Goal: Task Accomplishment & Management: Manage account settings

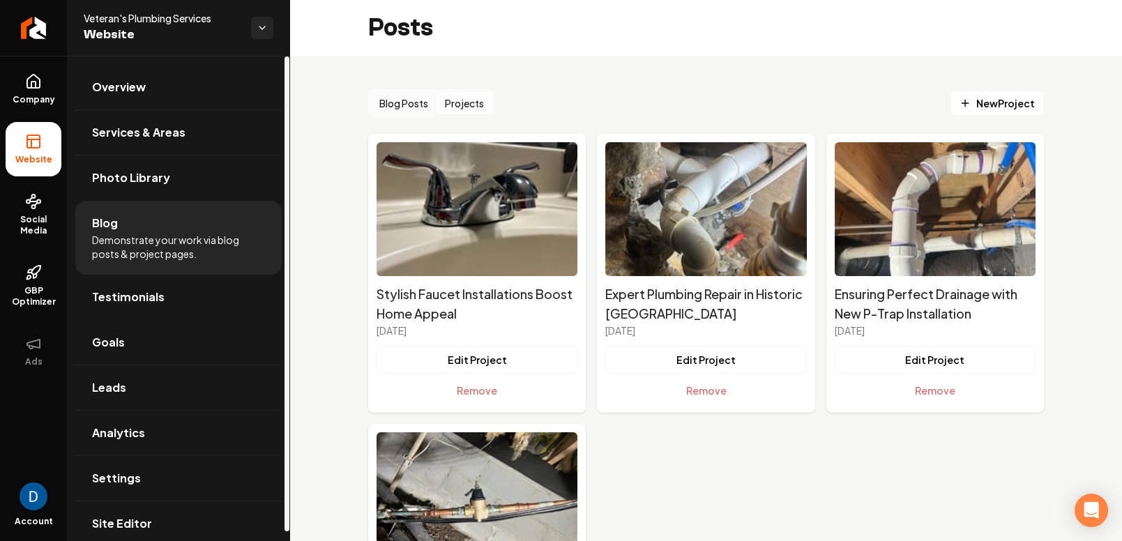
scroll to position [177, 0]
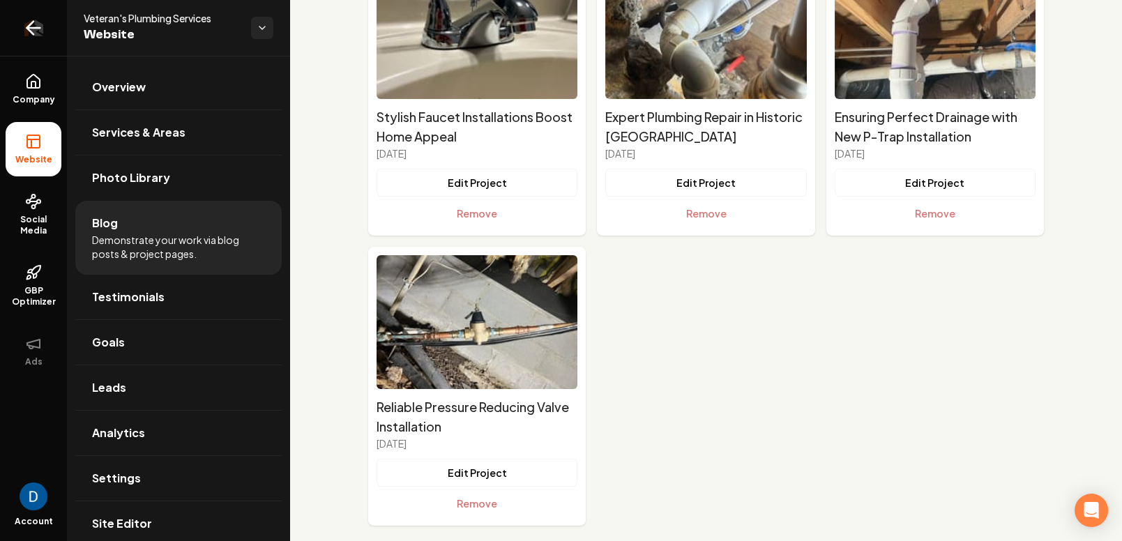
click at [31, 23] on icon "Return to dashboard" at bounding box center [30, 28] width 6 height 13
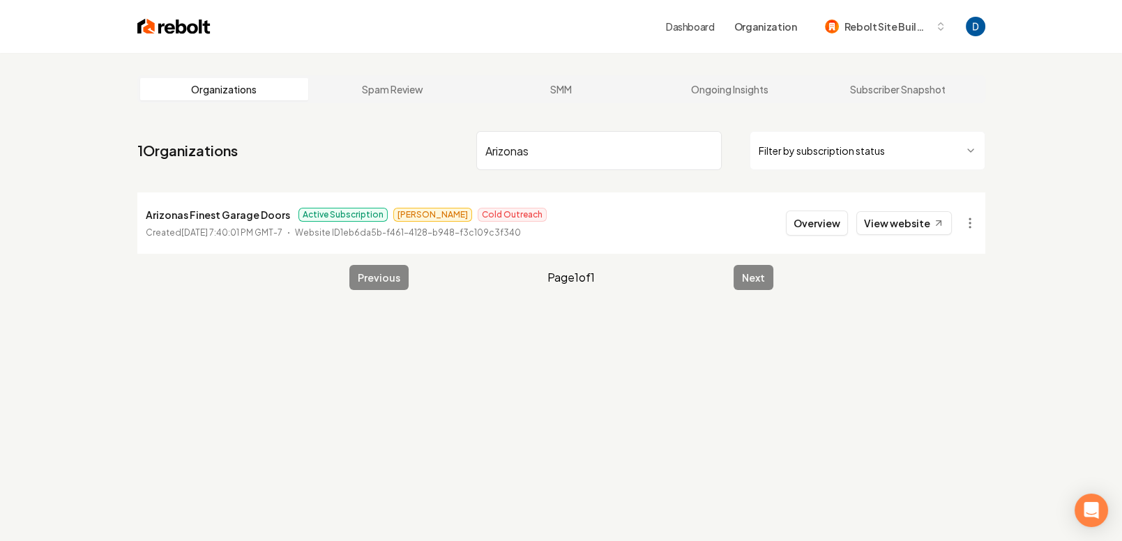
type input "Arizonas"
click at [211, 211] on p "Arizonas Finest Garage Doors" at bounding box center [218, 214] width 144 height 17
copy p "Arizonas Finest Garage Doors"
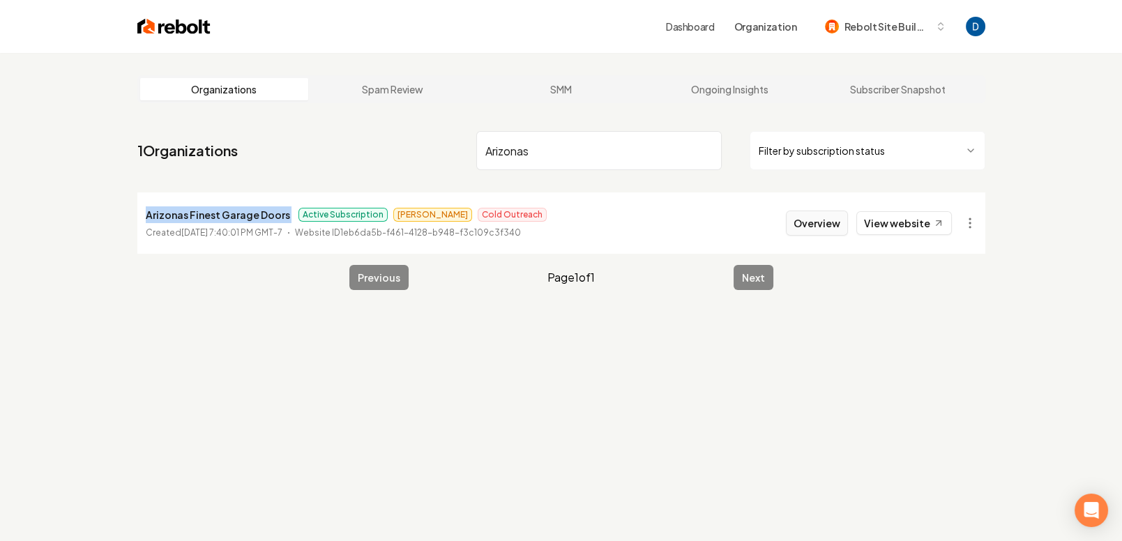
click at [803, 215] on button "Overview" at bounding box center [817, 223] width 62 height 25
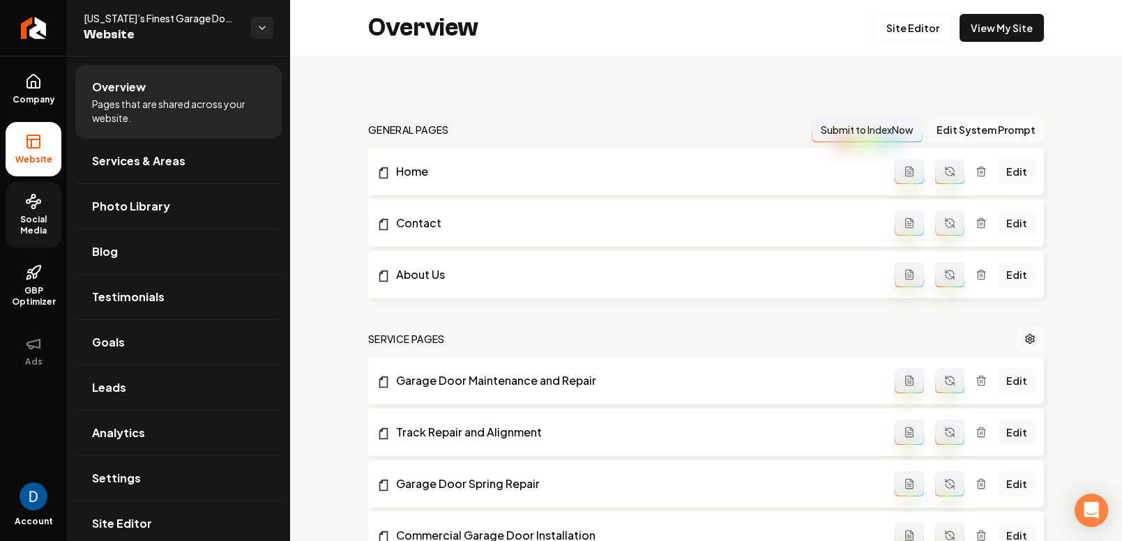
click at [40, 238] on link "Social Media" at bounding box center [34, 215] width 56 height 66
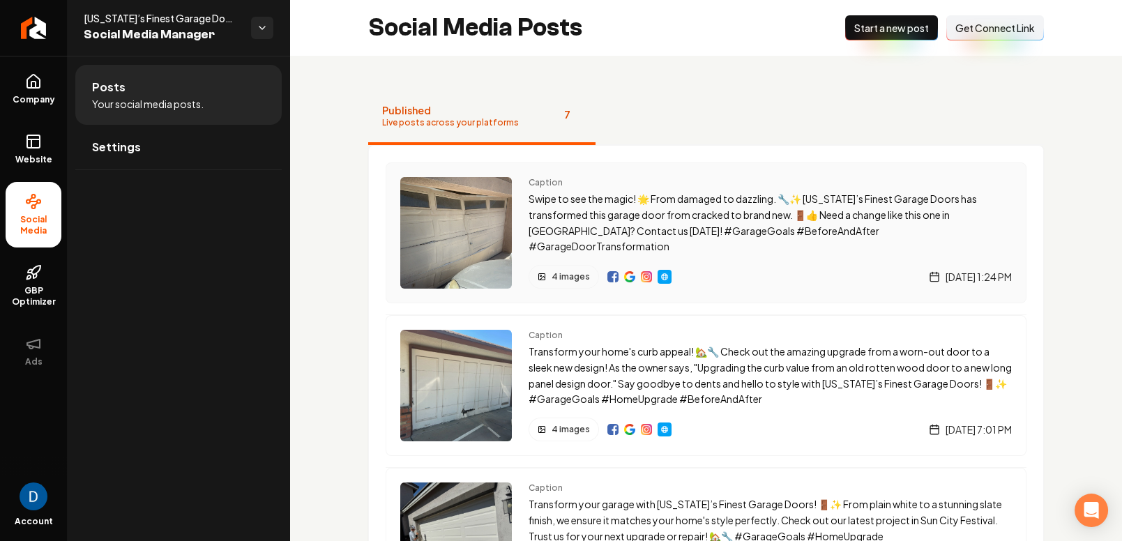
click at [608, 275] on img "Main content area" at bounding box center [612, 276] width 11 height 11
click at [567, 226] on p "Swipe to see the magic! 🌟 From damaged to dazzling. 🔧✨ Arizona’s Finest Garage …" at bounding box center [770, 222] width 483 height 63
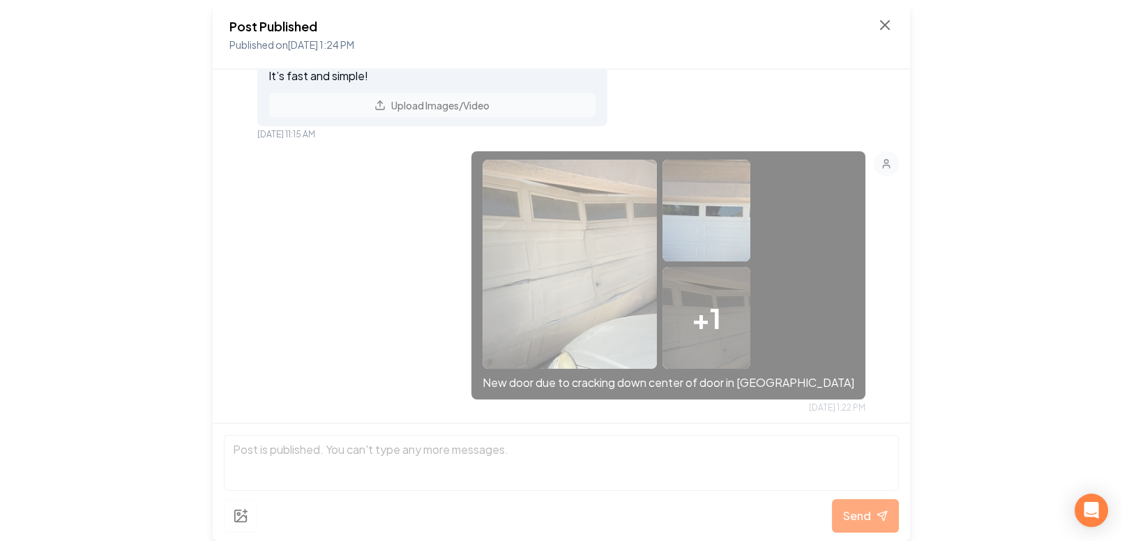
scroll to position [145, 0]
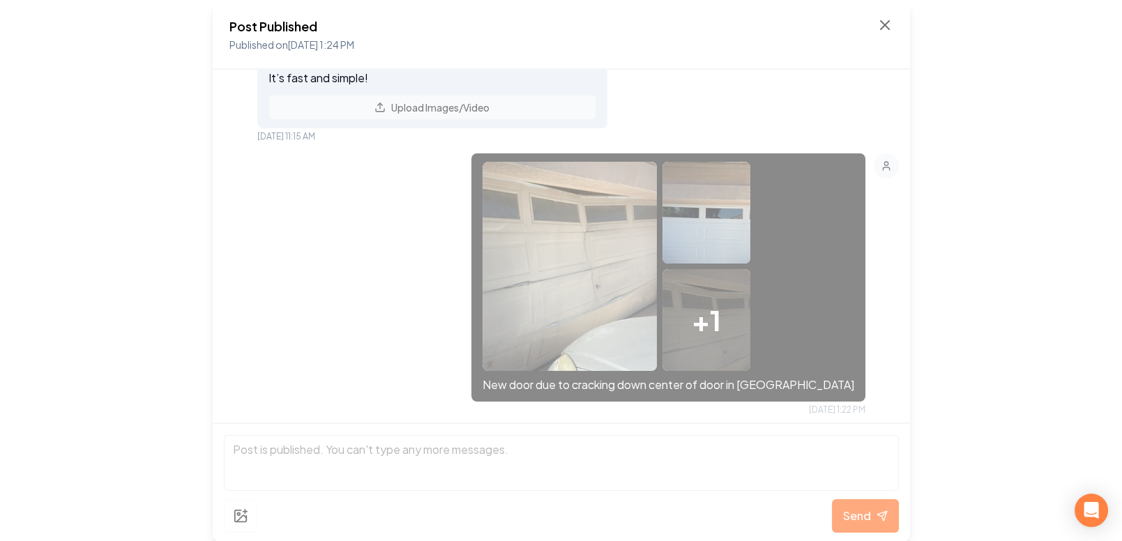
click at [721, 310] on span "+ 1" at bounding box center [706, 320] width 29 height 42
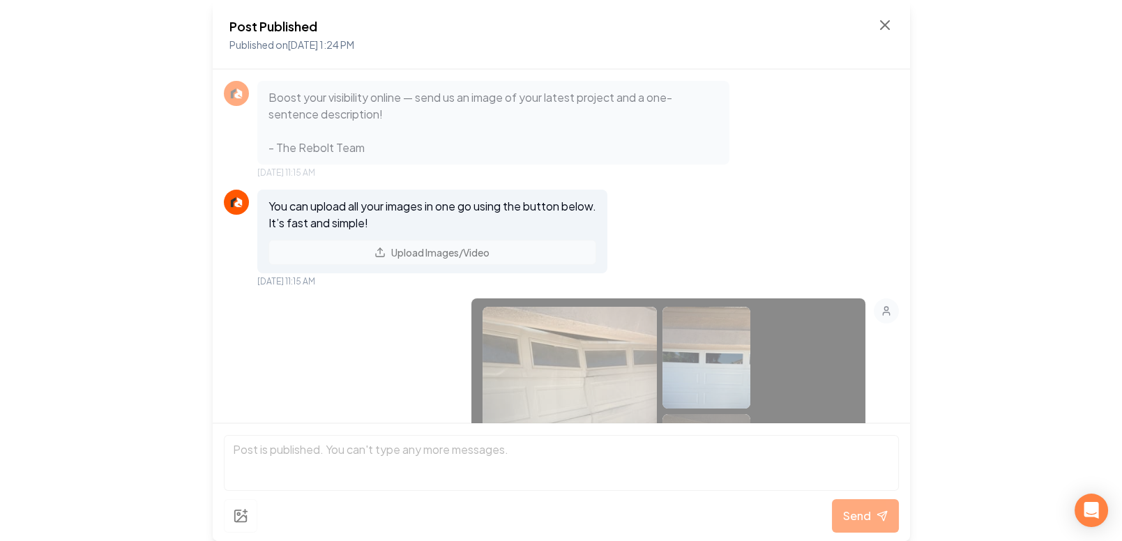
scroll to position [166, 0]
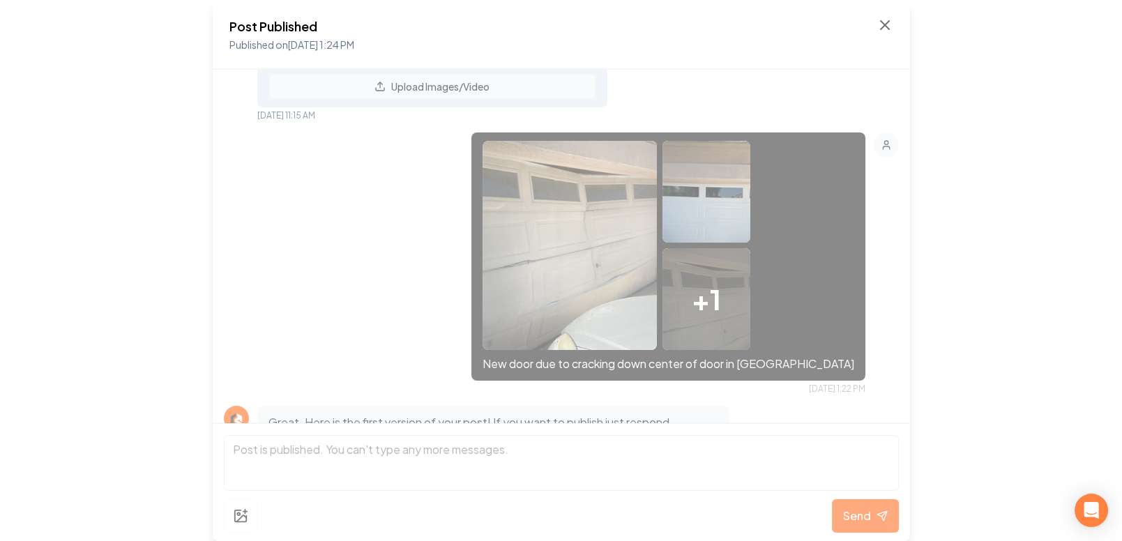
click at [721, 310] on span "+ 1" at bounding box center [706, 299] width 29 height 42
click at [750, 313] on div "+ 1" at bounding box center [706, 299] width 87 height 102
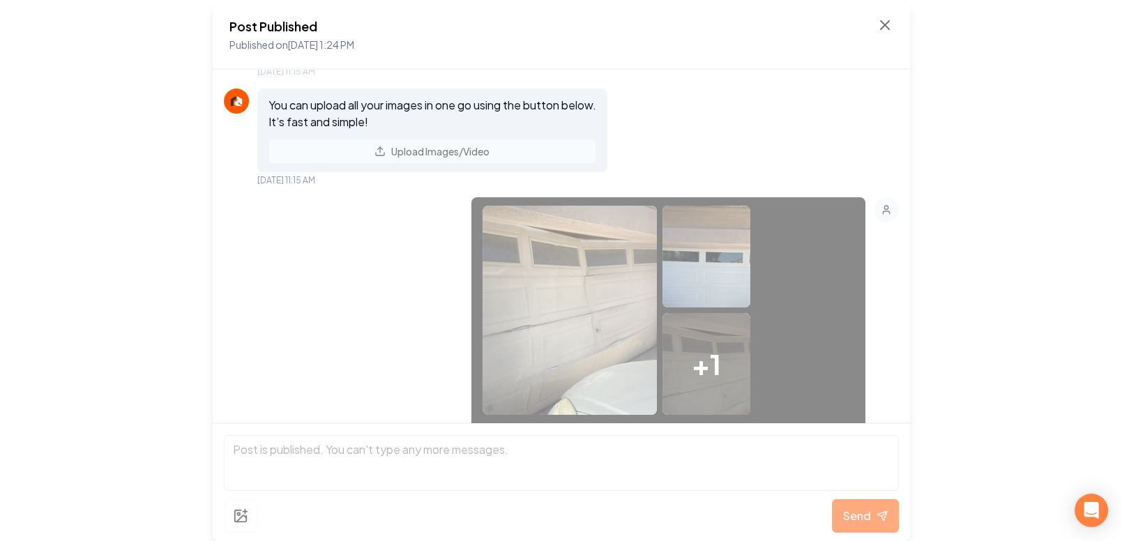
scroll to position [100, 0]
click at [890, 28] on icon at bounding box center [885, 25] width 17 height 17
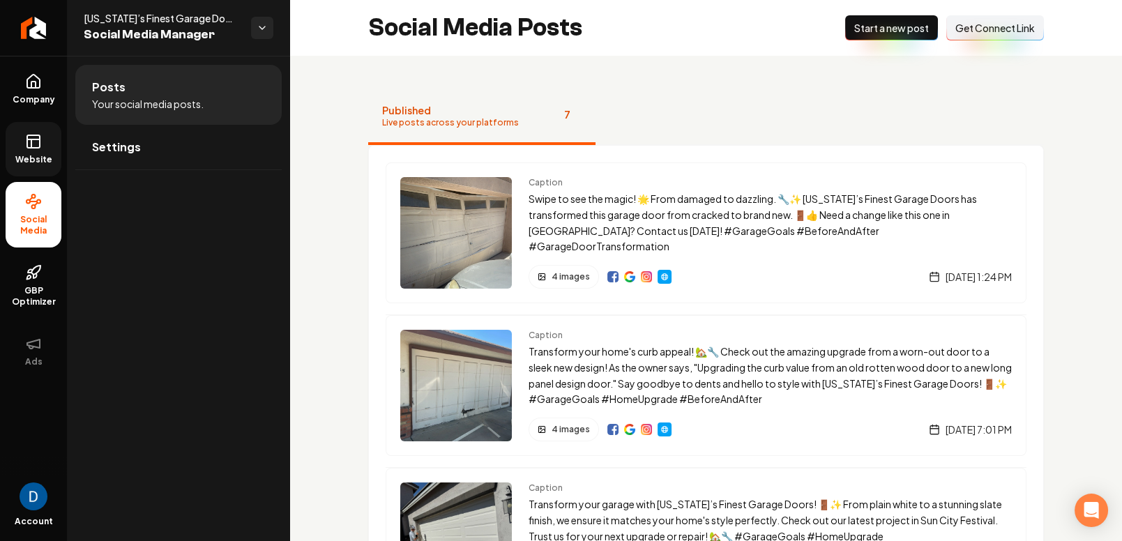
click at [35, 130] on link "Website" at bounding box center [34, 149] width 56 height 54
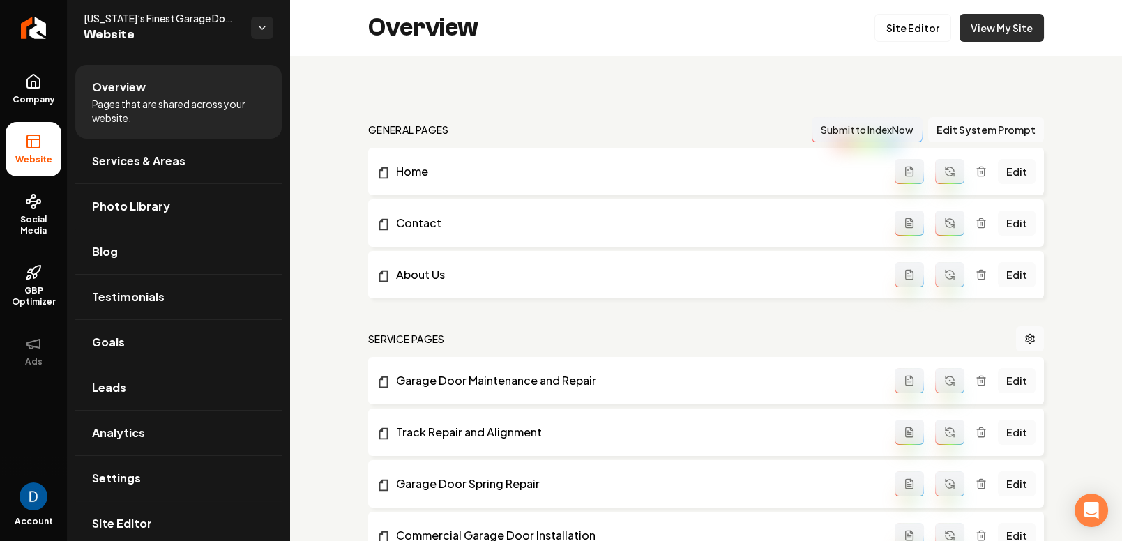
click at [996, 26] on link "View My Site" at bounding box center [1002, 28] width 84 height 28
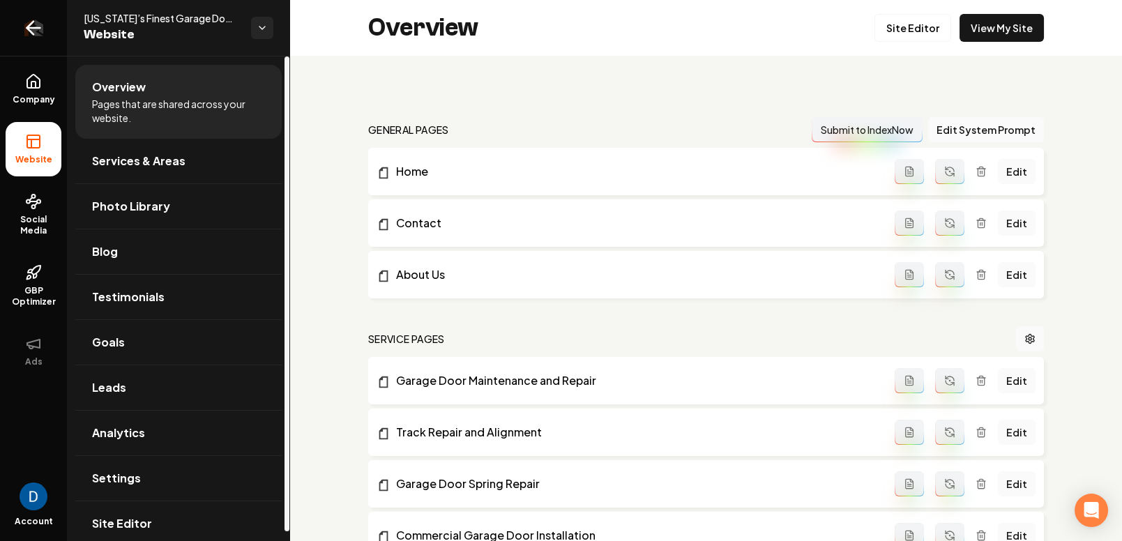
click at [35, 31] on icon "Return to dashboard" at bounding box center [33, 28] width 22 height 22
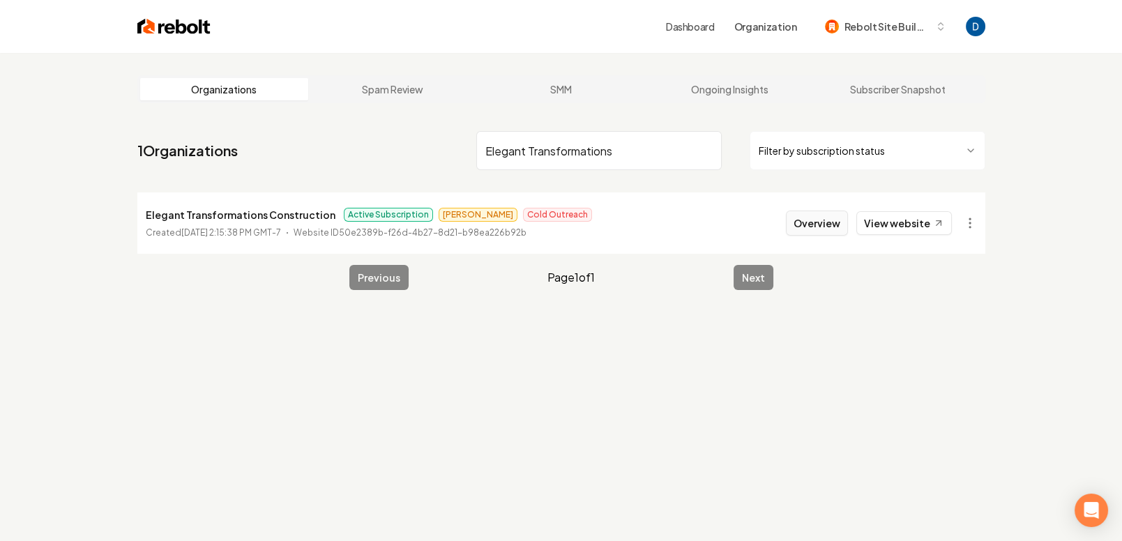
type input "Elegant Transformations"
click at [834, 218] on button "Overview" at bounding box center [817, 223] width 62 height 25
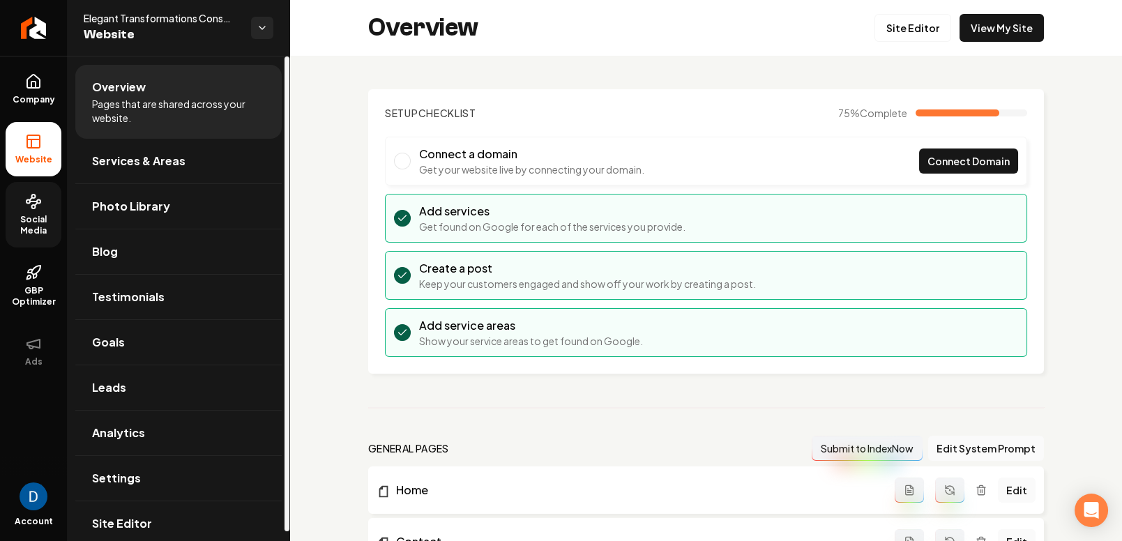
click at [43, 204] on link "Social Media" at bounding box center [34, 215] width 56 height 66
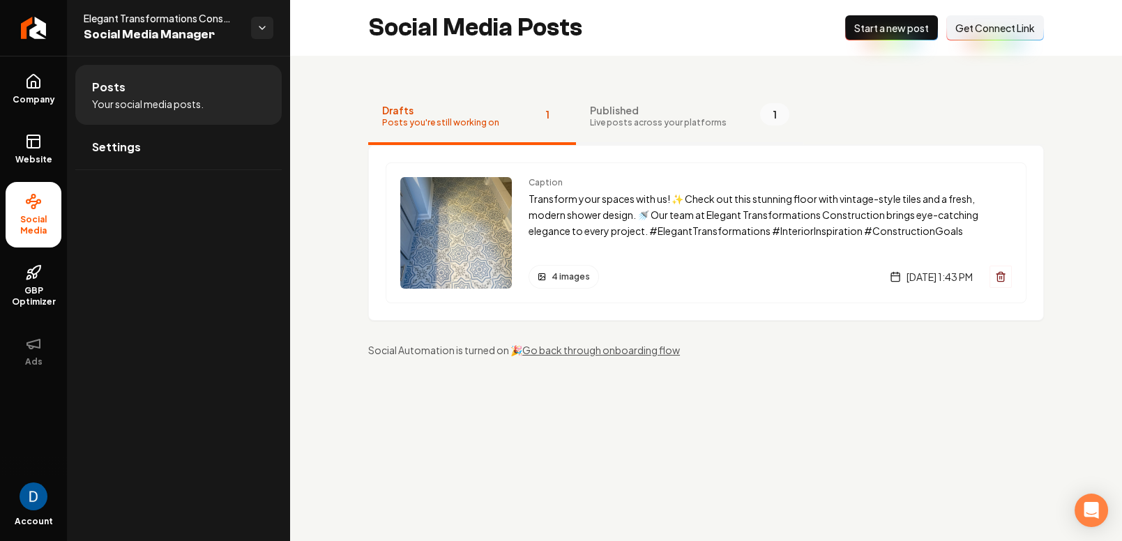
click at [670, 112] on span "Published" at bounding box center [658, 110] width 137 height 14
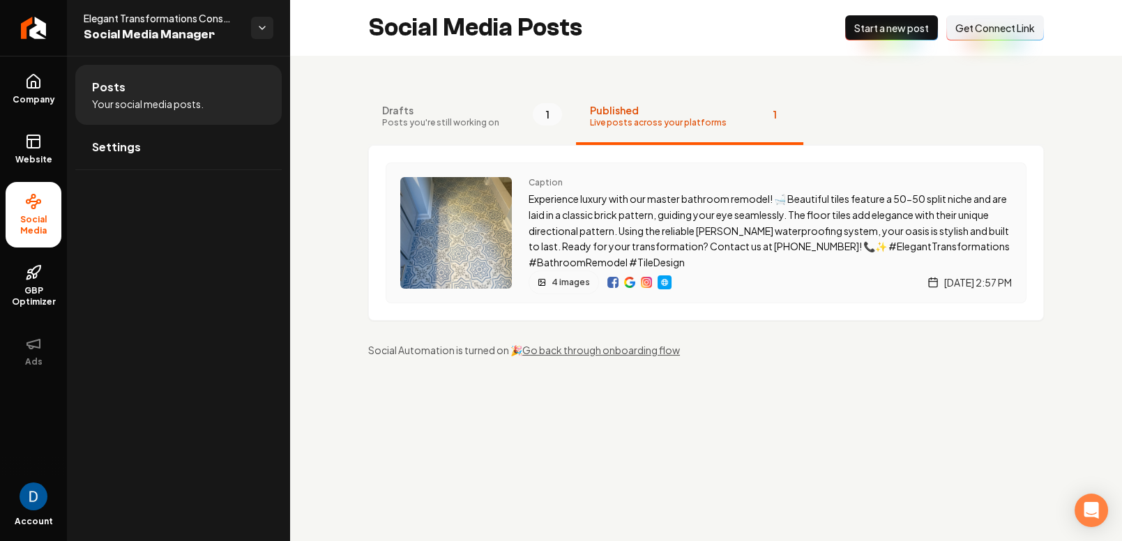
click at [583, 224] on p "Experience luxury with our master bathroom remodel! 🛁 Beautiful tiles feature a…" at bounding box center [770, 231] width 483 height 80
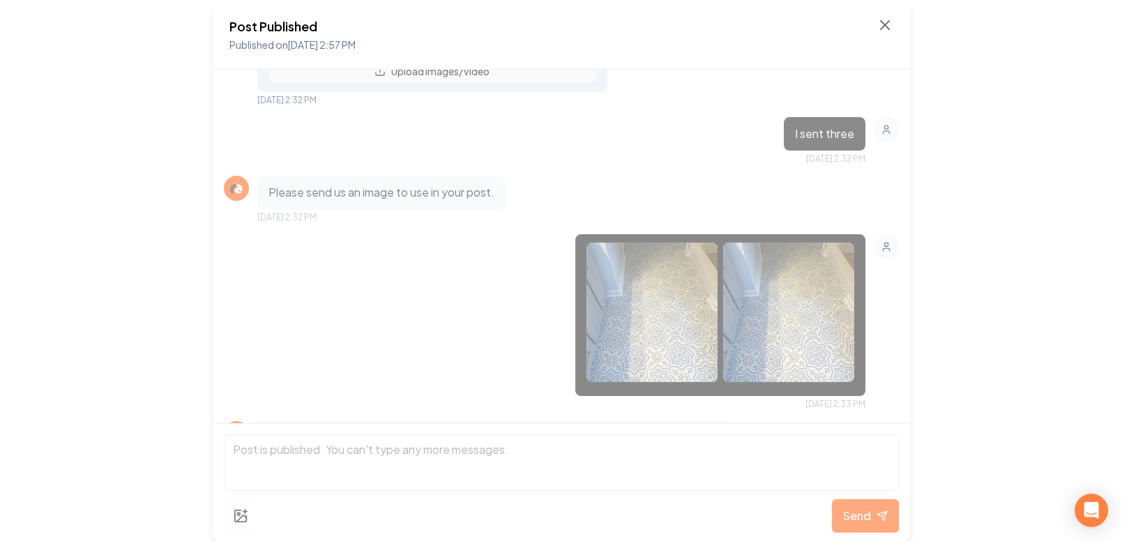
scroll to position [625, 0]
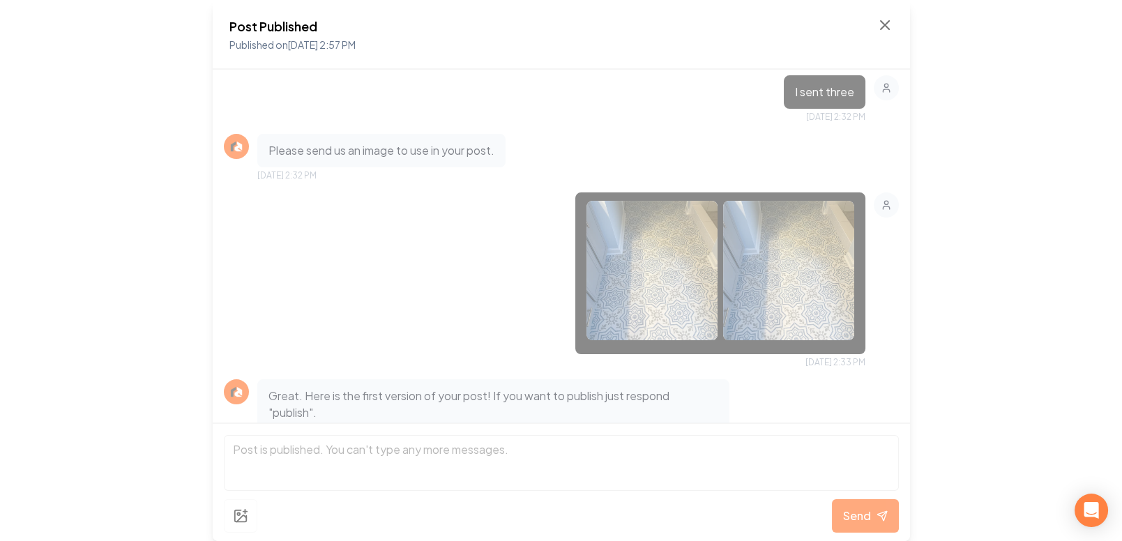
click at [649, 274] on img at bounding box center [652, 270] width 131 height 139
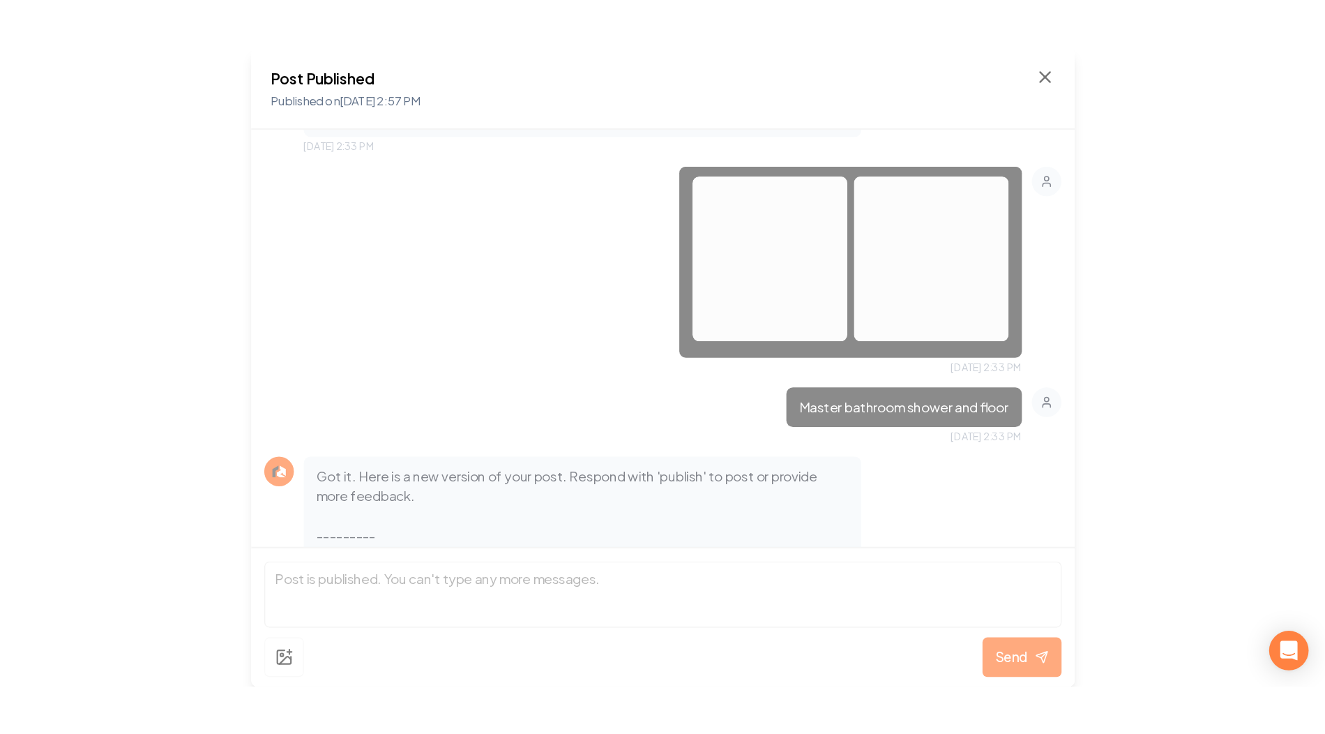
scroll to position [1195, 0]
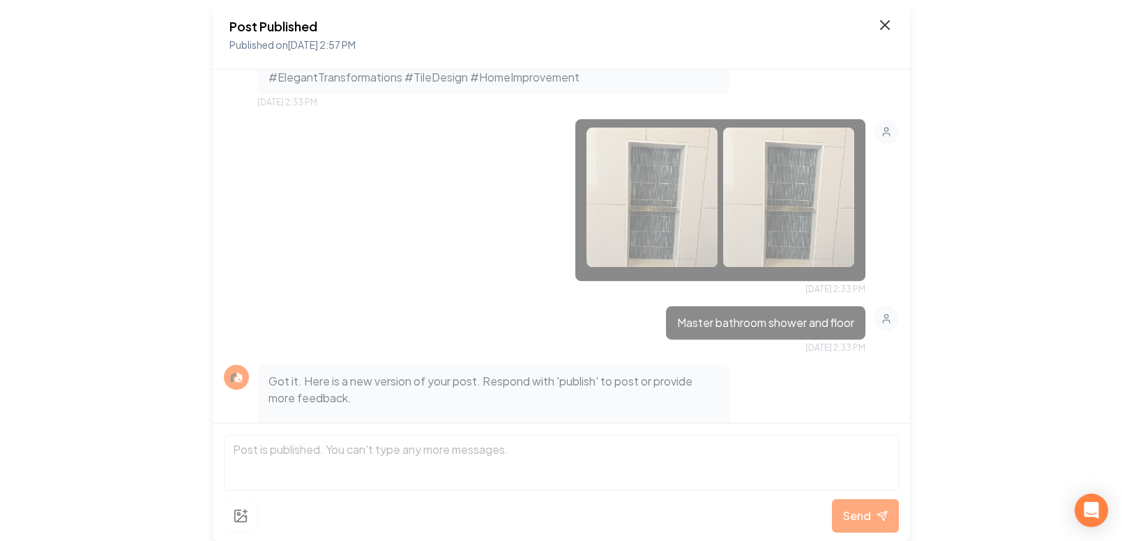
click at [881, 26] on icon at bounding box center [885, 25] width 17 height 17
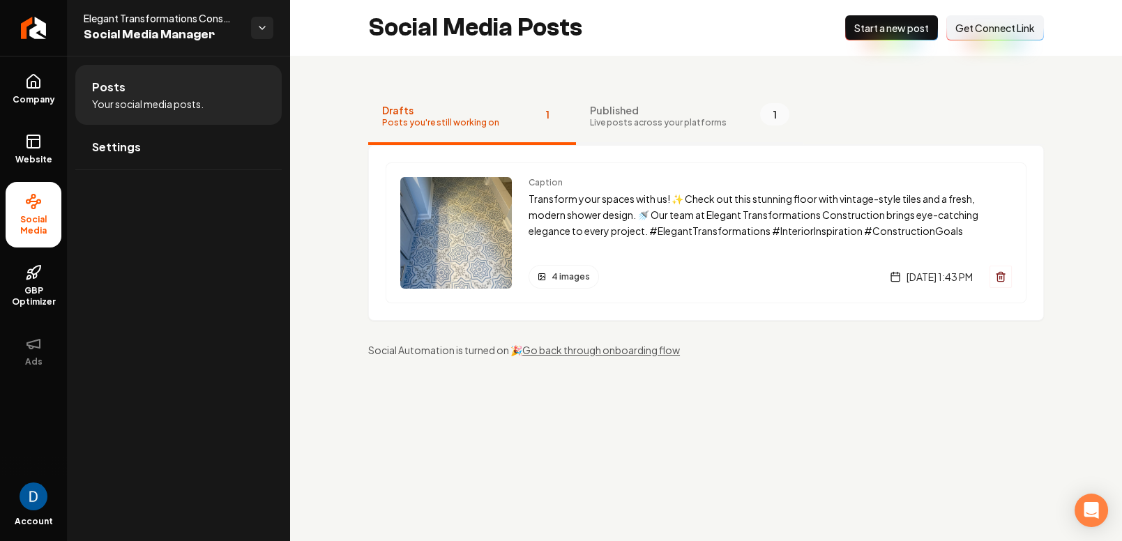
click at [629, 122] on span "Live posts across your platforms" at bounding box center [658, 122] width 137 height 11
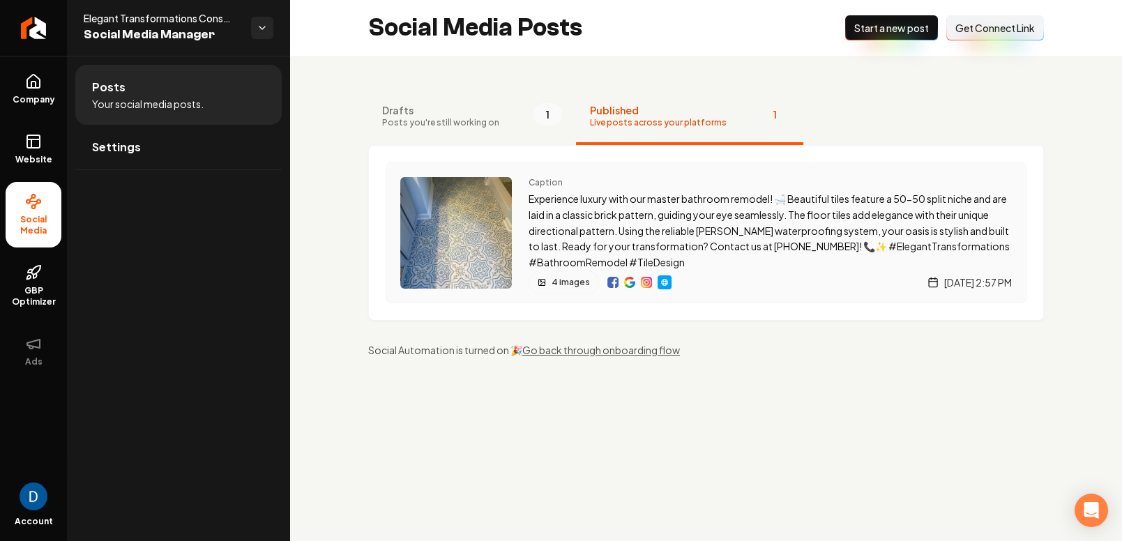
click at [612, 278] on img "Main content area" at bounding box center [612, 282] width 11 height 11
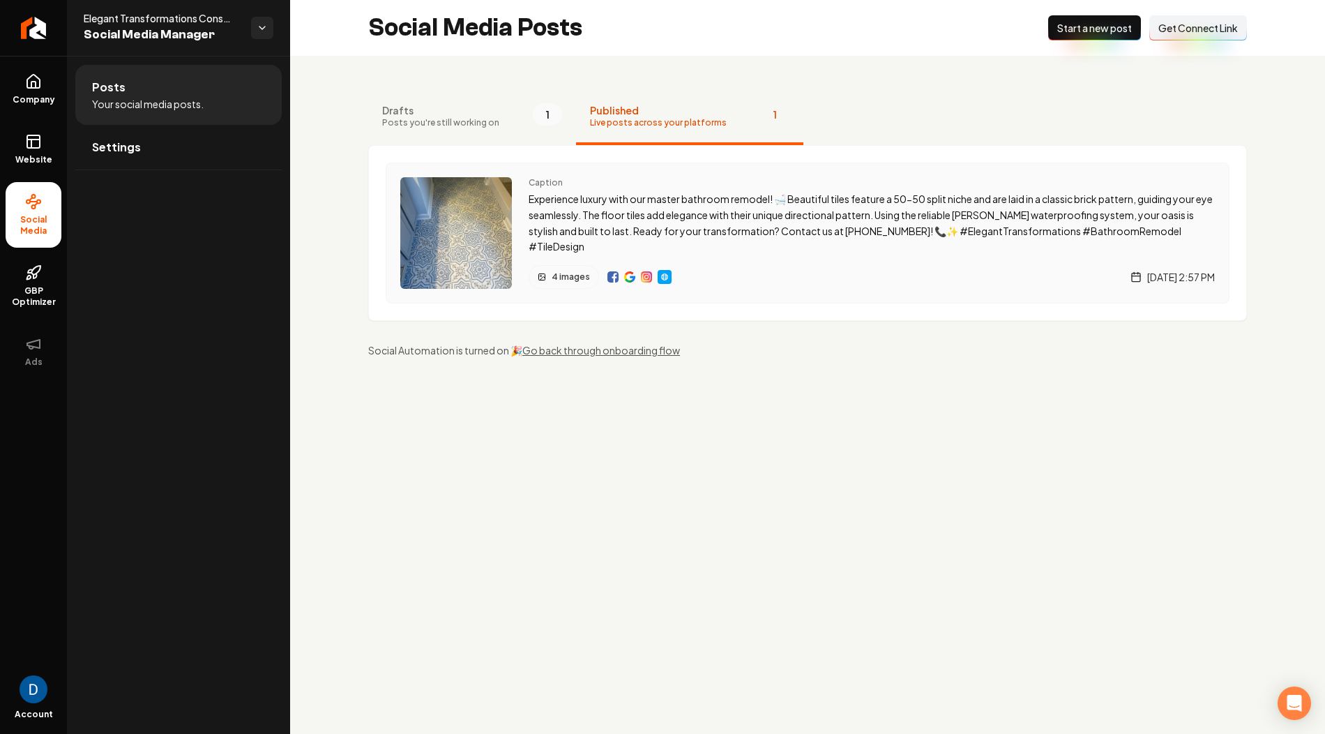
click at [641, 275] on img "Main content area" at bounding box center [646, 276] width 11 height 11
click at [663, 273] on img "Main content area" at bounding box center [664, 276] width 11 height 11
click at [181, 19] on span "Elegant Transformations Construction" at bounding box center [162, 18] width 156 height 14
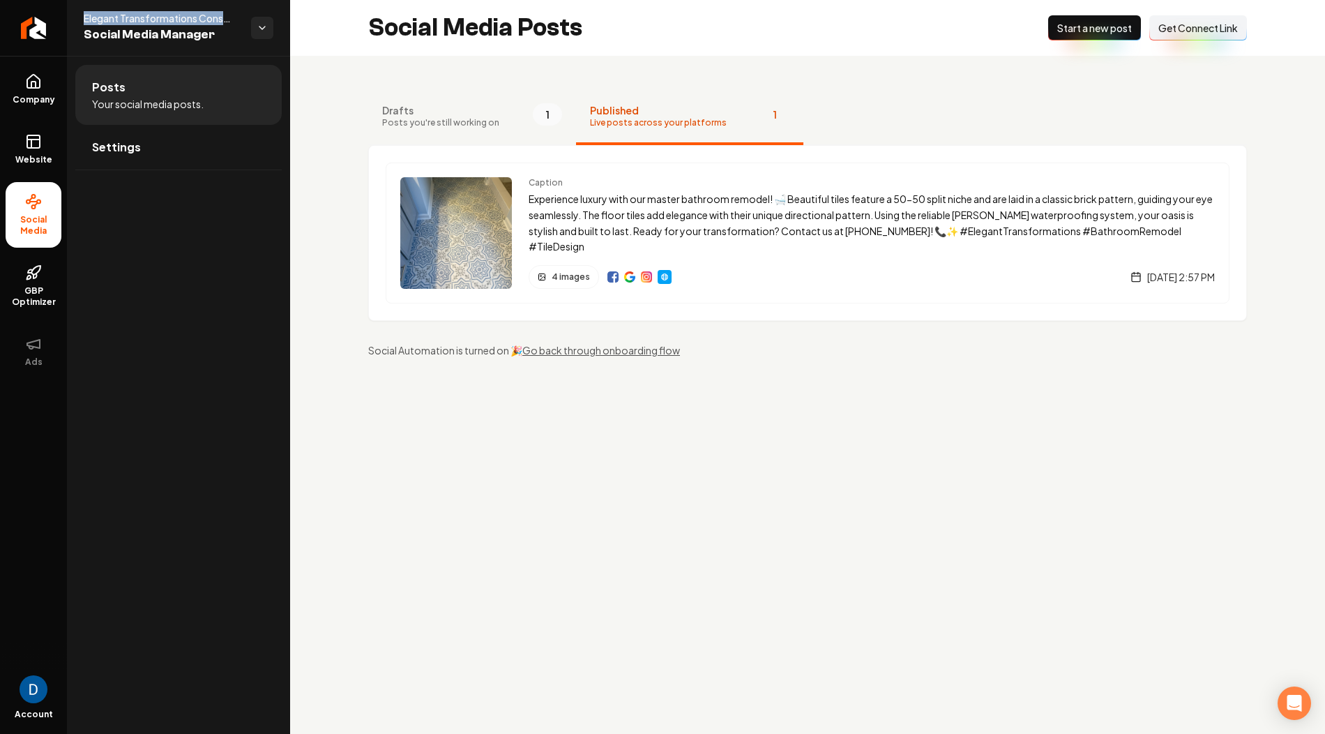
copy span "Elegant Transformations Construction"
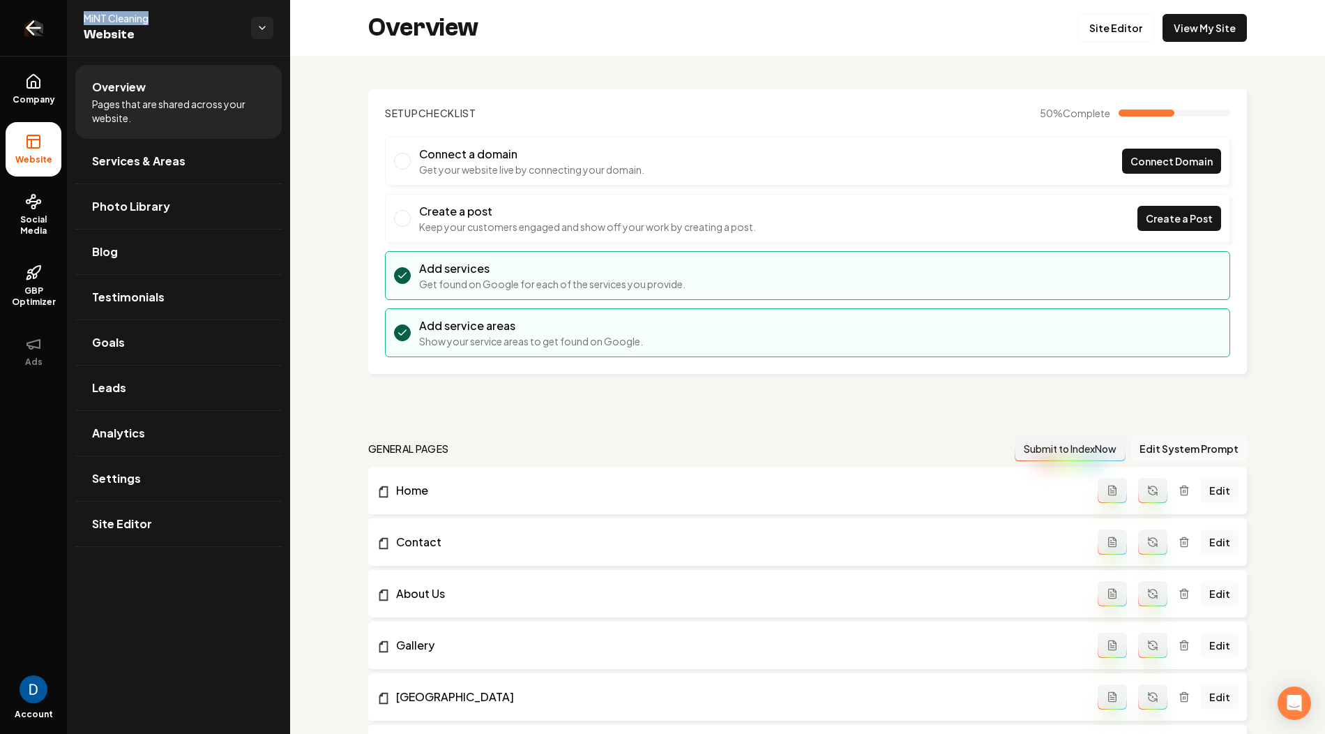
click at [42, 34] on icon "Return to dashboard" at bounding box center [33, 28] width 22 height 22
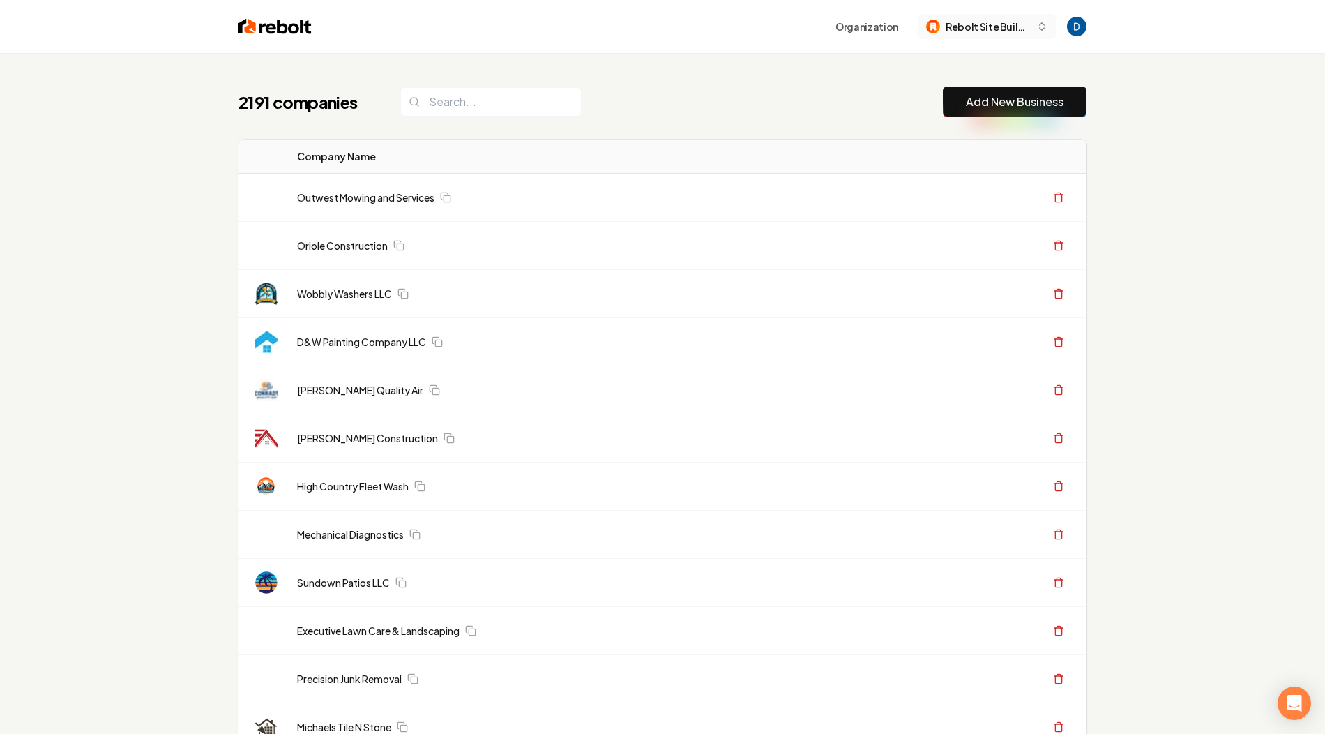
click at [990, 30] on span "Rebolt Site Builder" at bounding box center [988, 27] width 85 height 15
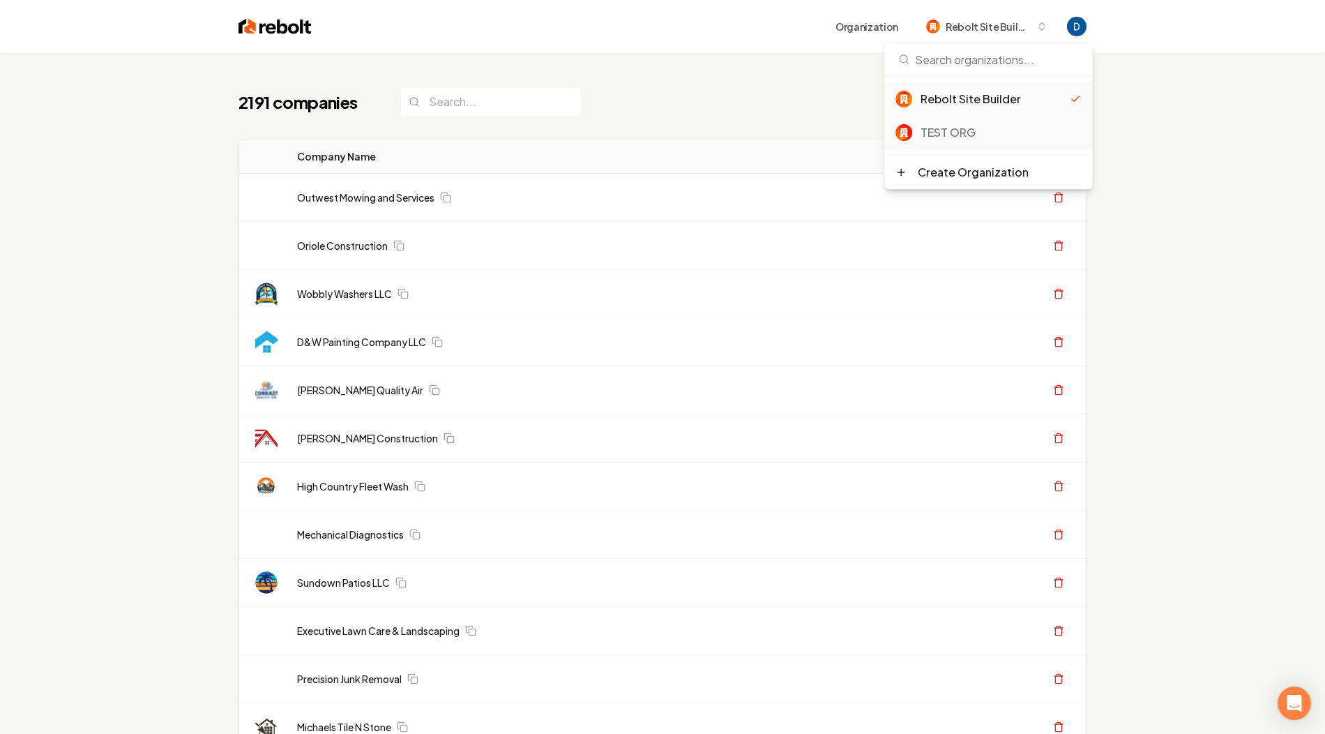
click at [945, 126] on div "TEST ORG" at bounding box center [1001, 132] width 160 height 17
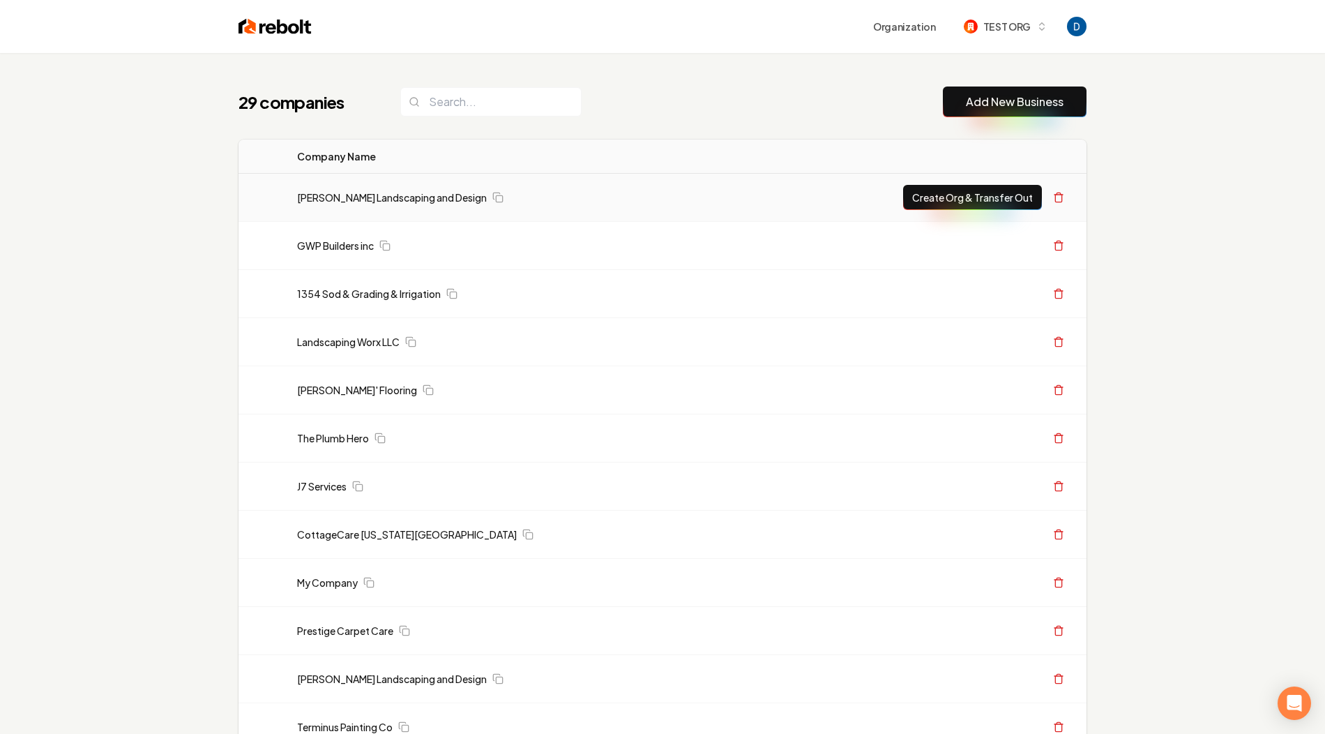
click at [653, 209] on td "Gary Krause Landscaping and Design" at bounding box center [518, 198] width 465 height 48
click at [522, 195] on div "Gary Krause Landscaping and Design" at bounding box center [520, 197] width 446 height 14
click at [400, 209] on td "Gary Krause Landscaping and Design" at bounding box center [518, 198] width 465 height 48
click at [397, 199] on link "Gary Krause Landscaping and Design" at bounding box center [392, 197] width 190 height 14
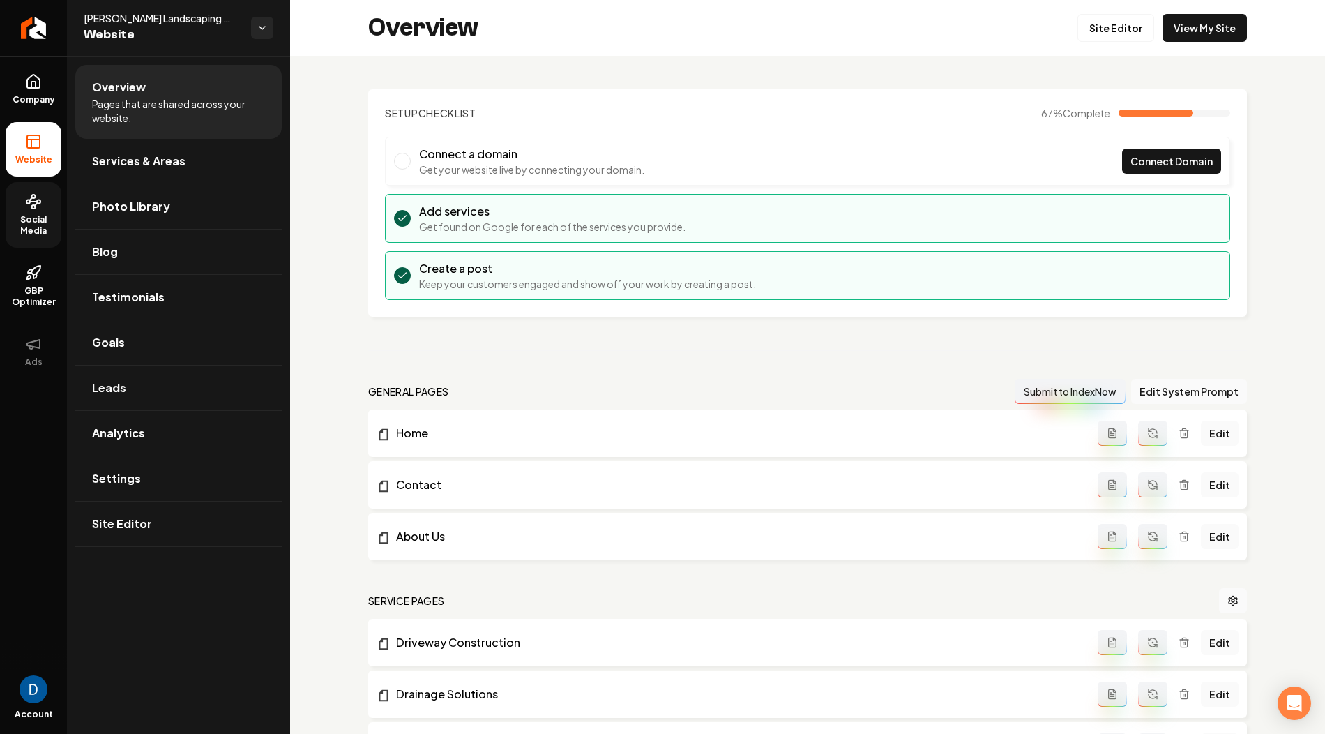
click at [40, 232] on span "Social Media" at bounding box center [34, 225] width 56 height 22
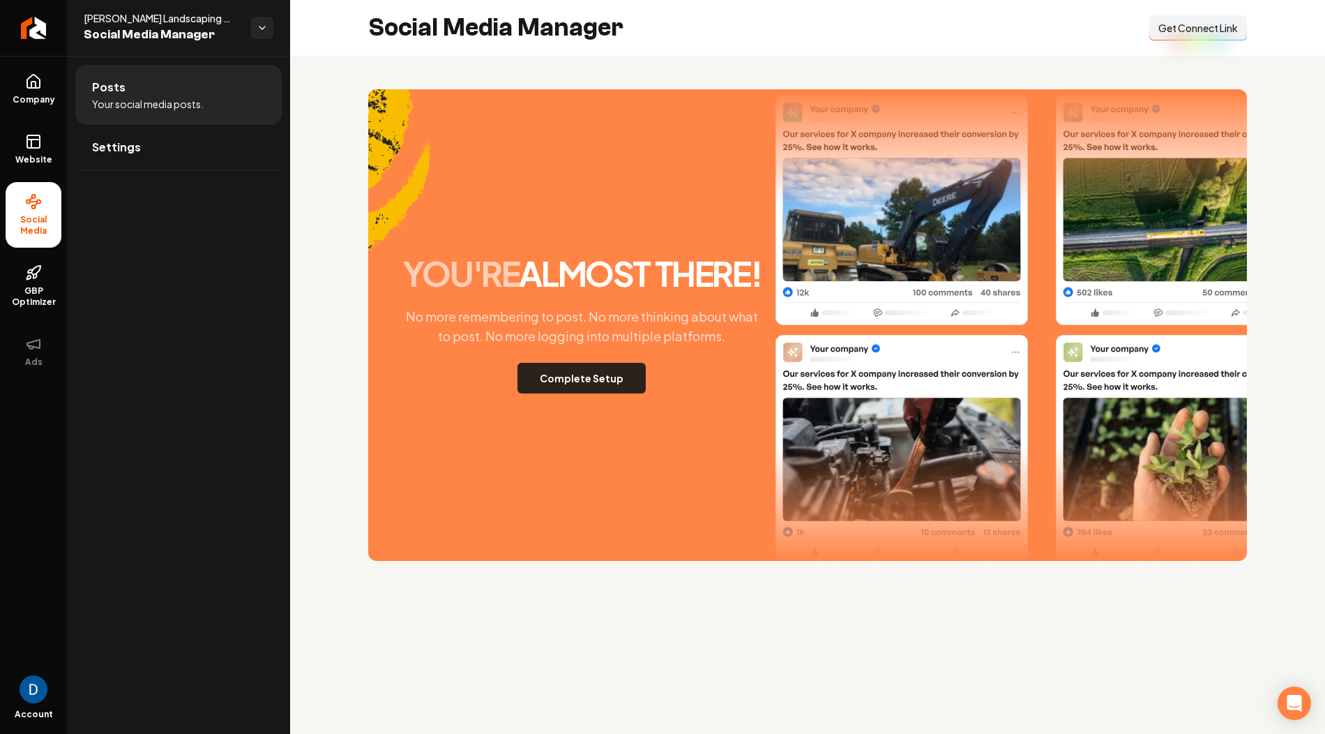
click at [566, 379] on button "Complete Setup" at bounding box center [581, 378] width 128 height 31
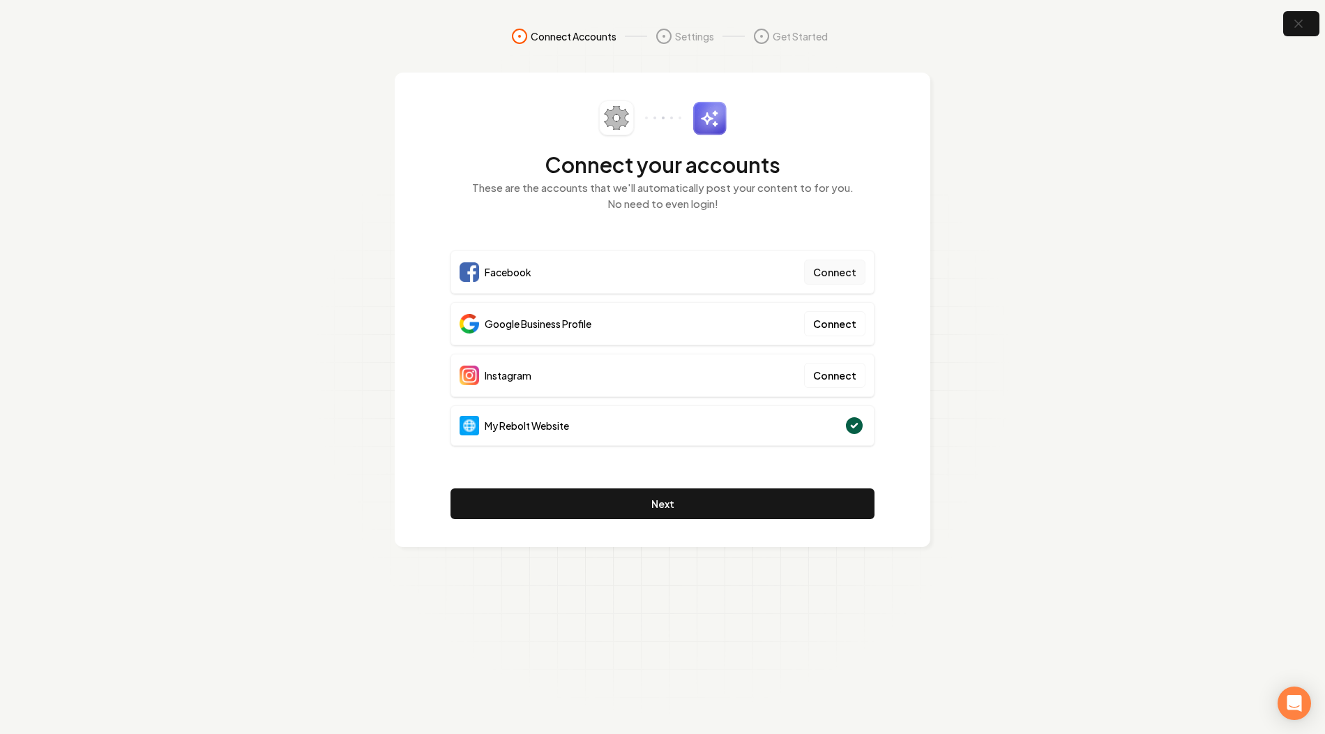
click at [833, 268] on button "Connect" at bounding box center [834, 271] width 61 height 25
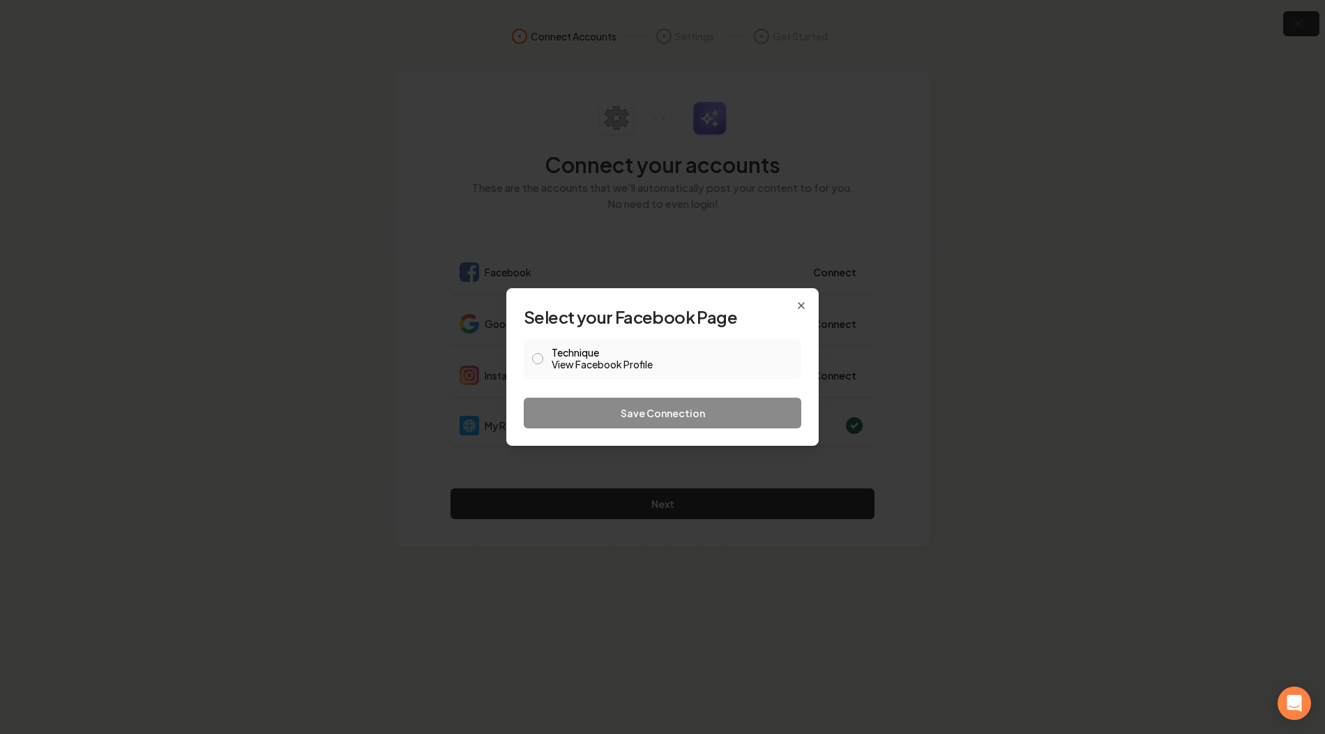
click at [585, 361] on link "View Facebook Profile" at bounding box center [672, 364] width 241 height 14
click at [537, 356] on button "Technique View Facebook Profile" at bounding box center [537, 358] width 11 height 11
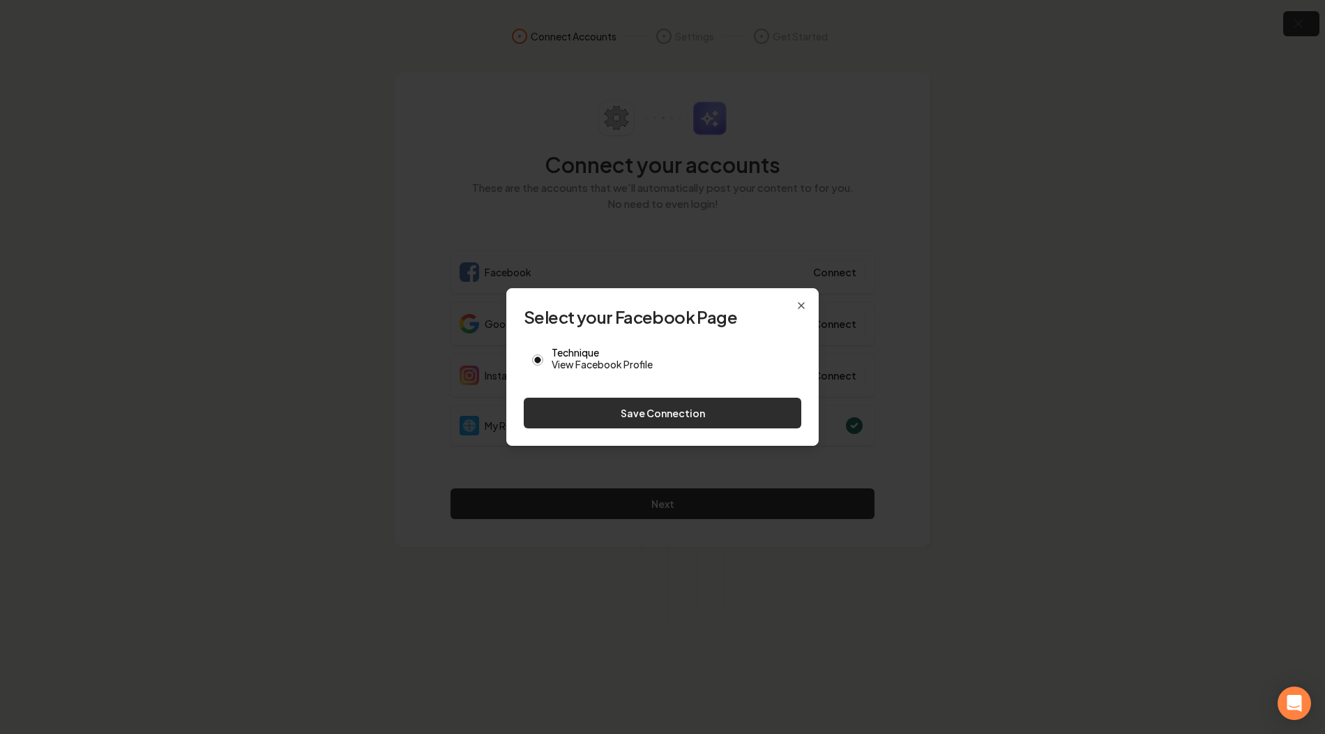
click at [611, 412] on button "Save Connection" at bounding box center [663, 413] width 278 height 31
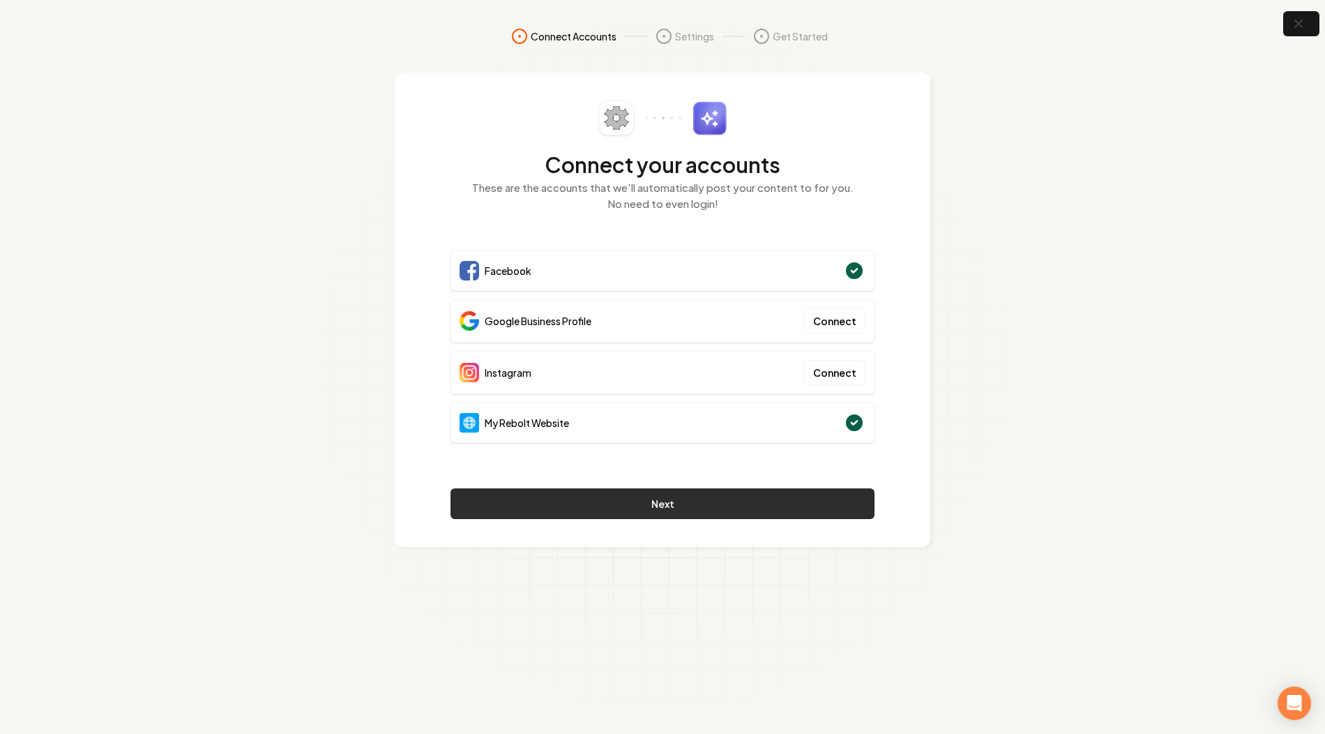
click at [676, 501] on button "Next" at bounding box center [663, 503] width 424 height 31
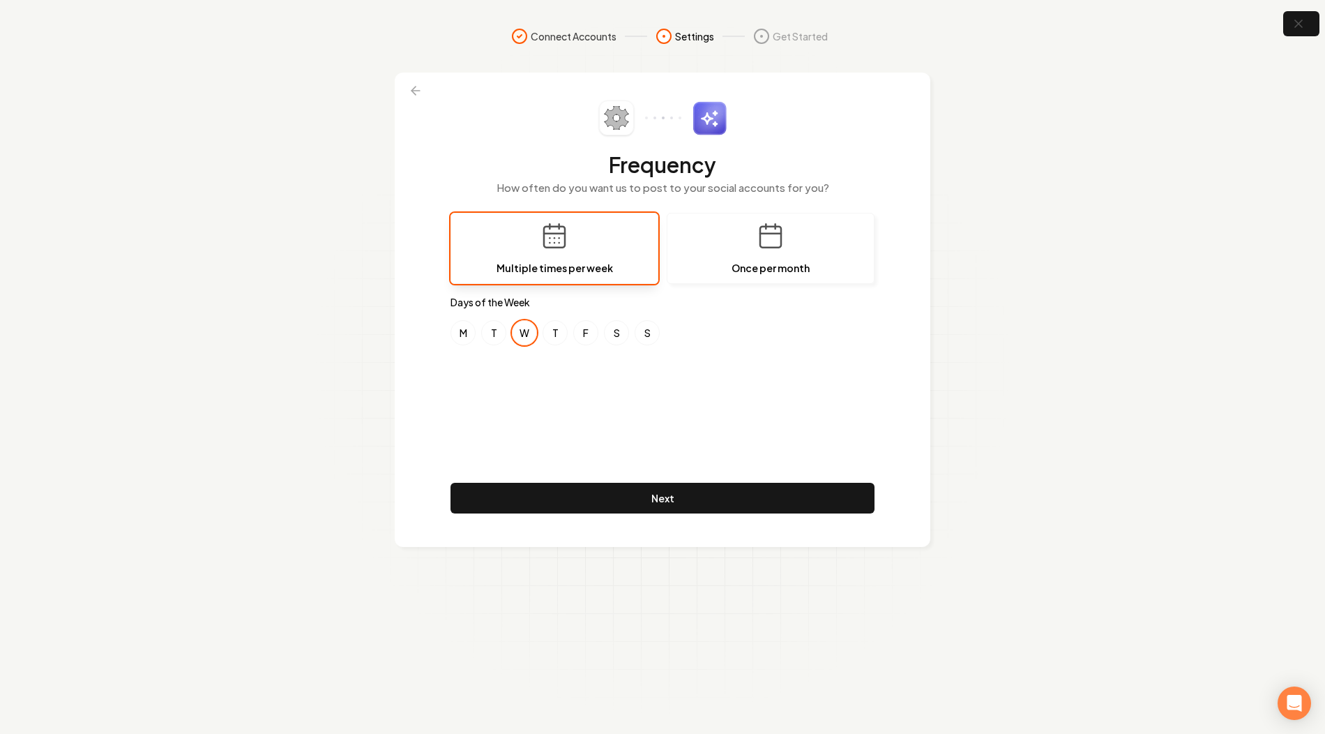
click at [524, 330] on button "W" at bounding box center [524, 332] width 25 height 25
click at [463, 324] on button "M" at bounding box center [463, 332] width 25 height 25
click at [515, 331] on button "W" at bounding box center [524, 332] width 25 height 25
click at [731, 241] on button "Once per month" at bounding box center [771, 248] width 208 height 71
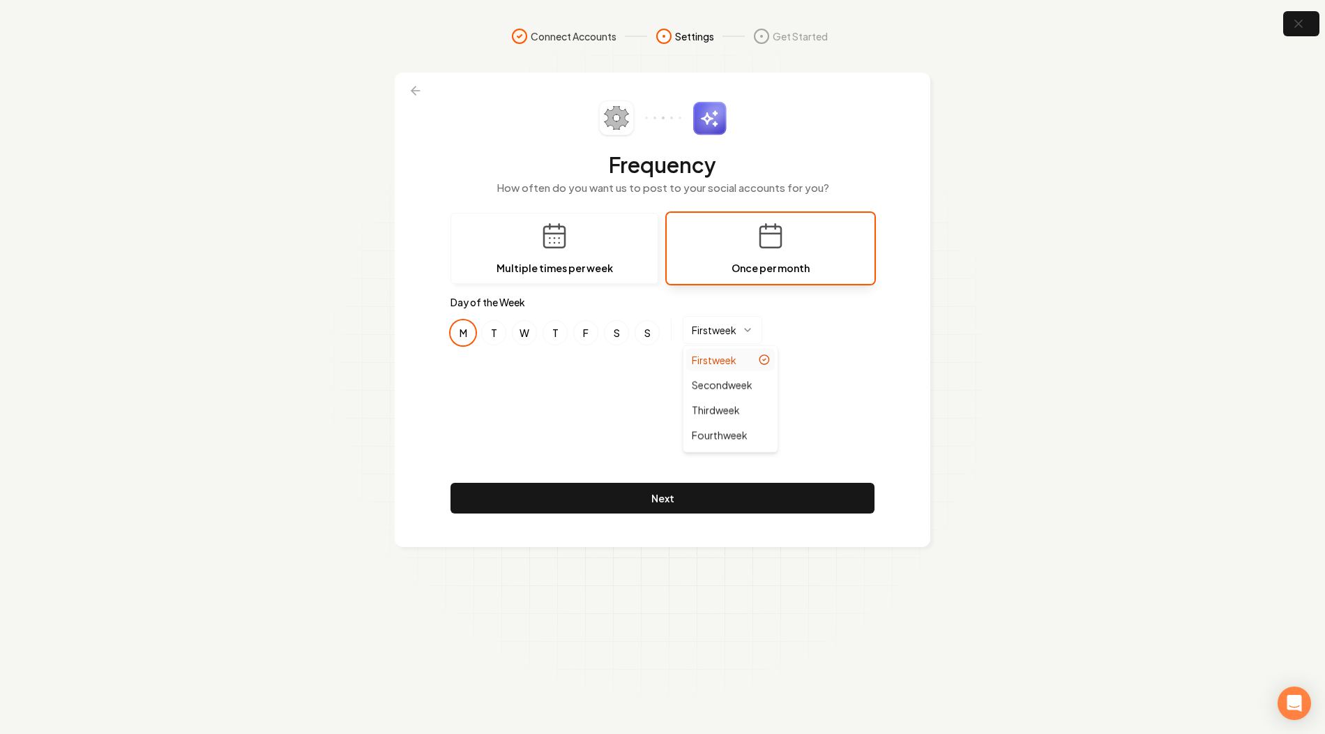
click at [733, 335] on html "Connect Accounts Settings Get Started Frequency How often do you want us to pos…" at bounding box center [662, 367] width 1325 height 734
click at [798, 321] on html "Connect Accounts Settings Get Started Frequency How often do you want us to pos…" at bounding box center [662, 367] width 1325 height 734
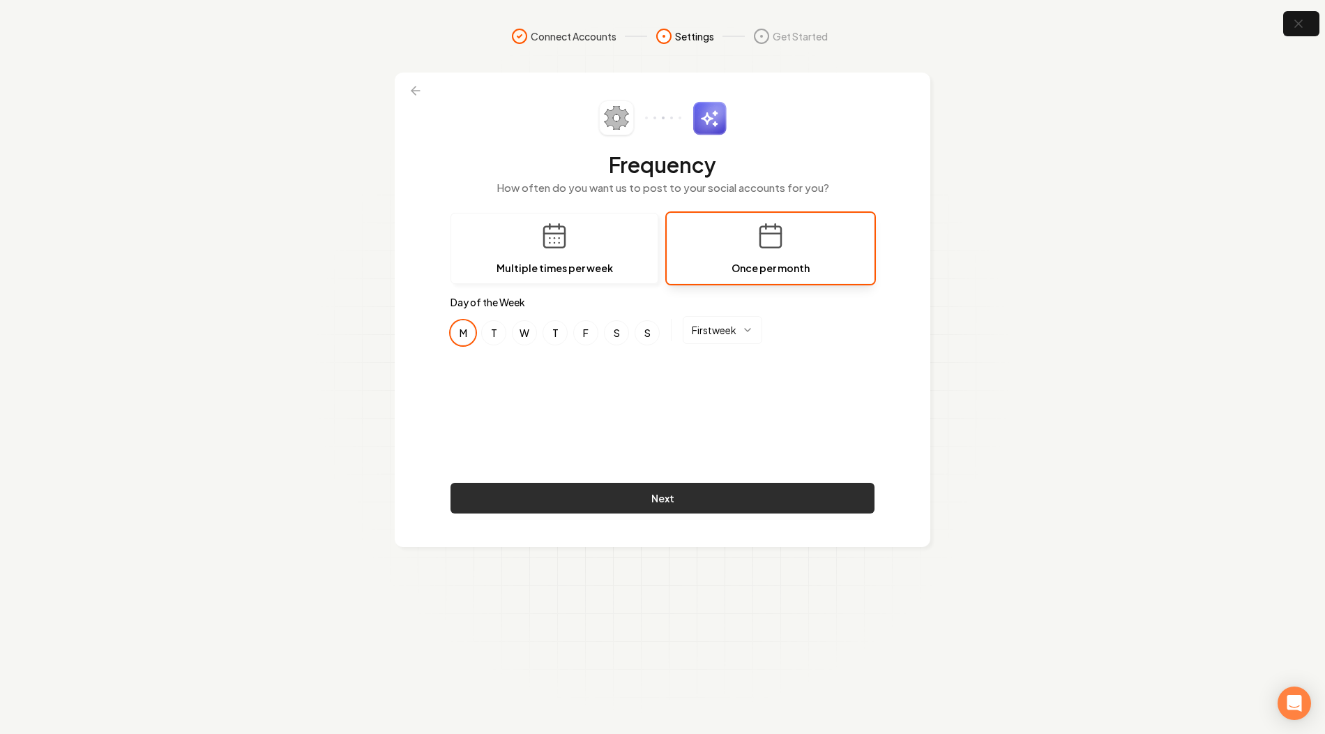
click at [617, 502] on button "Next" at bounding box center [663, 498] width 424 height 31
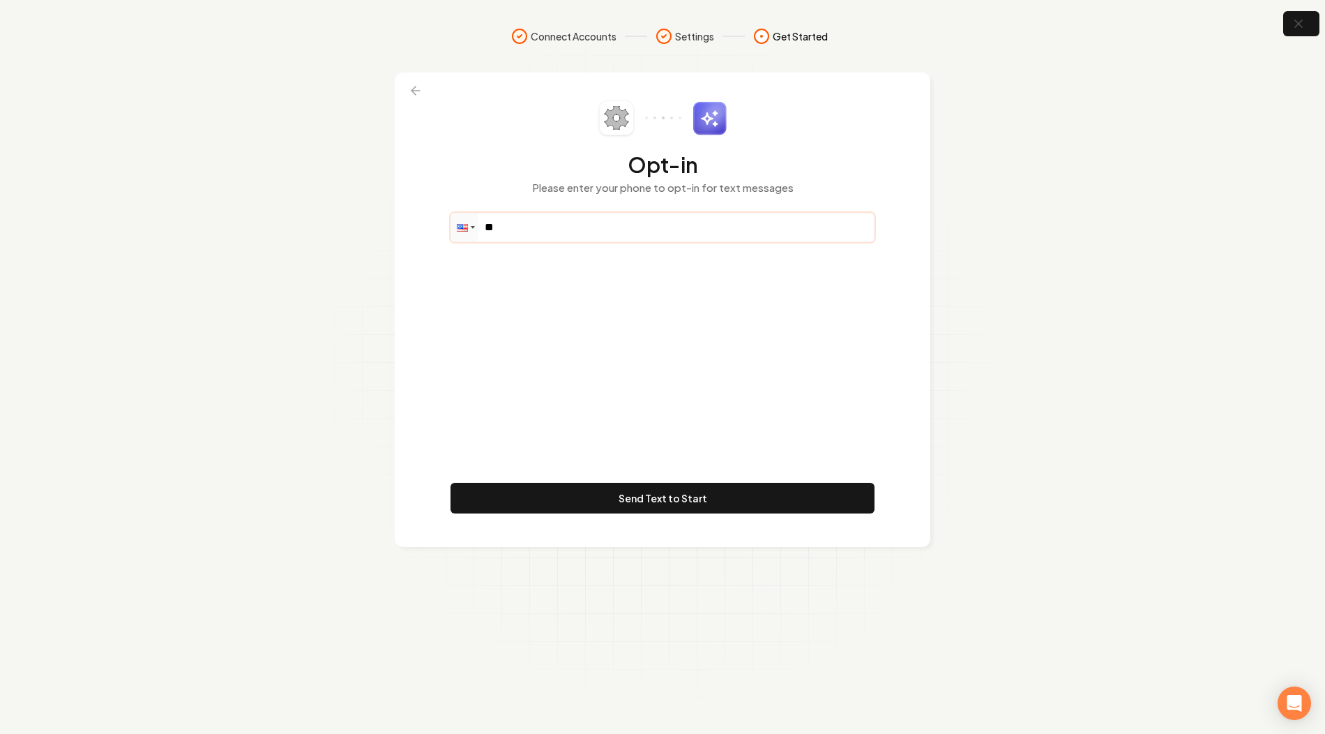
click at [552, 220] on input "**" at bounding box center [662, 227] width 423 height 28
type input "**********"
click at [582, 471] on div "**********" at bounding box center [663, 309] width 424 height 418
click at [580, 499] on button "Send Text to Start" at bounding box center [663, 498] width 424 height 31
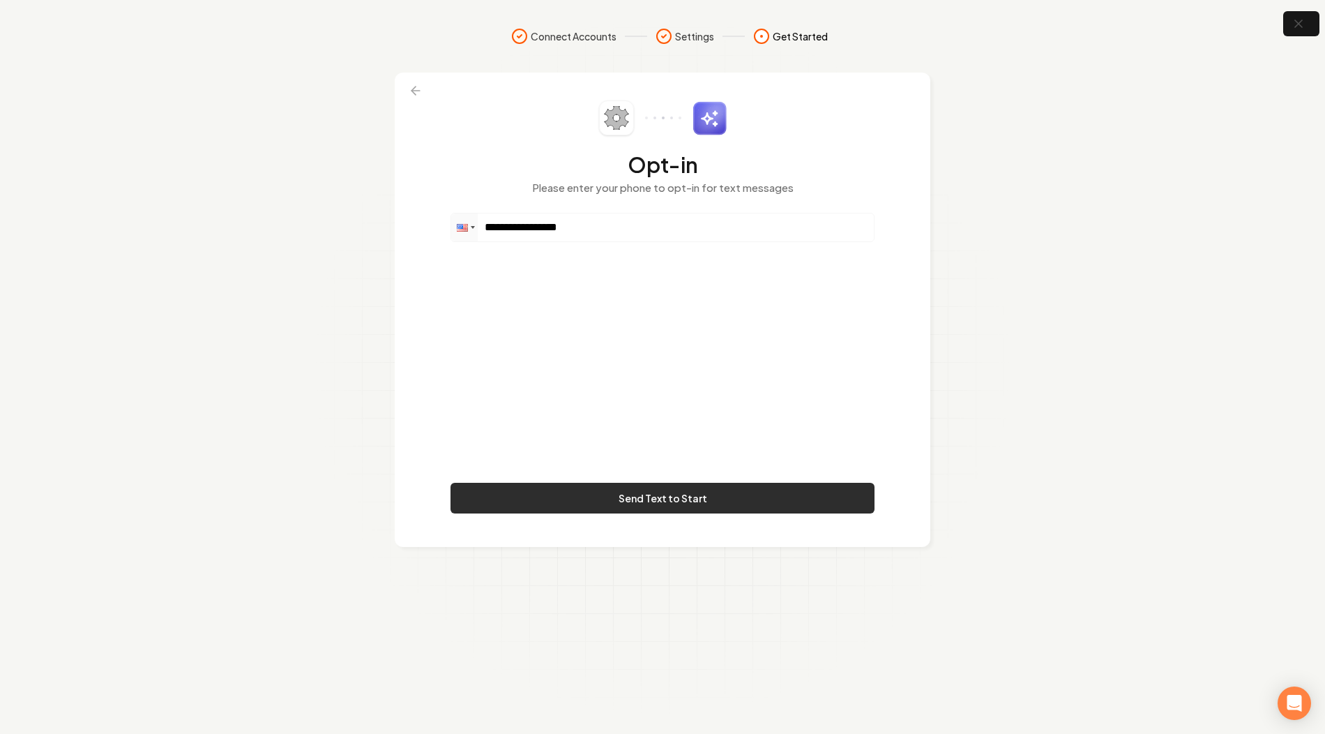
click at [584, 494] on button "Send Text to Start" at bounding box center [663, 498] width 424 height 31
click at [612, 512] on button "Send Text to Start" at bounding box center [663, 498] width 424 height 31
click at [536, 229] on input "**********" at bounding box center [662, 227] width 423 height 28
type input "**********"
click at [612, 504] on button "Send Text to Start" at bounding box center [663, 498] width 424 height 31
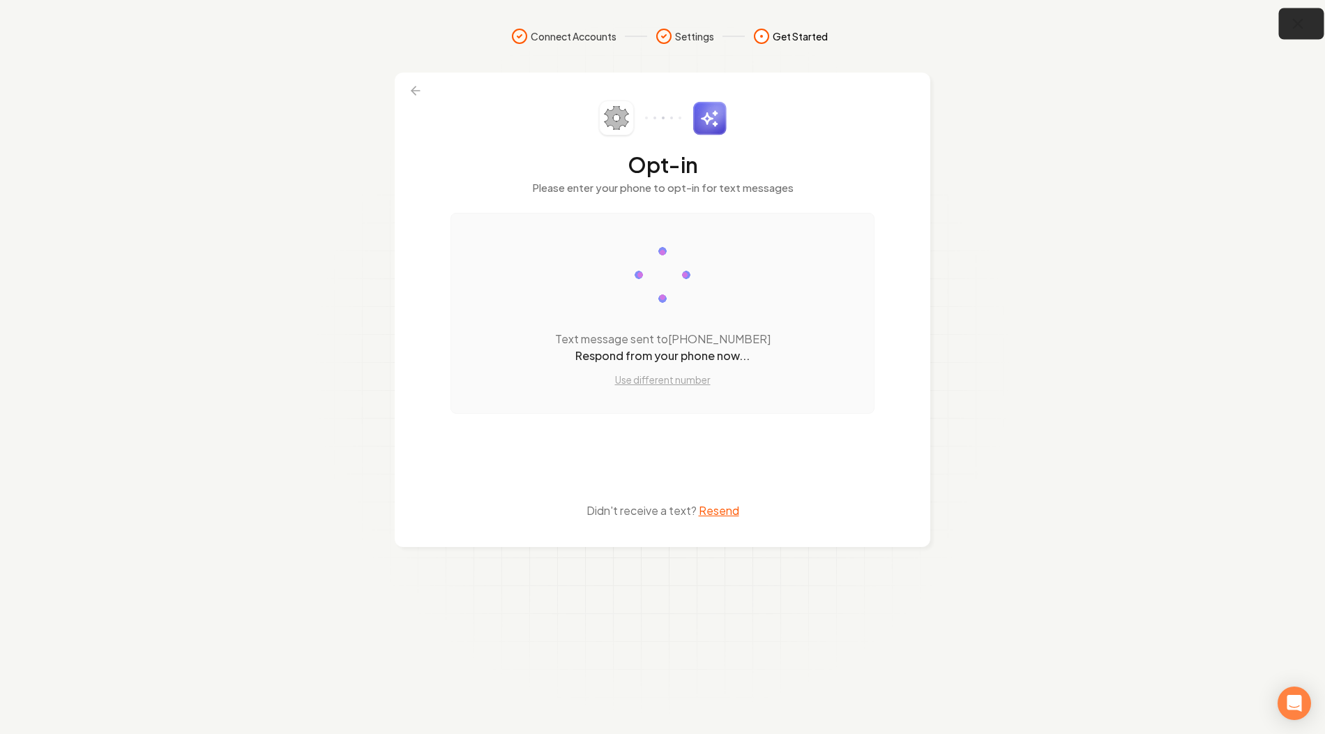
click at [1289, 26] on icon "button" at bounding box center [1297, 23] width 17 height 17
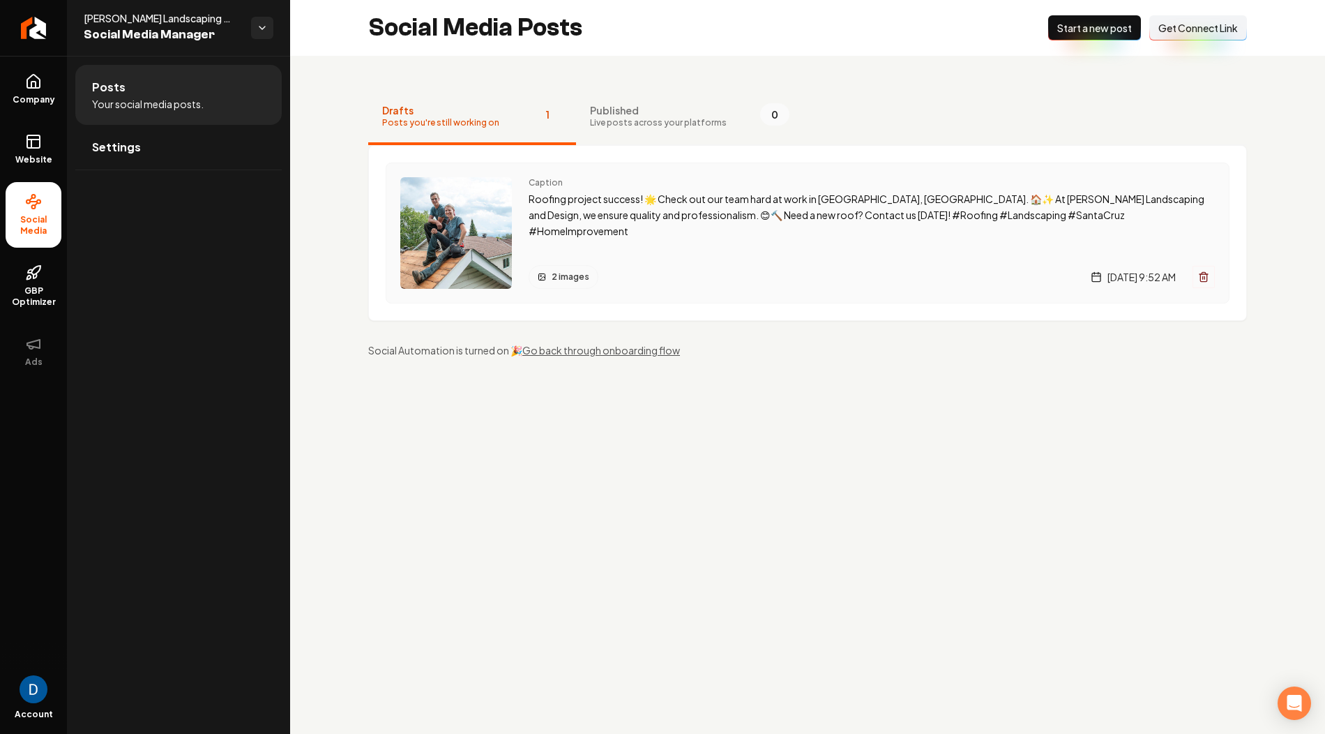
click at [642, 252] on div "Caption Roofing project success! 🌟 Check out our team hard at work in Santa Cru…" at bounding box center [872, 233] width 686 height 112
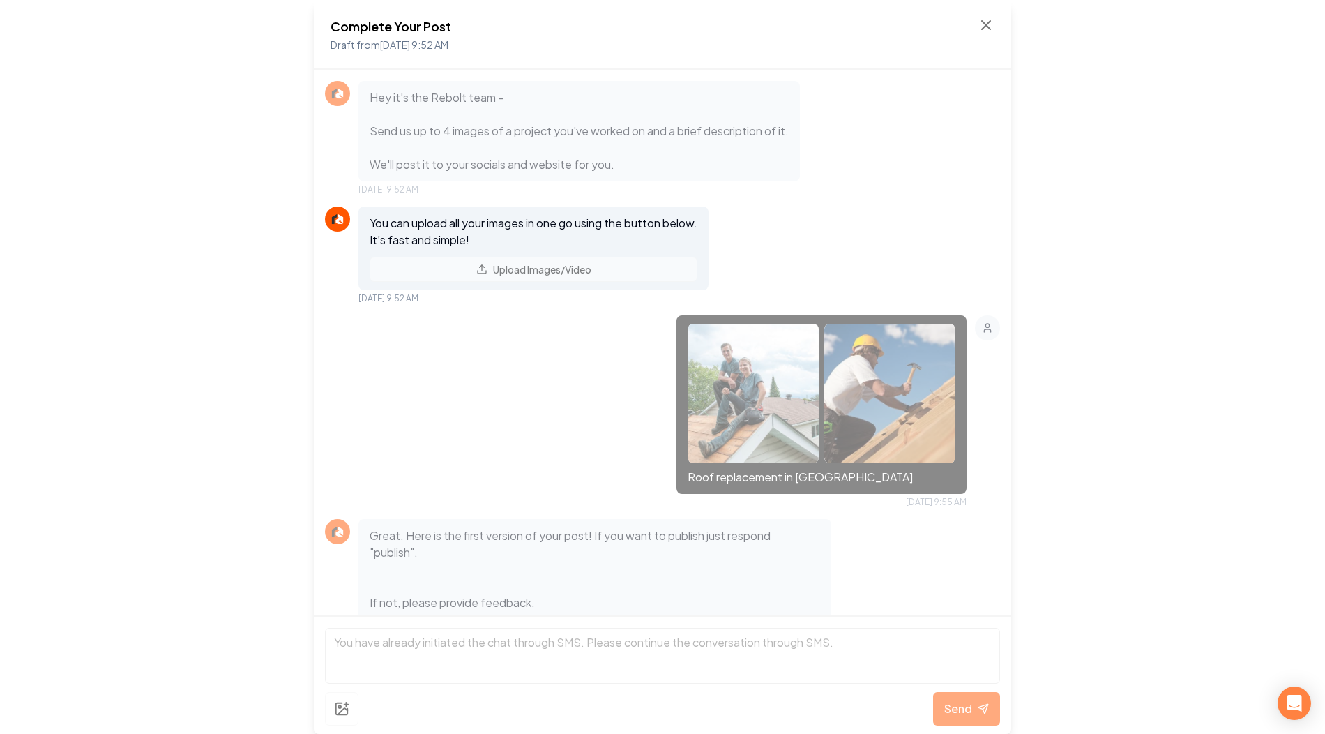
scroll to position [204, 0]
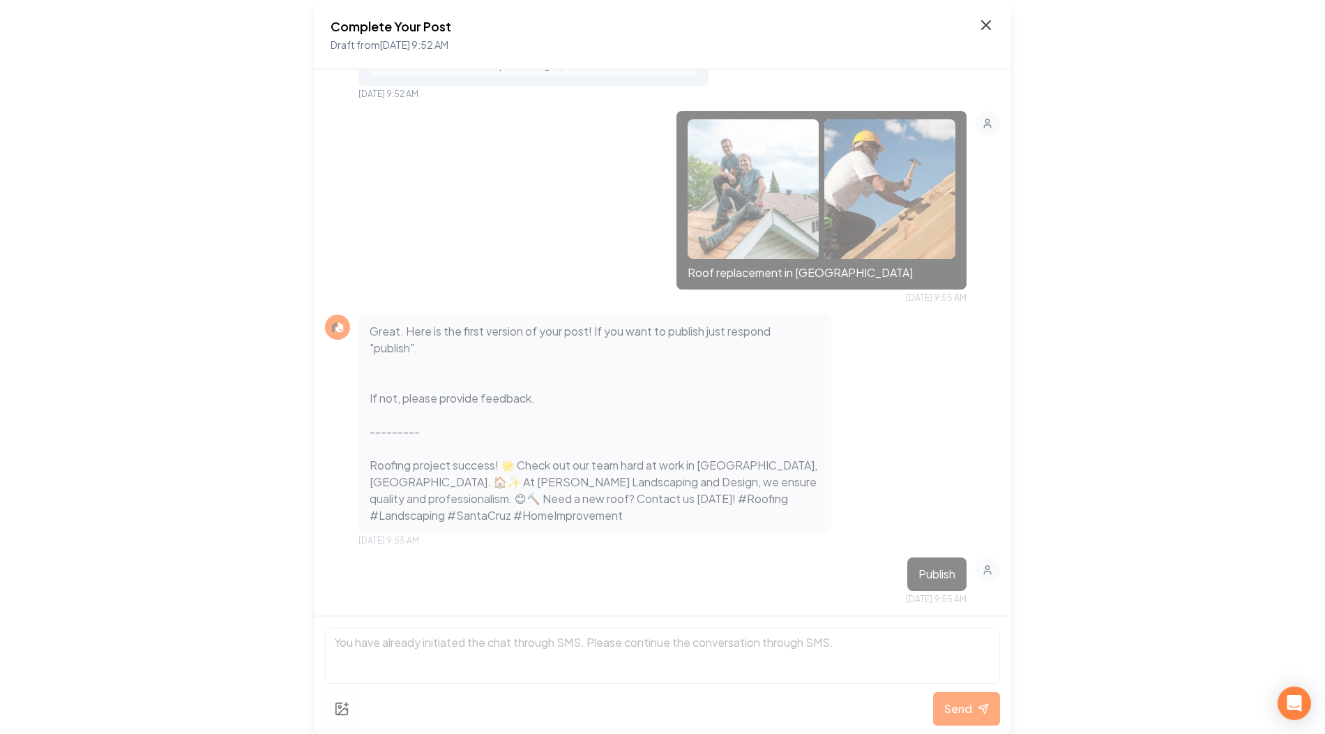
click at [982, 27] on icon at bounding box center [986, 25] width 17 height 17
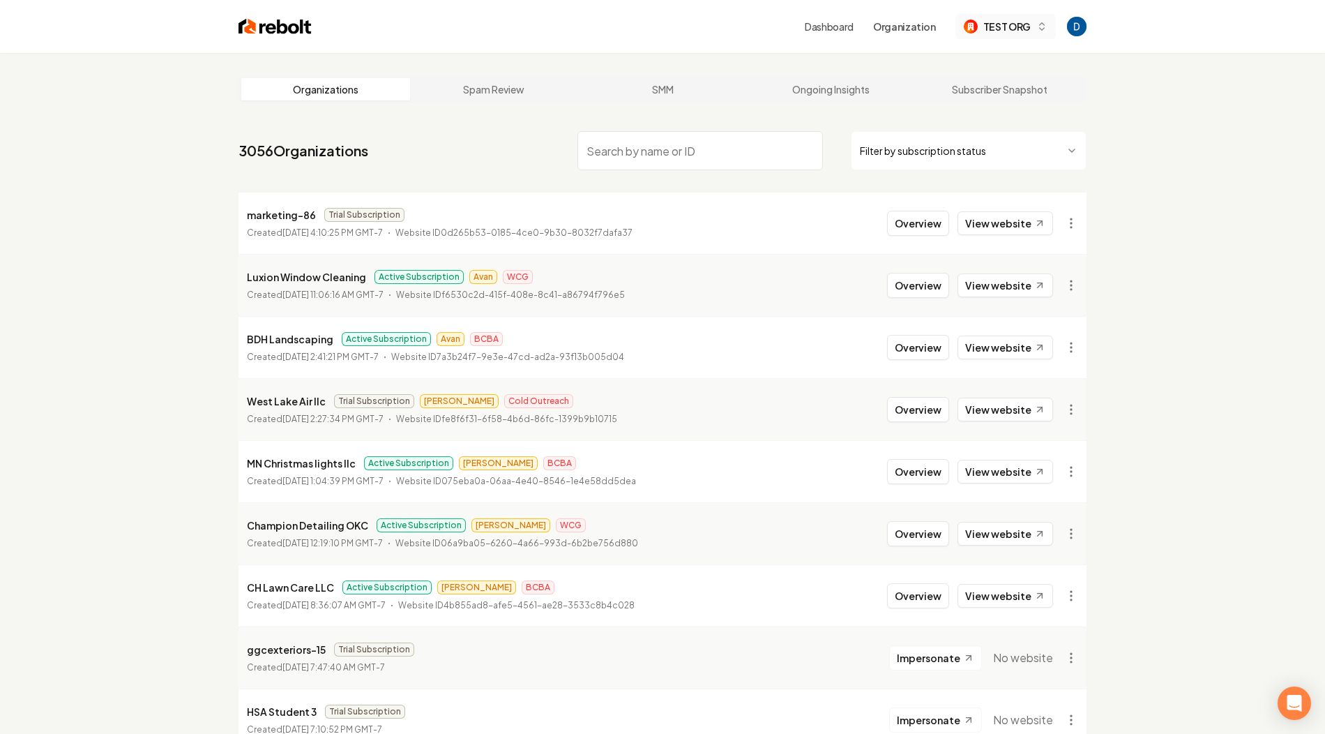
click at [1018, 31] on span "TEST ORG" at bounding box center [1006, 27] width 47 height 15
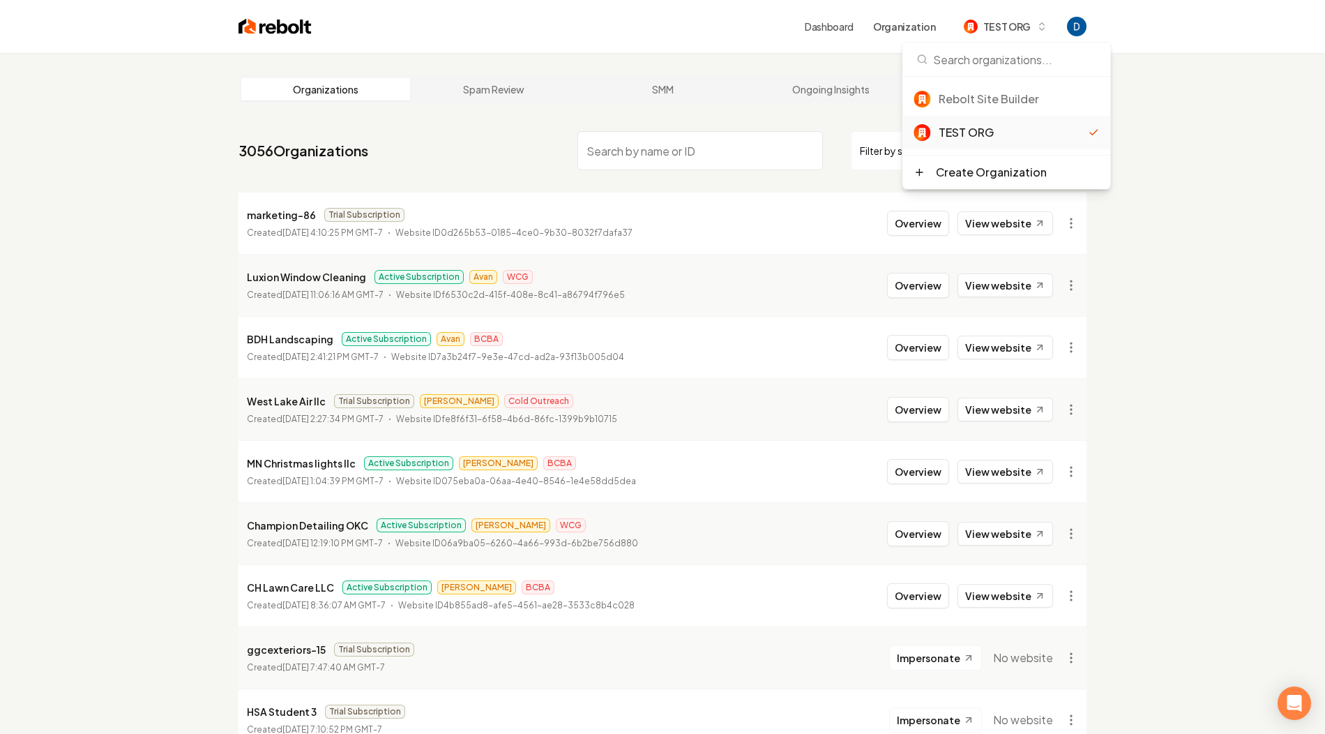
click at [962, 130] on div "TEST ORG" at bounding box center [1013, 132] width 149 height 17
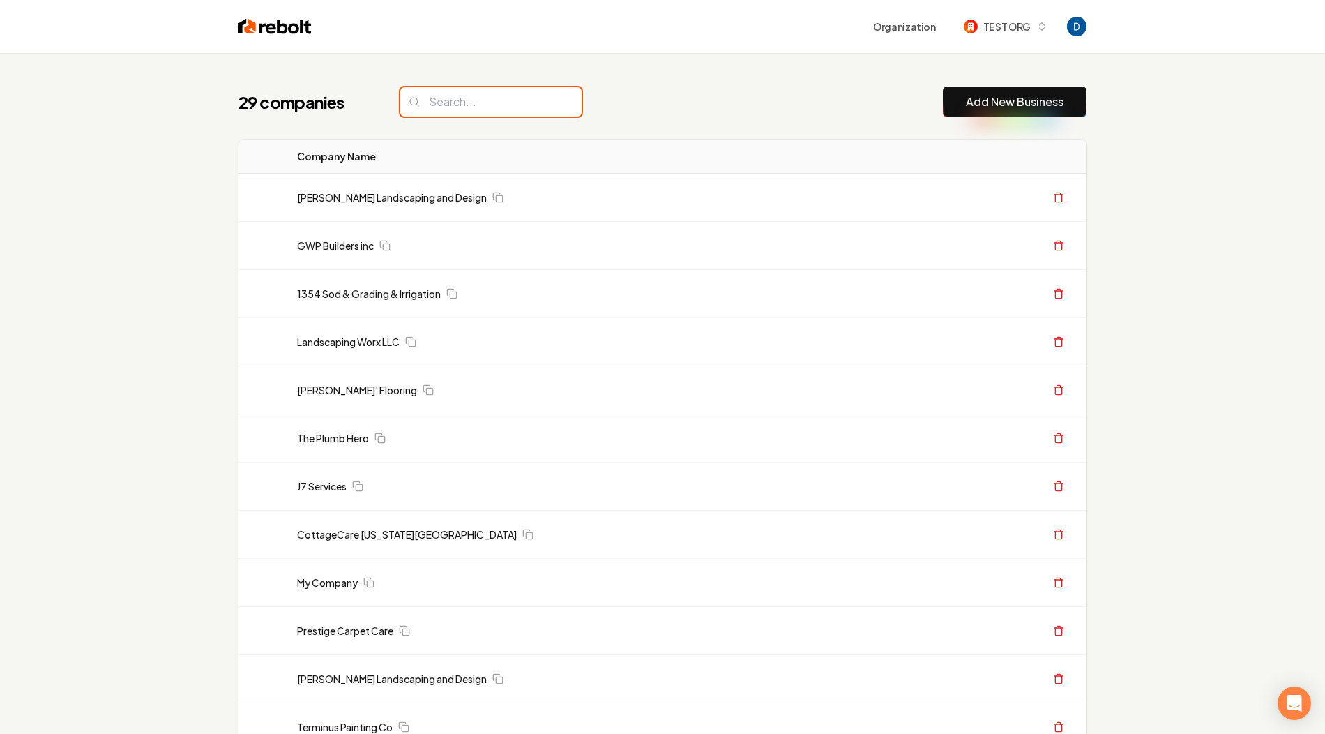
click at [453, 100] on input "search" at bounding box center [490, 101] width 181 height 29
paste input "TEST ORG"
type input "TEST ORG"
click at [640, 89] on div "29 companies Add New Business" at bounding box center [663, 101] width 848 height 31
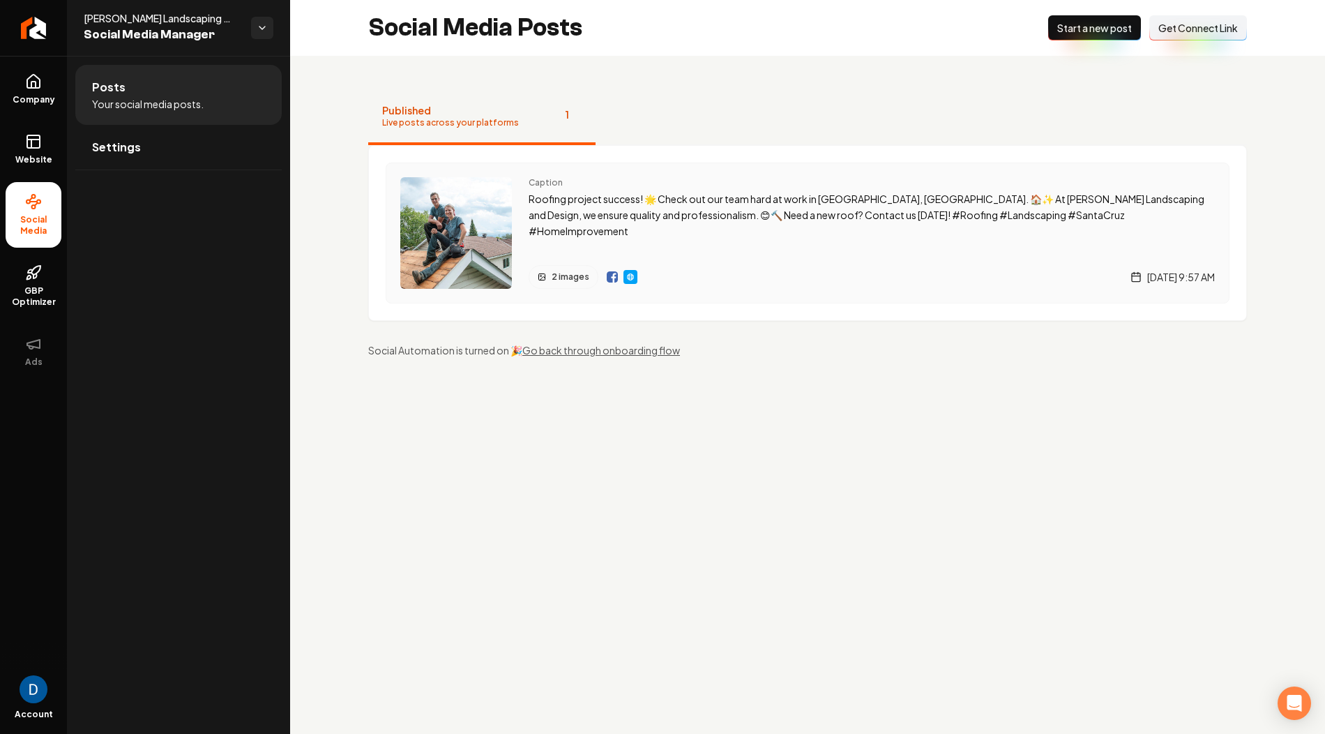
click at [609, 278] on img "Main content area" at bounding box center [612, 276] width 11 height 11
click at [627, 276] on img "Main content area" at bounding box center [630, 276] width 11 height 11
click at [42, 23] on icon "Return to dashboard" at bounding box center [33, 28] width 22 height 22
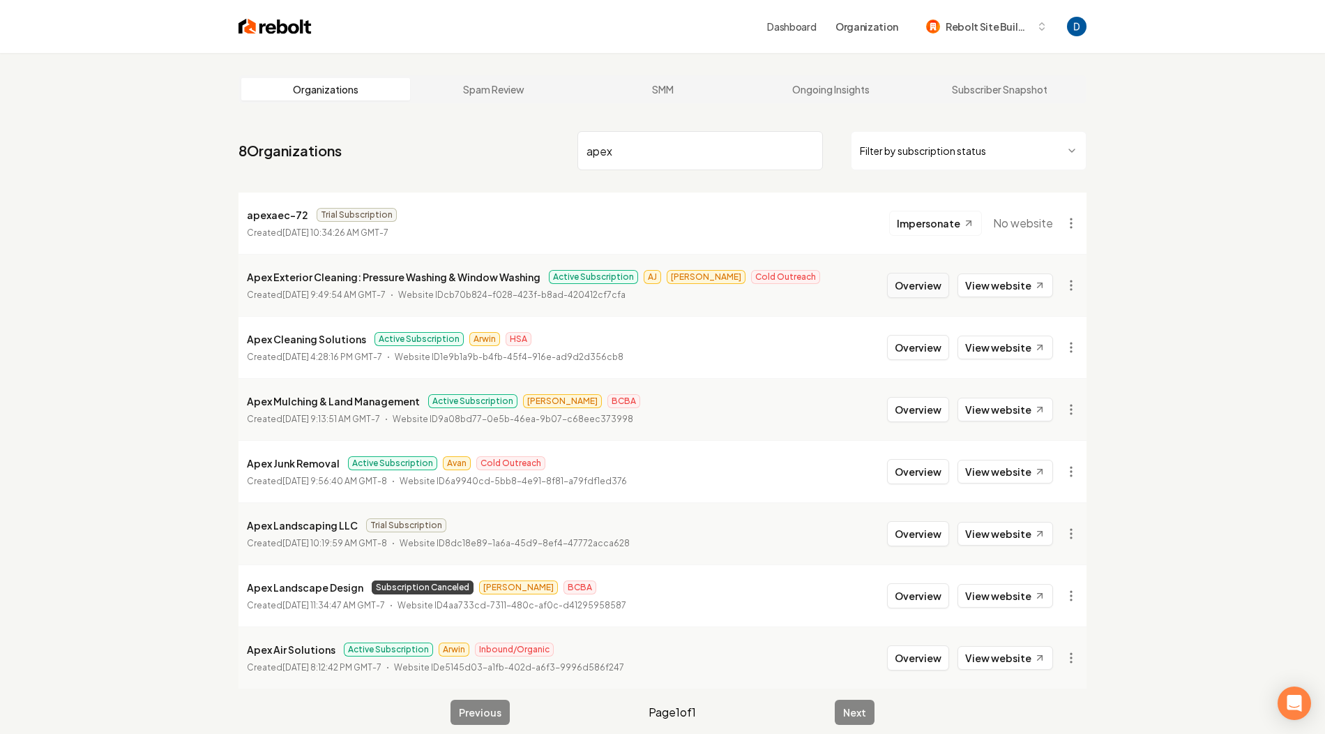
type input "apex"
click at [927, 288] on button "Overview" at bounding box center [918, 285] width 62 height 25
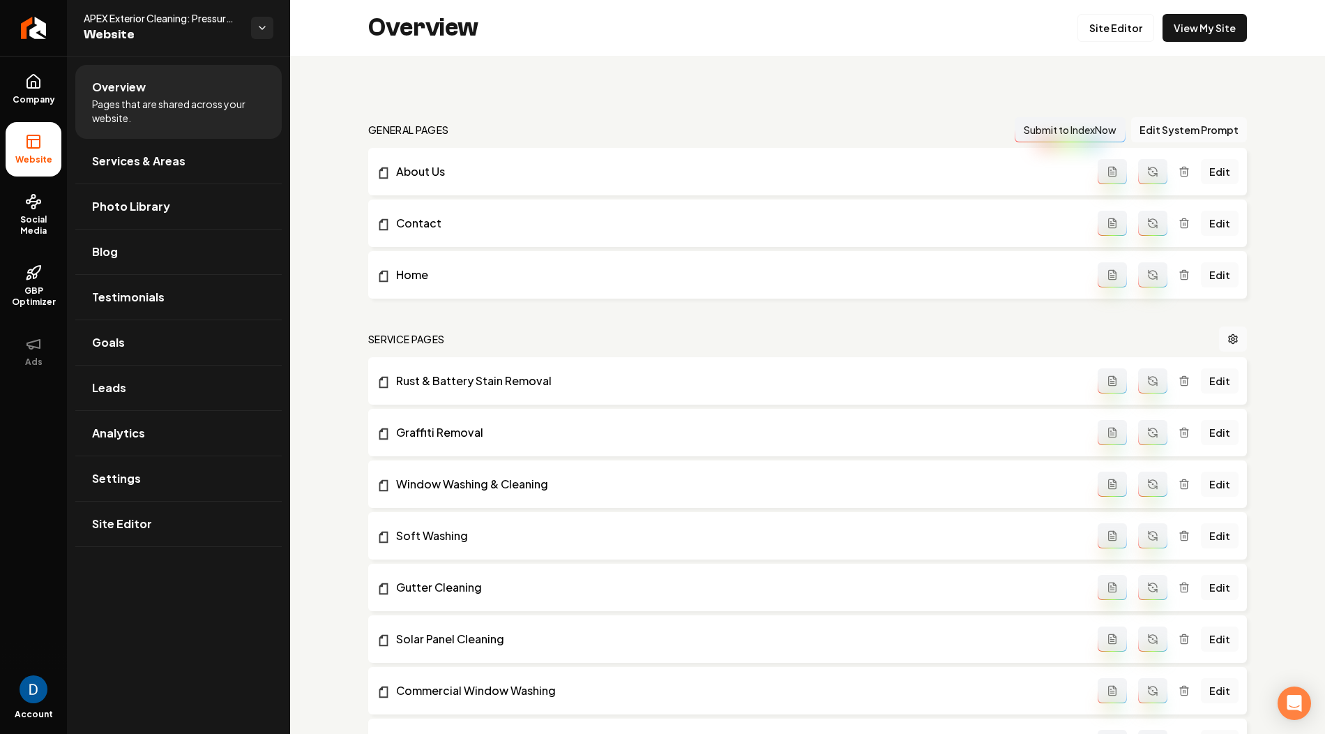
click at [141, 13] on span "APEX Exterior Cleaning: Pressure Washing & Window Washing" at bounding box center [162, 18] width 156 height 14
copy span "APEX Exterior Cleaning: Pressure Washing & Window Washing"
click at [33, 233] on span "Social Media" at bounding box center [34, 225] width 56 height 22
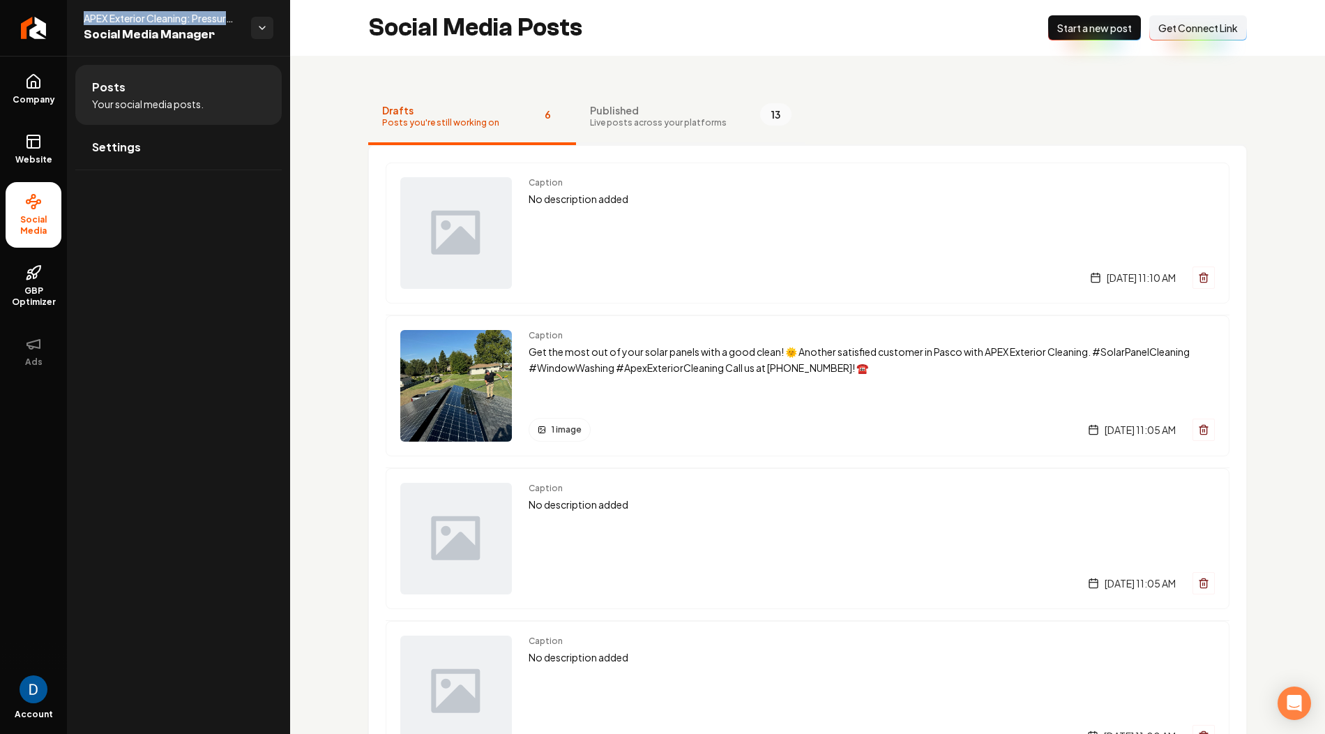
click at [661, 107] on span "Published" at bounding box center [658, 110] width 137 height 14
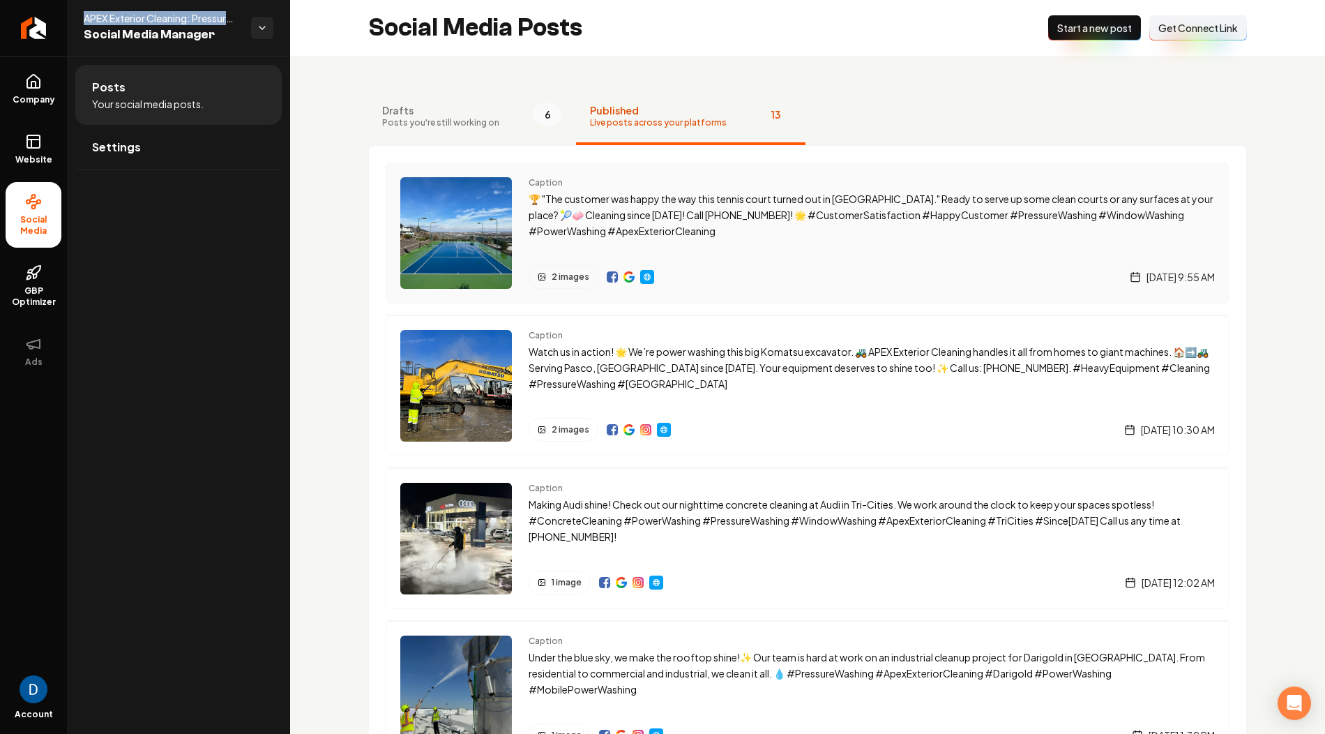
click at [609, 281] on img "Main content area" at bounding box center [612, 276] width 11 height 11
click at [568, 217] on p "🏆 "The customer was happy the way this tennis court turned out in Richland." Re…" at bounding box center [872, 214] width 686 height 47
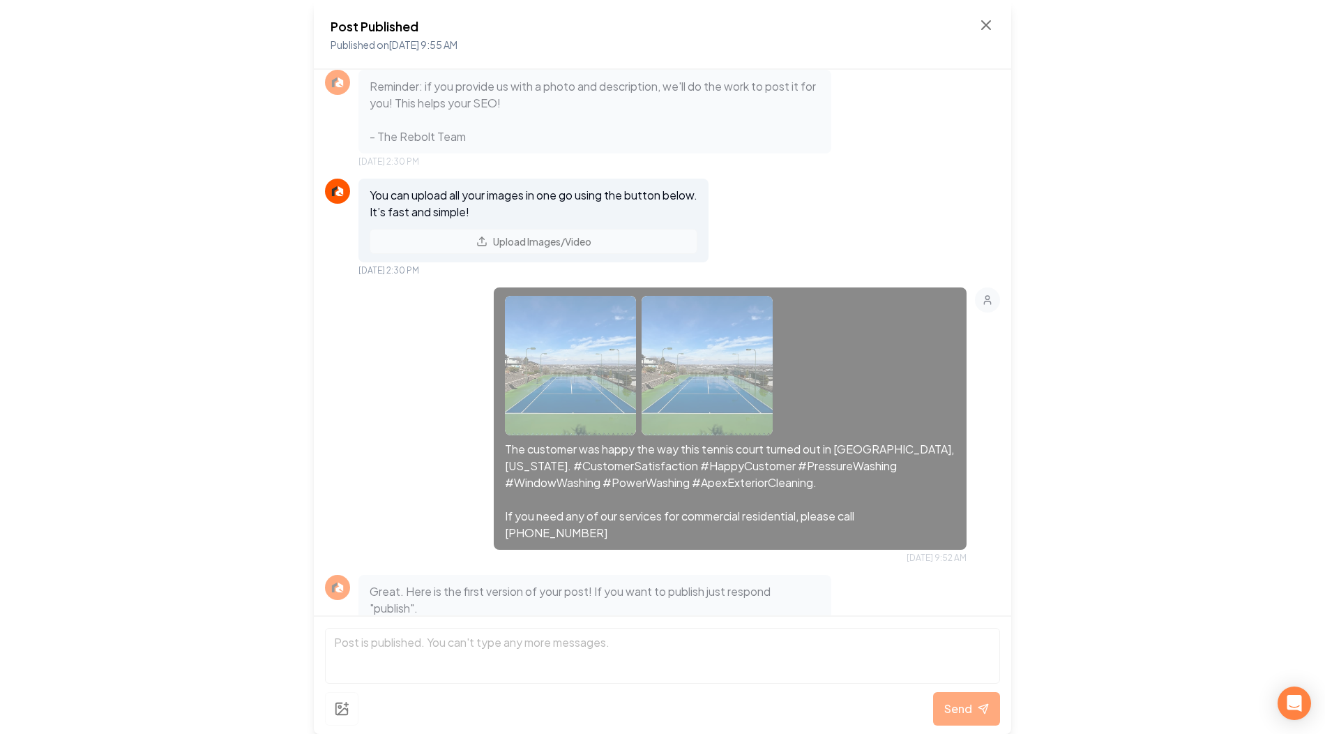
scroll to position [239, 0]
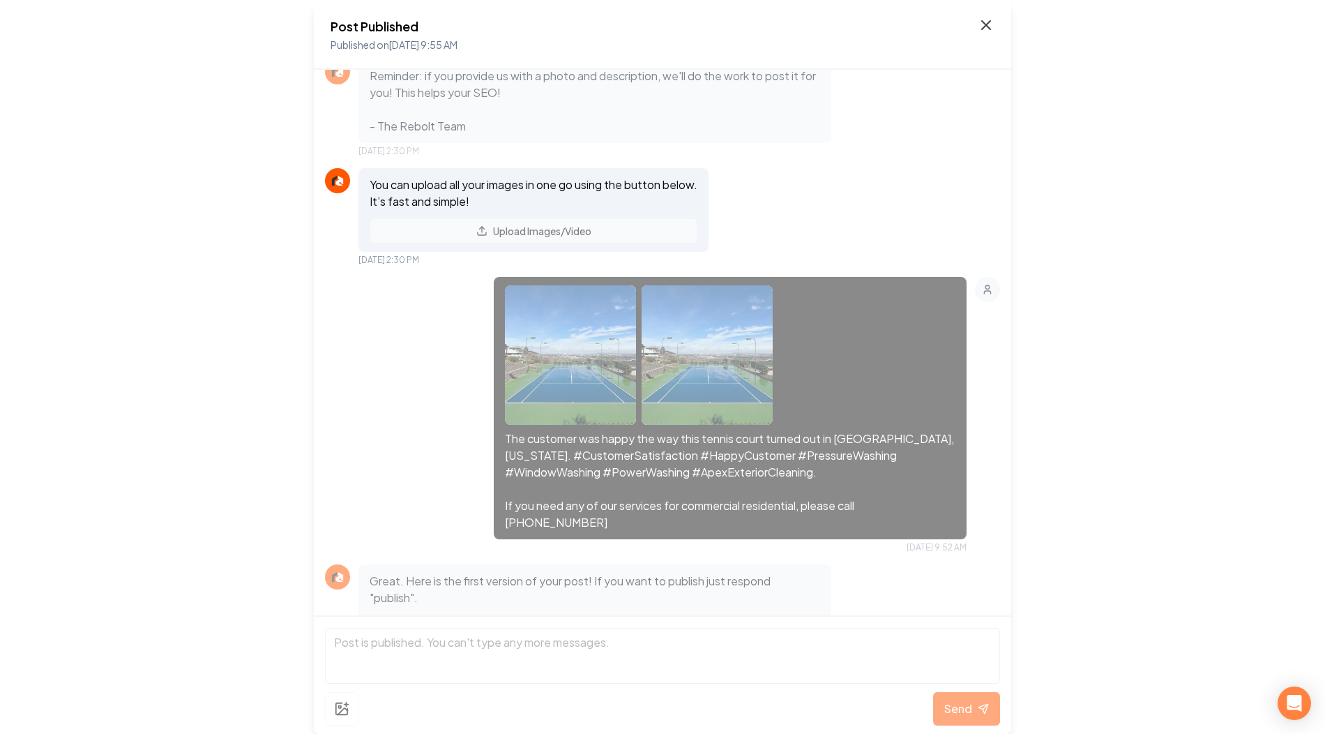
click at [991, 22] on icon at bounding box center [986, 25] width 17 height 17
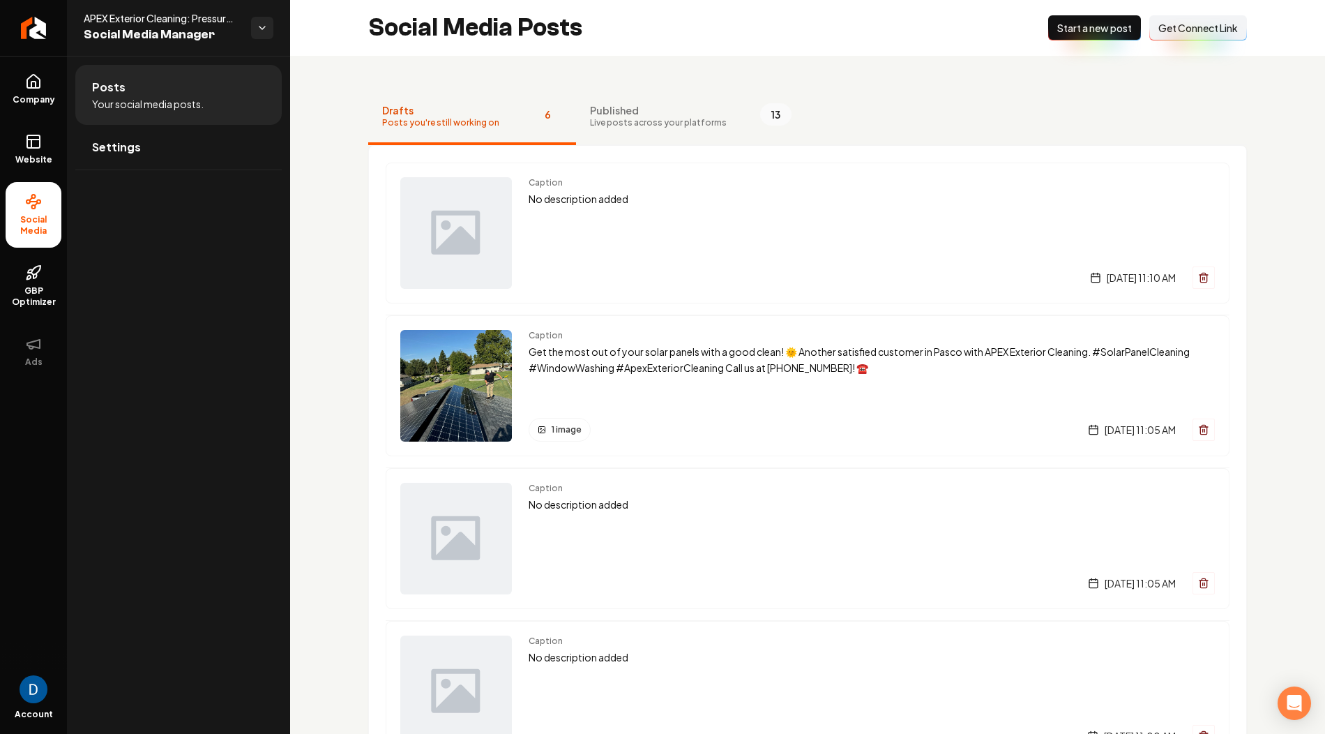
click at [159, 93] on li "Posts Your social media posts." at bounding box center [178, 95] width 206 height 60
click at [138, 107] on span "Your social media posts." at bounding box center [148, 104] width 112 height 14
click at [614, 114] on span "Published" at bounding box center [658, 110] width 137 height 14
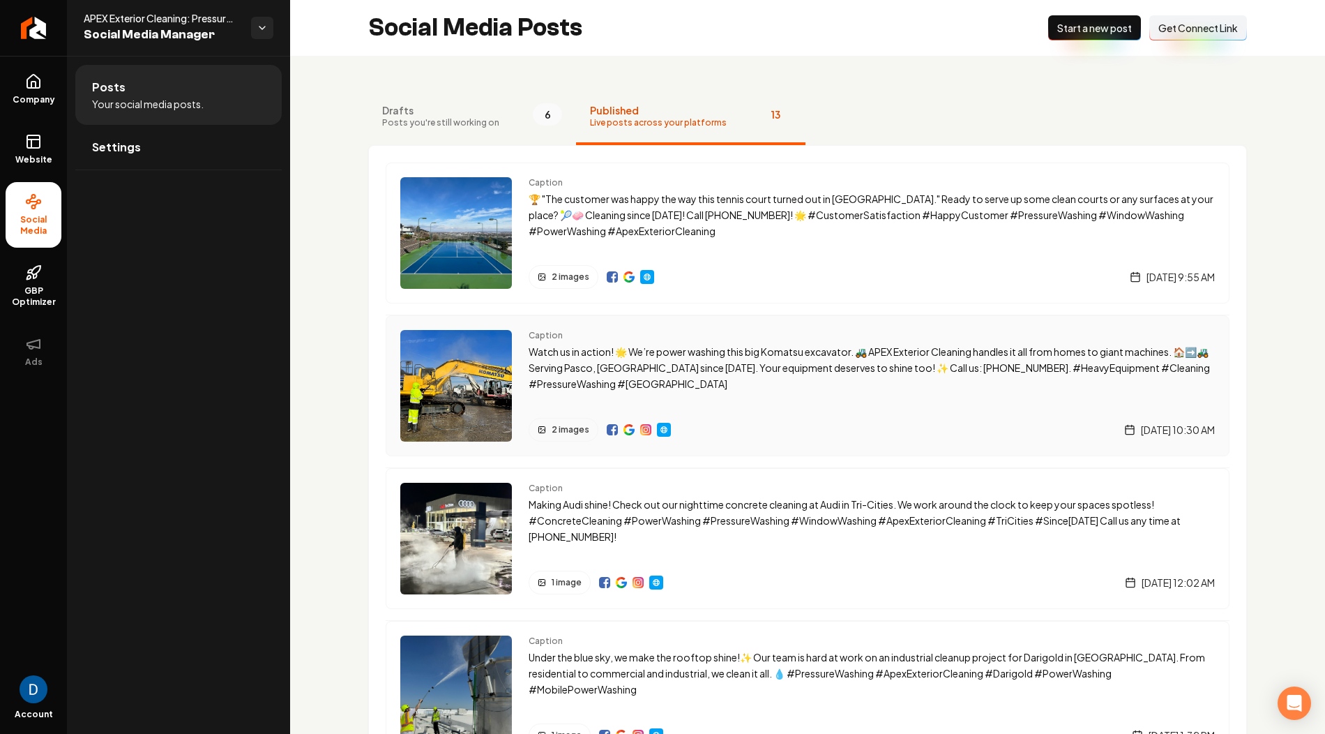
click at [623, 356] on p "Watch us in action! 🌟 We’re power washing this big Komatsu excavator. 🚜 APEX Ex…" at bounding box center [872, 367] width 686 height 47
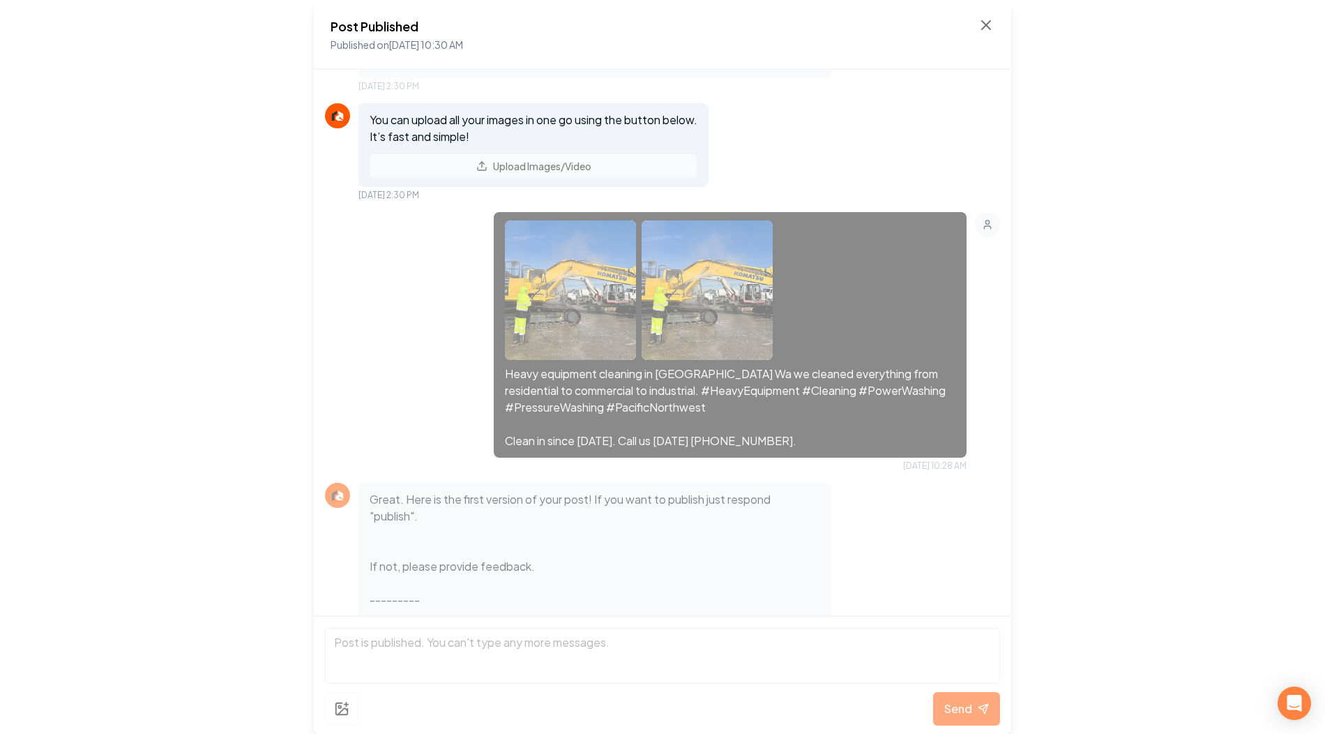
scroll to position [305, 0]
click at [443, 318] on div "Heavy equipment cleaning in Pasco Wa we cleaned everything from residential to …" at bounding box center [662, 340] width 675 height 259
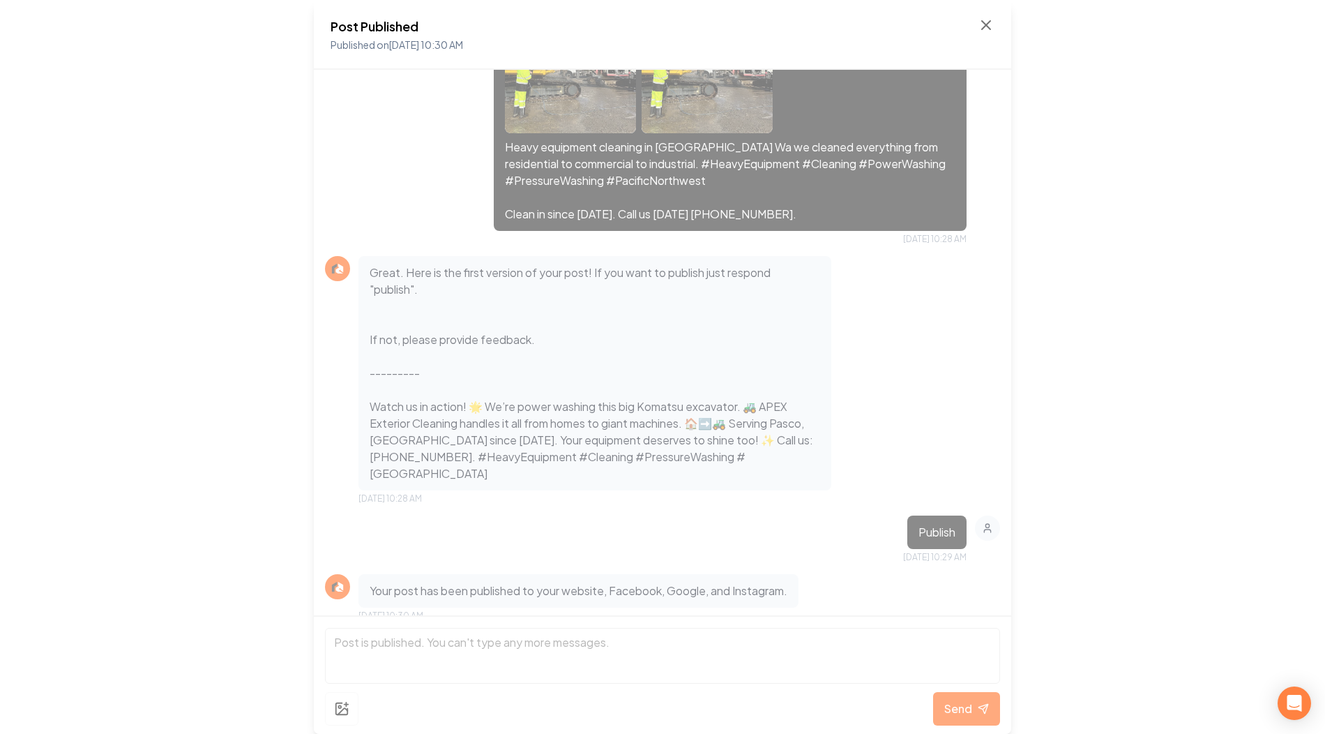
scroll to position [362, 0]
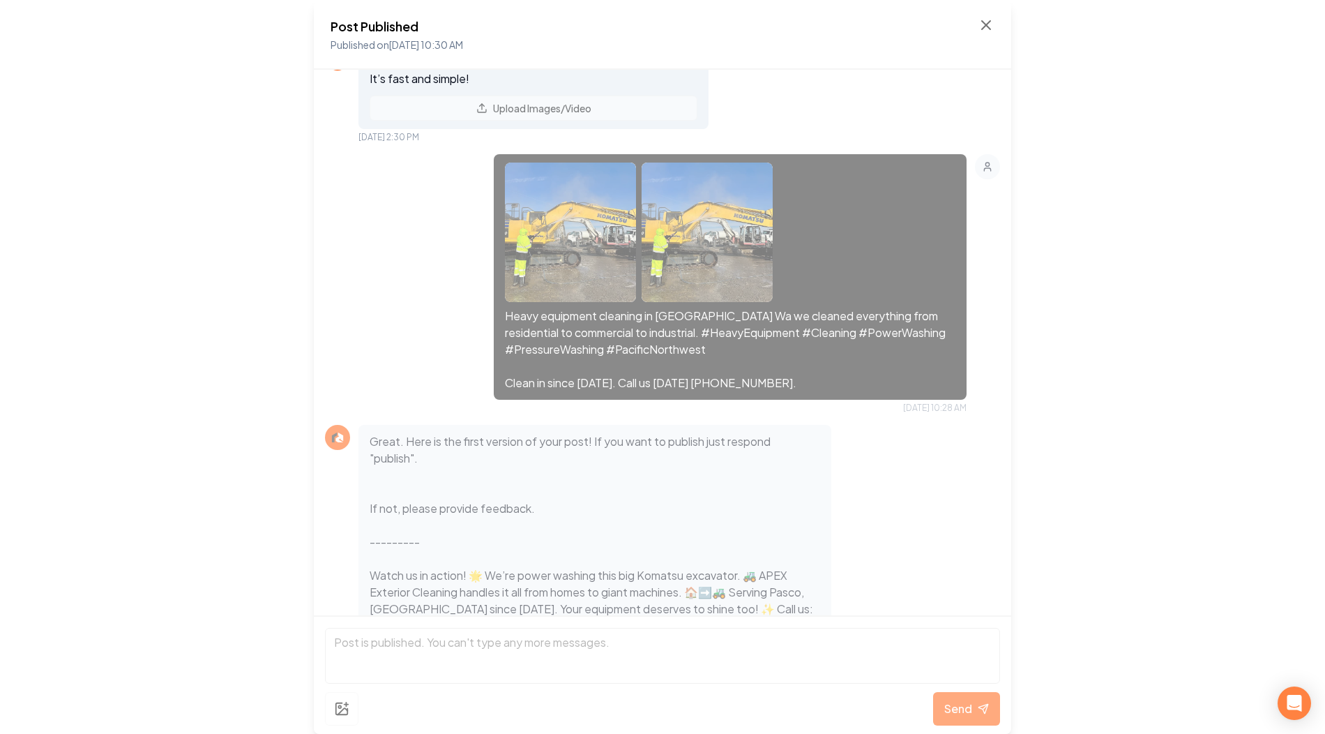
click at [335, 100] on div "You can upload all your images in one go using the button below. It’s fast and …" at bounding box center [662, 94] width 675 height 98
click at [989, 33] on div "Post Published Published on Aug 28, 2025 10:30 AM" at bounding box center [663, 35] width 664 height 36
click at [988, 25] on icon at bounding box center [986, 25] width 17 height 17
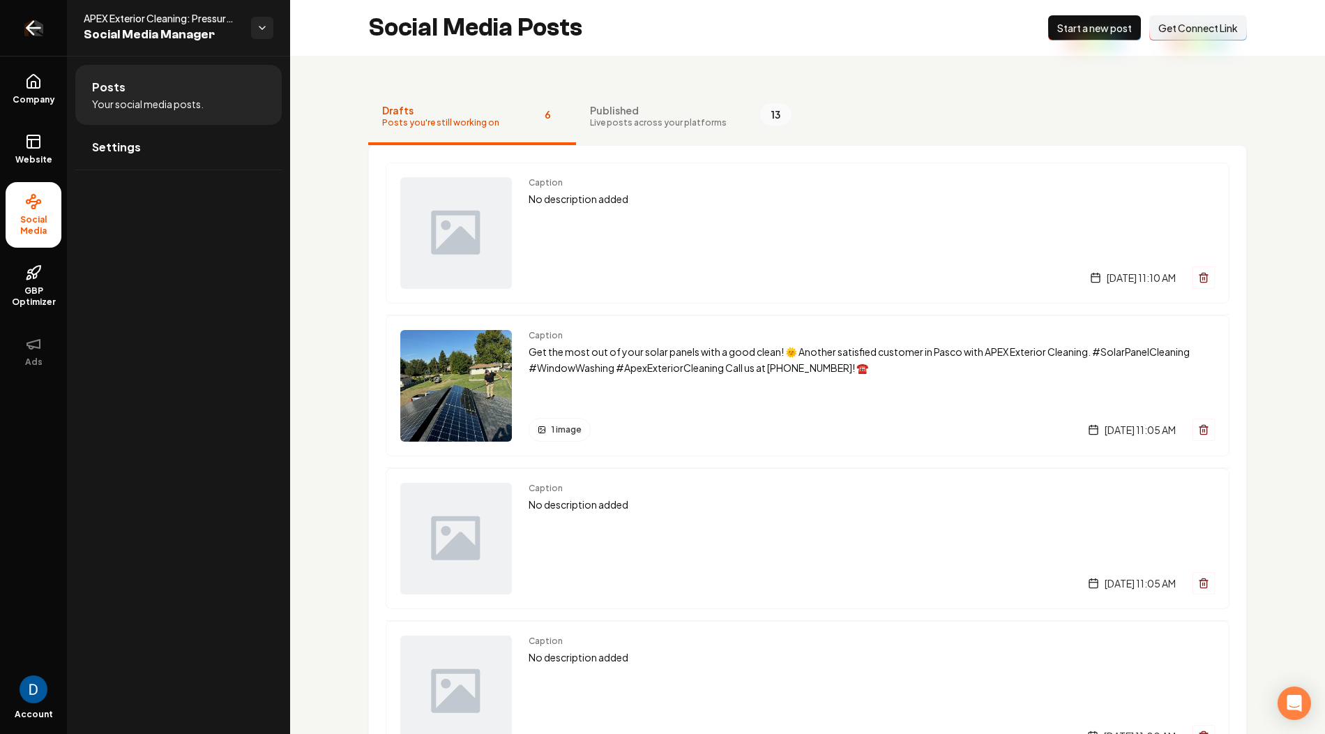
click at [35, 27] on icon "Return to dashboard" at bounding box center [33, 28] width 22 height 22
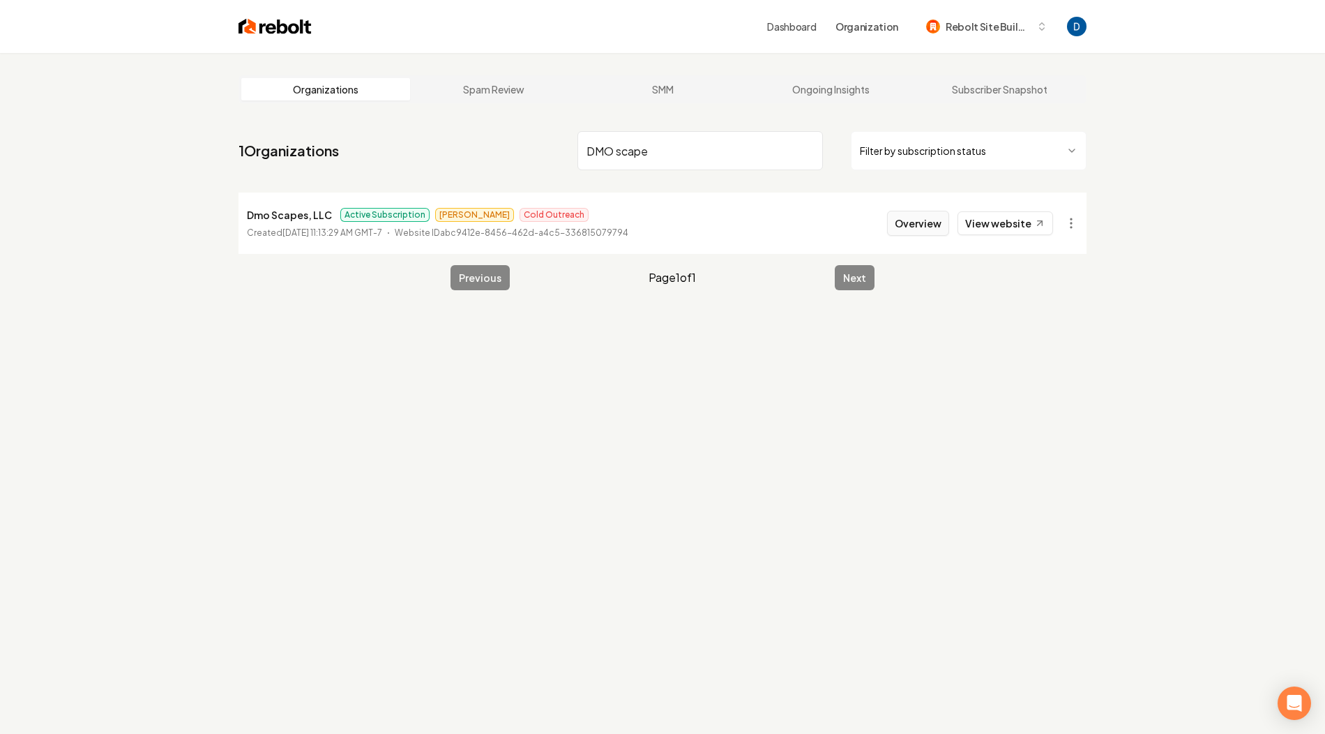
type input "DMO scape"
click at [925, 223] on button "Overview" at bounding box center [918, 223] width 62 height 25
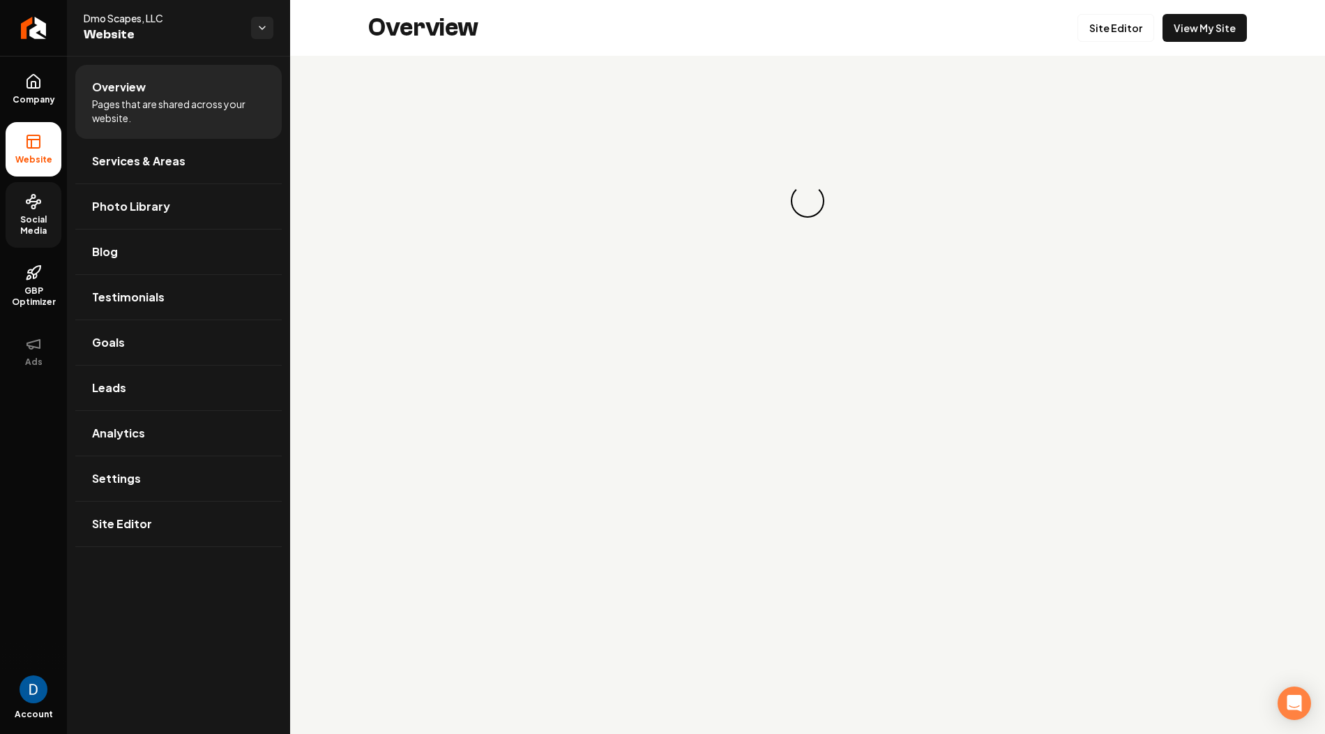
click at [34, 228] on span "Social Media" at bounding box center [34, 225] width 56 height 22
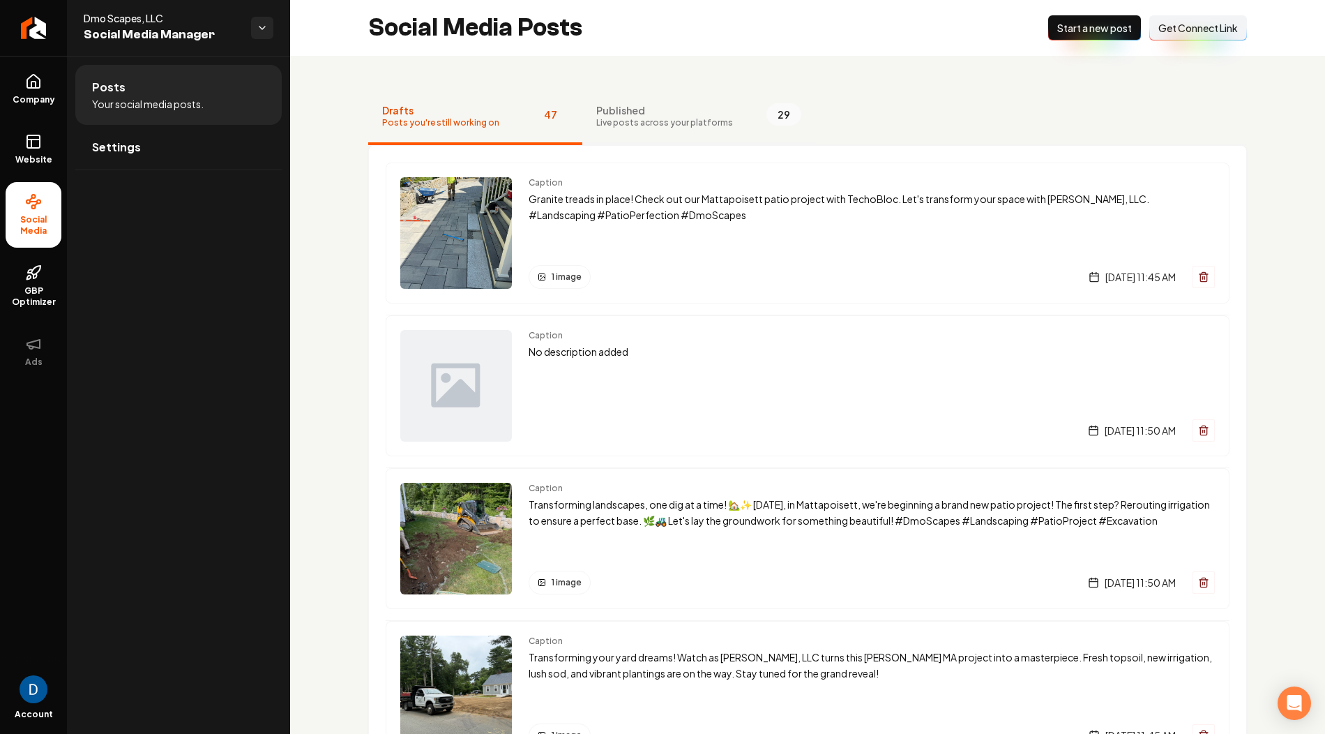
click at [614, 102] on button "Published Live posts across your platforms 29" at bounding box center [698, 117] width 233 height 56
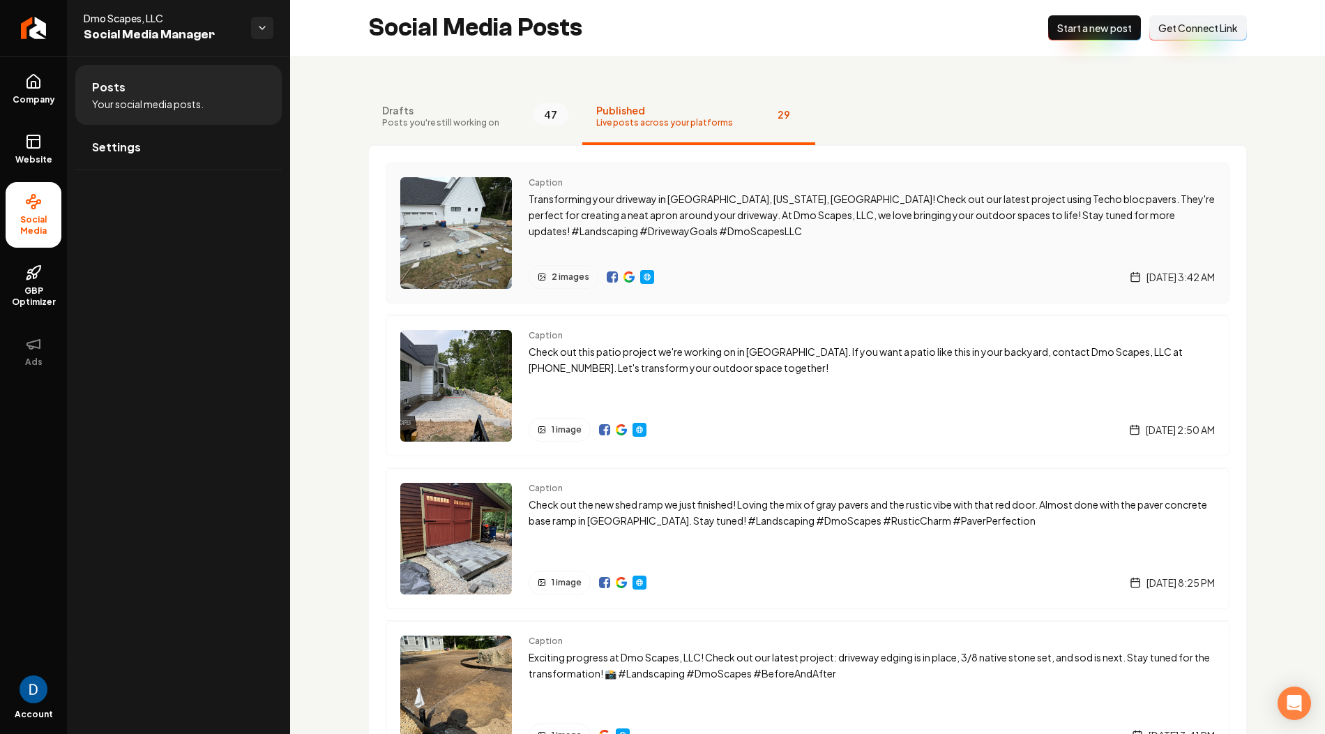
click at [583, 195] on p "Transforming your driveway in Mattapoisett, Massachusetts, Plymouth County! Che…" at bounding box center [872, 214] width 686 height 47
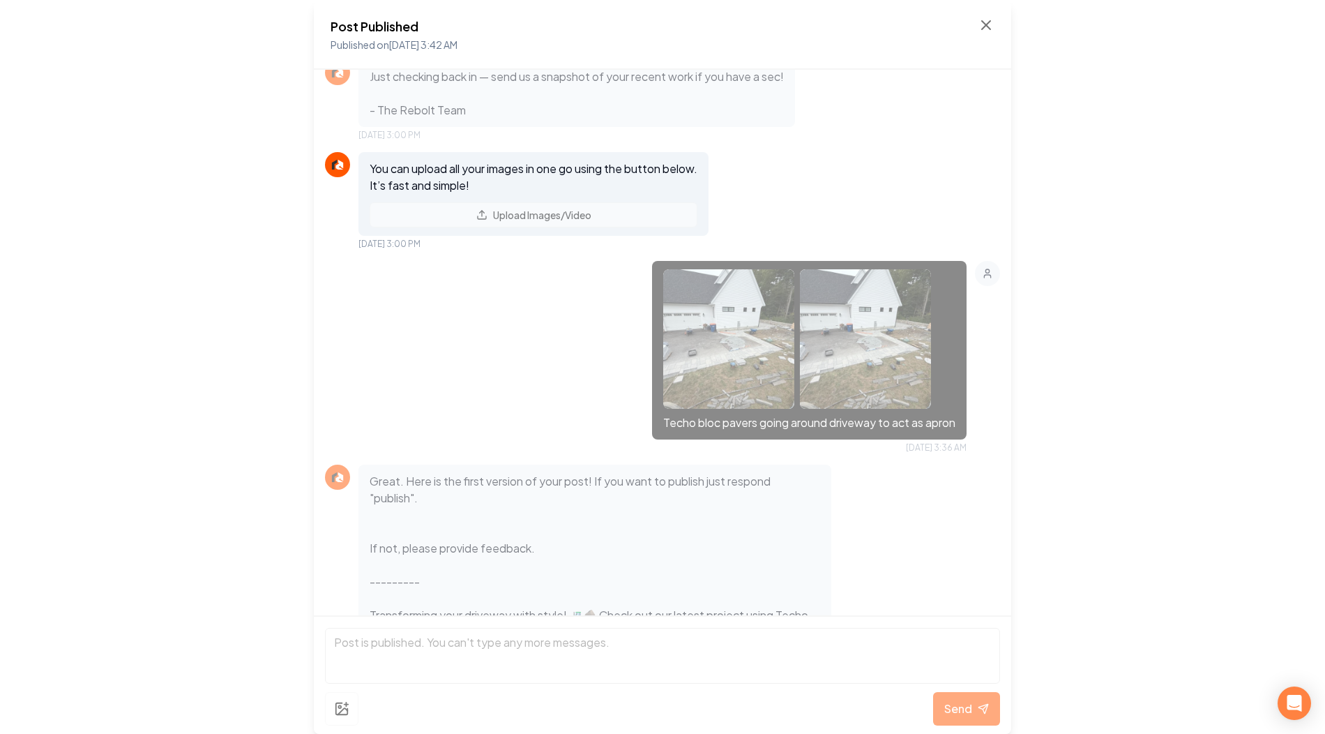
scroll to position [253, 0]
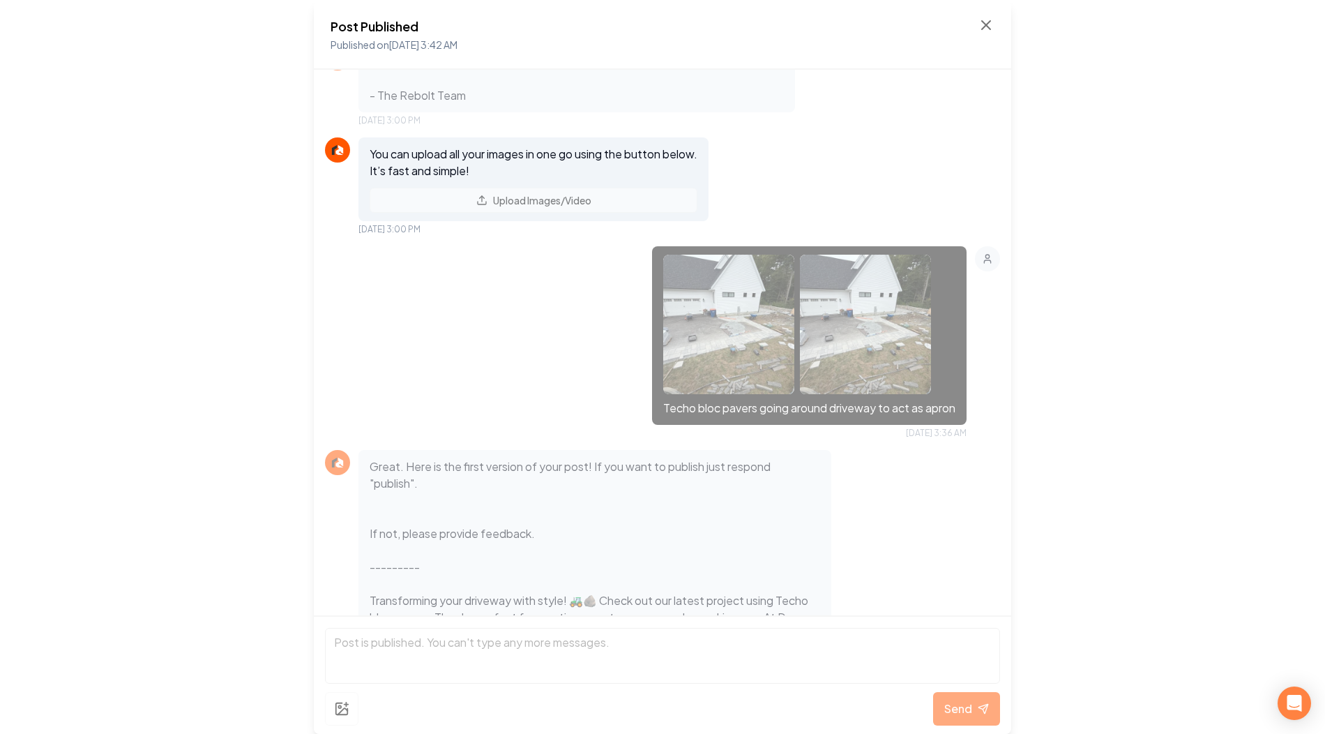
click at [969, 24] on div "Post Published Published on Aug 28, 2025 3:42 AM" at bounding box center [663, 35] width 664 height 36
click at [992, 27] on icon at bounding box center [986, 25] width 17 height 17
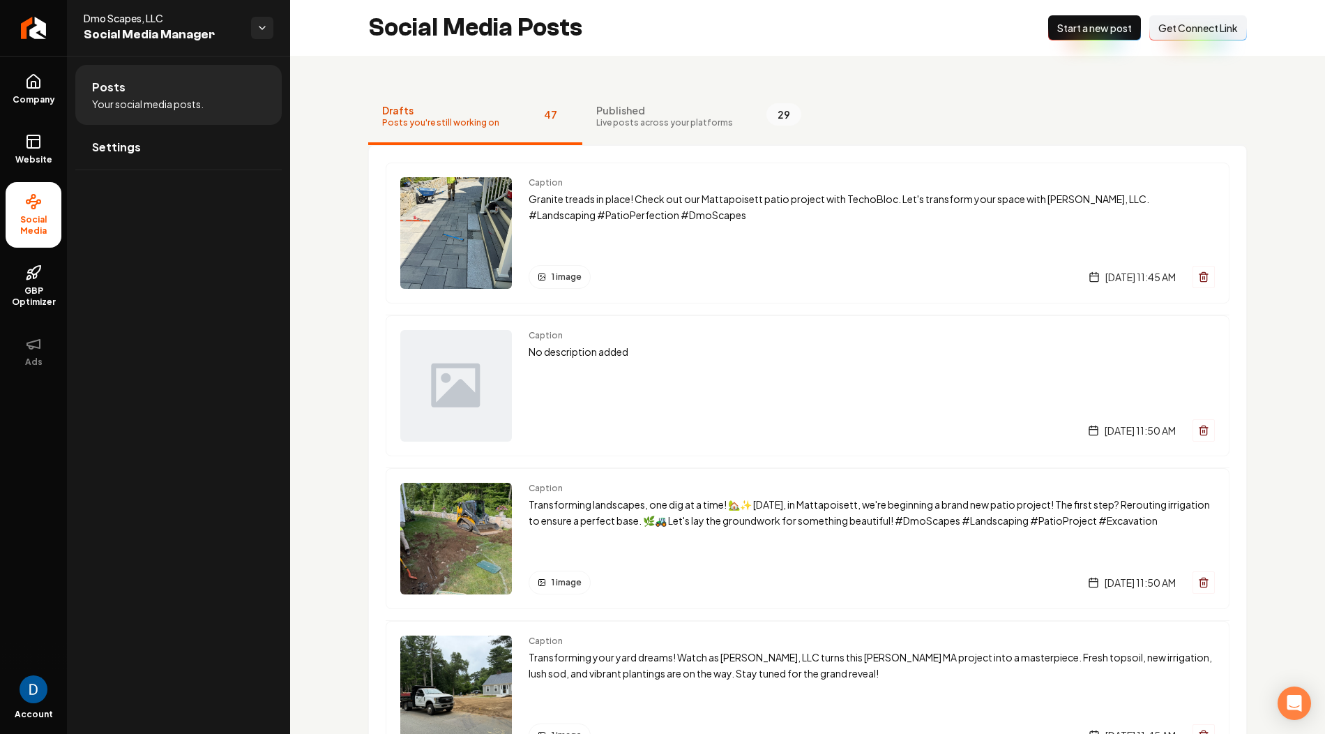
click at [142, 19] on span "Dmo Scapes, LLC" at bounding box center [162, 18] width 156 height 14
copy span "Dmo Scapes, LLC"
click at [39, 223] on span "Social Media" at bounding box center [34, 225] width 56 height 22
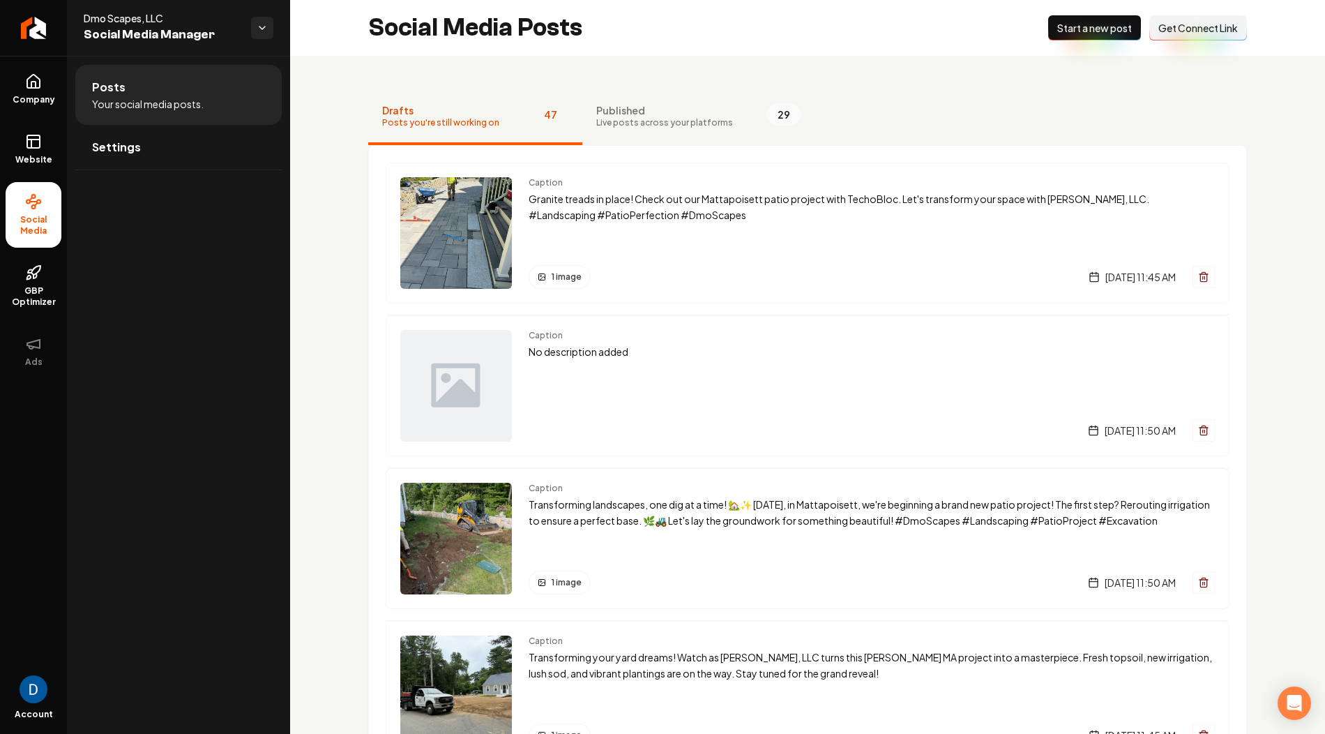
click at [170, 107] on span "Your social media posts." at bounding box center [148, 104] width 112 height 14
click at [49, 15] on link "Return to dashboard" at bounding box center [33, 28] width 67 height 56
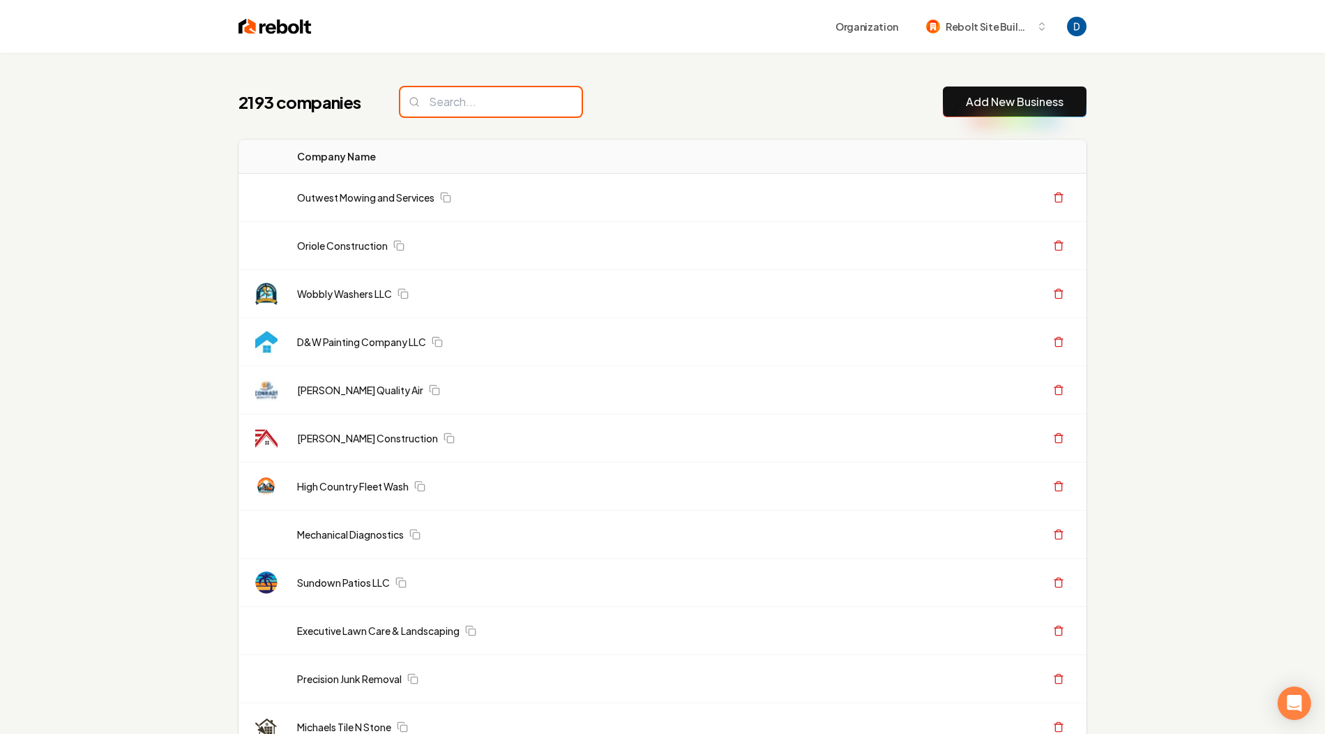
click at [449, 103] on input "search" at bounding box center [490, 101] width 181 height 29
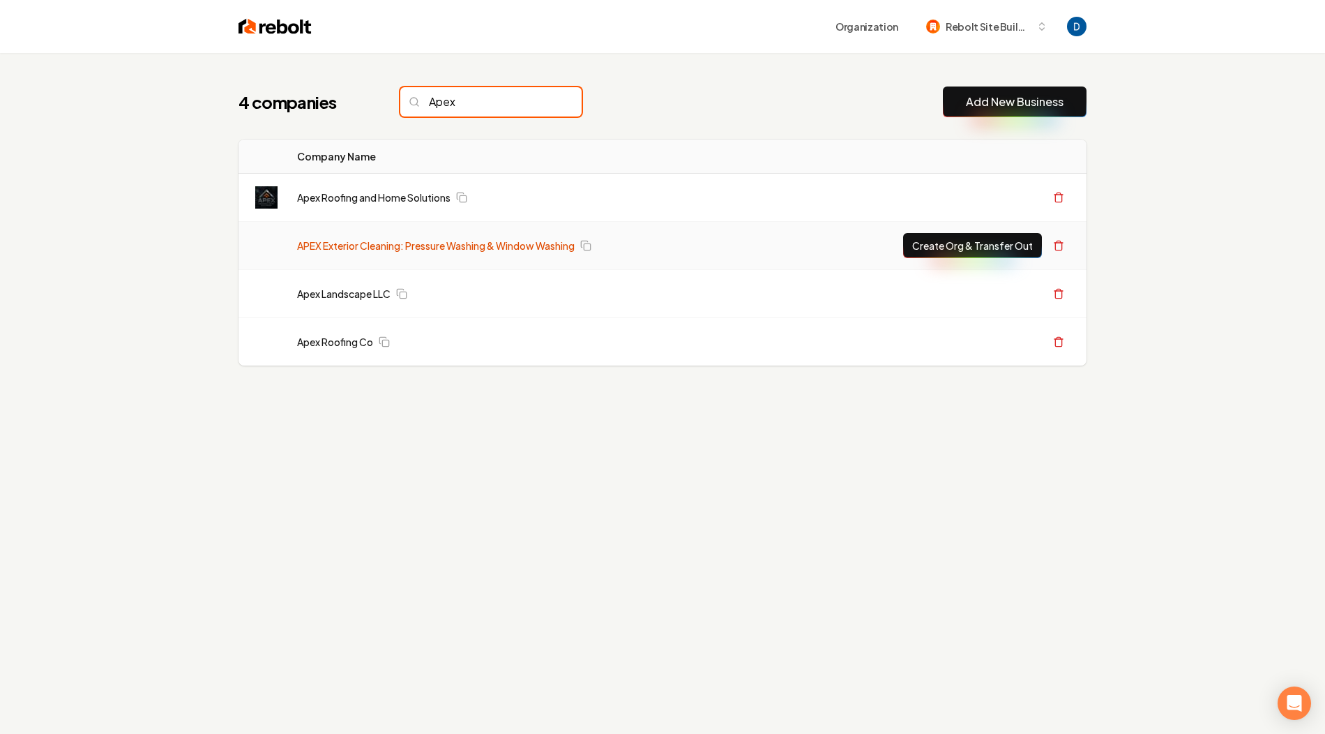
type input "Apex"
click at [455, 241] on link "APEX Exterior Cleaning: Pressure Washing & Window Washing" at bounding box center [436, 246] width 278 height 14
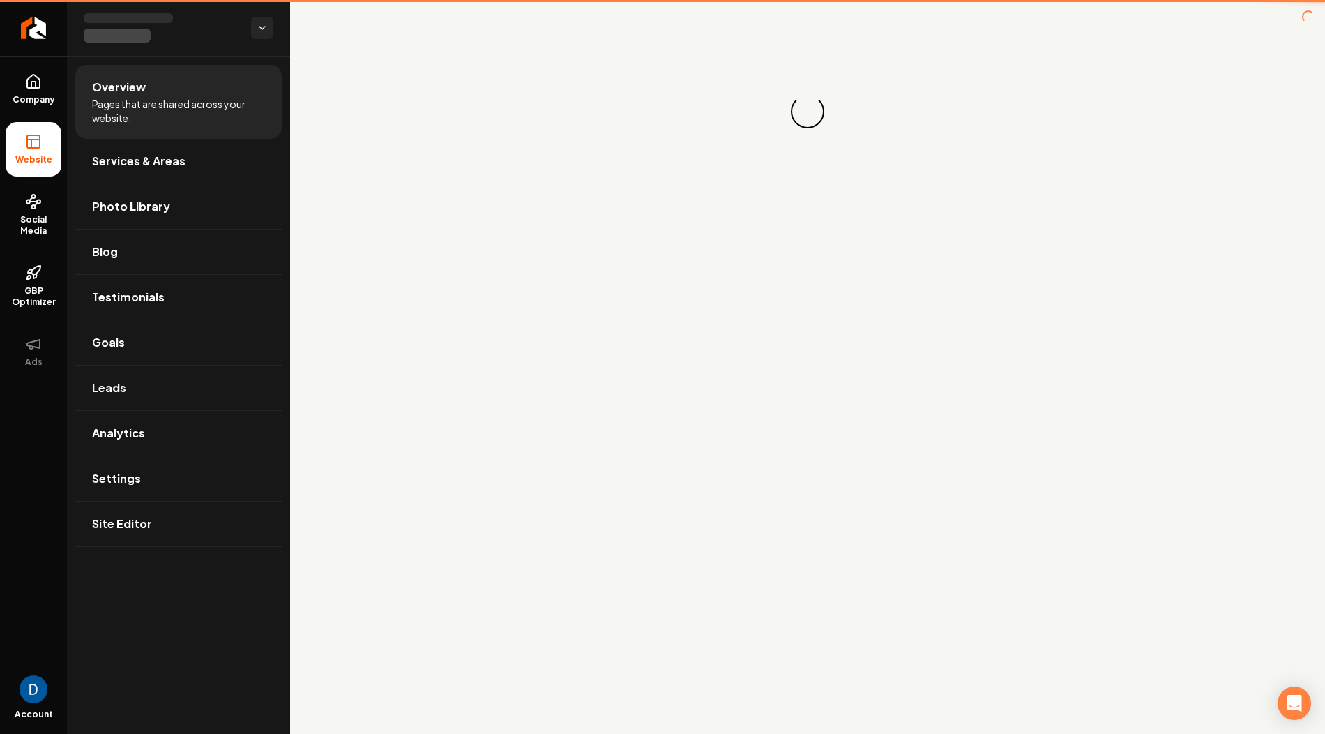
click at [455, 241] on main "Loading... Loading..." at bounding box center [807, 367] width 1035 height 734
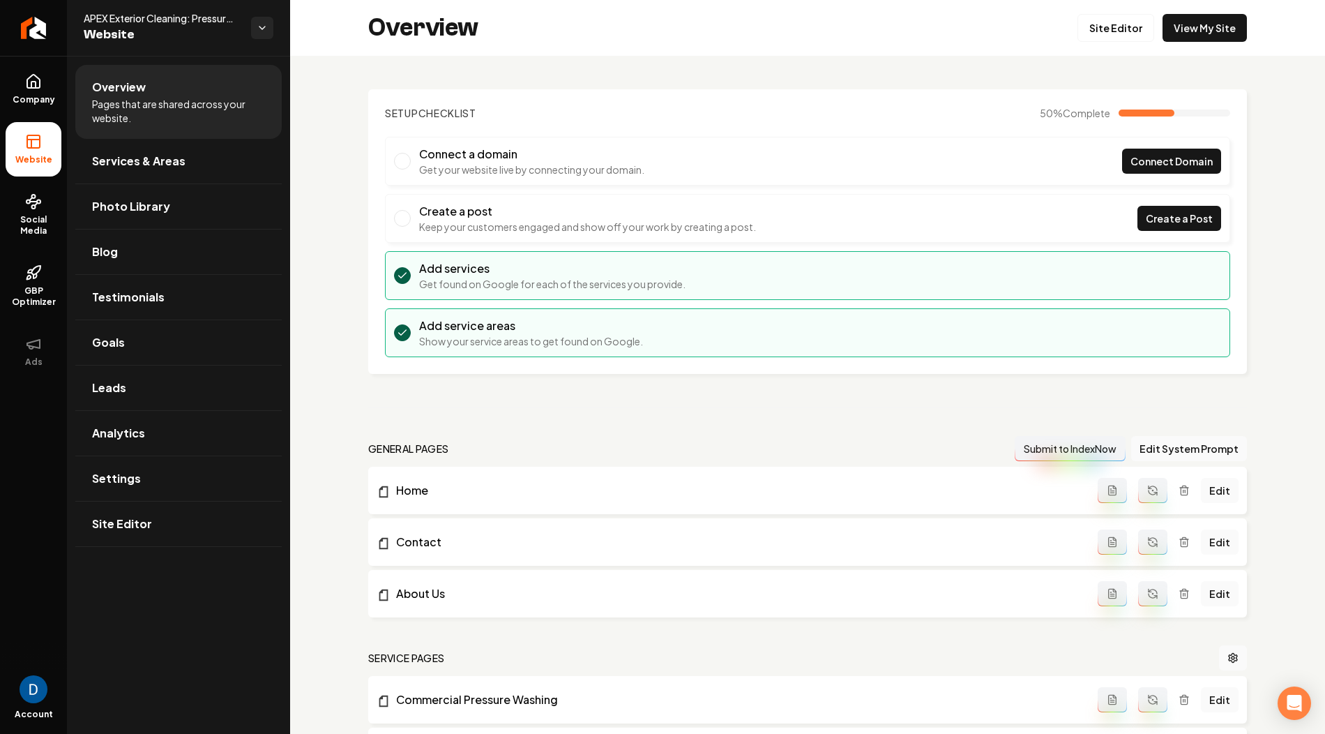
click at [110, 15] on span "APEX Exterior Cleaning: Pressure Washing & Window Washing" at bounding box center [162, 18] width 156 height 14
copy span "APEX Exterior Cleaning: Pressure Washing & Window Washing"
click at [490, 403] on div "Setup Checklist 50 % Complete Connect a domain Get your website live by connect…" at bounding box center [807, 612] width 1035 height 1112
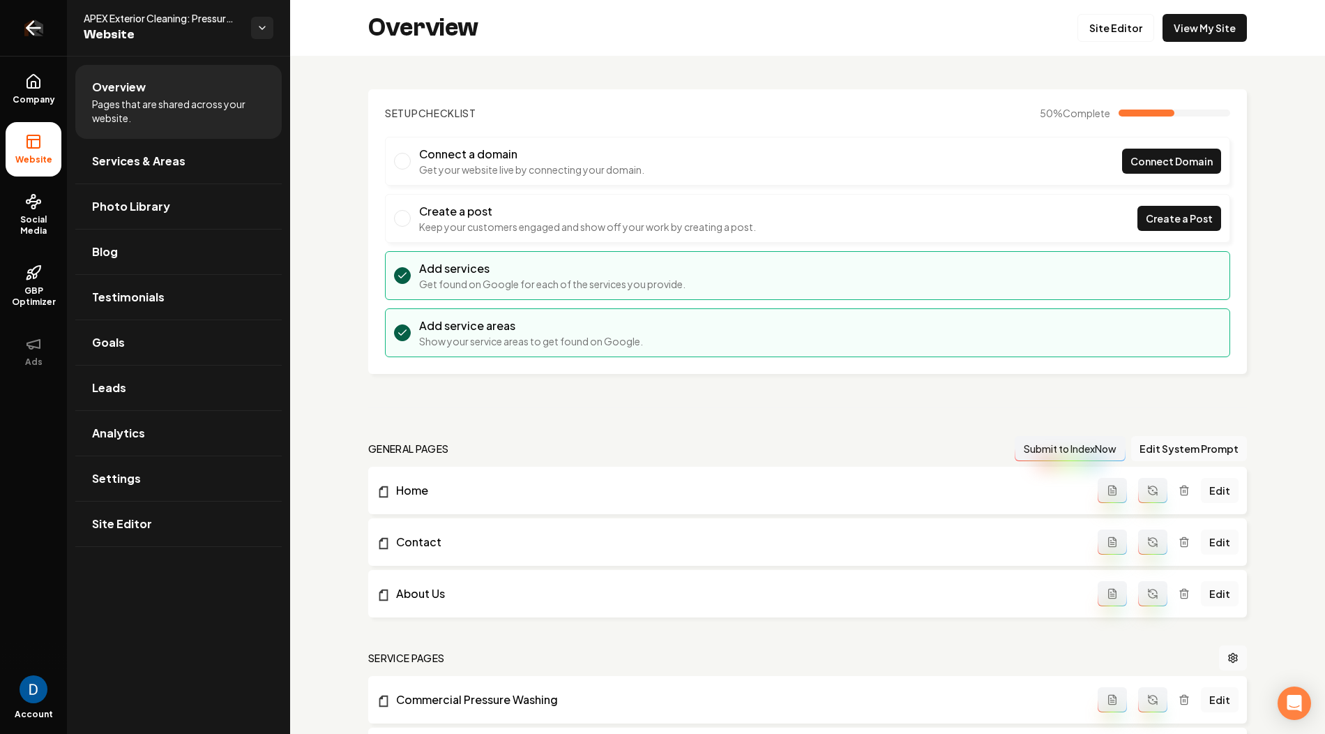
click at [38, 26] on icon "Return to dashboard" at bounding box center [33, 28] width 22 height 22
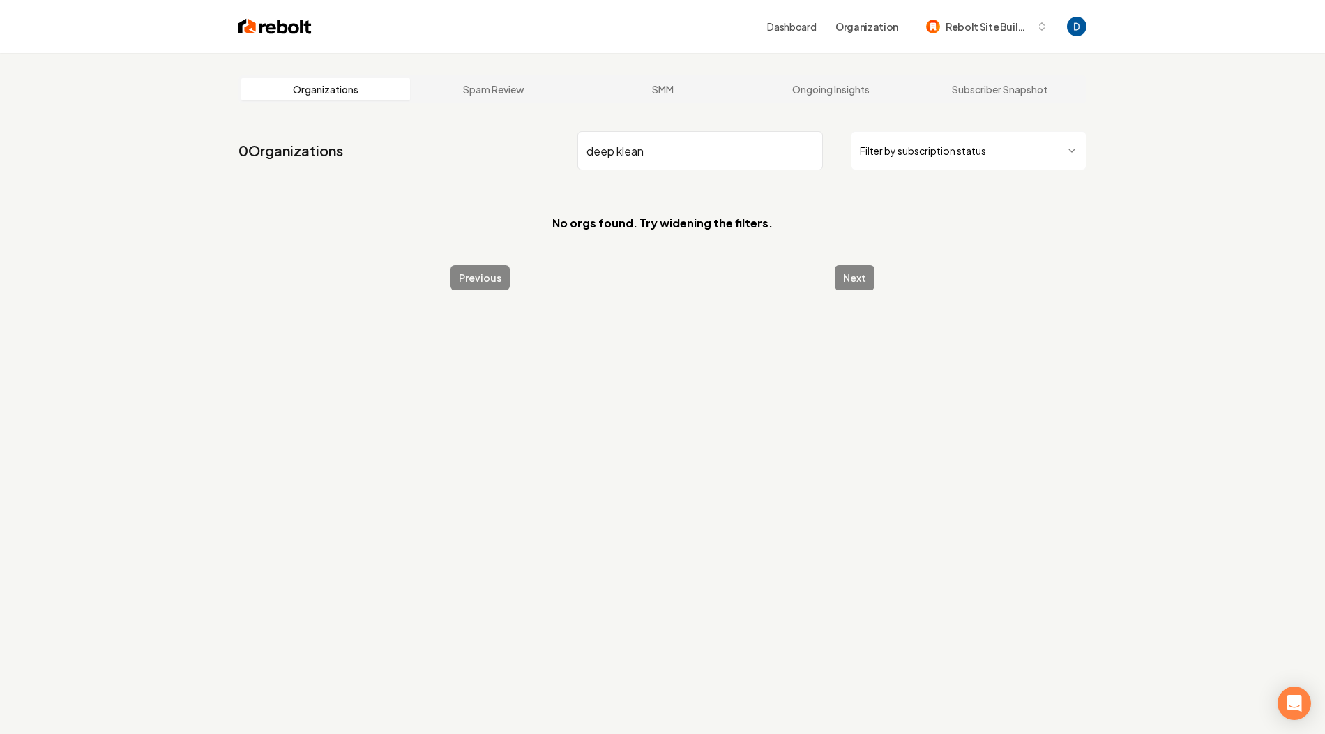
click at [619, 149] on input "deep klean" at bounding box center [699, 150] width 245 height 39
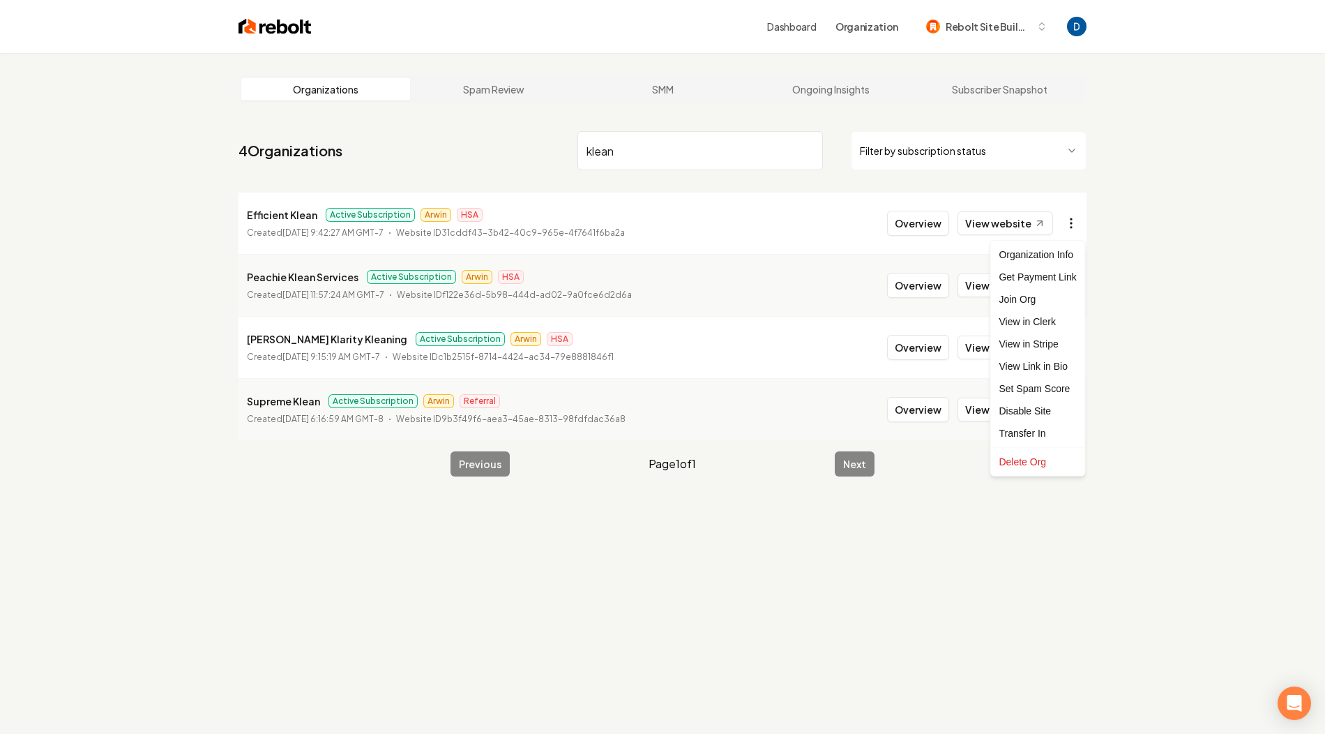
click at [1073, 220] on html "Dashboard Organization Rebolt Site Builder Organizations Spam Review SMM Ongoin…" at bounding box center [662, 367] width 1325 height 734
click at [1031, 340] on link "View in Stripe" at bounding box center [1037, 344] width 89 height 22
click at [627, 154] on input "klean" at bounding box center [699, 150] width 245 height 39
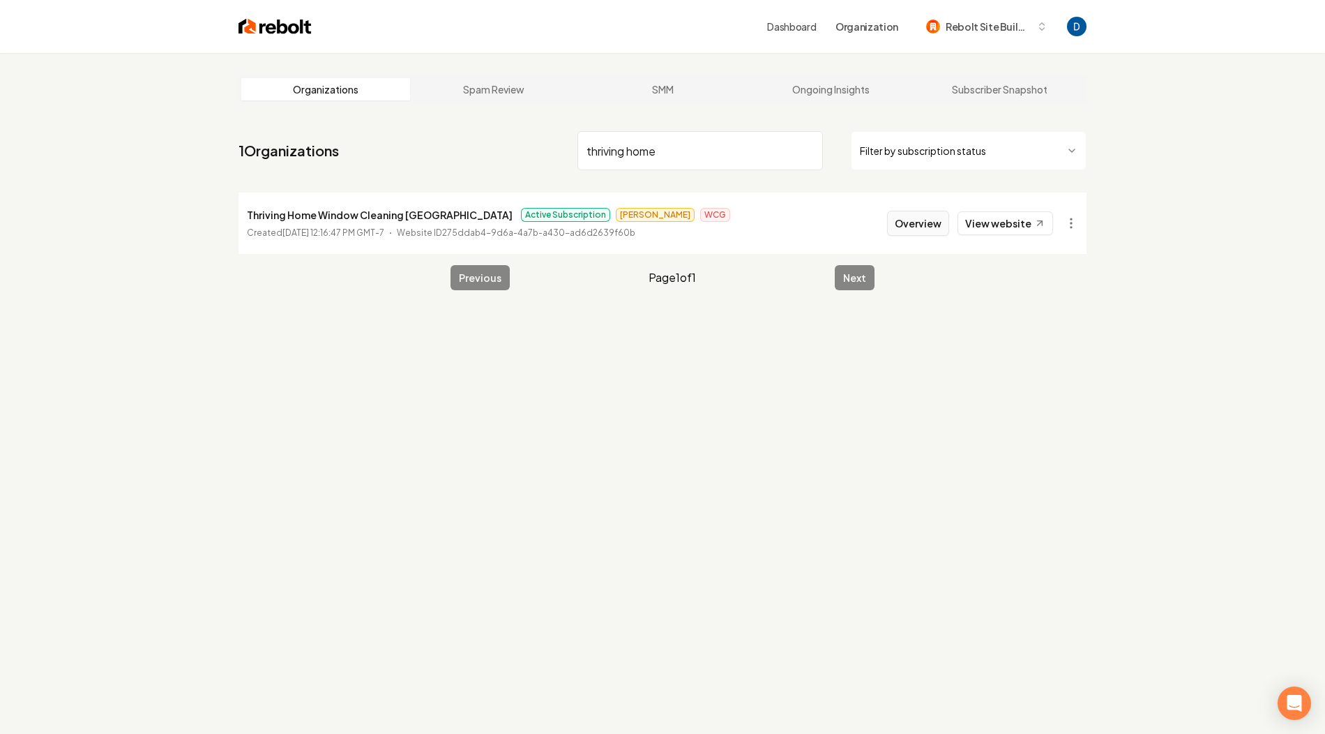
type input "thriving home"
click at [932, 225] on button "Overview" at bounding box center [918, 223] width 62 height 25
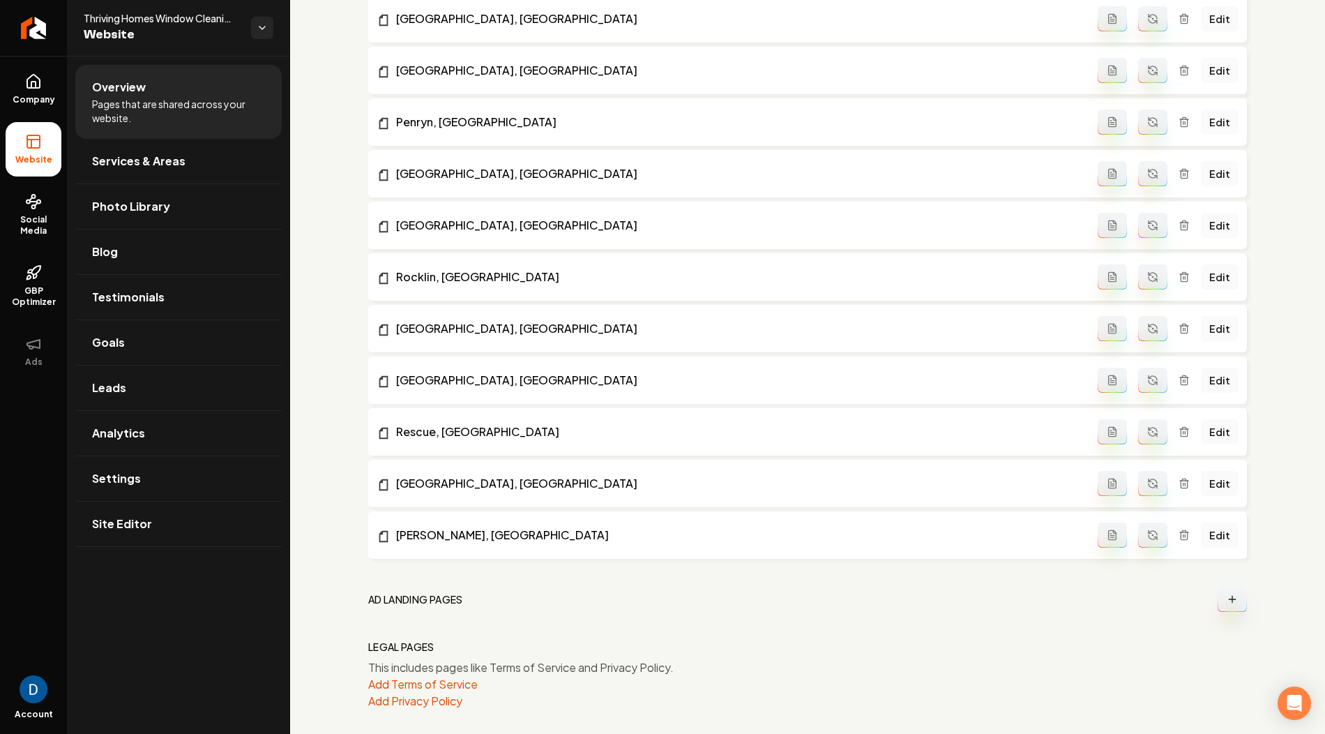
scroll to position [2799, 0]
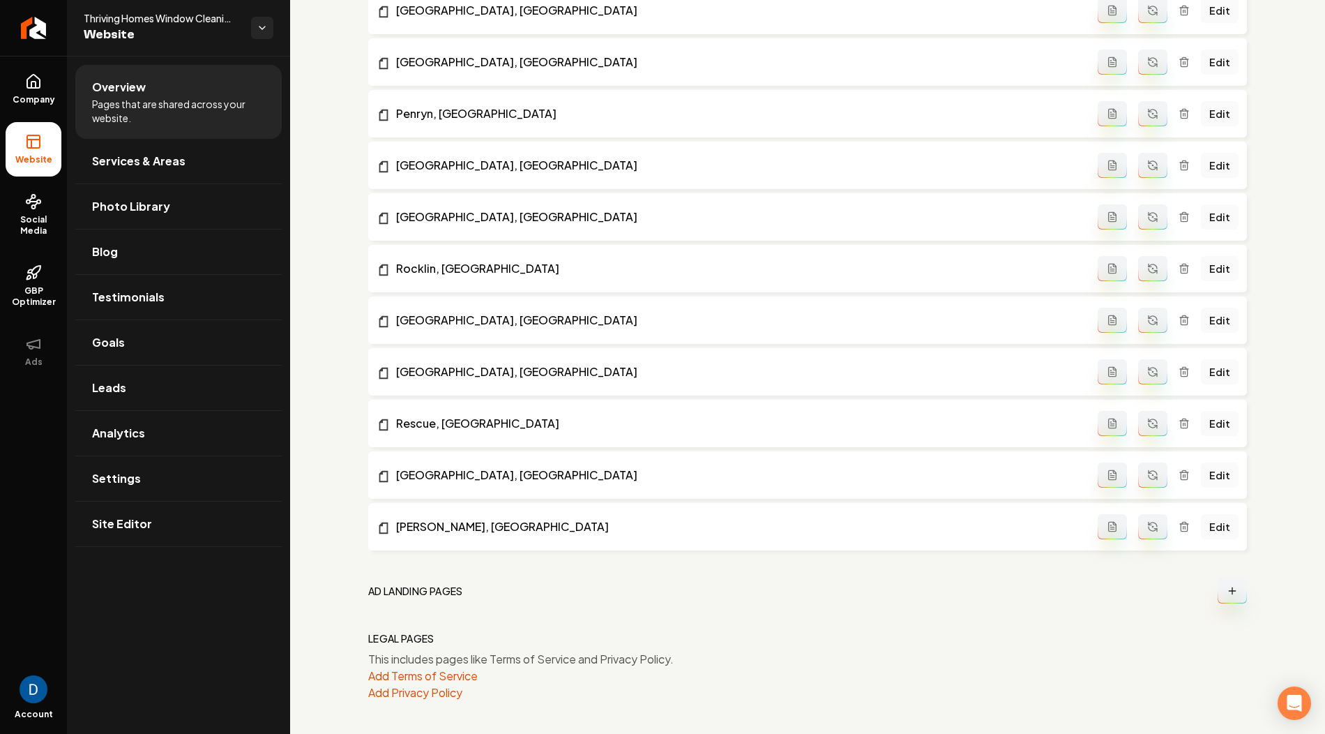
click at [1235, 596] on button "Main content area" at bounding box center [1232, 590] width 29 height 25
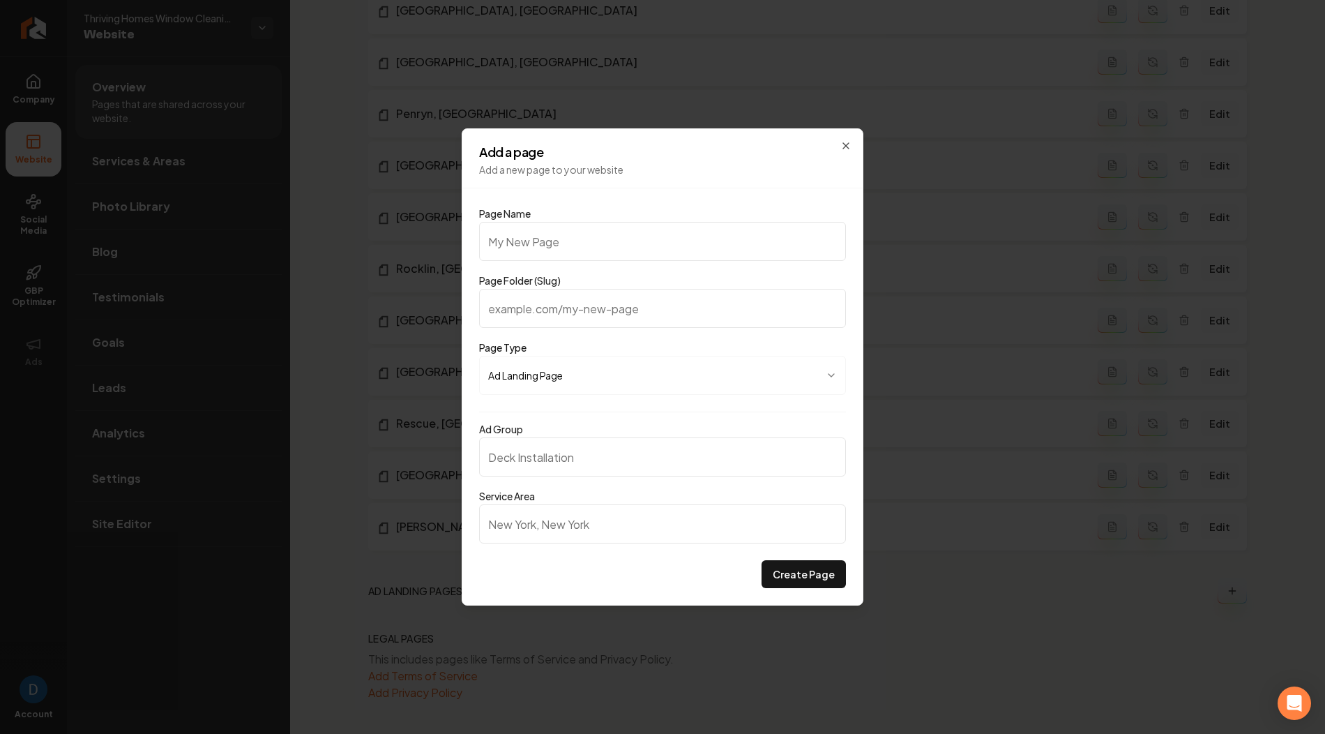
click at [540, 539] on input "Service Area" at bounding box center [662, 523] width 367 height 39
click at [552, 459] on input "Ad Group" at bounding box center [662, 456] width 367 height 39
click at [591, 308] on input "Page Folder (Slug)" at bounding box center [662, 308] width 367 height 39
click at [573, 248] on input "Page Name" at bounding box center [662, 241] width 367 height 39
click at [476, 153] on div "**********" at bounding box center [663, 366] width 402 height 477
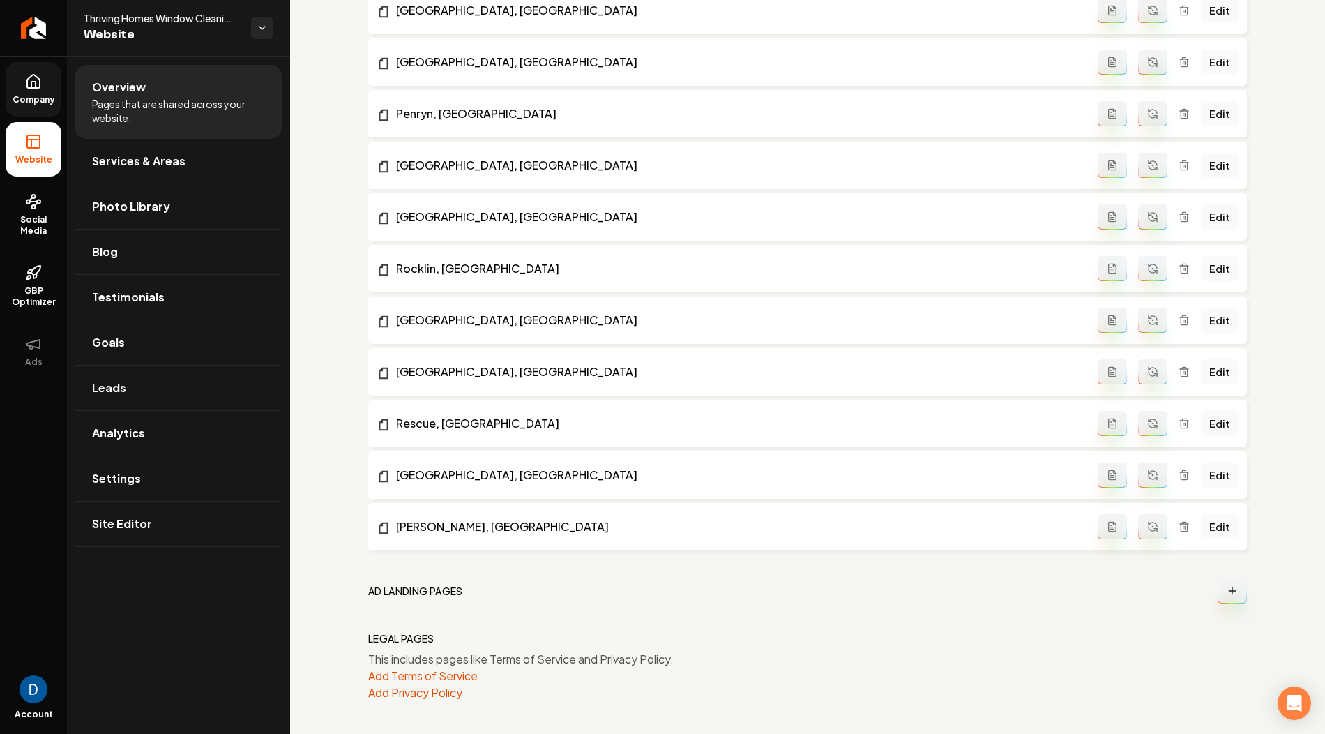
click at [41, 89] on icon at bounding box center [33, 81] width 17 height 17
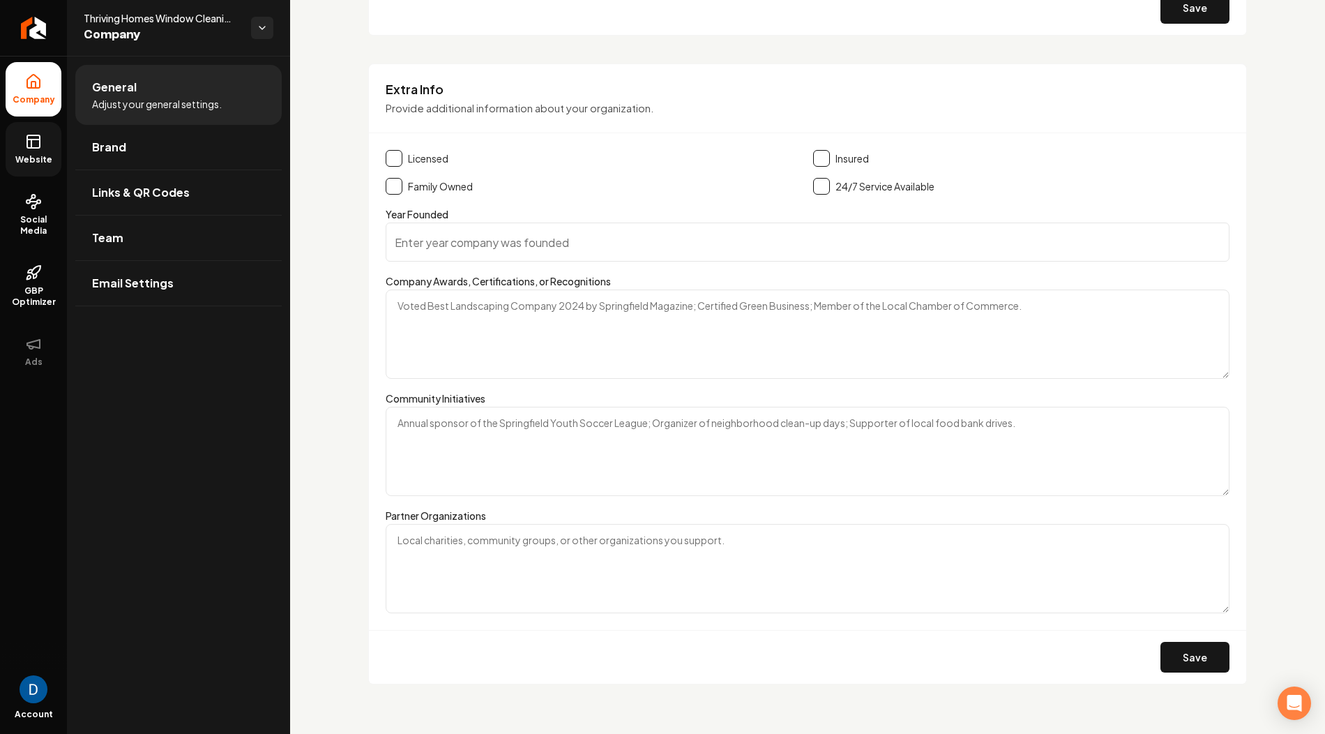
click at [29, 142] on icon at bounding box center [33, 141] width 17 height 17
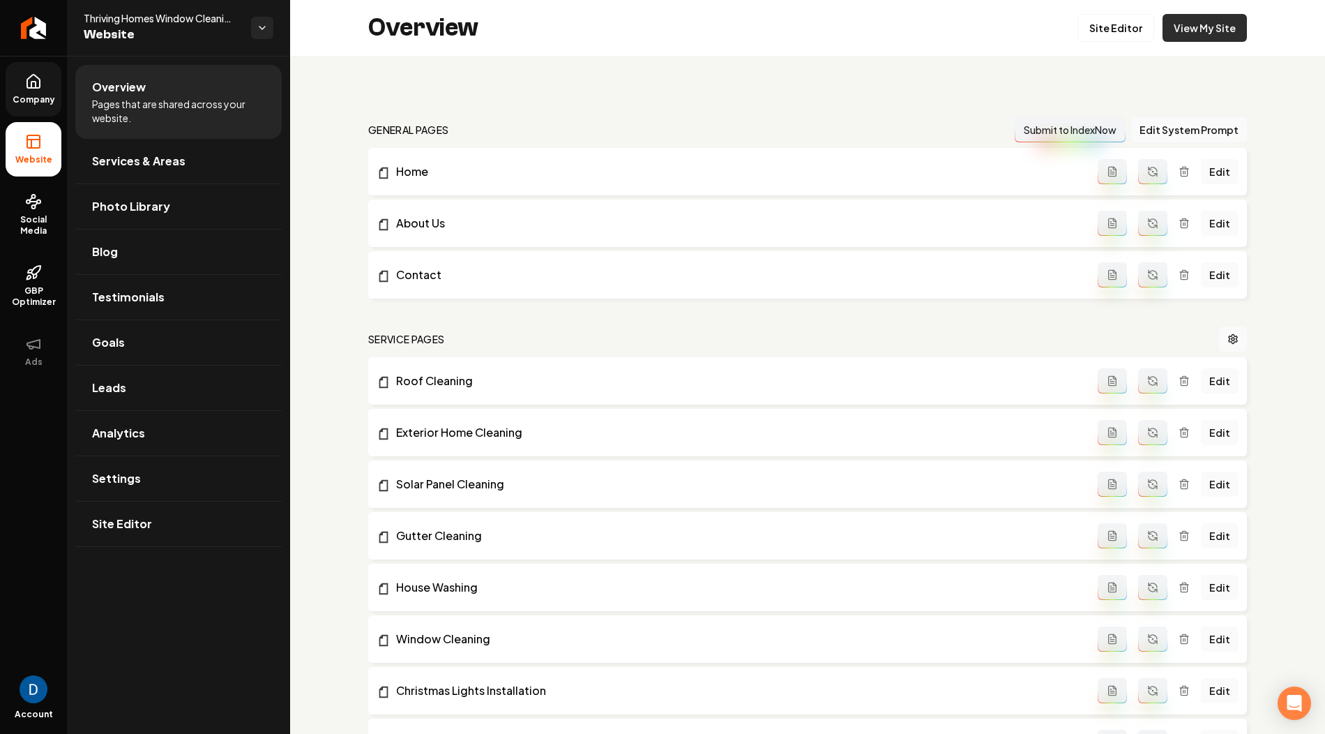
click at [1203, 37] on link "View My Site" at bounding box center [1205, 28] width 84 height 28
click at [146, 18] on span "Thriving Homes Window Cleaning Sacramento" at bounding box center [162, 18] width 156 height 14
copy span "Thriving Homes Window Cleaning Sacramento"
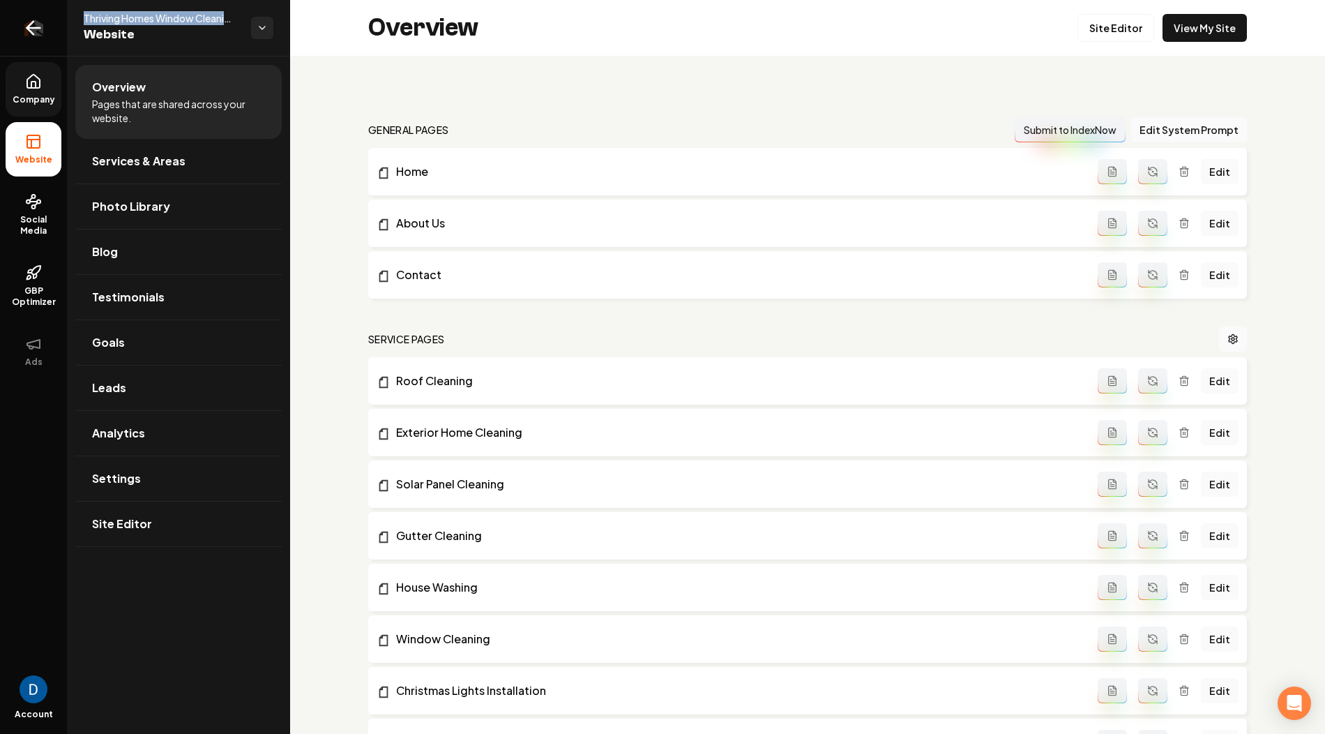
click at [33, 31] on icon "Return to dashboard" at bounding box center [33, 28] width 22 height 22
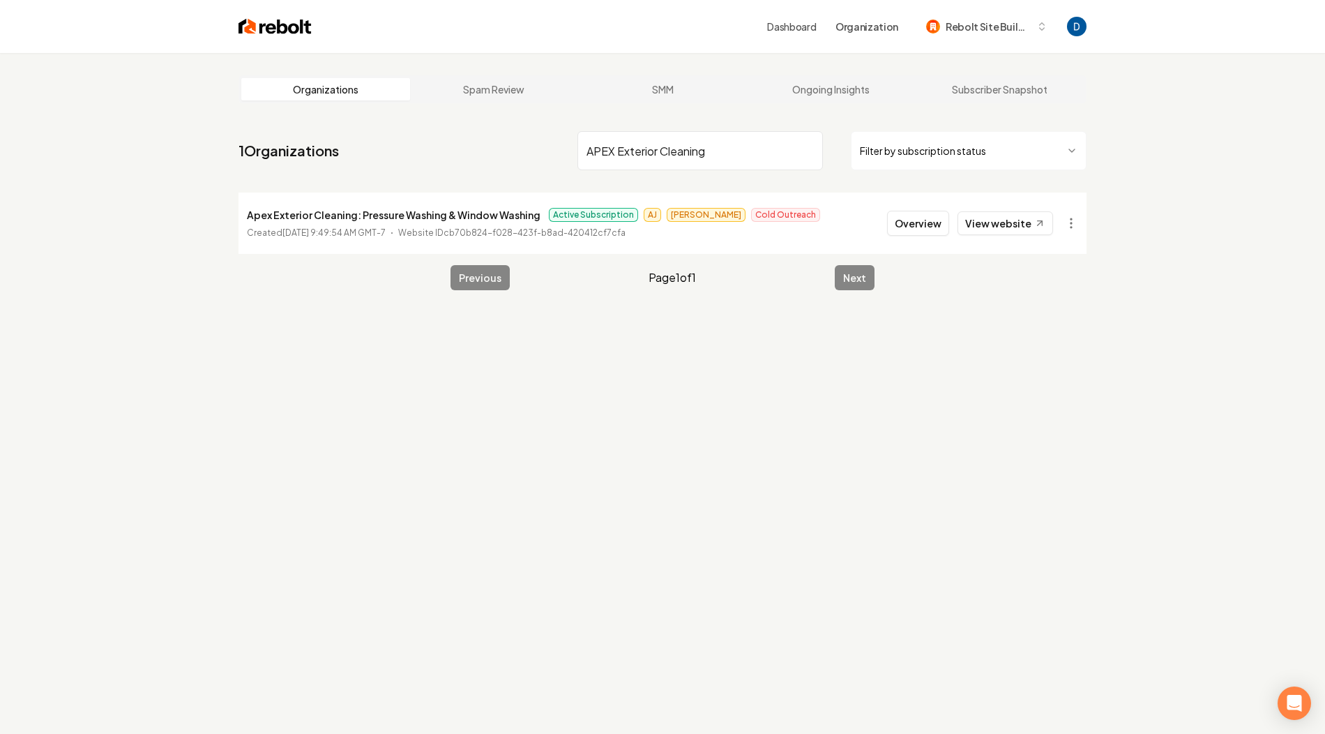
type input "APEX Exterior Cleaning"
click at [498, 217] on p "Apex Exterior Cleaning: Pressure Washing & Window Washing" at bounding box center [394, 214] width 294 height 17
copy p "Apex Exterior Cleaning: Pressure Washing & Window Washing"
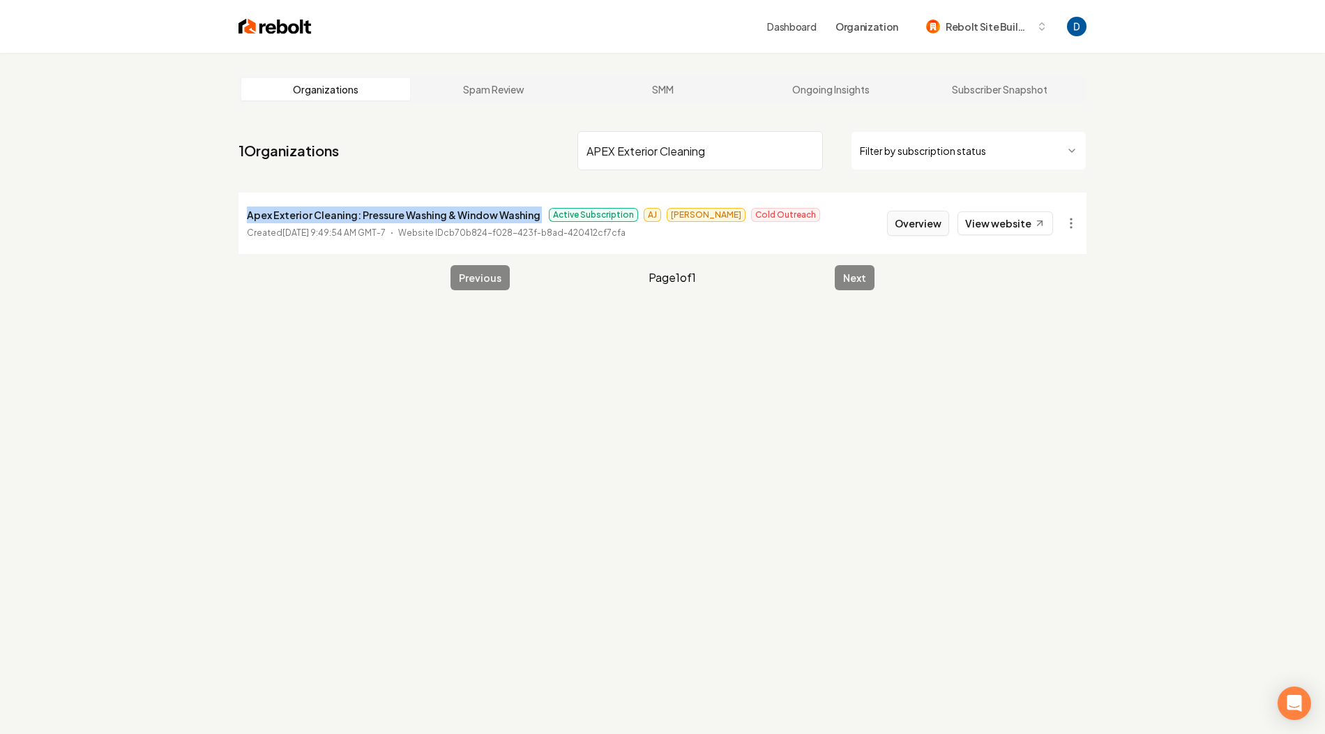
click at [913, 214] on button "Overview" at bounding box center [918, 223] width 62 height 25
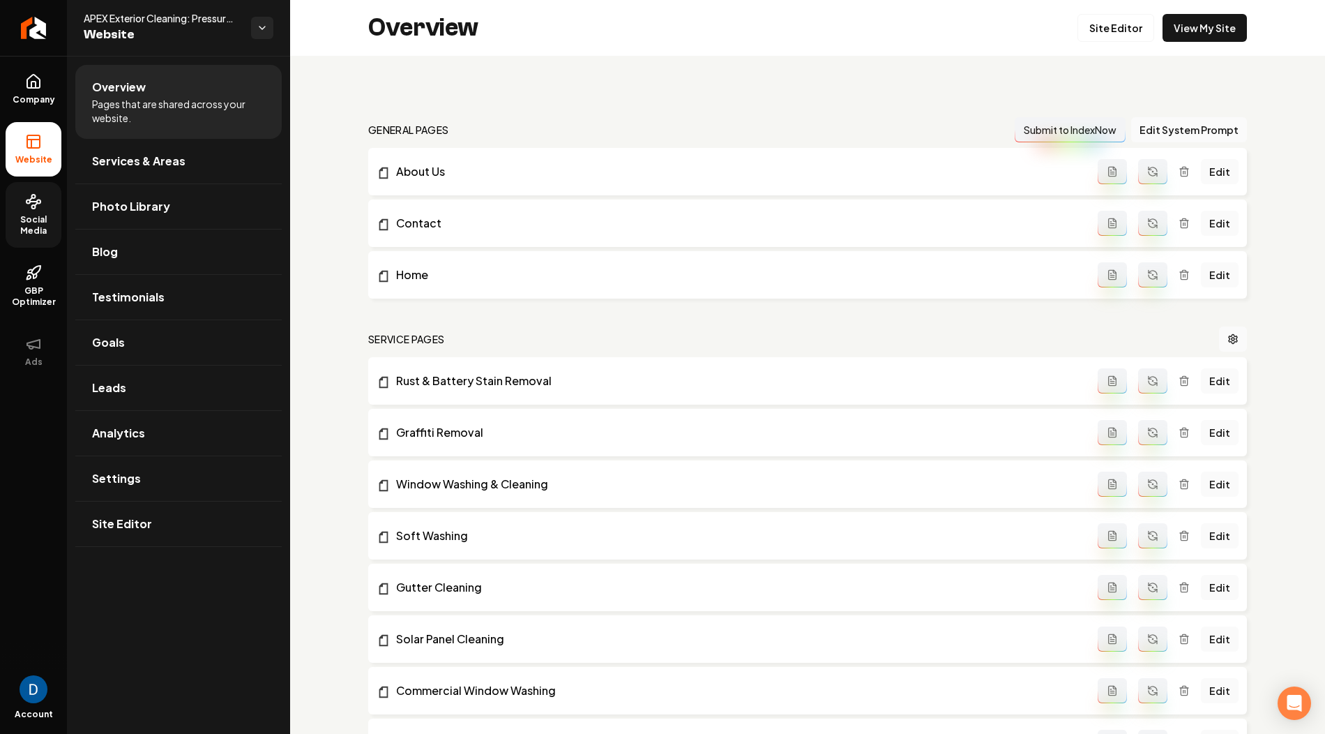
click at [36, 218] on span "Social Media" at bounding box center [34, 225] width 56 height 22
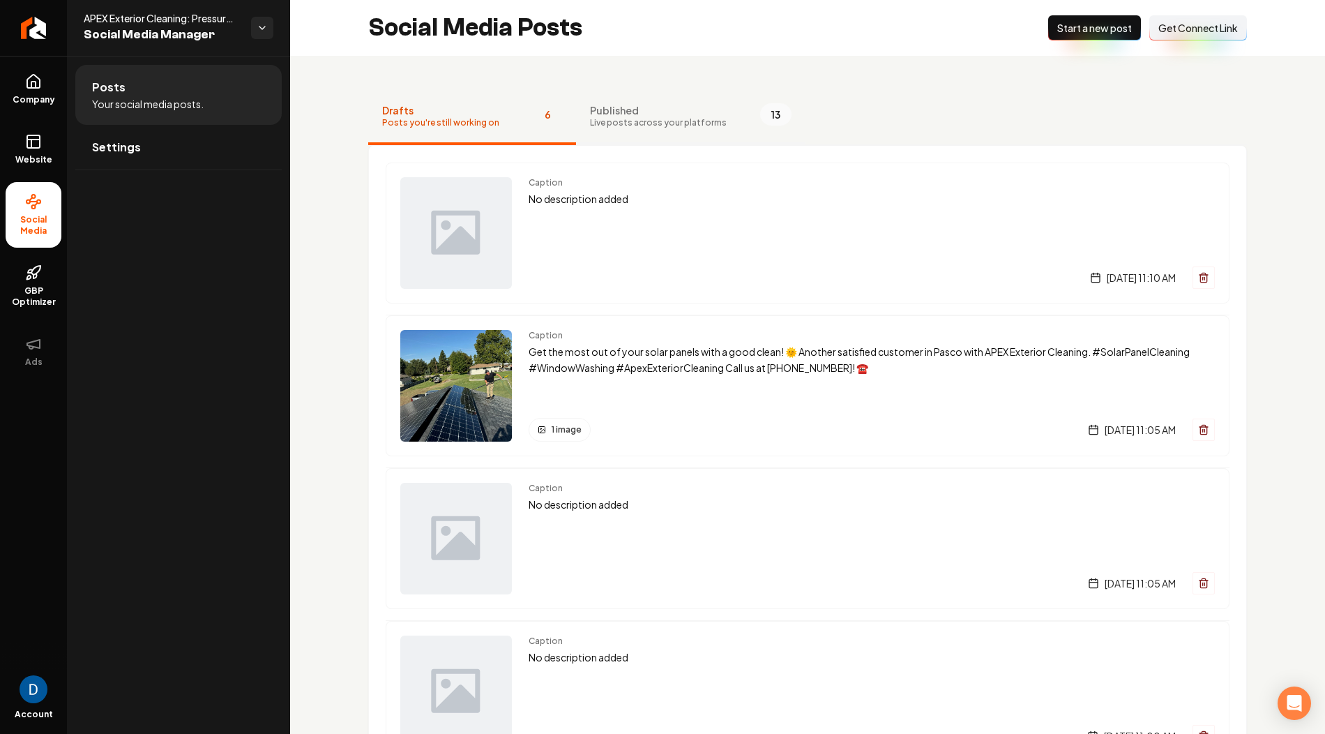
click at [621, 94] on button "Published Live posts across your platforms 13" at bounding box center [690, 117] width 229 height 56
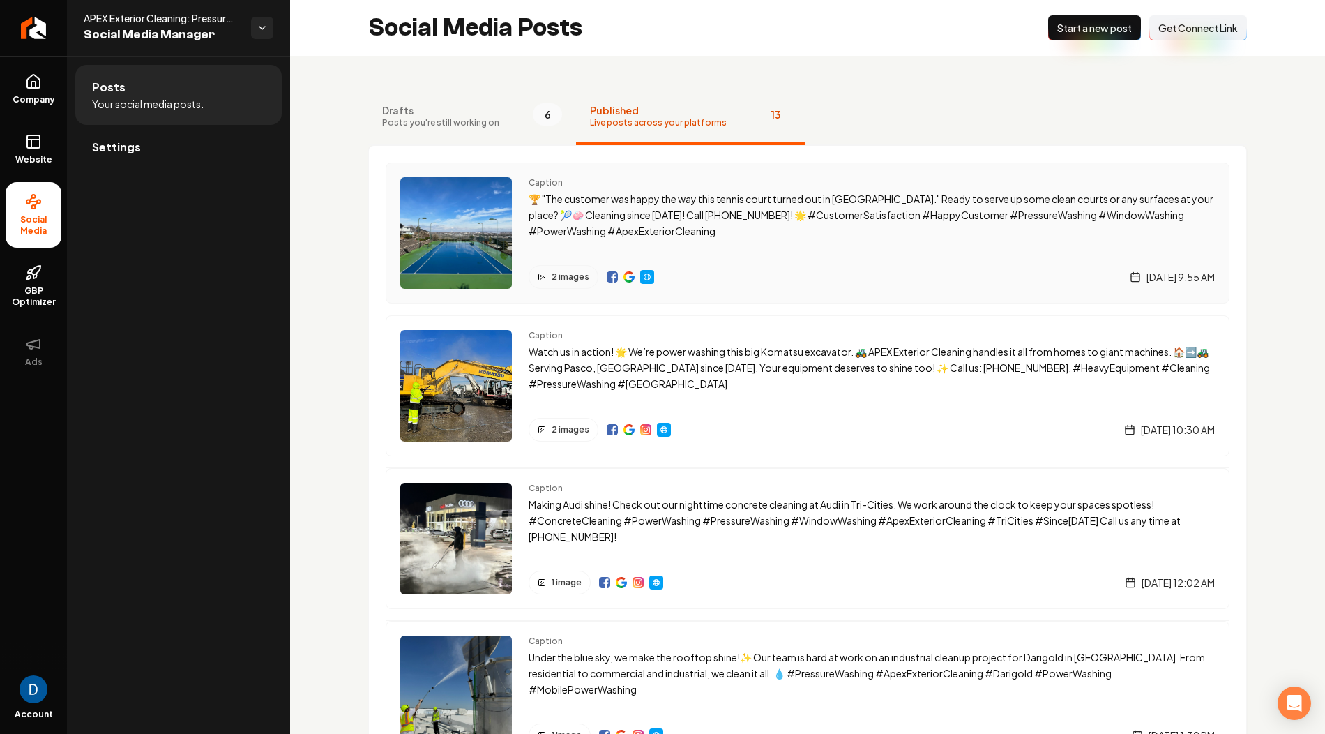
click at [611, 277] on img "Main content area" at bounding box center [612, 276] width 11 height 11
click at [47, 82] on link "Company" at bounding box center [34, 89] width 56 height 54
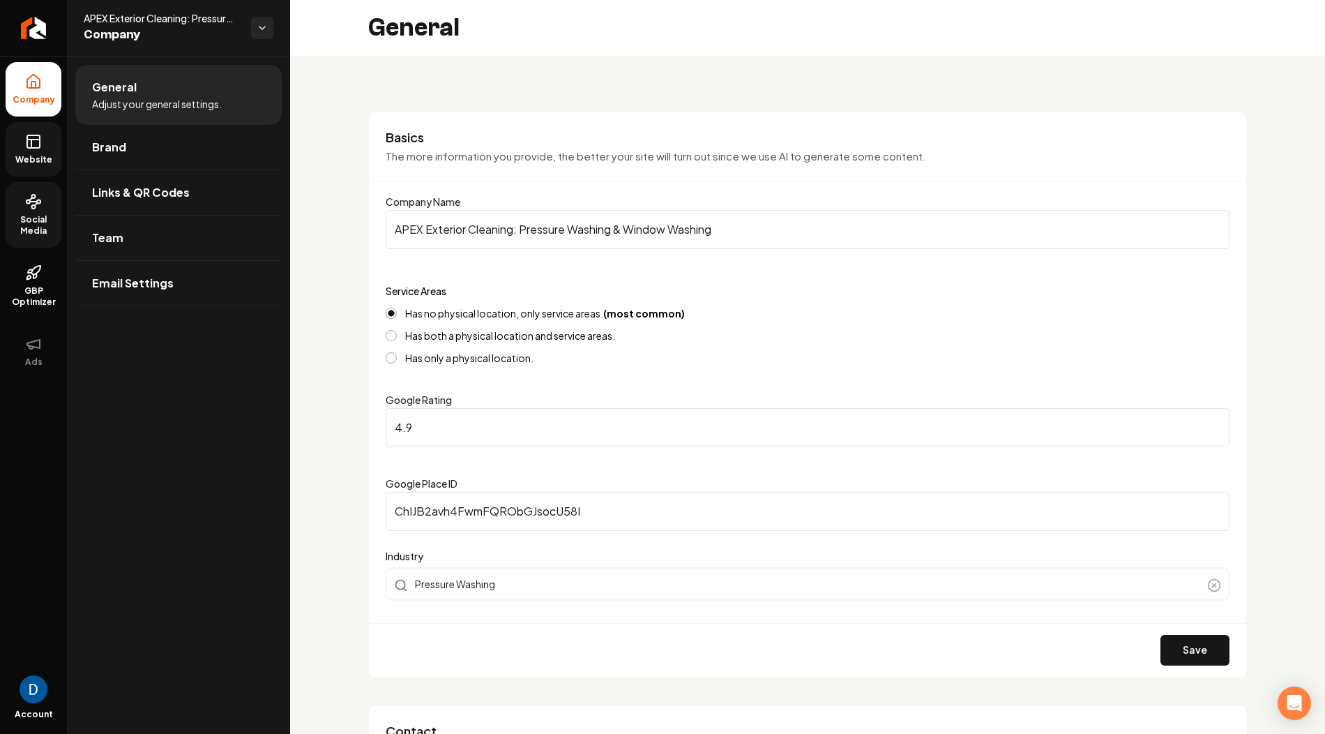
click at [42, 132] on link "Website" at bounding box center [34, 149] width 56 height 54
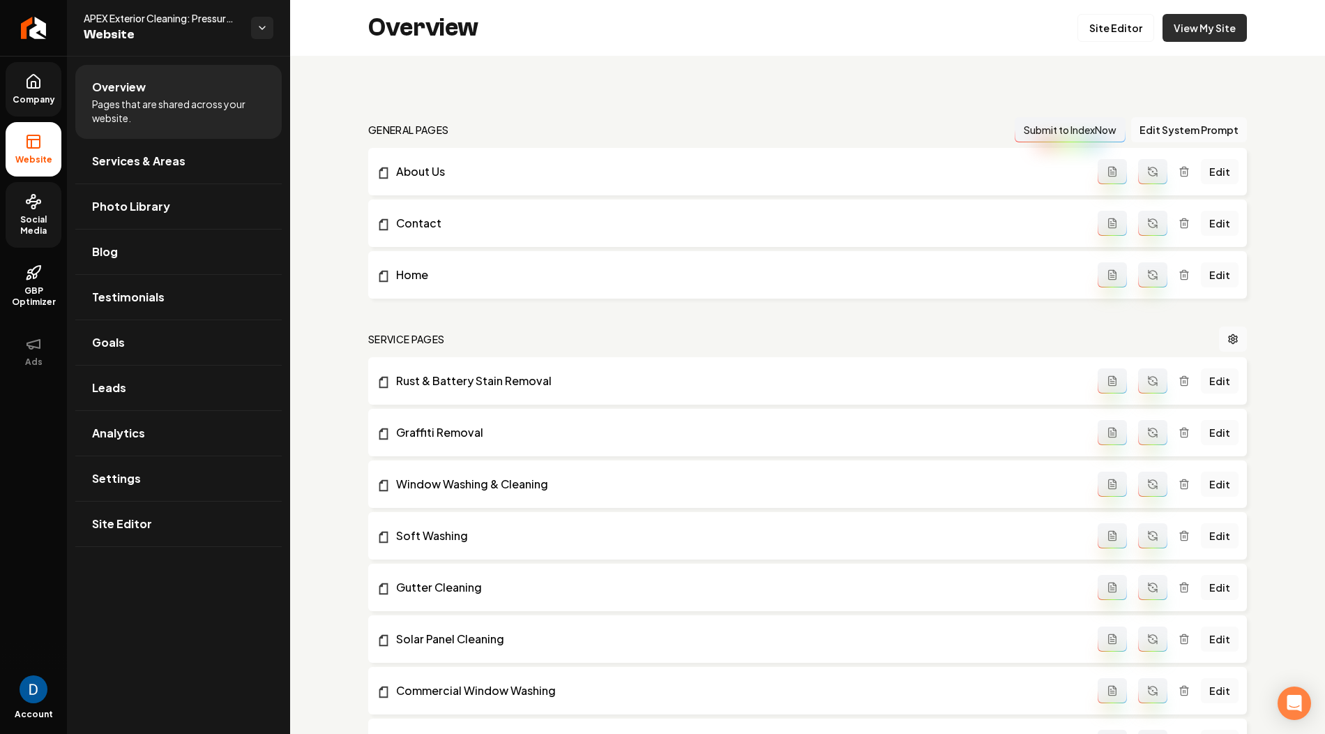
click at [1187, 37] on link "View My Site" at bounding box center [1205, 28] width 84 height 28
click at [1121, 16] on link "Site Editor" at bounding box center [1115, 28] width 77 height 28
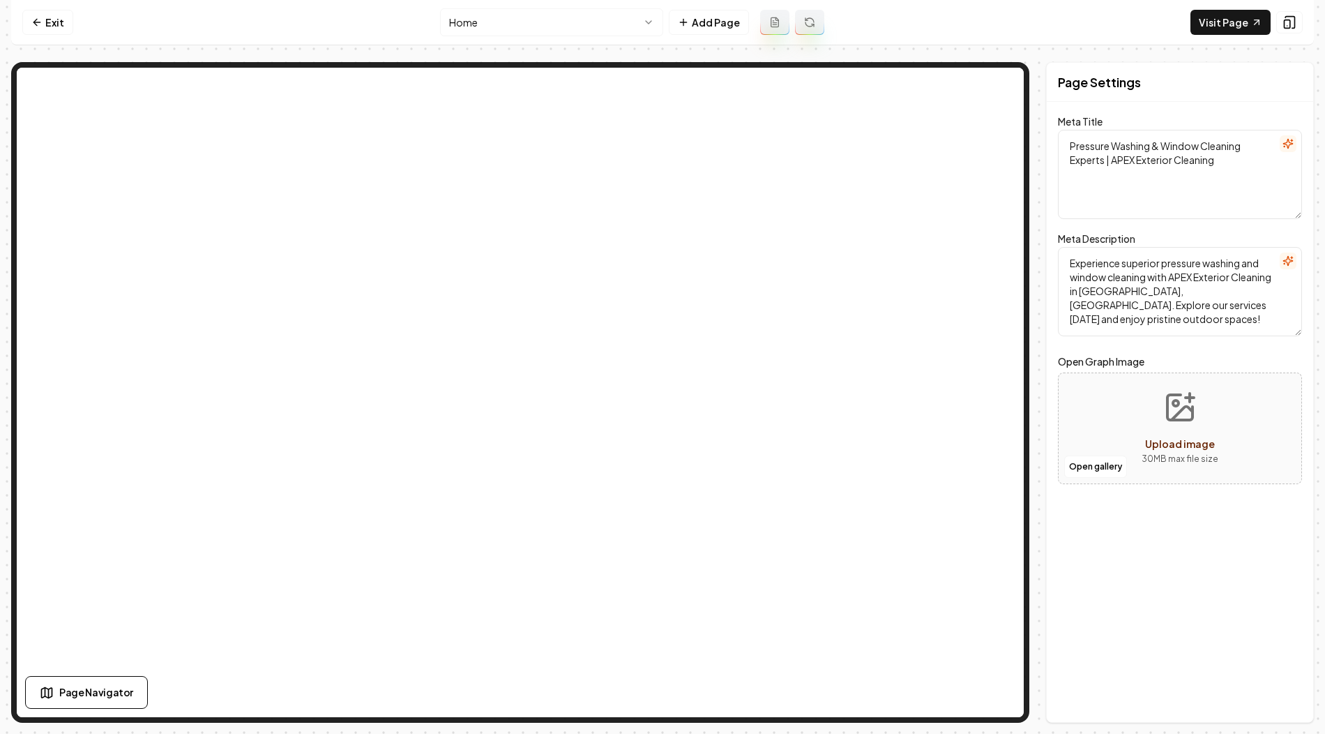
click at [573, 17] on html "Computer Required This feature is only available on a computer. Please switch t…" at bounding box center [662, 367] width 1325 height 734
click at [1231, 29] on link "Visit Page" at bounding box center [1230, 22] width 80 height 25
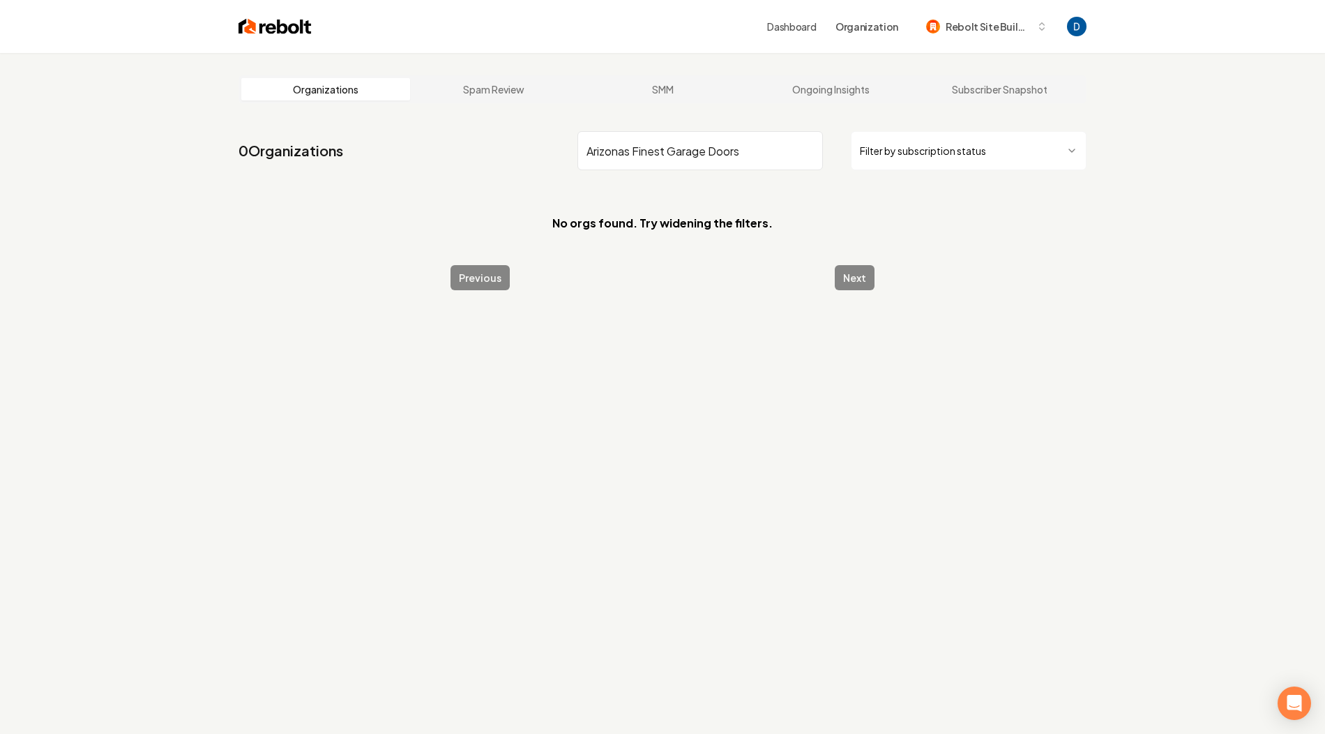
click at [591, 158] on input "Arizonas Finest Garage Doors" at bounding box center [699, 150] width 245 height 39
click at [592, 145] on input "Arizonas Finest Garage Doors" at bounding box center [699, 150] width 245 height 39
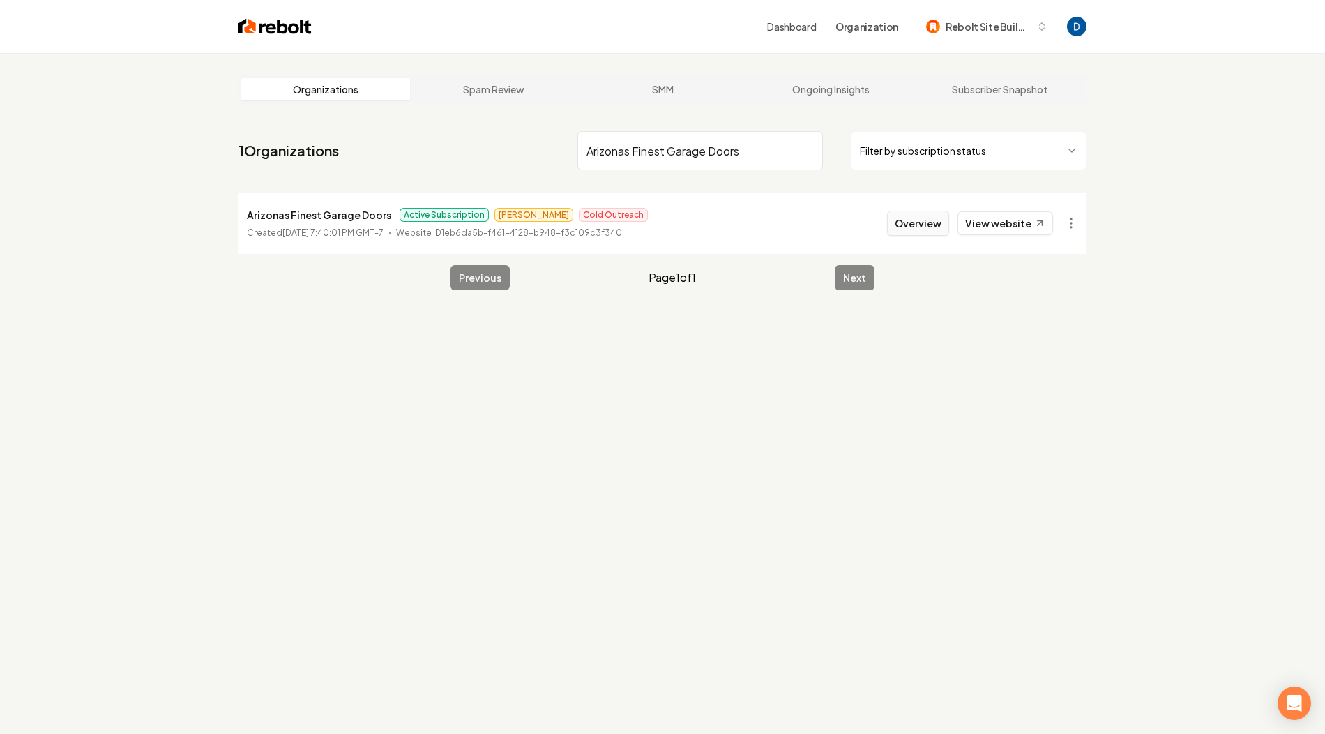
type input "Arizonas Finest Garage Doors"
click at [898, 218] on button "Overview" at bounding box center [918, 223] width 62 height 25
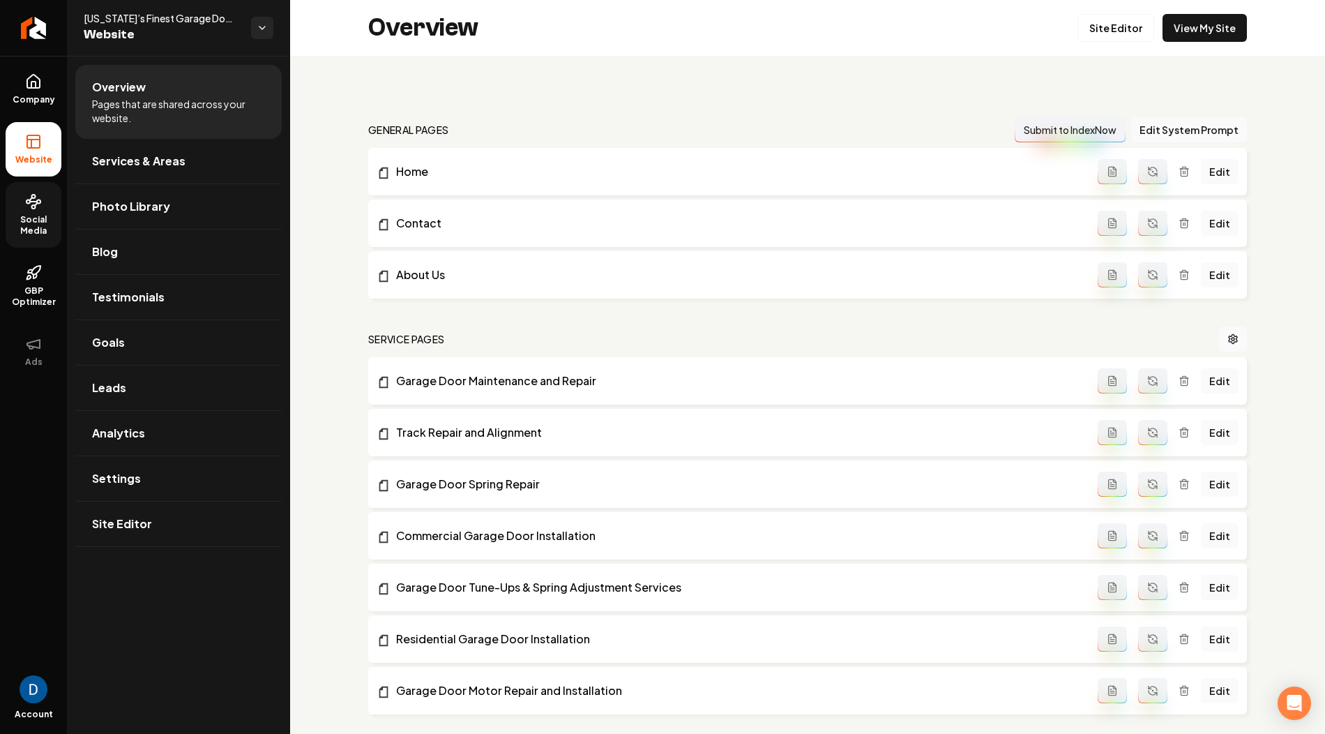
click at [41, 210] on link "Social Media" at bounding box center [34, 215] width 56 height 66
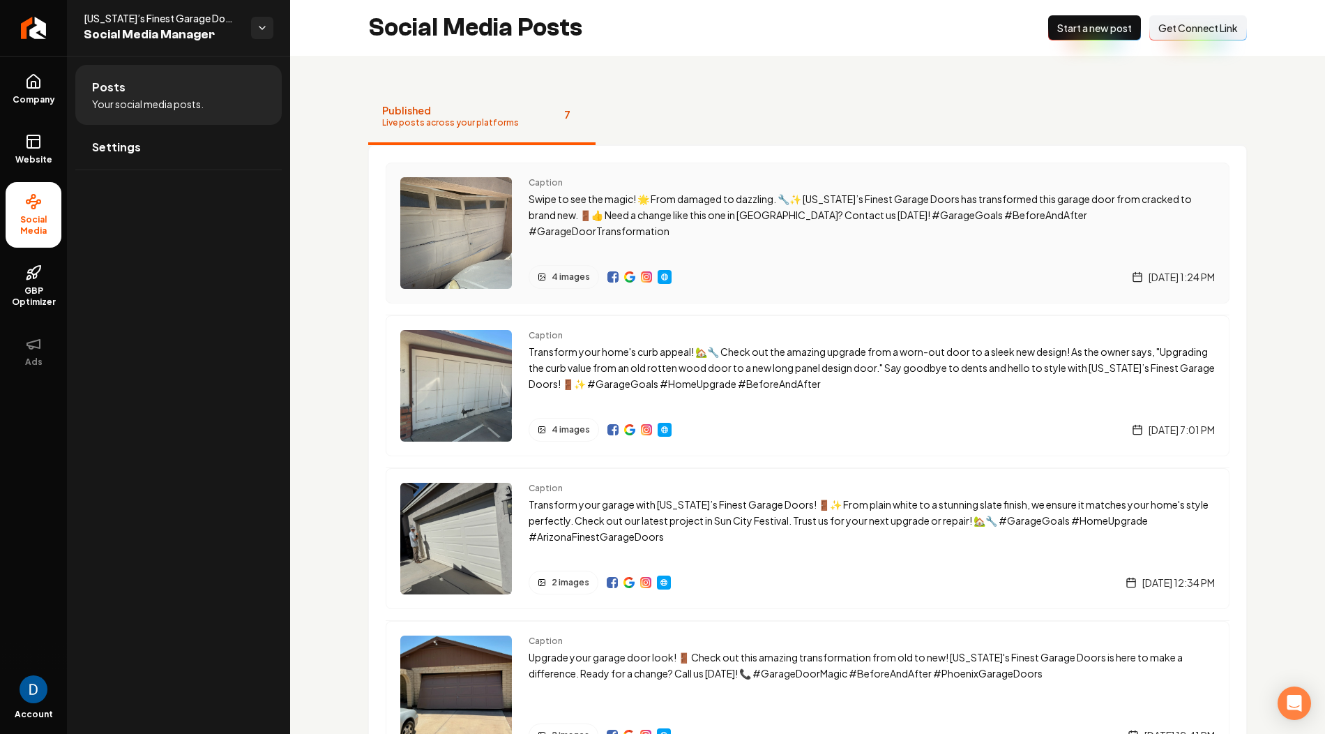
click at [659, 278] on img "Main content area" at bounding box center [664, 276] width 11 height 11
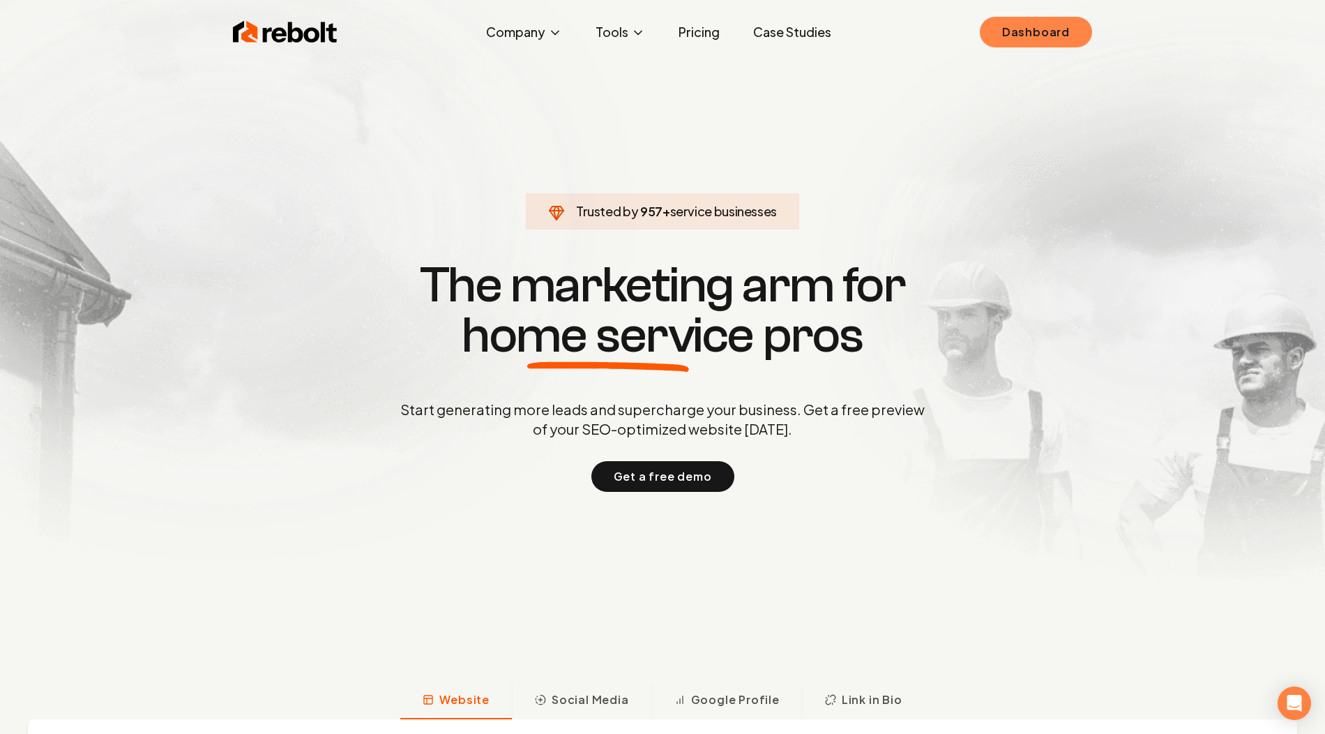
click at [1013, 37] on link "Dashboard" at bounding box center [1036, 32] width 112 height 31
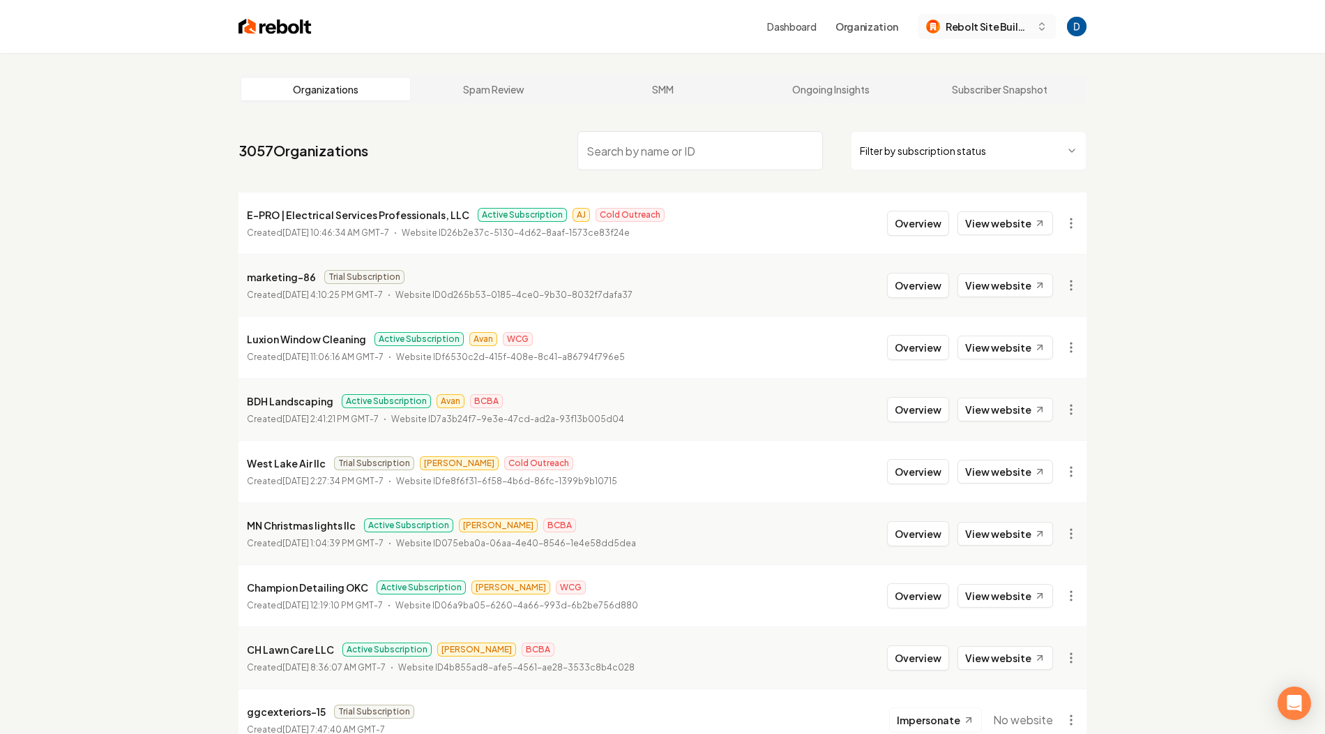
click at [1027, 24] on span "Rebolt Site Builder" at bounding box center [988, 27] width 85 height 15
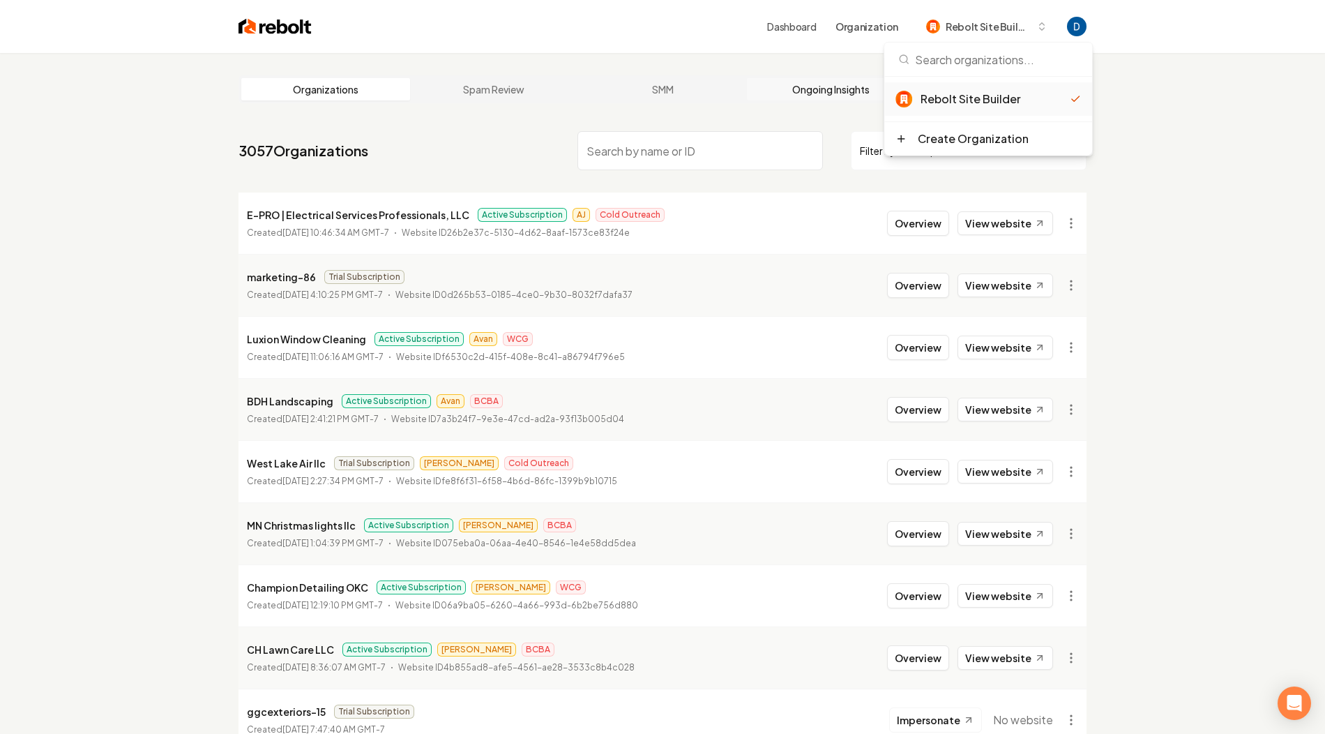
click at [794, 96] on link "Ongoing Insights" at bounding box center [831, 89] width 169 height 22
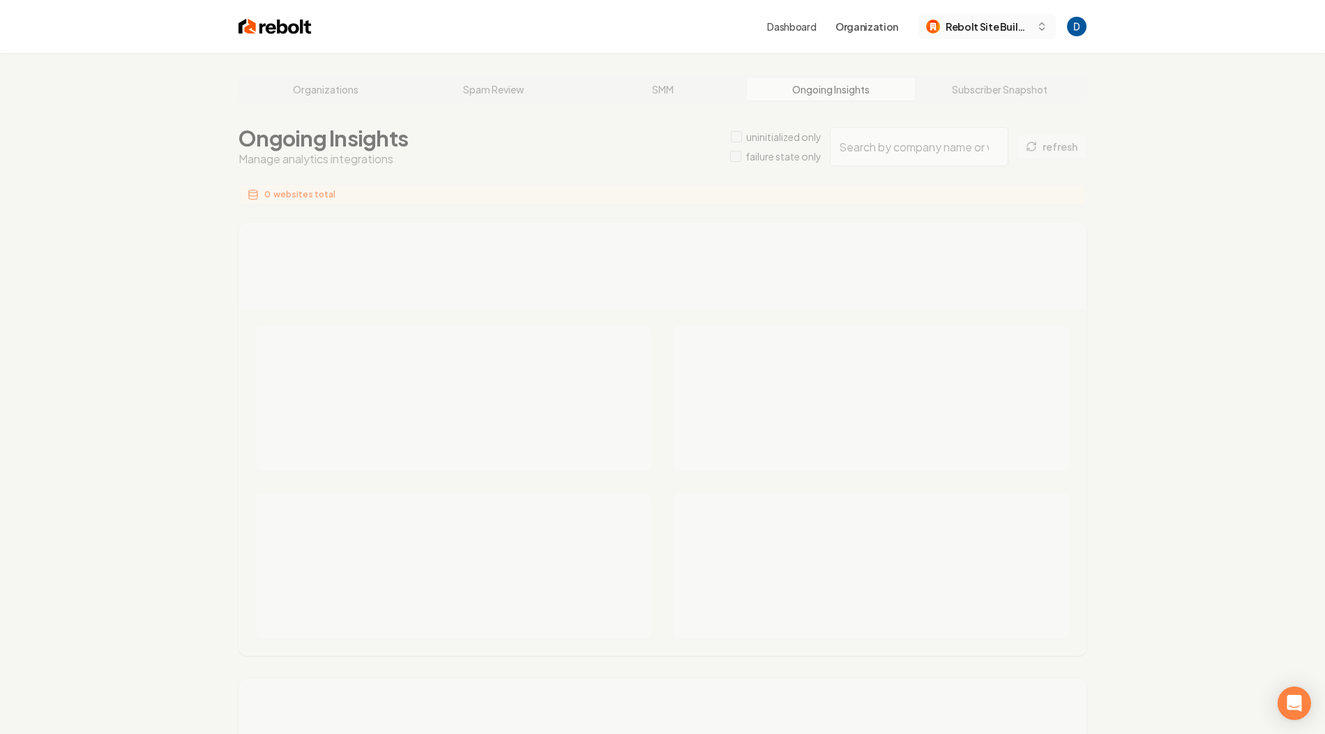
click at [985, 27] on span "Rebolt Site Builder" at bounding box center [988, 27] width 85 height 15
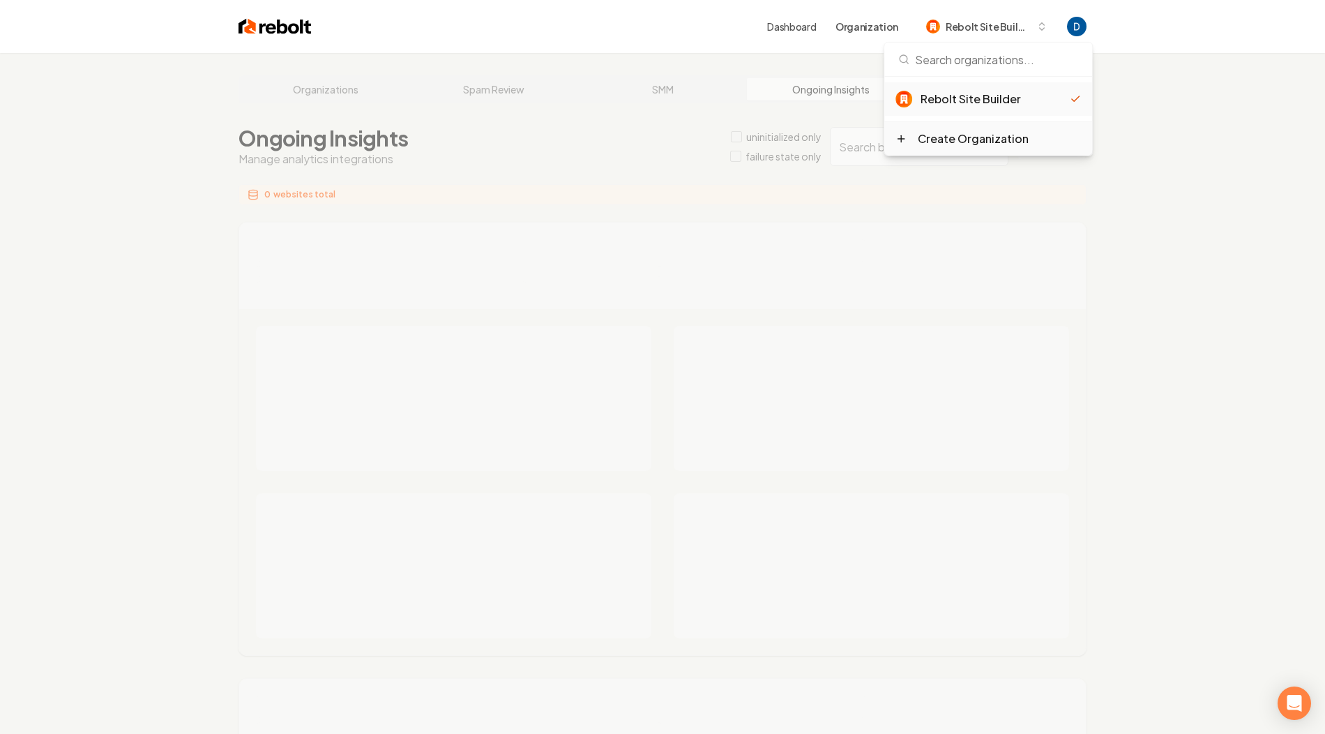
click at [966, 139] on div "Create Organization" at bounding box center [973, 138] width 111 height 17
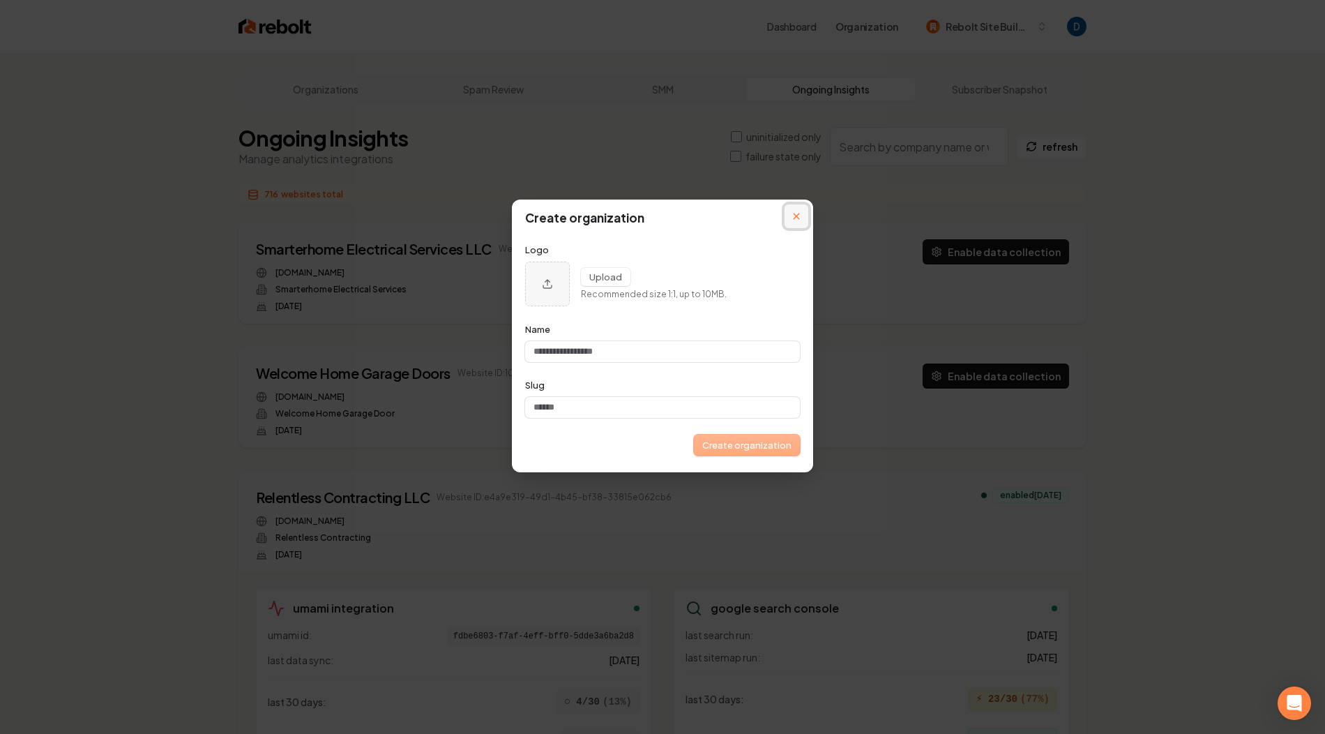
click at [796, 220] on button "Close modal" at bounding box center [797, 216] width 24 height 24
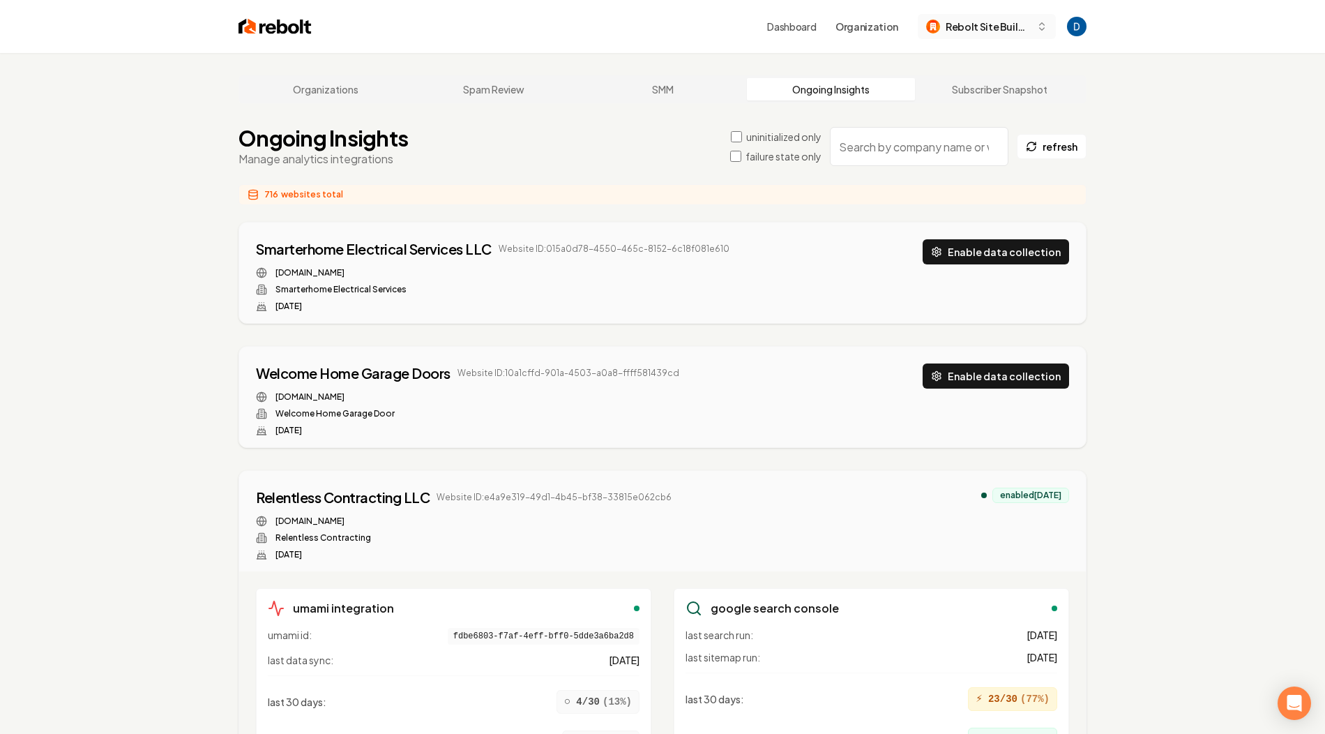
click at [1008, 17] on button "Rebolt Site Builder" at bounding box center [987, 26] width 138 height 25
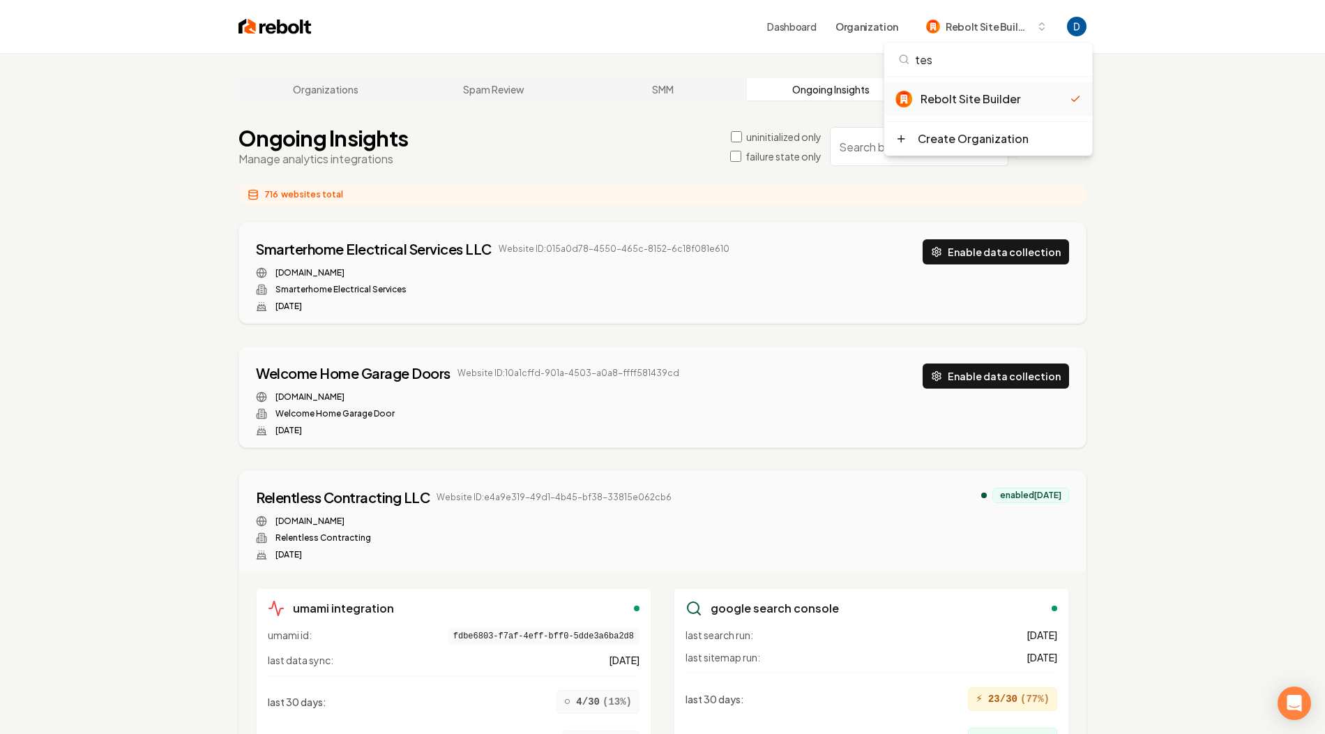
type input "test"
click at [816, 28] on link "Dashboard" at bounding box center [791, 27] width 49 height 14
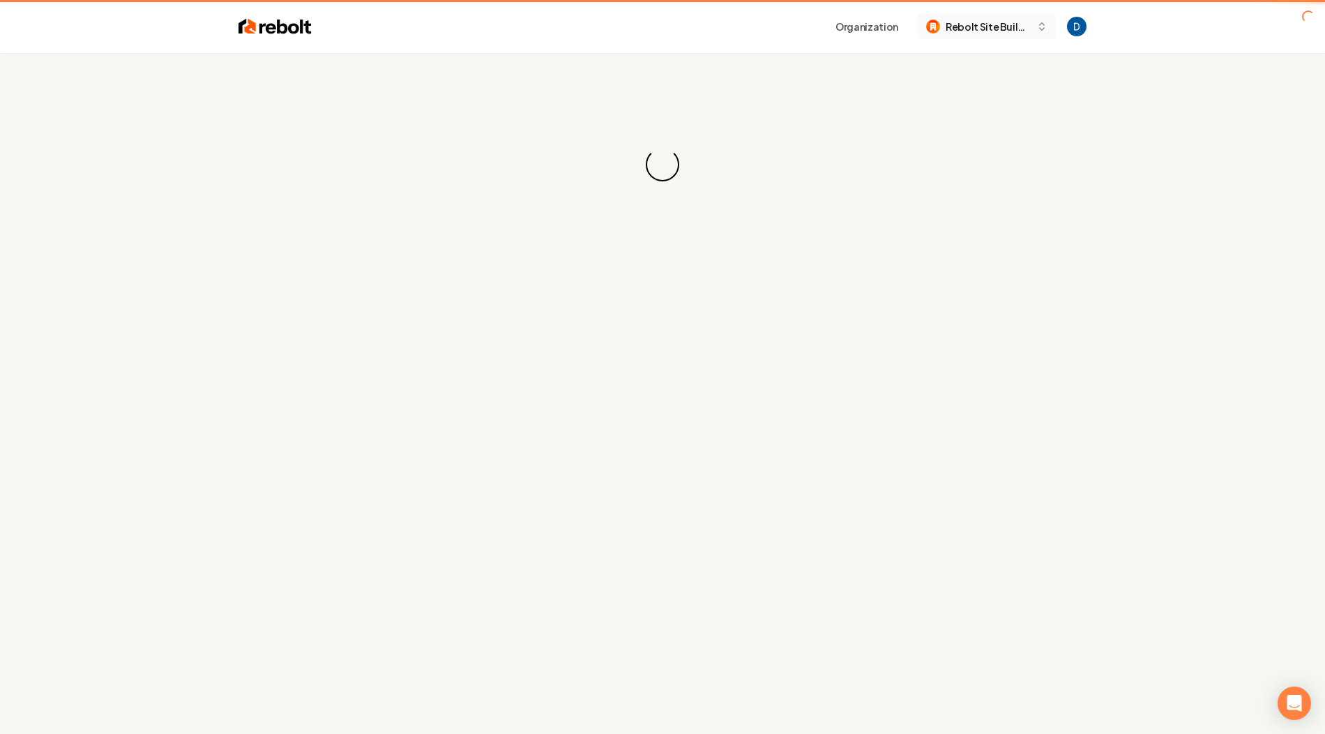
click at [951, 27] on span "Rebolt Site Builder" at bounding box center [988, 27] width 85 height 15
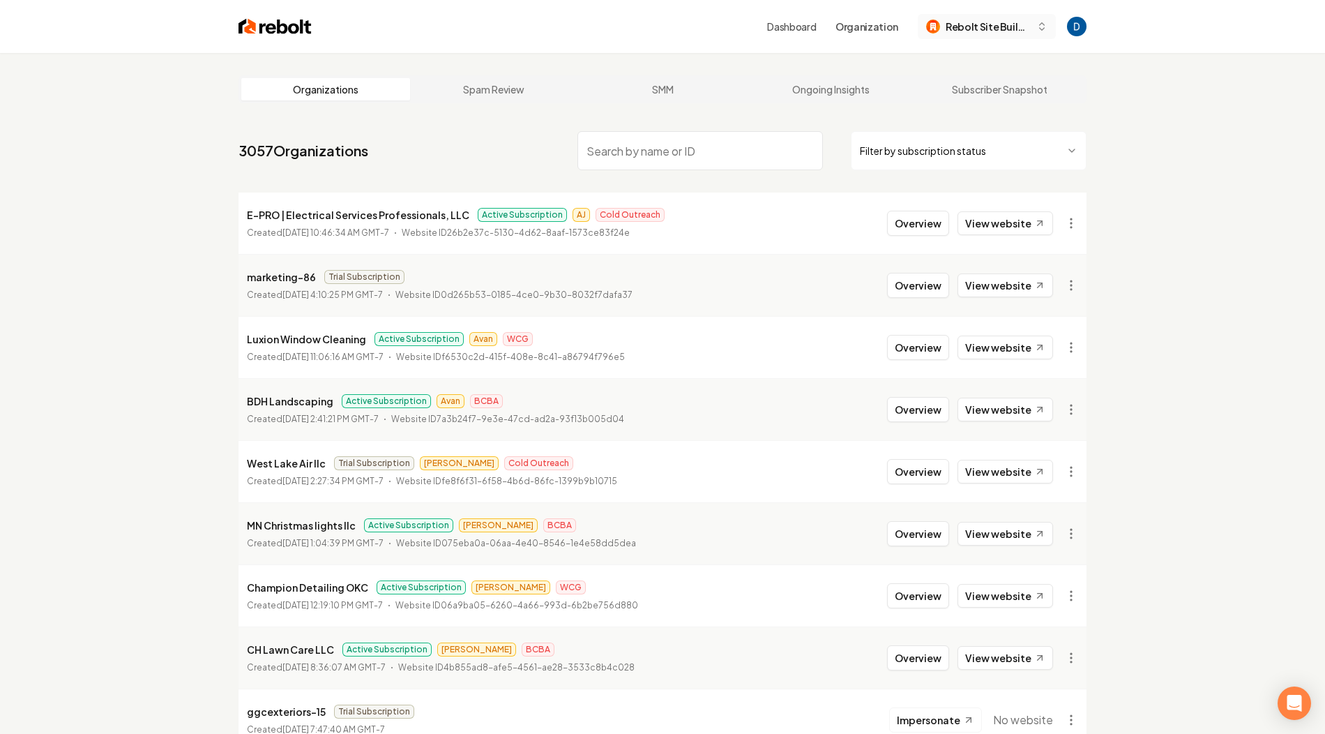
click at [1008, 29] on span "Rebolt Site Builder" at bounding box center [988, 27] width 85 height 15
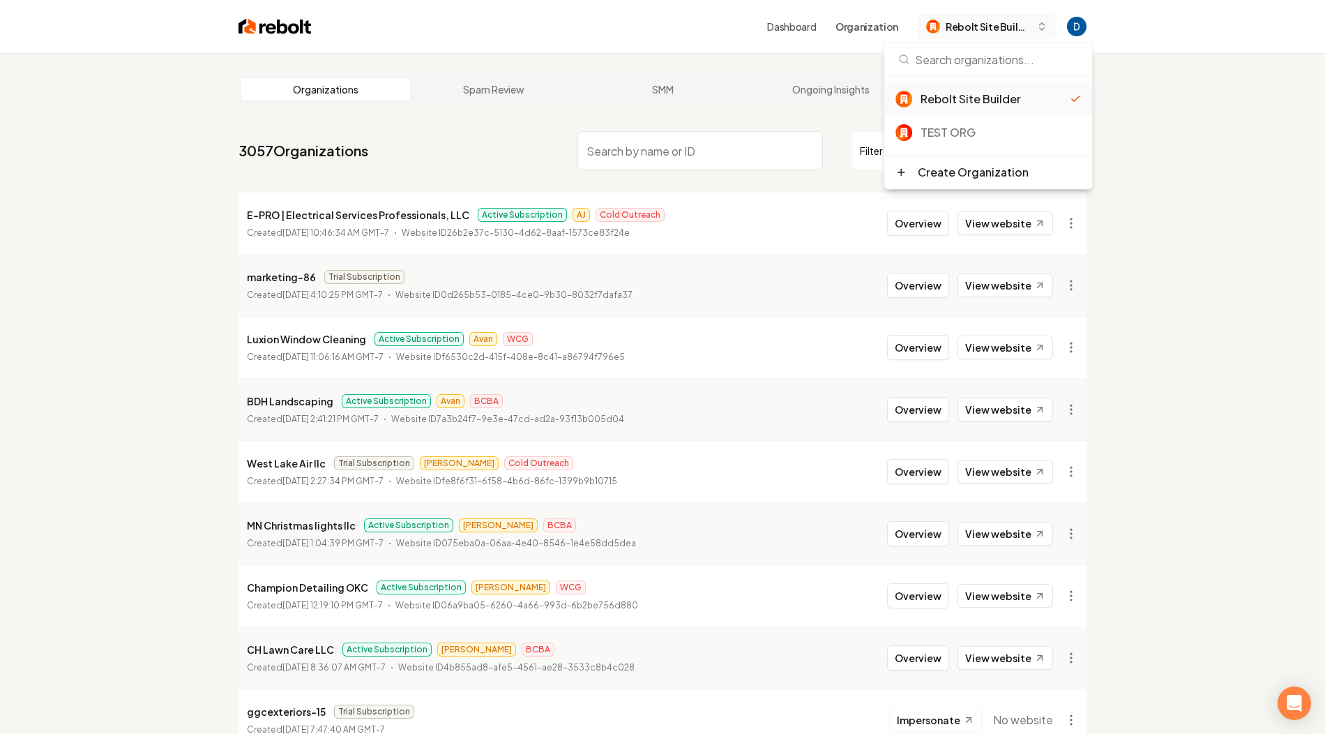
click at [1008, 29] on span "Rebolt Site Builder" at bounding box center [988, 27] width 85 height 15
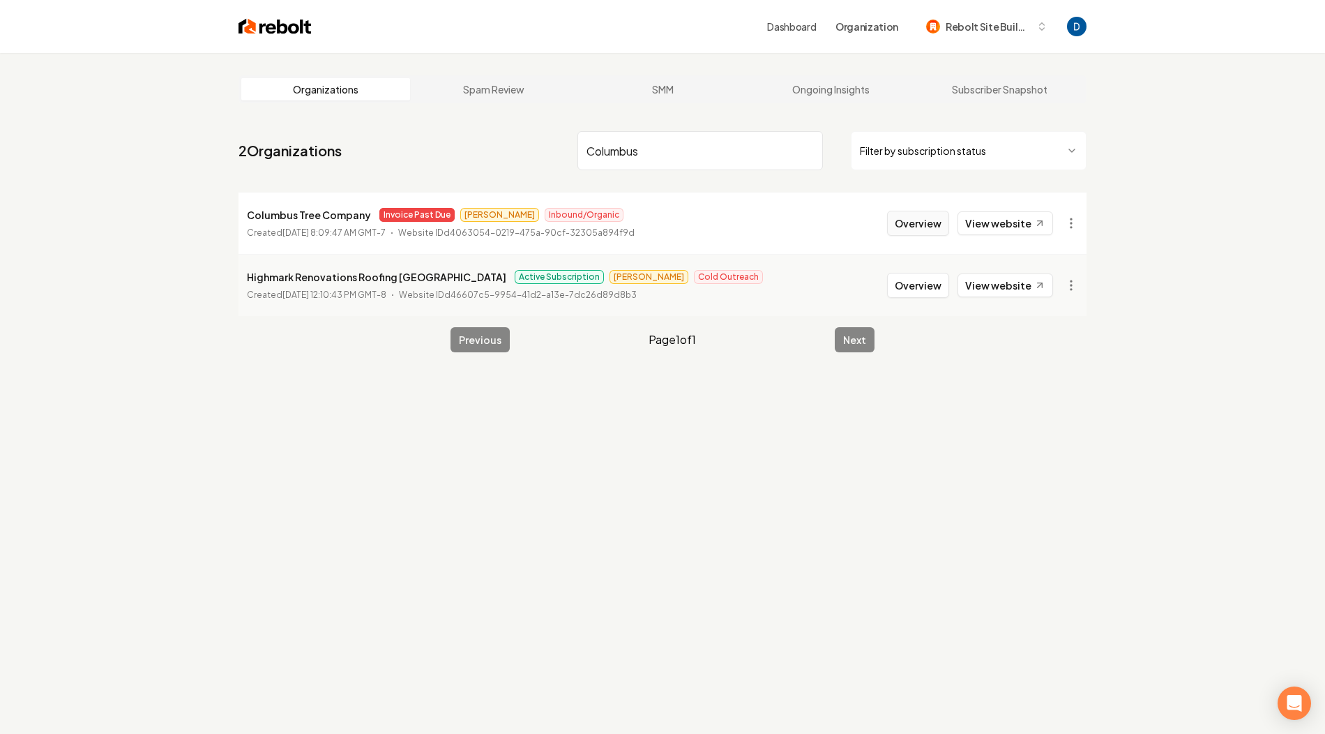
type input "Columbus"
click at [928, 229] on button "Overview" at bounding box center [918, 223] width 62 height 25
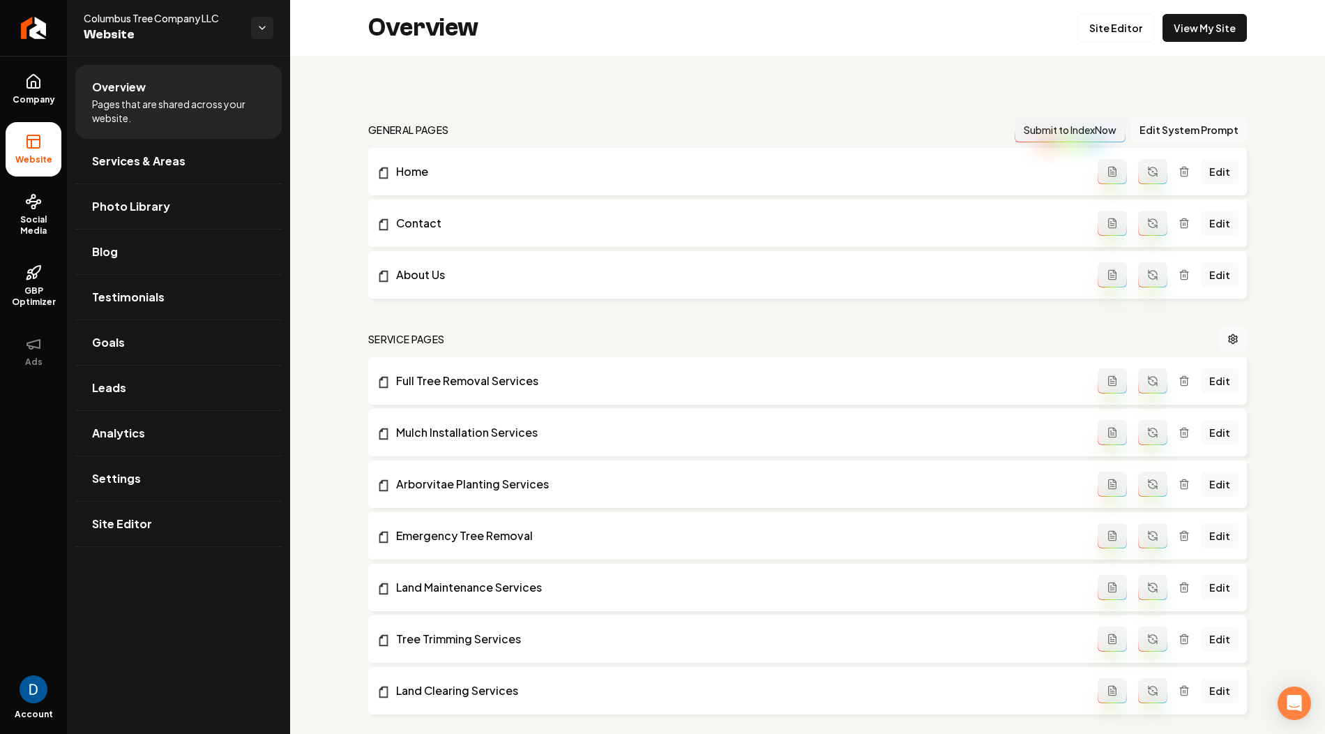
click at [1226, 13] on div "Overview Site Editor View My Site" at bounding box center [807, 28] width 1035 height 56
click at [1211, 33] on link "View My Site" at bounding box center [1205, 28] width 84 height 28
click at [25, 239] on link "Social Media" at bounding box center [34, 215] width 56 height 66
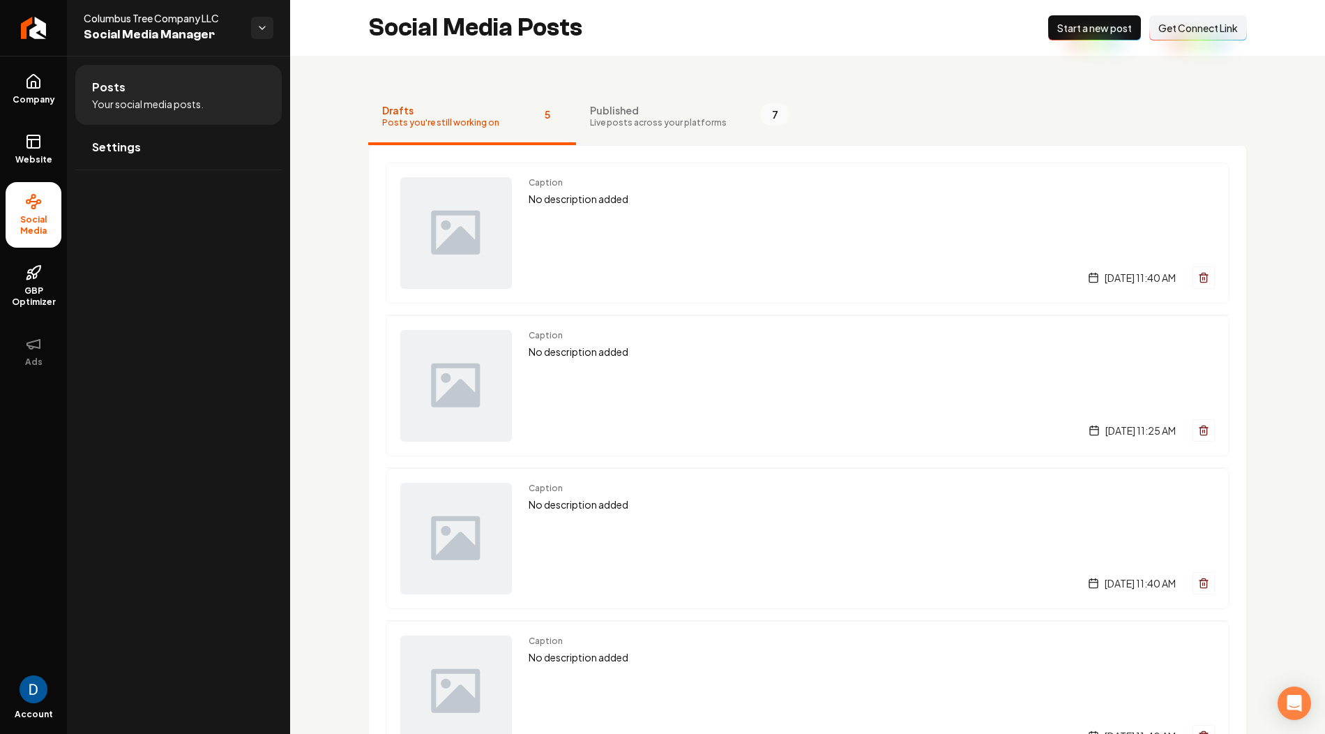
click at [676, 108] on span "Published" at bounding box center [658, 110] width 137 height 14
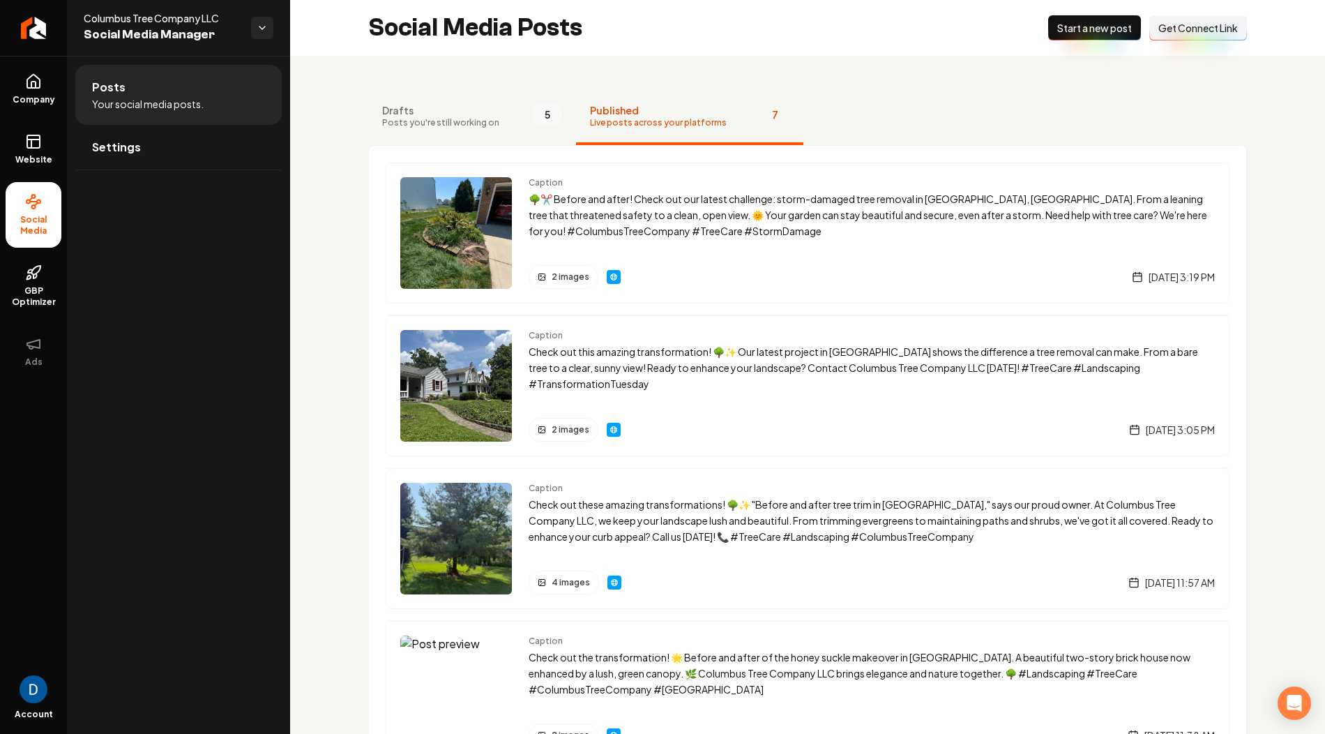
click at [1190, 28] on span "Get Connect Link" at bounding box center [1198, 28] width 80 height 14
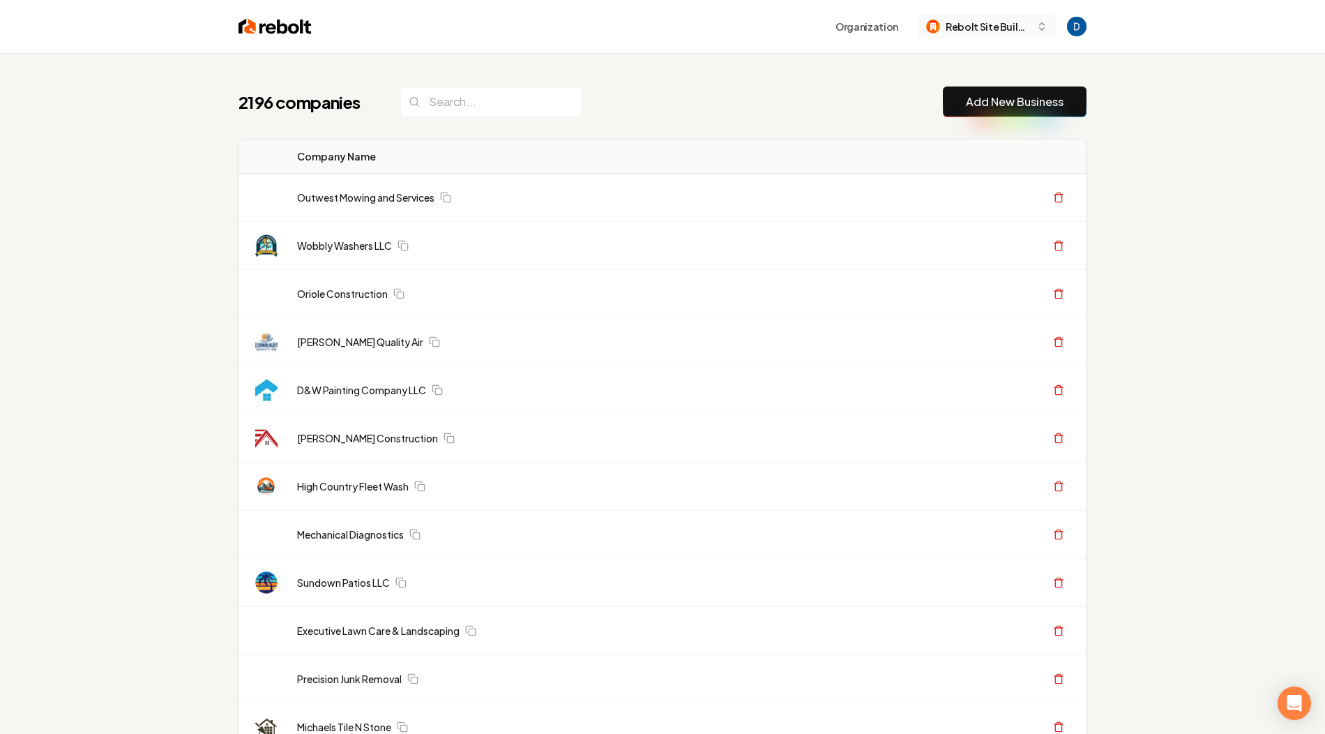
click at [1009, 22] on span "Rebolt Site Builder" at bounding box center [988, 27] width 85 height 15
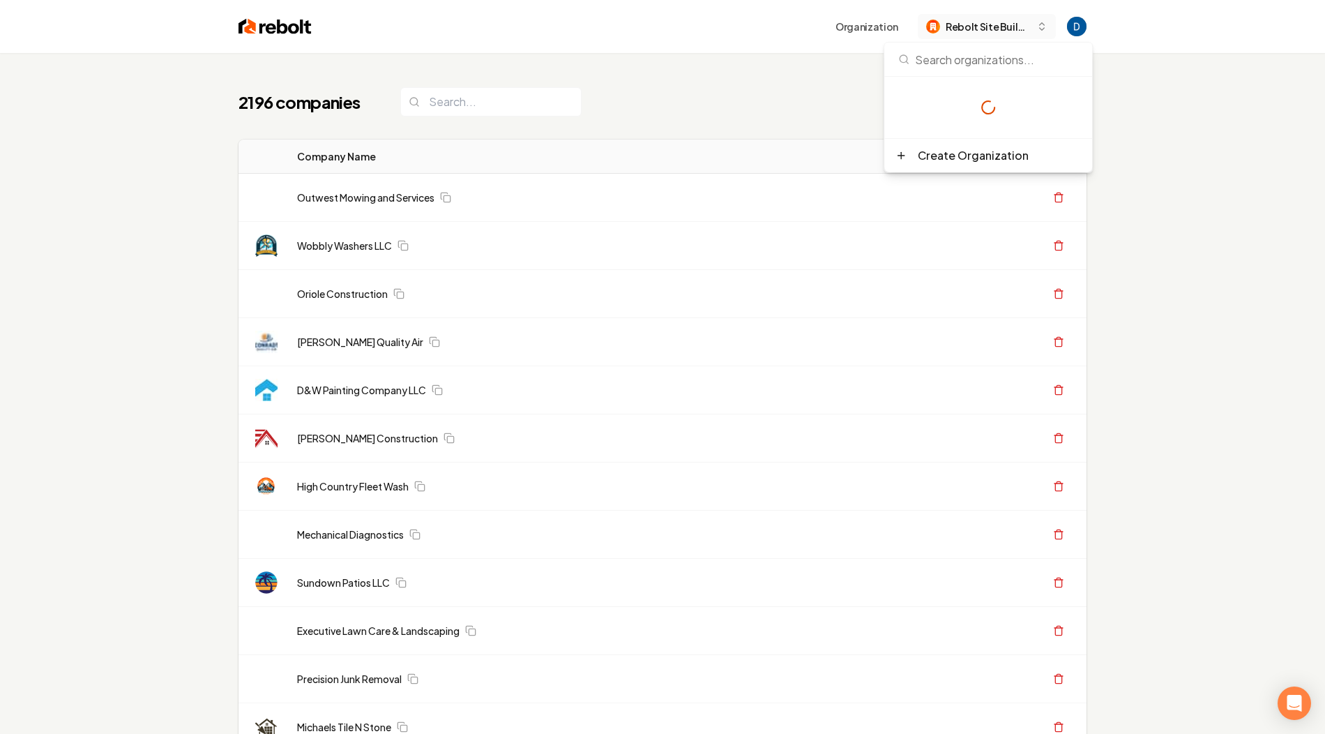
click at [983, 37] on button "Rebolt Site Builder" at bounding box center [987, 26] width 138 height 25
click at [983, 27] on span "Rebolt Site Builder" at bounding box center [988, 27] width 85 height 15
click at [957, 135] on div "TEST ORG" at bounding box center [1001, 132] width 160 height 17
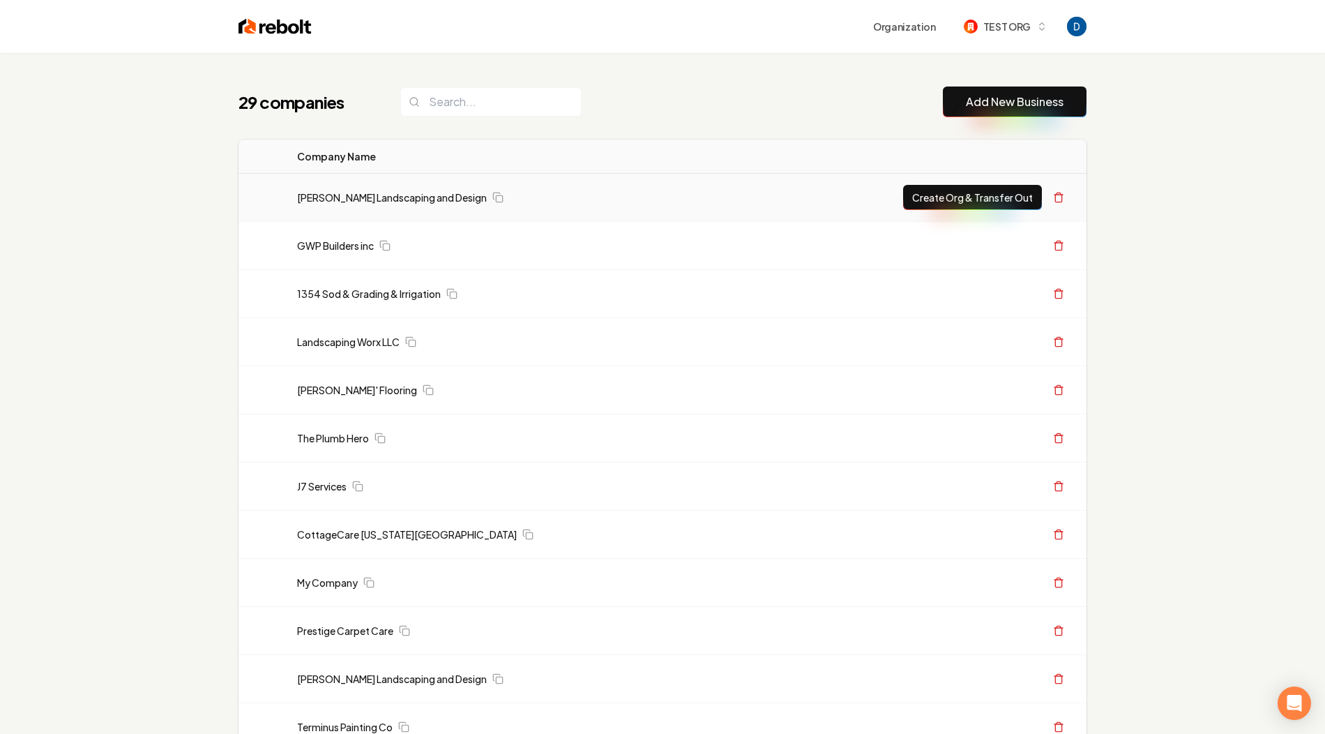
click at [430, 204] on td "[PERSON_NAME] Landscaping and Design" at bounding box center [518, 198] width 465 height 48
click at [418, 195] on link "[PERSON_NAME] Landscaping and Design" at bounding box center [392, 197] width 190 height 14
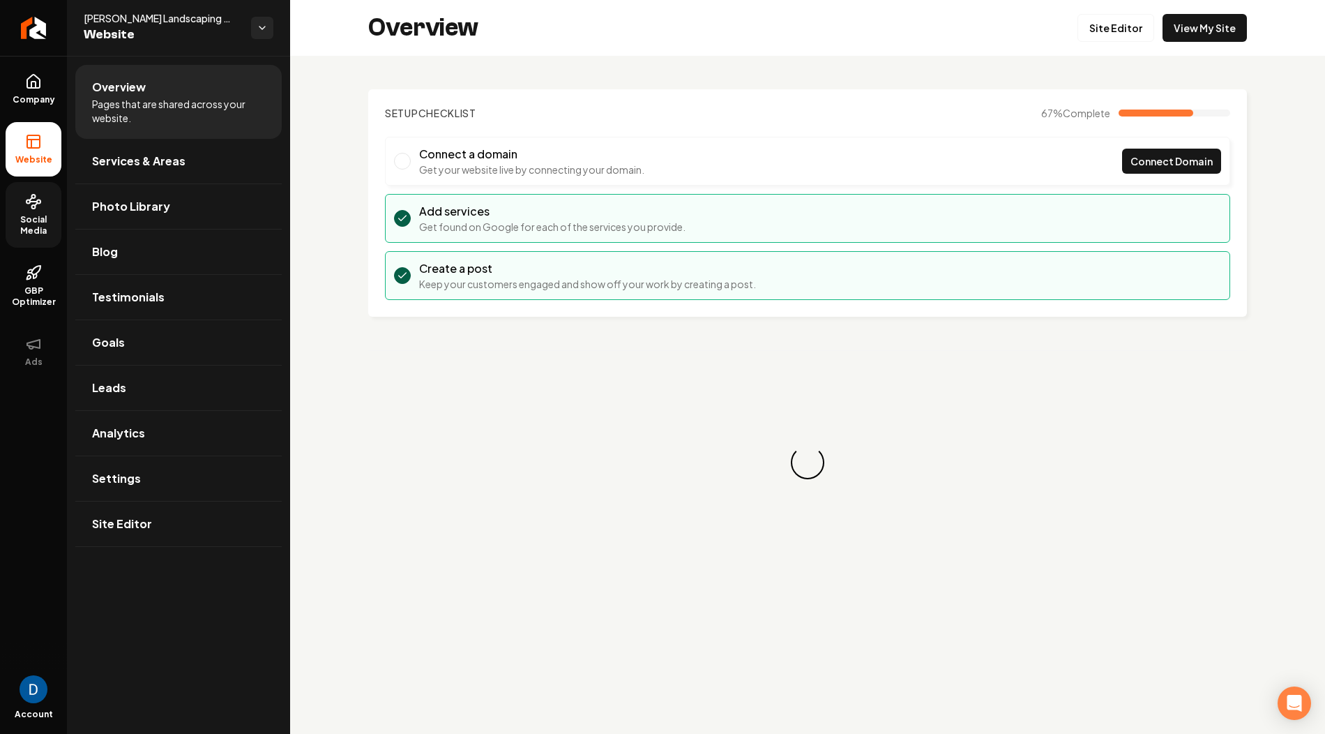
click at [41, 225] on span "Social Media" at bounding box center [34, 225] width 56 height 22
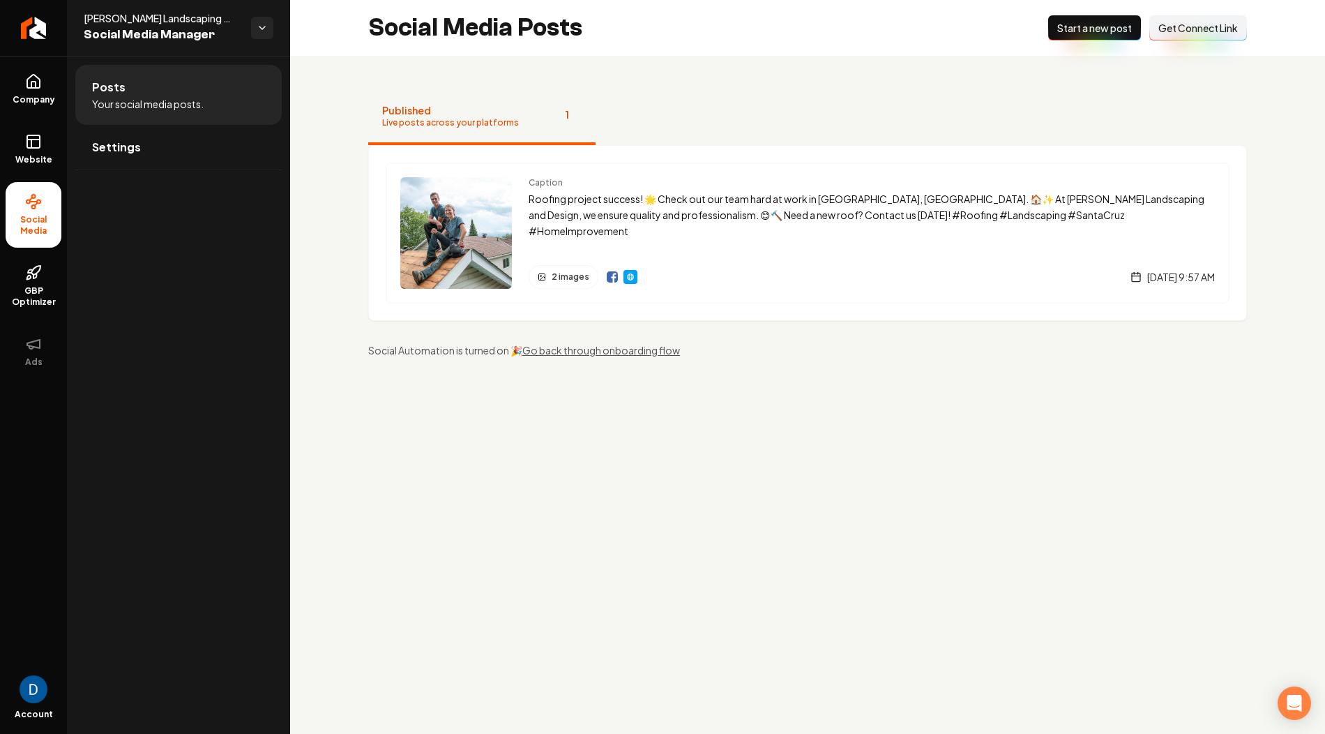
click at [1098, 23] on span "Start a new post" at bounding box center [1094, 28] width 75 height 14
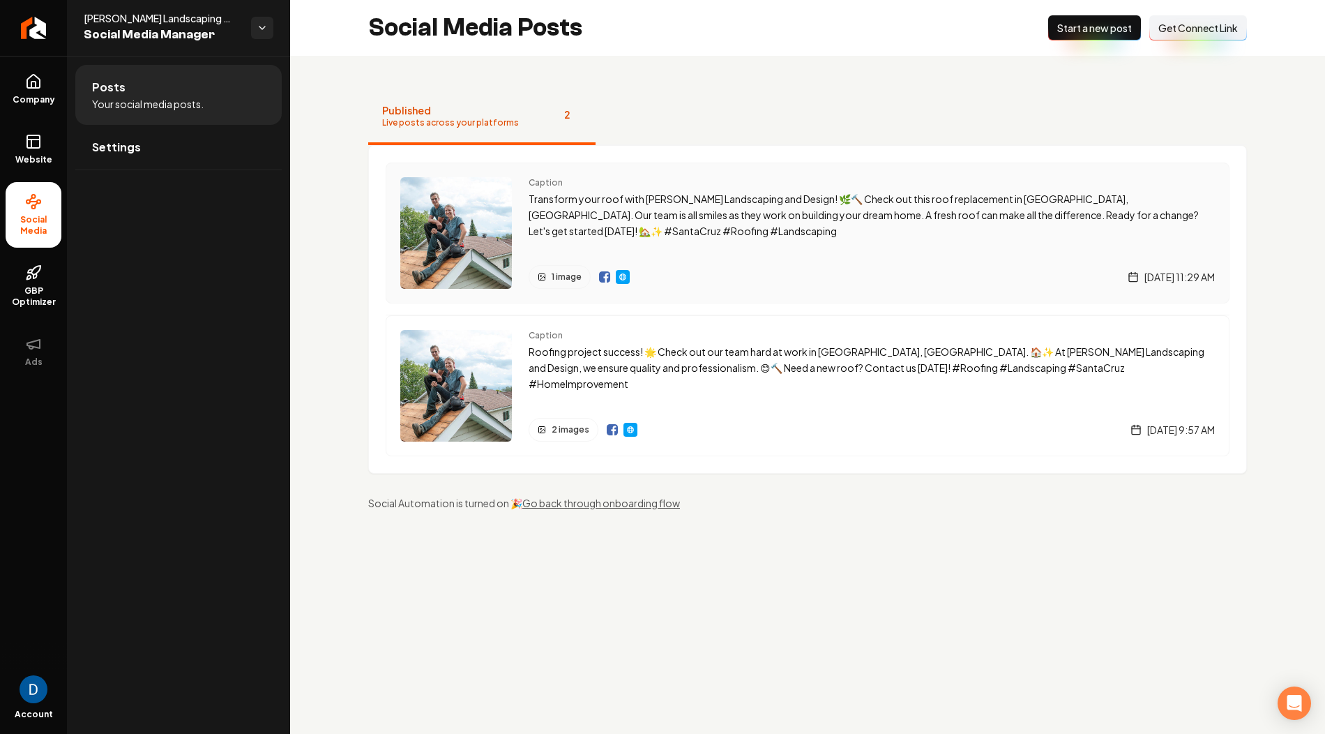
click at [603, 276] on img "Main content area" at bounding box center [604, 276] width 11 height 11
click at [36, 24] on icon "Return to dashboard" at bounding box center [33, 28] width 22 height 22
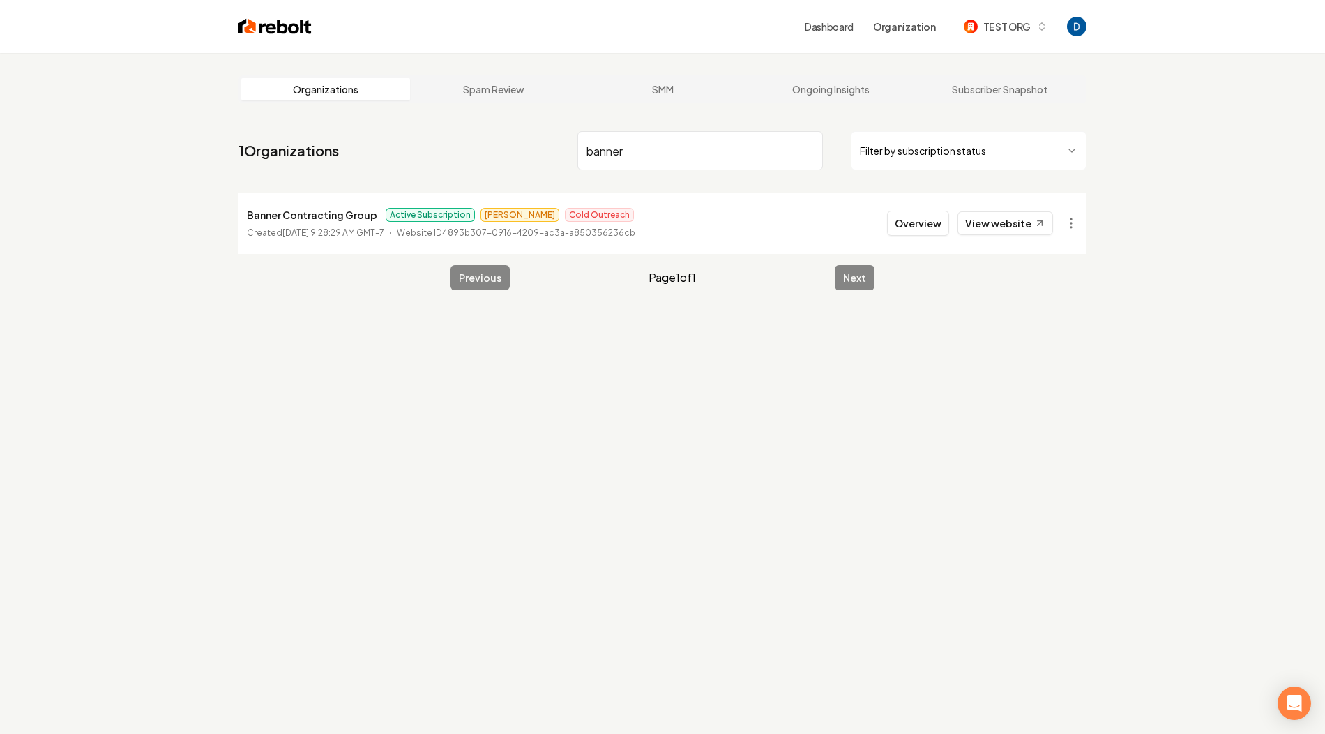
type input "banner"
click at [337, 214] on p "Banner Contracting Group" at bounding box center [312, 214] width 130 height 17
copy p "Banner Contracting Group"
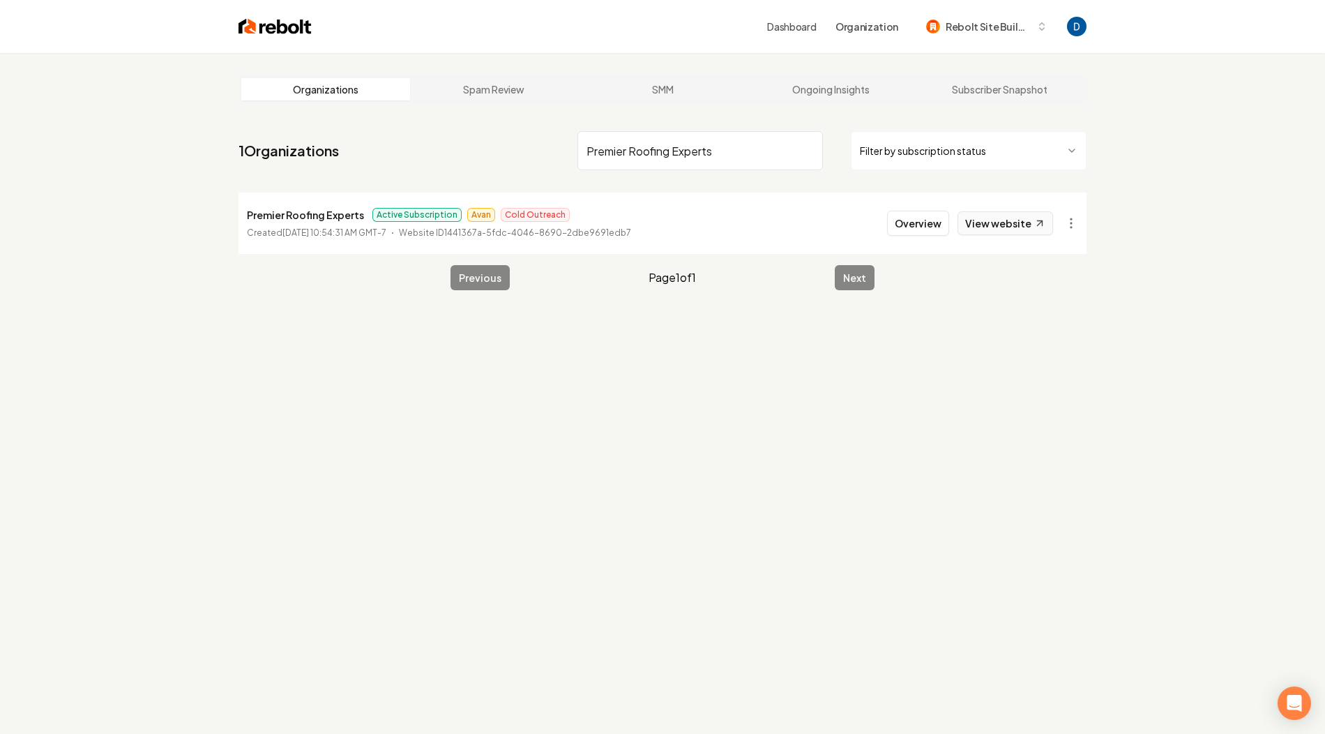
type input "Premier Roofing Experts"
click at [1025, 225] on link "View website" at bounding box center [1006, 223] width 96 height 24
click at [919, 209] on li "Premier Roofing Experts Active Subscription Avan Cold Outreach Created August 2…" at bounding box center [663, 222] width 848 height 61
click at [919, 221] on button "Overview" at bounding box center [918, 223] width 62 height 25
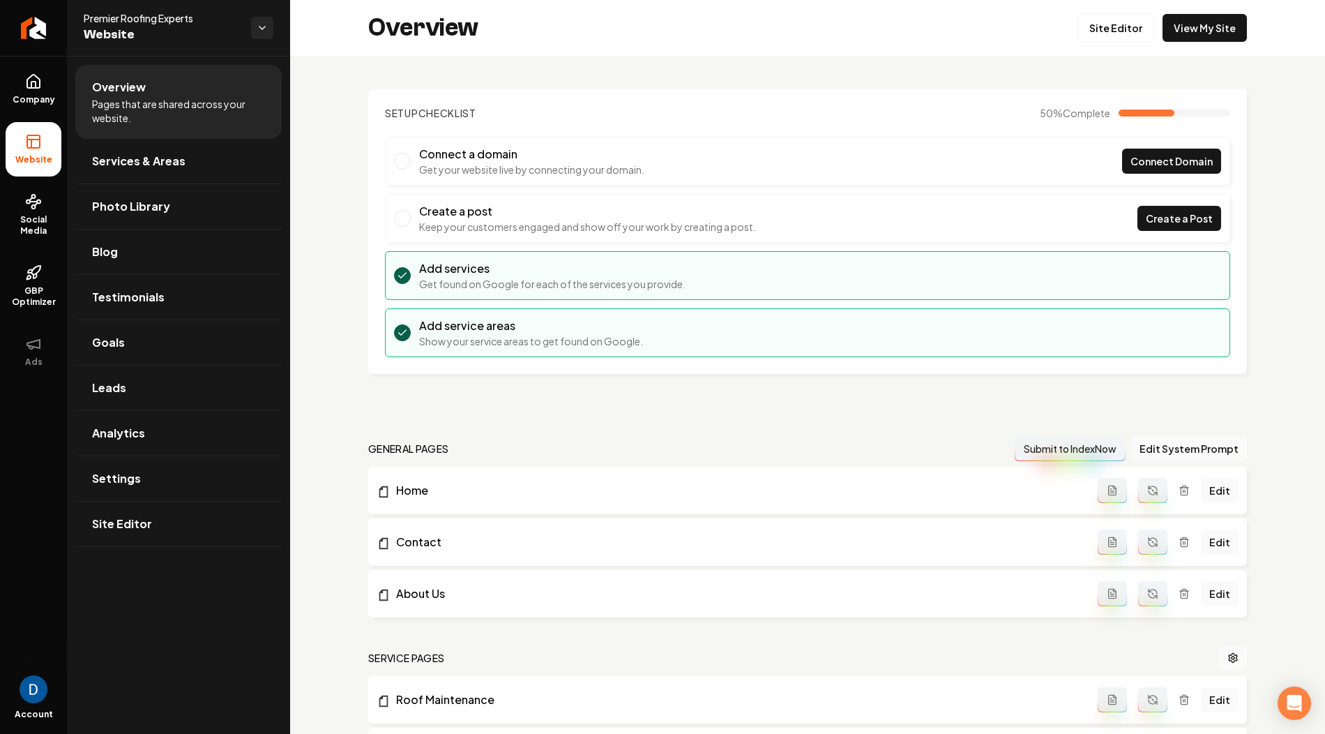
click at [139, 22] on span "Premier Roofing Experts" at bounding box center [162, 18] width 156 height 14
copy span "Premier Roofing Experts"
click at [43, 102] on span "Company" at bounding box center [34, 99] width 54 height 11
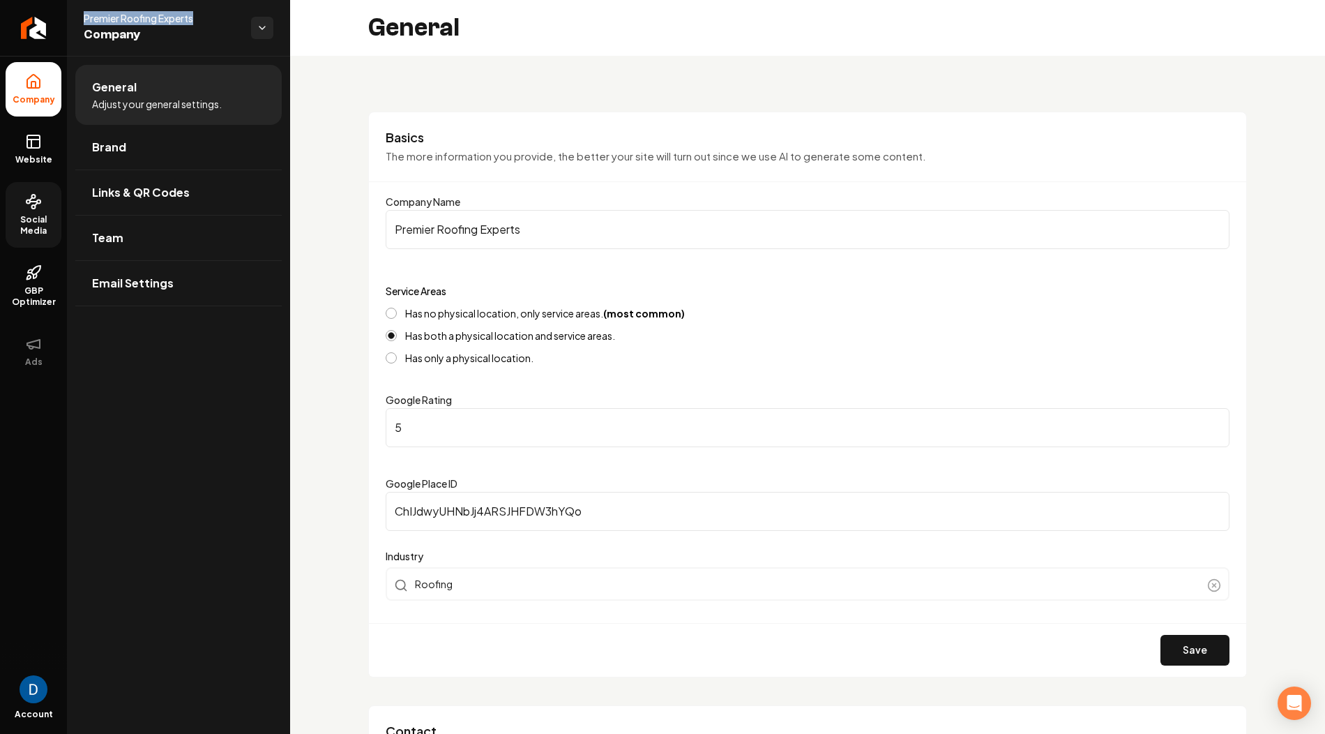
click at [20, 242] on link "Social Media" at bounding box center [34, 215] width 56 height 66
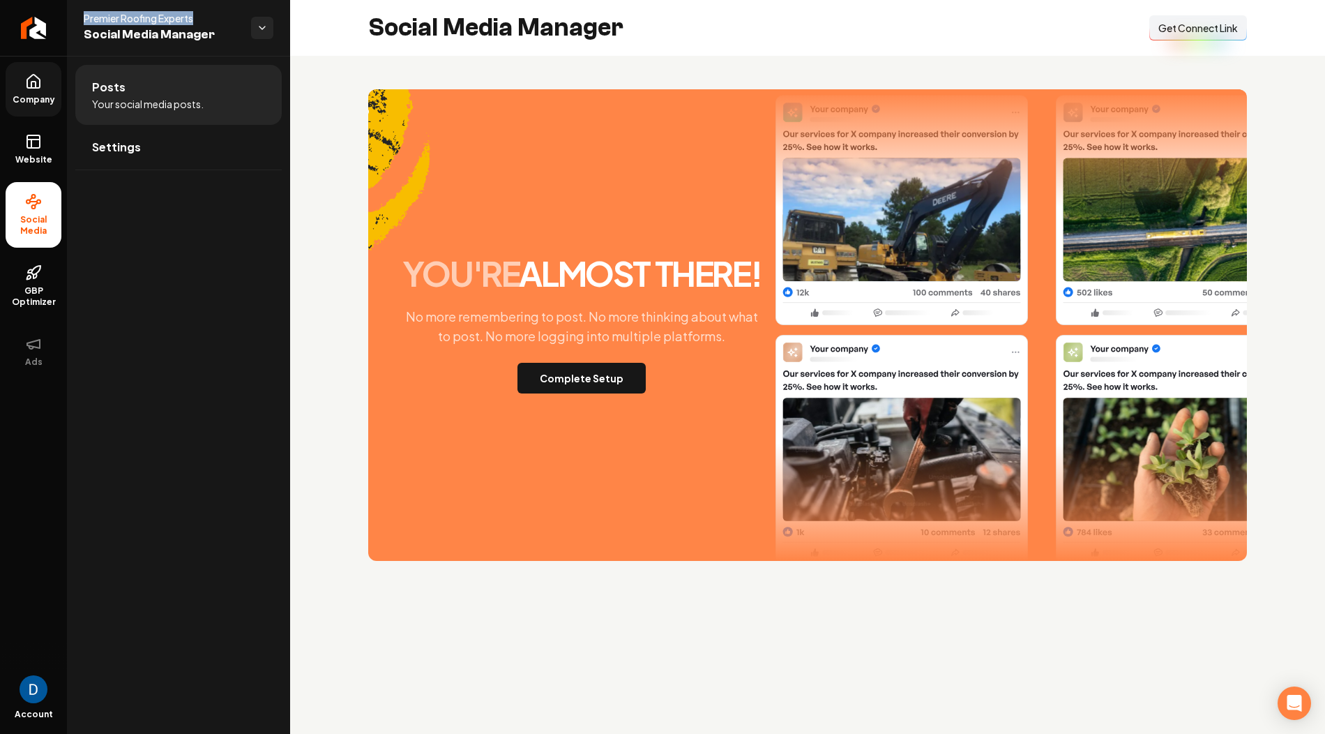
click at [1174, 33] on span "Get Connect Link" at bounding box center [1198, 28] width 80 height 14
click at [1189, 20] on button "Connect Link Get Connect Link" at bounding box center [1198, 27] width 98 height 25
click at [32, 77] on icon at bounding box center [33, 81] width 17 height 17
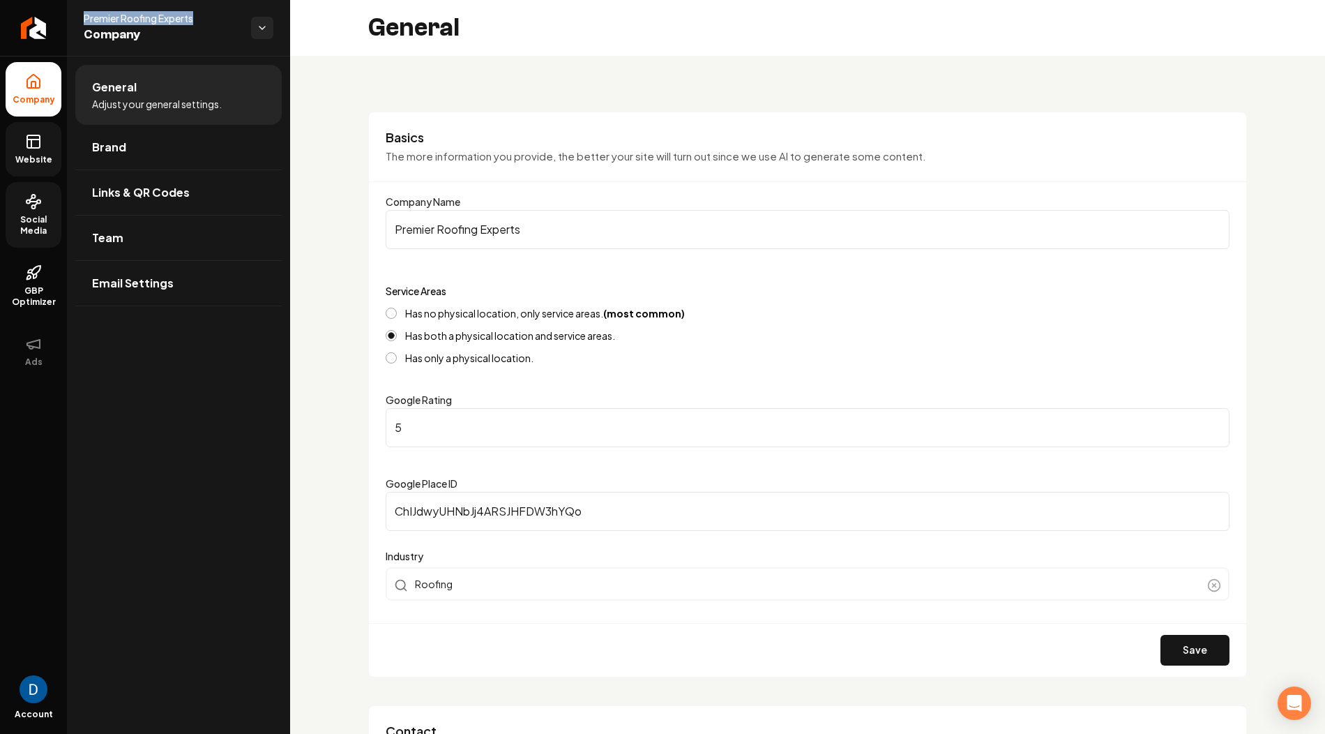
click at [31, 157] on span "Website" at bounding box center [34, 159] width 48 height 11
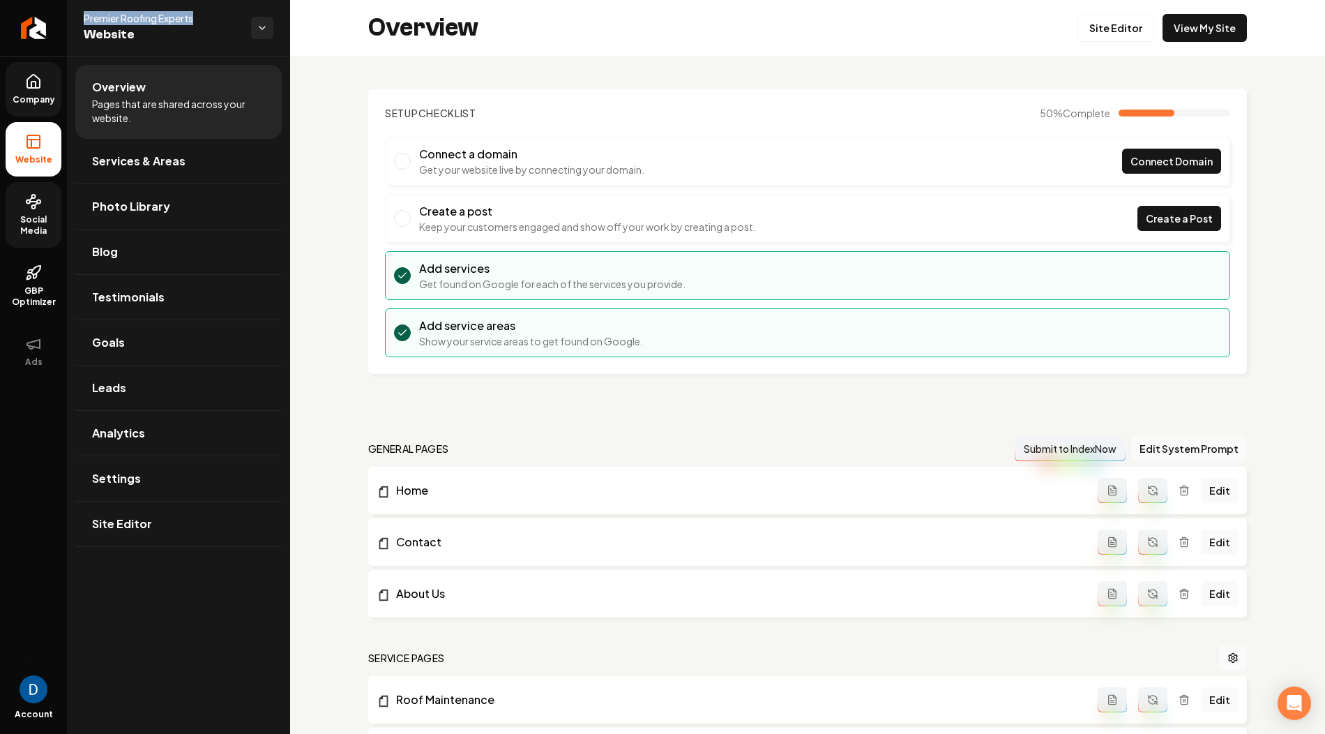
click at [20, 222] on span "Social Media" at bounding box center [34, 225] width 56 height 22
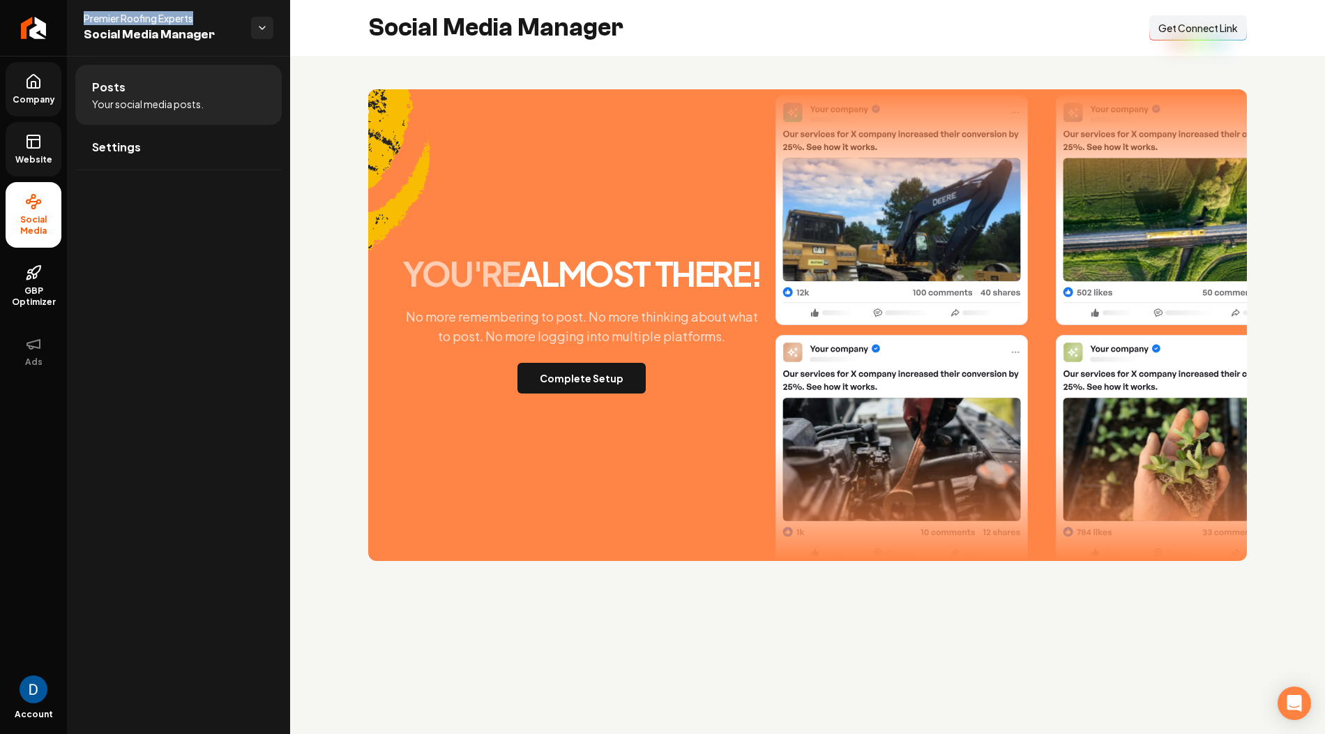
click at [1179, 29] on span "Get Connect Link" at bounding box center [1198, 28] width 80 height 14
click at [29, 212] on li "Social Media" at bounding box center [34, 215] width 56 height 66
click at [47, 258] on link "GBP Optimizer" at bounding box center [34, 286] width 56 height 66
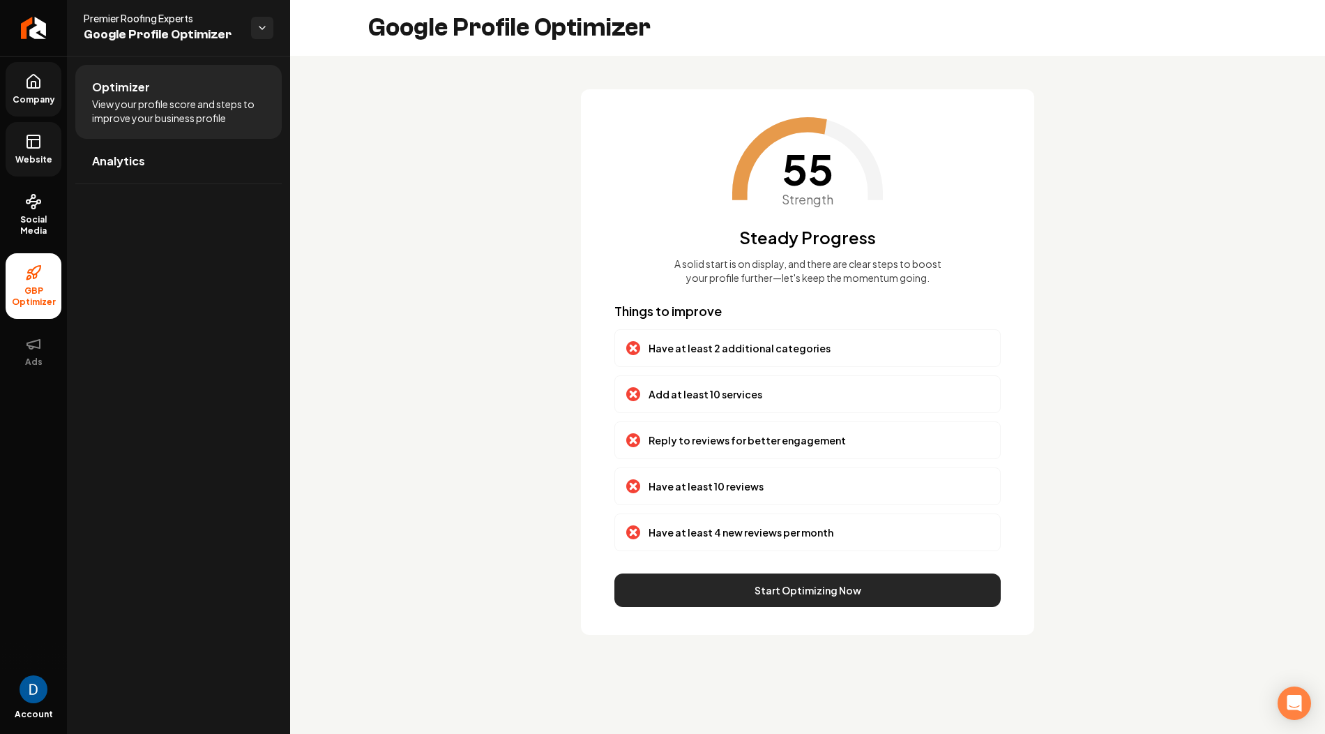
click at [731, 601] on button "Start Optimizing Now" at bounding box center [807, 589] width 386 height 33
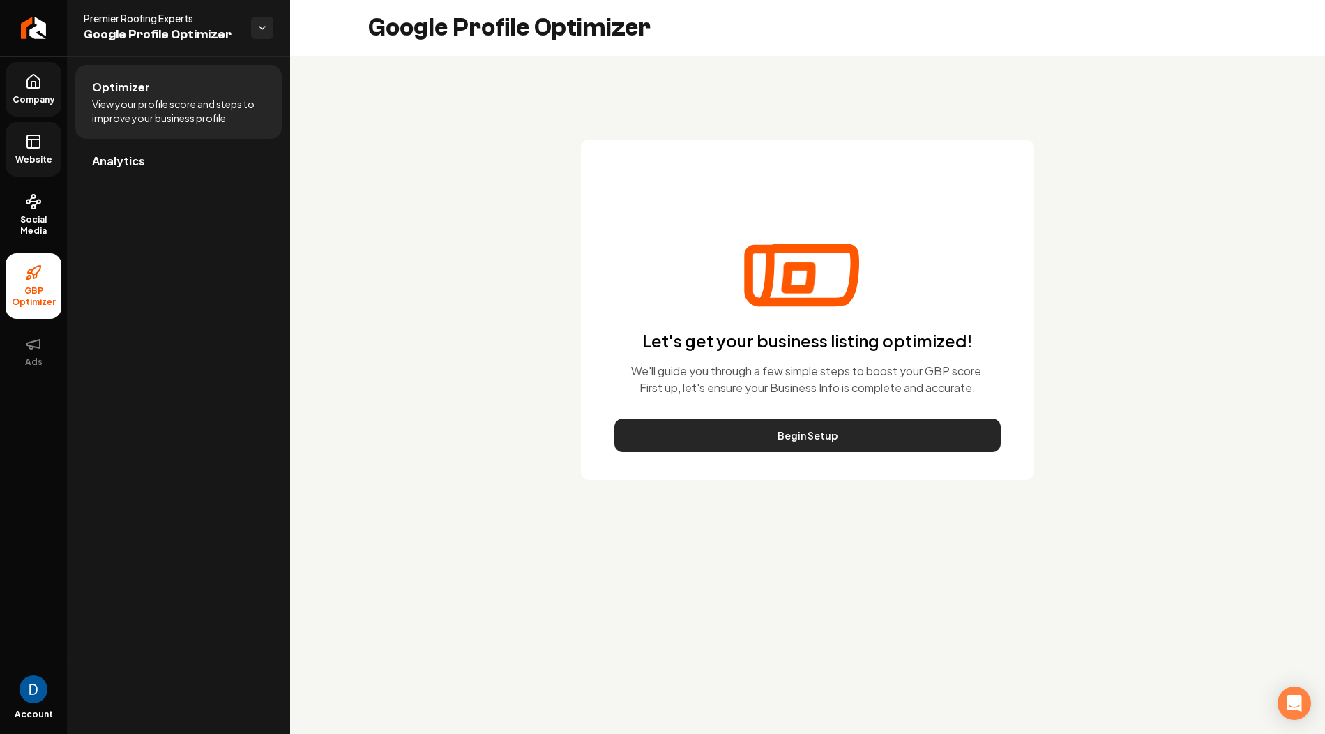
click at [722, 424] on button "Begin Setup" at bounding box center [807, 434] width 386 height 33
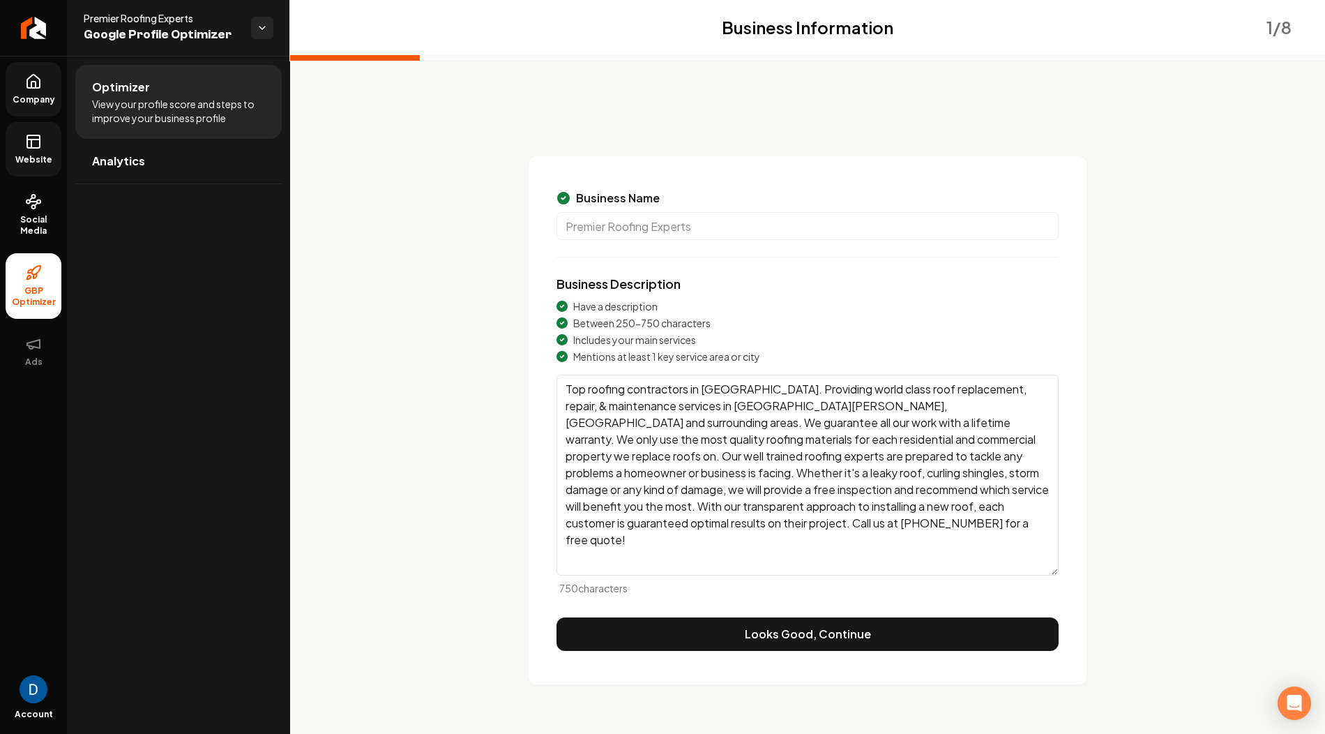
click at [799, 518] on textarea "Top roofing contractors in Milpitas. Providing world class roof replacement, re…" at bounding box center [808, 475] width 502 height 201
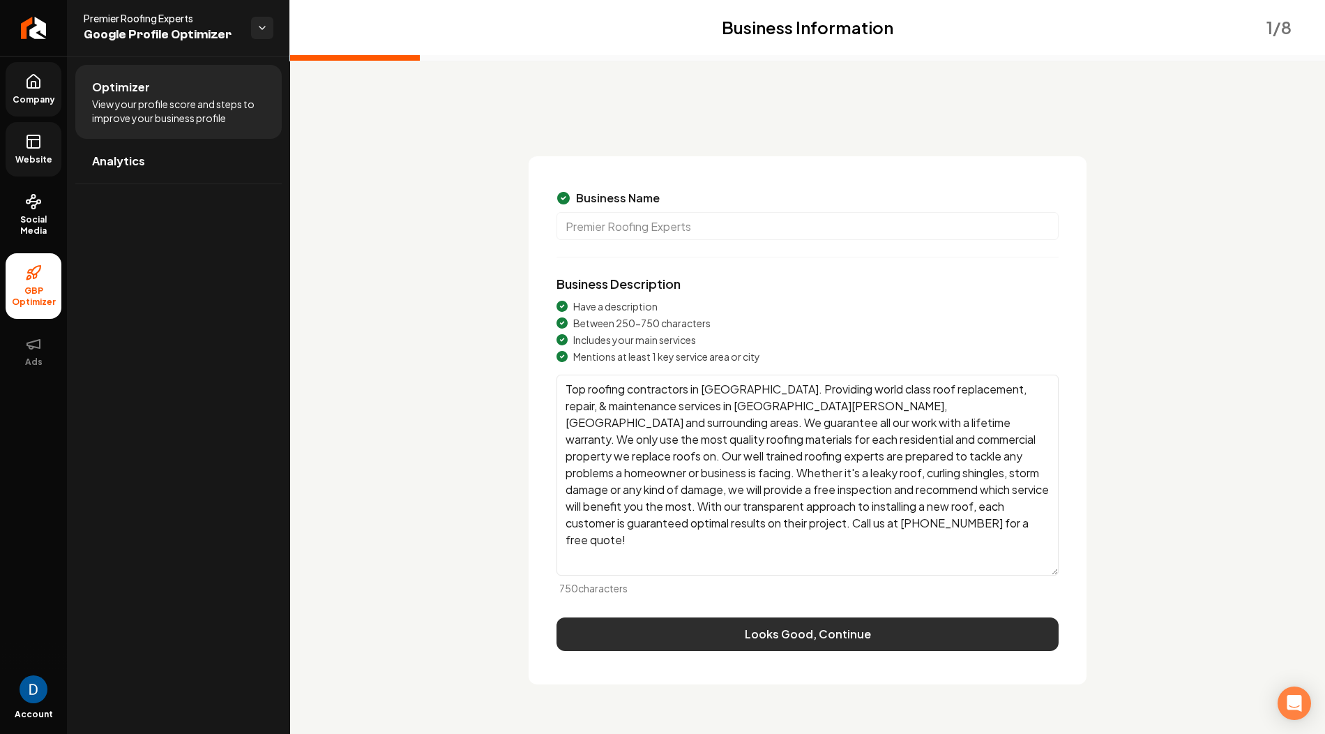
click at [720, 636] on button "Looks Good, Continue" at bounding box center [808, 633] width 502 height 33
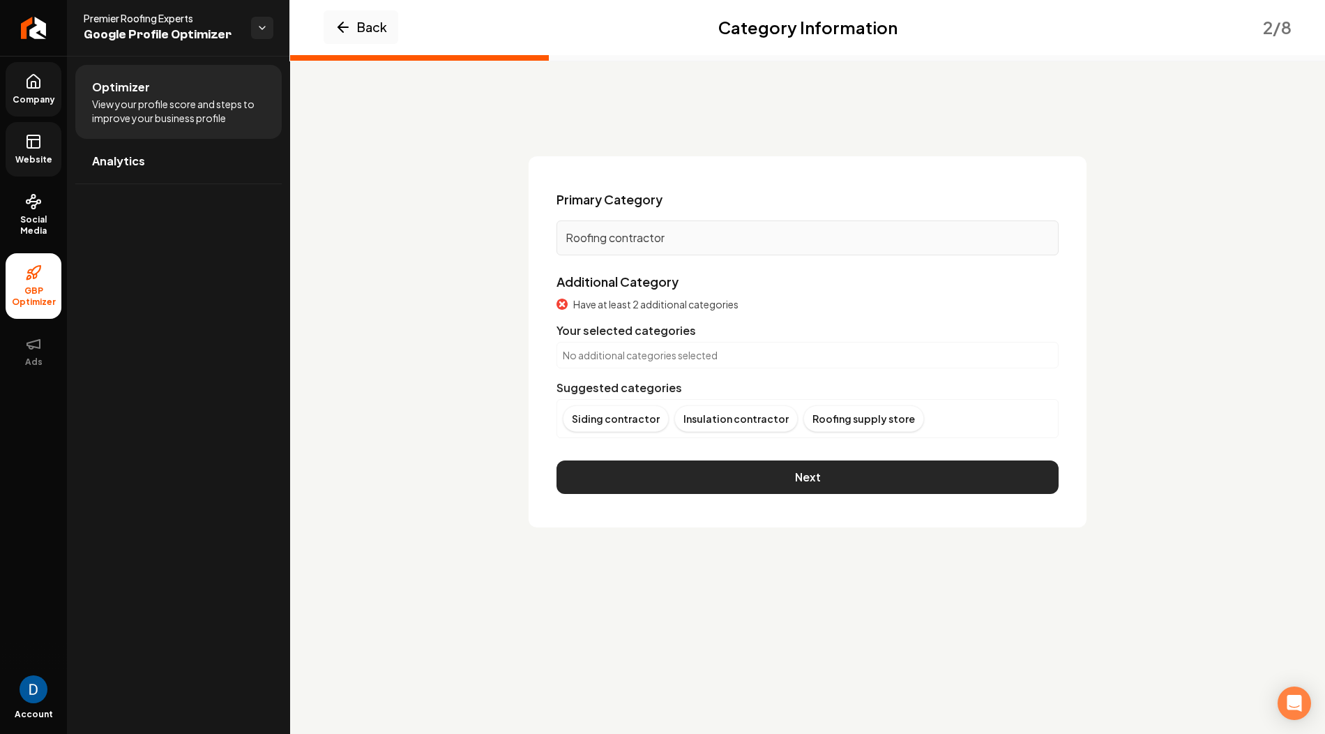
click at [720, 485] on button "Next" at bounding box center [808, 476] width 502 height 33
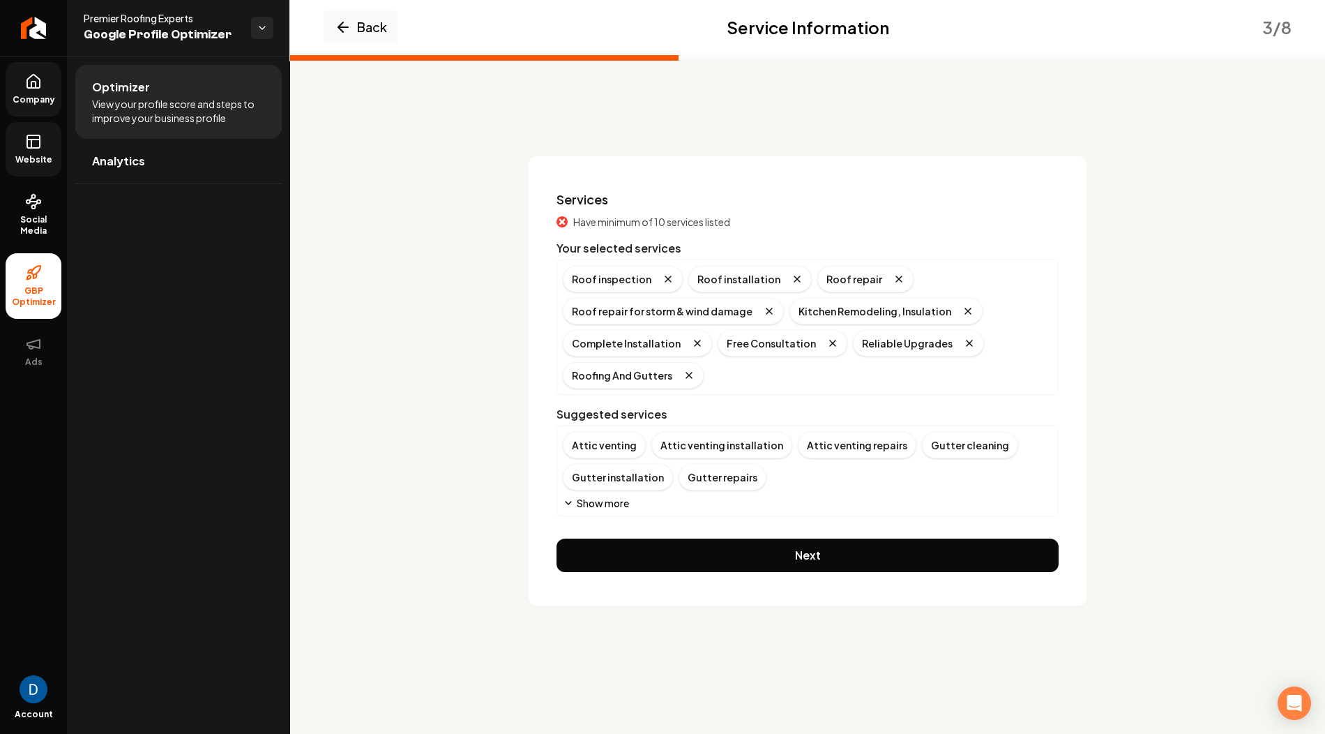
click at [605, 497] on button "Show more" at bounding box center [596, 503] width 66 height 14
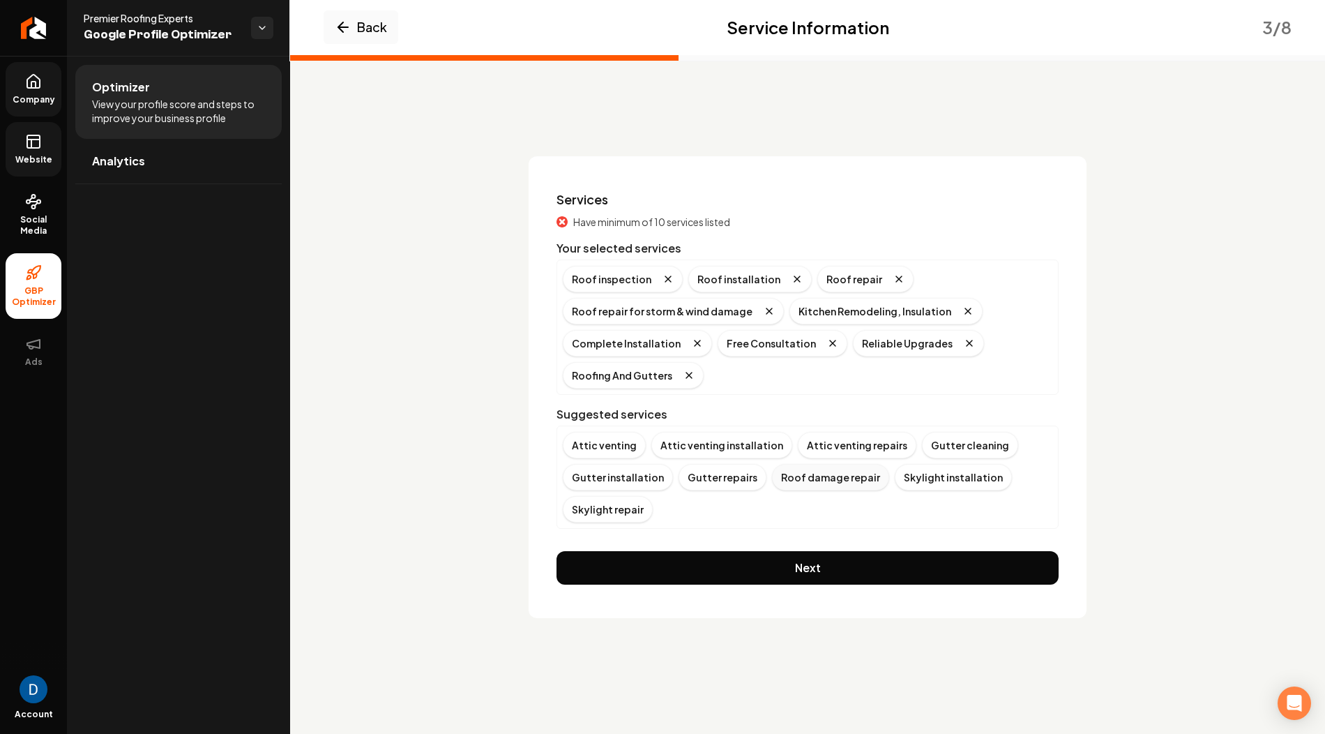
click at [826, 476] on div "Roof damage repair" at bounding box center [830, 477] width 117 height 27
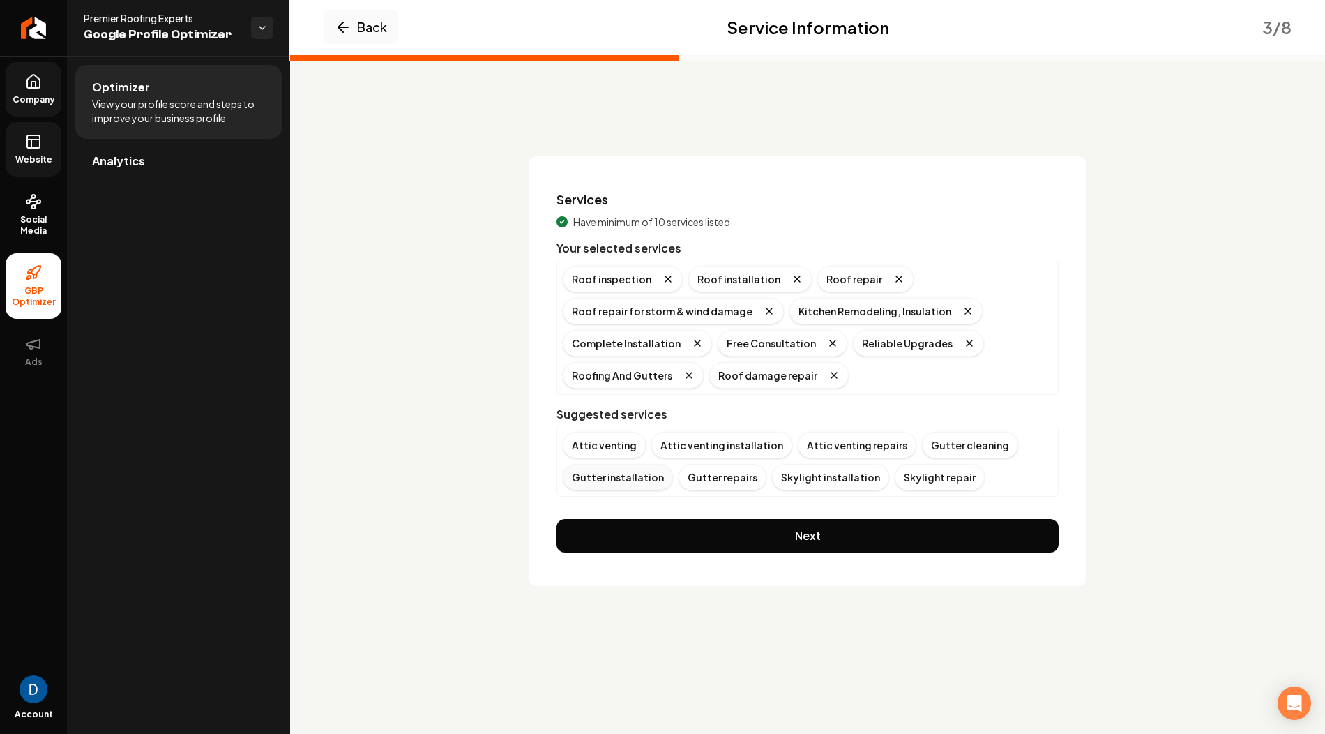
click at [600, 471] on div "Gutter installation" at bounding box center [618, 477] width 110 height 27
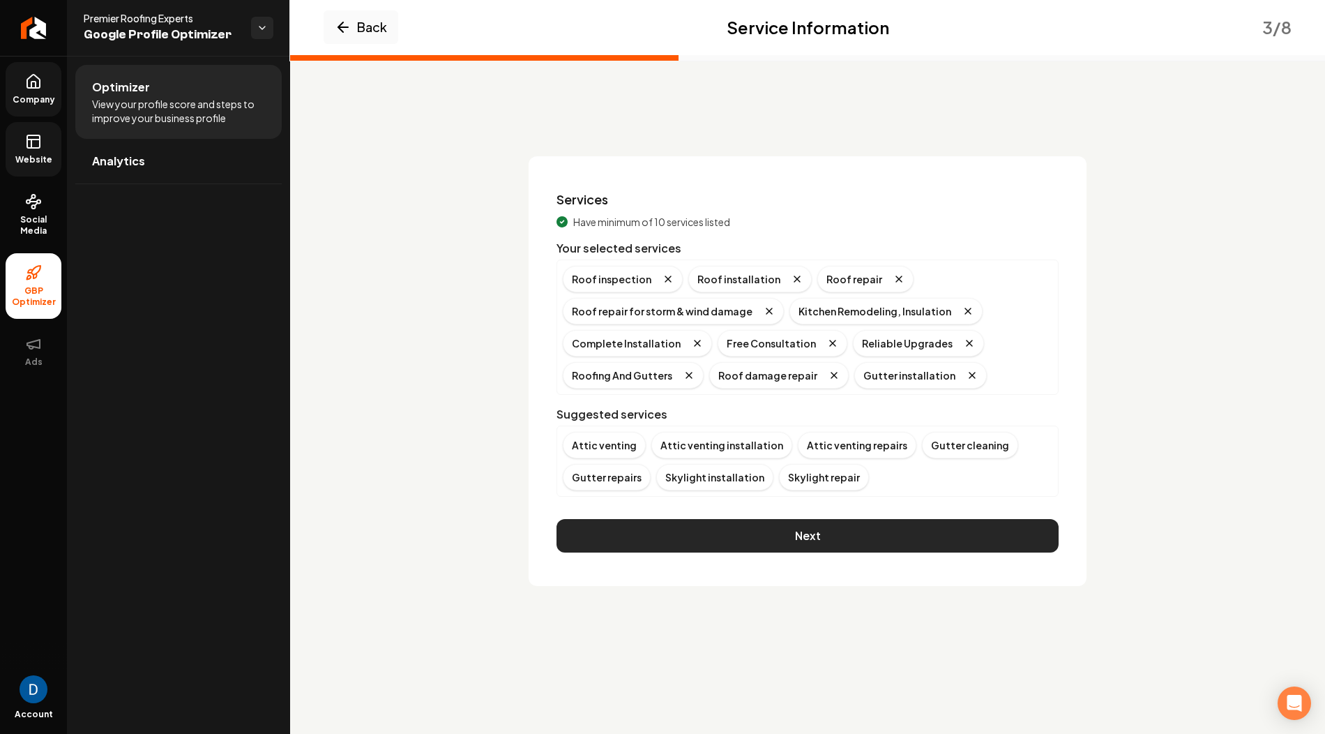
click at [736, 527] on button "Next" at bounding box center [808, 535] width 502 height 33
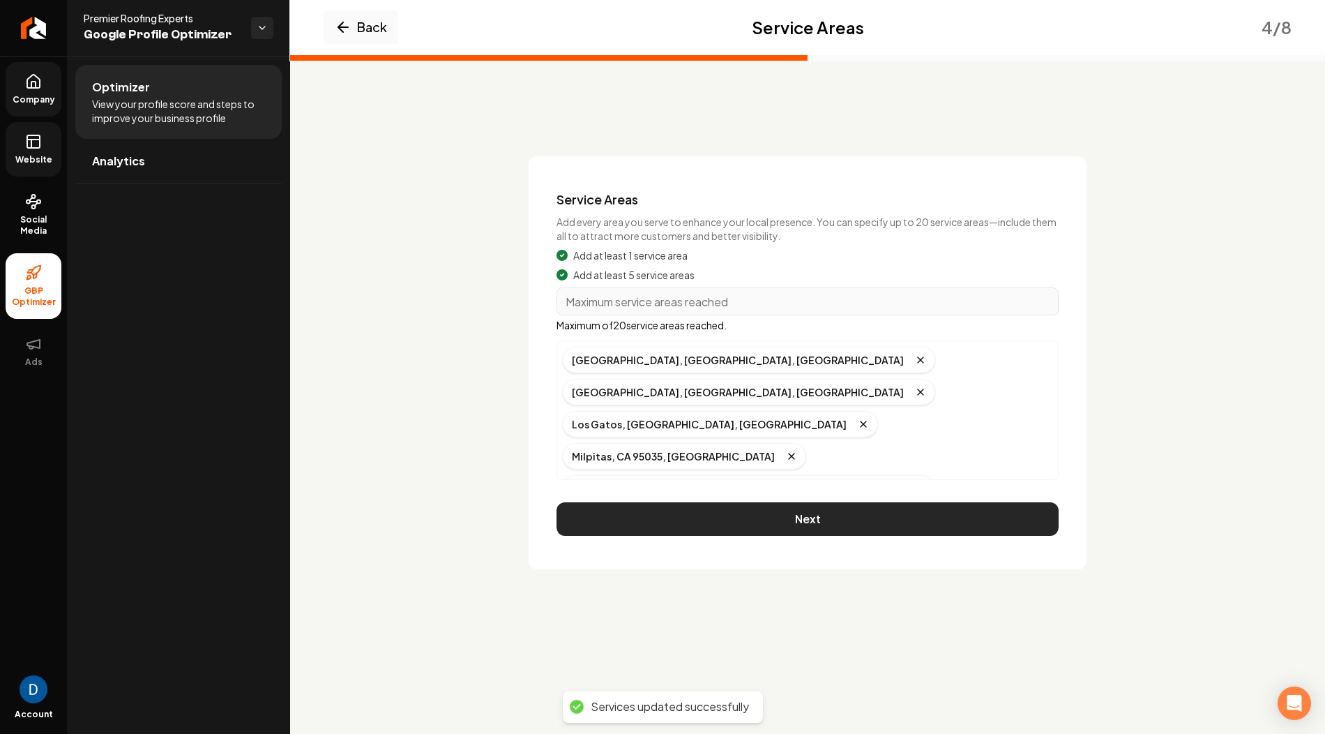
click at [713, 504] on button "Next" at bounding box center [808, 518] width 502 height 33
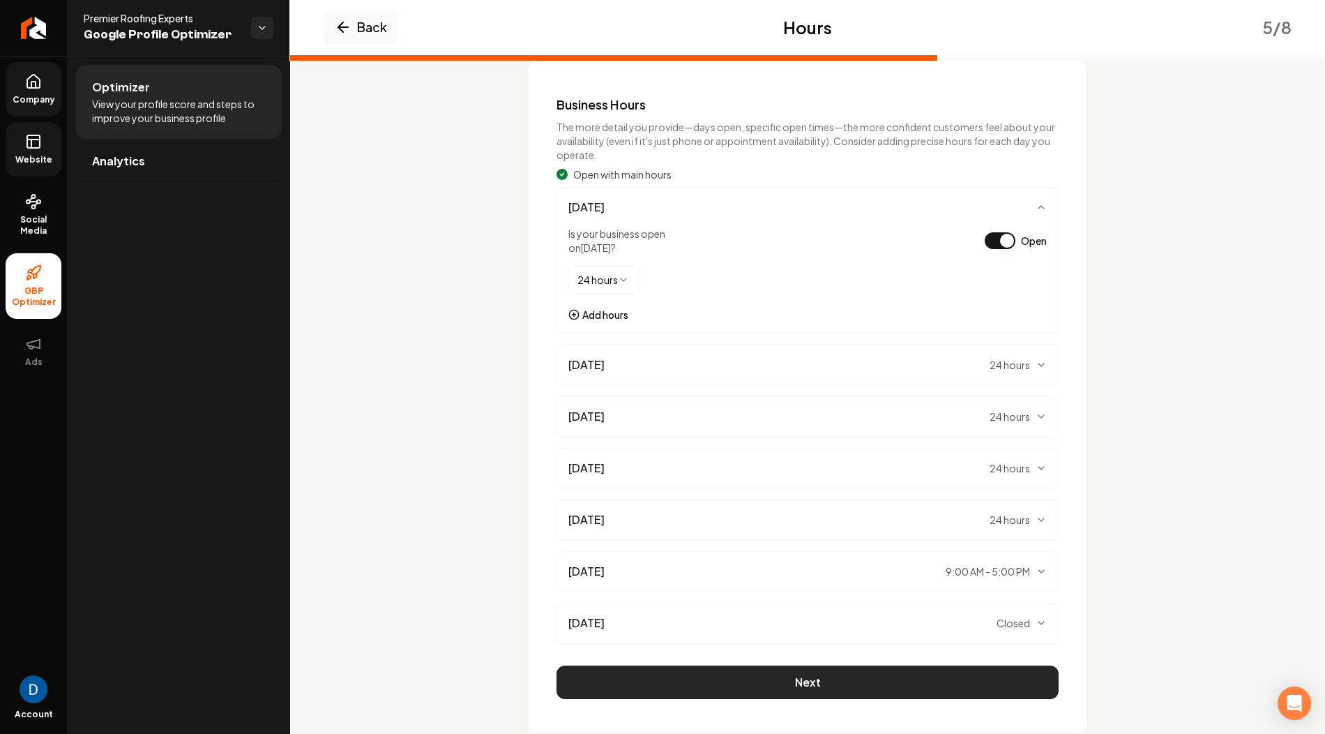
scroll to position [122, 0]
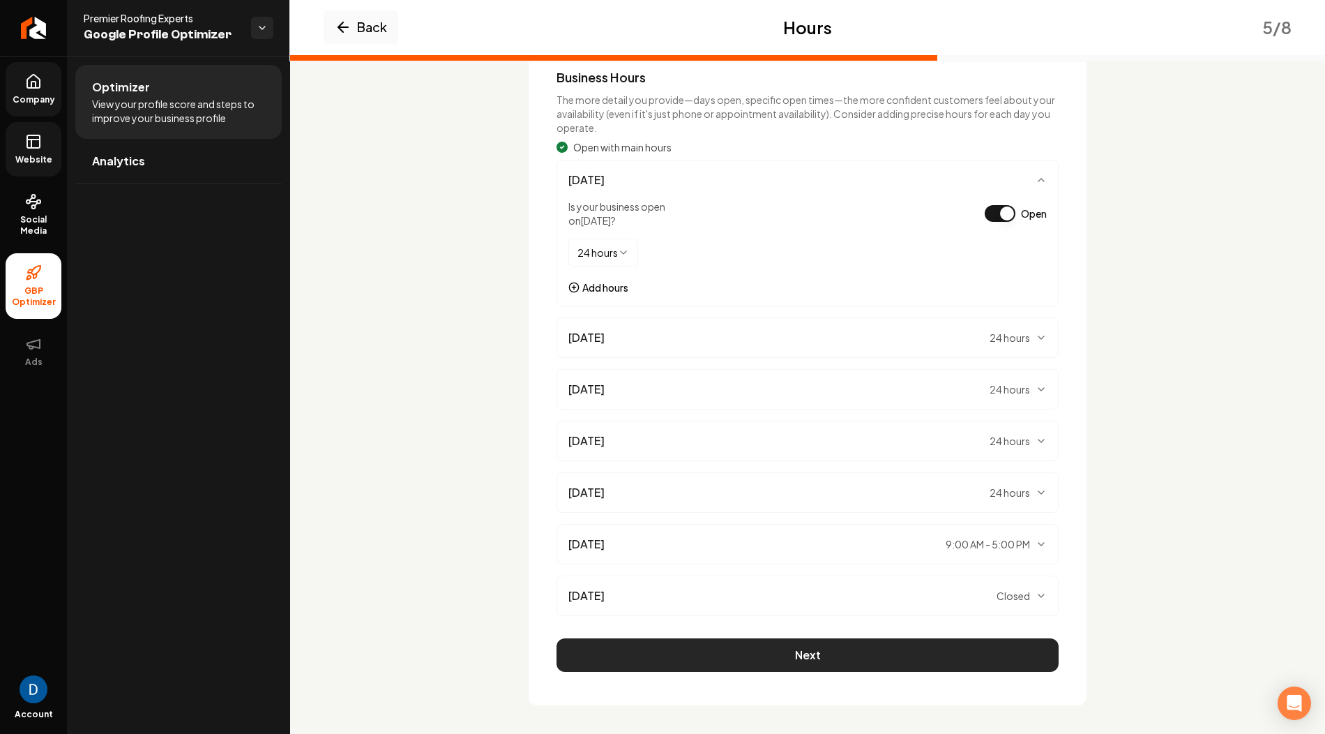
click at [680, 644] on button "Next" at bounding box center [808, 654] width 502 height 33
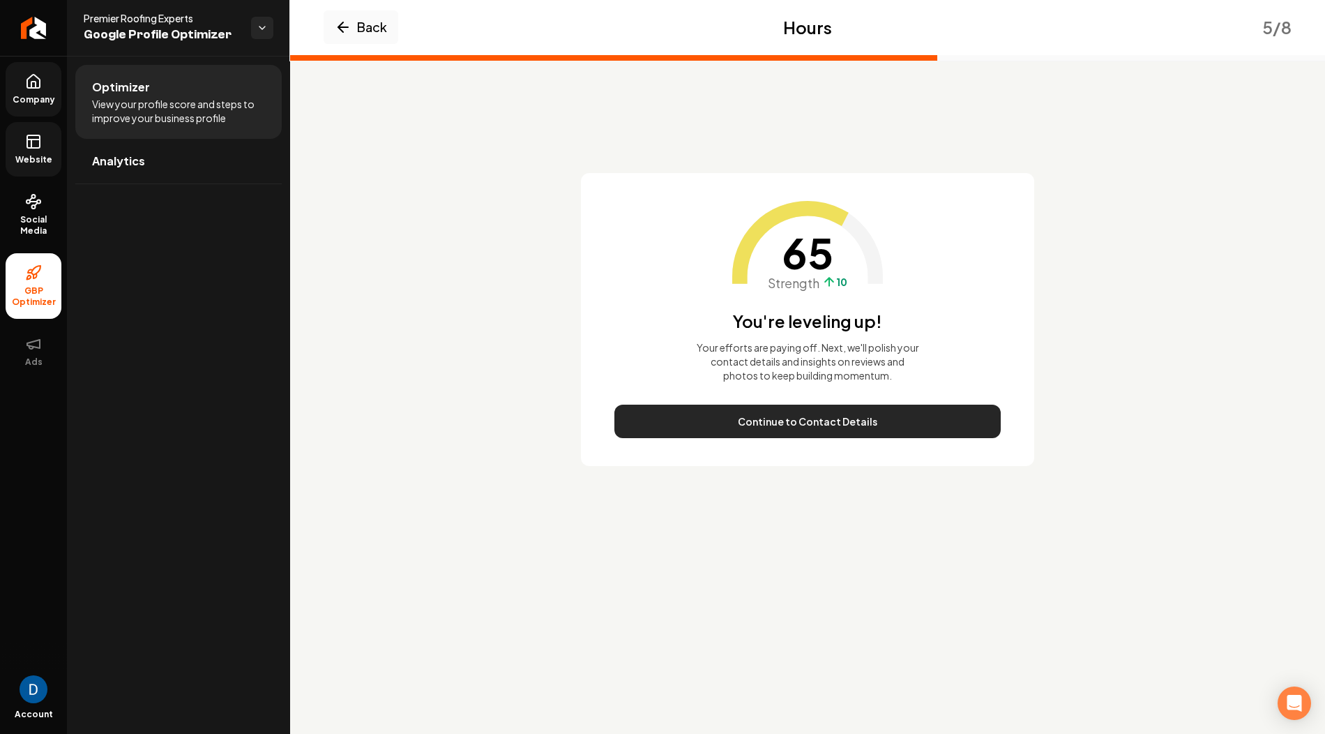
click at [752, 416] on button "Continue to Contact Details" at bounding box center [807, 420] width 386 height 33
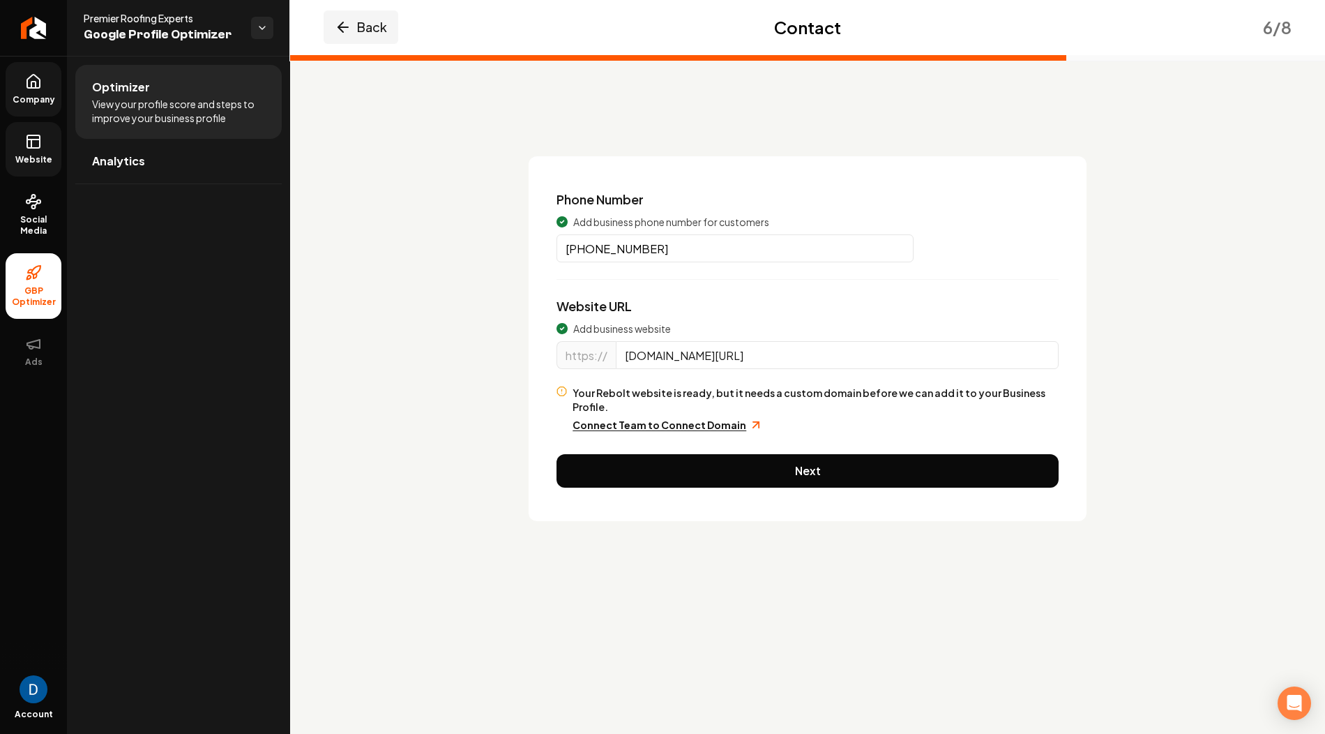
click at [381, 37] on button "Back" at bounding box center [361, 26] width 75 height 33
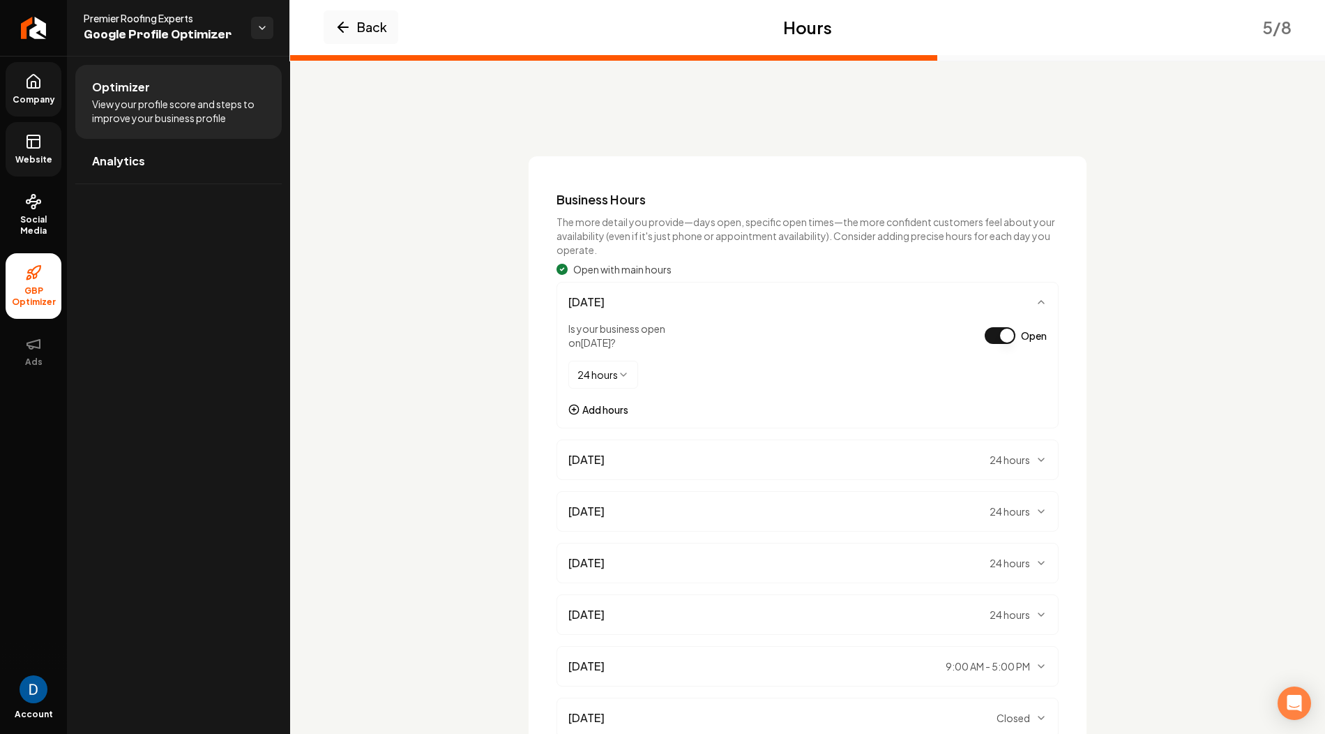
scroll to position [122, 0]
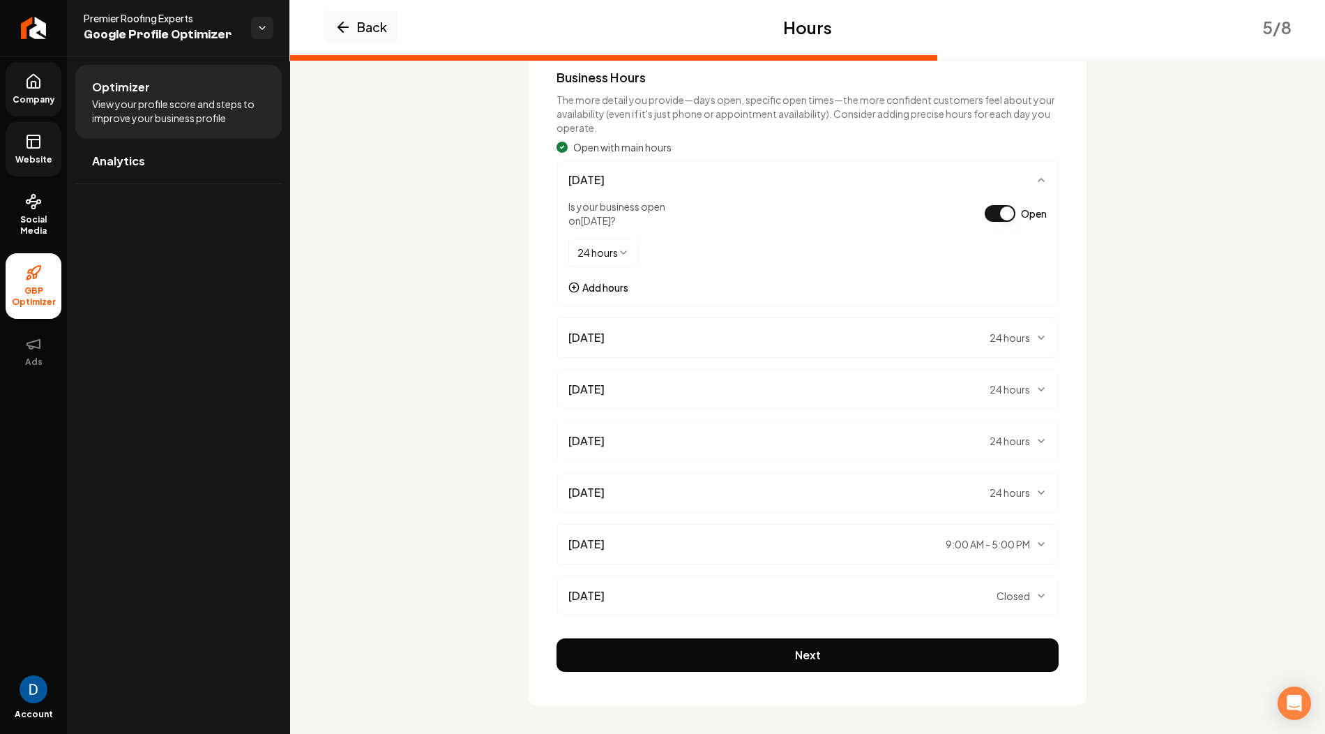
click at [591, 249] on html "Company Website Social Media GBP Optimizer Ads Account Premier Roofing Experts …" at bounding box center [662, 367] width 1325 height 734
select select "*****"
click at [669, 241] on html "Company Website Social Media GBP Optimizer Ads Account Premier Roofing Experts …" at bounding box center [662, 367] width 1325 height 734
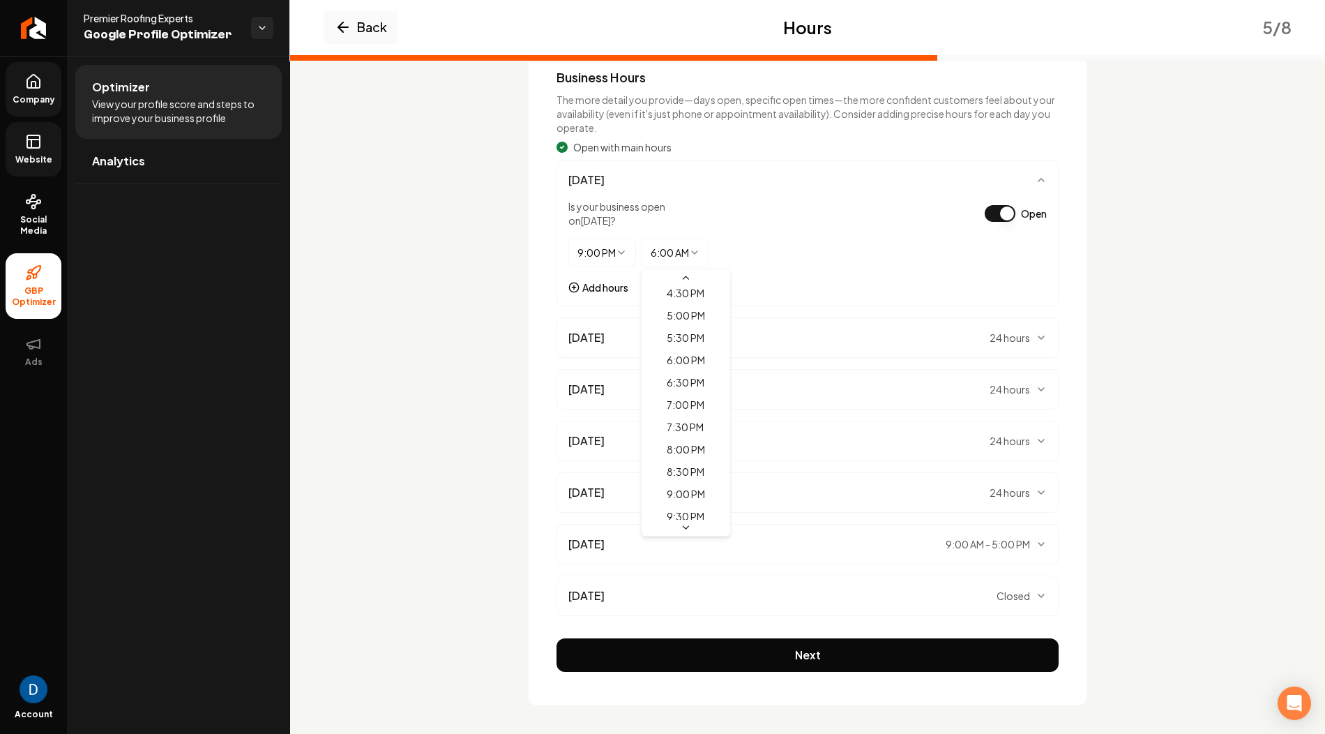
select select "*****"
click at [547, 292] on div "Business Hours The more detail you provide—days open, specific open times—the m…" at bounding box center [808, 369] width 558 height 671
click at [593, 289] on button "Add hours" at bounding box center [598, 287] width 60 height 14
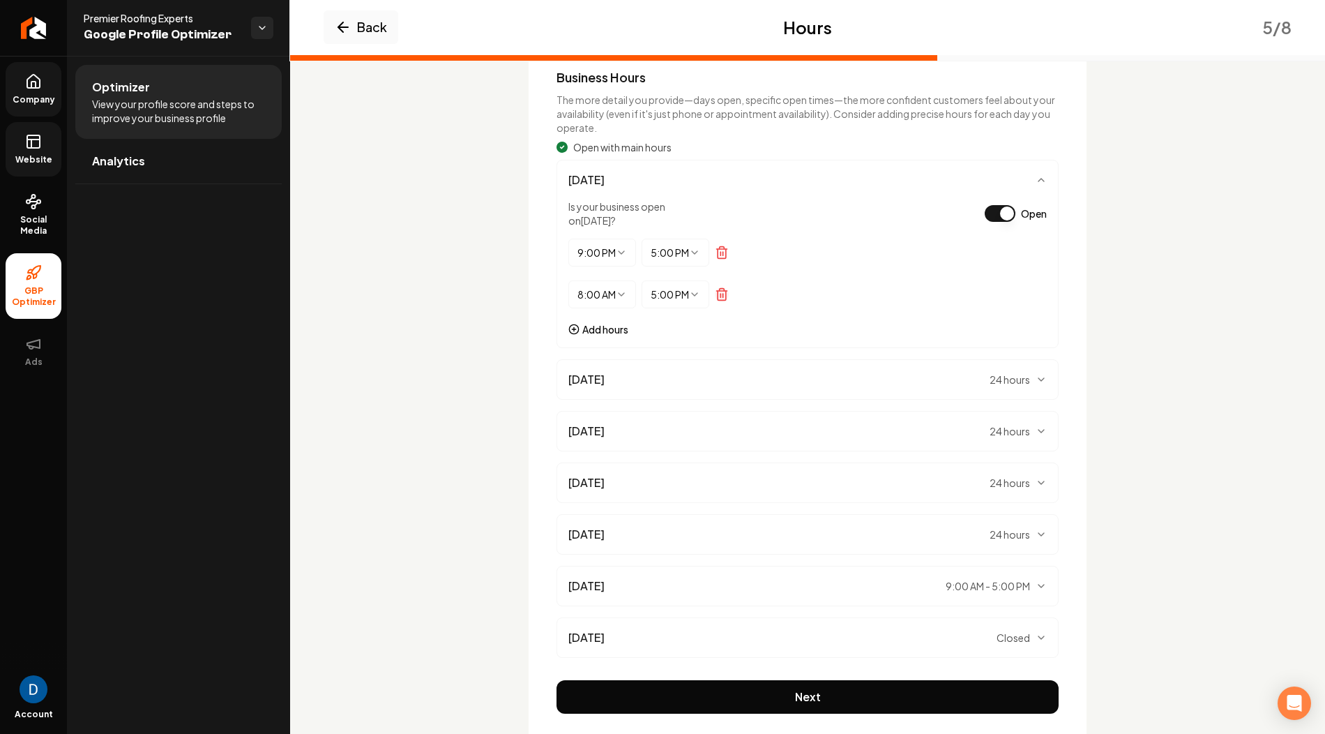
click at [722, 294] on icon "Remove time period" at bounding box center [722, 294] width 14 height 14
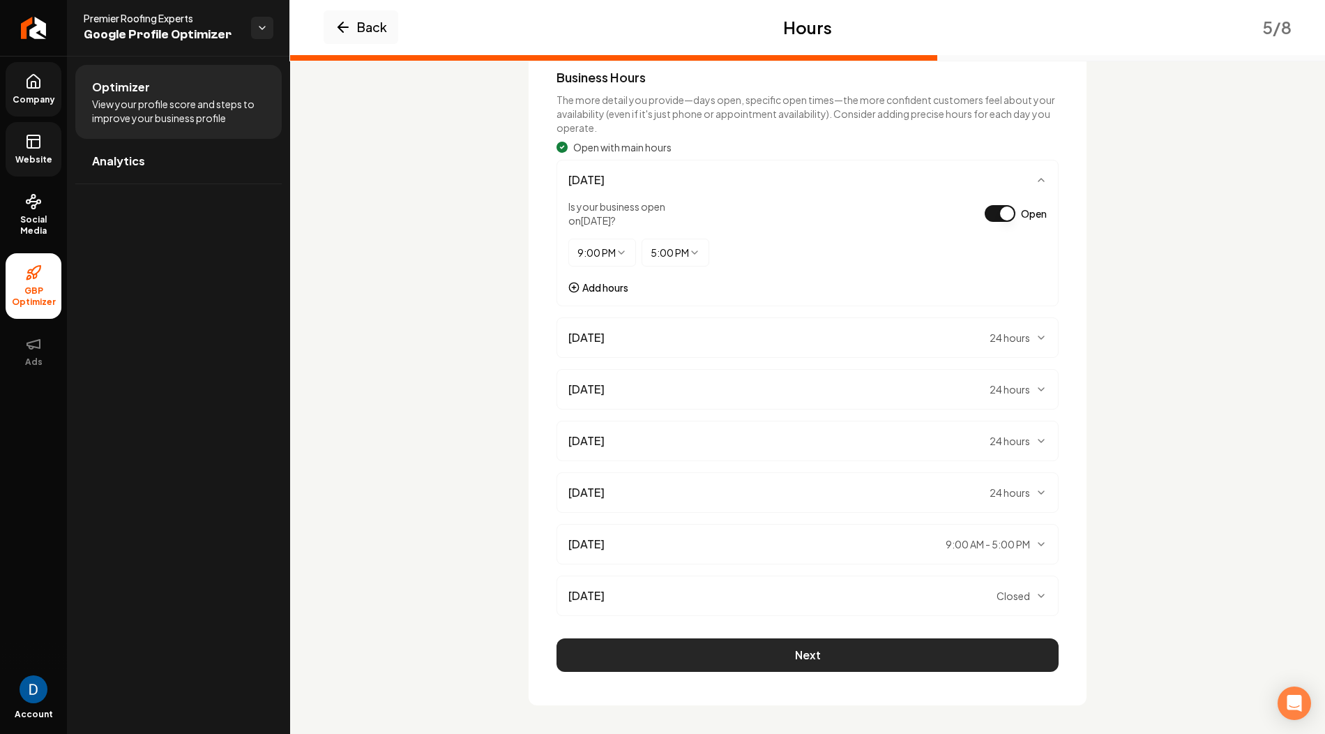
click at [817, 651] on button "Next" at bounding box center [808, 654] width 502 height 33
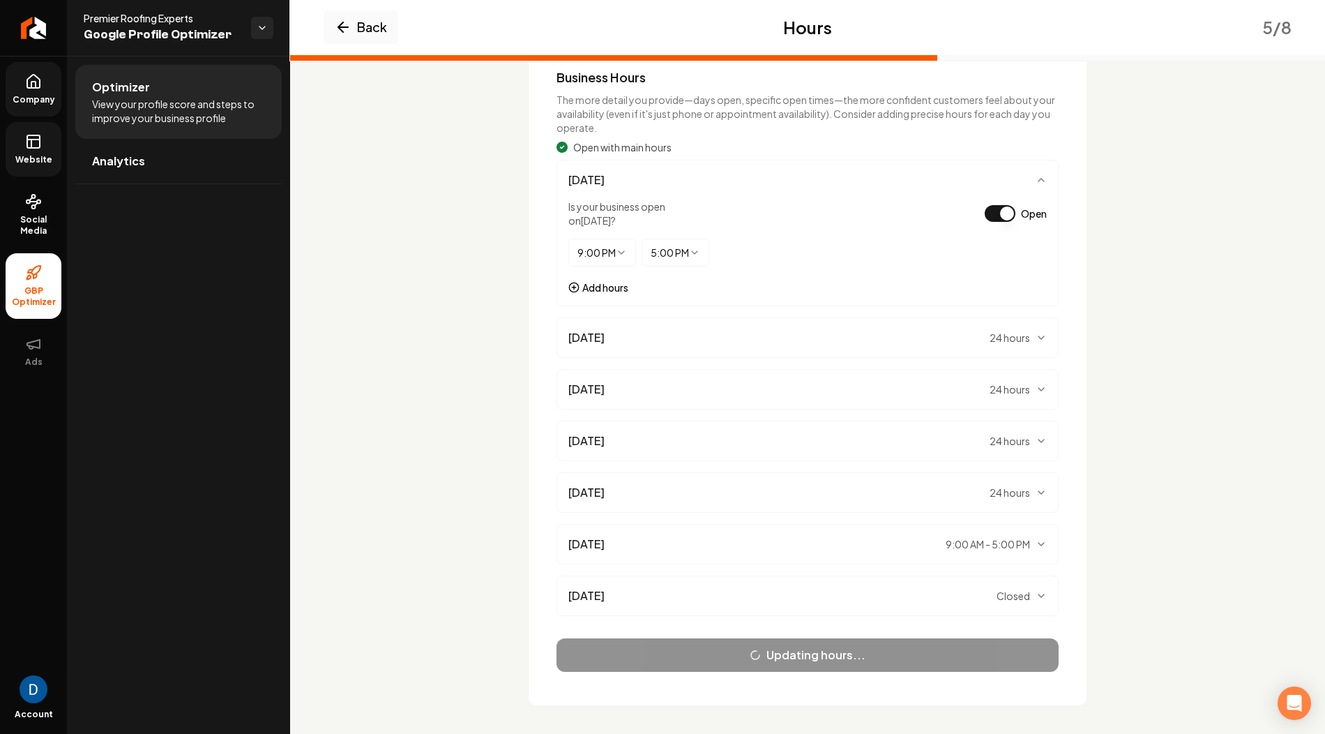
scroll to position [0, 0]
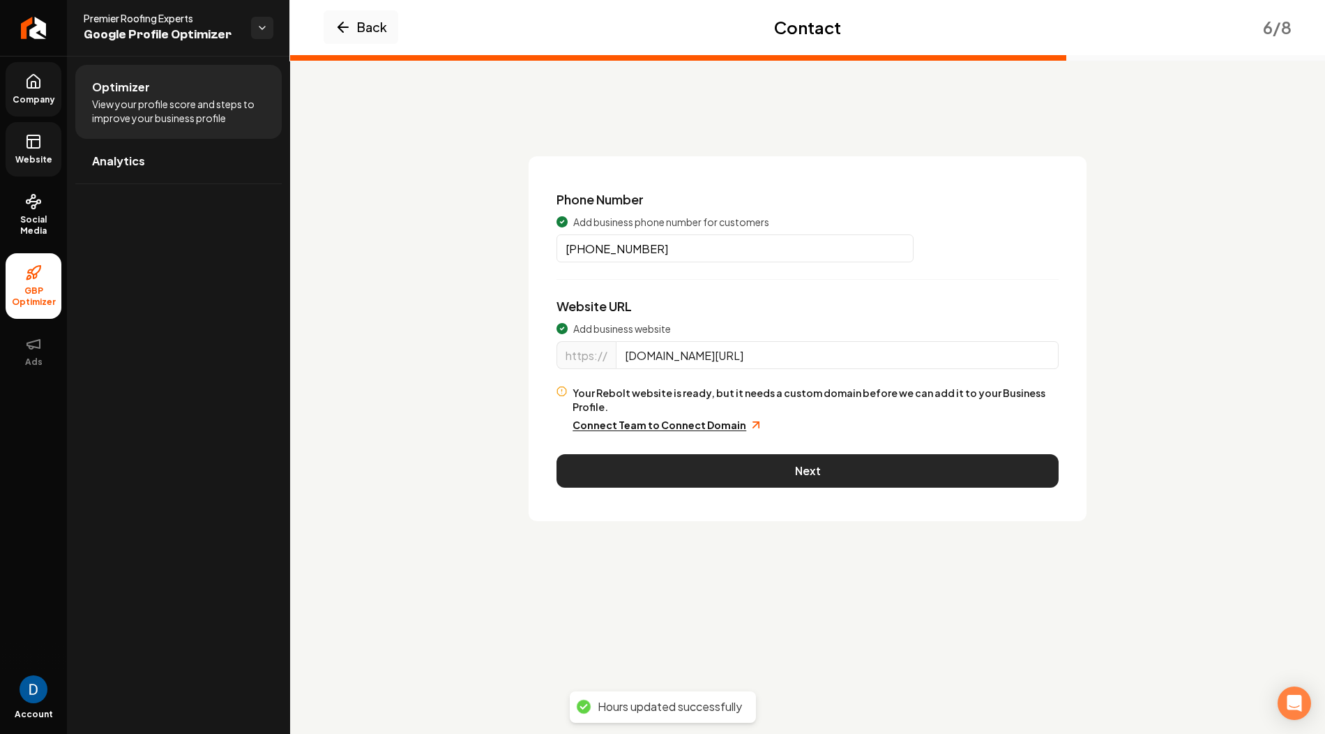
click at [789, 454] on button "Next" at bounding box center [808, 470] width 502 height 33
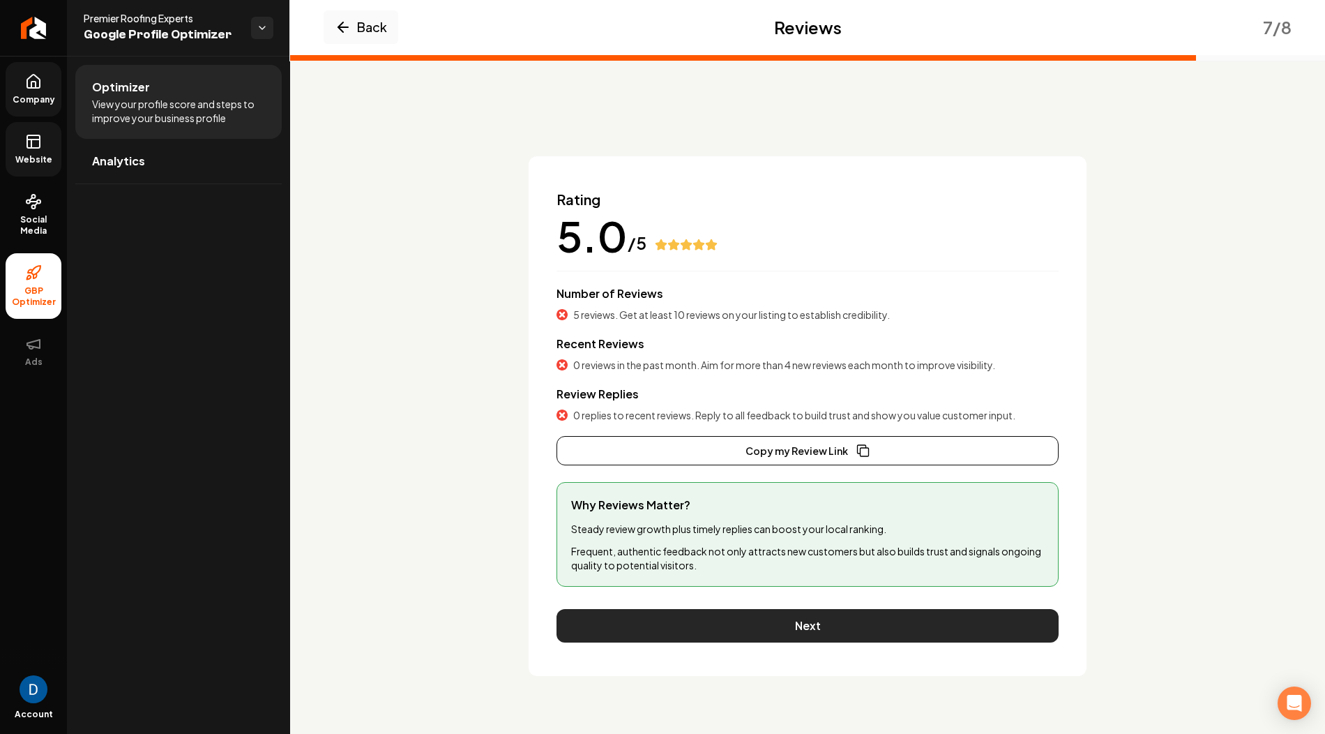
click at [751, 629] on button "Next" at bounding box center [808, 625] width 502 height 33
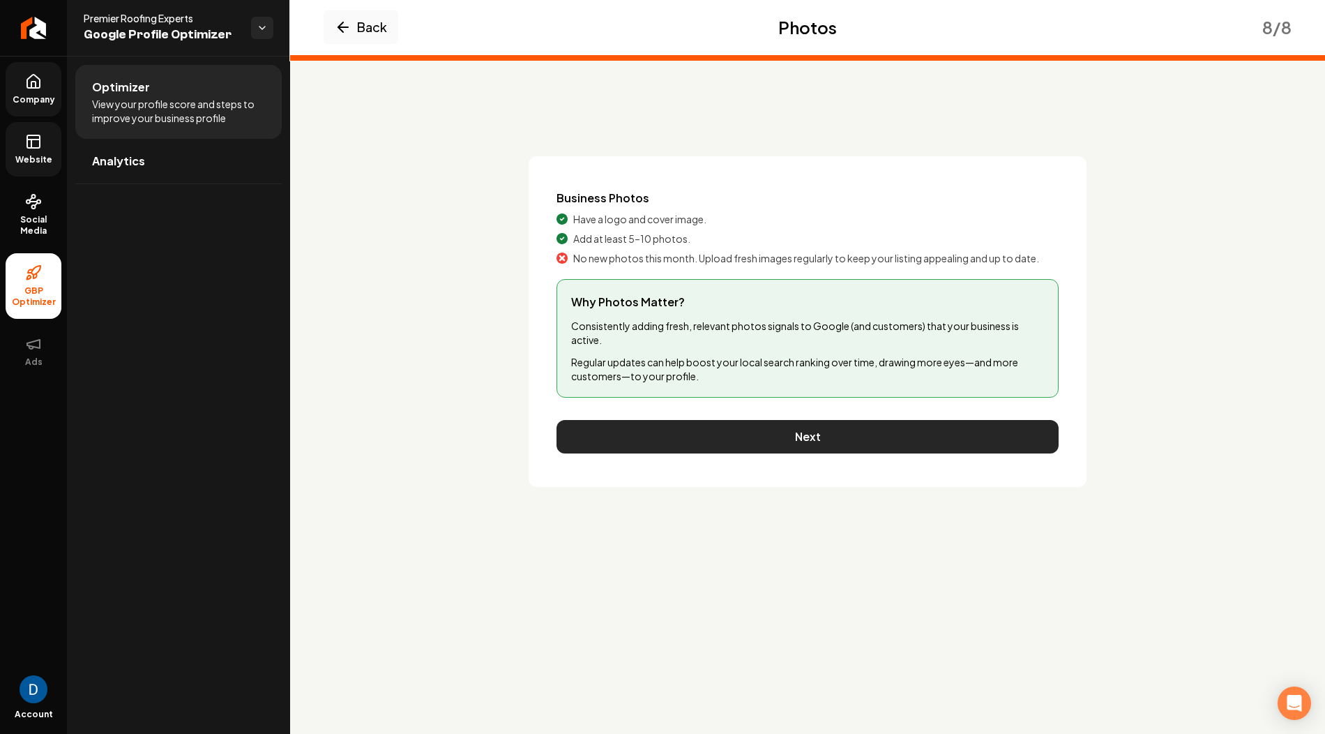
click at [726, 425] on button "Next" at bounding box center [808, 436] width 502 height 33
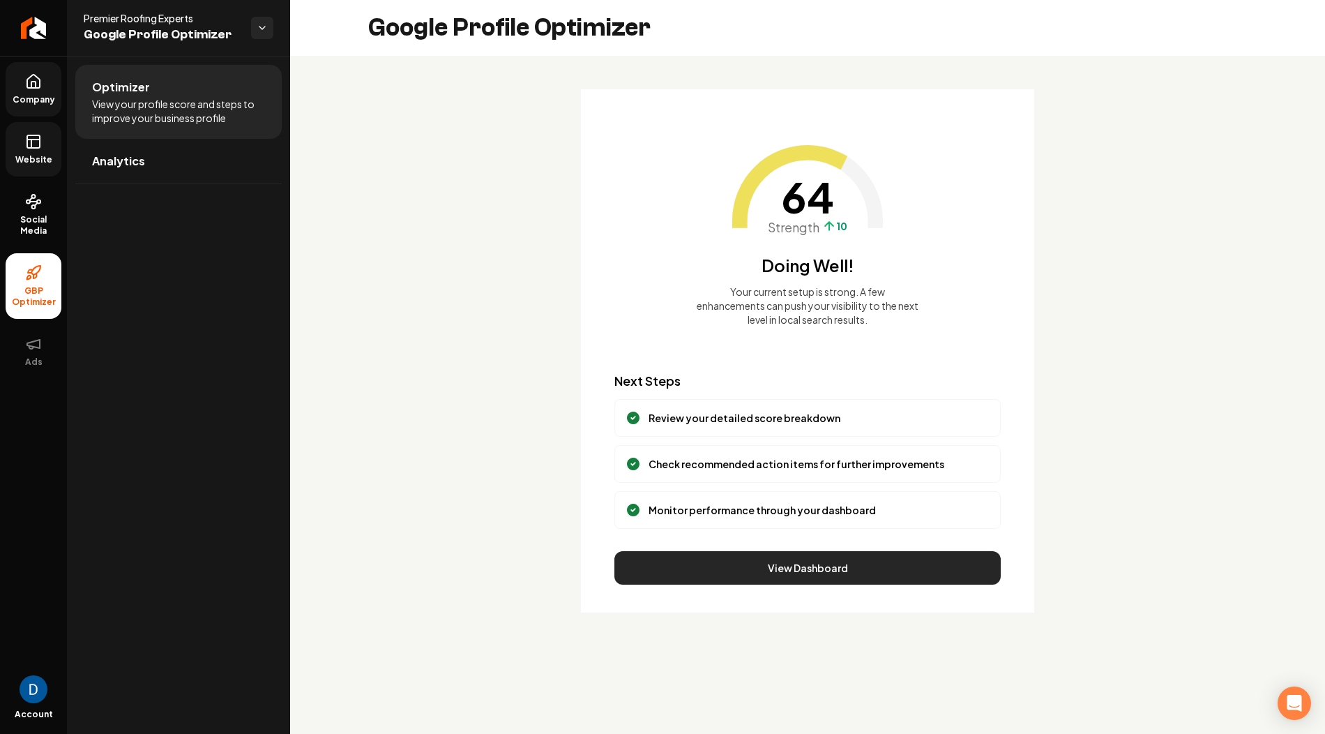
click at [671, 569] on button "View Dashboard" at bounding box center [807, 567] width 386 height 33
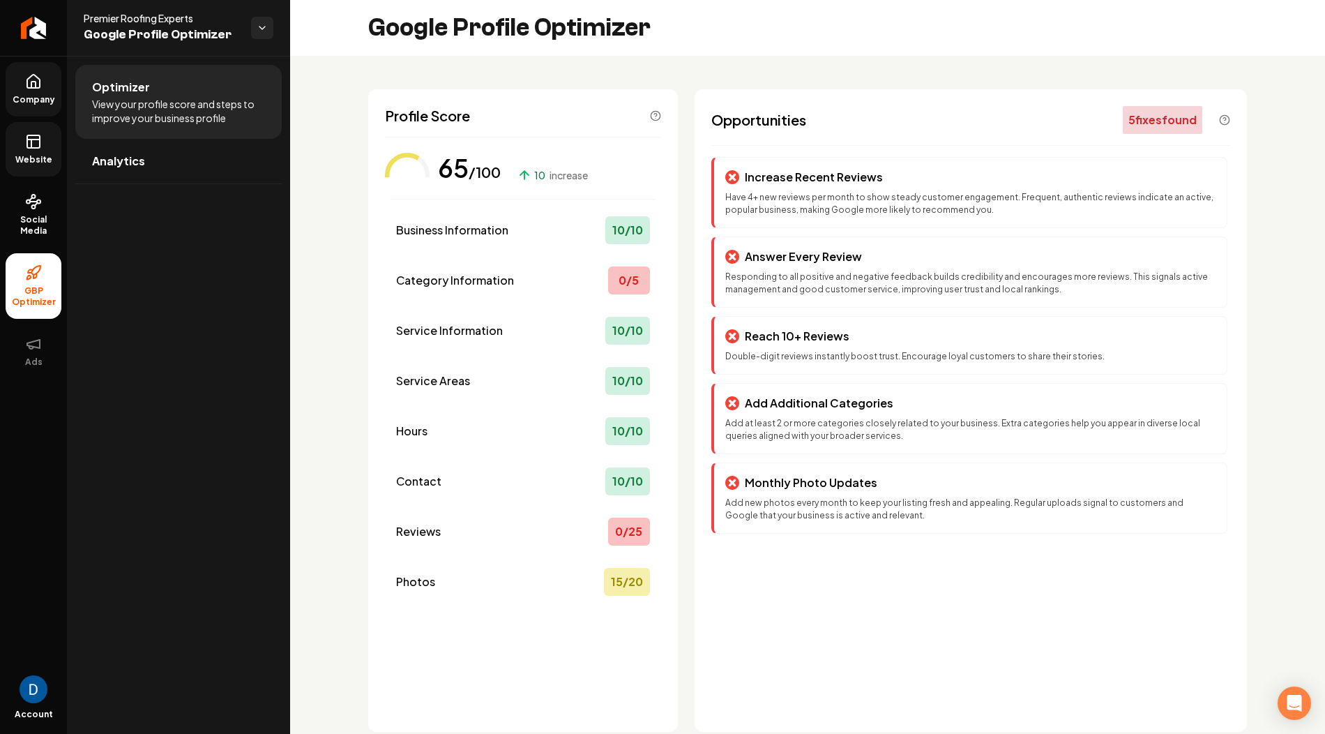
click at [119, 19] on span "Premier Roofing Experts" at bounding box center [162, 18] width 156 height 14
click at [37, 91] on link "Company" at bounding box center [34, 89] width 56 height 54
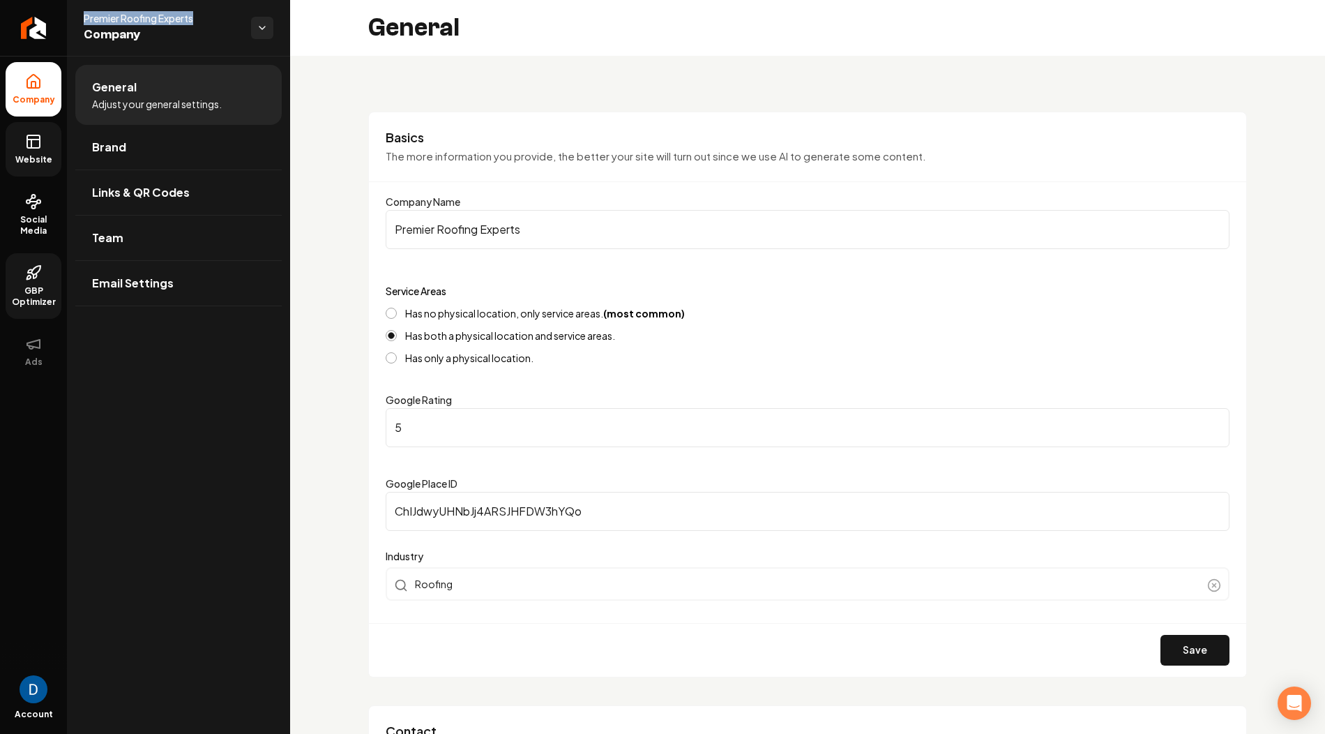
click at [27, 145] on rect at bounding box center [33, 141] width 13 height 13
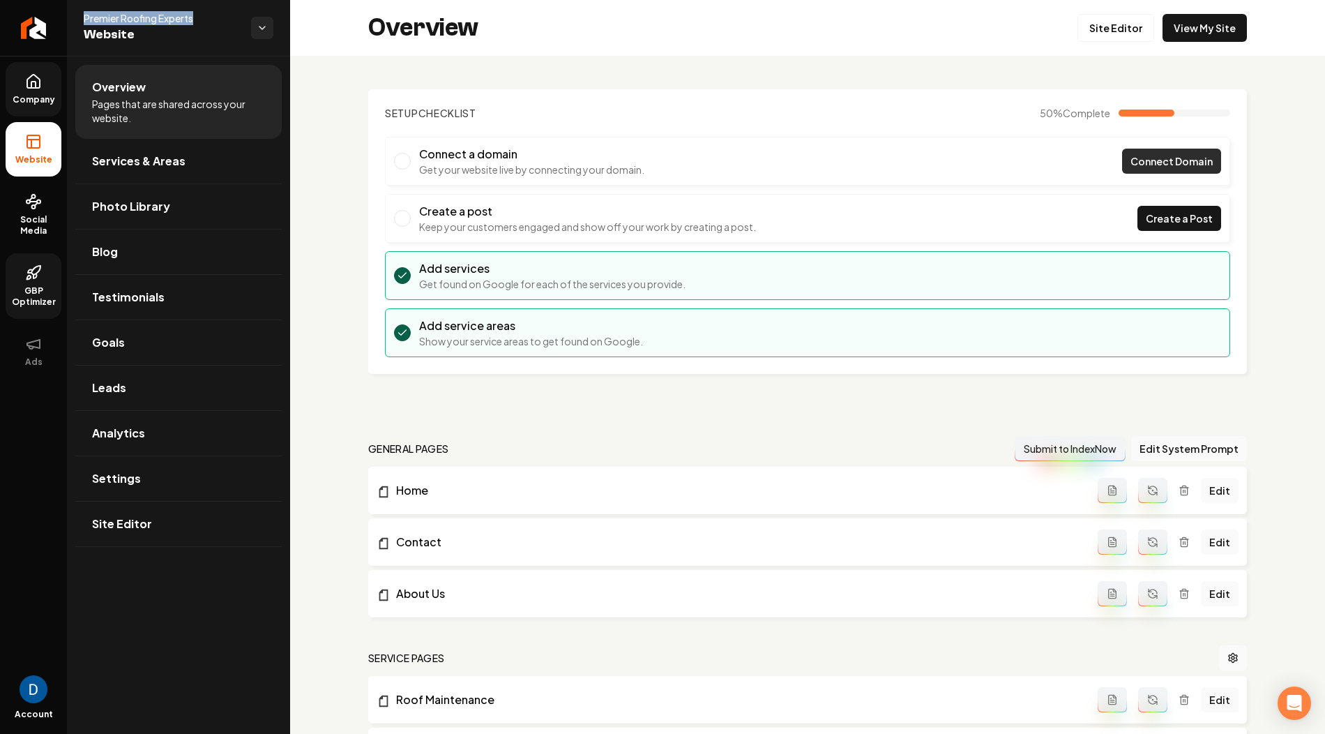
click at [1169, 162] on span "Connect Domain" at bounding box center [1171, 161] width 82 height 15
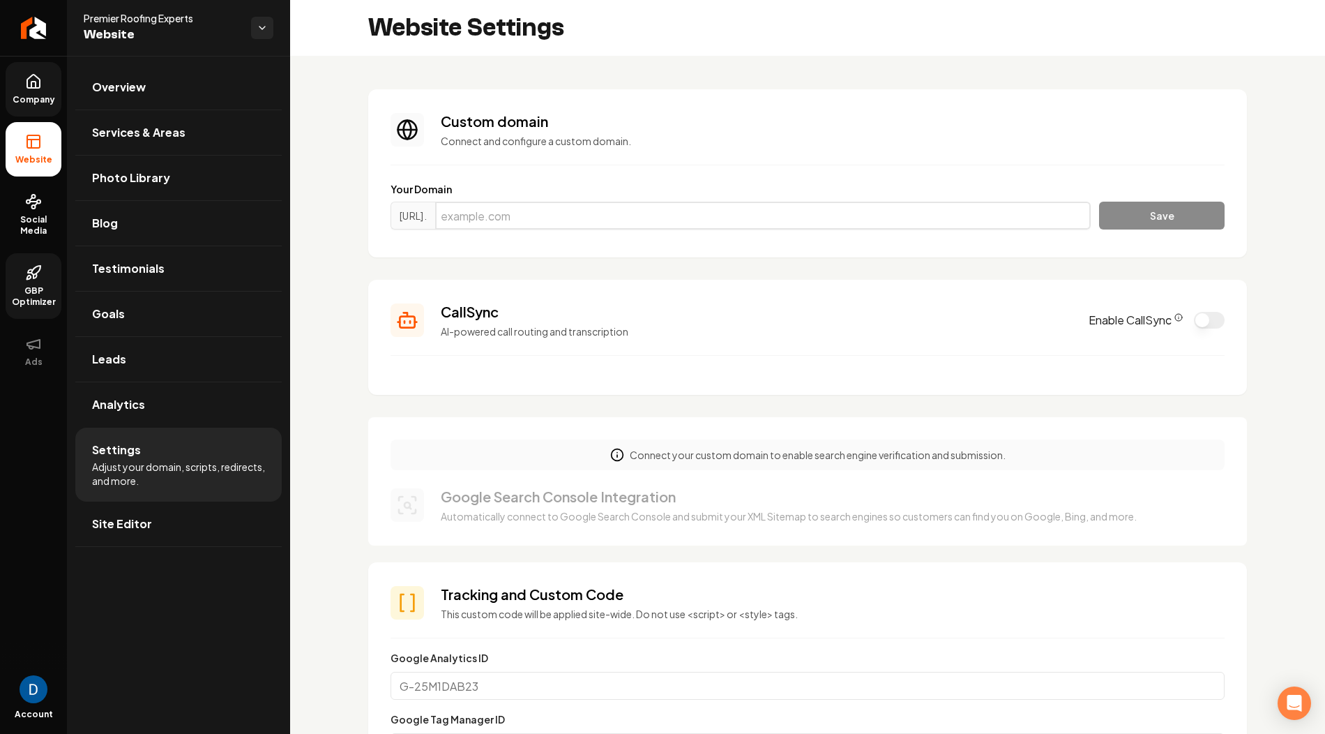
click at [566, 202] on input "Main content area" at bounding box center [763, 216] width 656 height 28
paste input "premierroofingexpertsca.com"
type input "premierroofingexpertsca.com"
click at [1170, 220] on button "Save" at bounding box center [1162, 216] width 126 height 28
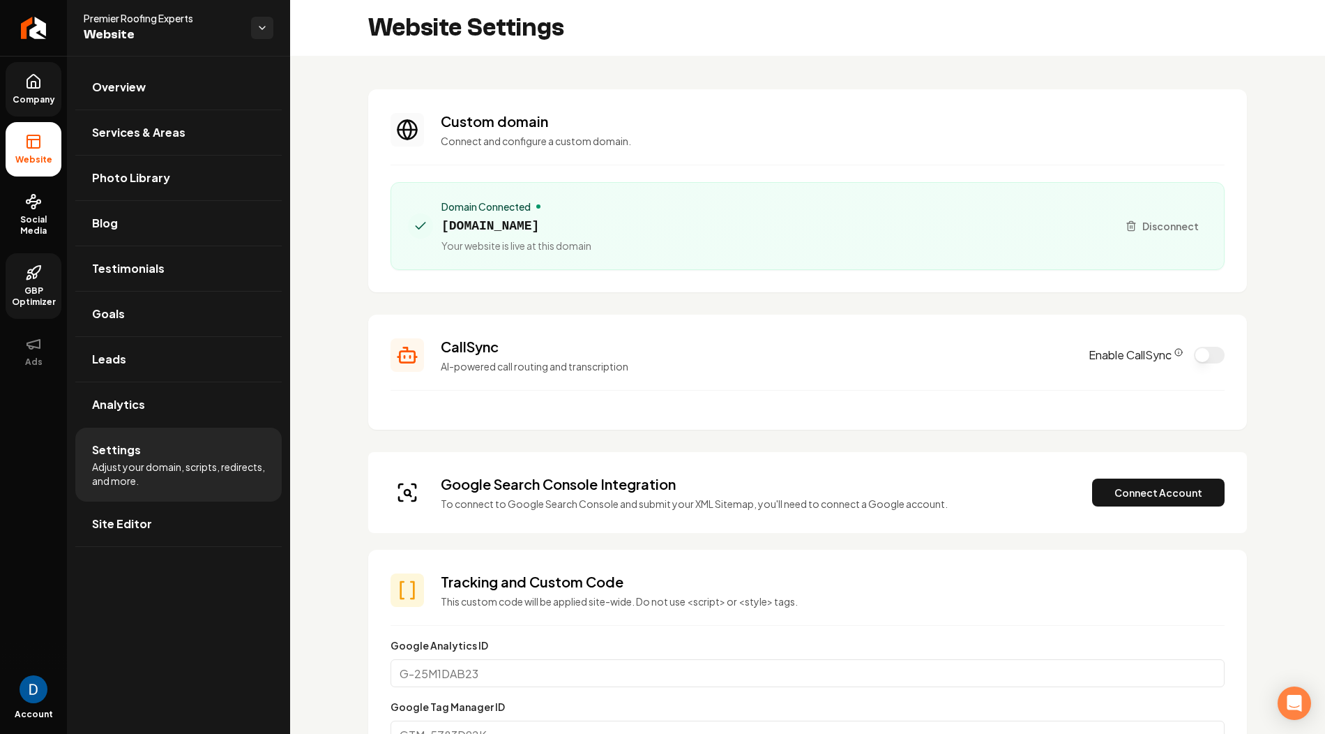
click at [584, 236] on div "Domain Connected premierroofingexpertsca.com Your website is live at this domain" at bounding box center [516, 225] width 150 height 53
click at [584, 227] on span "premierroofingexpertsca.com" at bounding box center [516, 226] width 150 height 20
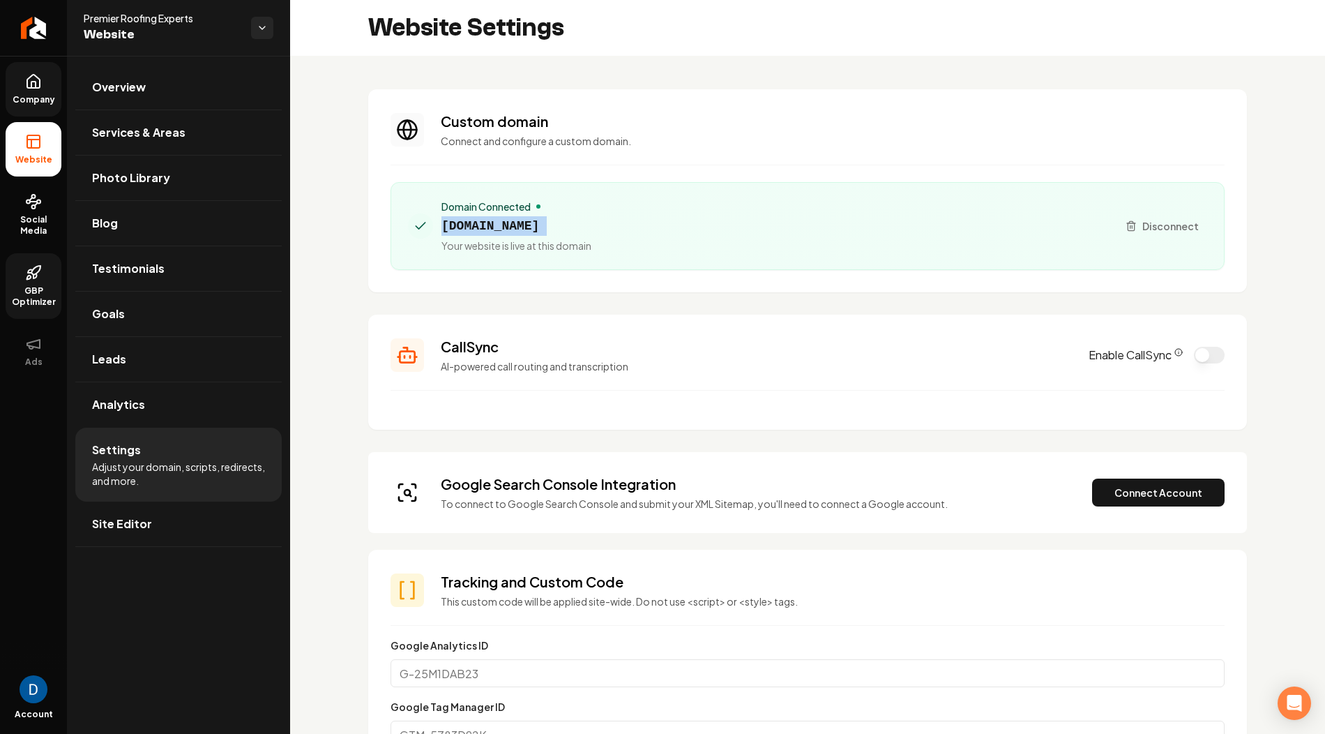
click at [584, 227] on span "premierroofingexpertsca.com" at bounding box center [516, 226] width 150 height 20
copy span "premierroofingexpertsca.com"
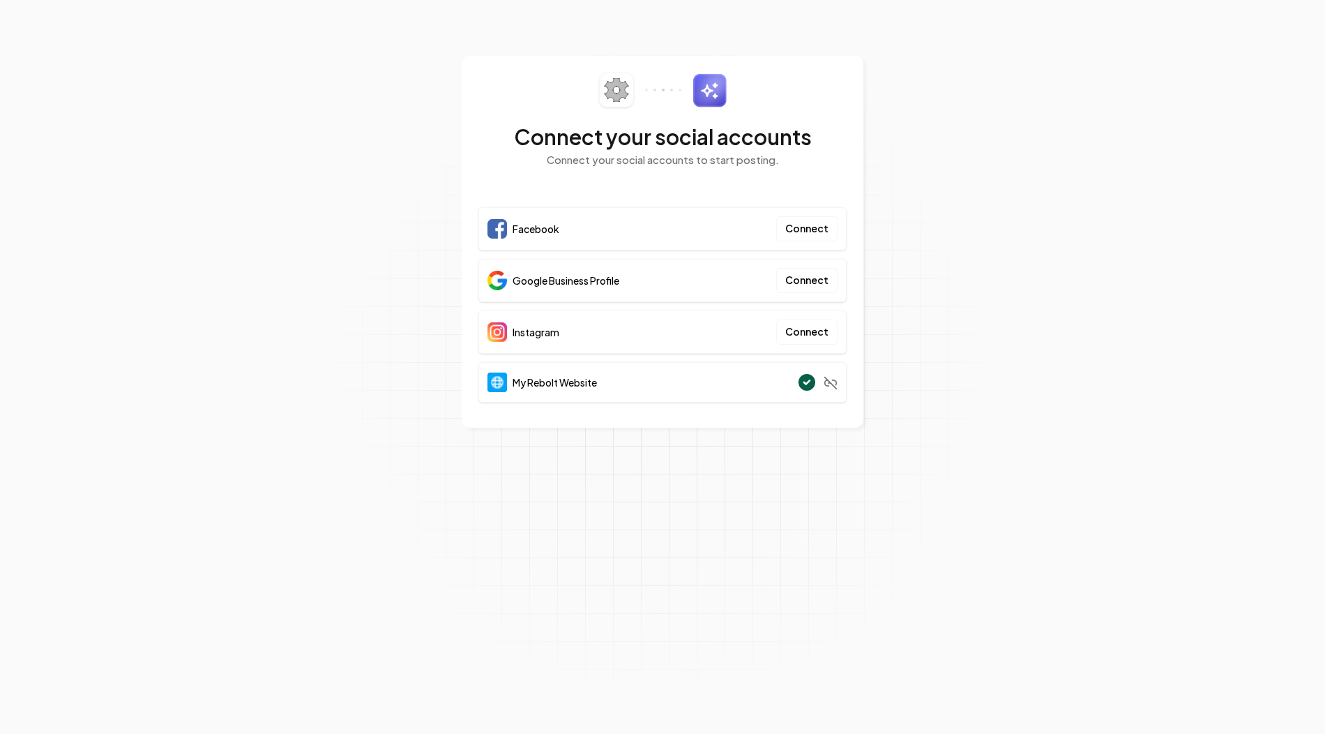
click at [585, 273] on span "Google Business Profile" at bounding box center [566, 280] width 107 height 14
click at [585, 275] on span "Google Business Profile" at bounding box center [566, 280] width 107 height 14
click at [558, 285] on span "Google Business Profile" at bounding box center [566, 280] width 107 height 14
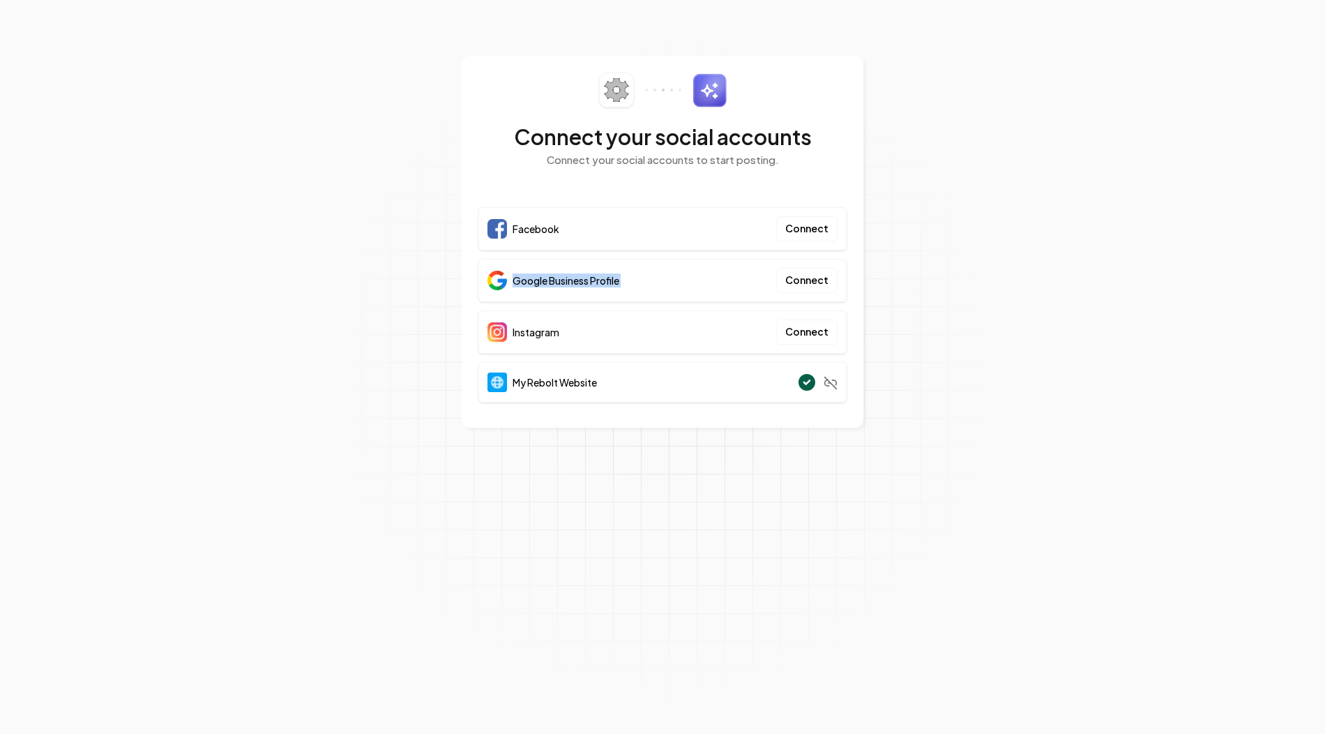
click at [558, 285] on span "Google Business Profile" at bounding box center [566, 280] width 107 height 14
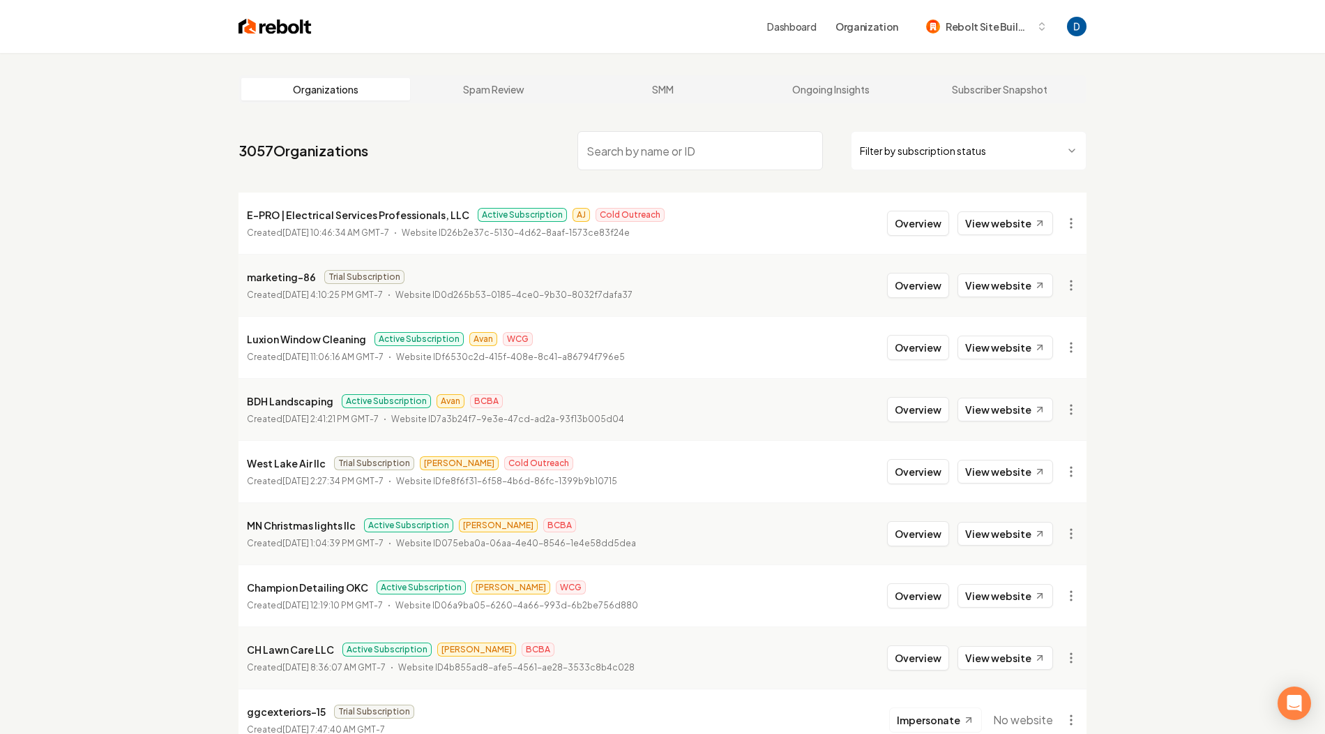
click at [614, 142] on input "search" at bounding box center [699, 150] width 245 height 39
paste input "Premier Roofing Experts"
type input "Premier Roofing Experts"
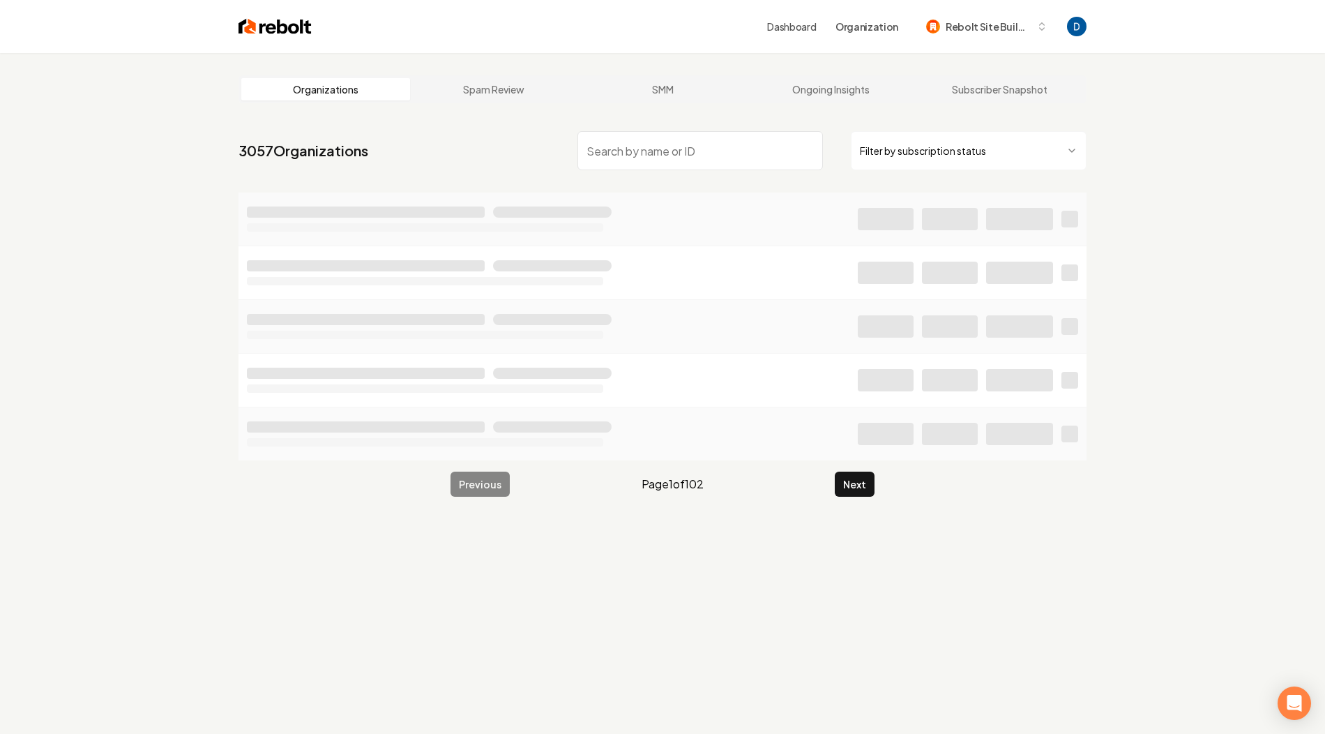
click at [614, 142] on input "search" at bounding box center [699, 150] width 245 height 39
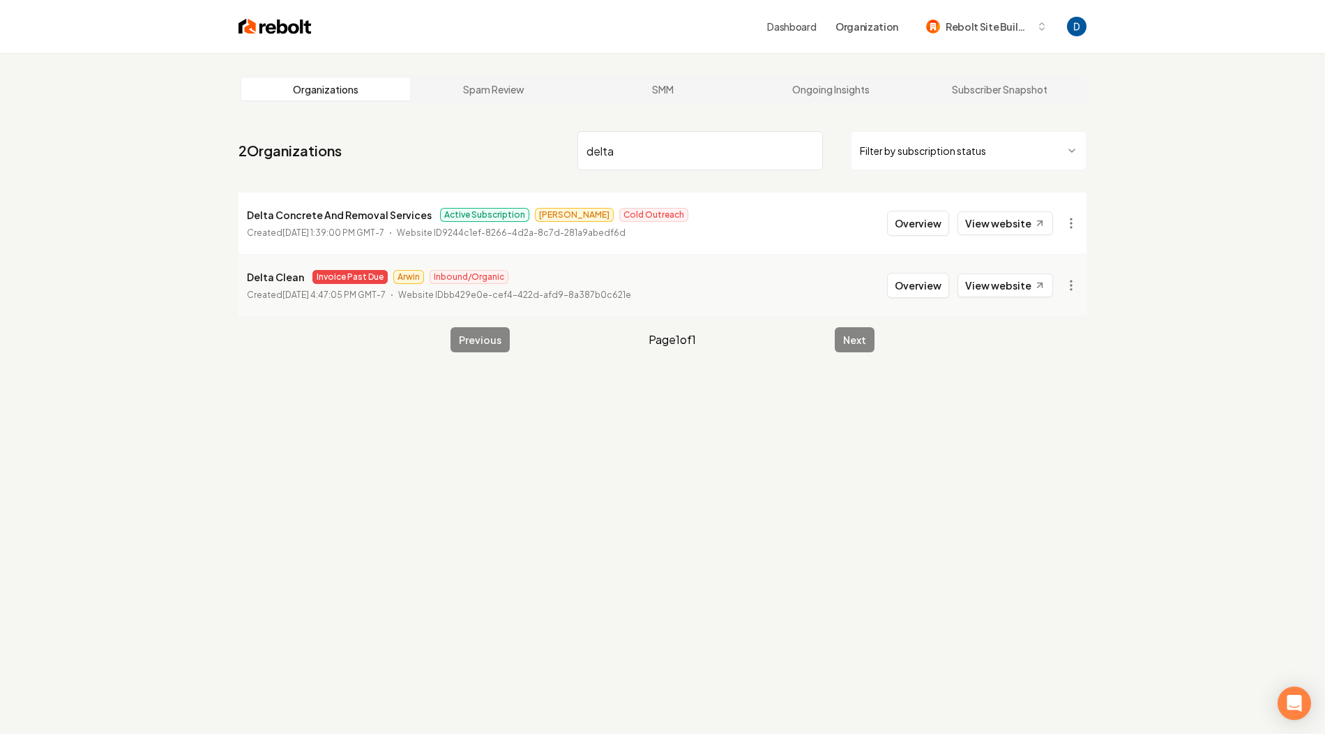
click at [290, 269] on p "Delta Clean" at bounding box center [275, 276] width 57 height 17
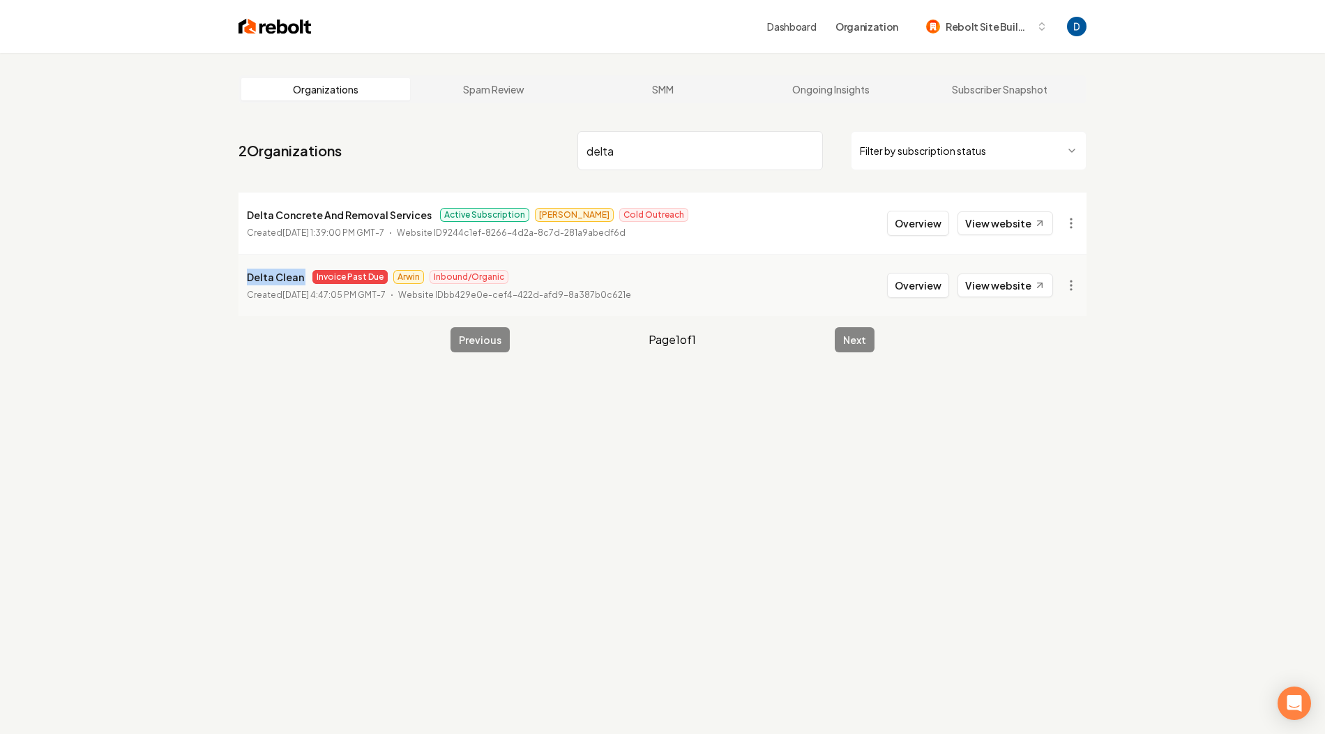
click at [617, 158] on input "delta" at bounding box center [699, 150] width 245 height 39
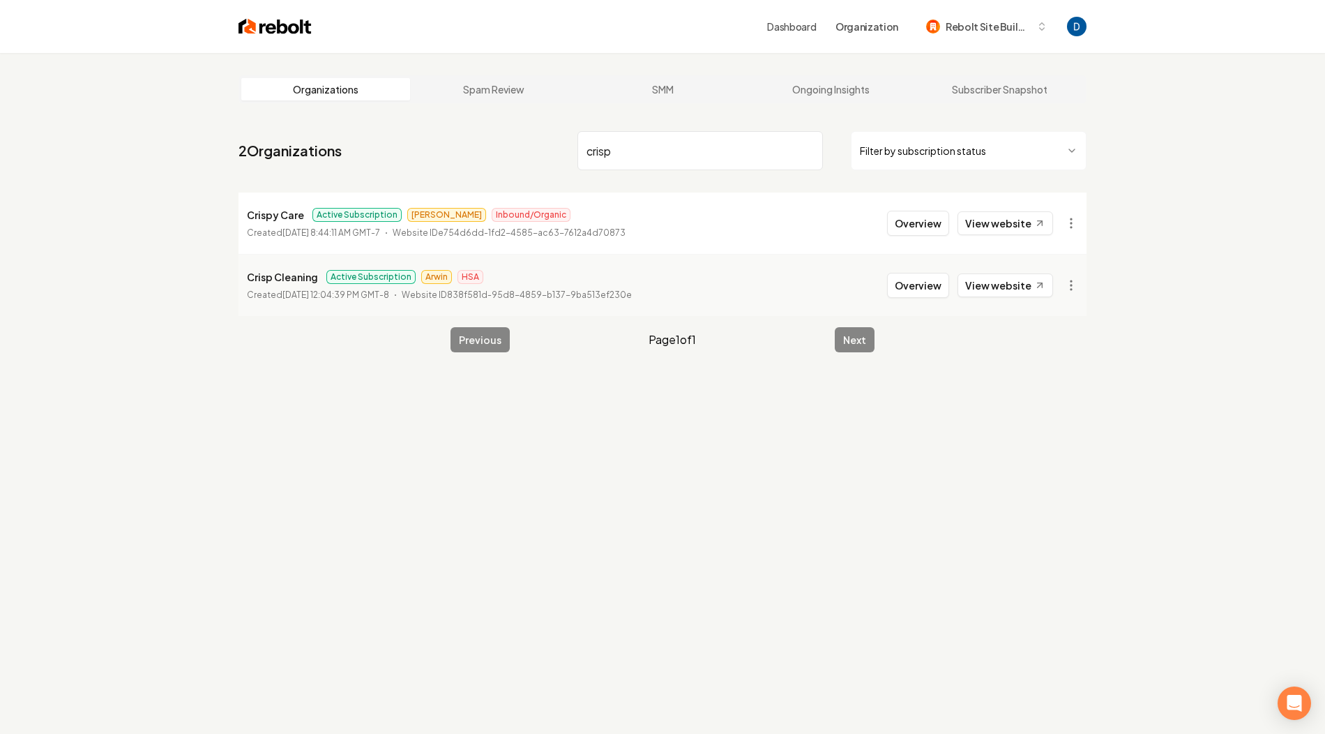
type input "crisp"
click at [292, 280] on p "Crisp Cleaning" at bounding box center [282, 276] width 71 height 17
copy p "Crisp Cleaning"
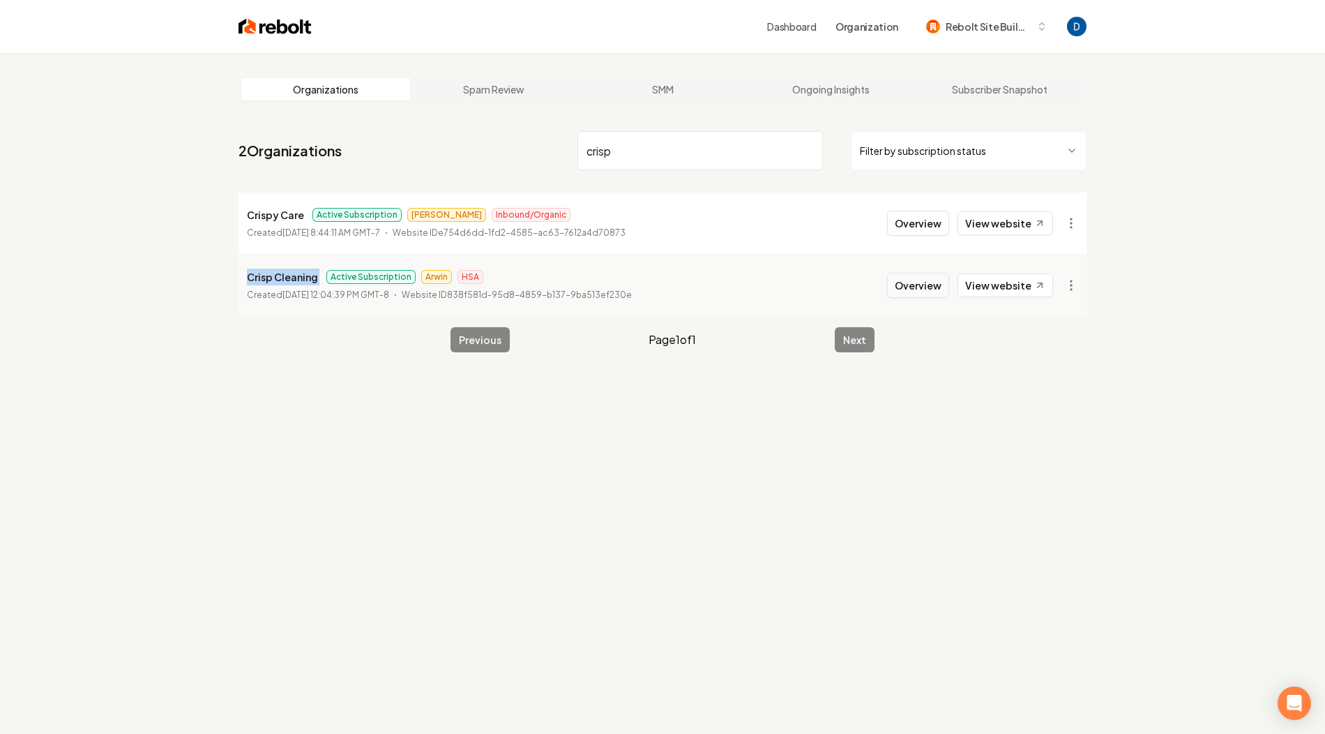
click at [918, 280] on button "Overview" at bounding box center [918, 285] width 62 height 25
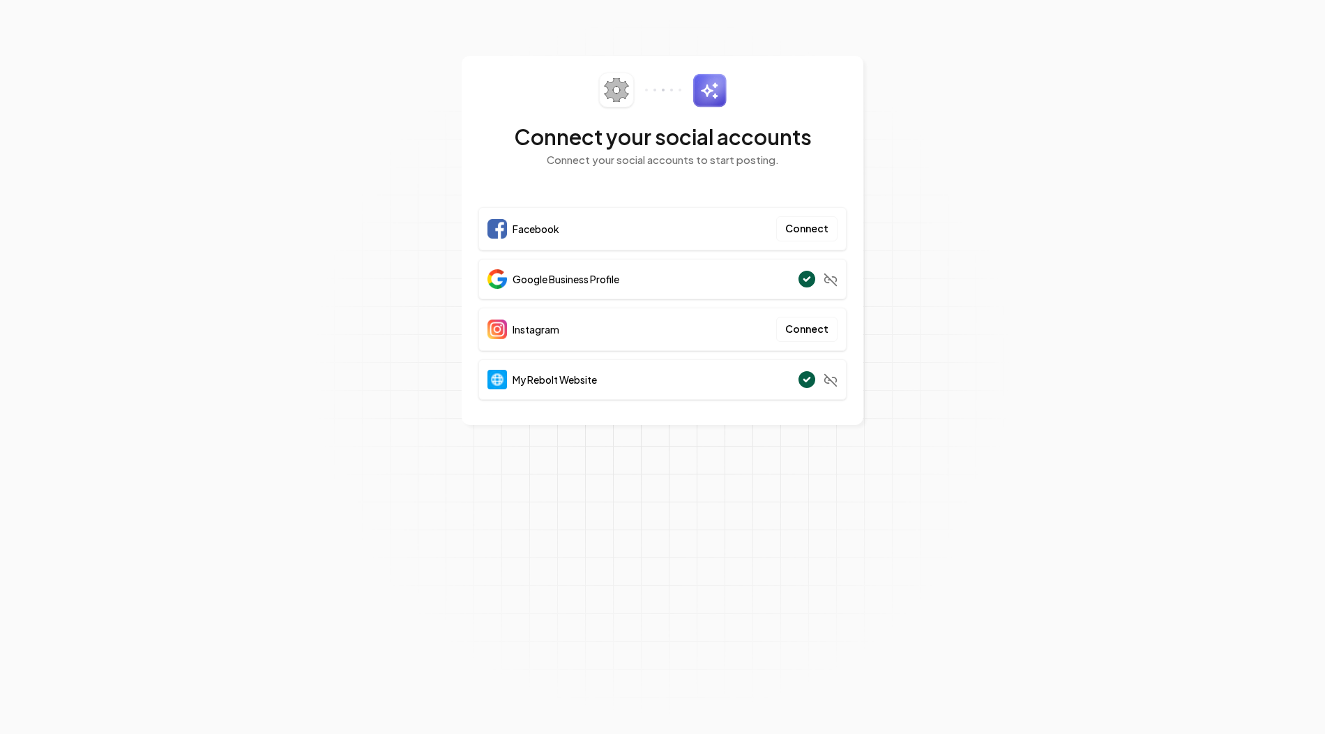
click at [343, 138] on section "Connect your social accounts Connect your social accounts to start posting. Fac…" at bounding box center [662, 367] width 1325 height 734
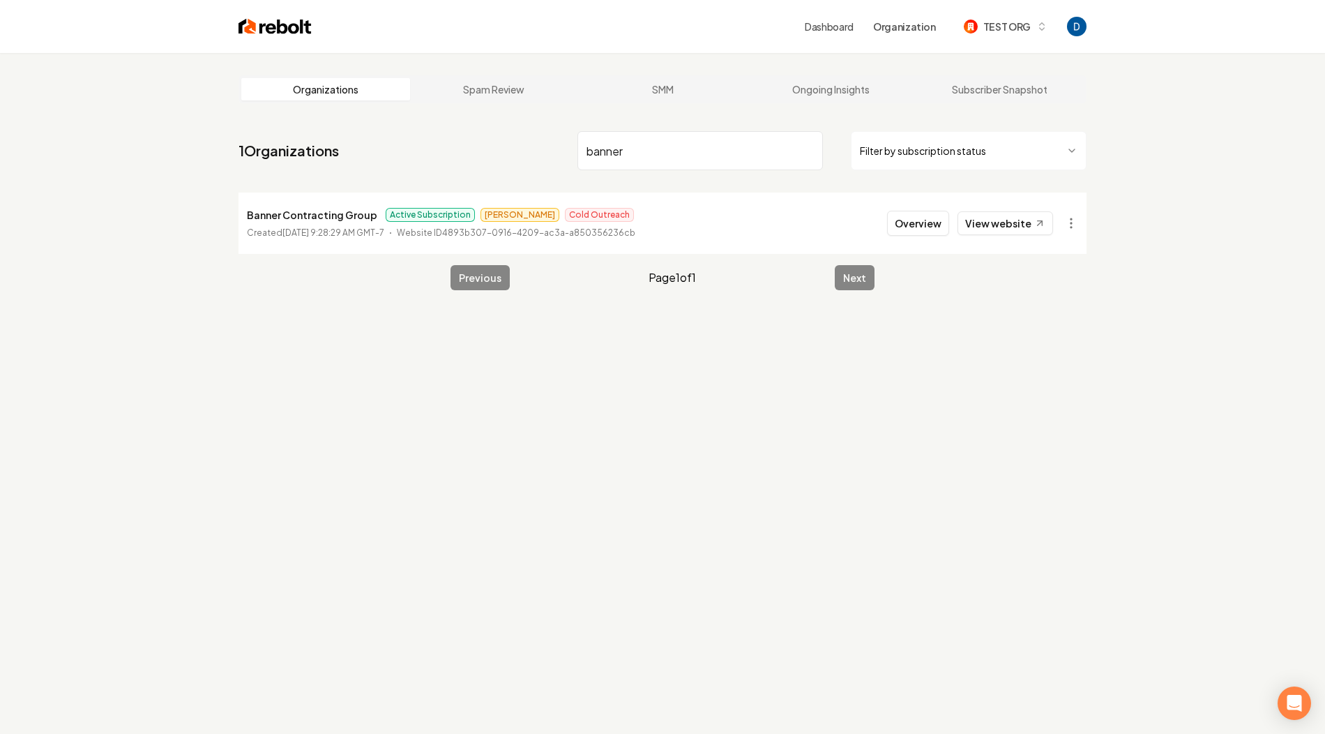
click at [605, 141] on input "banner" at bounding box center [699, 150] width 245 height 39
type input "delta clean"
click at [1072, 221] on html "Dashboard Organization TEST ORG Organizations Spam Review SMM Ongoing Insights …" at bounding box center [662, 367] width 1325 height 734
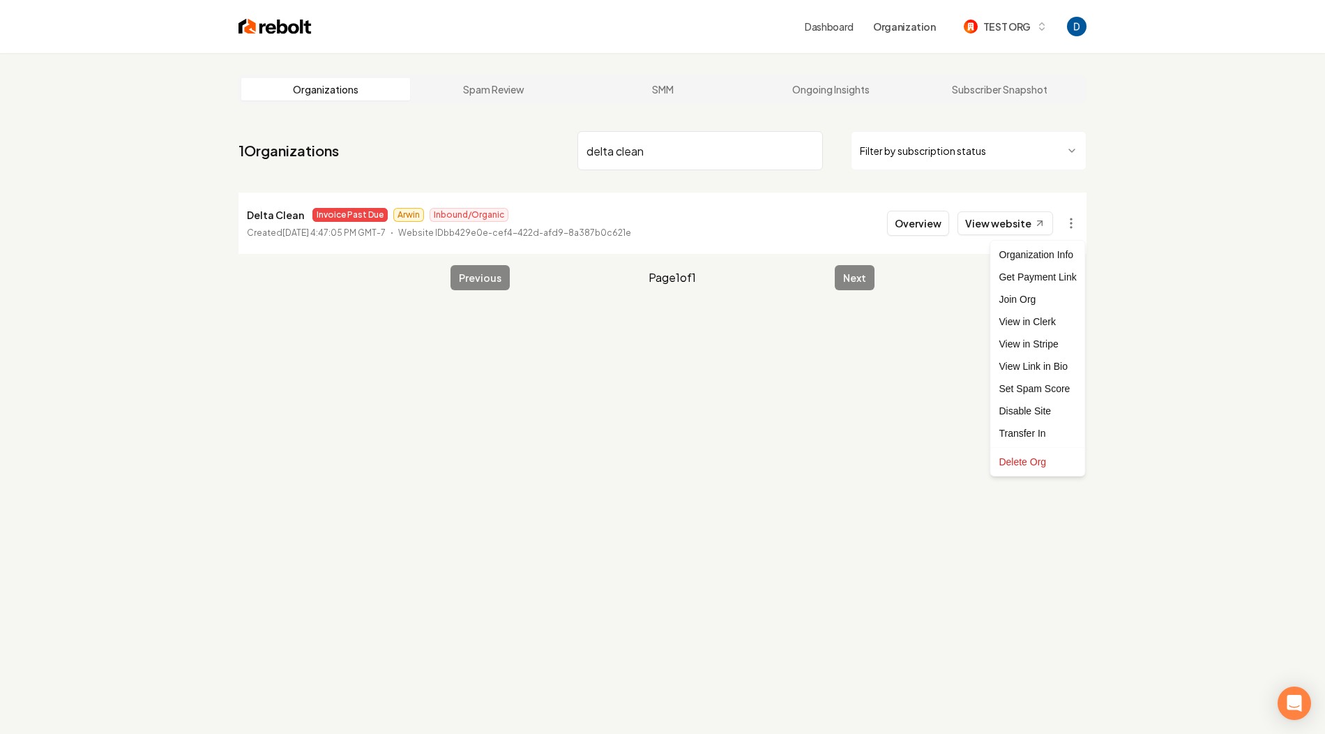
click at [560, 217] on html "Dashboard Organization TEST ORG Organizations Spam Review SMM Ongoing Insights …" at bounding box center [662, 367] width 1325 height 734
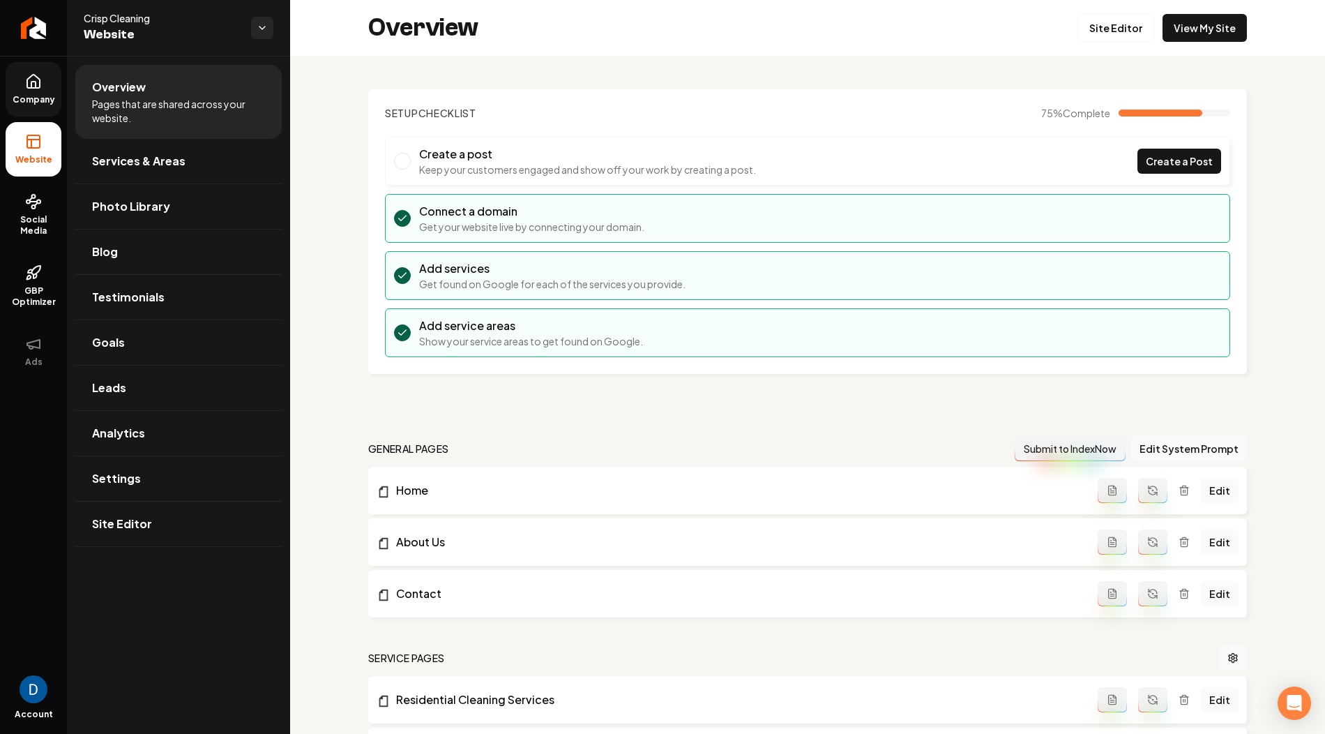
click at [12, 107] on link "Company" at bounding box center [34, 89] width 56 height 54
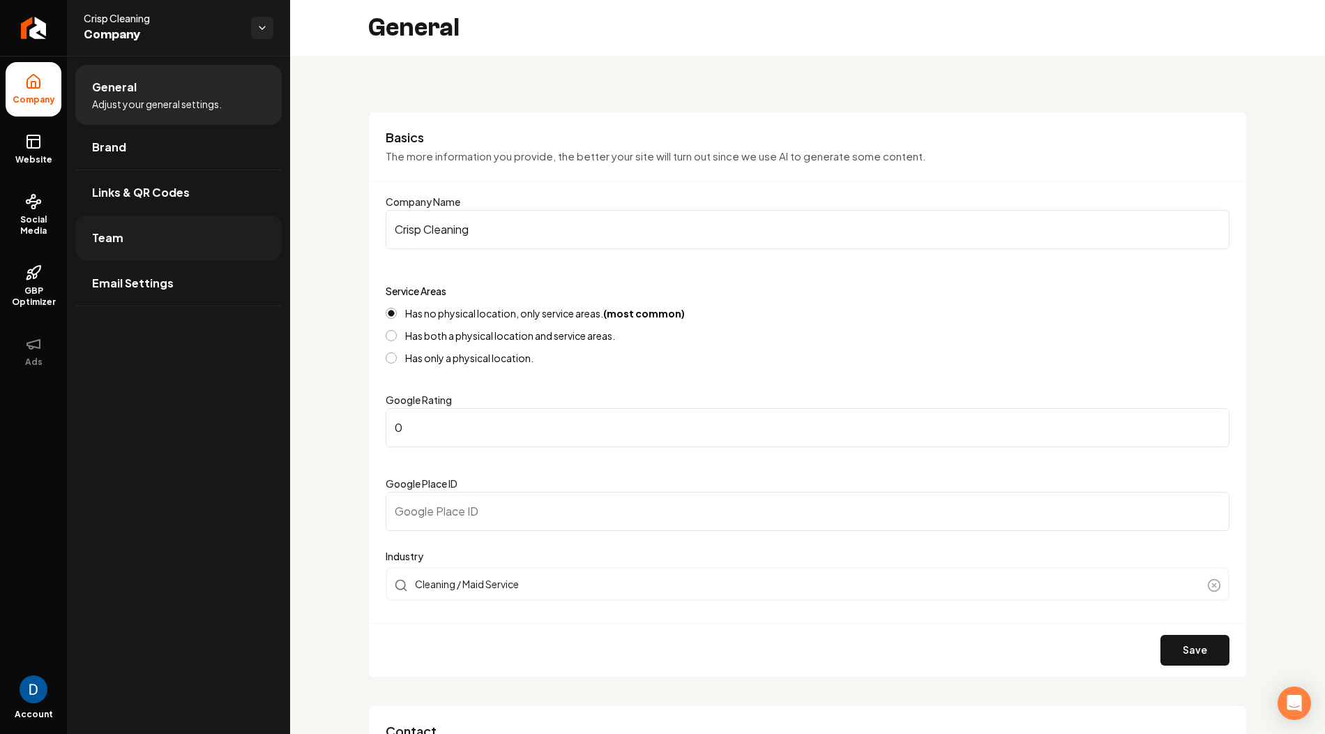
click at [186, 243] on link "Team" at bounding box center [178, 237] width 206 height 45
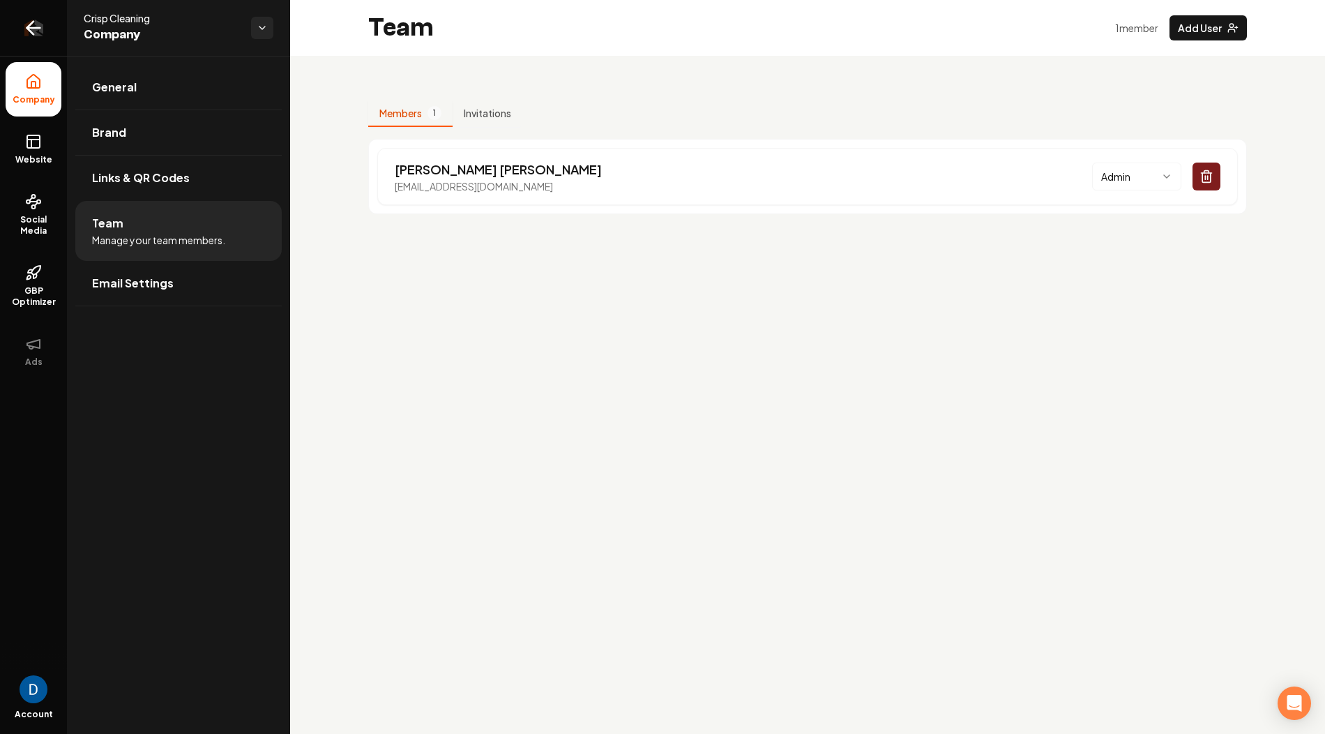
click at [24, 27] on icon "Return to dashboard" at bounding box center [33, 28] width 22 height 22
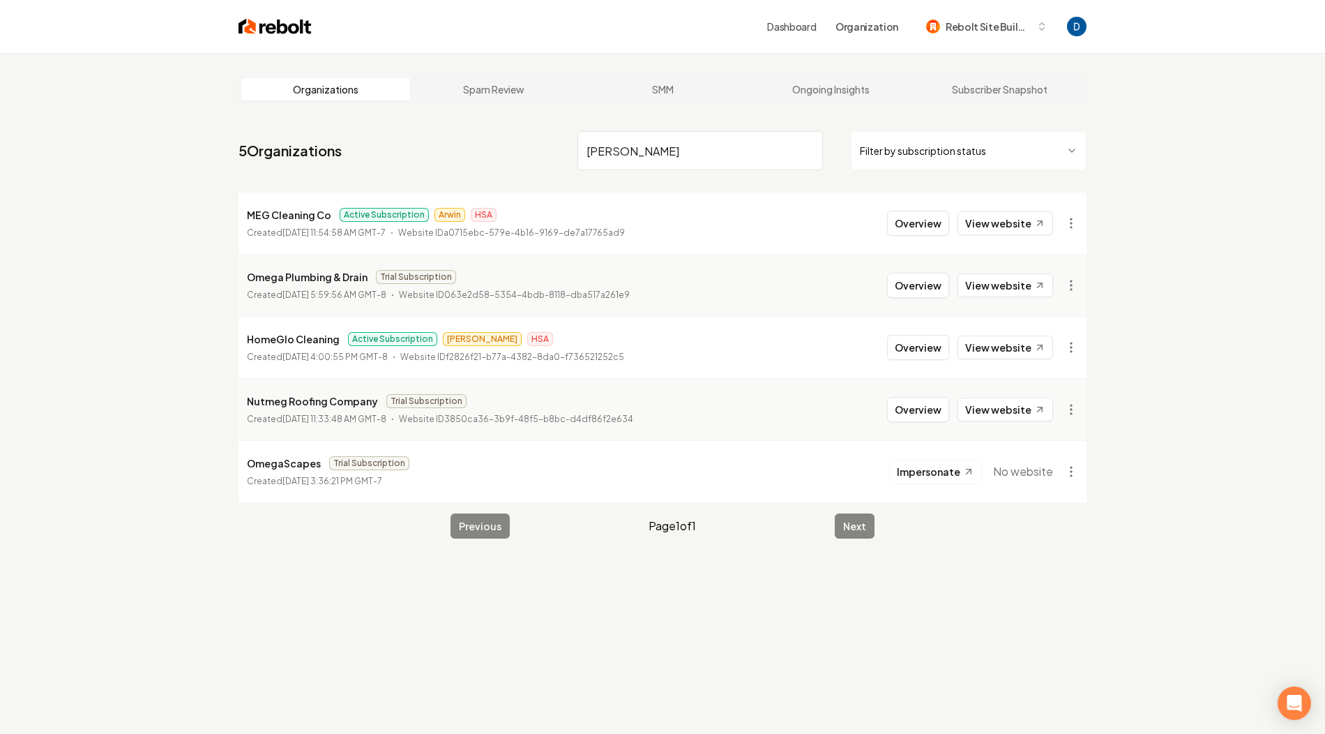
click at [303, 220] on p "MEG Cleaning Co" at bounding box center [289, 214] width 84 height 17
copy p "MEG Cleaning Co"
click at [617, 151] on input "Meg" at bounding box center [699, 150] width 245 height 39
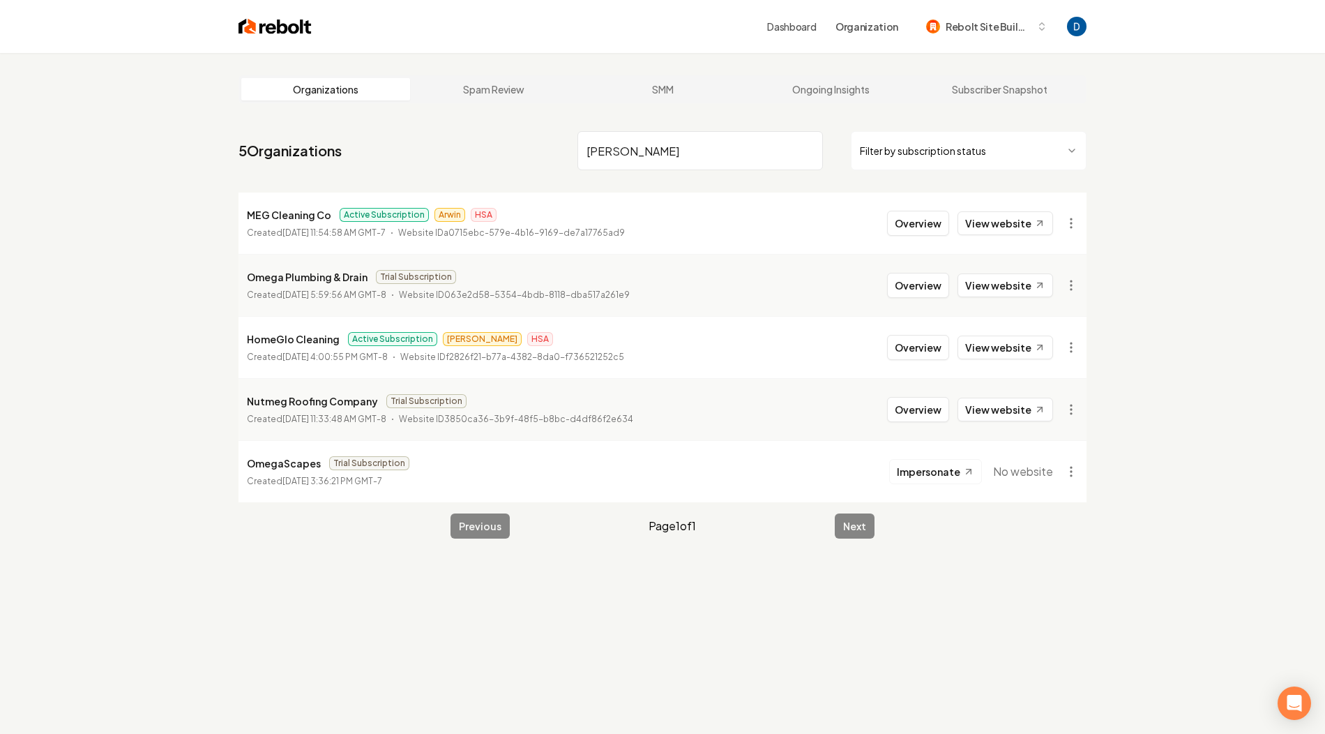
click at [617, 151] on input "Meg" at bounding box center [699, 150] width 245 height 39
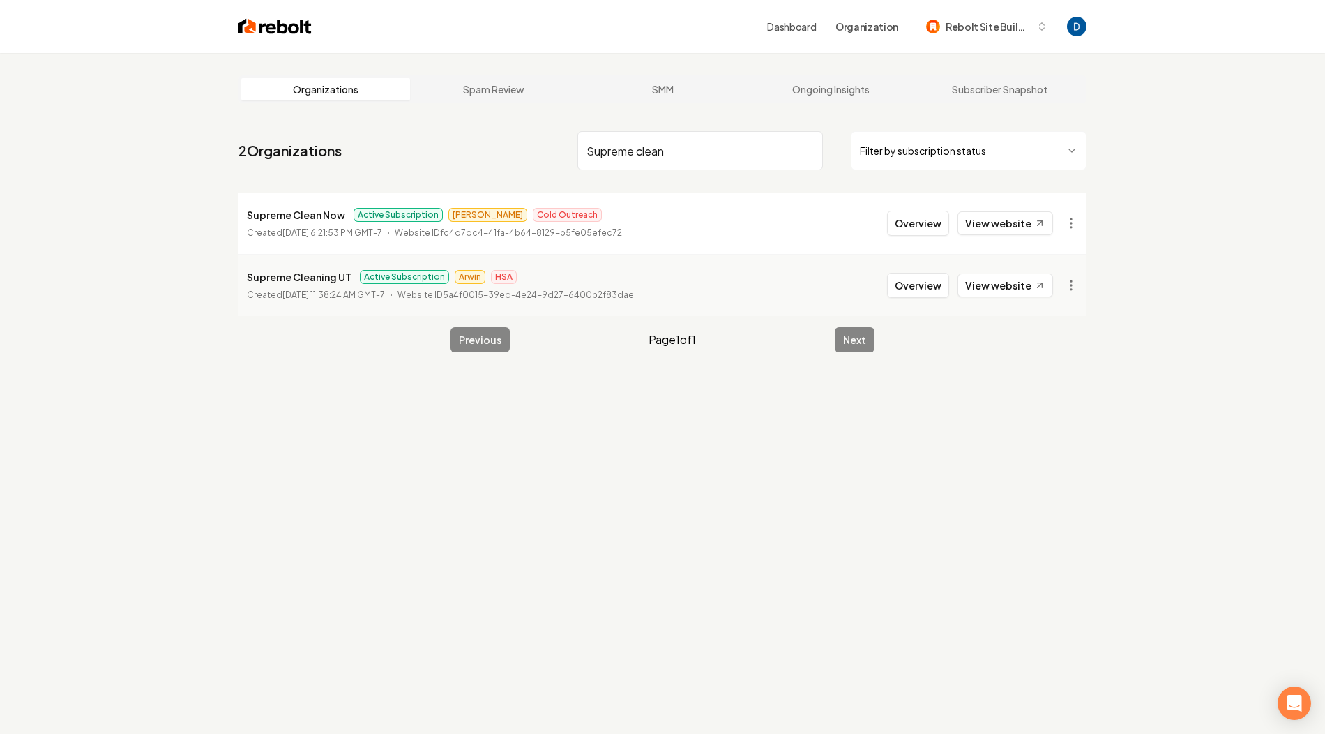
click at [319, 207] on p "Supreme Clean Now" at bounding box center [296, 214] width 98 height 17
copy p "Supreme Clean Now"
click at [644, 137] on input "Supreme clean" at bounding box center [699, 150] width 245 height 39
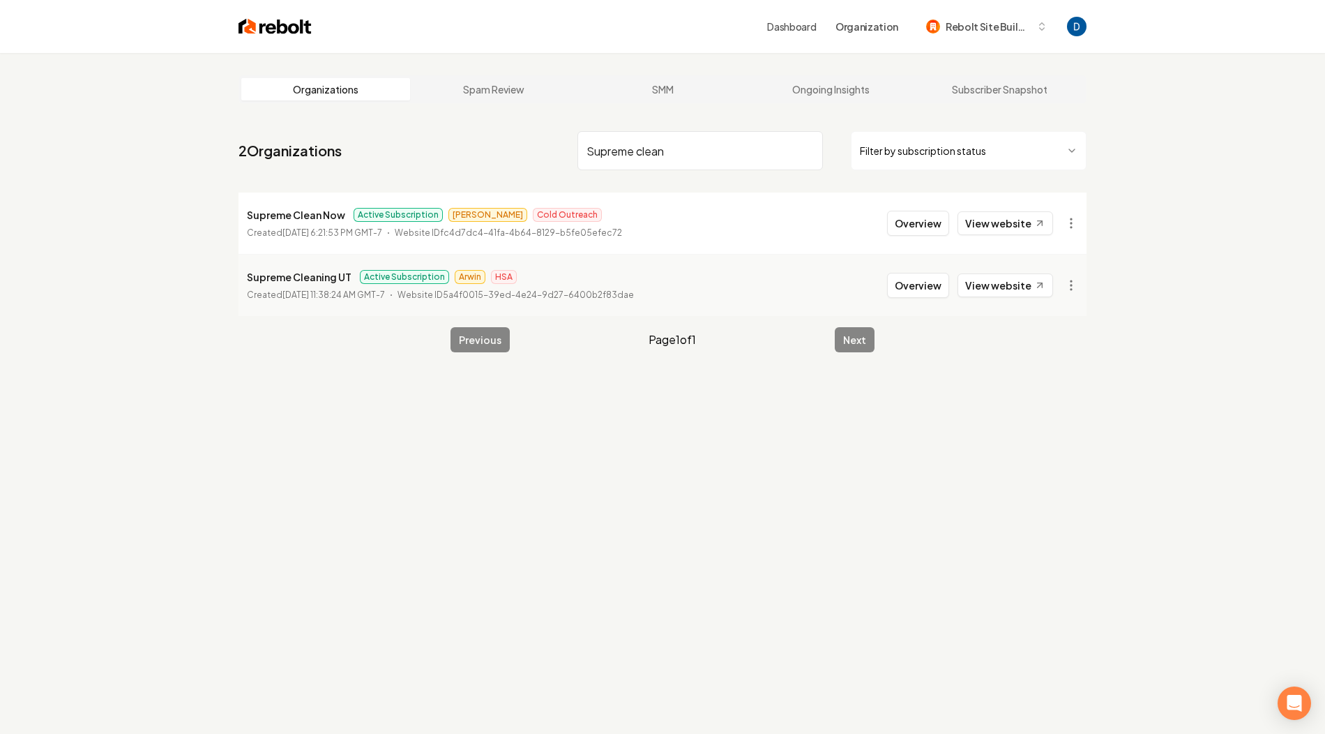
click at [644, 137] on input "Supreme clean" at bounding box center [699, 150] width 245 height 39
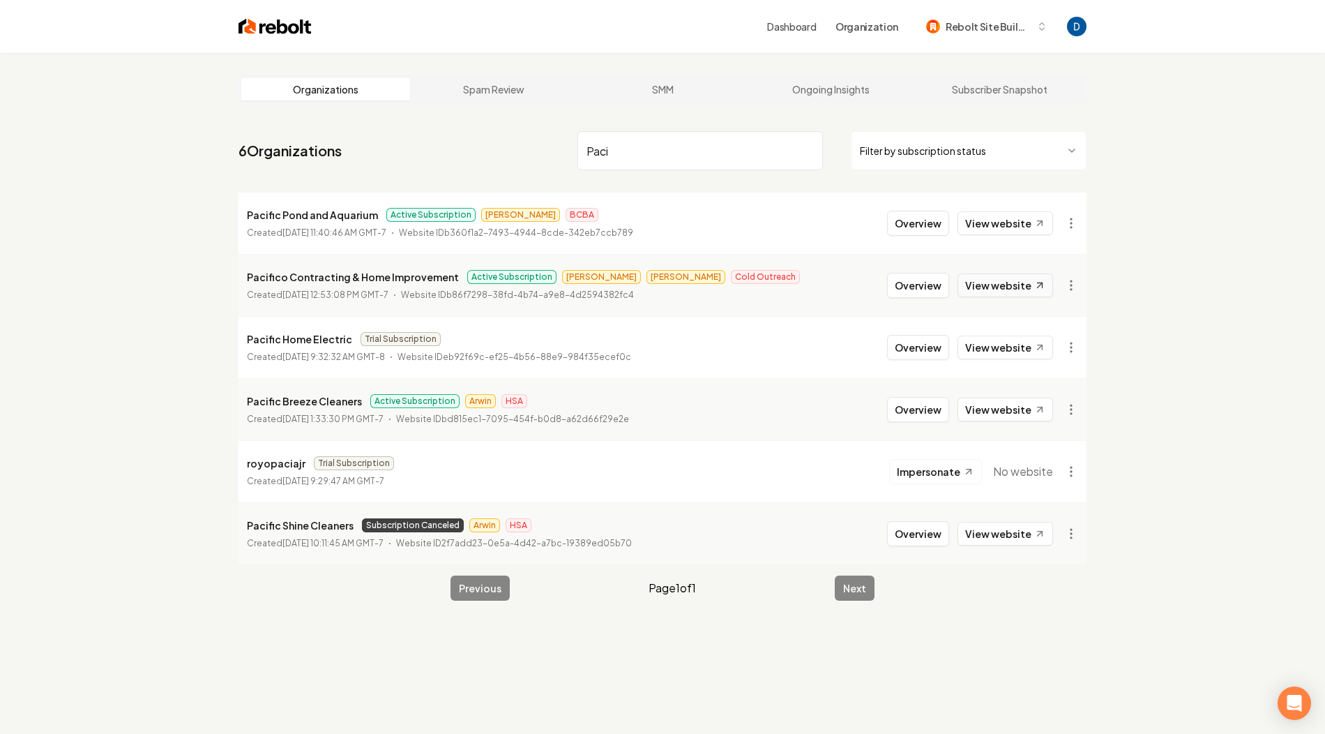
click at [997, 282] on link "View website" at bounding box center [1006, 285] width 96 height 24
click at [327, 278] on p "Pacifico Contracting & Home Improvement" at bounding box center [353, 276] width 212 height 17
copy p "Pacifico Contracting & Home Improvement"
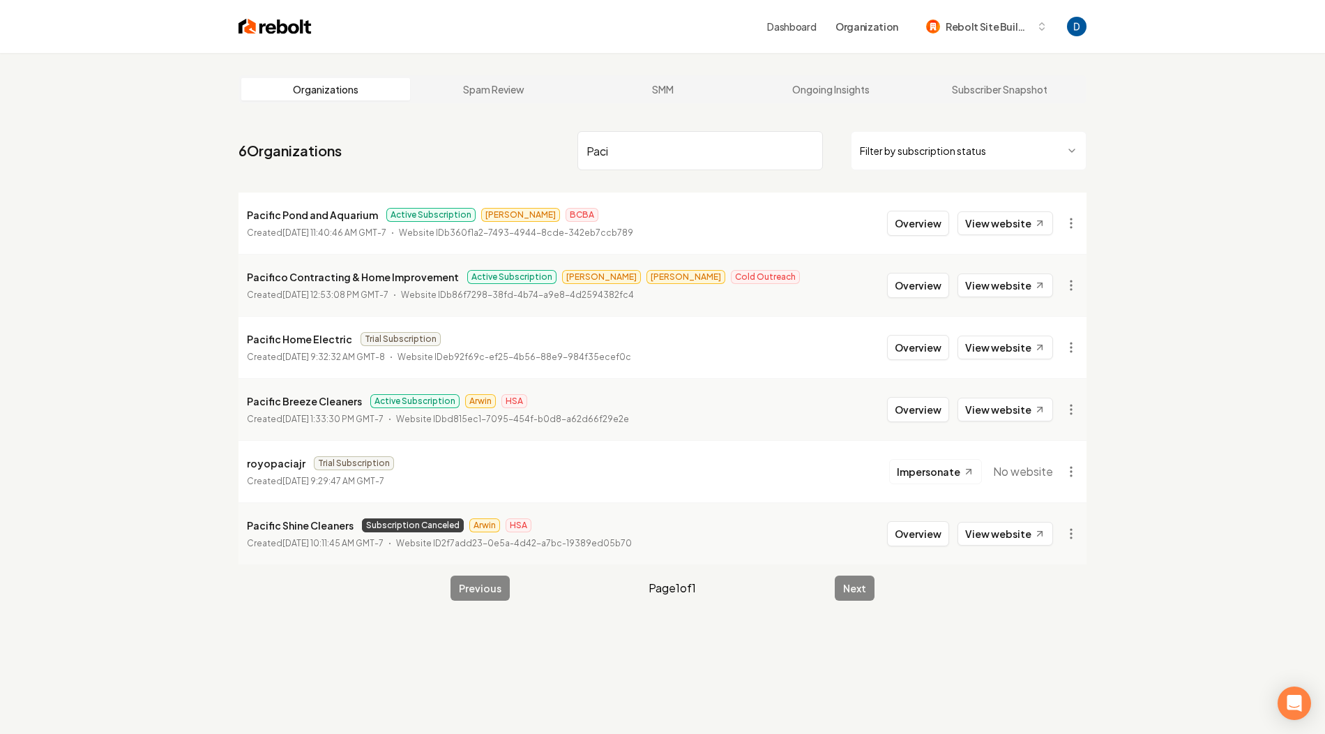
click at [641, 162] on input "Paci" at bounding box center [699, 150] width 245 height 39
paste input "E-Pro"
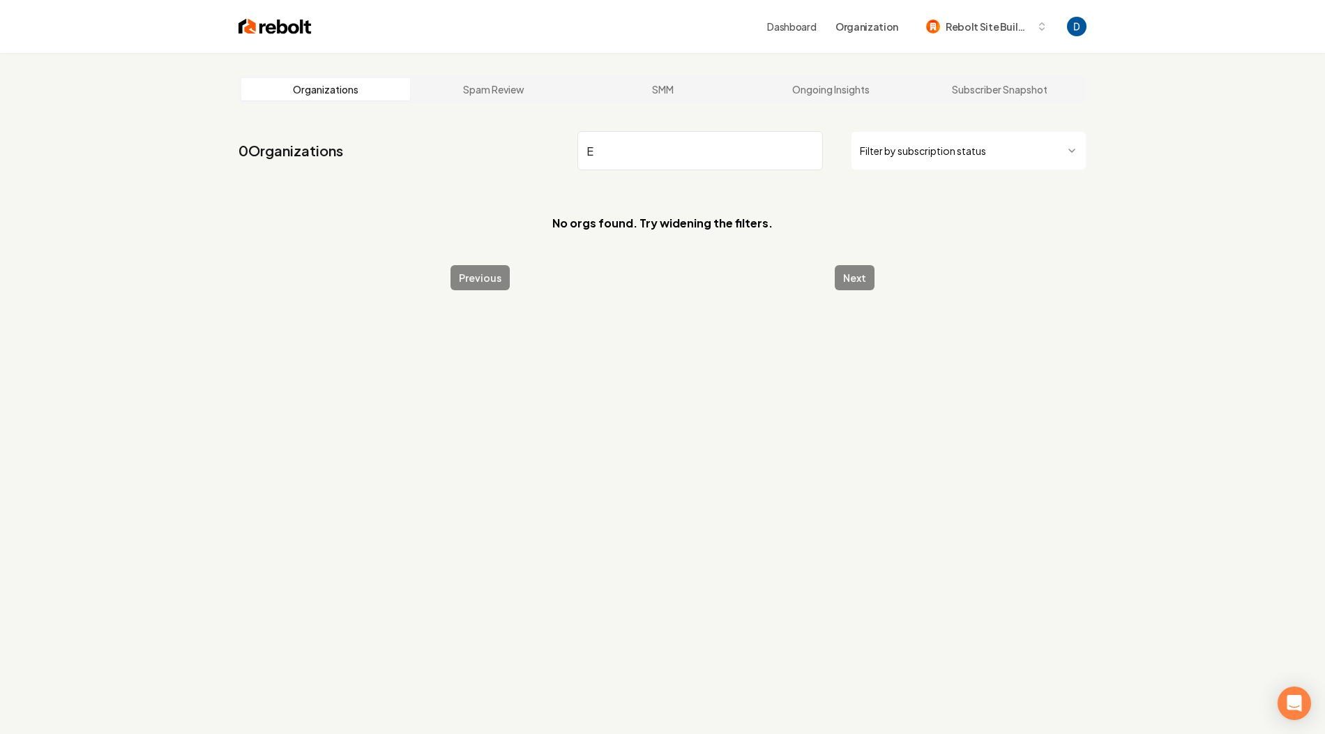
type input "E"
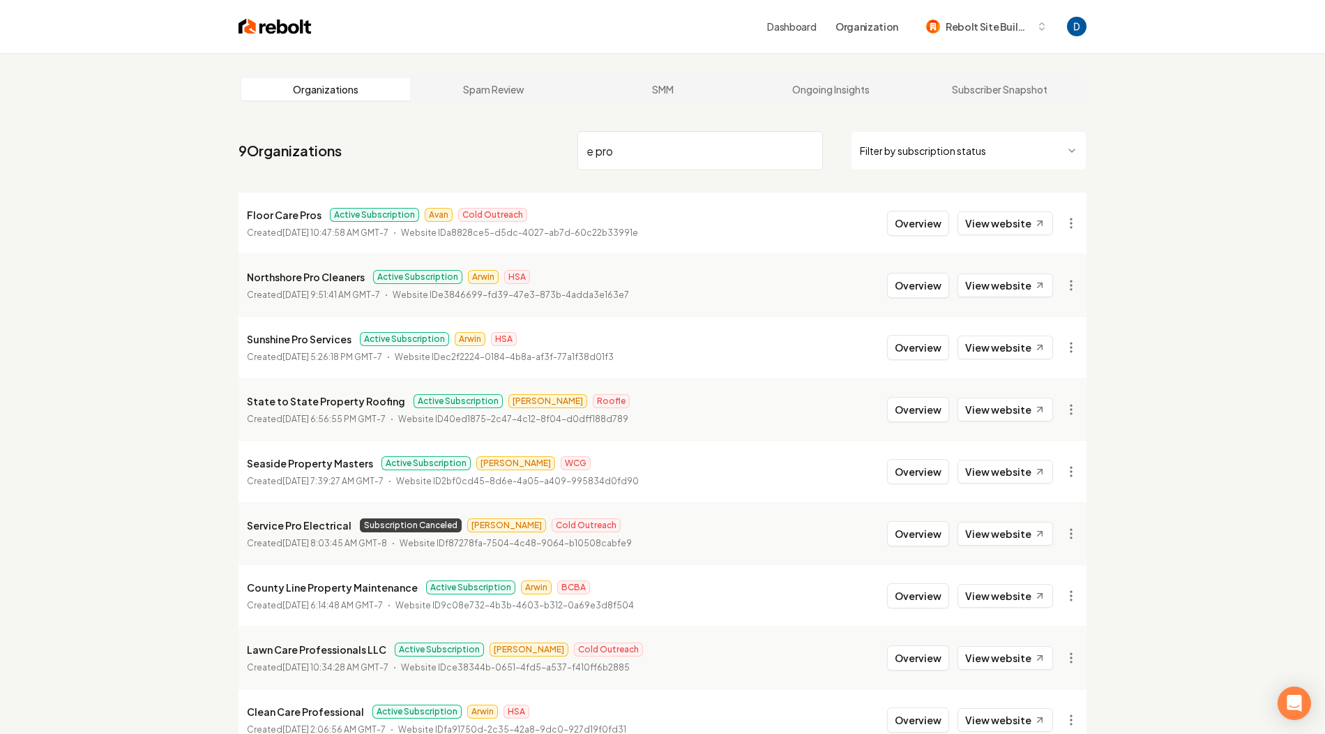
scroll to position [72, 0]
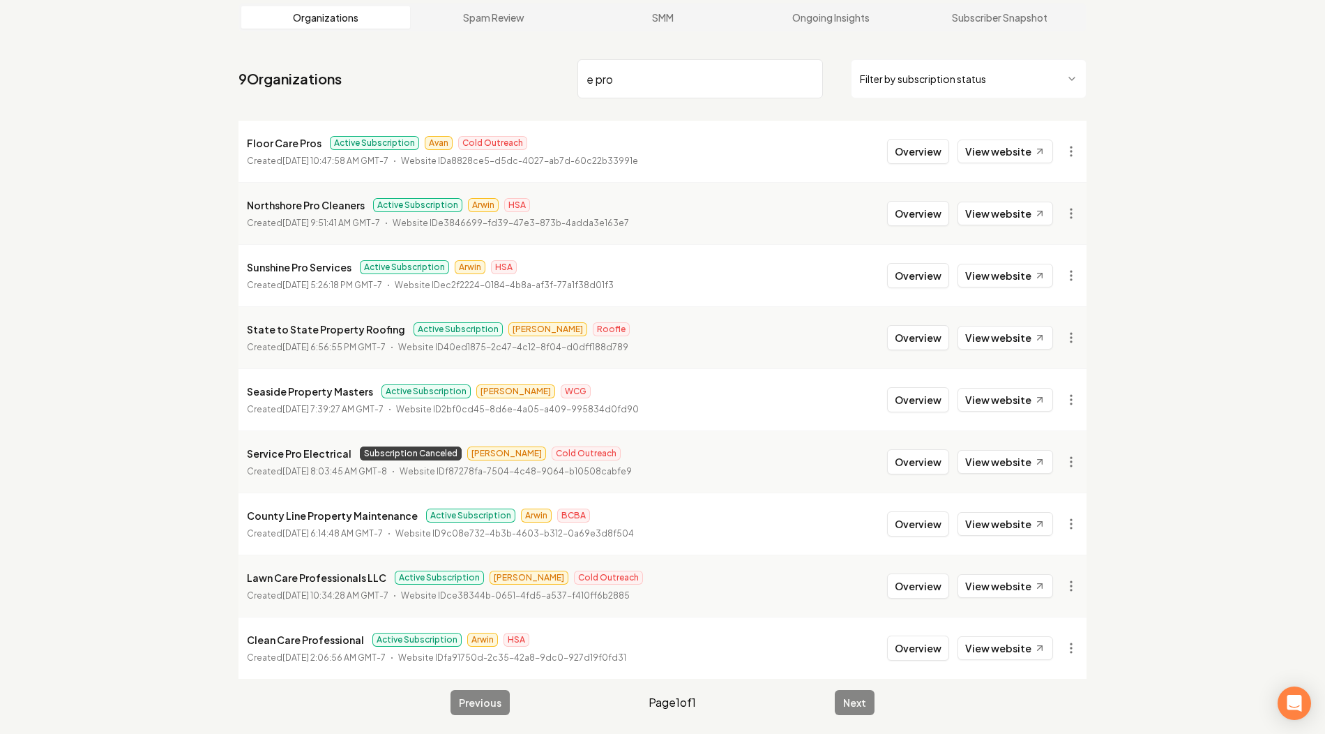
click at [648, 94] on input "e pro" at bounding box center [699, 78] width 245 height 39
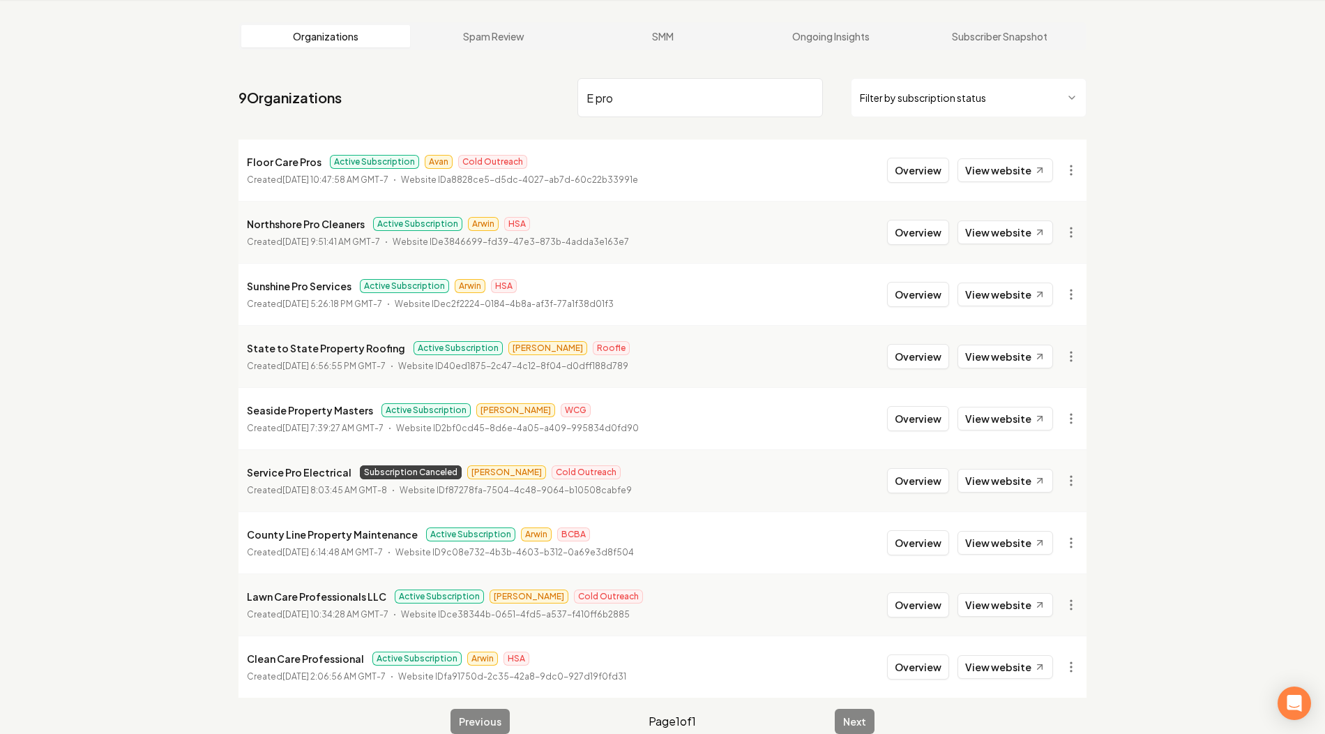
scroll to position [72, 0]
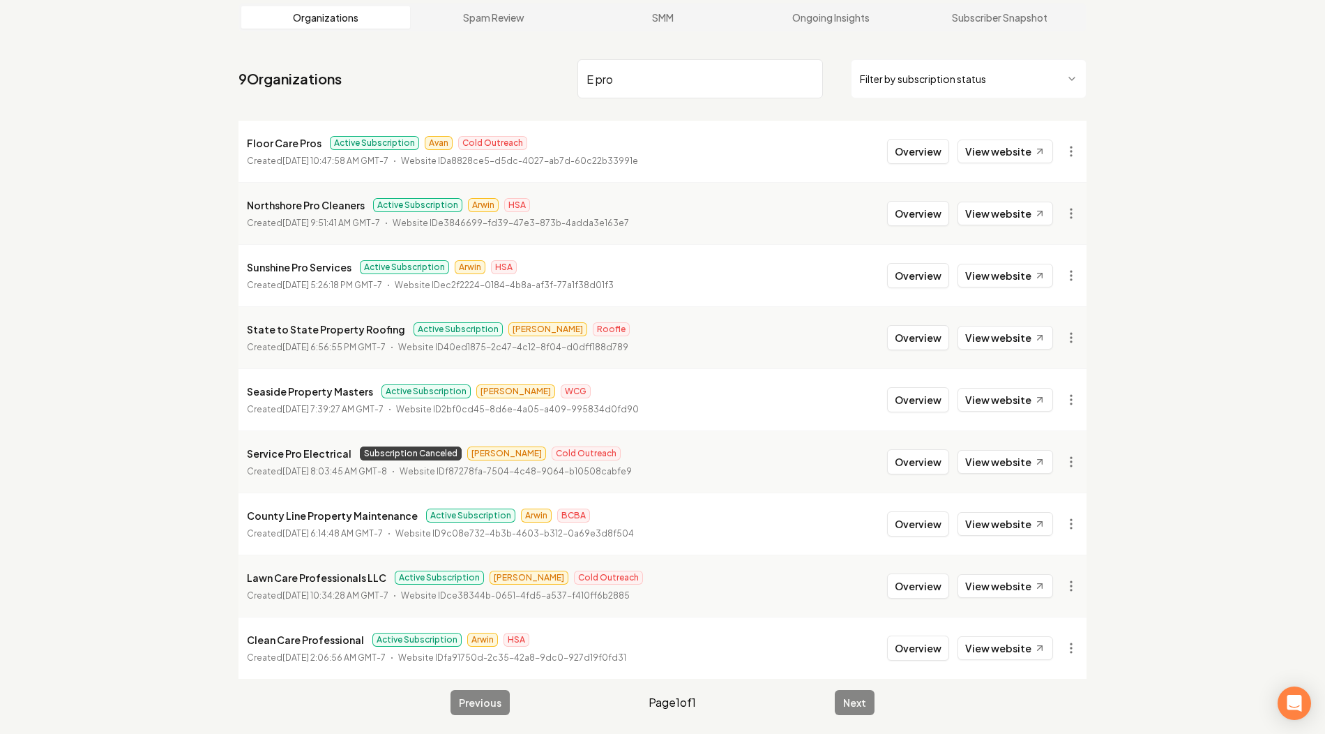
click at [594, 75] on input "E pro" at bounding box center [699, 78] width 245 height 39
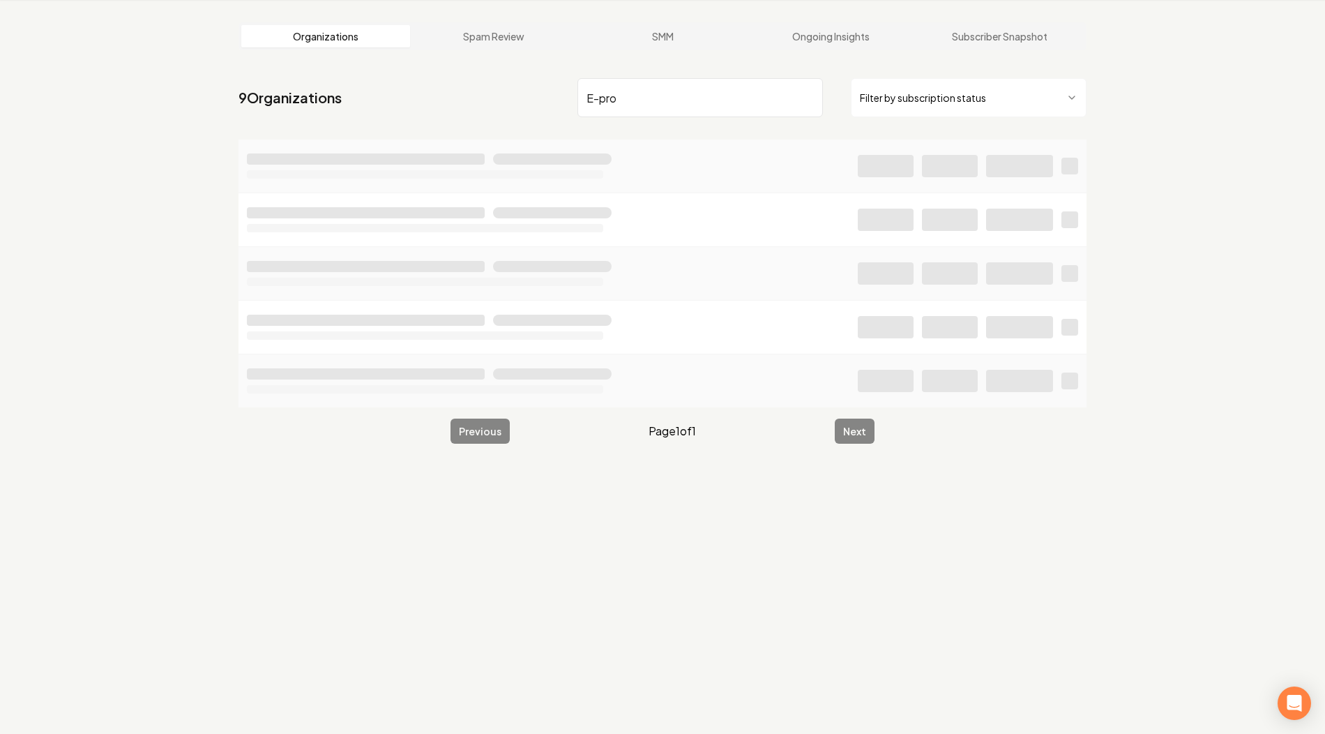
scroll to position [53, 0]
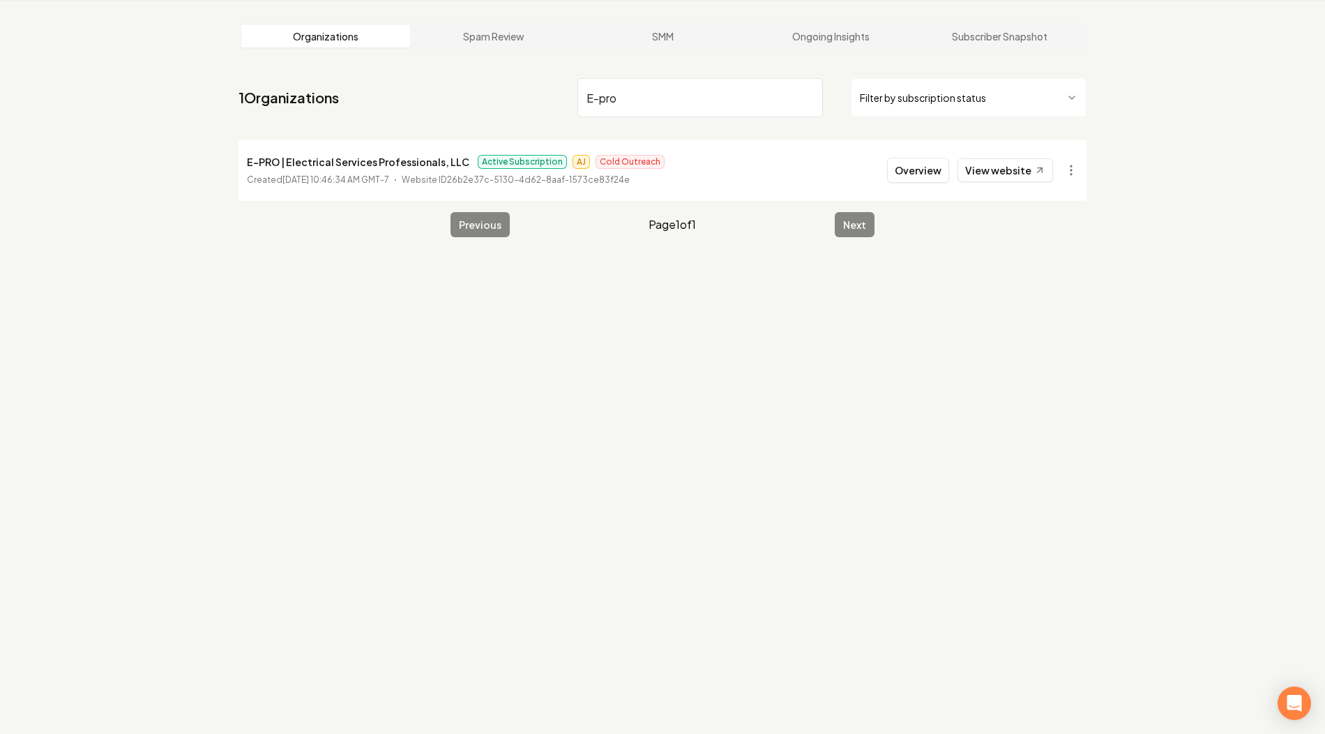
click at [371, 163] on p "E-PRO | Electrical Services Professionals, LLC" at bounding box center [358, 161] width 222 height 17
copy p "E-PRO | Electrical Services Professionals, LLC"
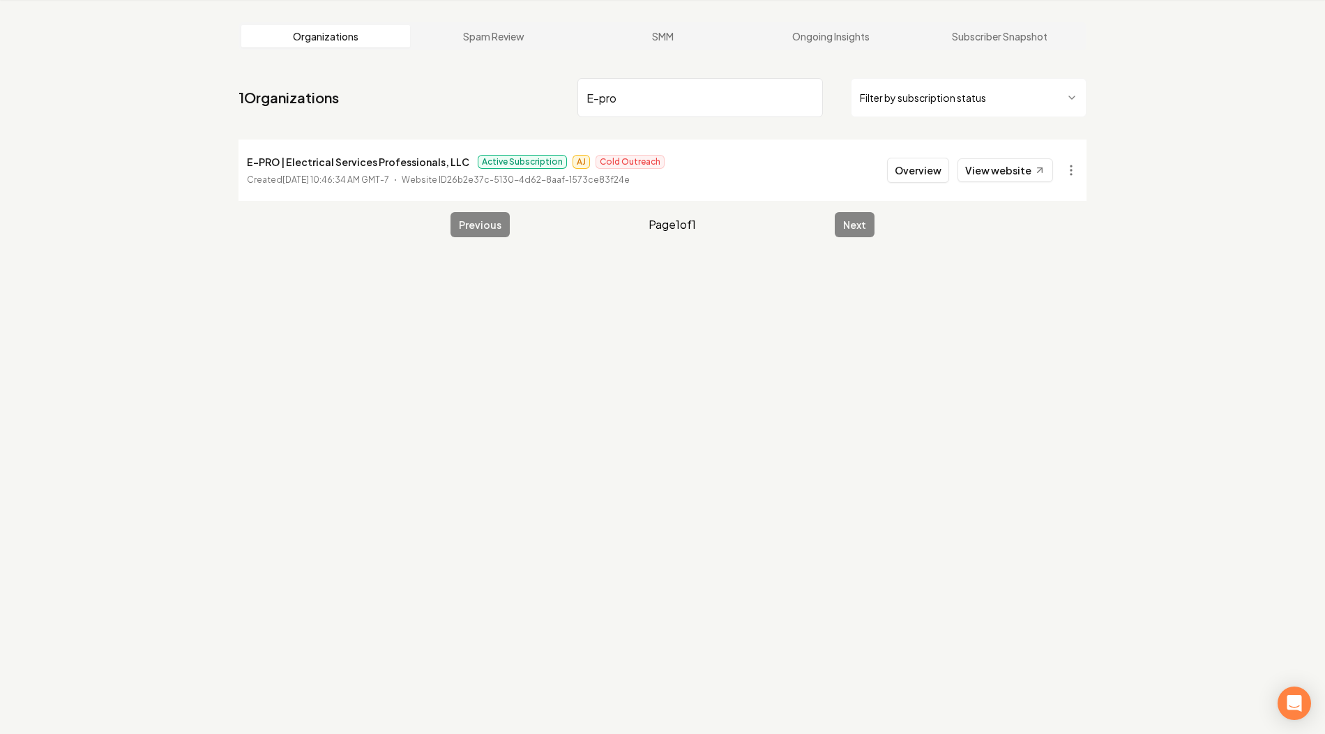
click at [660, 108] on input "E-pro" at bounding box center [699, 97] width 245 height 39
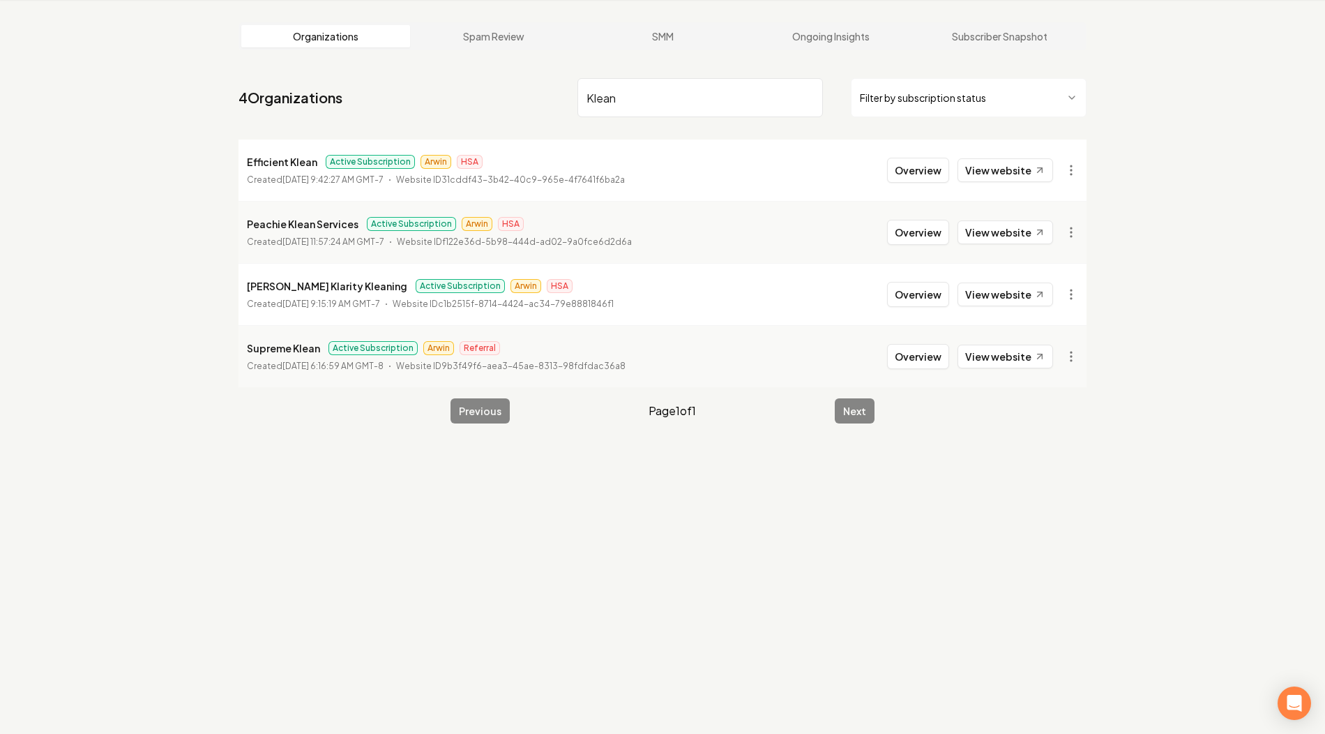
type input "Klean"
click at [287, 160] on p "Efficient Klean" at bounding box center [282, 161] width 70 height 17
copy p "Efficient Klean"
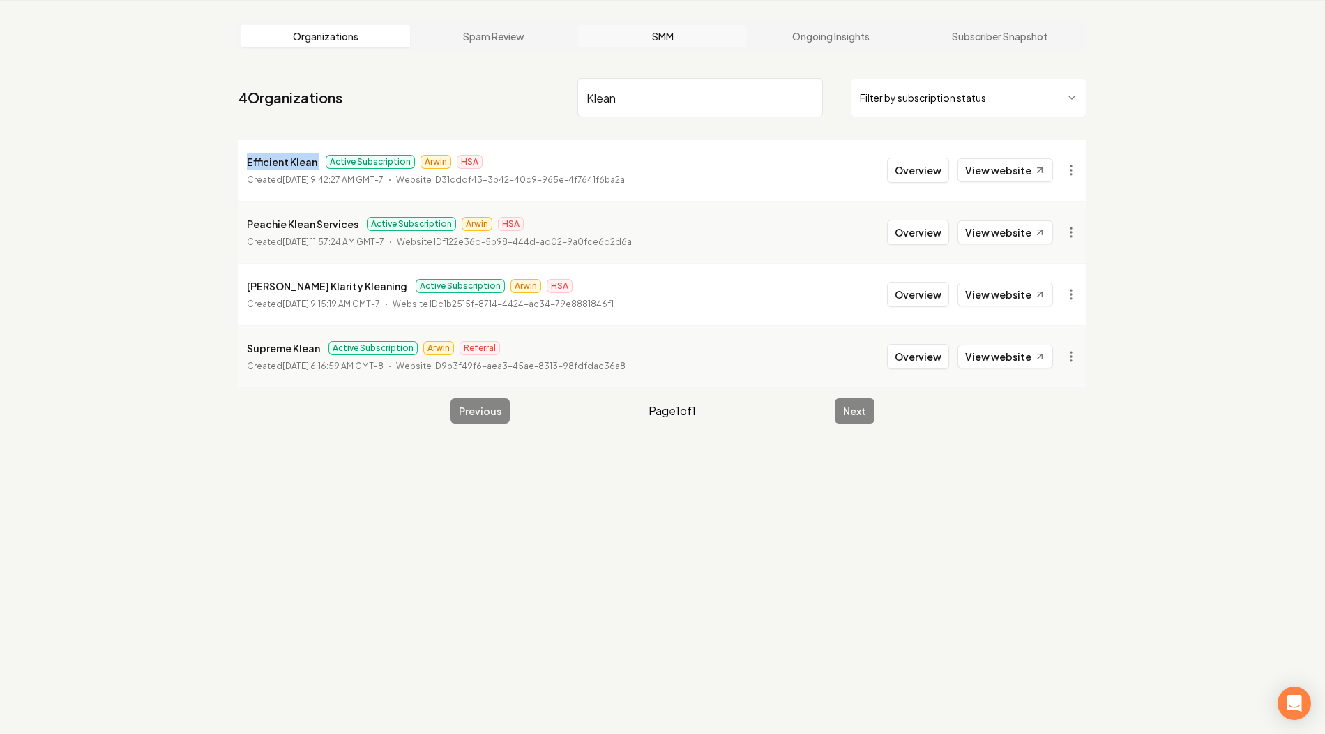
copy p "Efficient Klean"
click at [925, 167] on button "Overview" at bounding box center [918, 170] width 62 height 25
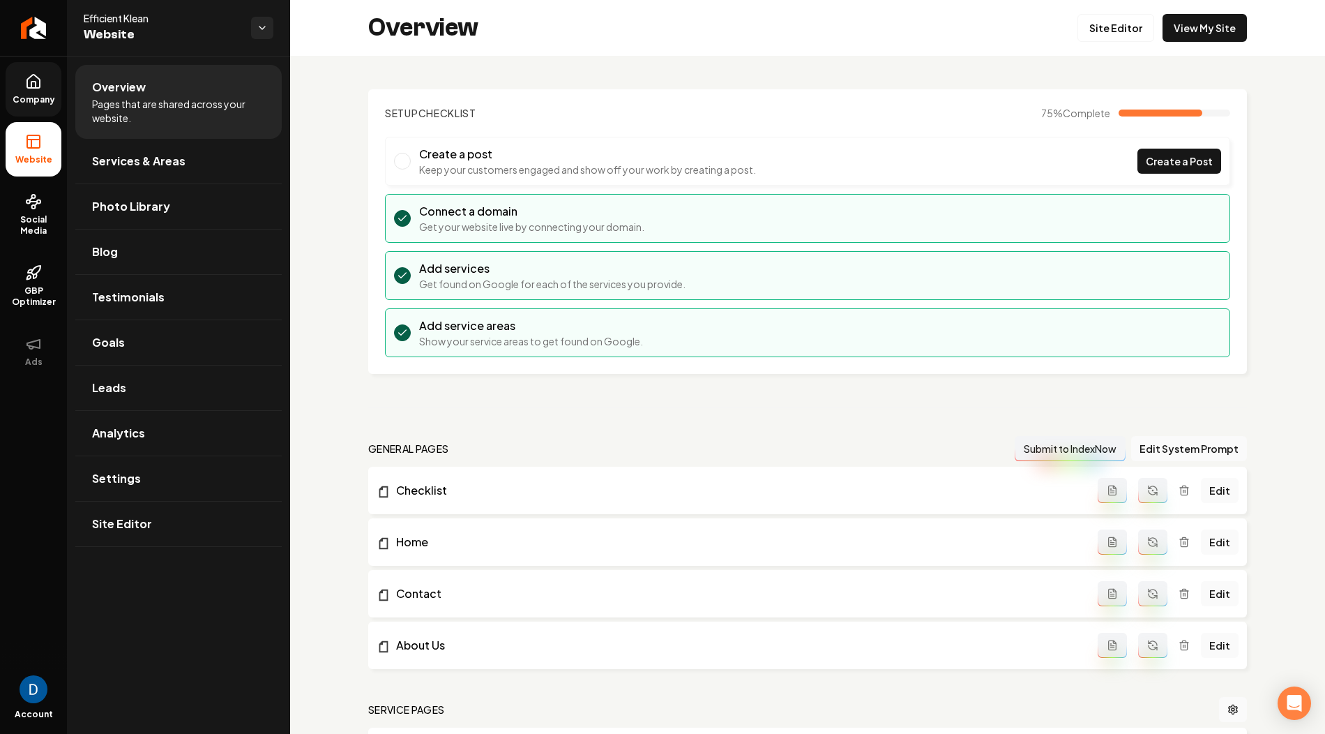
click at [50, 94] on span "Company" at bounding box center [34, 99] width 54 height 11
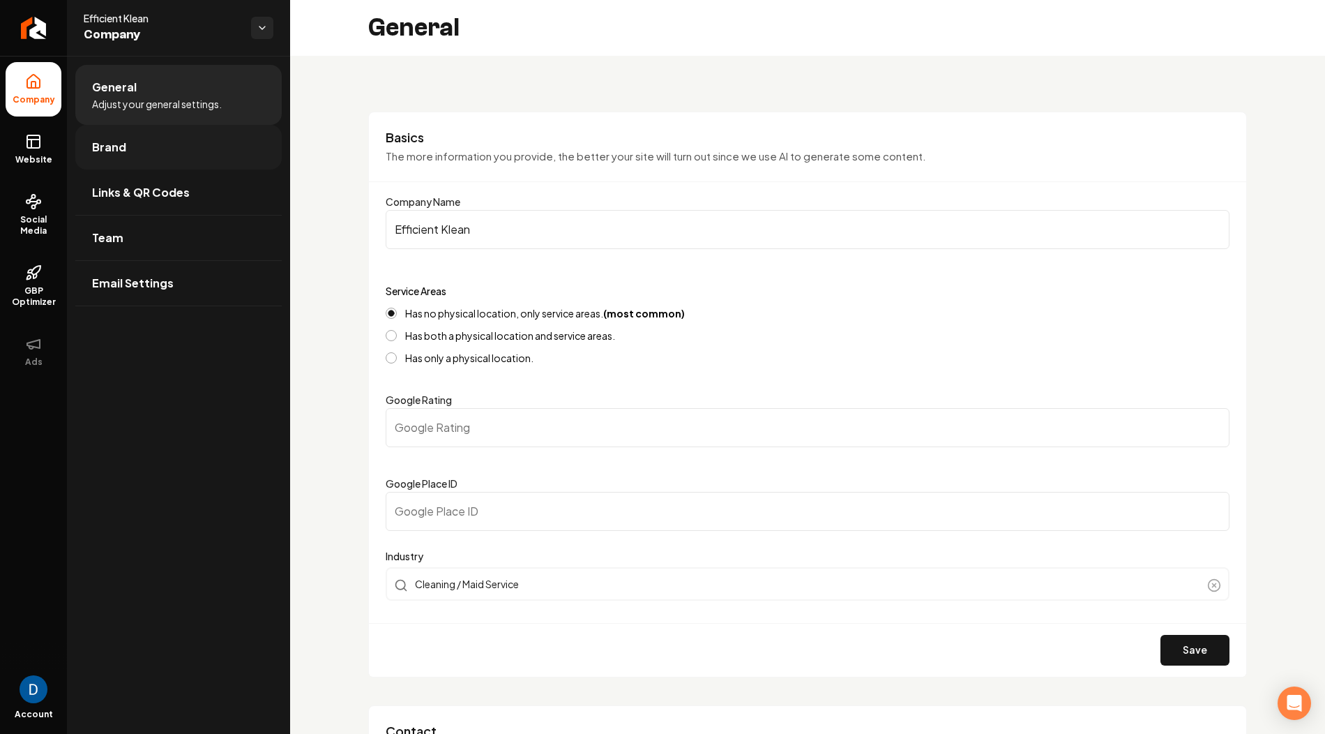
click at [160, 158] on link "Brand" at bounding box center [178, 147] width 206 height 45
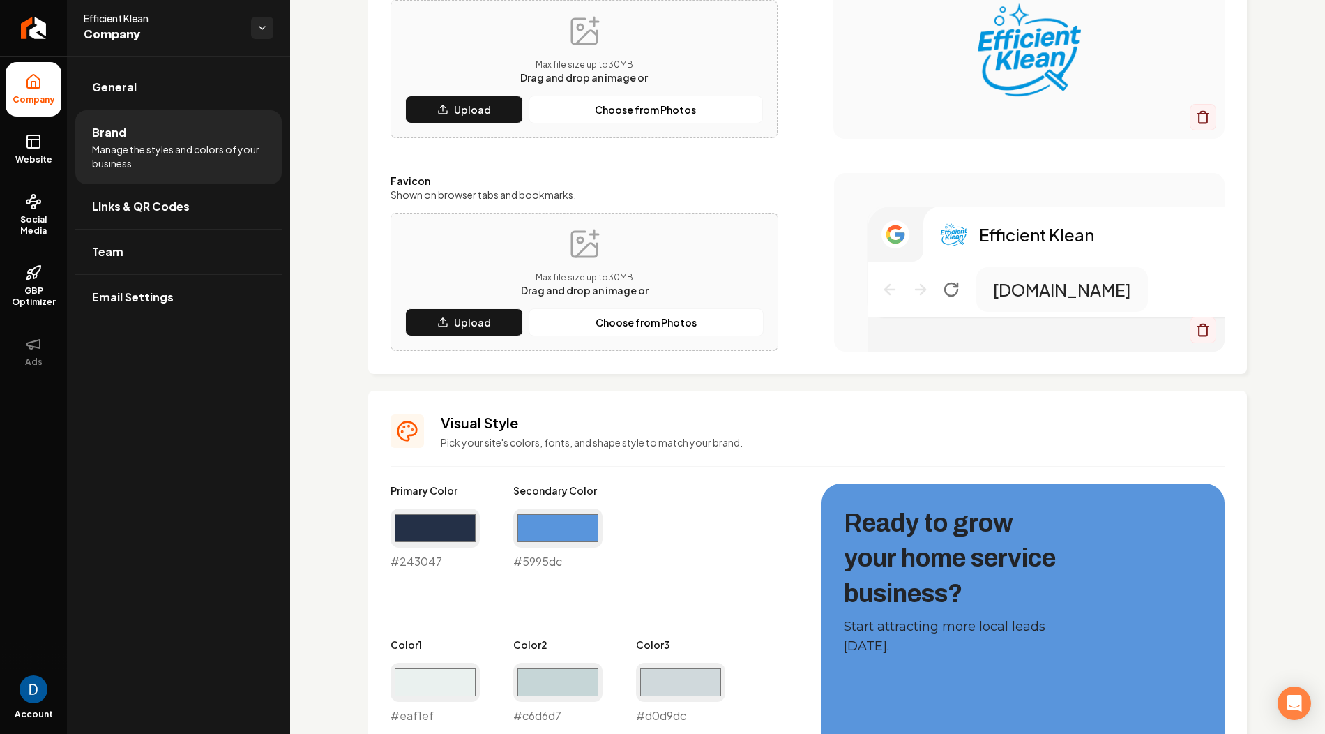
scroll to position [209, 0]
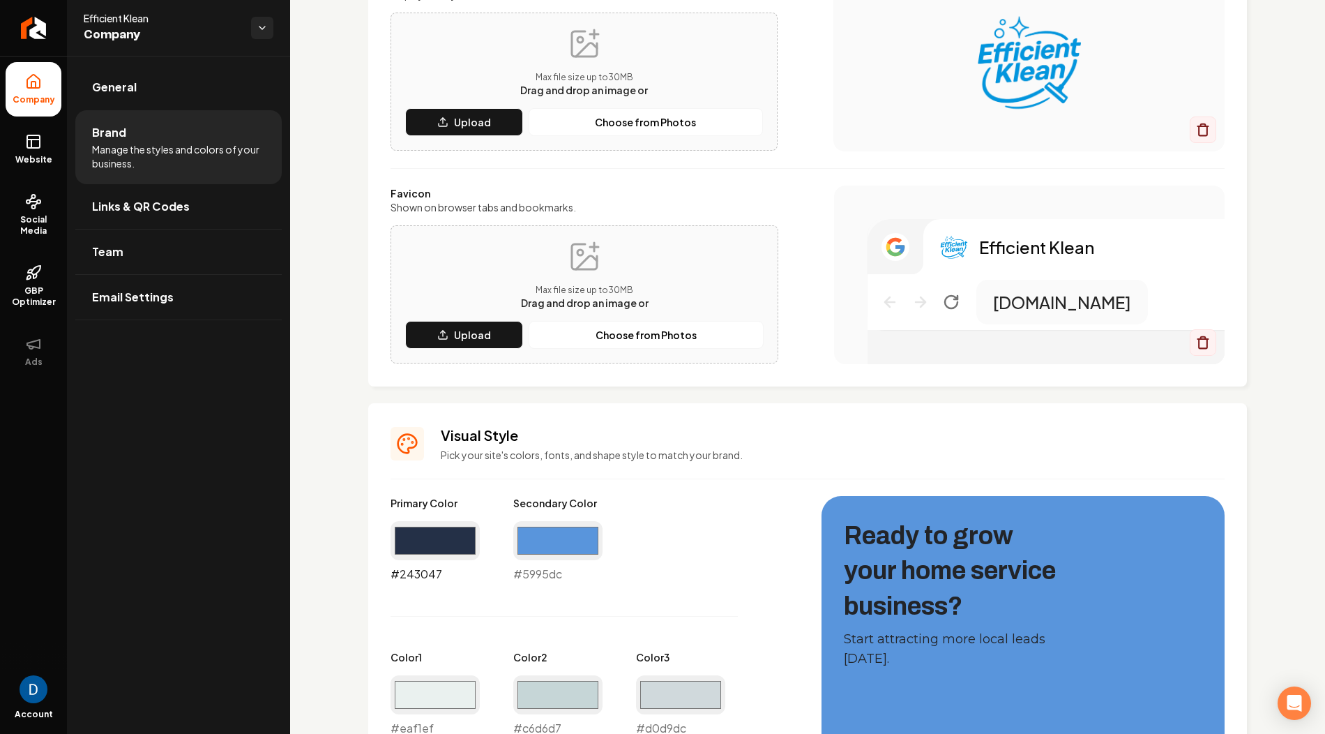
click at [444, 541] on input "#243047" at bounding box center [435, 540] width 89 height 39
type input "#000000"
click at [643, 506] on div "Primary Color #000000 #000000 Secondary Color #5995dc #5995dc Color 1 #eaf1ef #…" at bounding box center [592, 736] width 403 height 481
click at [549, 538] on input "#5995dc" at bounding box center [557, 540] width 89 height 39
click at [535, 570] on div "#5995dc #5995dc" at bounding box center [557, 551] width 89 height 61
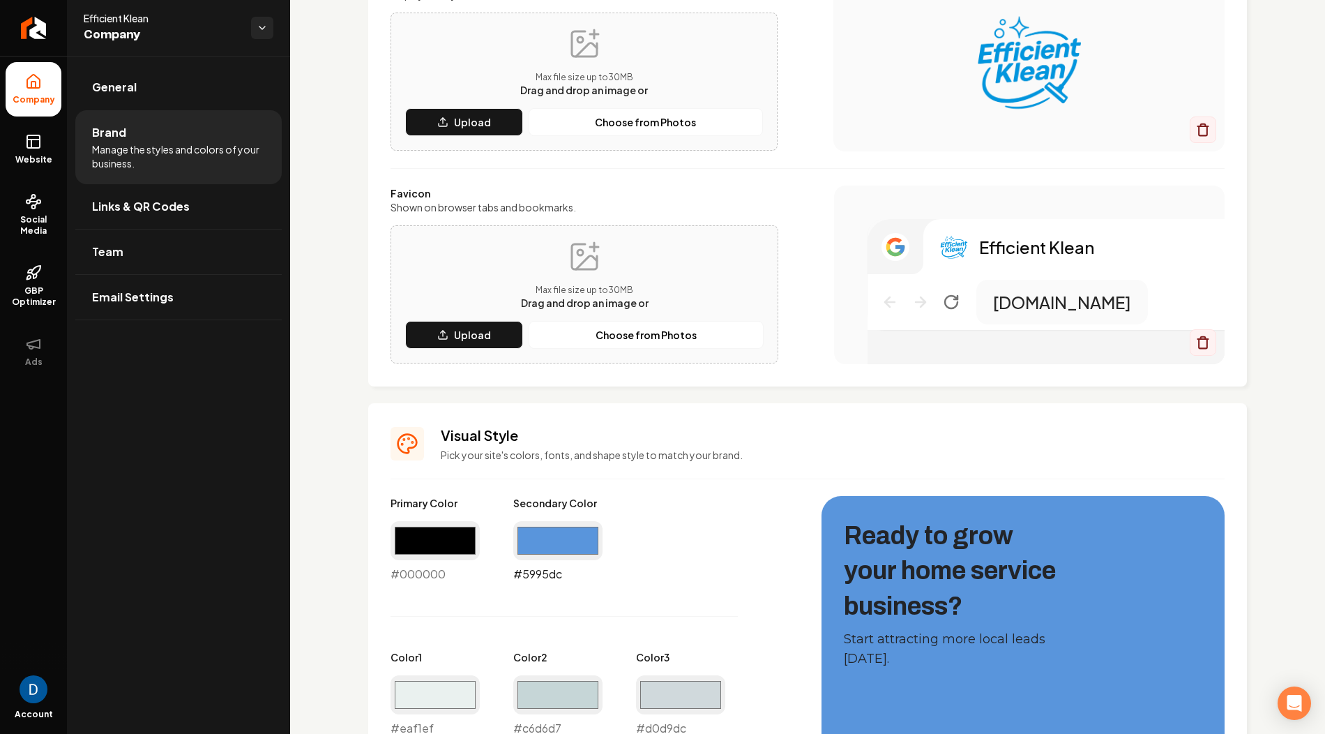
click at [566, 534] on input "#5995dc" at bounding box center [557, 540] width 89 height 39
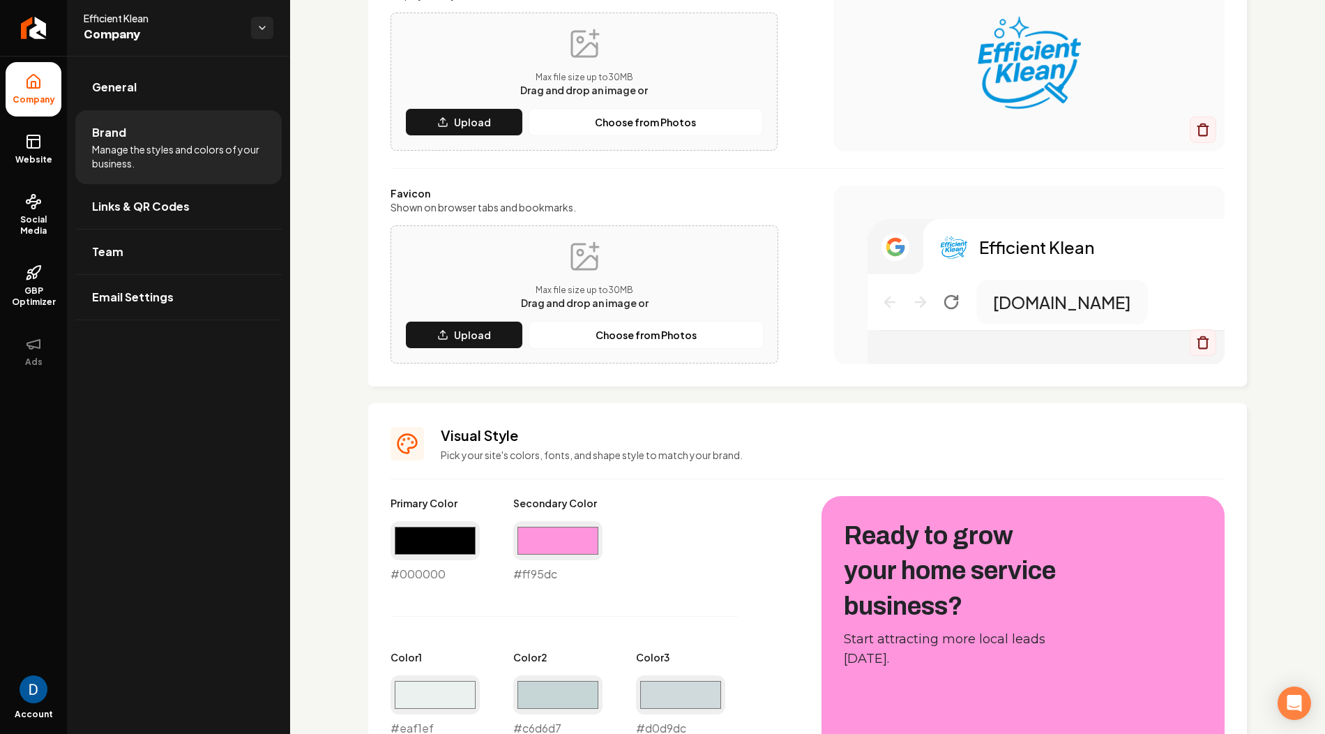
click at [536, 570] on div "#ff95dc #ff95dc" at bounding box center [557, 551] width 89 height 61
click at [557, 545] on input "#ff95dc" at bounding box center [557, 540] width 89 height 39
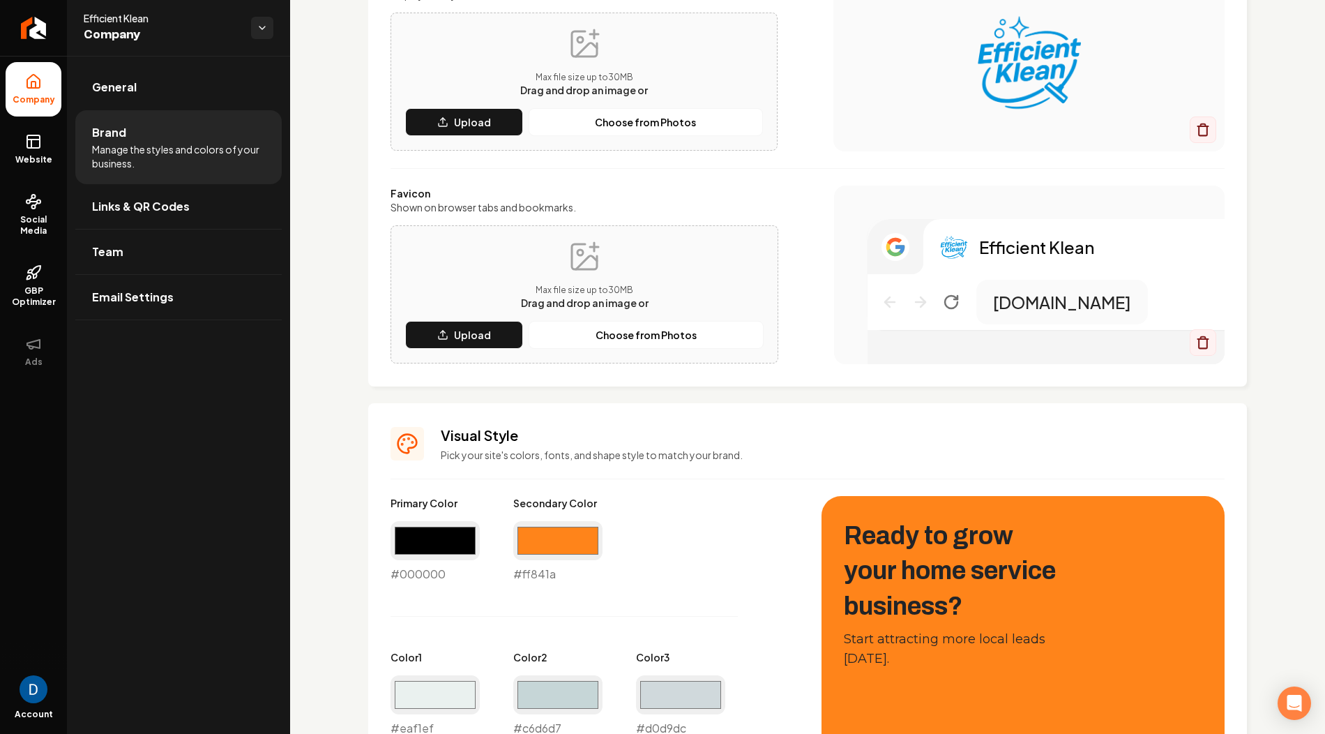
type input "#ff841a"
click at [752, 547] on div "Primary Color #000000 #000000 Secondary Color #ff841a #ff841a Color 1 #eaf1ef #…" at bounding box center [592, 736] width 403 height 481
click at [531, 550] on input "#ff841a" at bounding box center [557, 540] width 89 height 39
click at [675, 554] on div "Primary Color #000000 #000000 Secondary Color #ff841a #ff841a Color 1 #eaf1ef #…" at bounding box center [592, 736] width 403 height 481
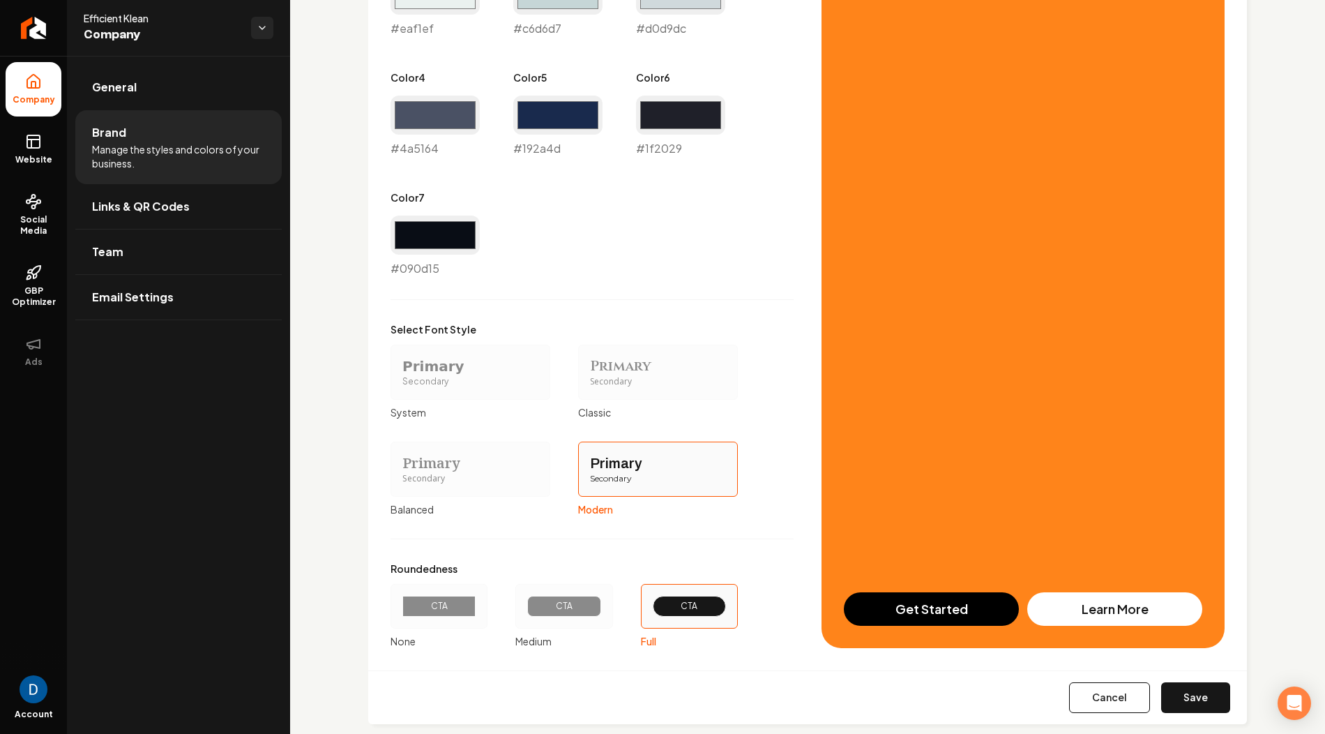
scroll to position [929, 0]
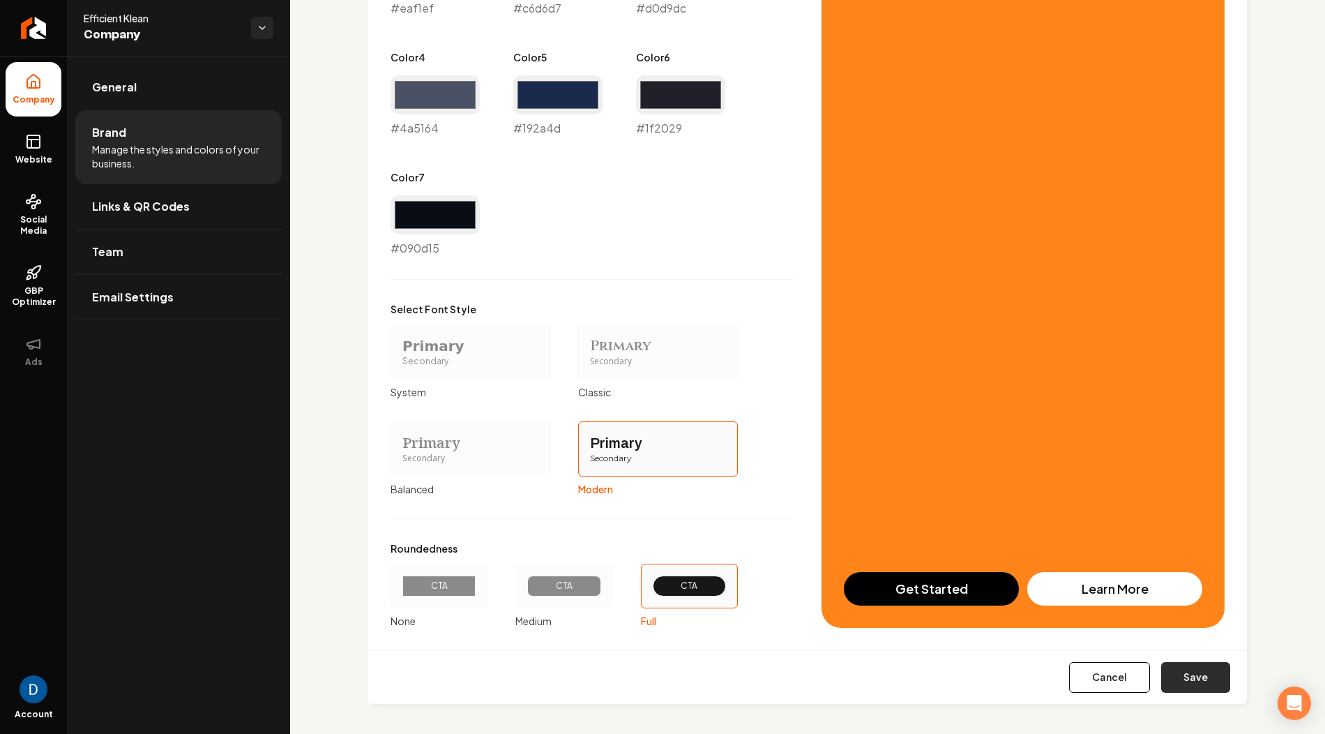
click at [1204, 683] on button "Save" at bounding box center [1195, 677] width 69 height 31
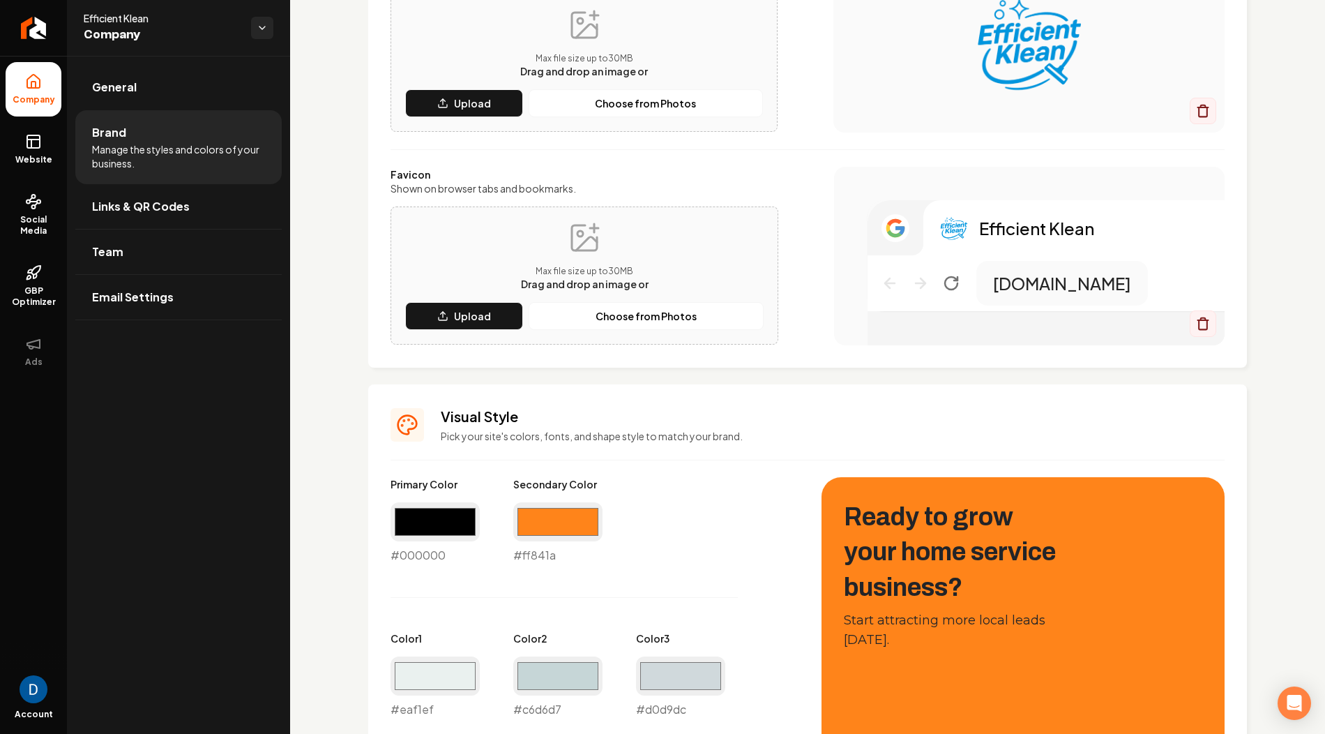
scroll to position [71, 0]
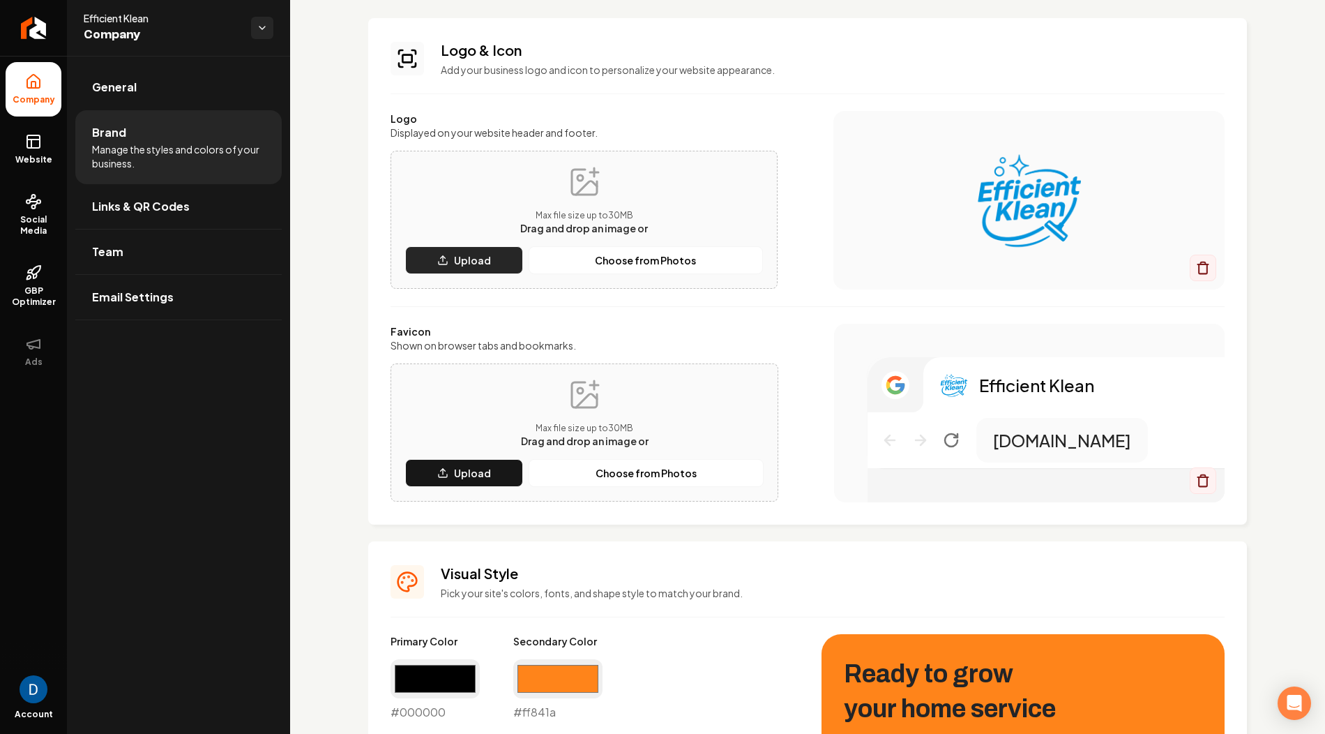
click at [469, 252] on button "Upload" at bounding box center [464, 260] width 118 height 28
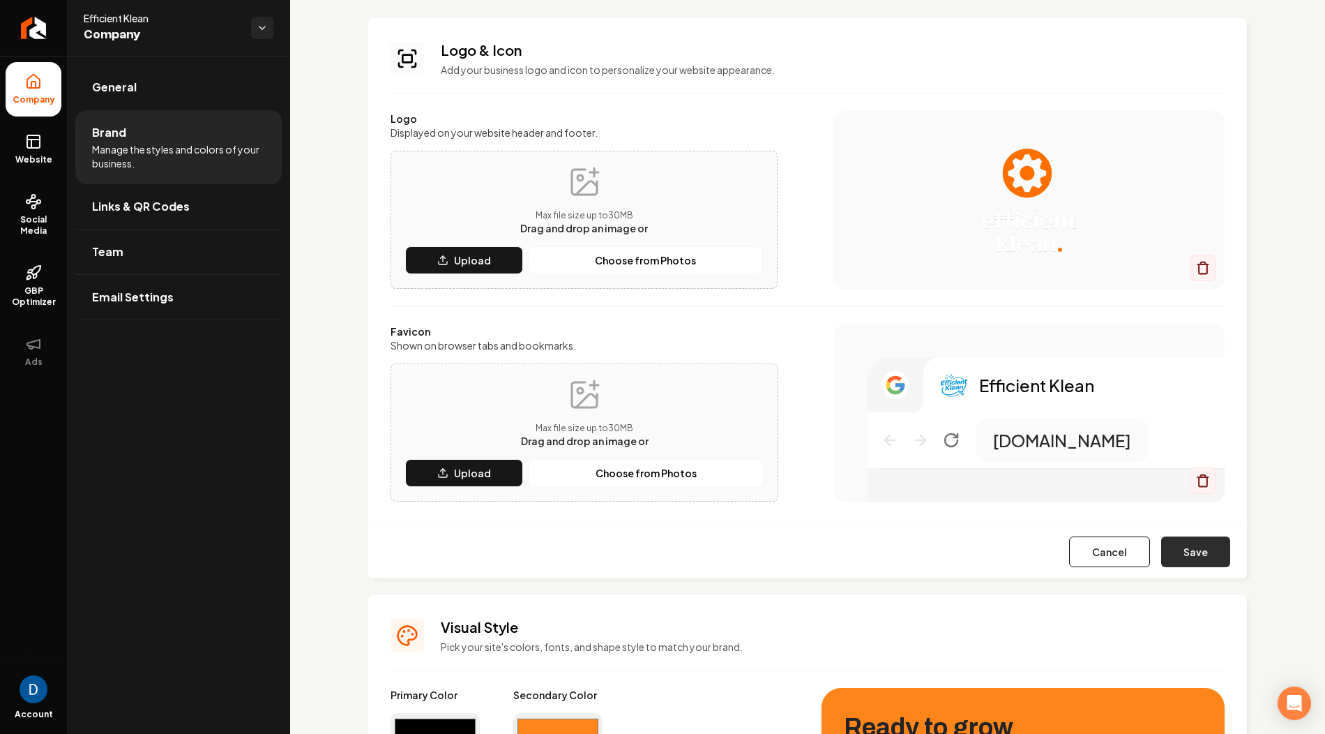
click at [1193, 548] on button "Save" at bounding box center [1195, 551] width 69 height 31
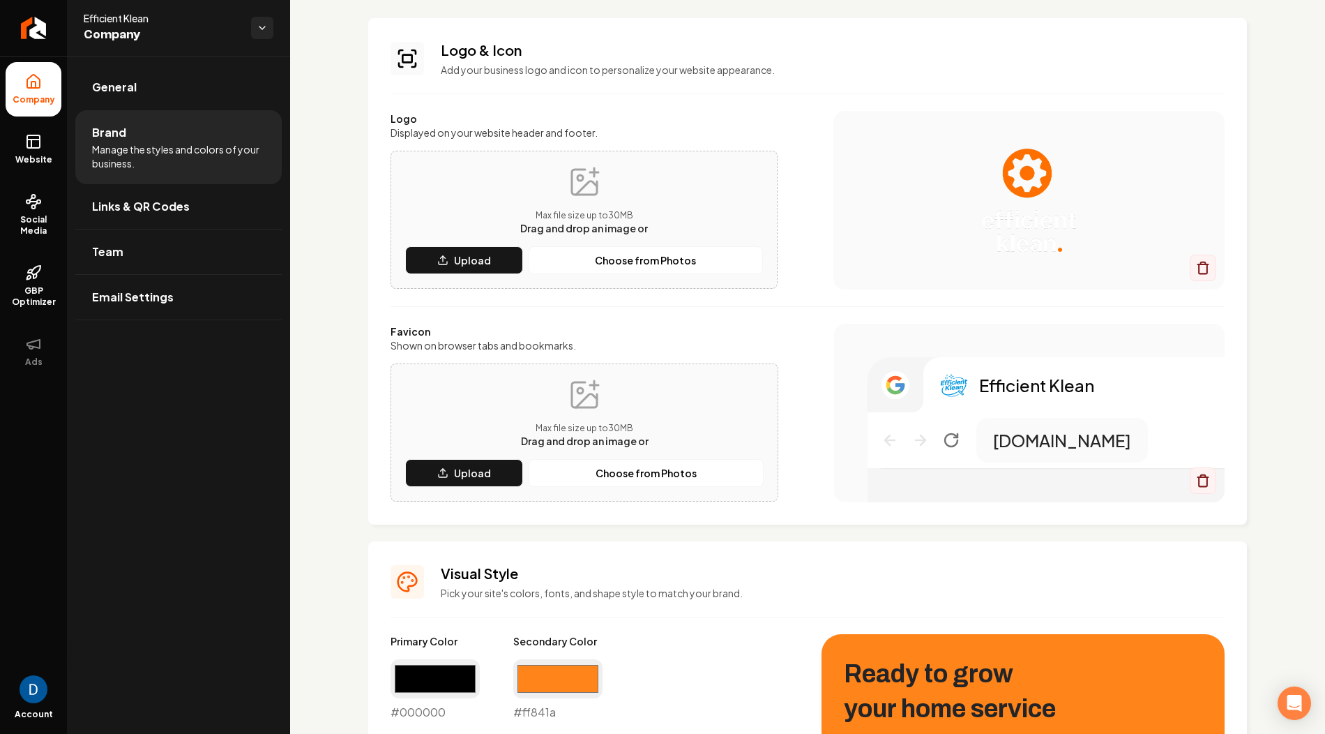
scroll to position [0, 0]
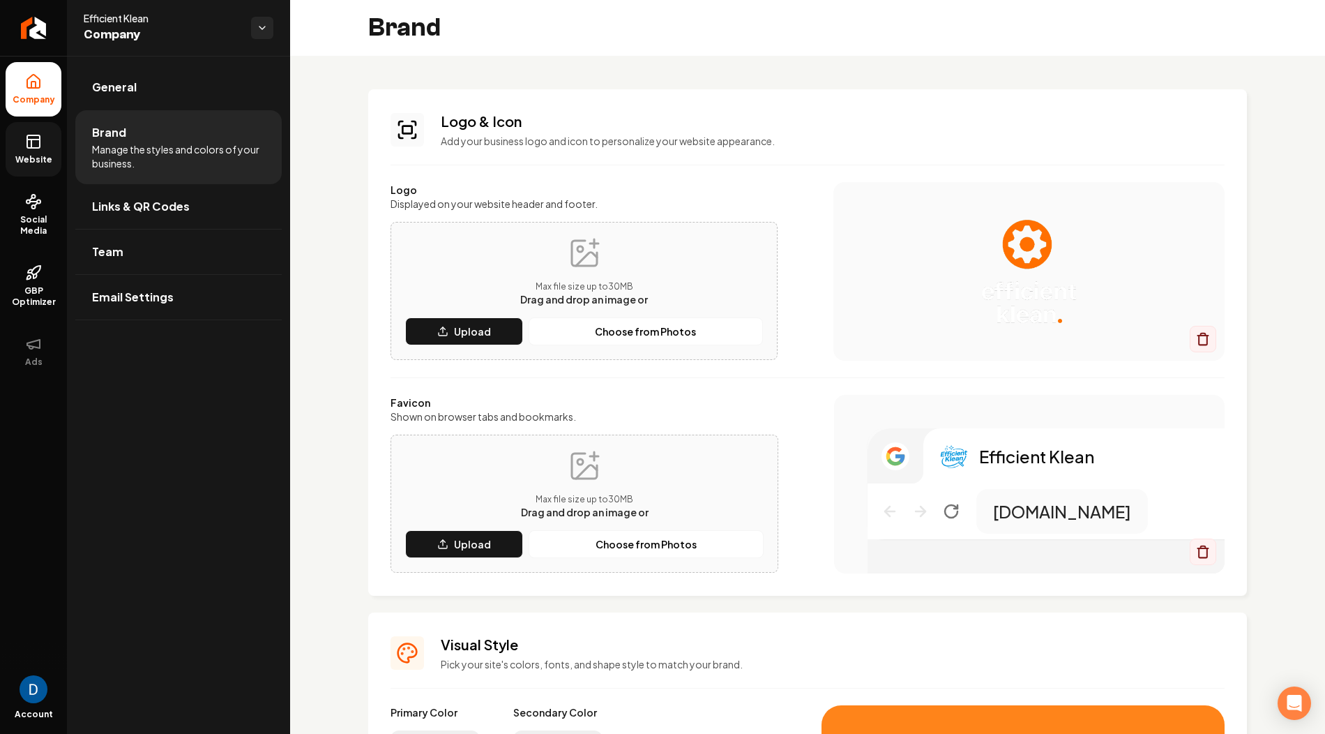
click at [22, 150] on link "Website" at bounding box center [34, 149] width 56 height 54
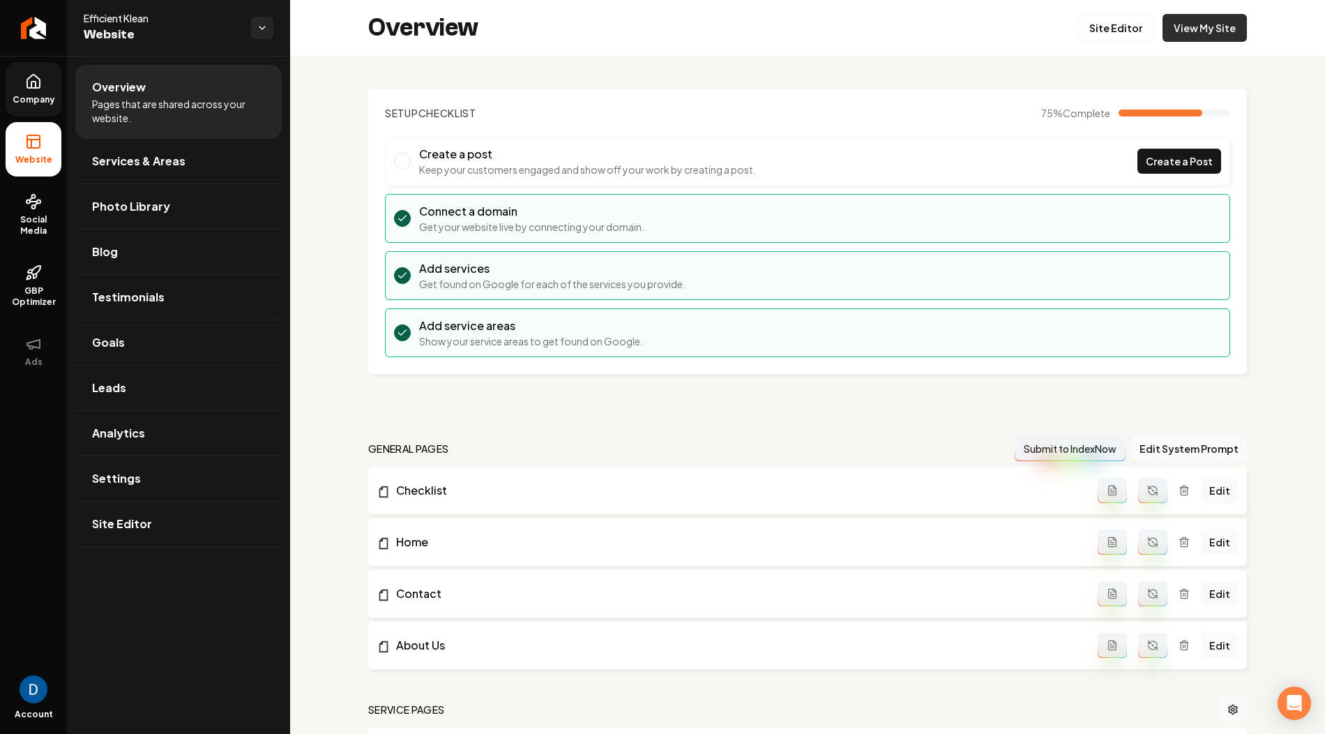
click at [1225, 30] on link "View My Site" at bounding box center [1205, 28] width 84 height 28
click at [37, 98] on span "Company" at bounding box center [34, 99] width 54 height 11
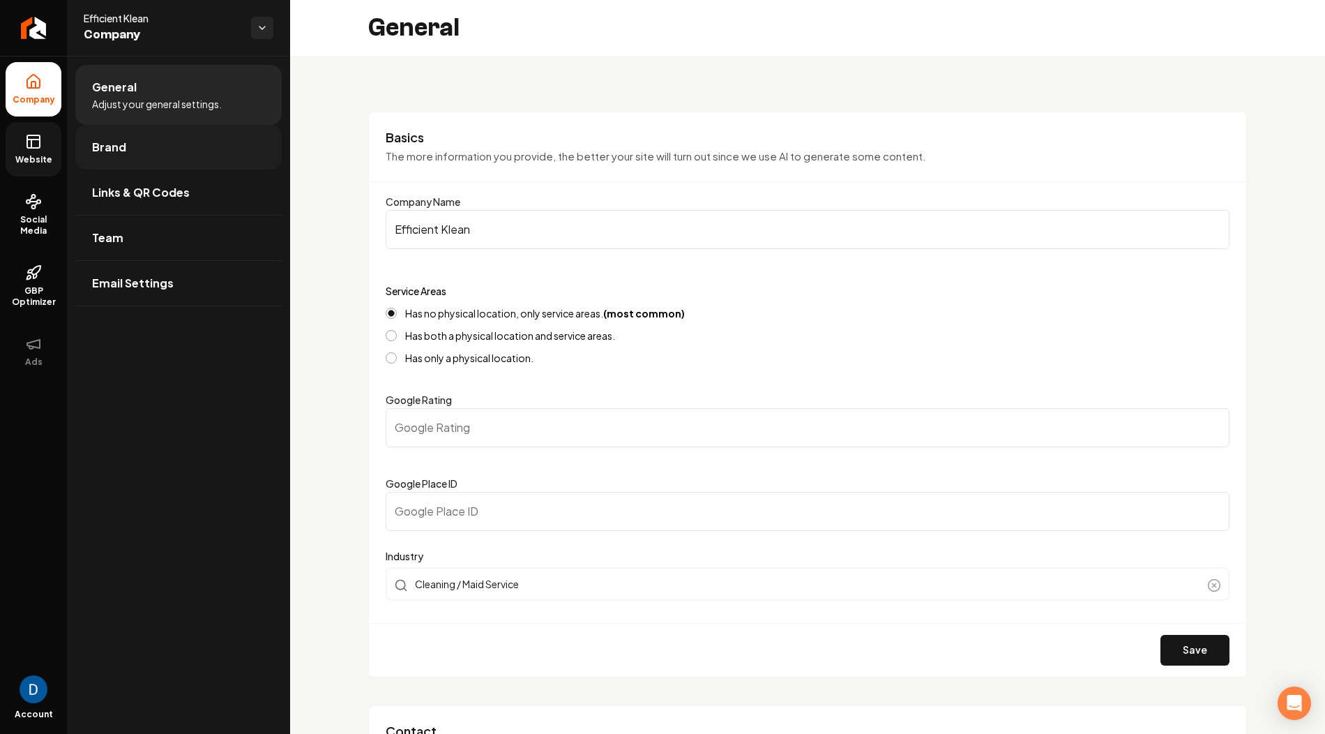
click at [166, 153] on link "Brand" at bounding box center [178, 147] width 206 height 45
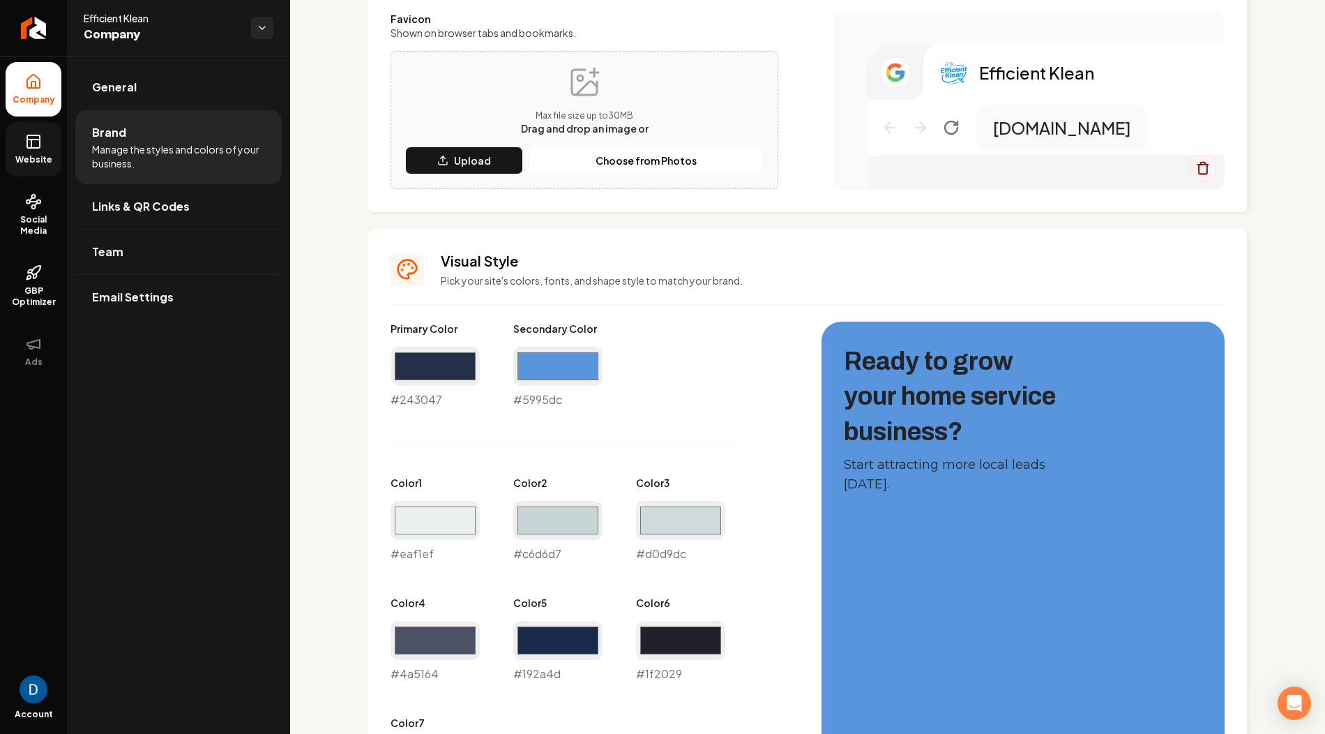
scroll to position [584, 0]
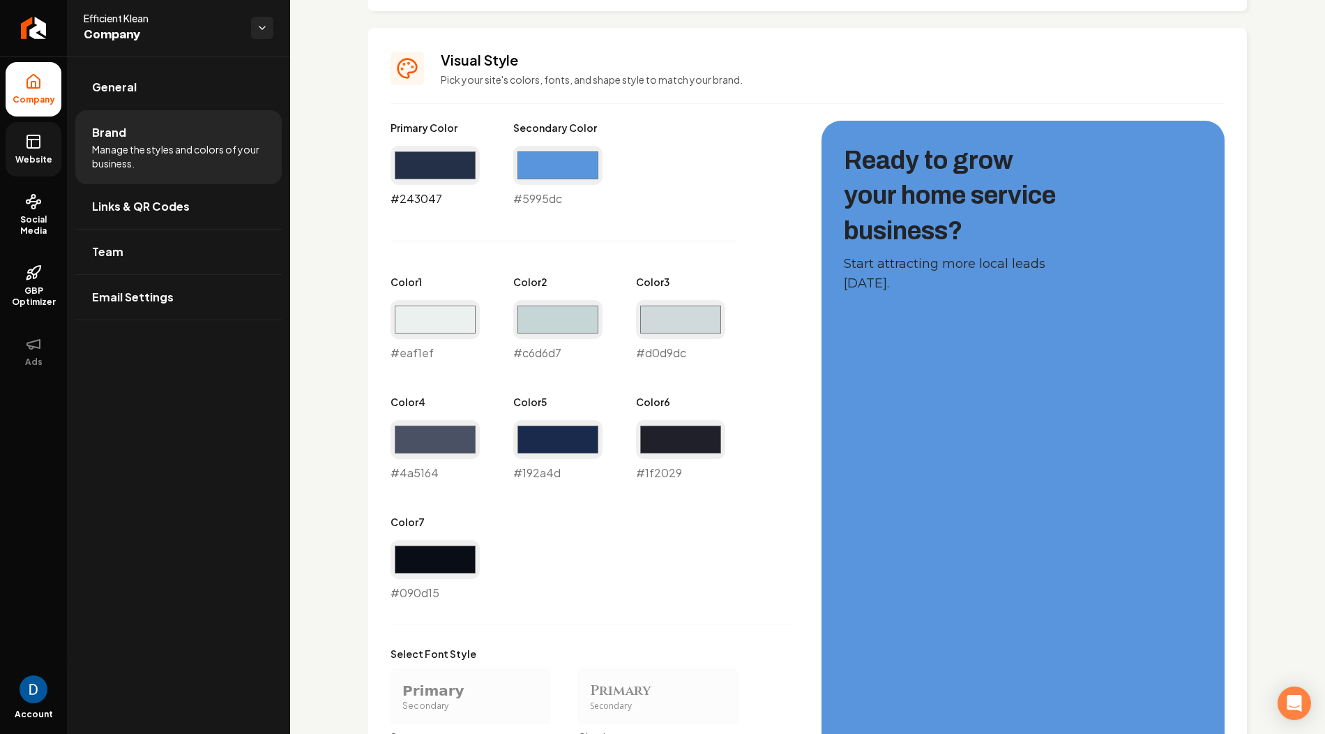
click at [444, 168] on input "#243047" at bounding box center [435, 165] width 89 height 39
type input "#000000"
click at [677, 255] on div "Primary Color #000000 #000000 Secondary Color #5995dc #5995dc Color 1 #eaf1ef #…" at bounding box center [592, 361] width 403 height 481
click at [552, 156] on input "#5995dc" at bounding box center [557, 165] width 89 height 39
click at [555, 321] on input "#c6d6d7" at bounding box center [557, 319] width 89 height 39
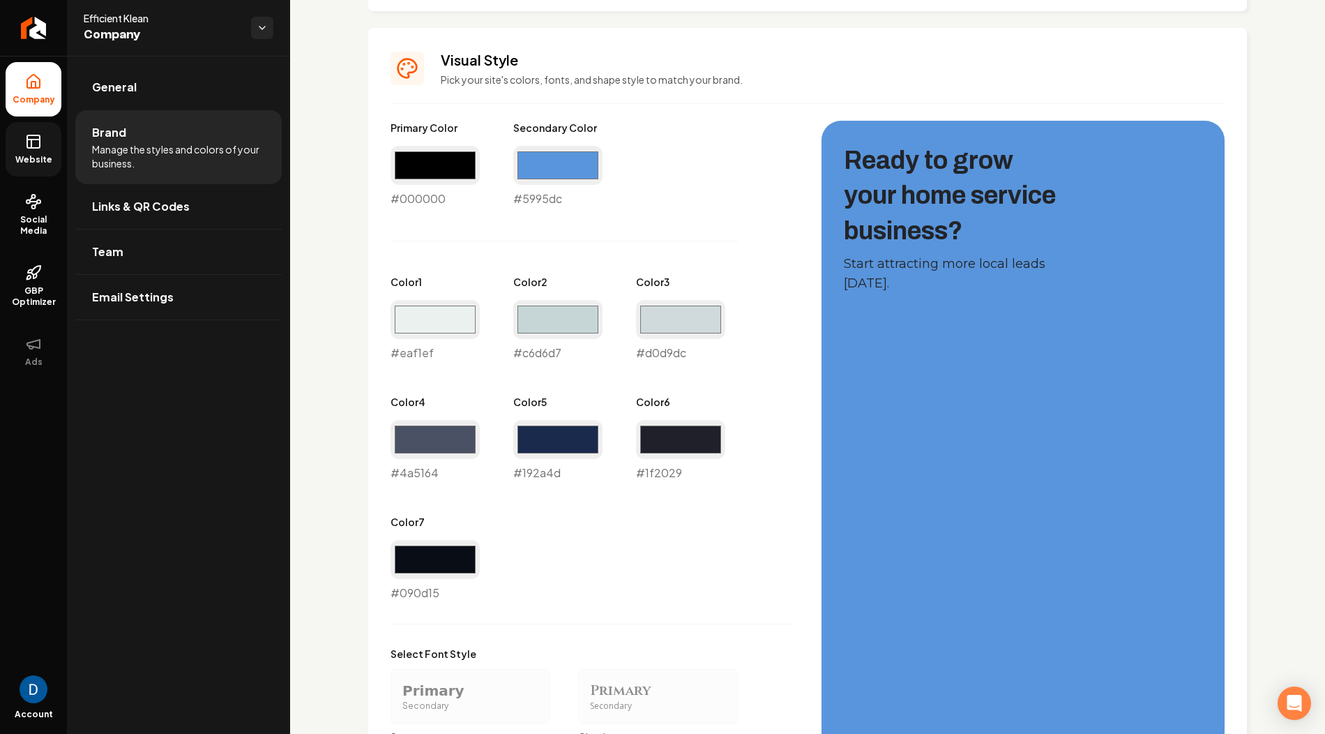
click at [595, 218] on div "Primary Color #000000 #000000 Secondary Color #5995dc #5995dc Color 1 #eaf1ef #…" at bounding box center [592, 361] width 403 height 481
click at [555, 160] on input "#5995dc" at bounding box center [557, 165] width 89 height 39
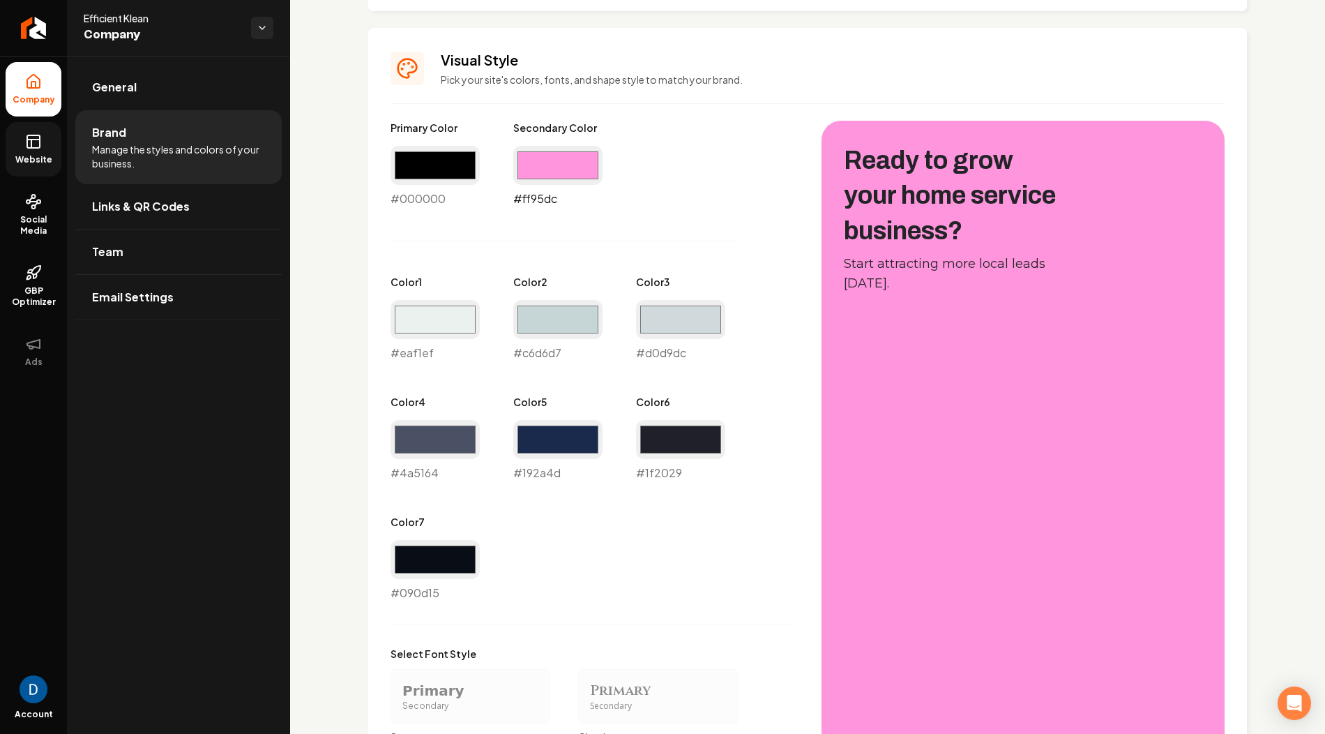
click at [559, 171] on input "#ff95dc" at bounding box center [557, 165] width 89 height 39
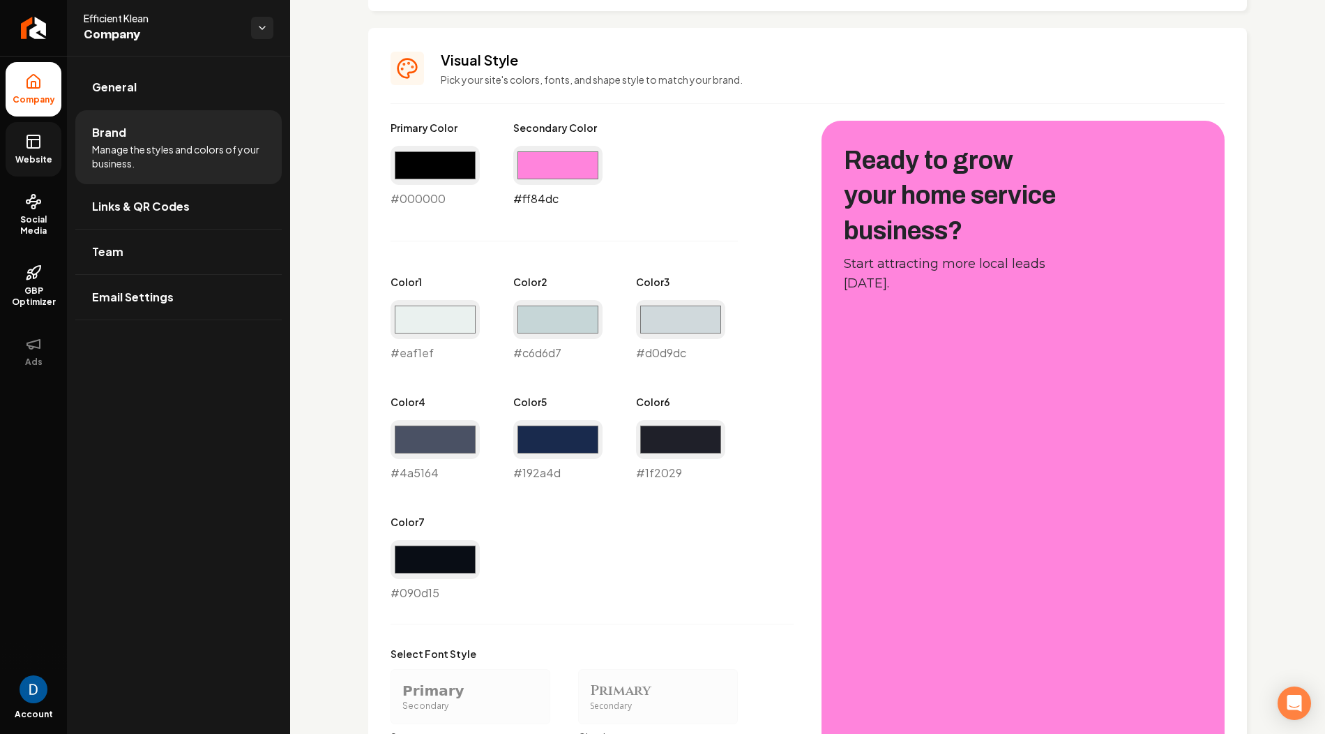
click at [580, 176] on input "#ff84dc" at bounding box center [557, 165] width 89 height 39
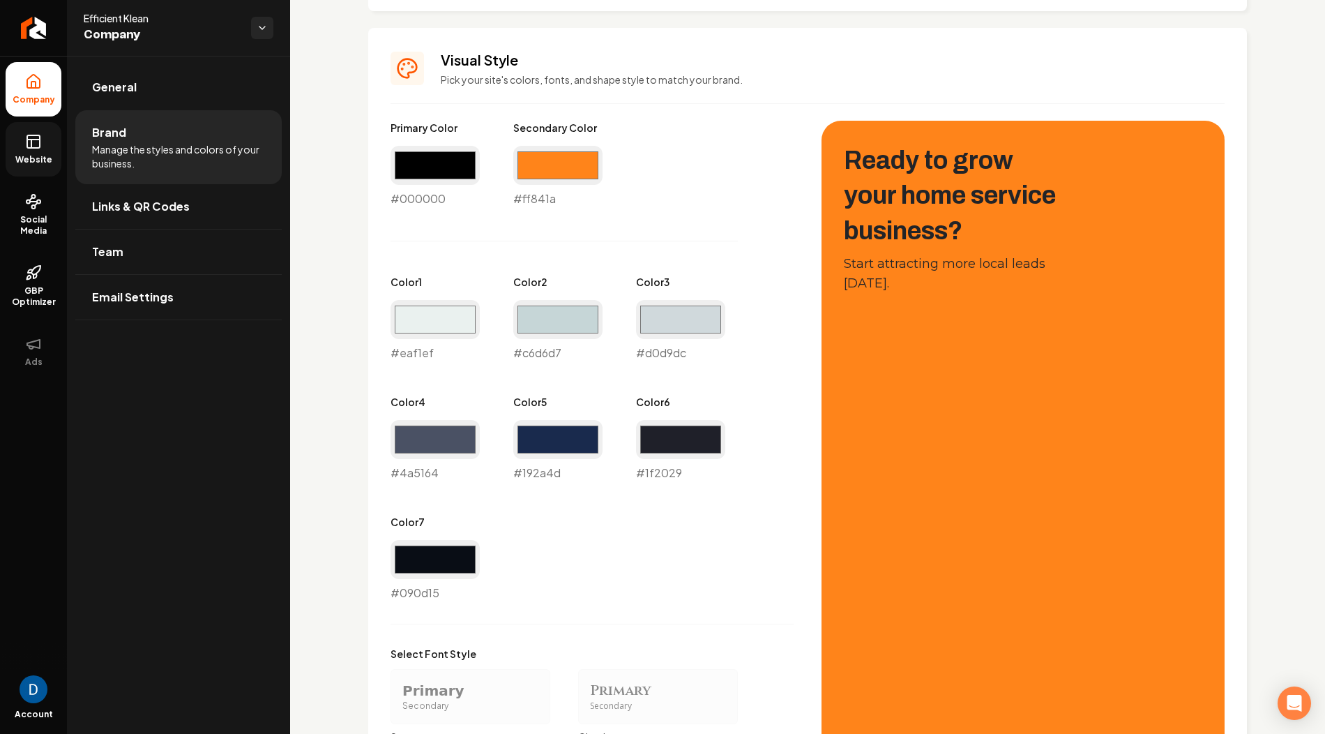
type input "#ff841a"
click at [759, 269] on div "Primary Color #000000 #000000 Secondary Color #ff841a #ff841a Color 1 #eaf1ef #…" at bounding box center [592, 361] width 403 height 481
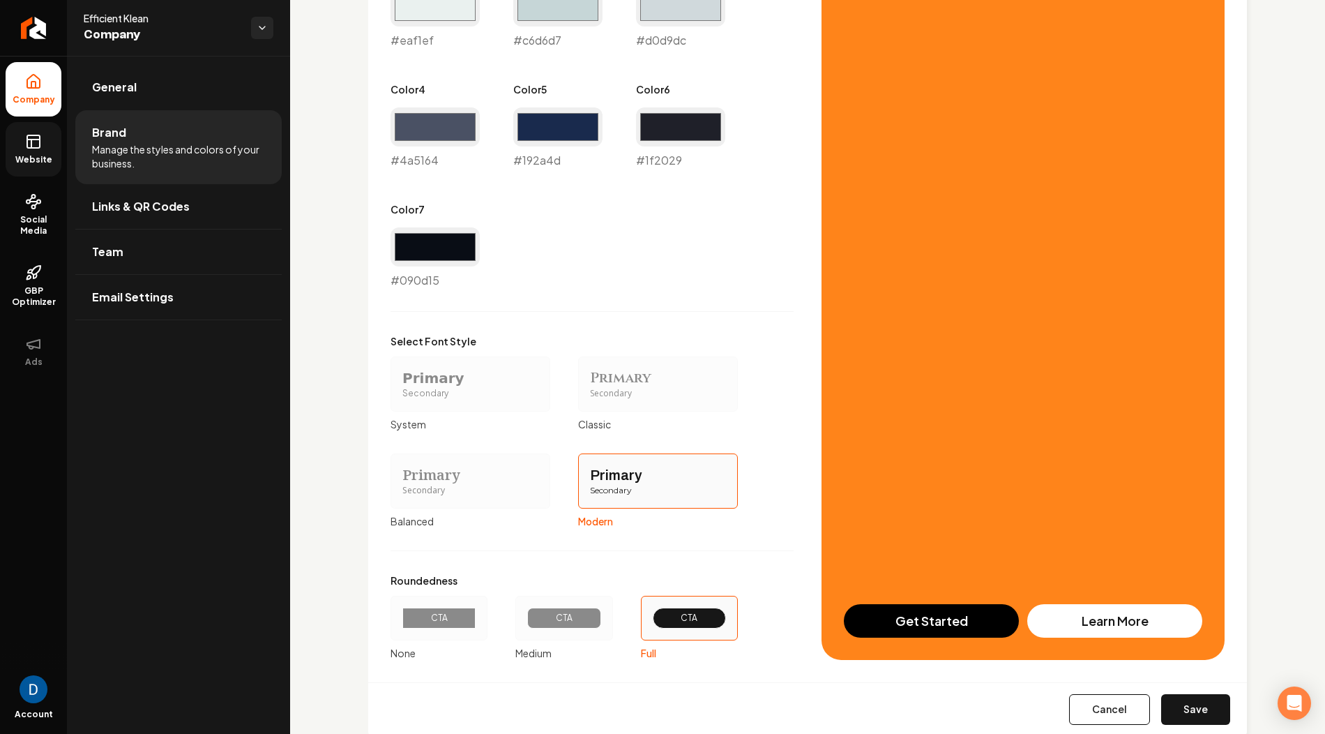
scroll to position [895, 0]
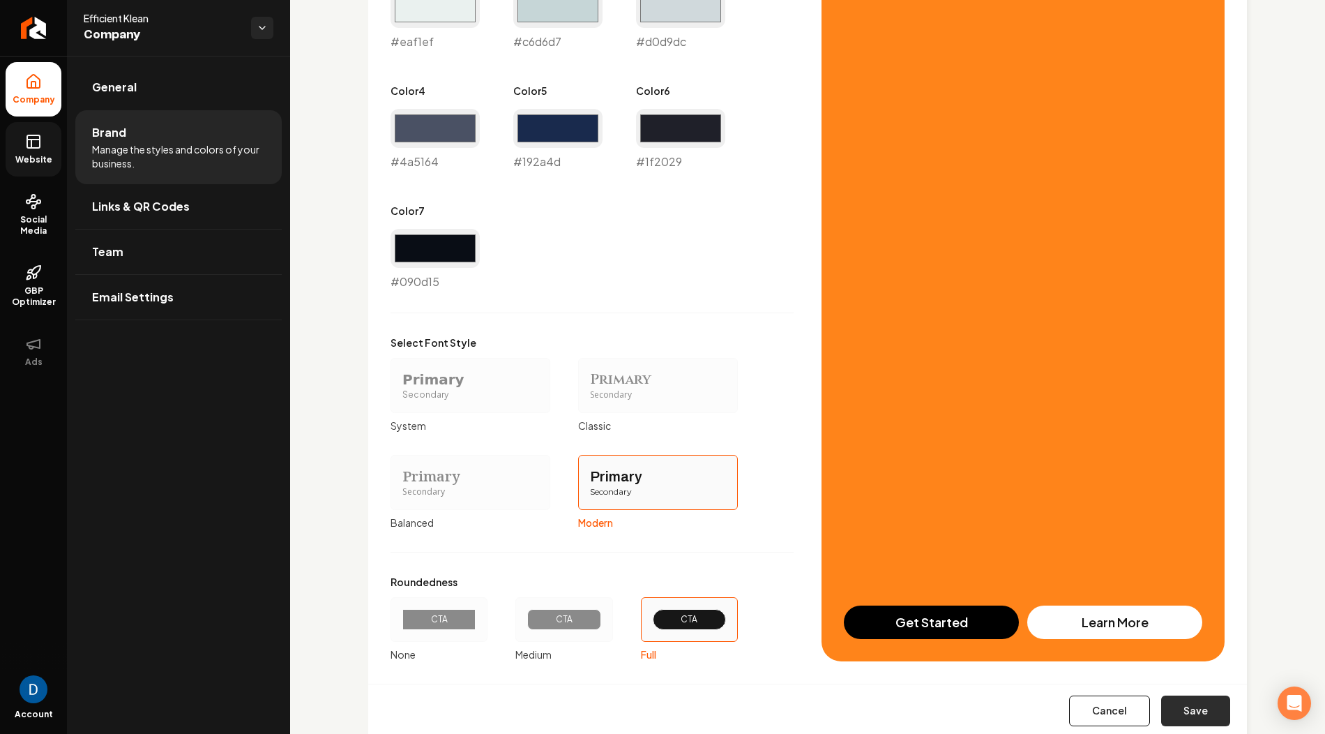
click at [1183, 704] on button "Save" at bounding box center [1195, 710] width 69 height 31
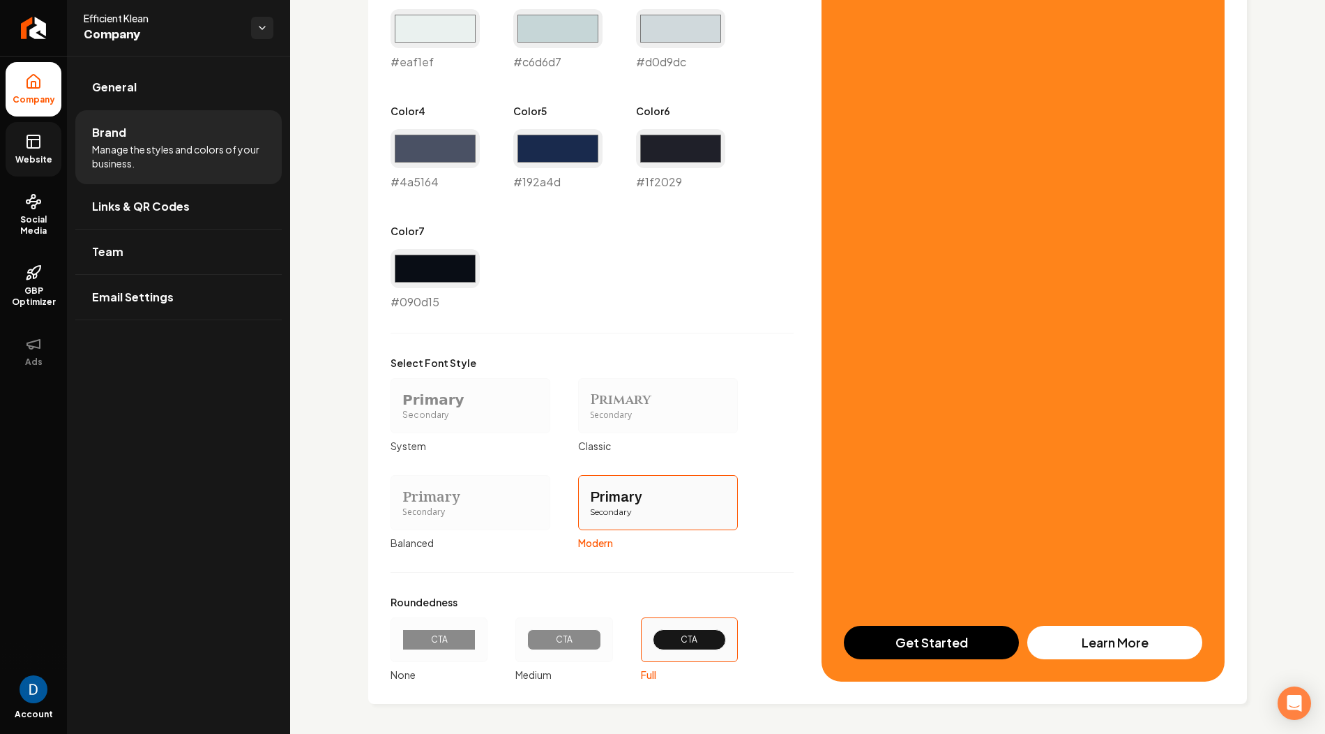
scroll to position [0, 0]
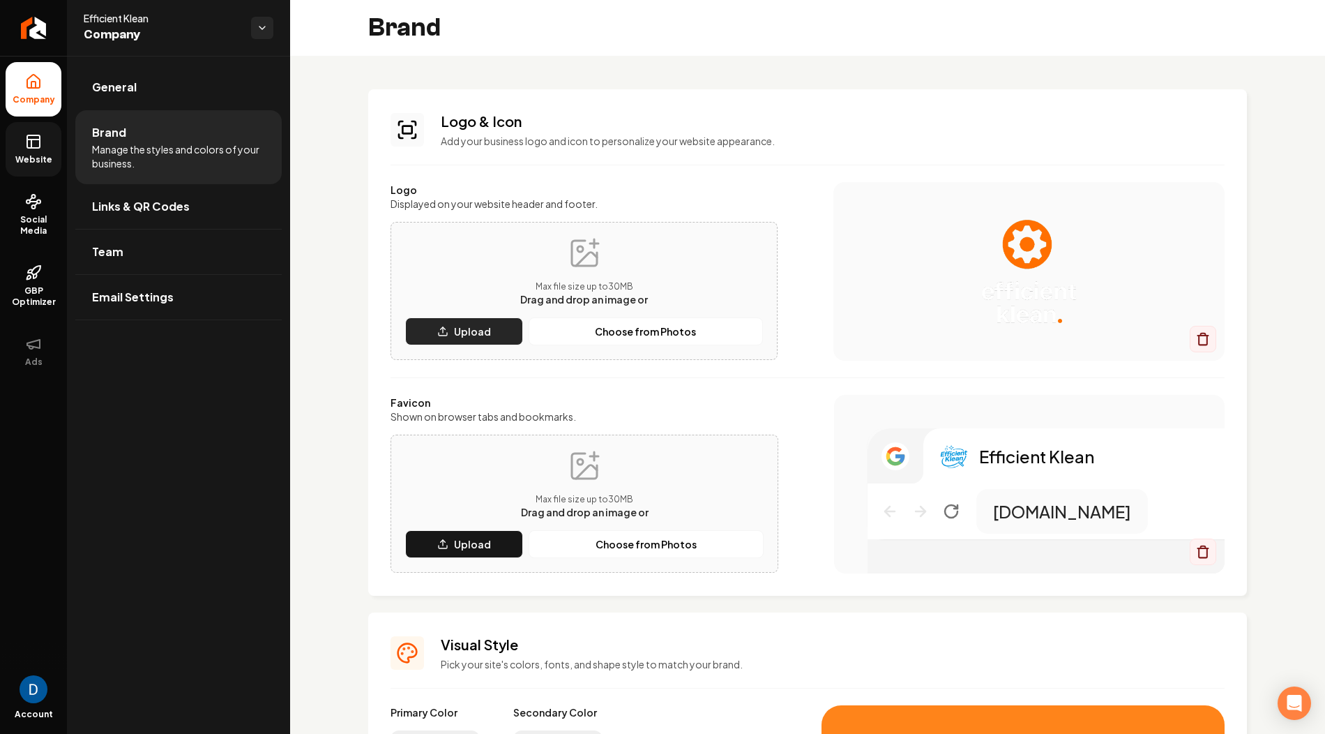
click at [496, 326] on button "Upload" at bounding box center [464, 331] width 118 height 28
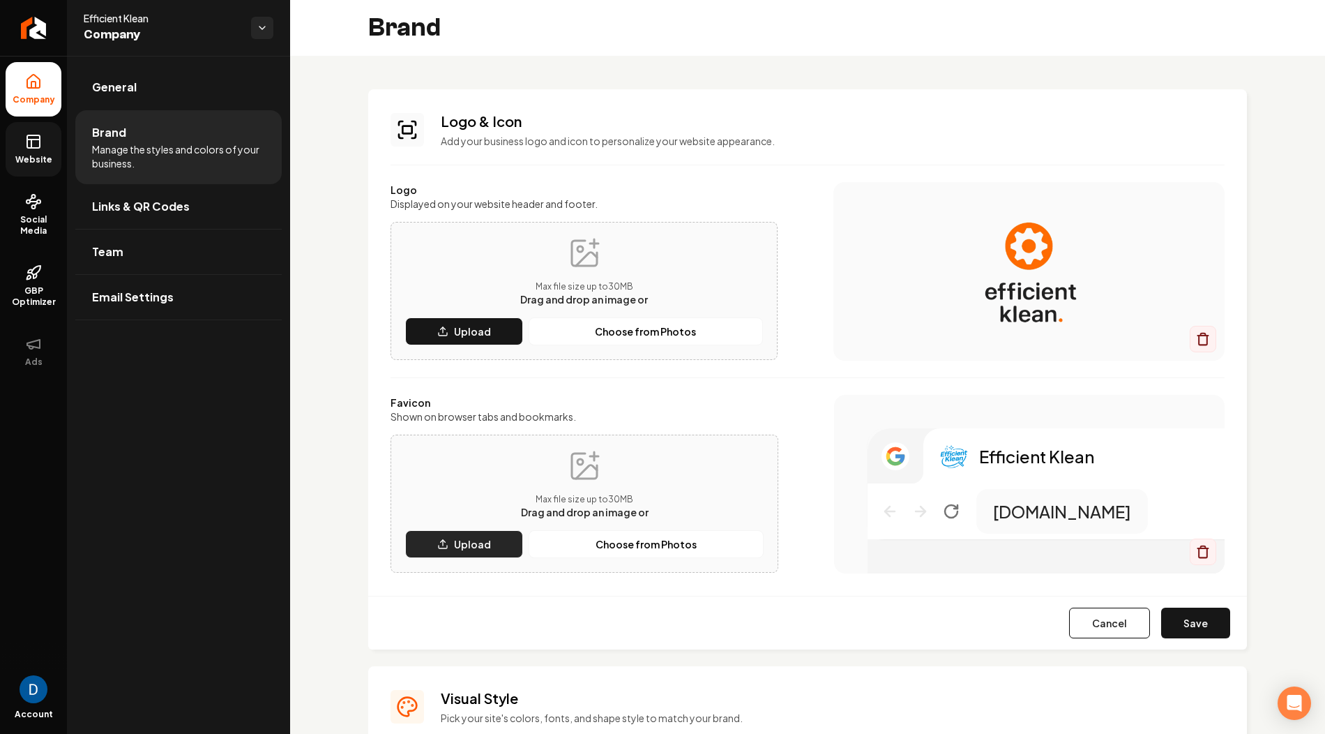
click at [487, 543] on p "Upload" at bounding box center [472, 544] width 37 height 14
click at [1188, 622] on button "Save" at bounding box center [1195, 622] width 69 height 31
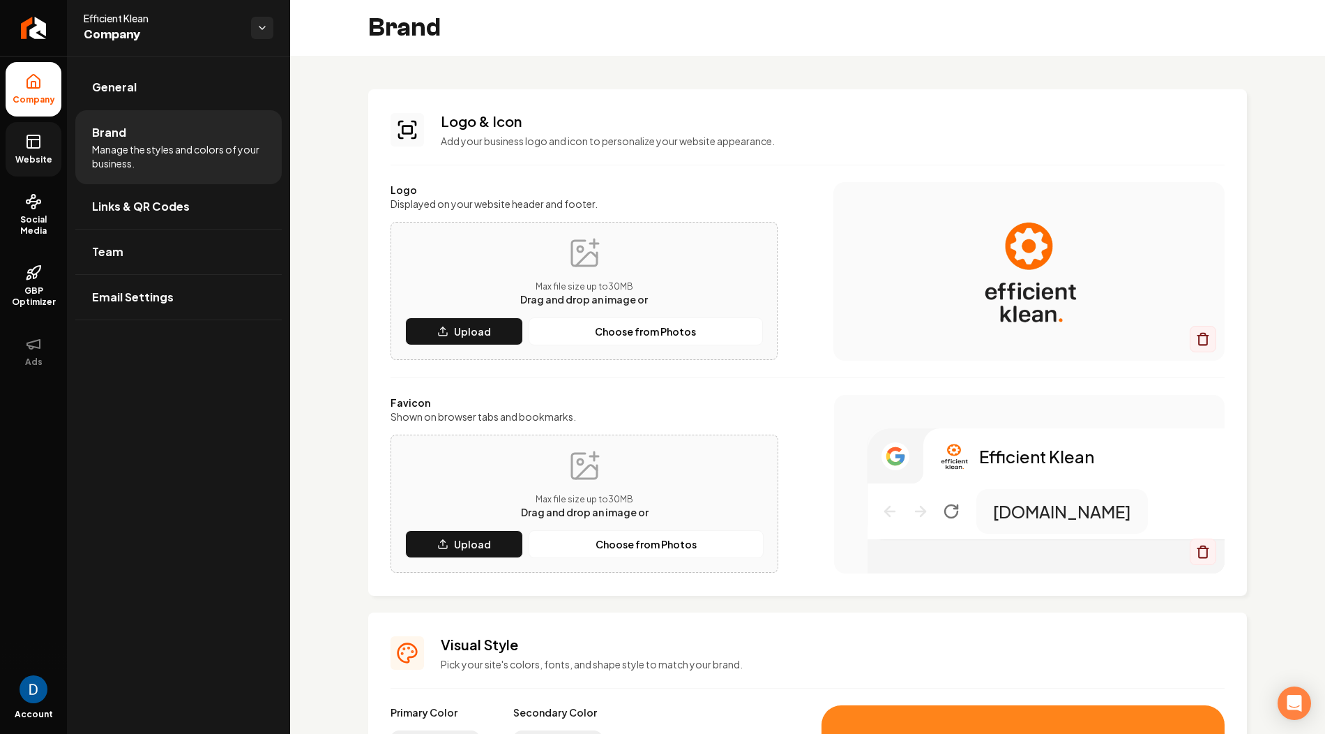
click at [44, 143] on link "Website" at bounding box center [34, 149] width 56 height 54
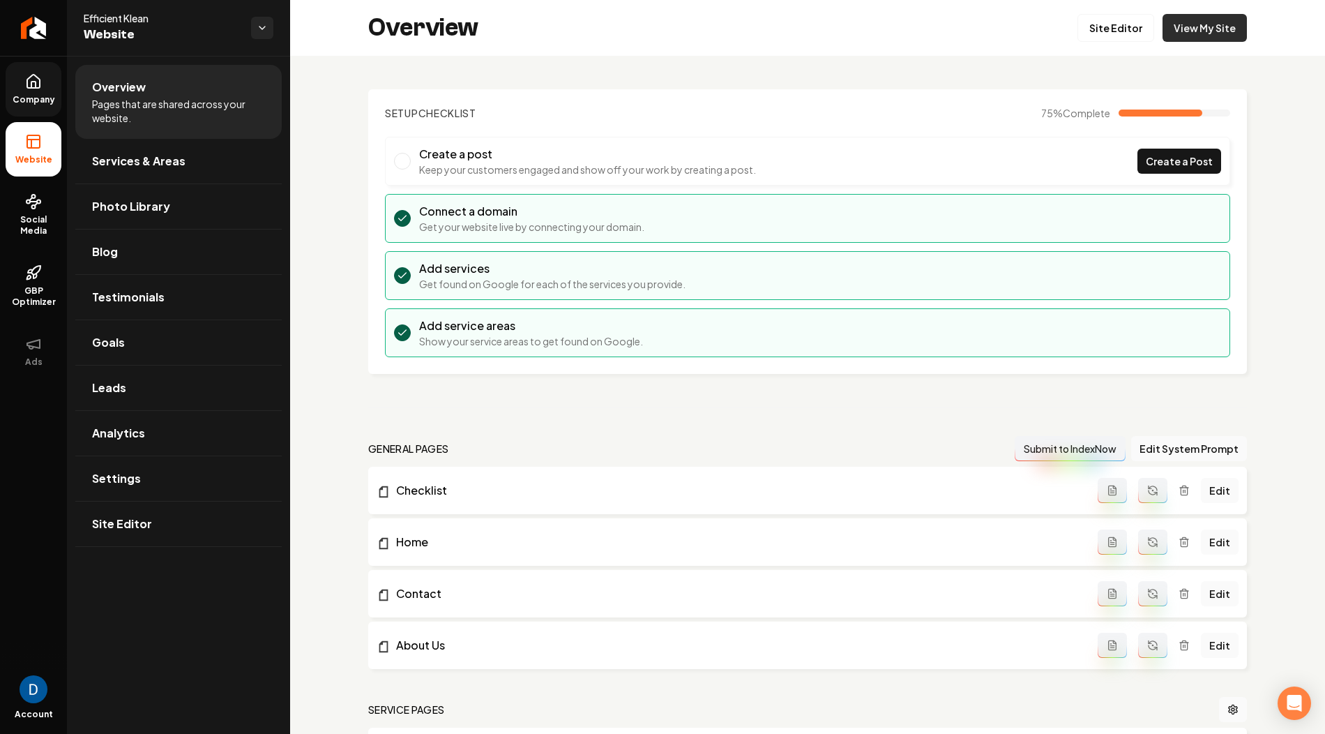
click at [1206, 33] on link "View My Site" at bounding box center [1205, 28] width 84 height 28
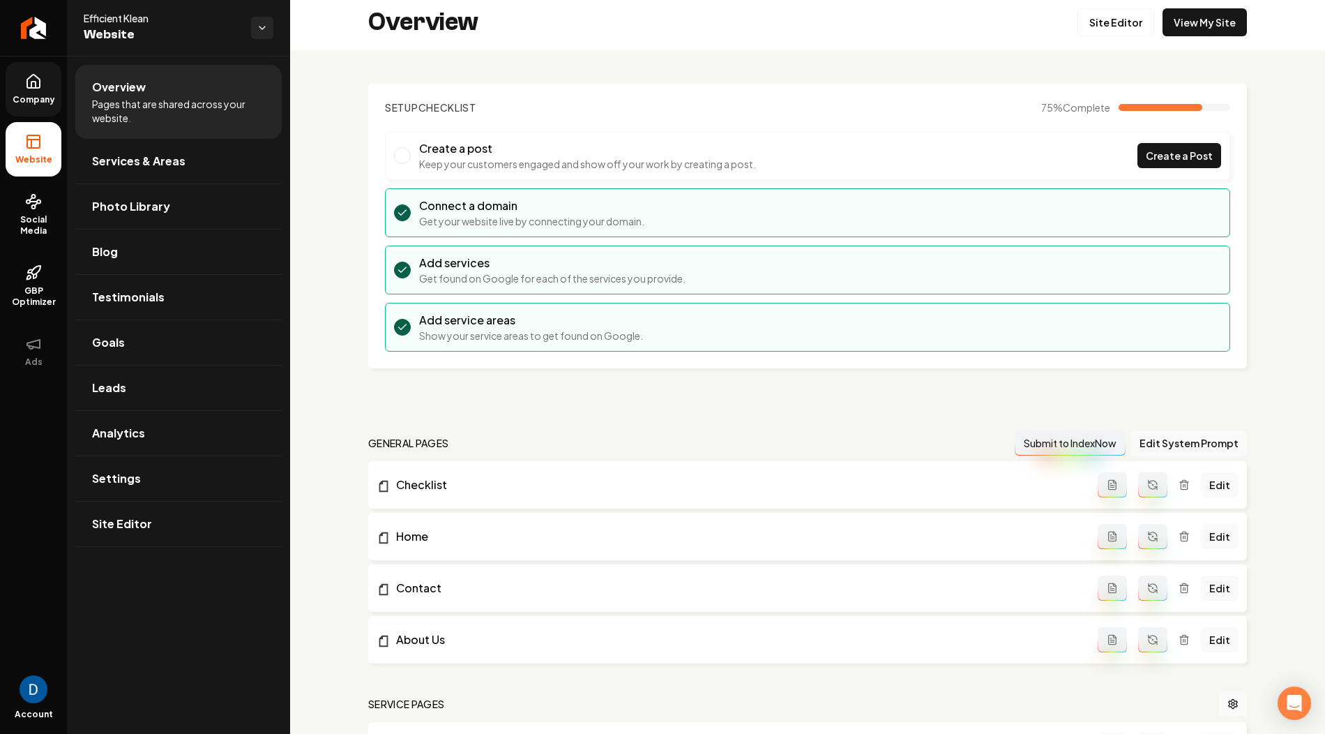
click at [30, 89] on icon at bounding box center [33, 81] width 17 height 17
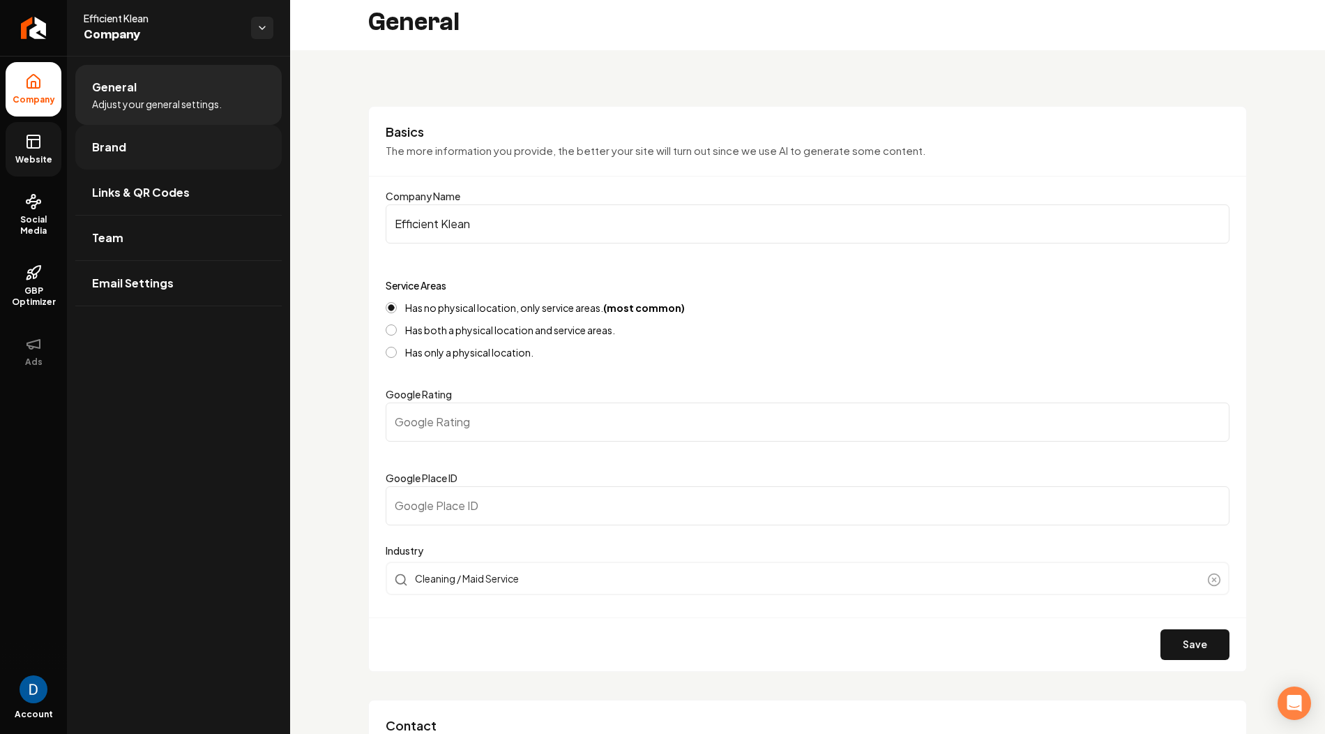
click at [171, 157] on link "Brand" at bounding box center [178, 147] width 206 height 45
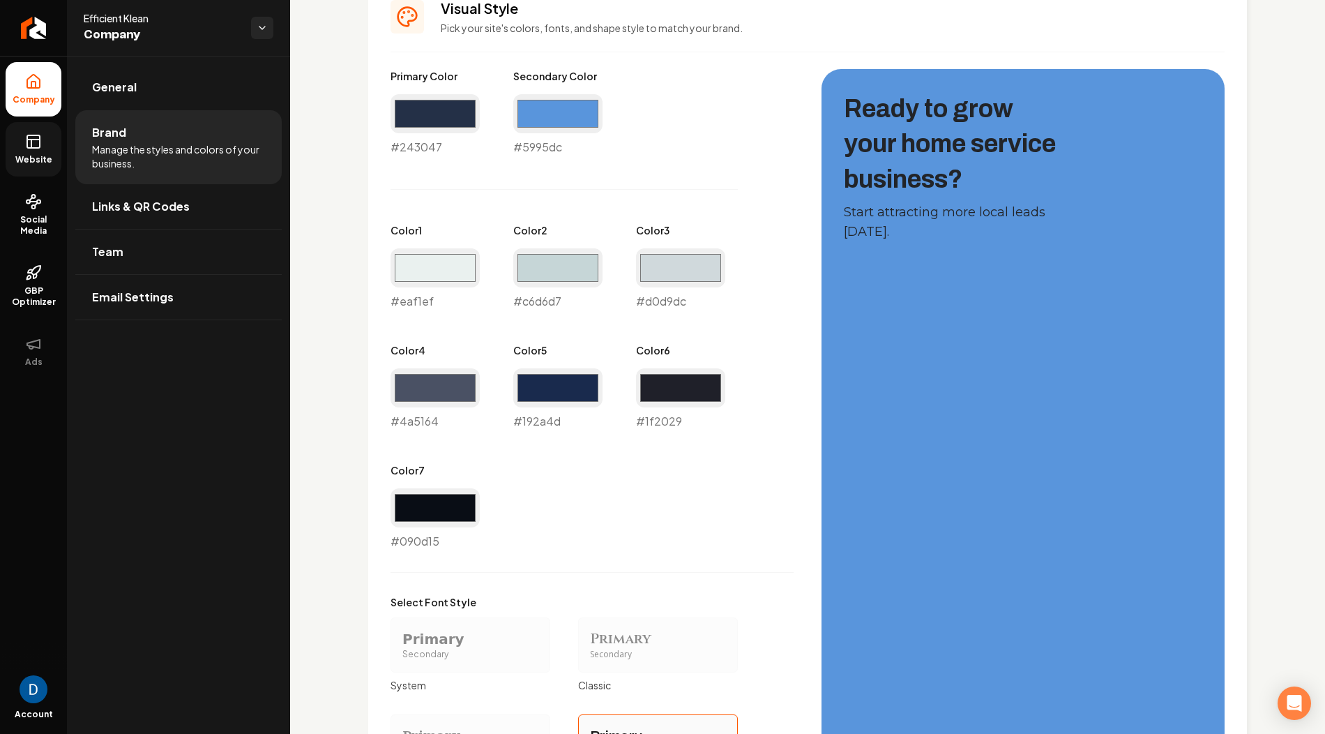
scroll to position [661, 0]
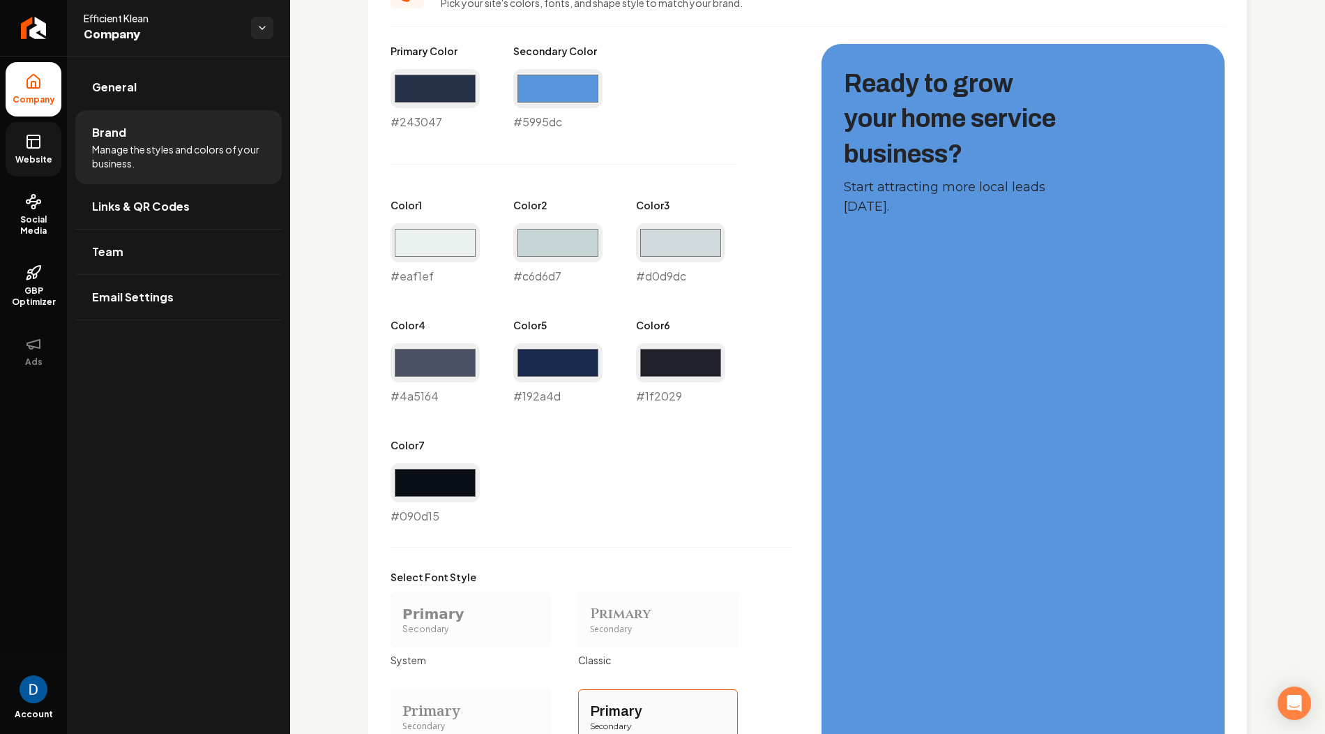
click at [451, 112] on div "#243047 #243047" at bounding box center [435, 99] width 89 height 61
click at [449, 100] on input "#243047" at bounding box center [435, 88] width 89 height 39
type input "#000000"
click at [628, 158] on div "Primary Color #000000 #000000 Secondary Color #5995dc #5995dc Color 1 #eaf1ef #…" at bounding box center [592, 284] width 403 height 481
click at [551, 93] on input "#5995dc" at bounding box center [557, 88] width 89 height 39
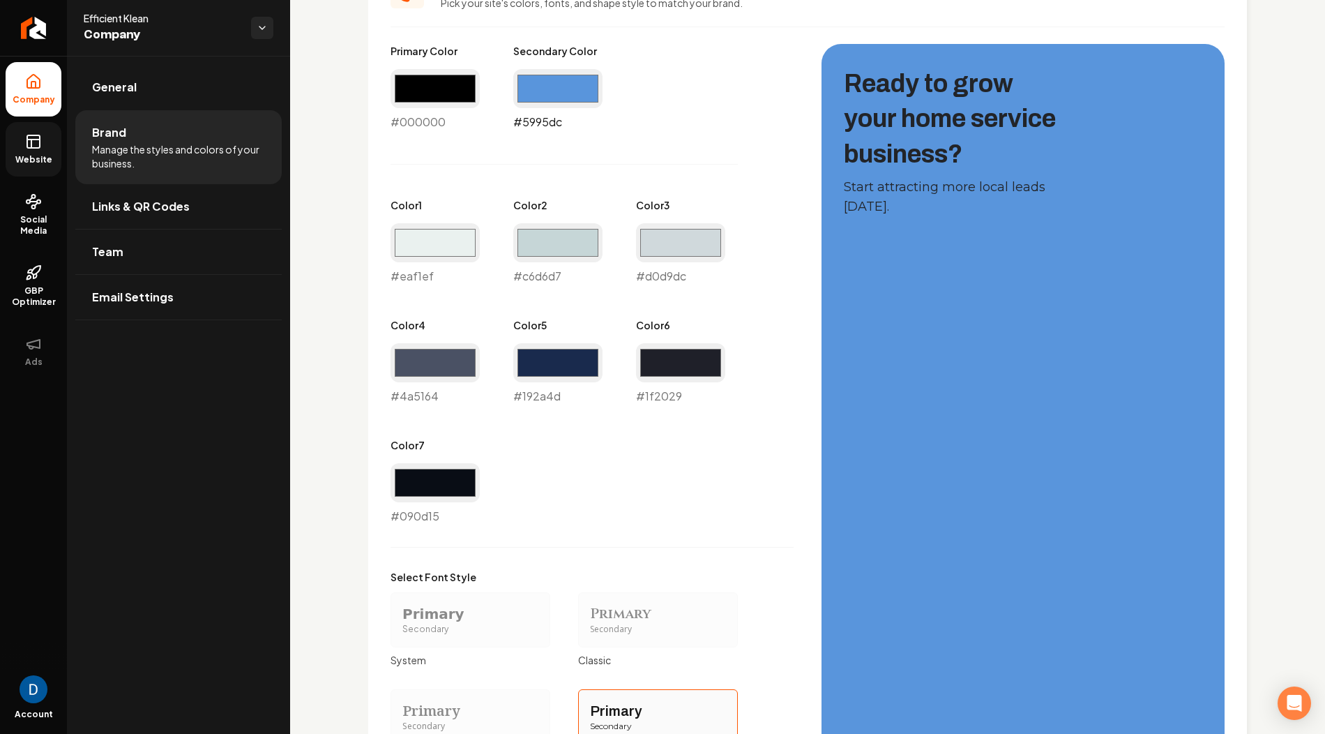
click at [554, 90] on input "#5995dc" at bounding box center [557, 88] width 89 height 39
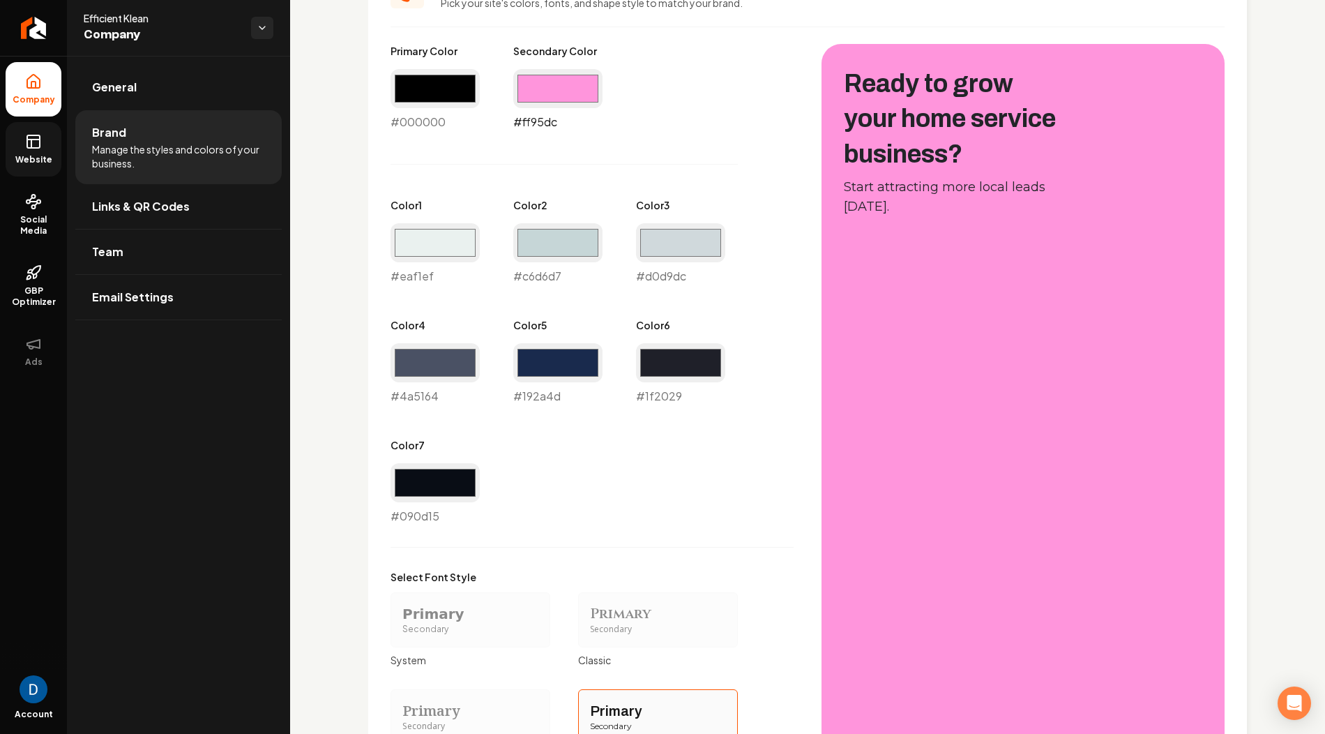
click at [531, 102] on input "#ff95dc" at bounding box center [557, 88] width 89 height 39
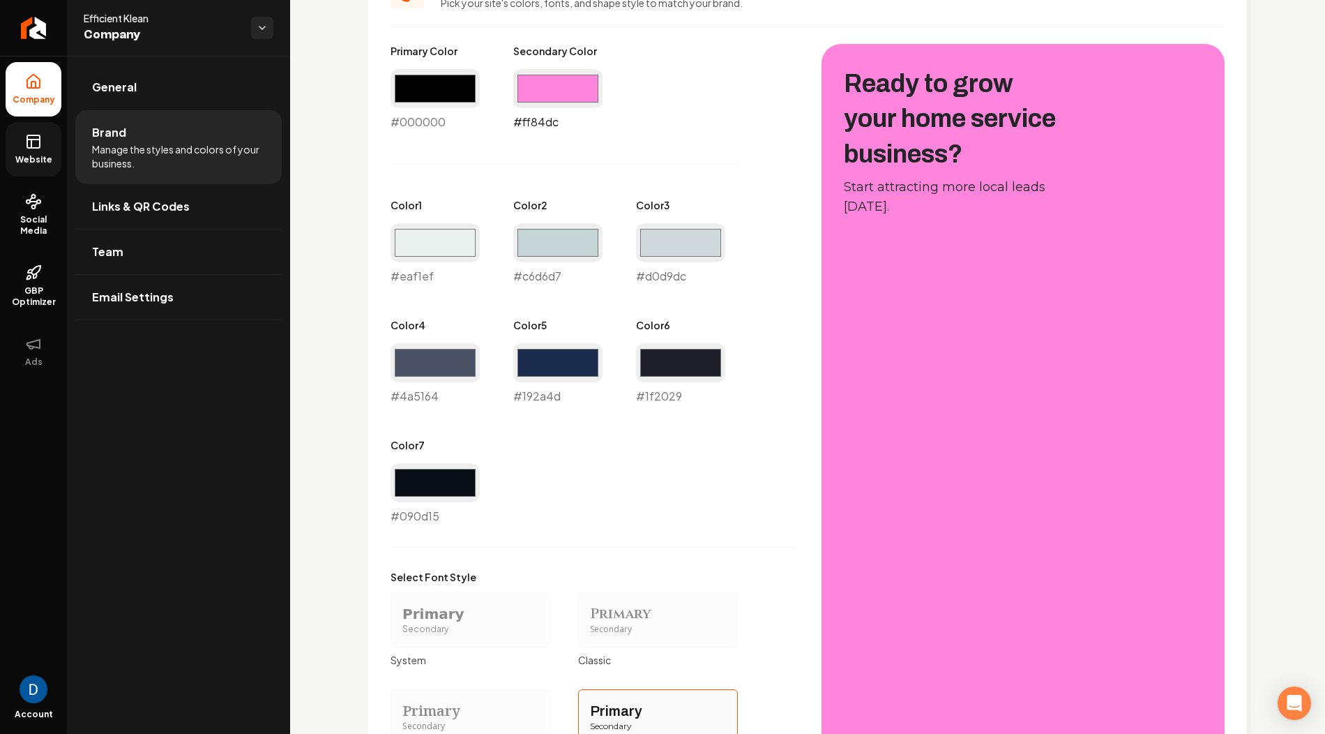
click at [559, 86] on input "#ff84dc" at bounding box center [557, 88] width 89 height 39
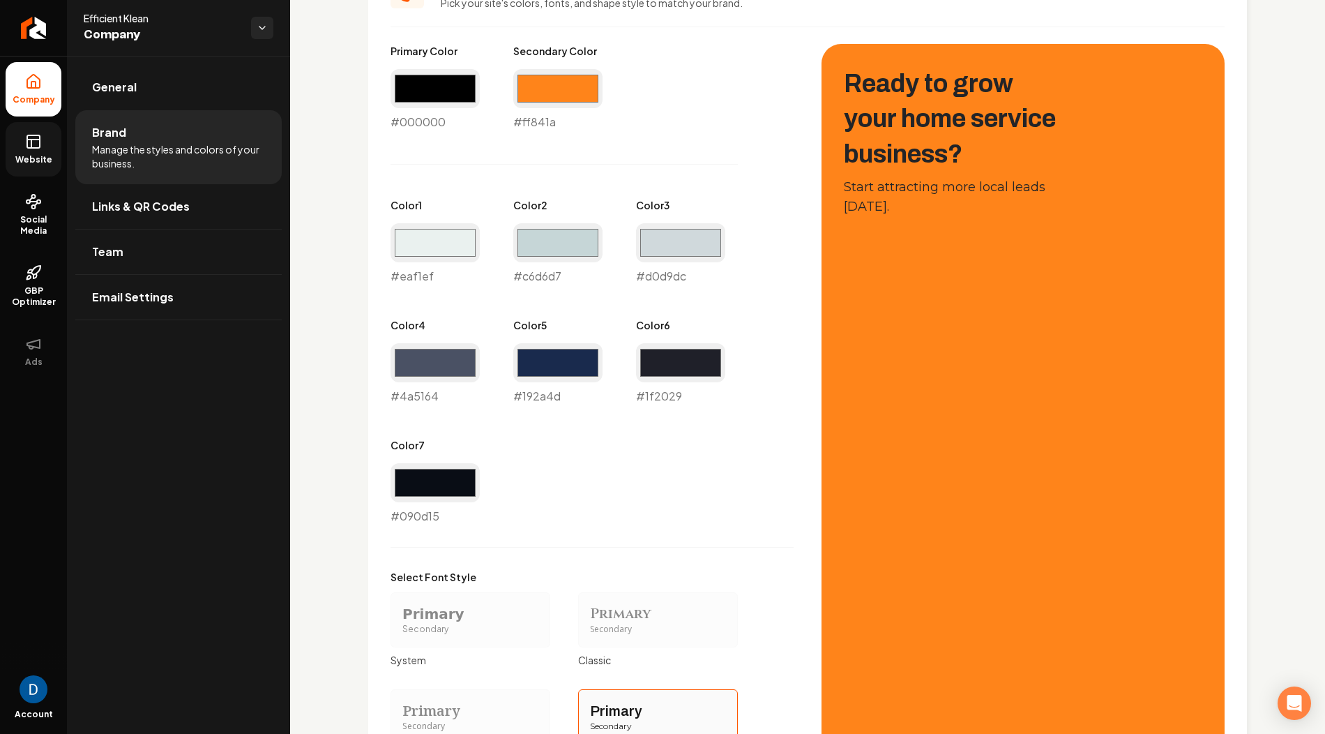
type input "#ff841a"
click at [752, 192] on div "Primary Color #000000 #000000 Secondary Color #ff841a #ff841a Color 1 #eaf1ef #…" at bounding box center [592, 284] width 403 height 481
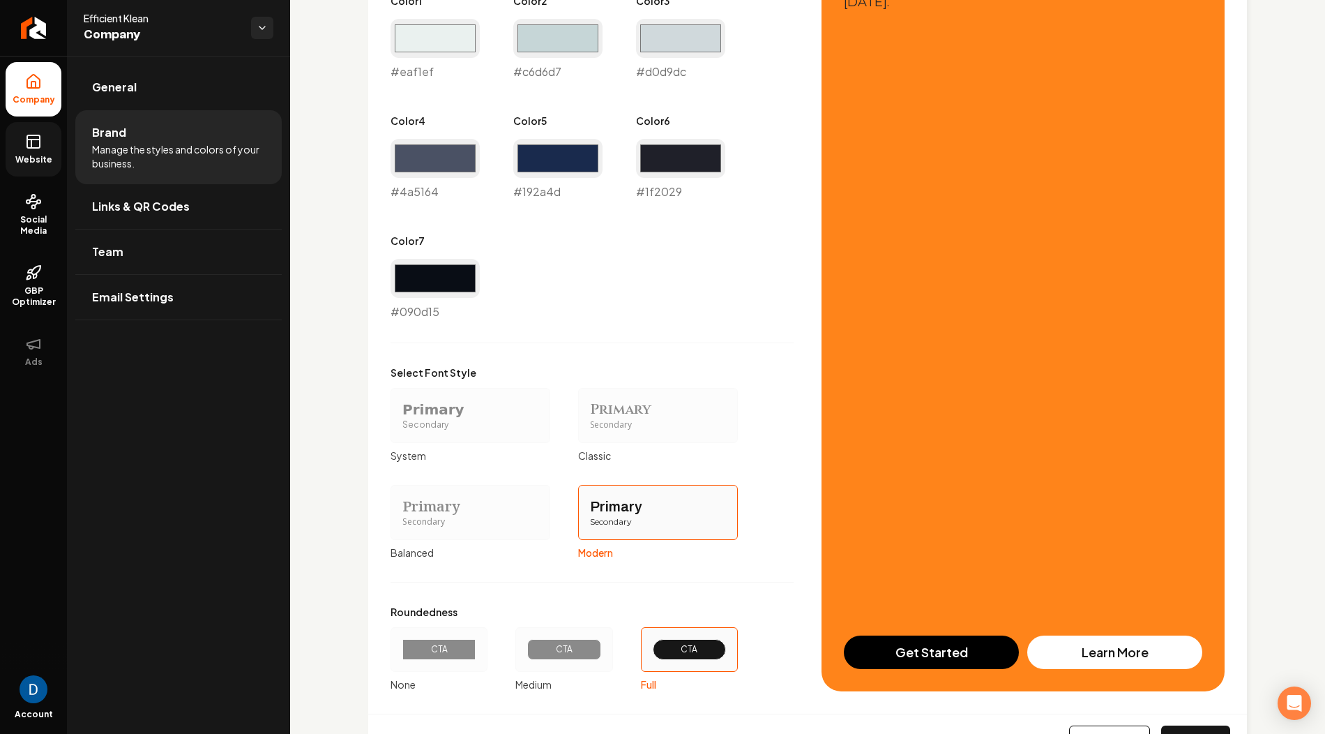
scroll to position [876, 0]
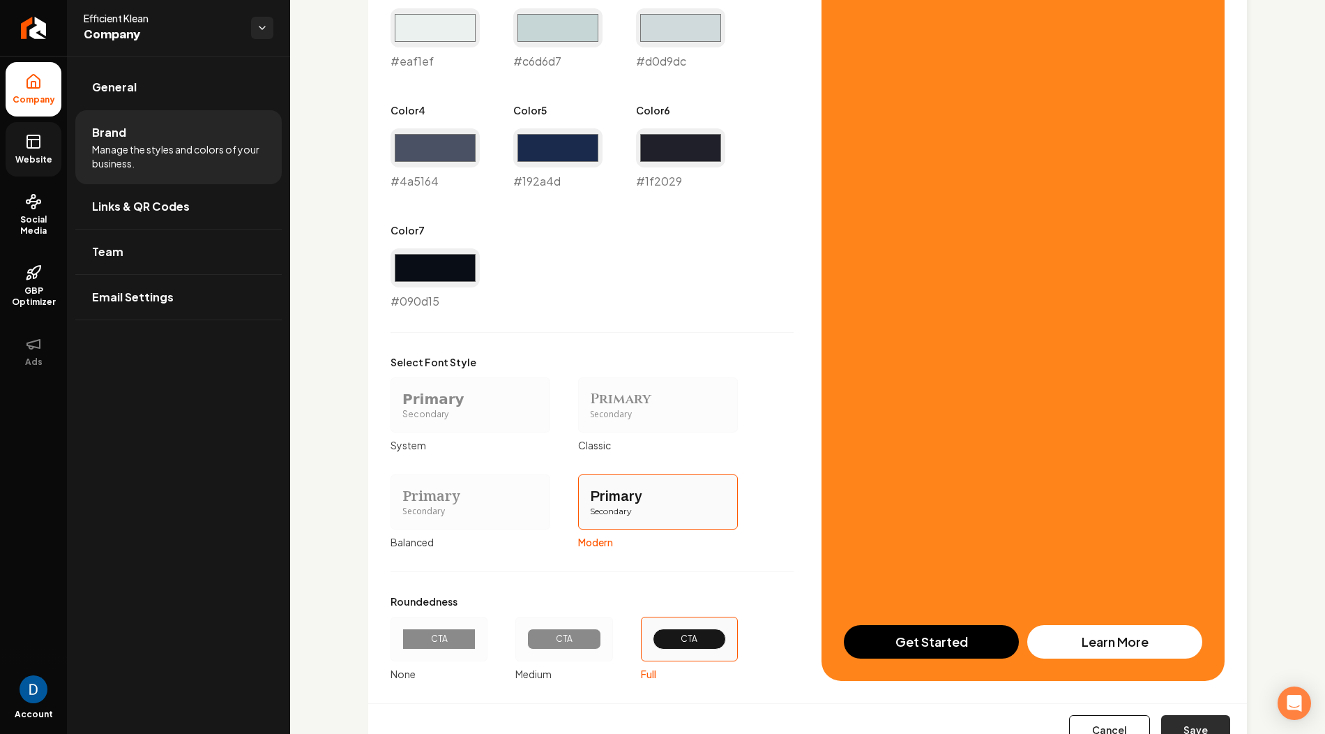
click at [1212, 723] on button "Save" at bounding box center [1195, 730] width 69 height 31
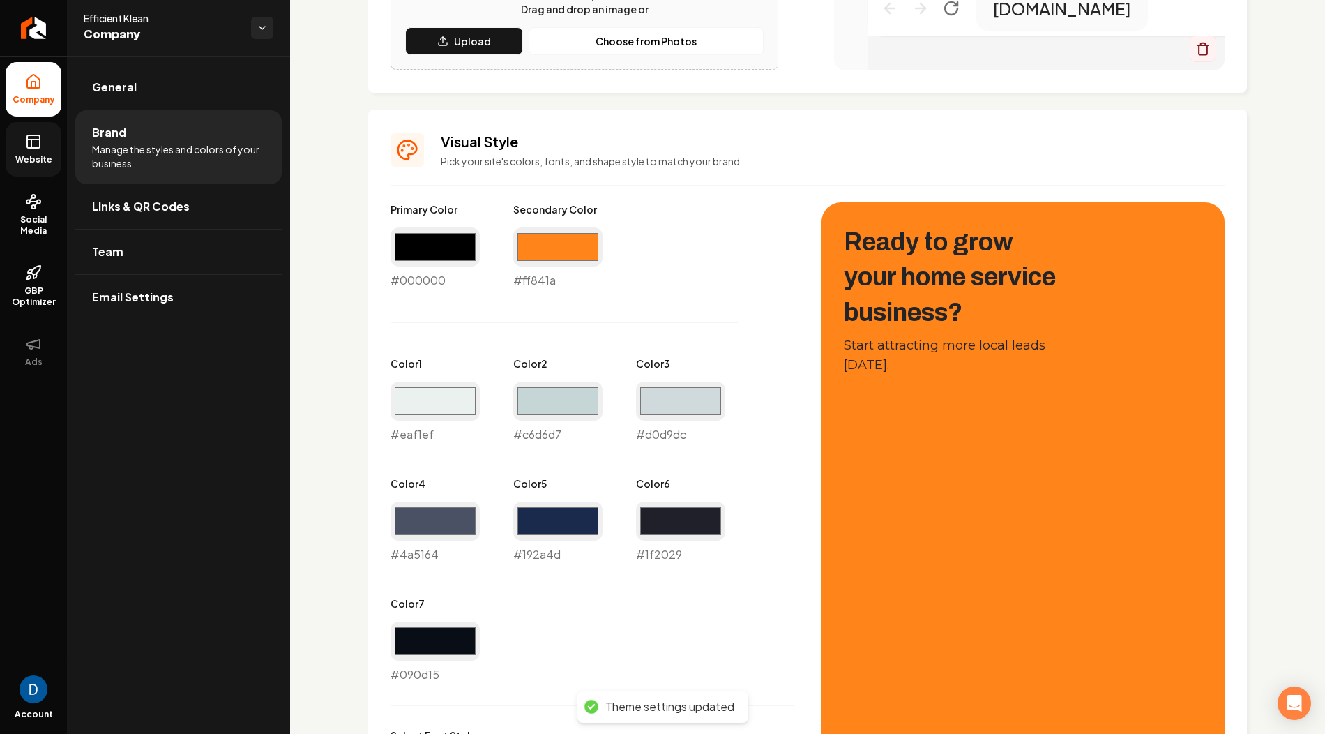
scroll to position [421, 0]
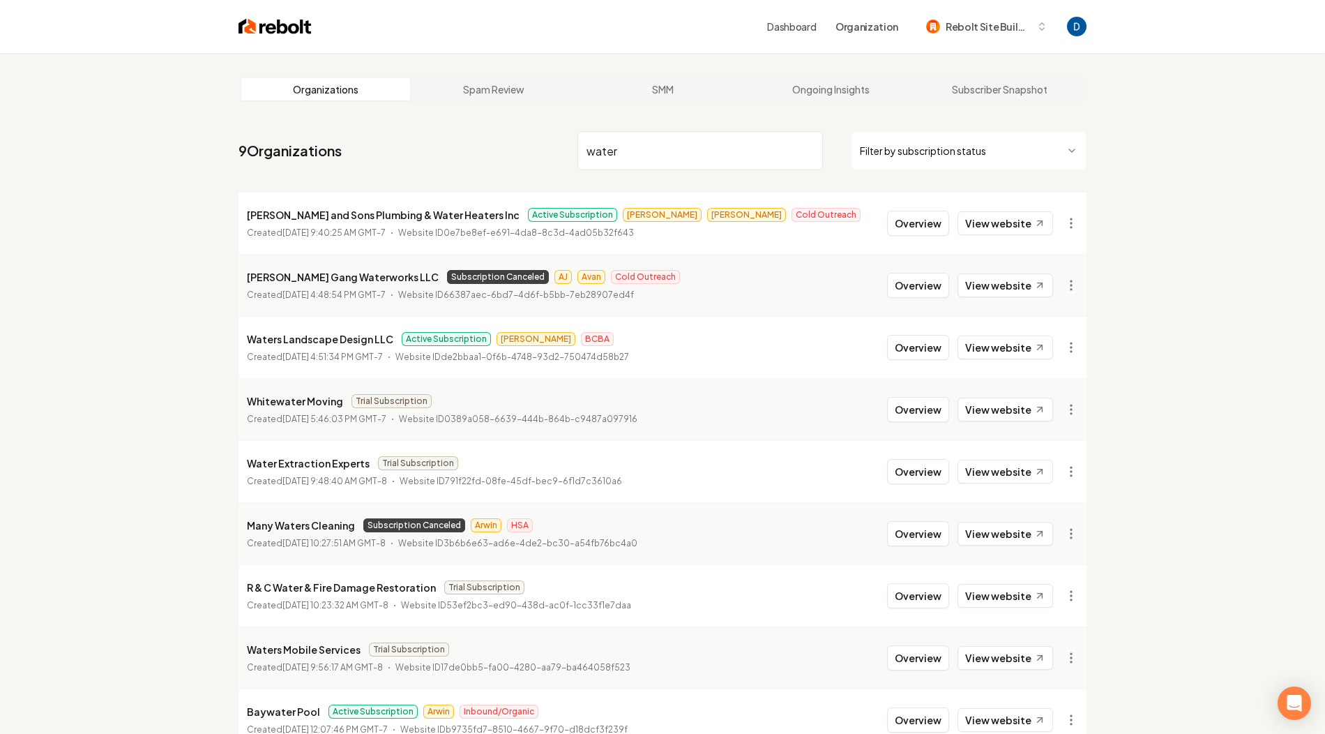
click at [332, 338] on p "Waters Landscape Design LLC" at bounding box center [320, 339] width 146 height 17
copy p "Waters Landscape Design LLC"
click at [710, 156] on input "water" at bounding box center [699, 150] width 245 height 39
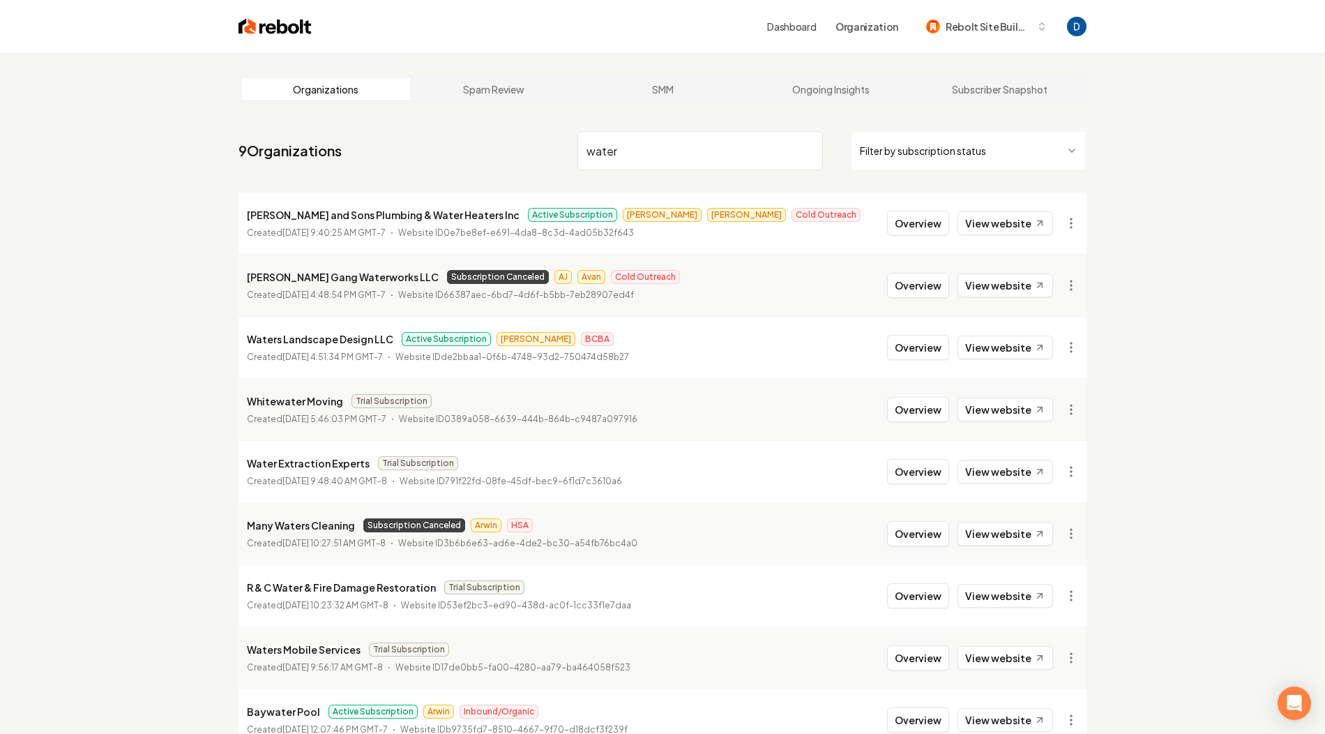
click at [710, 156] on input "water" at bounding box center [699, 150] width 245 height 39
paste input "Waters Landscape Design LLC"
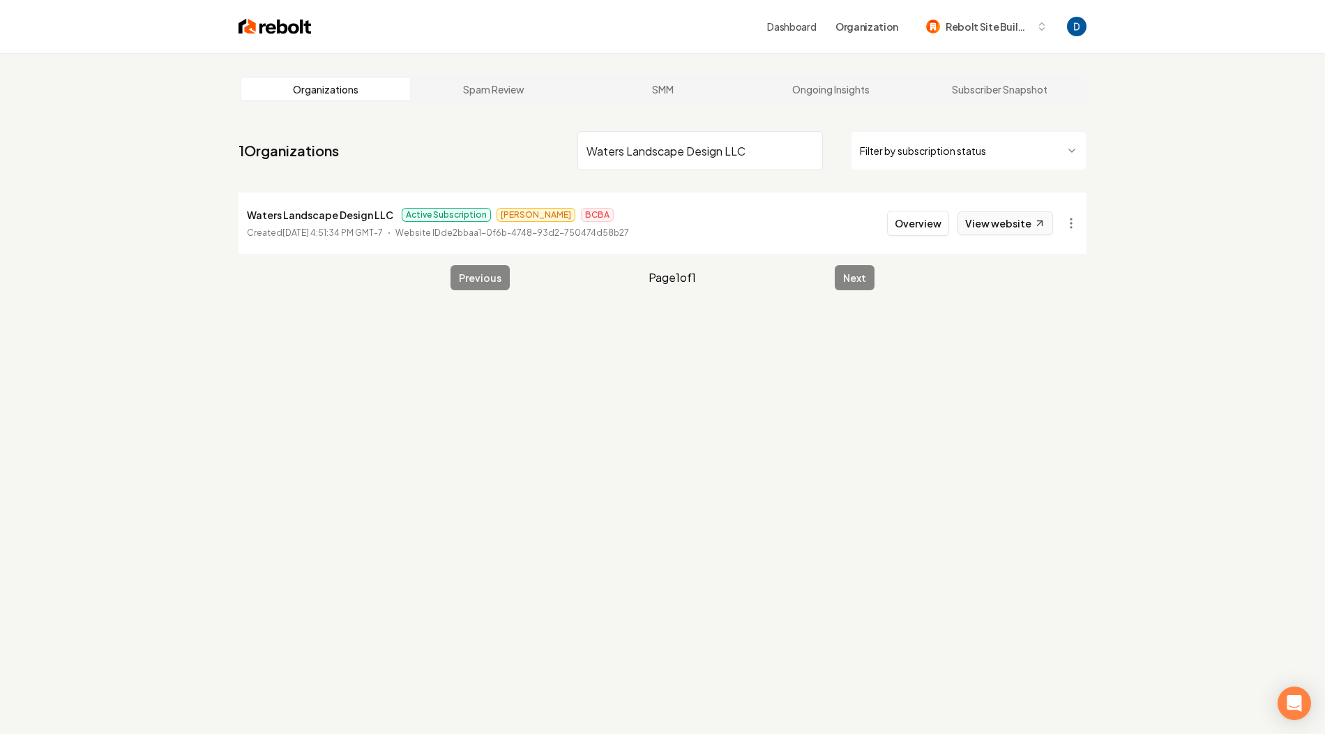
type input "Waters Landscape Design LLC"
click at [1034, 218] on icon at bounding box center [1040, 224] width 12 height 12
click at [1024, 232] on link "View website" at bounding box center [1006, 223] width 96 height 24
click at [933, 228] on button "Overview" at bounding box center [918, 223] width 62 height 25
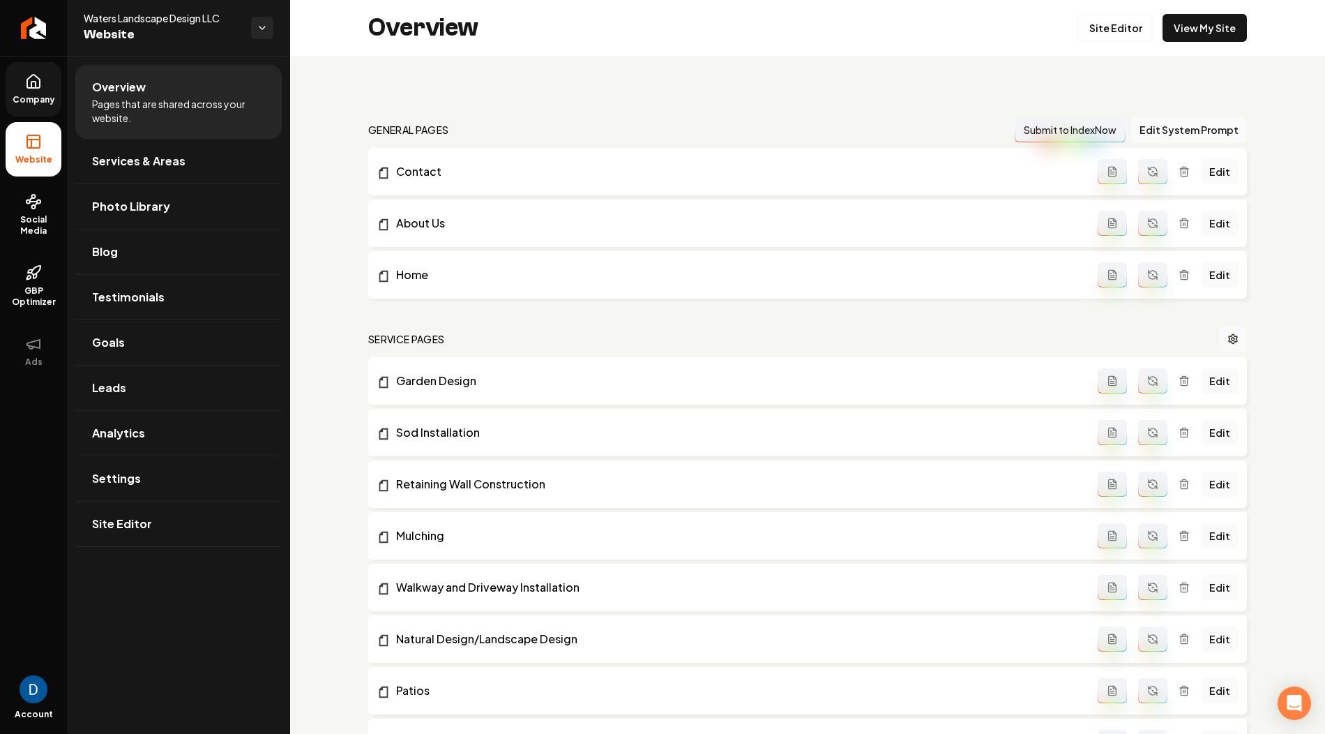
click at [31, 89] on link "Company" at bounding box center [34, 89] width 56 height 54
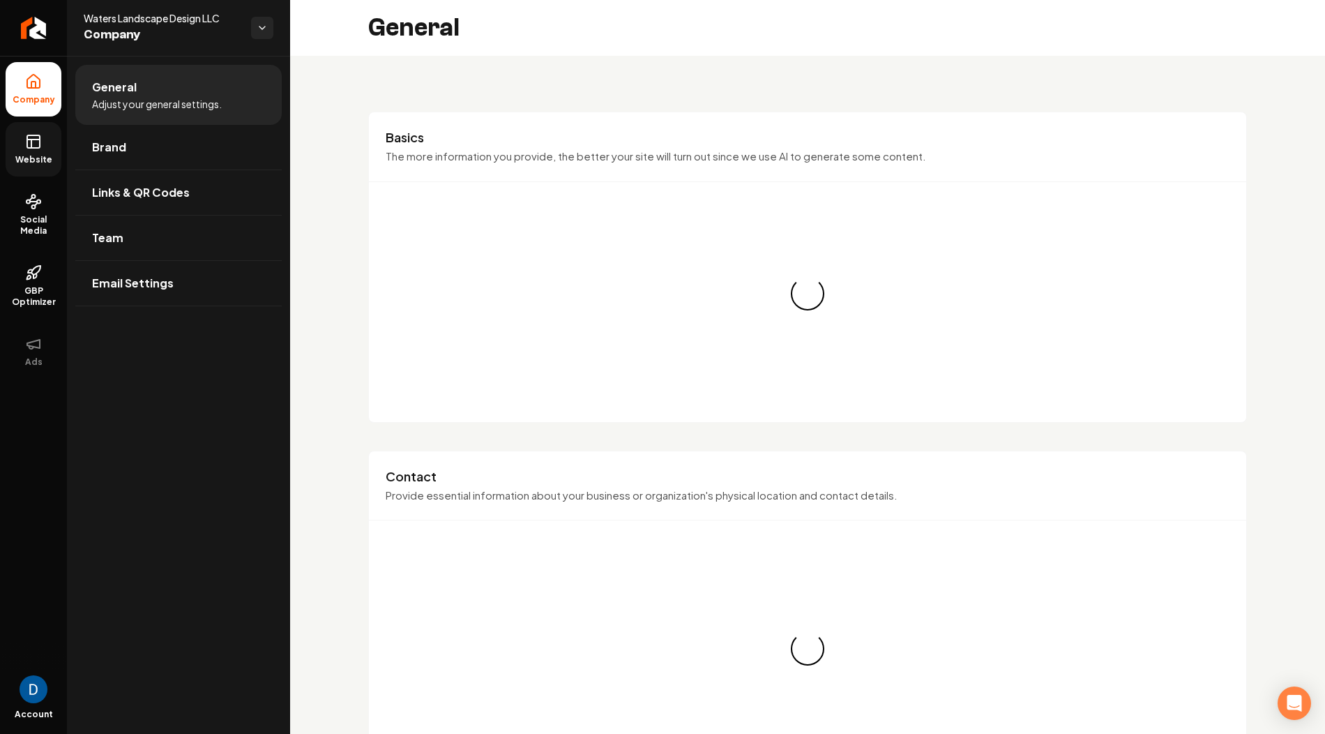
click at [33, 155] on span "Website" at bounding box center [34, 159] width 48 height 11
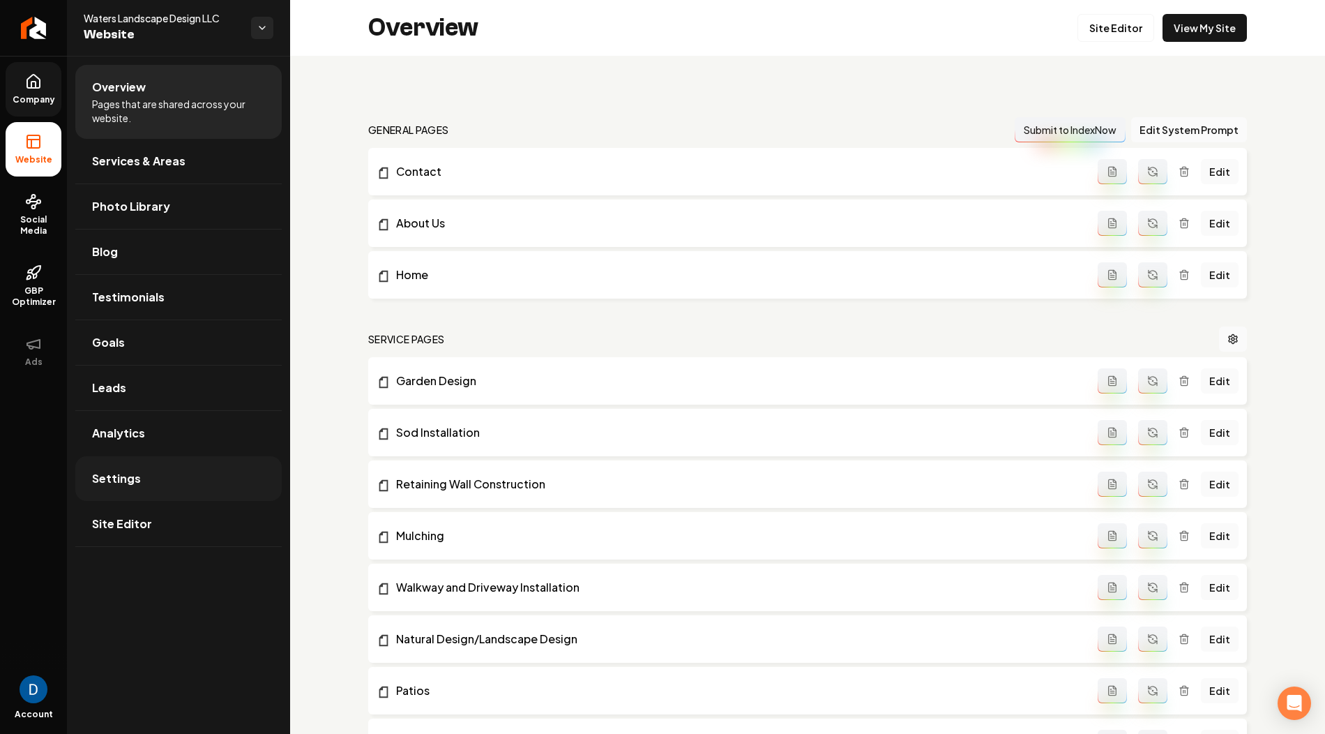
click at [143, 494] on link "Settings" at bounding box center [178, 478] width 206 height 45
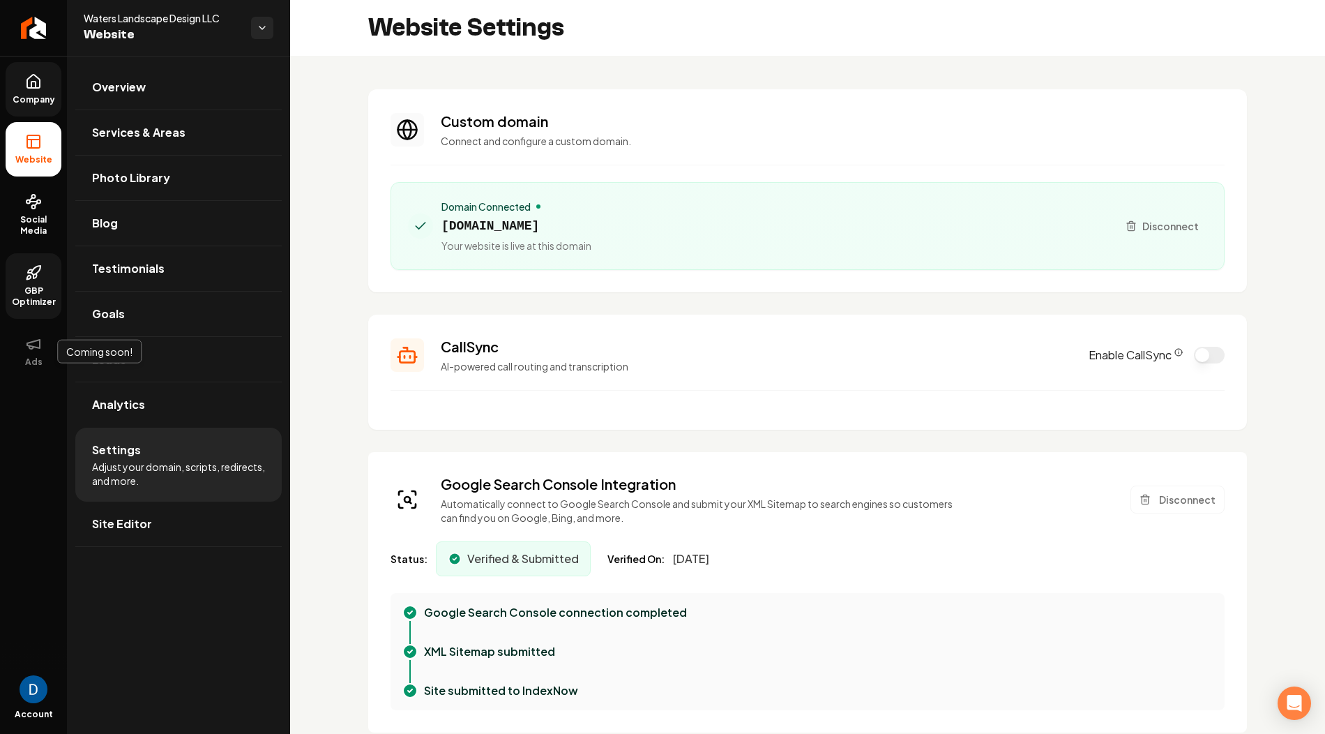
click at [22, 276] on link "GBP Optimizer" at bounding box center [34, 286] width 56 height 66
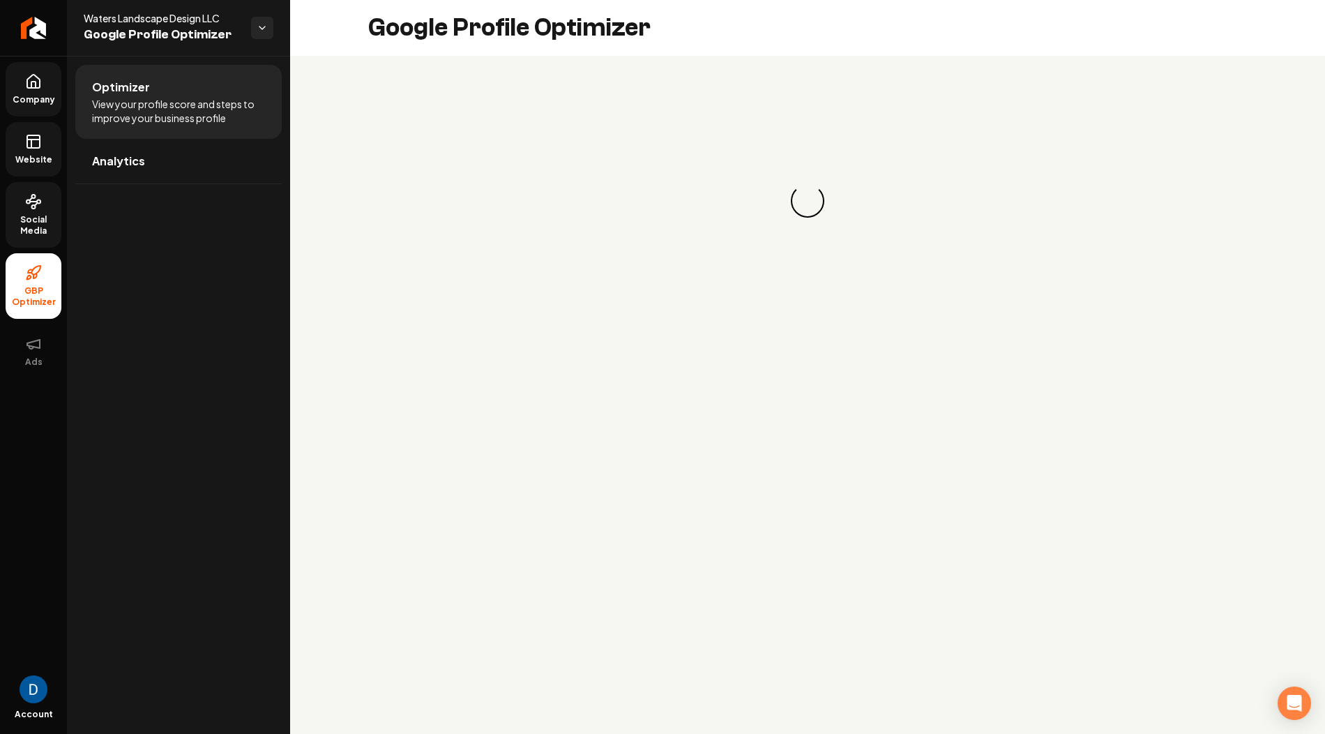
click at [39, 217] on span "Social Media" at bounding box center [34, 225] width 56 height 22
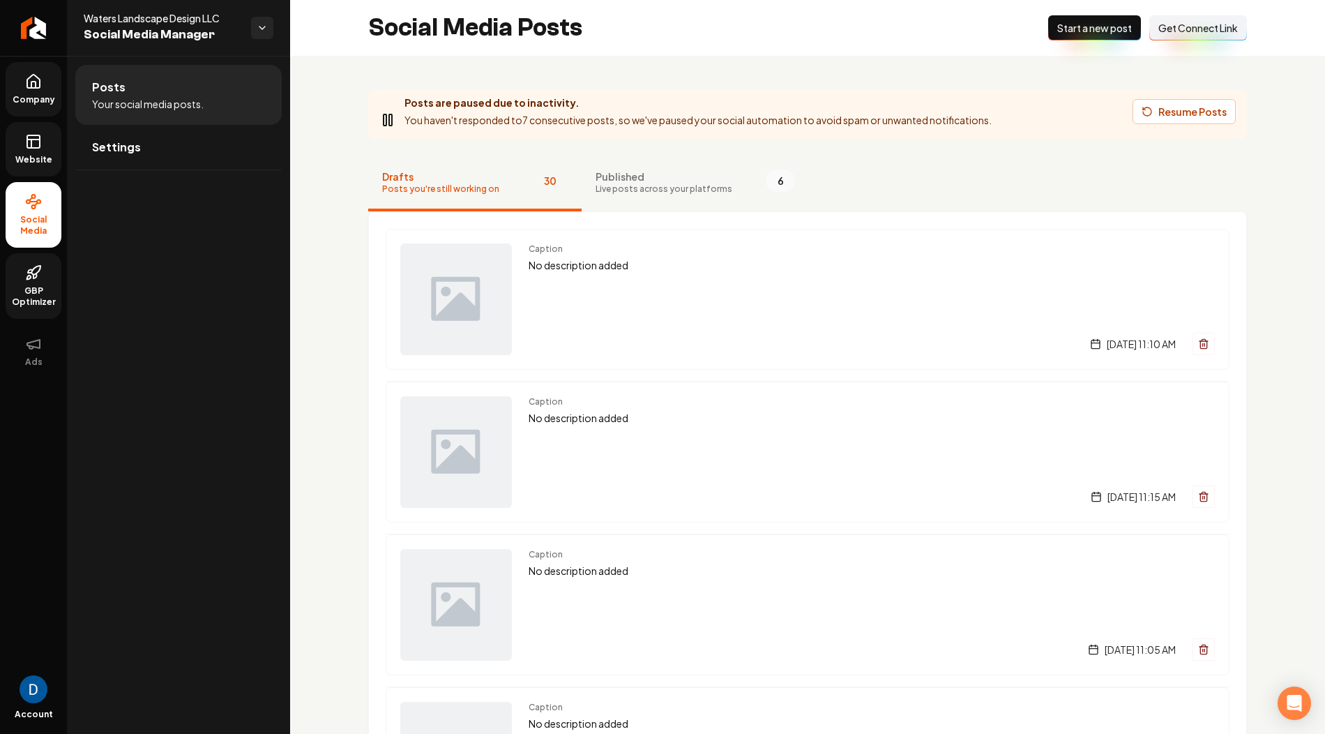
click at [1203, 27] on span "Get Connect Link" at bounding box center [1198, 28] width 80 height 14
click at [47, 97] on span "Company" at bounding box center [34, 99] width 54 height 11
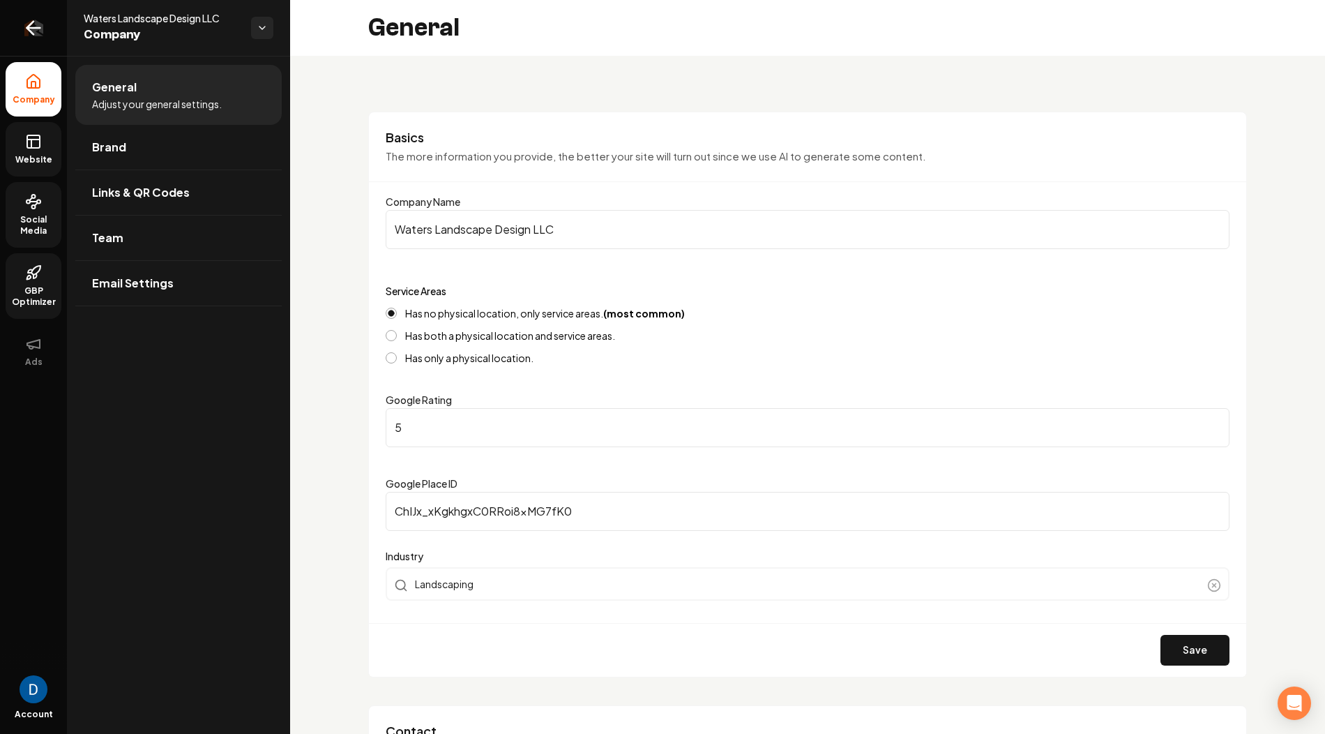
click at [33, 16] on link "Return to dashboard" at bounding box center [33, 28] width 67 height 56
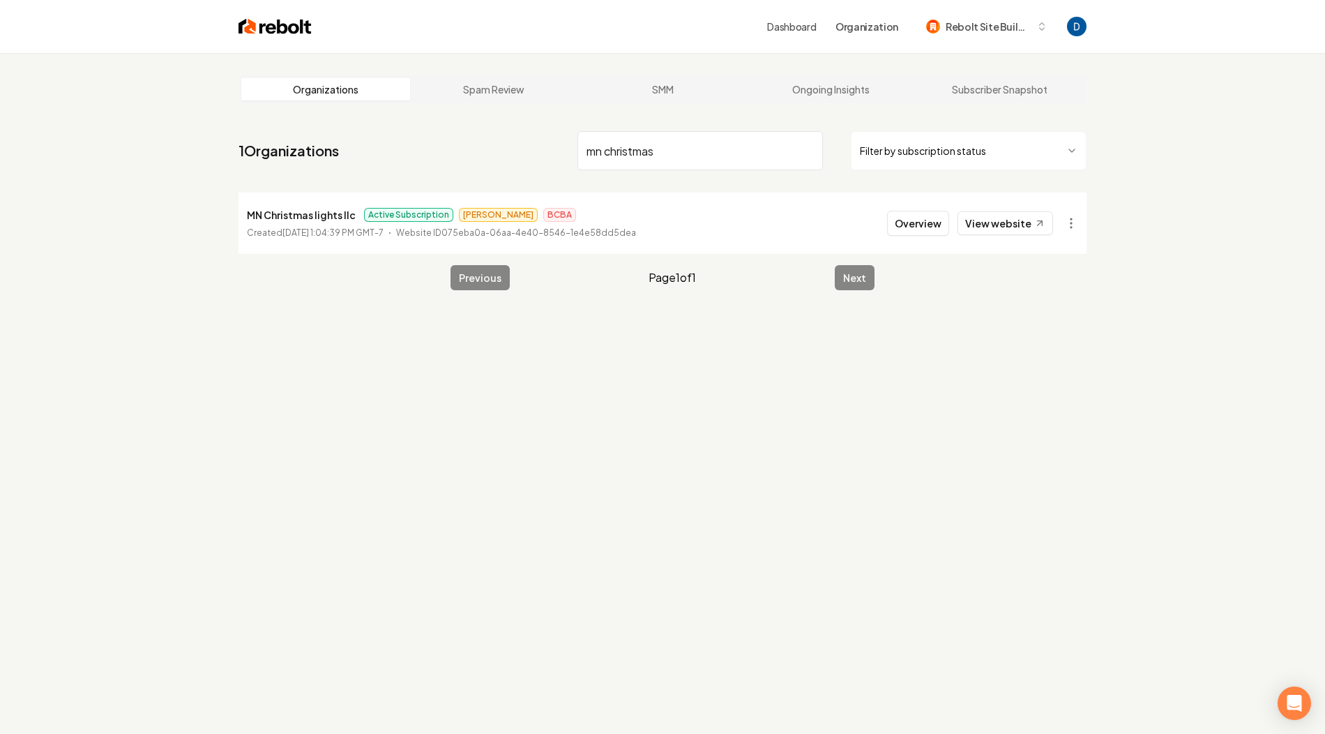
type input "mn christmas"
click at [994, 234] on link "View website" at bounding box center [1006, 223] width 96 height 24
click at [911, 230] on button "Overview" at bounding box center [918, 223] width 62 height 25
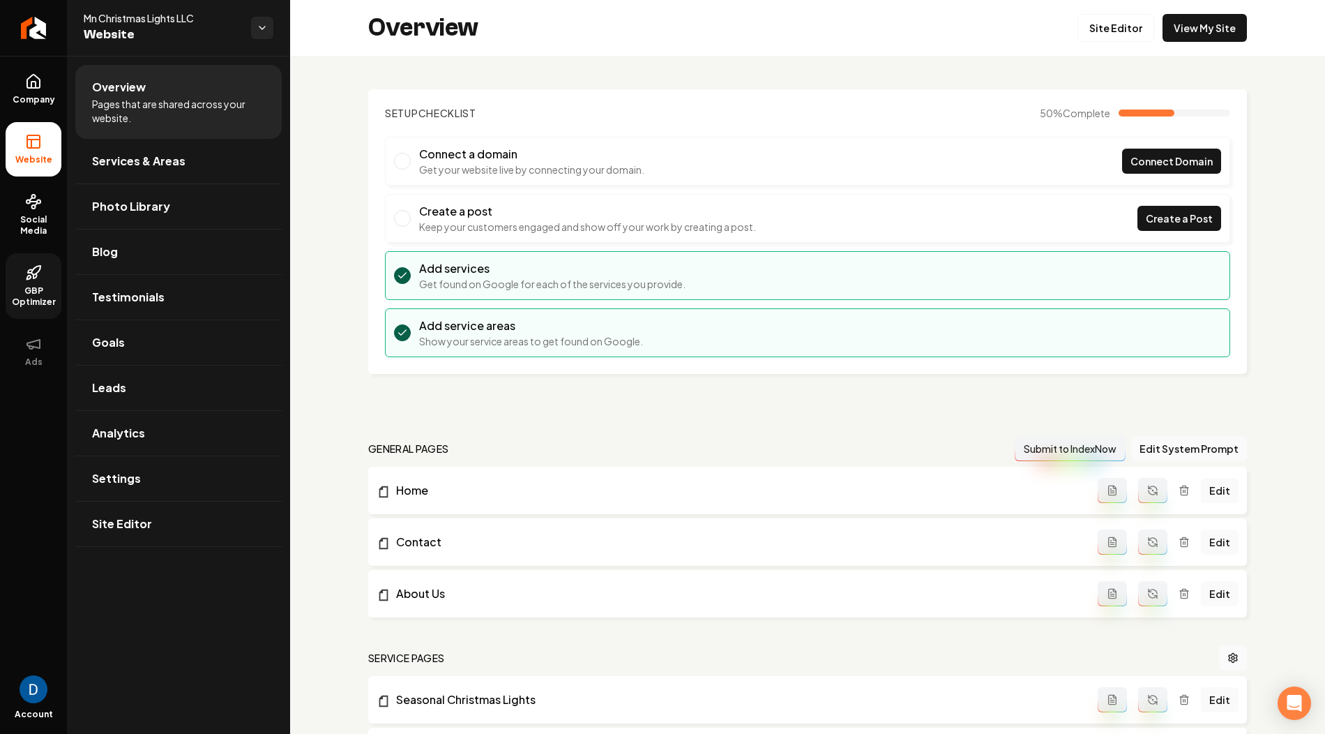
click at [24, 284] on link "GBP Optimizer" at bounding box center [34, 286] width 56 height 66
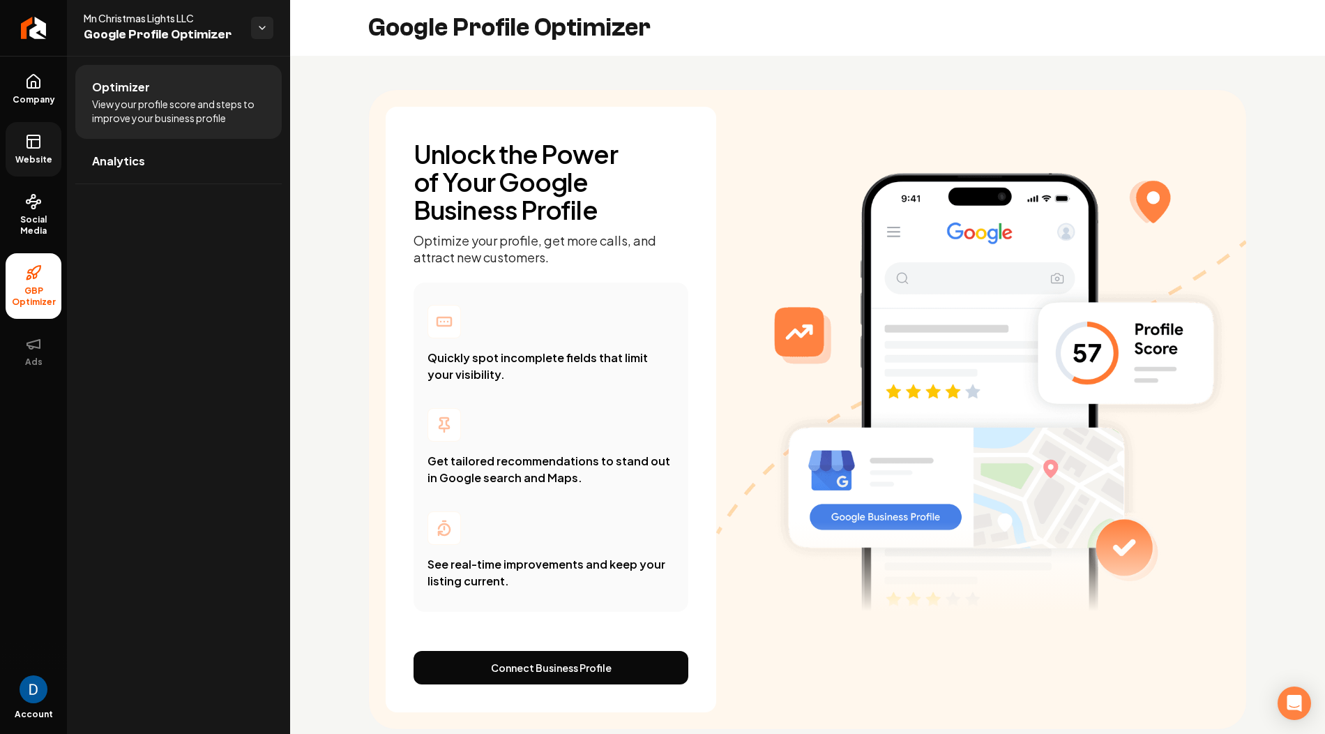
click at [24, 165] on span "Website" at bounding box center [34, 159] width 48 height 11
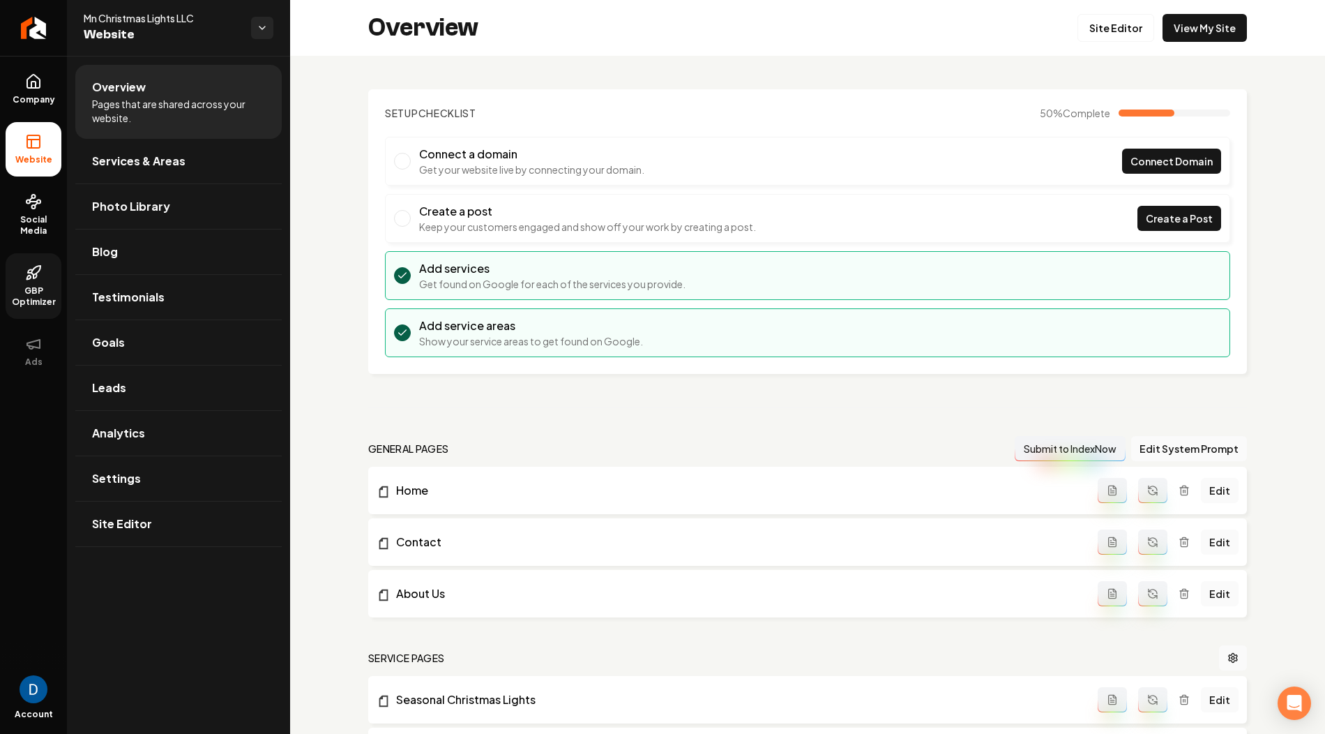
click at [91, 26] on span "Website" at bounding box center [162, 35] width 156 height 20
click at [113, 21] on span "Mn Christmas Lights LLC" at bounding box center [162, 18] width 156 height 14
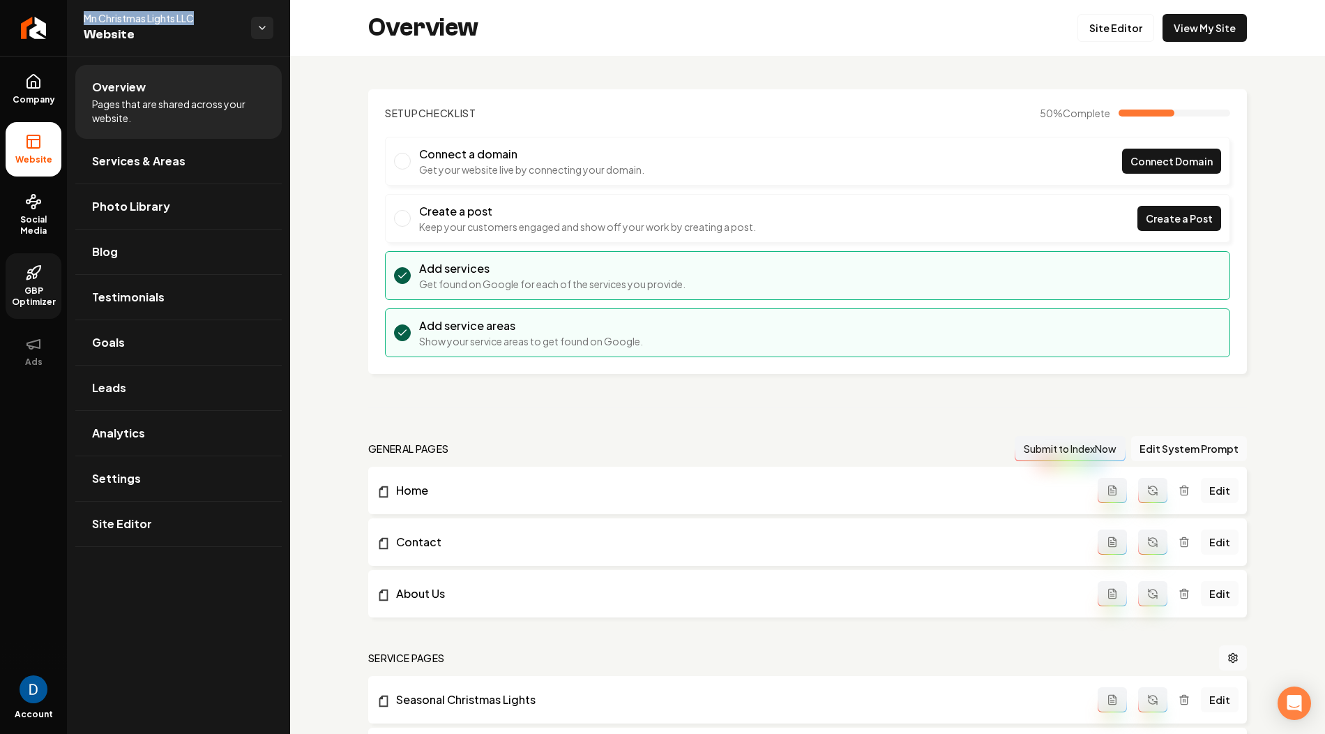
click at [113, 21] on span "Mn Christmas Lights LLC" at bounding box center [162, 18] width 156 height 14
copy span "Mn Christmas Lights LLC"
click at [594, 24] on div "Overview Site Editor View My Site" at bounding box center [807, 28] width 1035 height 56
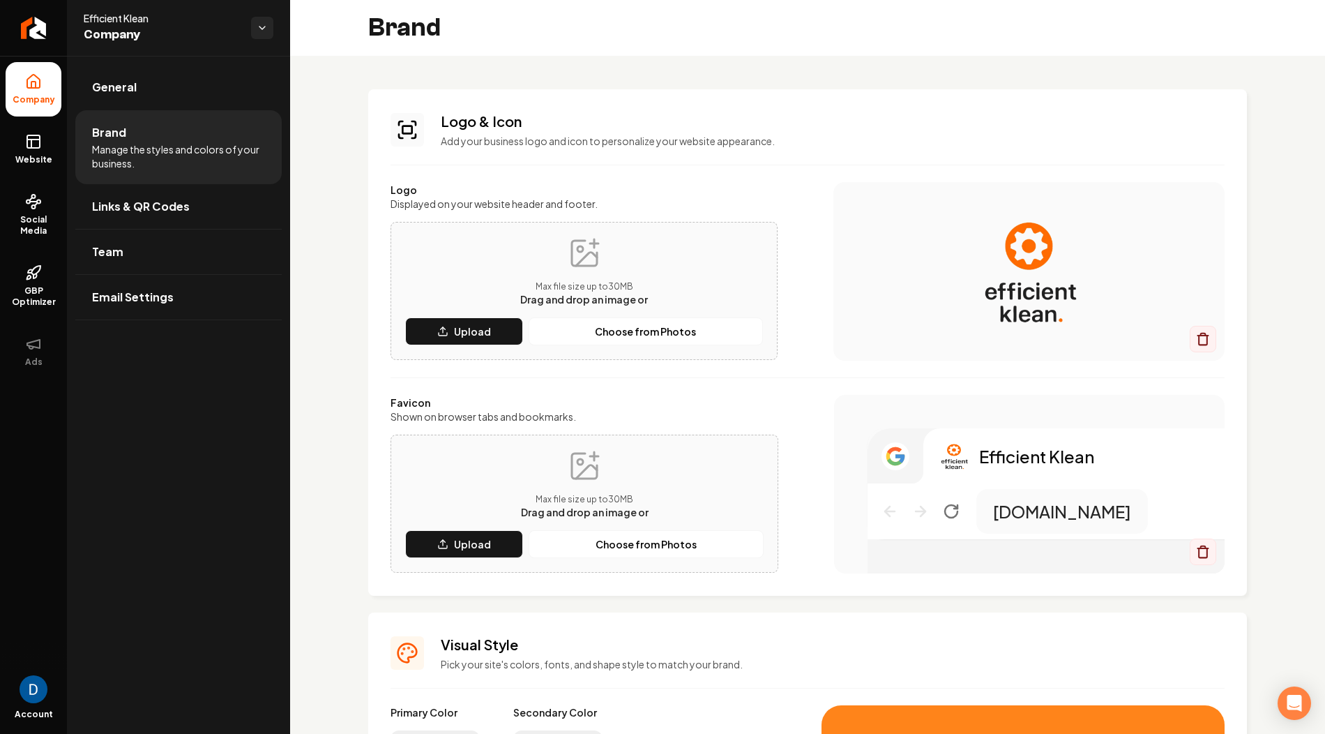
click at [132, 20] on span "Efficient Klean" at bounding box center [162, 18] width 156 height 14
copy span "Efficient Klean"
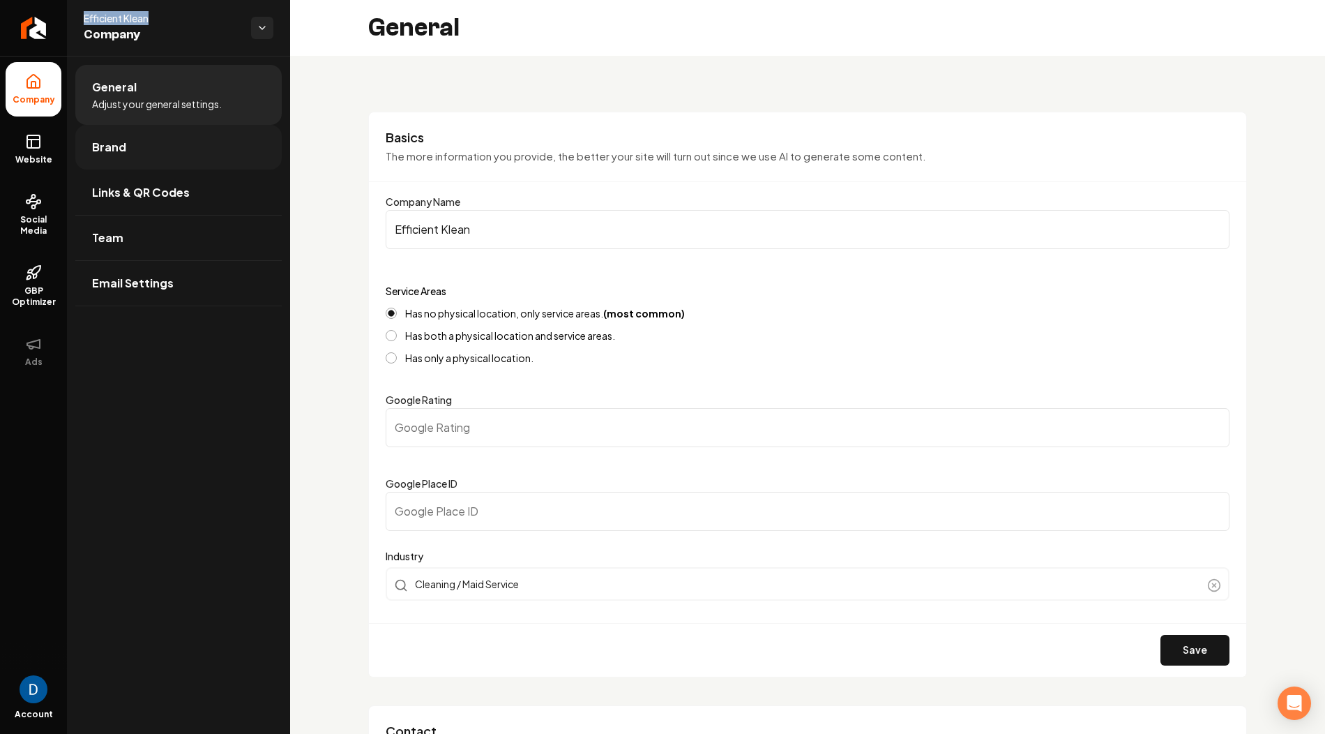
click at [129, 158] on link "Brand" at bounding box center [178, 147] width 206 height 45
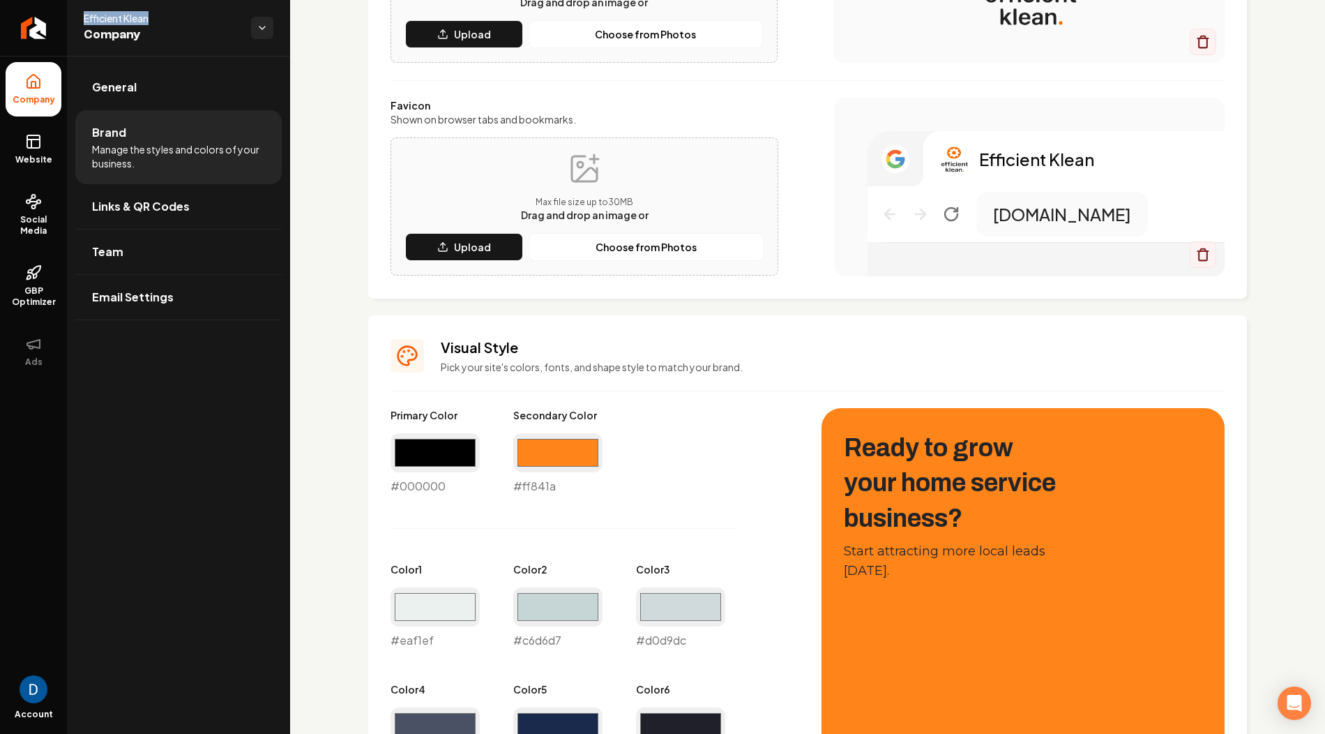
scroll to position [304, 0]
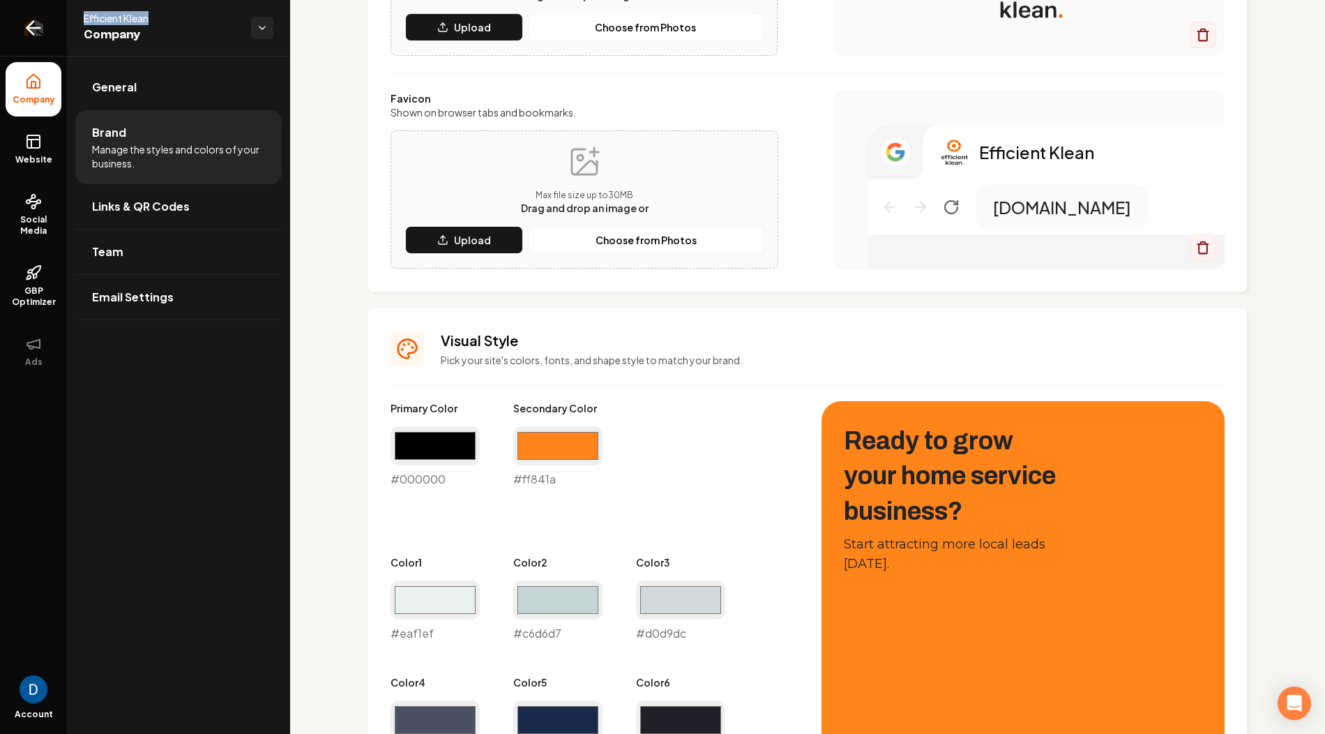
click at [33, 32] on icon "Return to dashboard" at bounding box center [33, 28] width 22 height 22
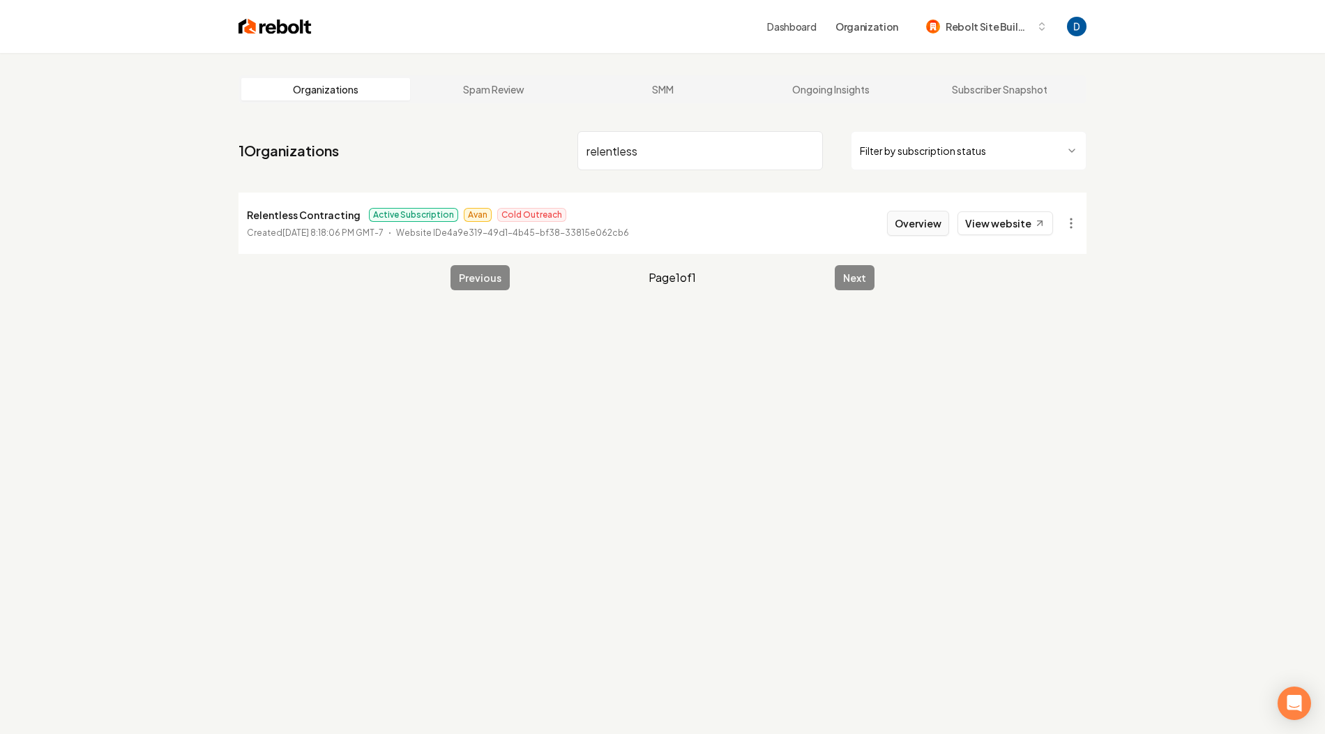
type input "relentless"
click at [939, 223] on button "Overview" at bounding box center [918, 223] width 62 height 25
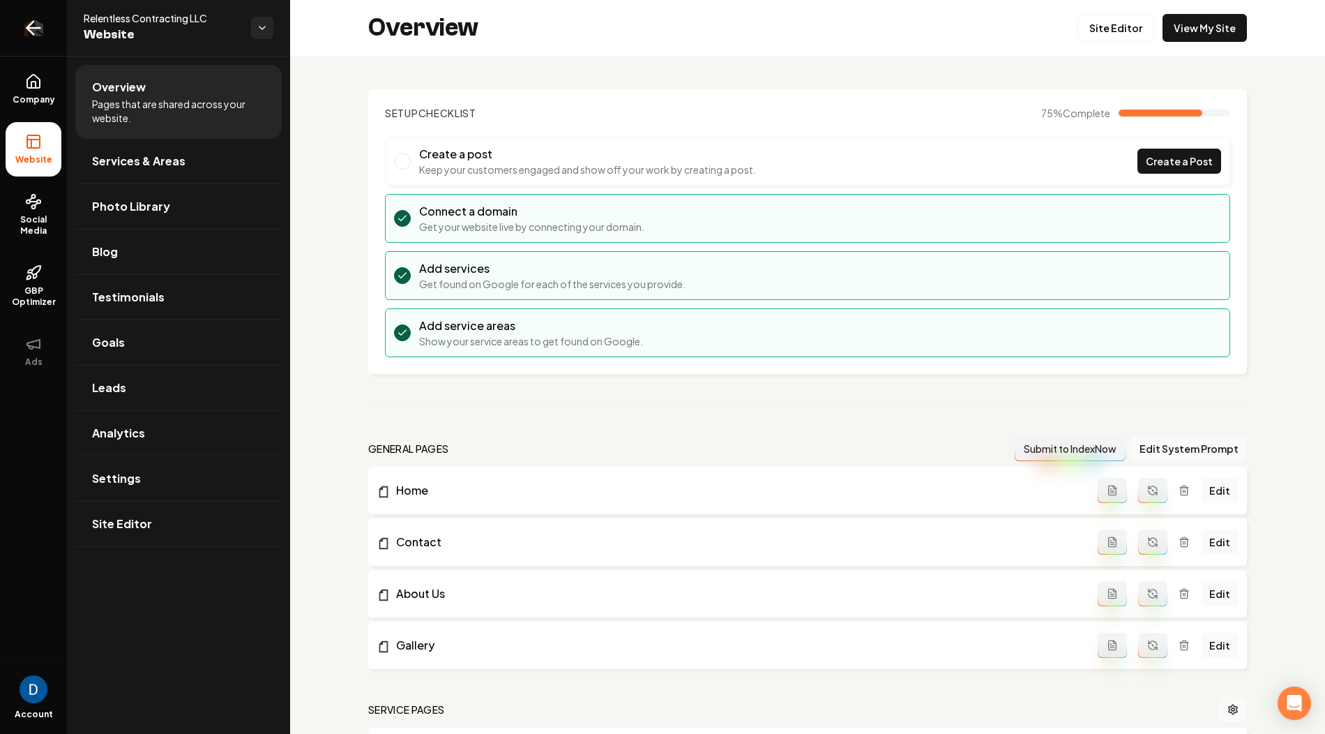
click at [33, 31] on icon "Return to dashboard" at bounding box center [33, 28] width 22 height 22
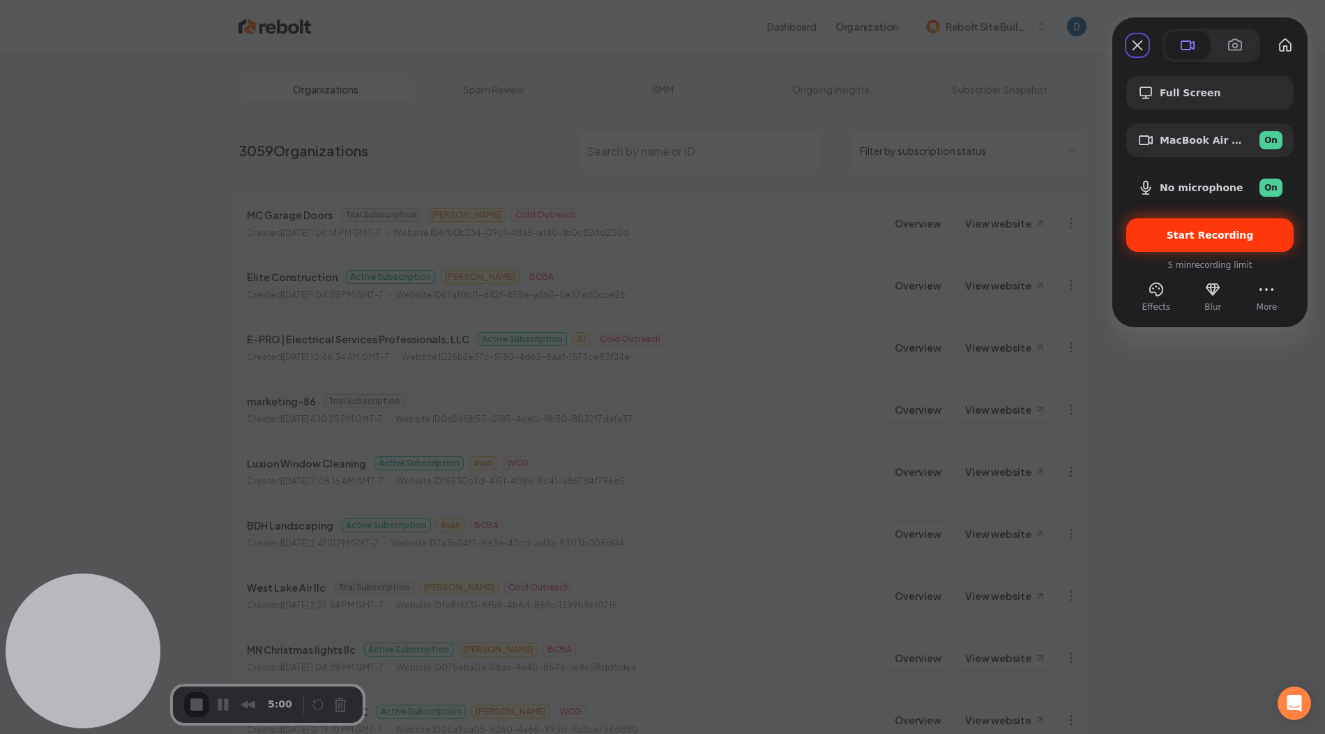
click at [1193, 238] on span "Start Recording" at bounding box center [1210, 234] width 87 height 11
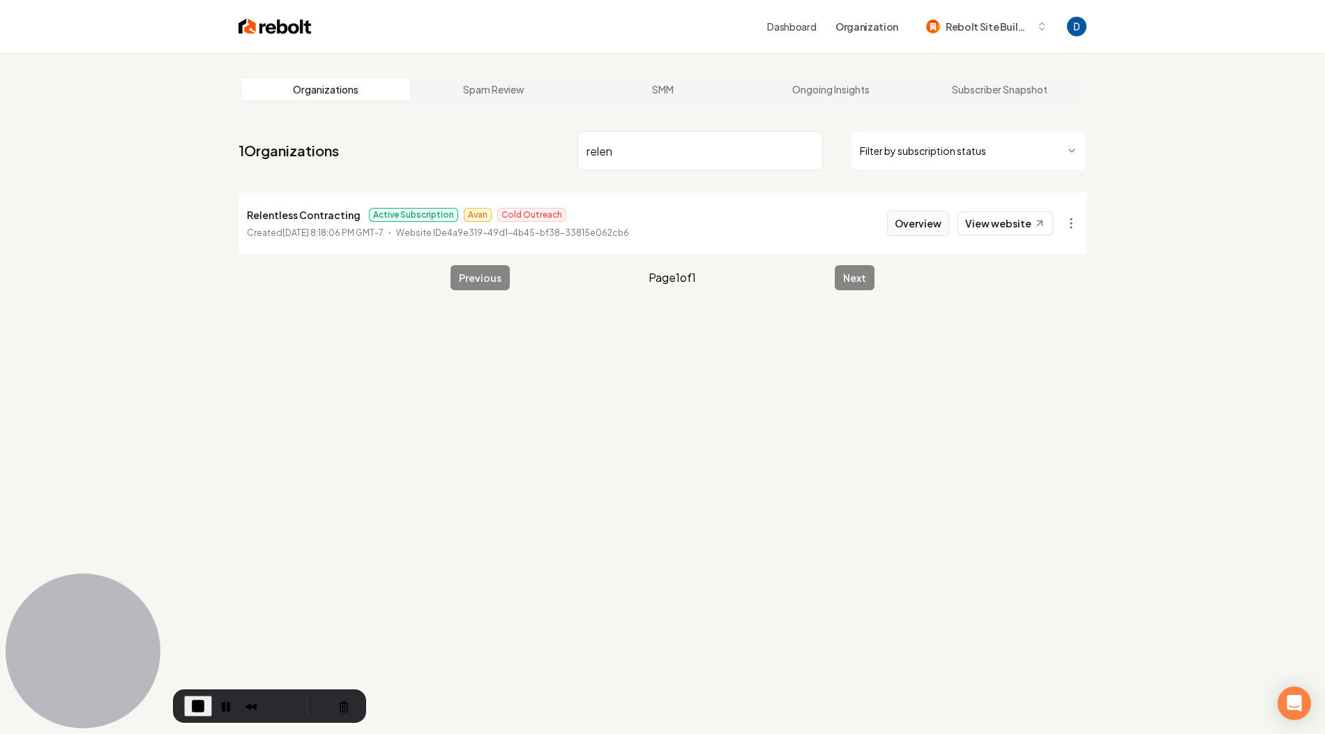
type input "relen"
click at [920, 226] on button "Overview" at bounding box center [918, 223] width 62 height 25
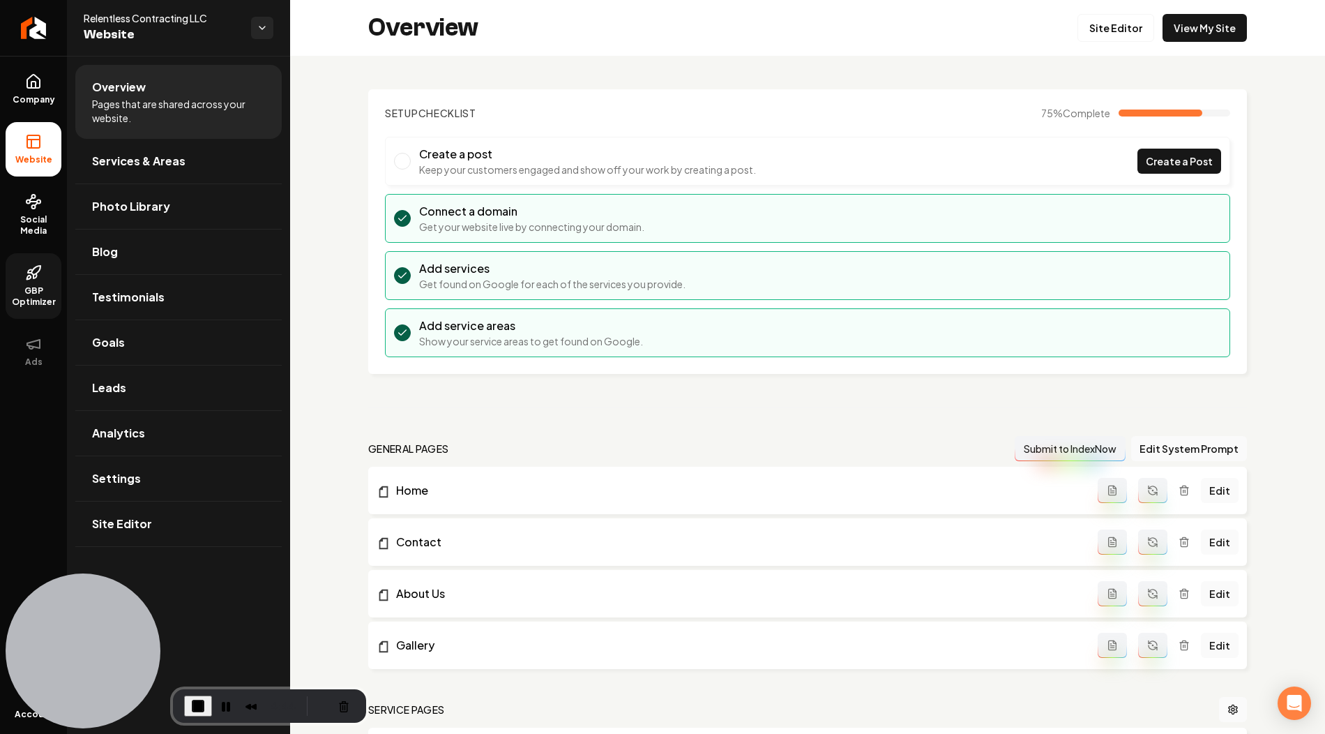
click at [37, 303] on span "GBP Optimizer" at bounding box center [34, 296] width 56 height 22
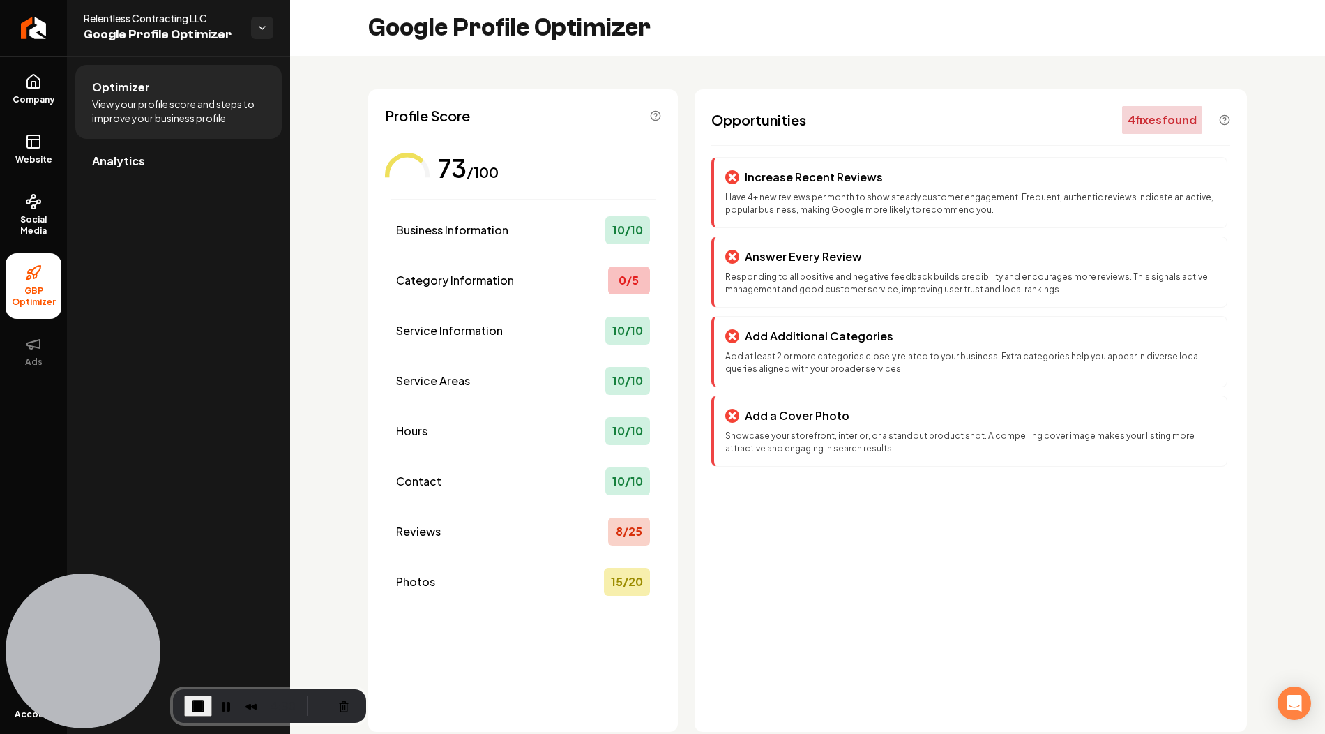
scroll to position [31, 0]
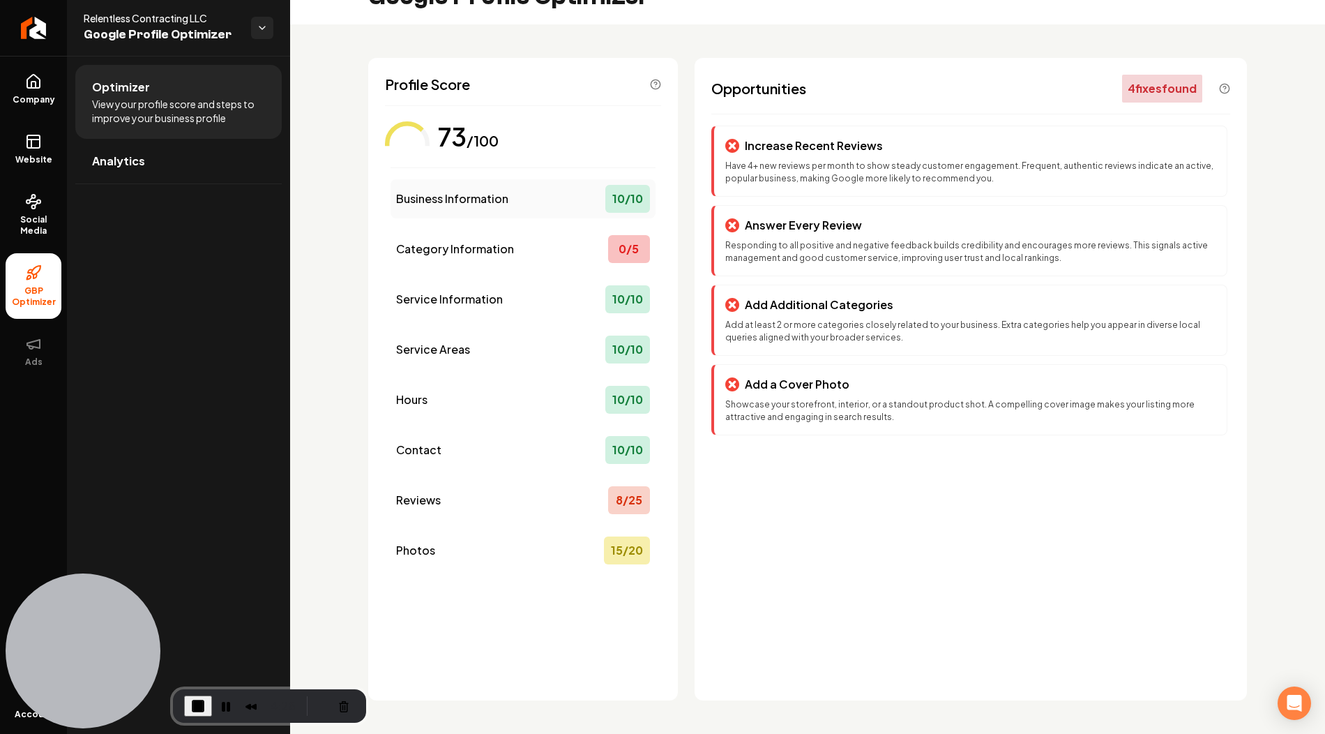
click at [497, 199] on span "Business Information" at bounding box center [452, 198] width 112 height 17
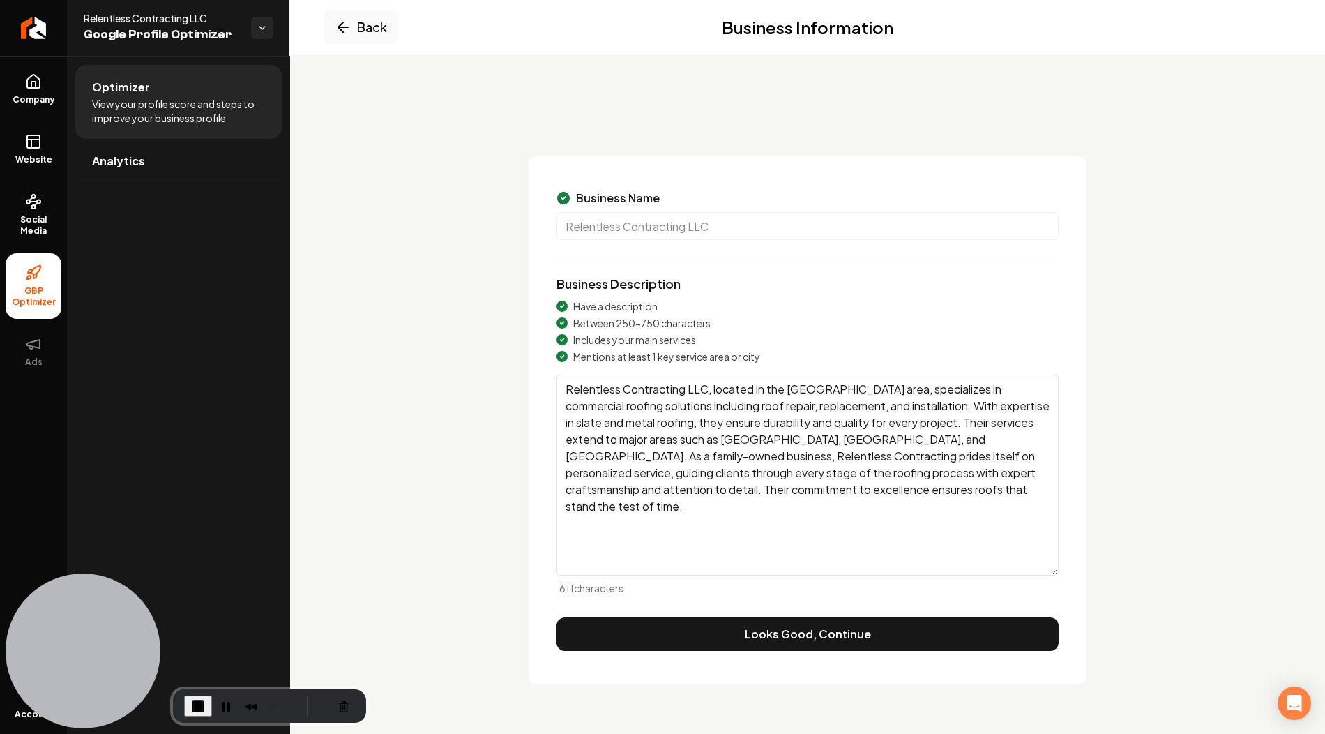
scroll to position [0, 0]
click at [652, 394] on textarea "Relentless Contracting LLC, located in the [GEOGRAPHIC_DATA] area, specializes …" at bounding box center [808, 475] width 502 height 201
click at [996, 390] on textarea "Relentless Contracting LLC, located in the [GEOGRAPHIC_DATA] area, specializes …" at bounding box center [808, 475] width 502 height 201
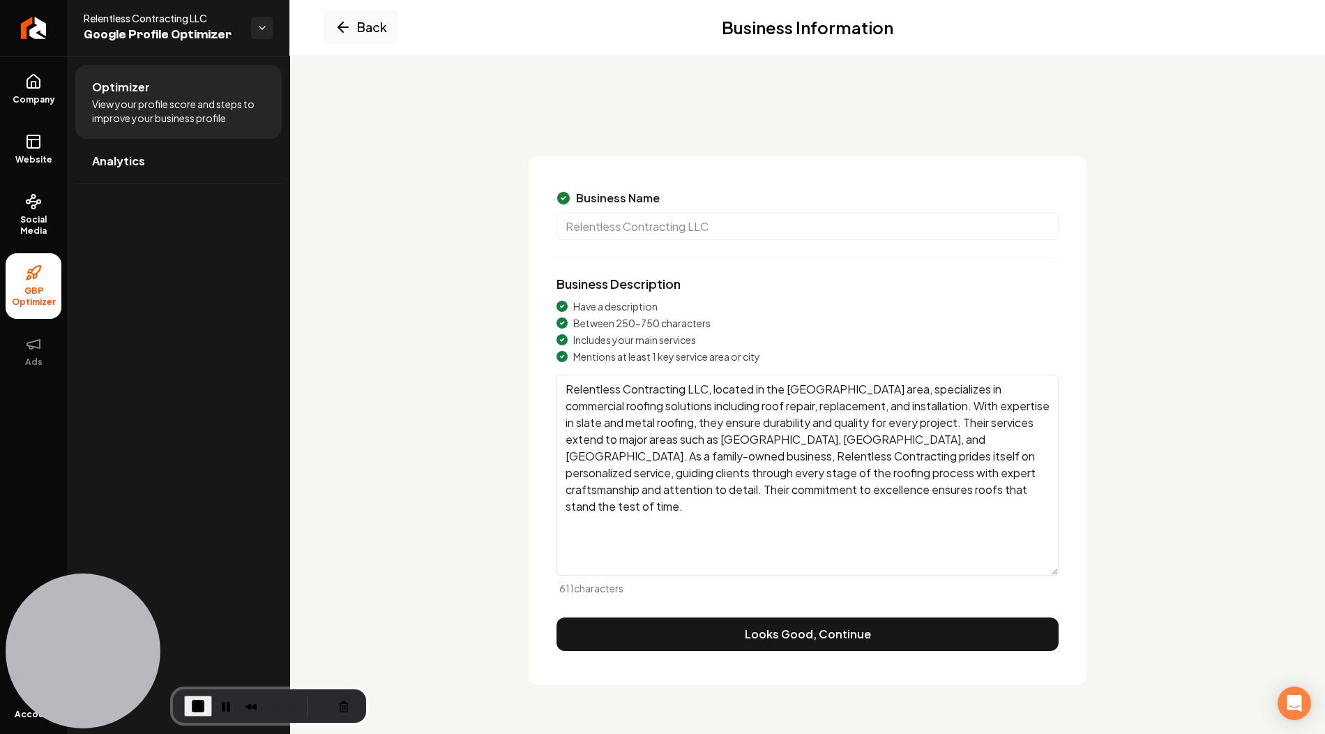
drag, startPoint x: 981, startPoint y: 392, endPoint x: 1015, endPoint y: 391, distance: 34.9
click at [1015, 391] on textarea "Relentless Contracting LLC, located in the [GEOGRAPHIC_DATA] area, specializes …" at bounding box center [808, 475] width 502 height 201
click at [1005, 393] on textarea "Relentless Contracting LLC, located in the [GEOGRAPHIC_DATA] area, specializes …" at bounding box center [808, 475] width 502 height 201
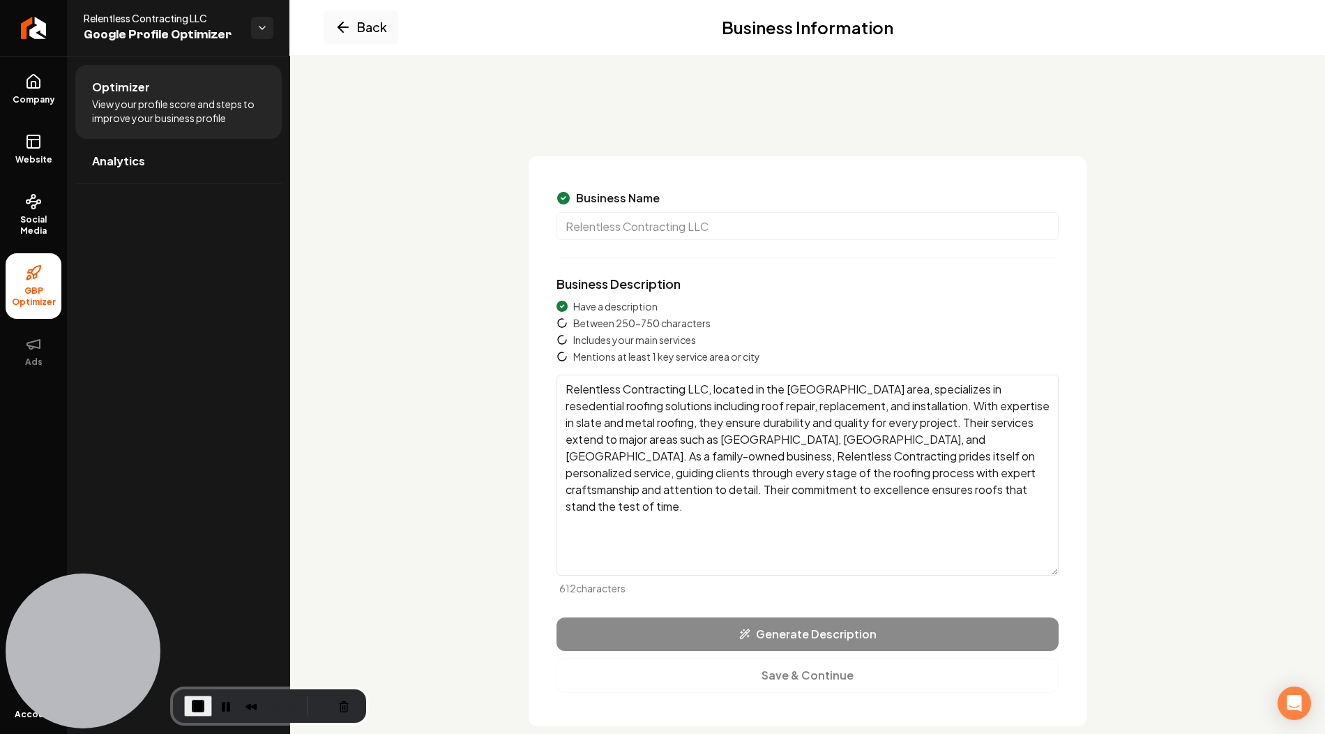
click at [1035, 440] on textarea "Relentless Contracting LLC, located in the [GEOGRAPHIC_DATA] area, specializes …" at bounding box center [808, 475] width 502 height 201
click at [962, 432] on textarea "Relentless Contracting LLC, located in the [GEOGRAPHIC_DATA] area, specializes …" at bounding box center [808, 475] width 502 height 201
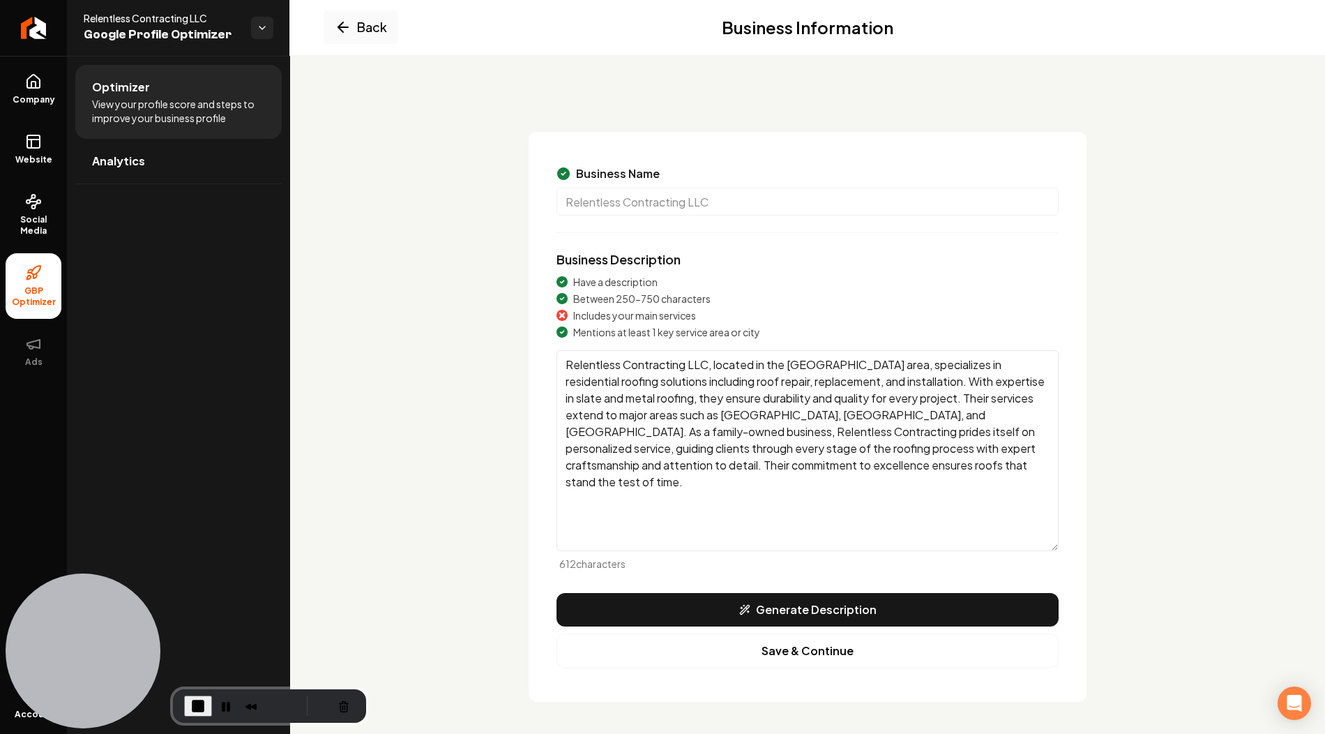
drag, startPoint x: 793, startPoint y: 361, endPoint x: 895, endPoint y: 371, distance: 102.4
click at [895, 371] on textarea "Relentless Contracting LLC, located in the [GEOGRAPHIC_DATA] area, specializes …" at bounding box center [808, 450] width 502 height 201
click at [863, 430] on textarea "Relentless Contracting LLC, located in the [GEOGRAPHIC_DATA] area, specializes …" at bounding box center [808, 450] width 502 height 201
type textarea "Relentless Contracting LLC, located in the [GEOGRAPHIC_DATA] area, specializes …"
click at [819, 654] on button "Save & Continue" at bounding box center [808, 650] width 502 height 35
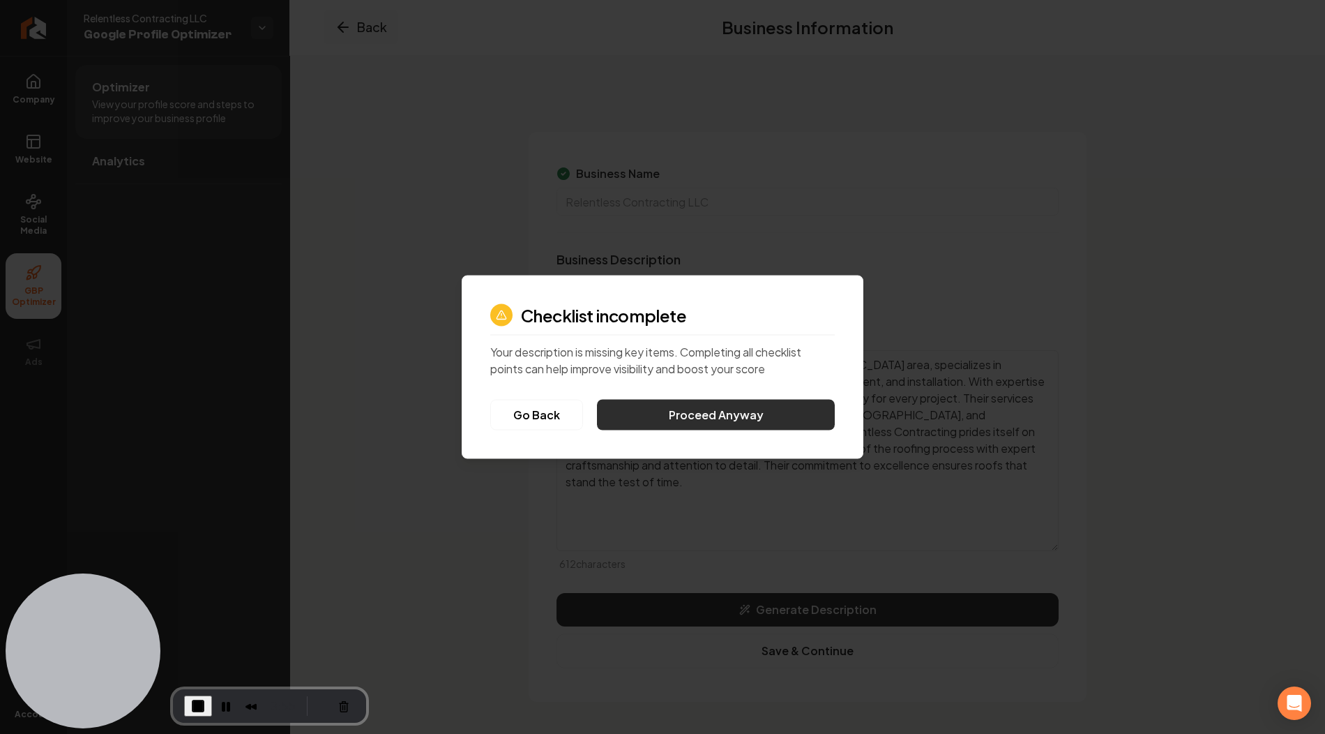
click at [764, 418] on button "Proceed Anyway" at bounding box center [716, 415] width 238 height 31
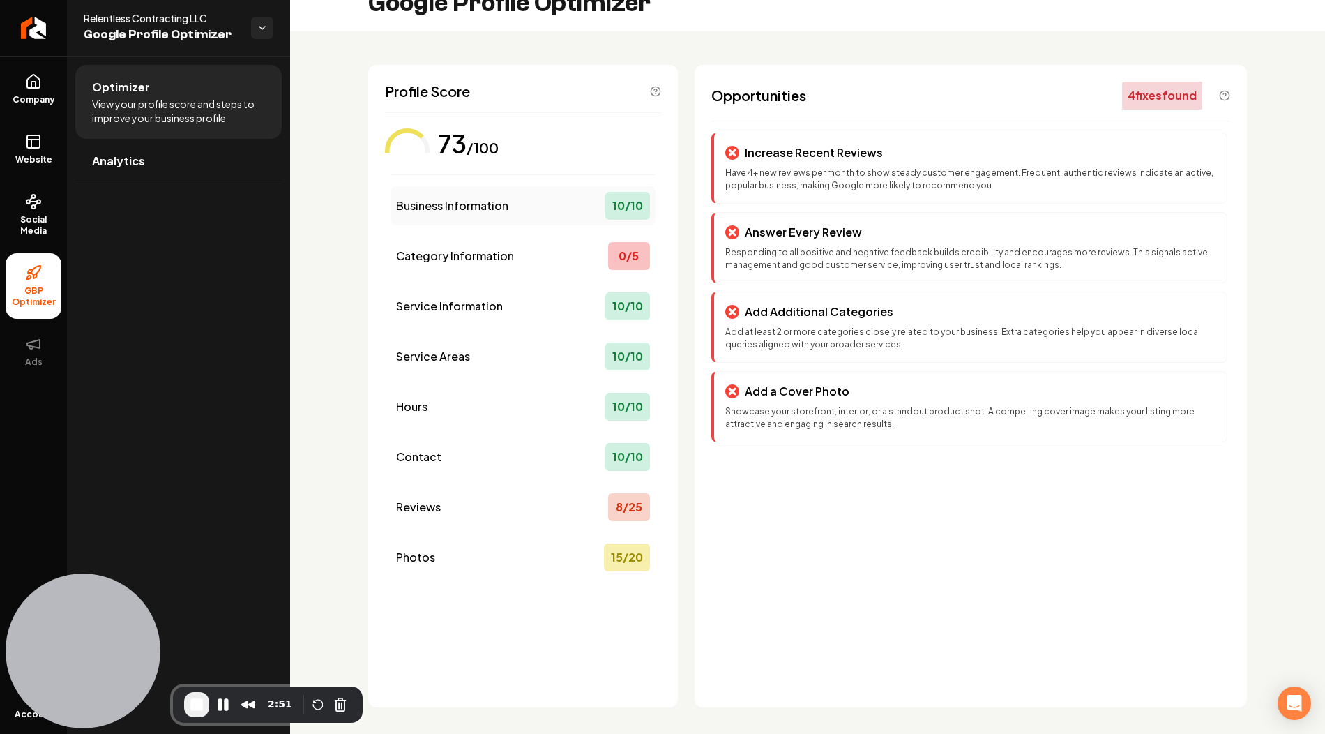
click at [497, 208] on span "Business Information" at bounding box center [452, 205] width 112 height 17
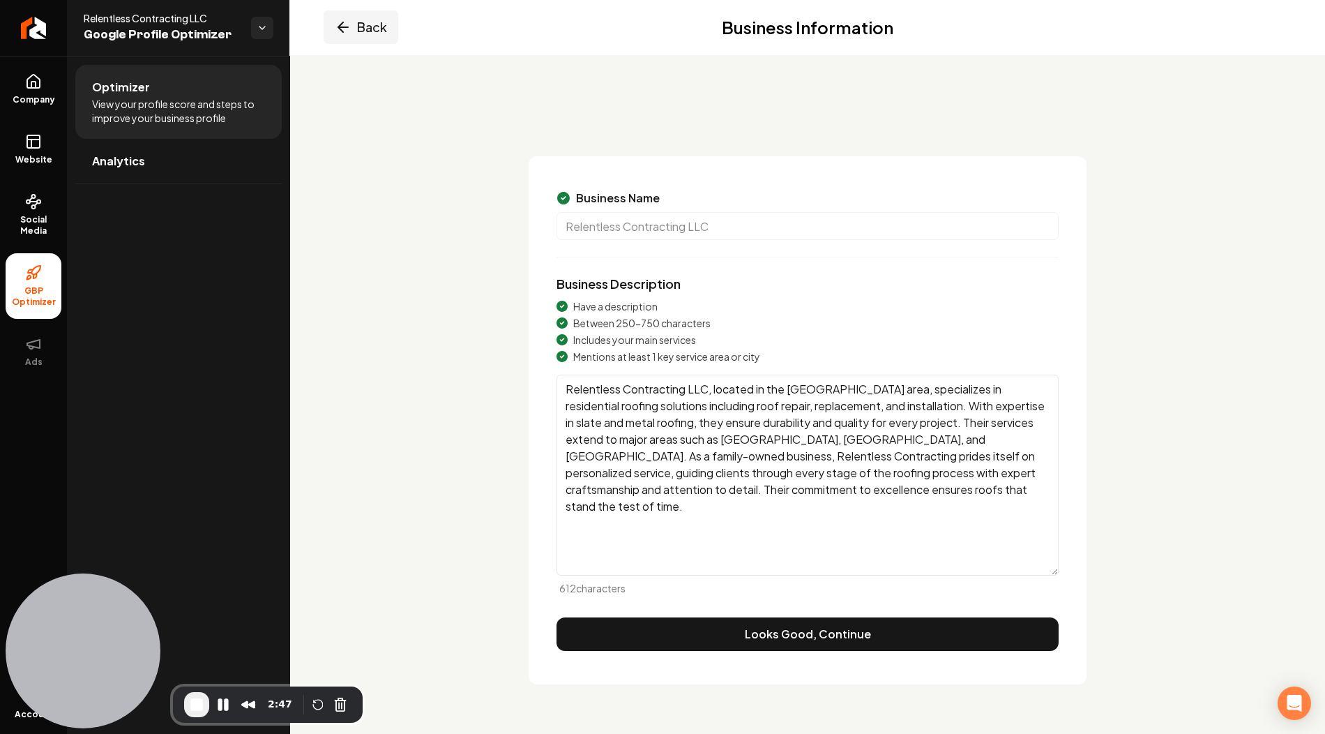
click at [350, 31] on icon "Main content area" at bounding box center [343, 27] width 17 height 17
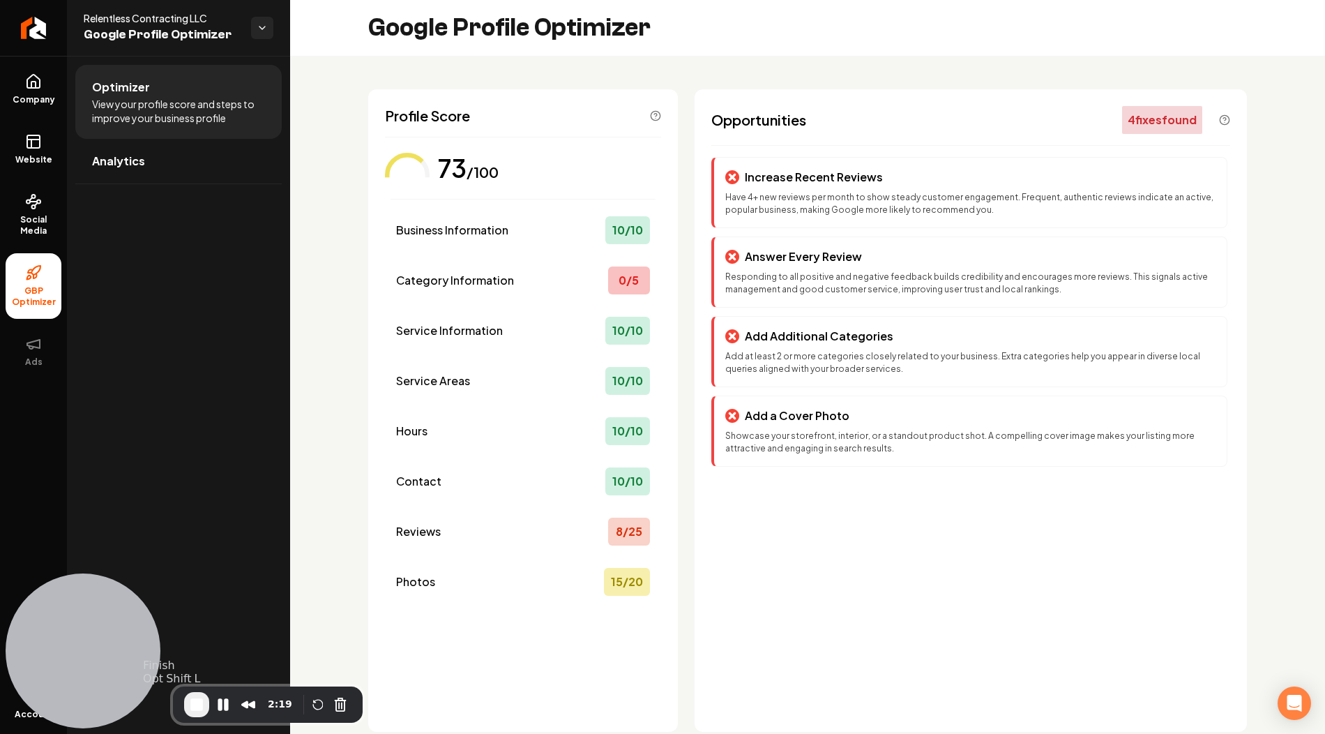
click at [193, 709] on span "End Recording" at bounding box center [196, 704] width 17 height 17
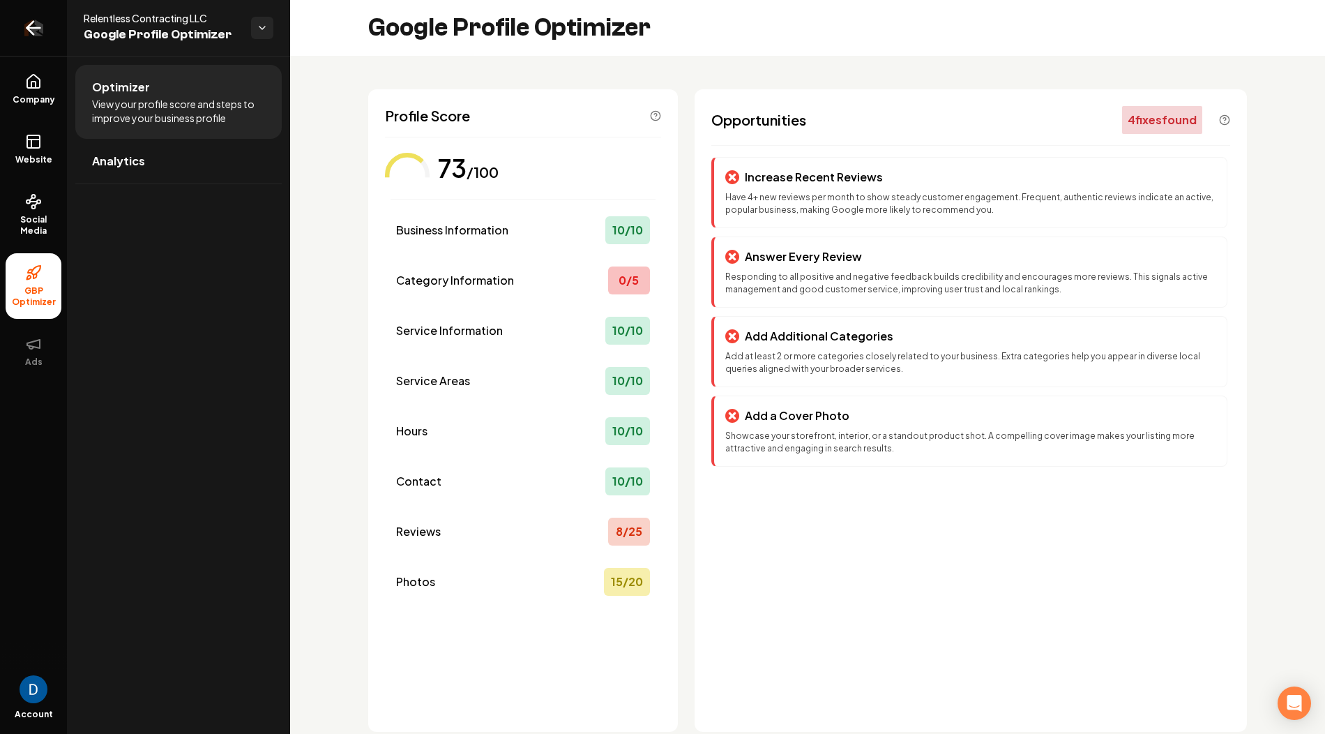
click at [35, 21] on icon "Return to dashboard" at bounding box center [33, 28] width 22 height 22
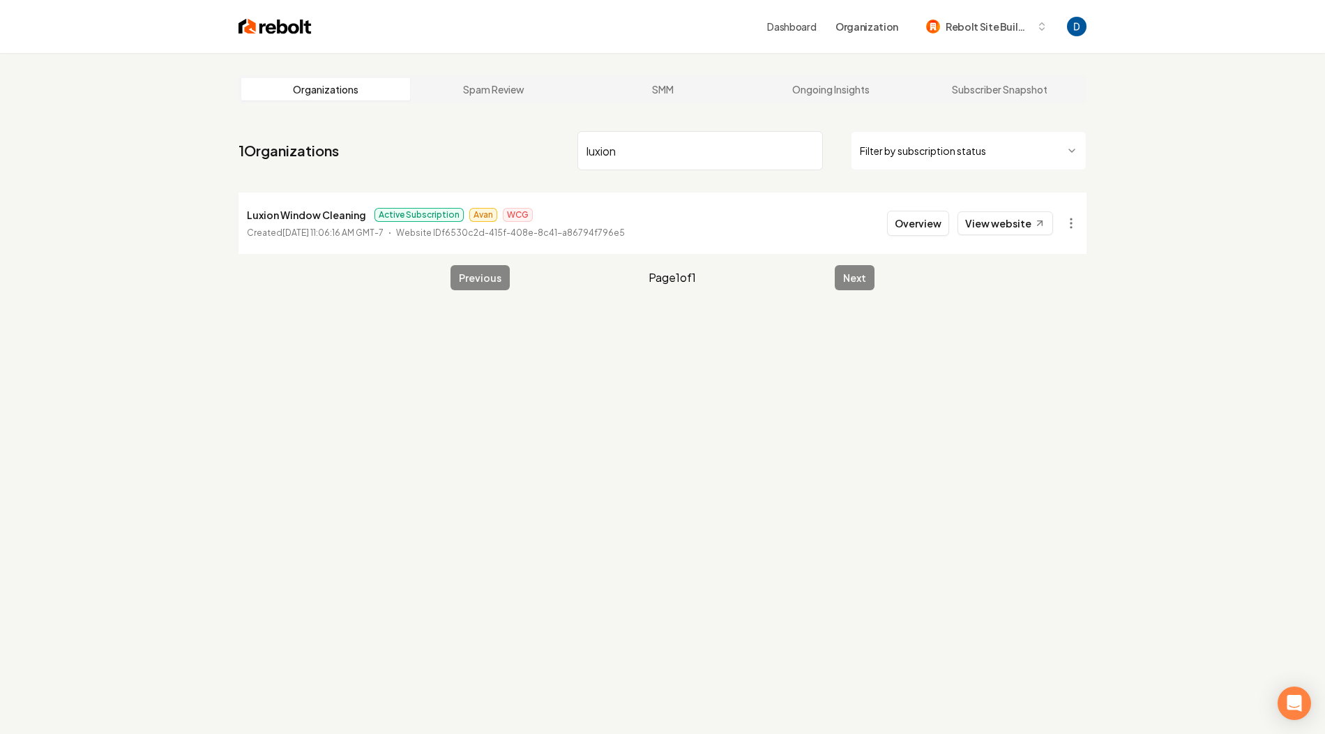
type input "luxion"
click at [331, 213] on p "Luxion Window Cleaning" at bounding box center [306, 214] width 119 height 17
copy p "Luxion Window Cleaning"
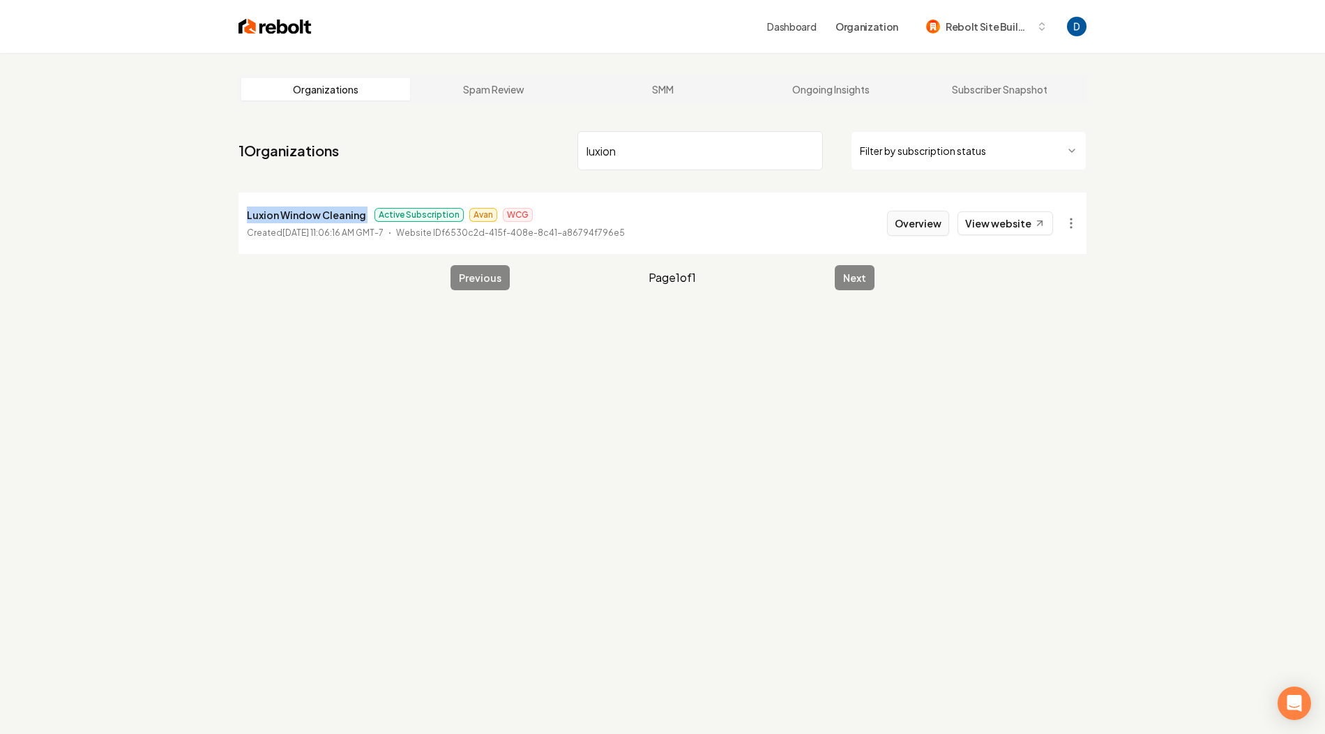
click at [922, 223] on button "Overview" at bounding box center [918, 223] width 62 height 25
type input "Luxion Window Cleaning"
click at [1067, 222] on html "Dashboard Organization Rebolt Site Builder Organizations Spam Review SMM Ongoin…" at bounding box center [662, 367] width 1325 height 734
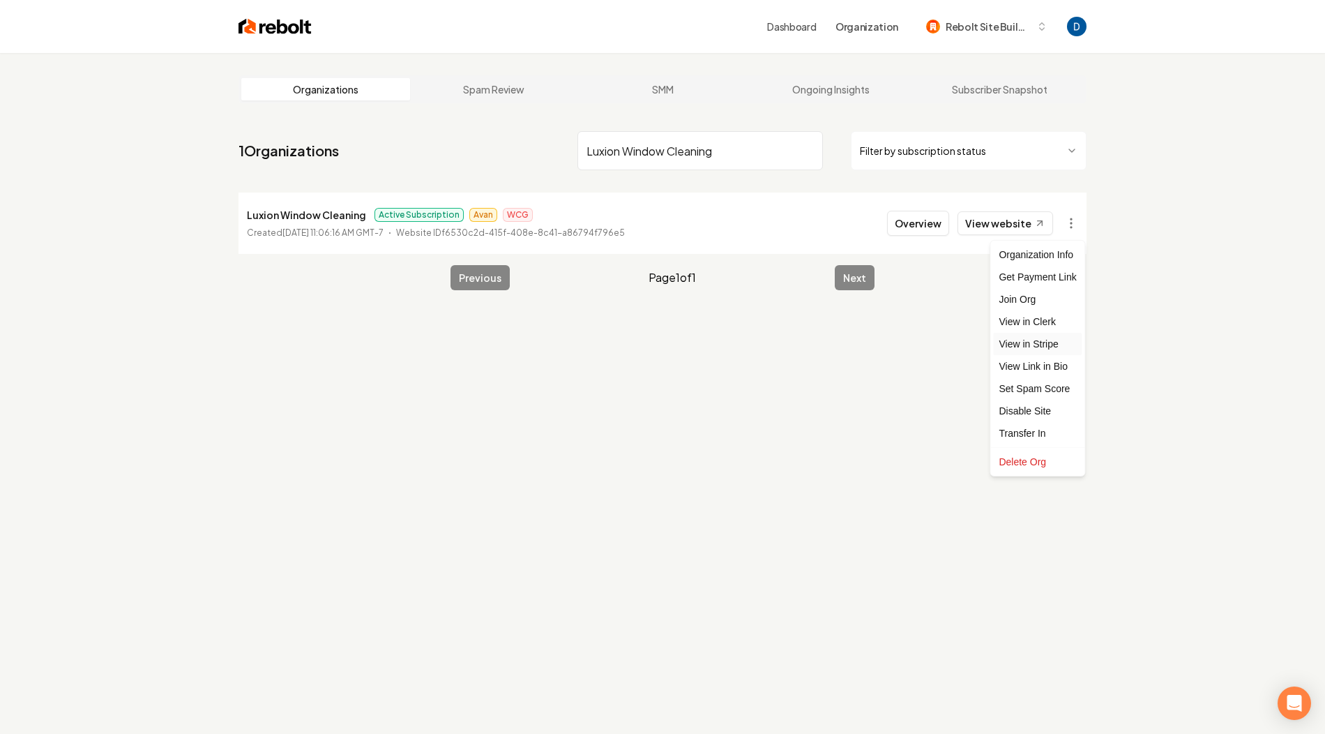
click at [1021, 345] on link "View in Stripe" at bounding box center [1037, 344] width 89 height 22
click at [672, 147] on input "Luxion Window Cleaning" at bounding box center [699, 150] width 245 height 39
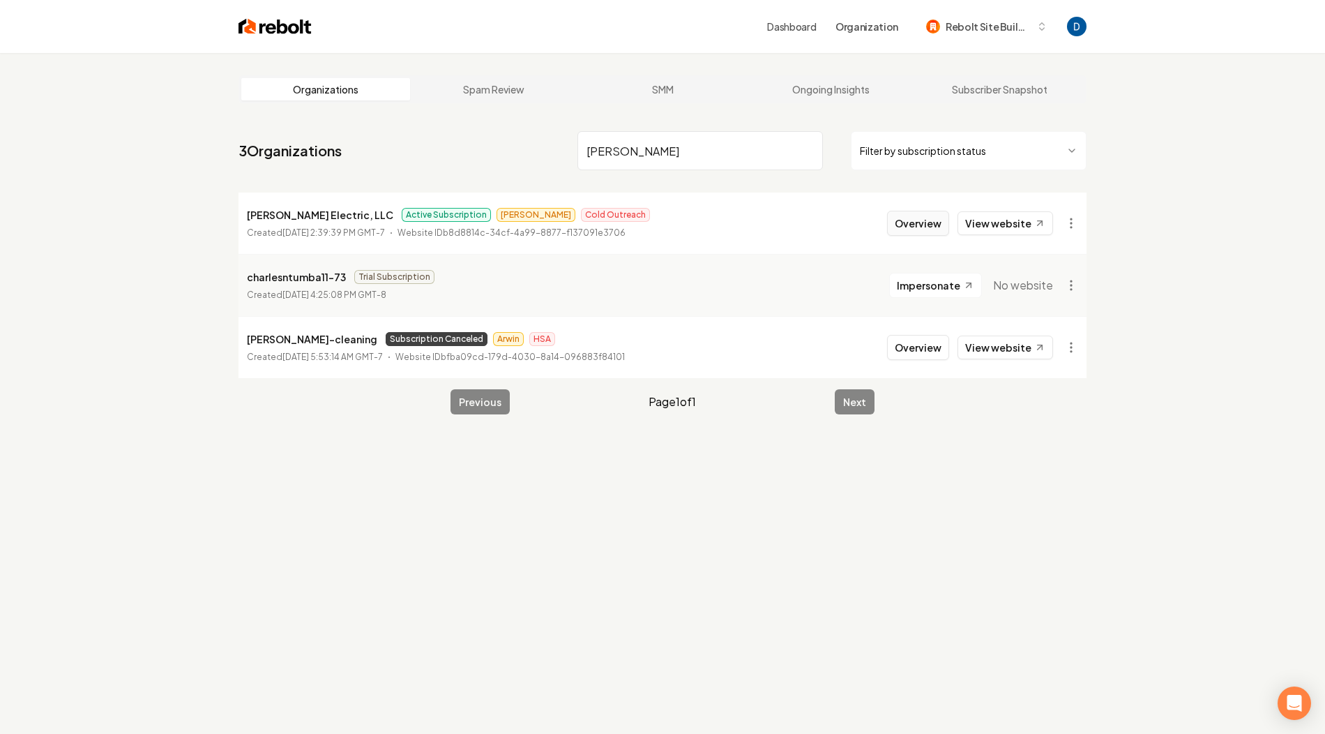
type input "[PERSON_NAME]"
click at [927, 224] on button "Overview" at bounding box center [918, 223] width 62 height 25
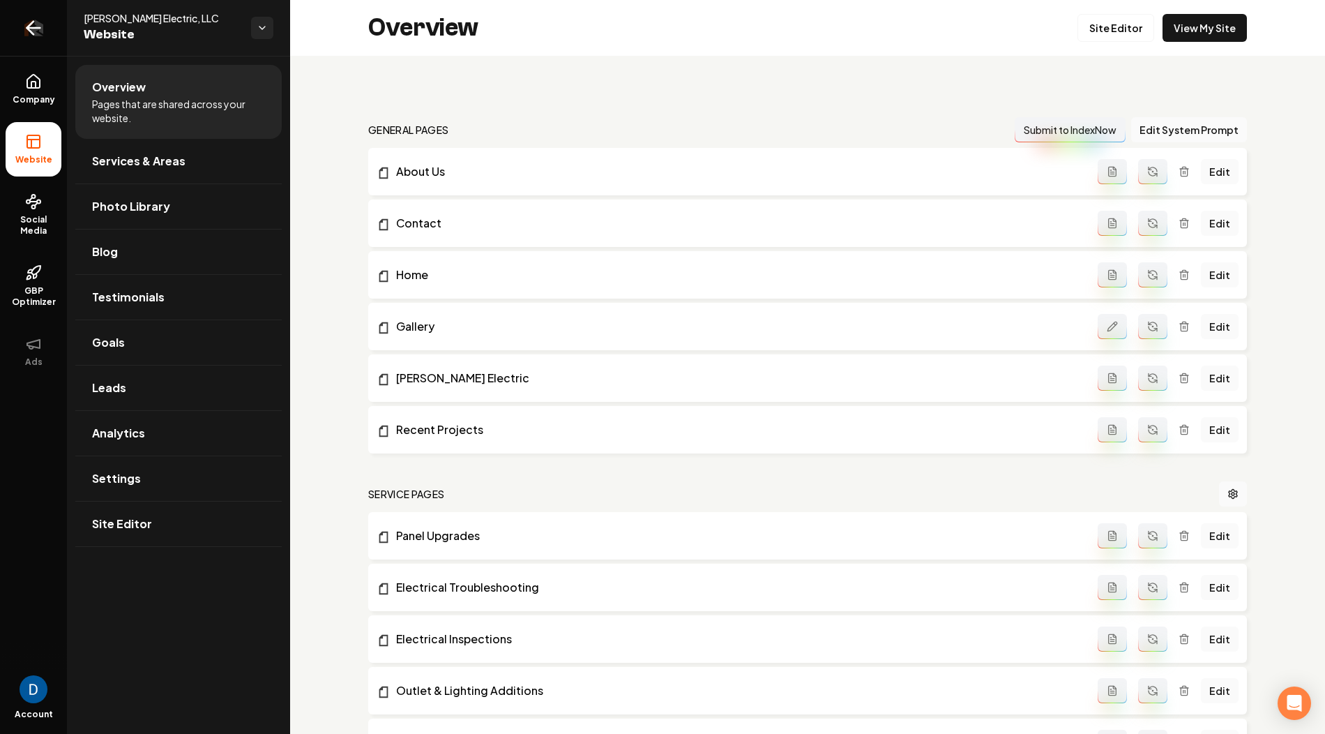
click at [43, 30] on icon "Return to dashboard" at bounding box center [33, 28] width 22 height 22
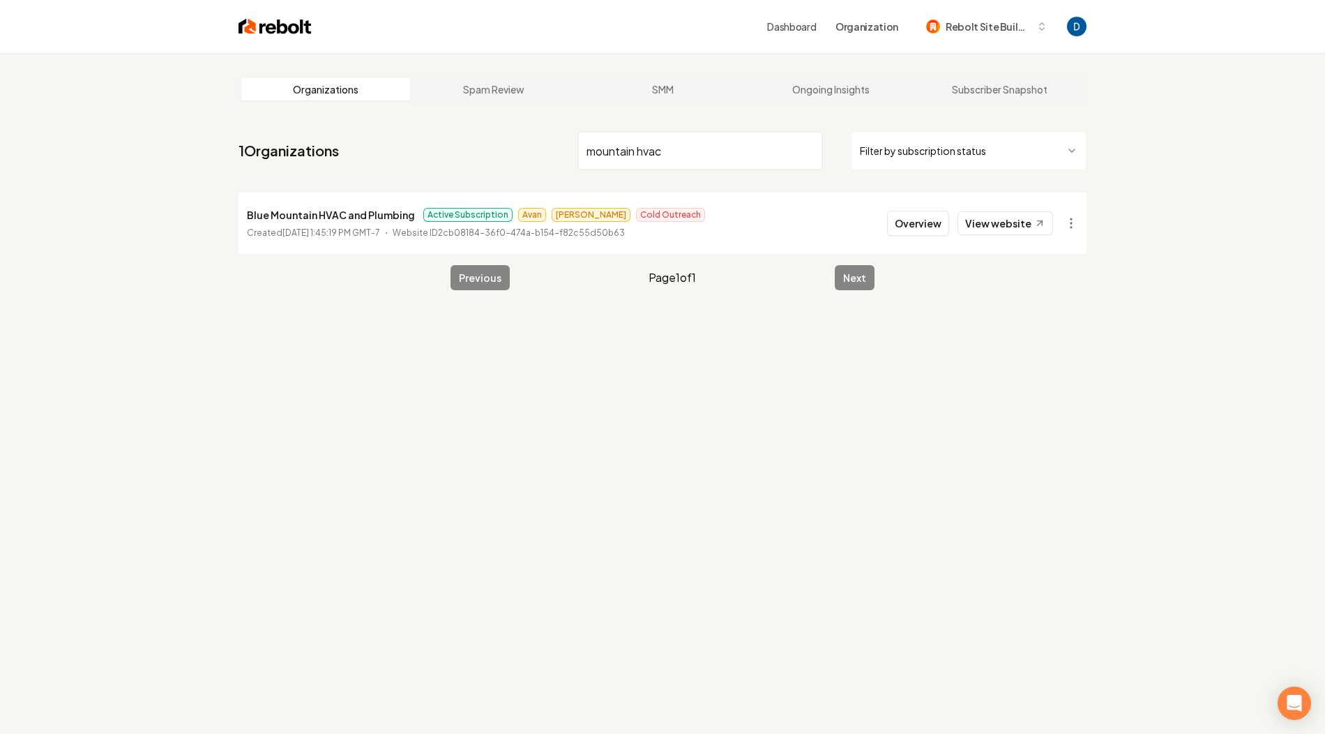
type input "mountain hvac"
click at [1044, 222] on icon at bounding box center [1040, 224] width 12 height 12
click at [909, 213] on button "Overview" at bounding box center [918, 223] width 62 height 25
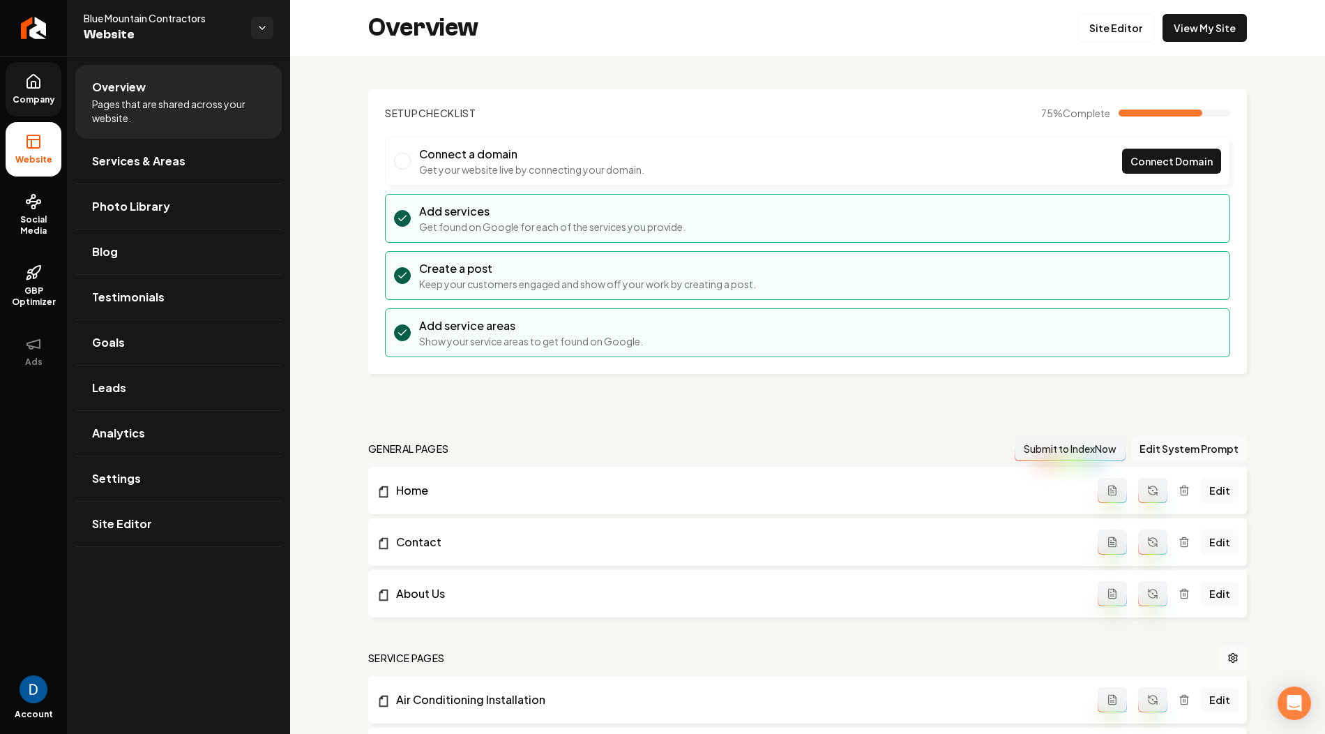
click at [24, 87] on link "Company" at bounding box center [34, 89] width 56 height 54
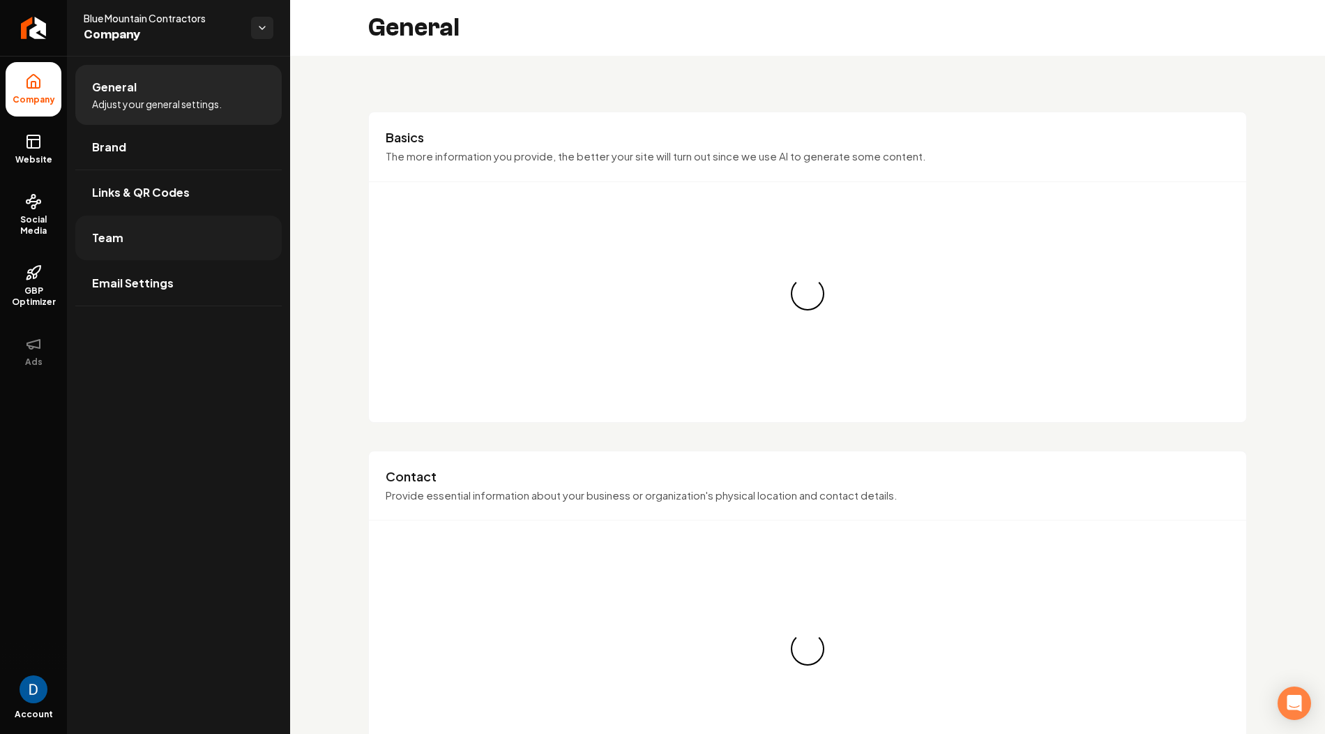
click at [157, 243] on link "Team" at bounding box center [178, 237] width 206 height 45
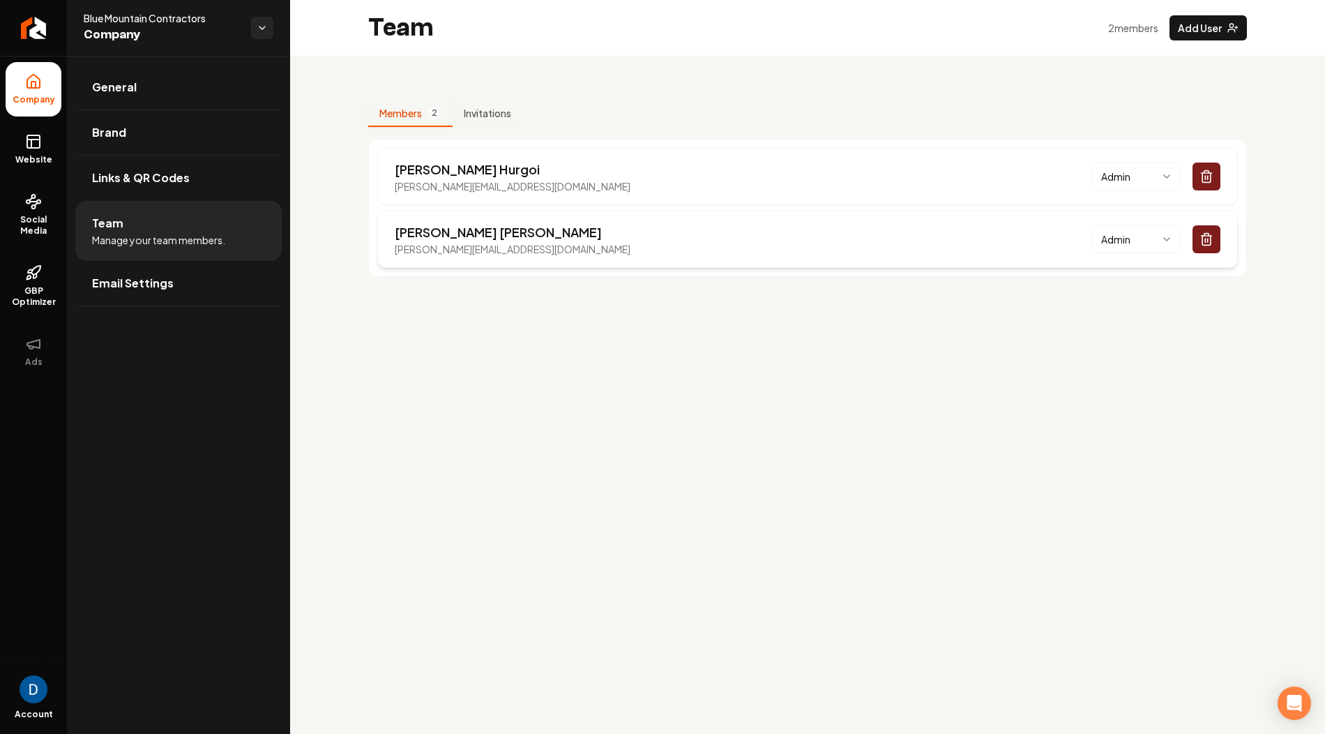
click at [425, 229] on p "[PERSON_NAME]" at bounding box center [513, 232] width 236 height 20
click at [448, 248] on p "[PERSON_NAME][EMAIL_ADDRESS][DOMAIN_NAME]" at bounding box center [513, 249] width 236 height 14
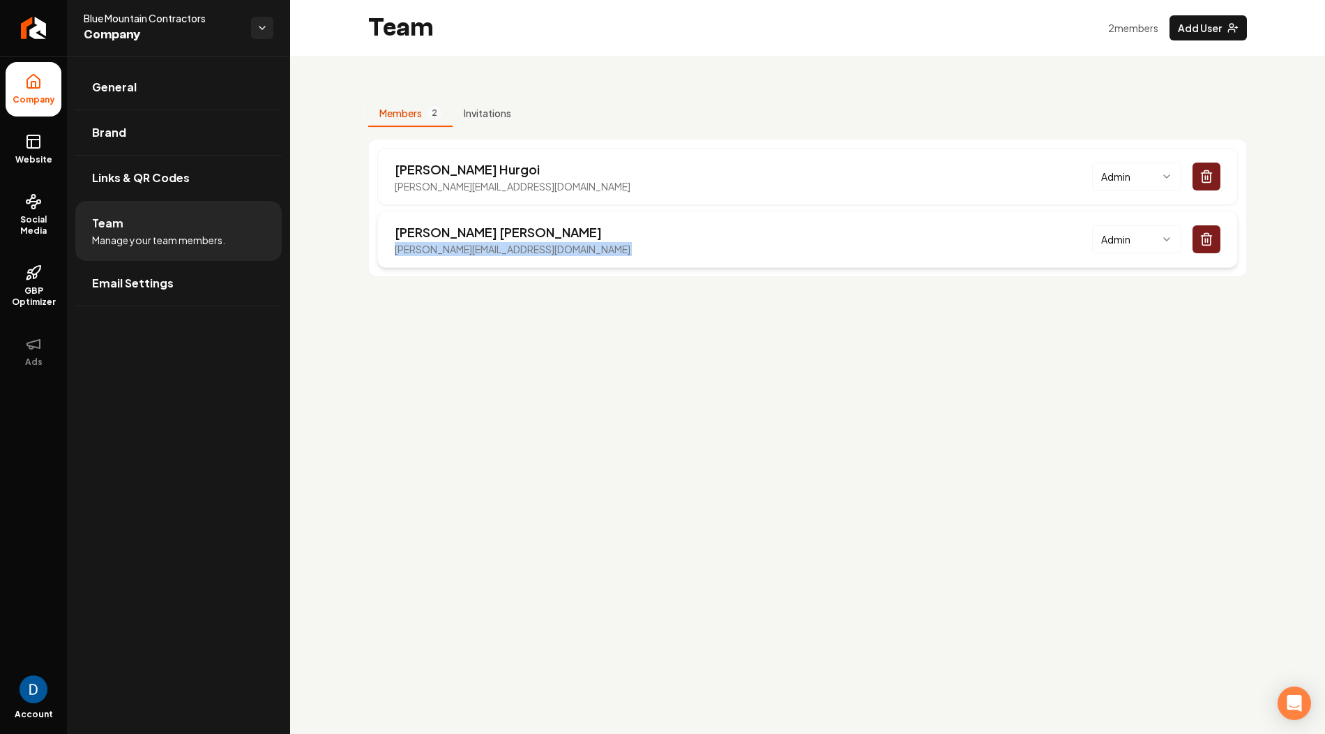
click at [448, 248] on p "[PERSON_NAME][EMAIL_ADDRESS][DOMAIN_NAME]" at bounding box center [513, 249] width 236 height 14
copy p "[PERSON_NAME][EMAIL_ADDRESS][DOMAIN_NAME]"
click at [39, 17] on icon "Return to dashboard" at bounding box center [33, 28] width 22 height 22
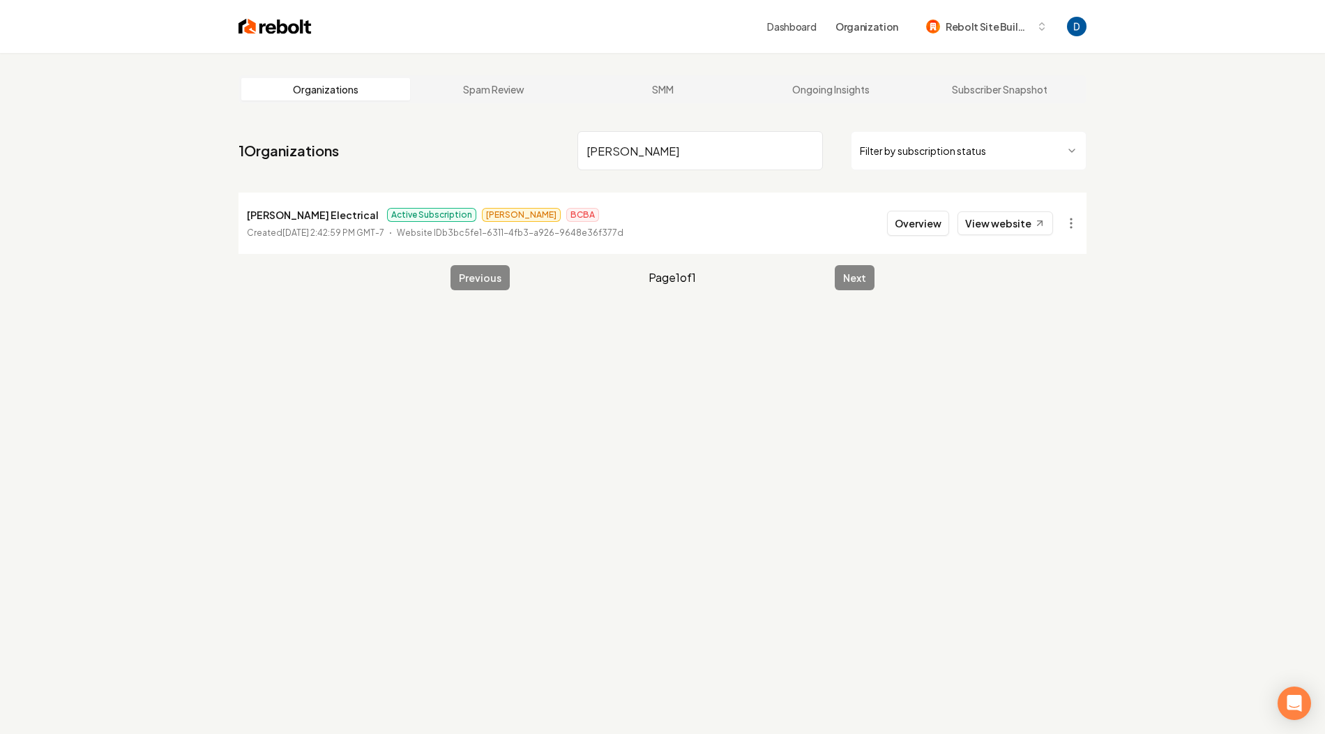
type input "petree"
click at [296, 209] on p "Petree Electrical" at bounding box center [313, 214] width 132 height 17
copy p "Petree Electrical"
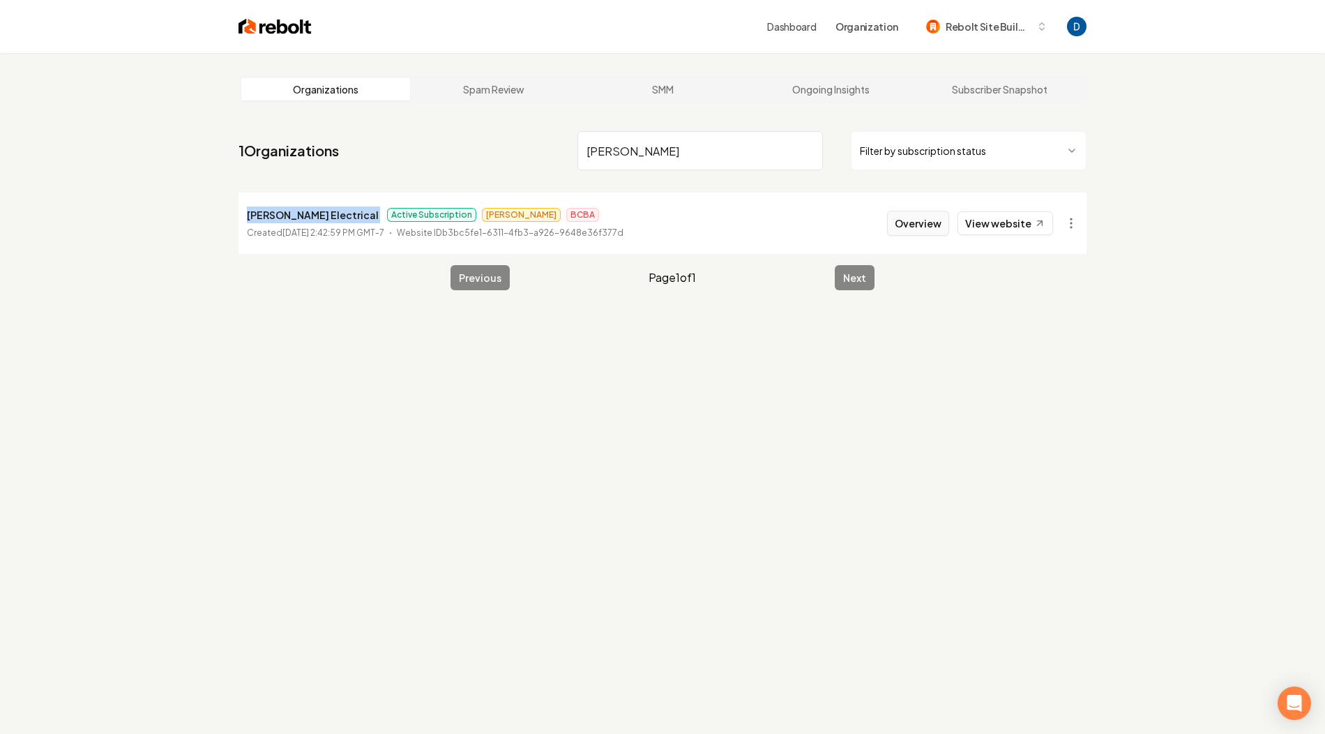
click at [924, 230] on button "Overview" at bounding box center [918, 223] width 62 height 25
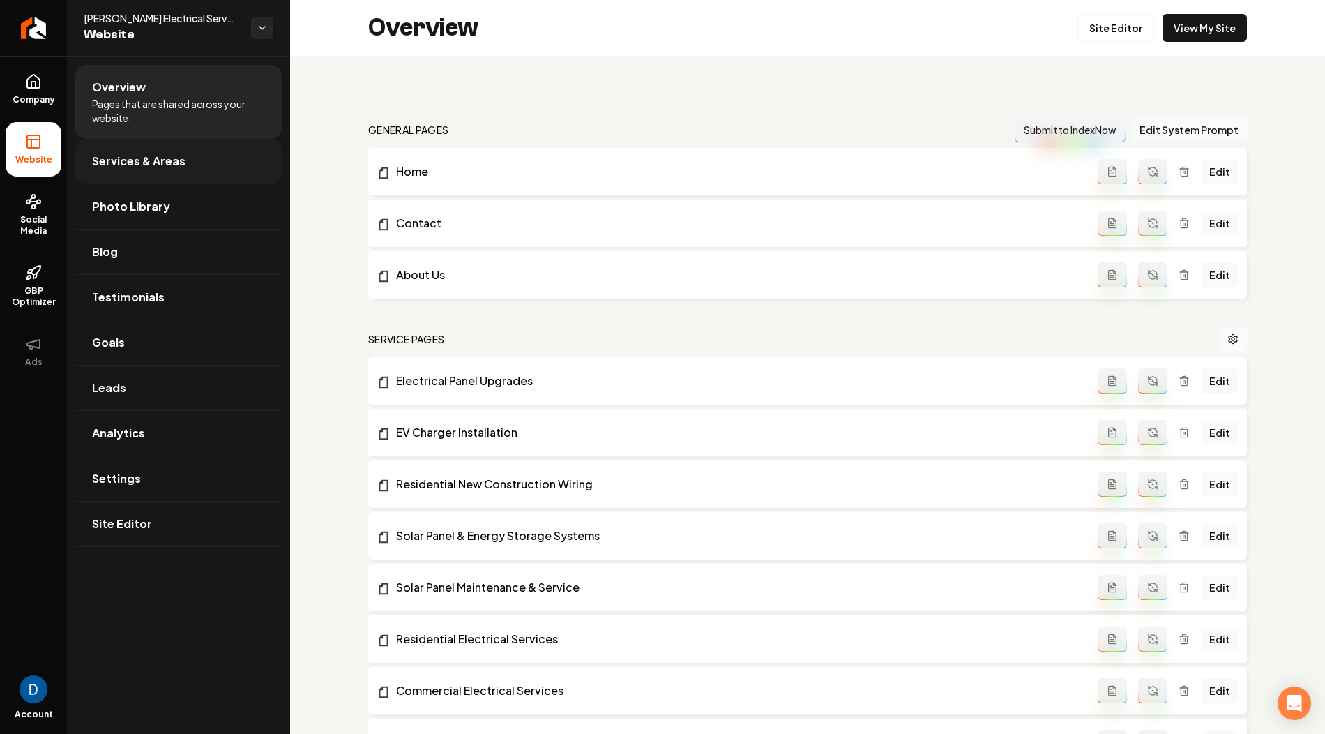
click at [121, 162] on span "Services & Areas" at bounding box center [138, 161] width 93 height 17
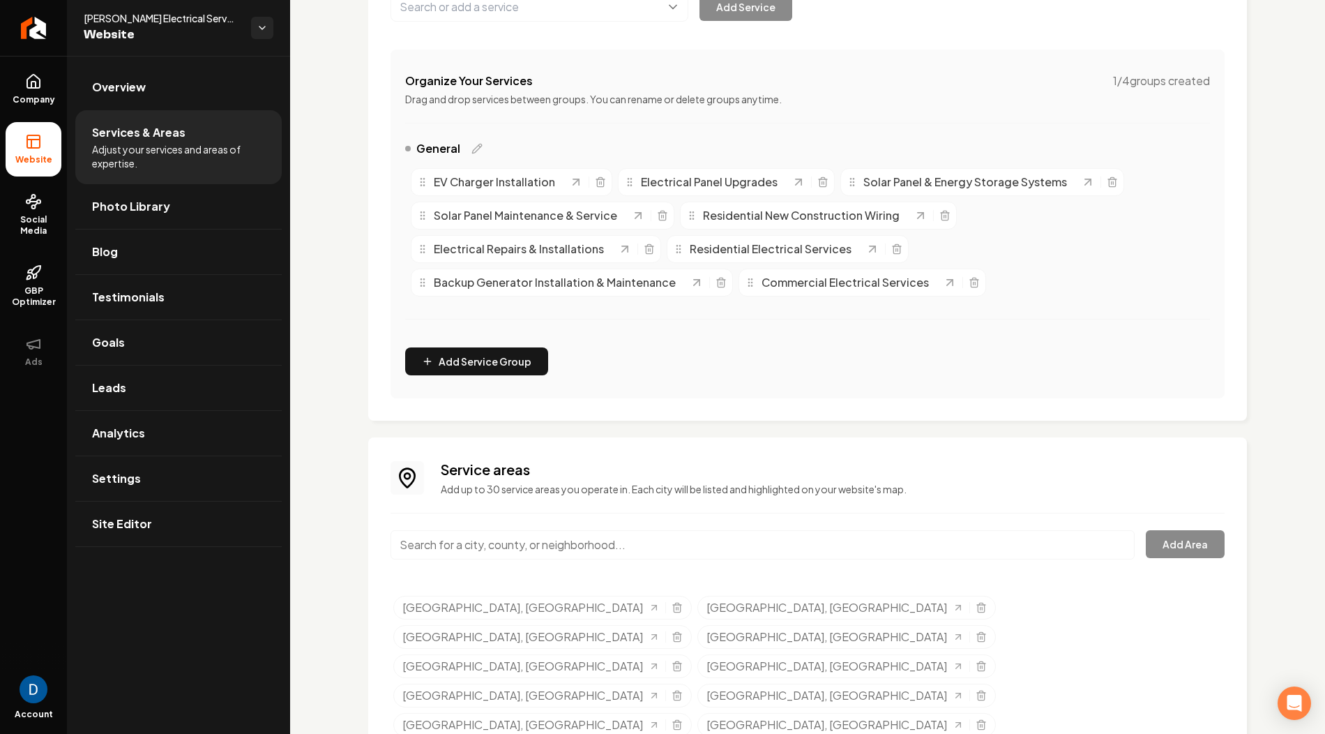
scroll to position [253, 0]
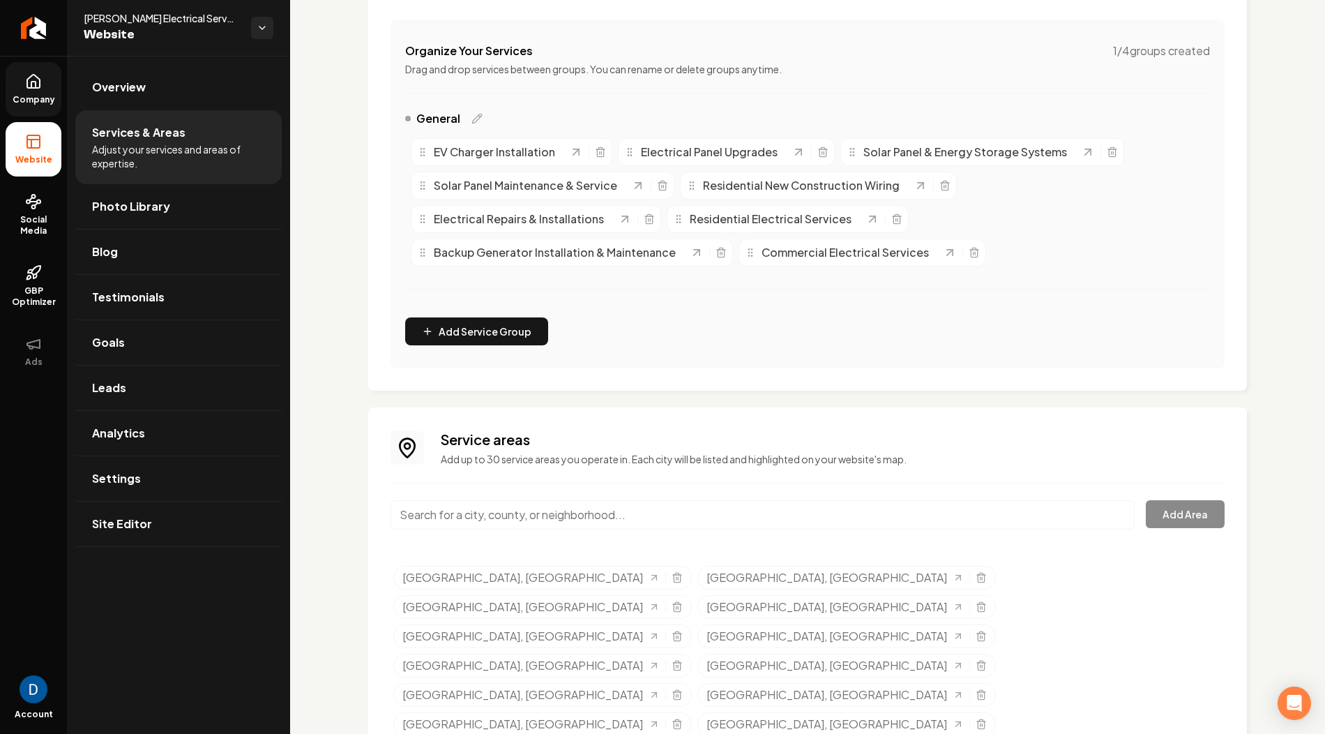
click at [43, 80] on link "Company" at bounding box center [34, 89] width 56 height 54
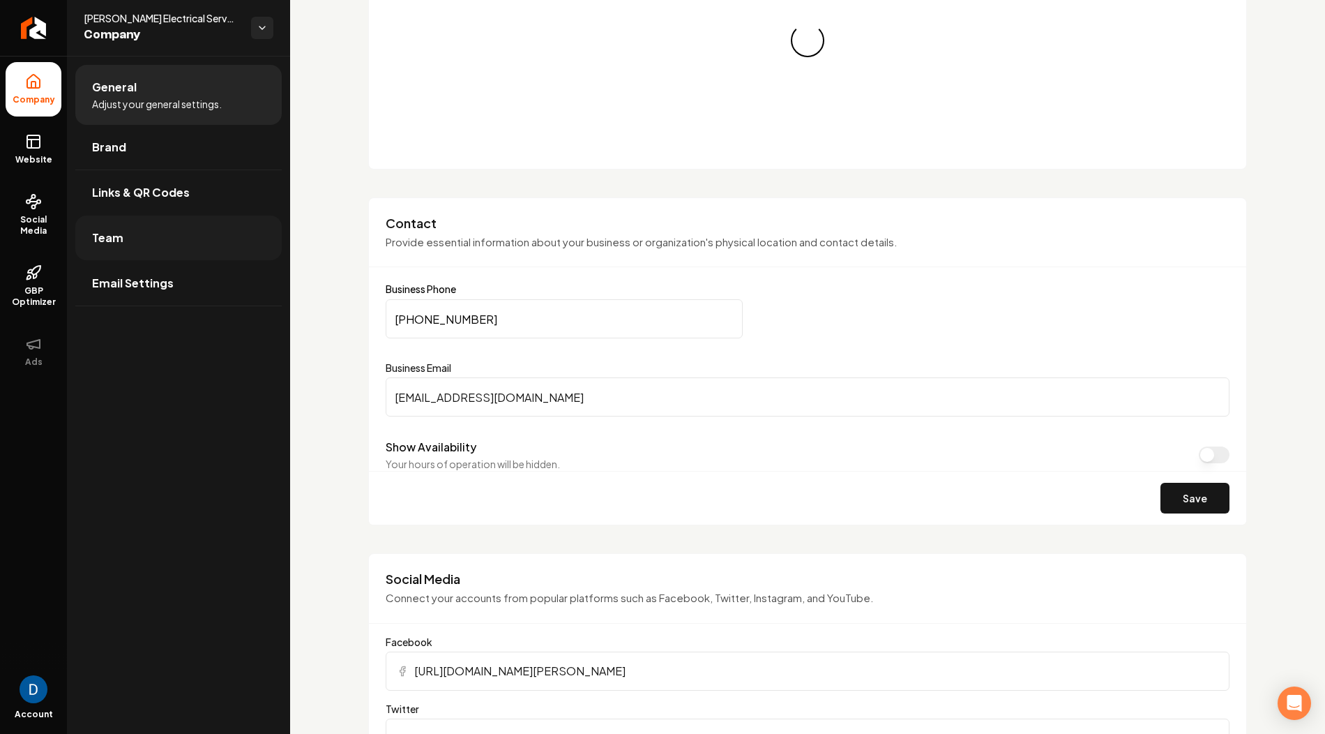
click at [153, 245] on link "Team" at bounding box center [178, 237] width 206 height 45
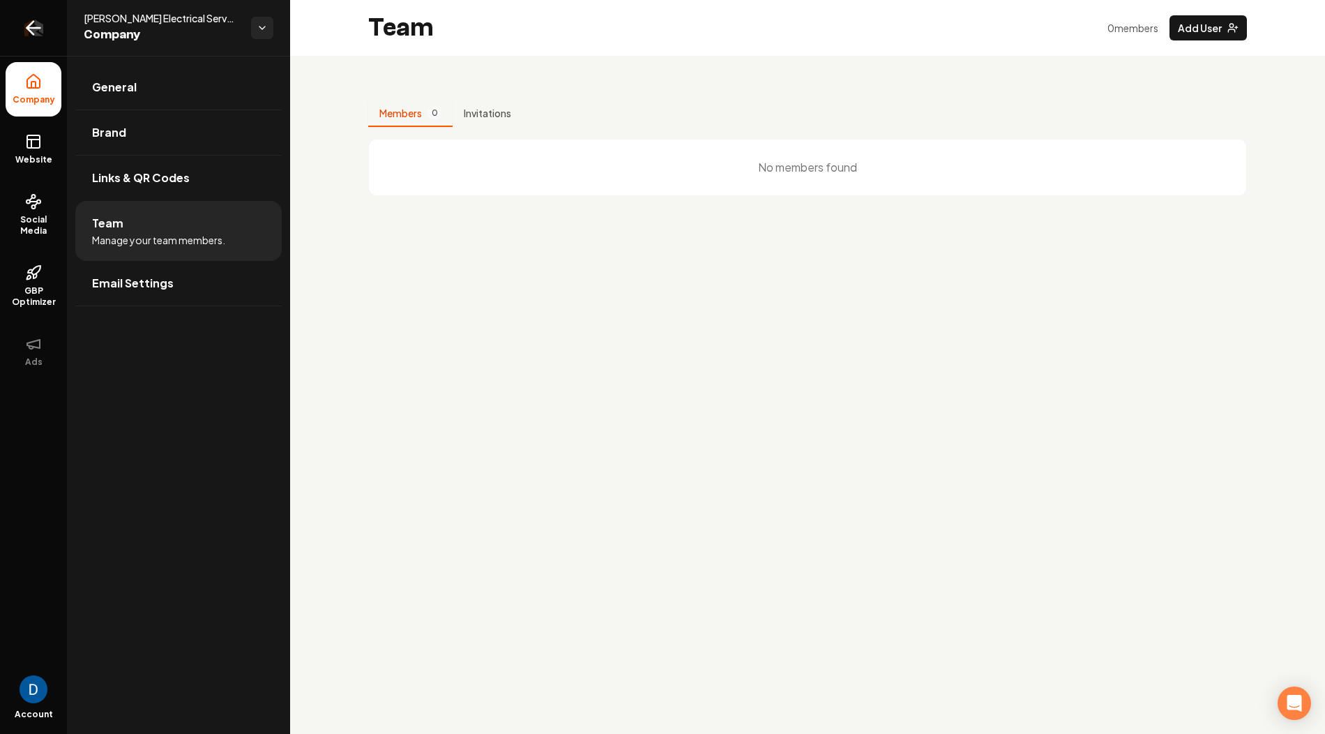
click at [40, 33] on icon "Return to dashboard" at bounding box center [33, 28] width 22 height 22
click at [29, 142] on icon at bounding box center [33, 141] width 17 height 17
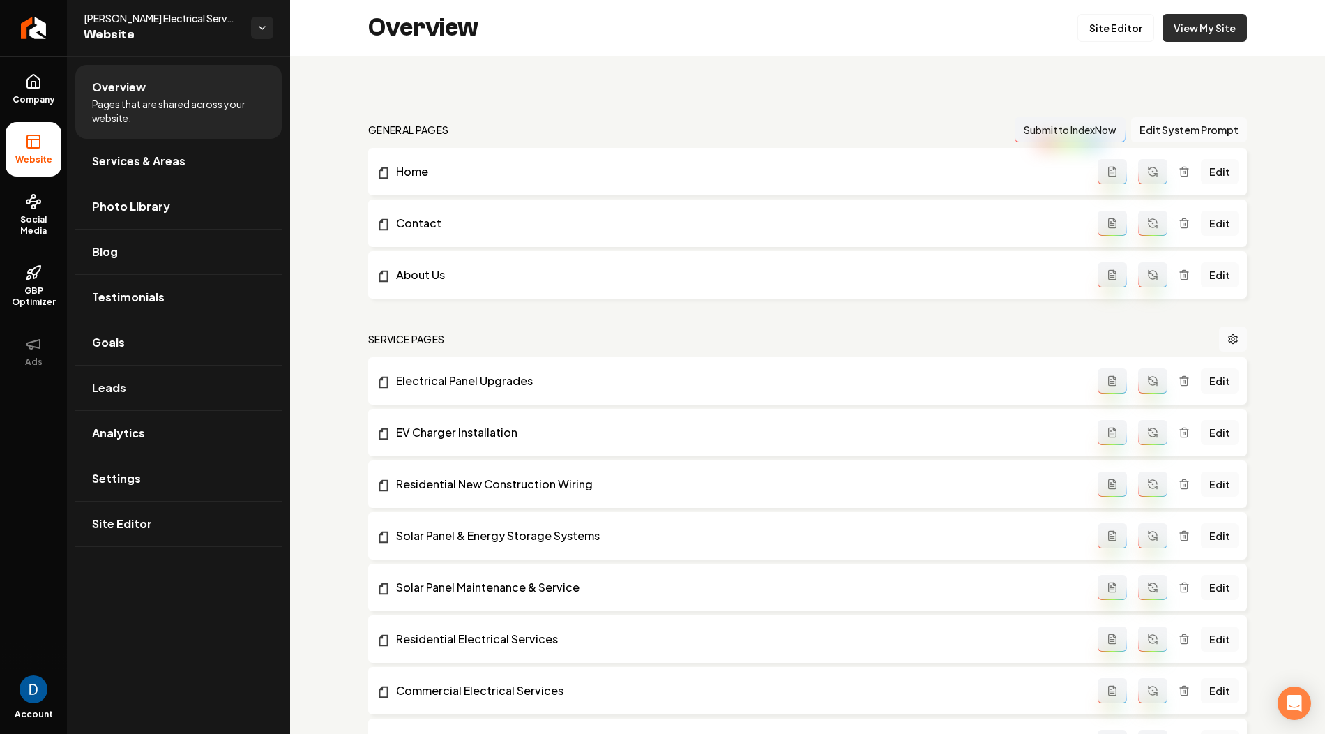
click at [1222, 23] on link "View My Site" at bounding box center [1205, 28] width 84 height 28
click at [29, 176] on ul "Company Website Social Media GBP Optimizer Ads" at bounding box center [33, 220] width 67 height 328
click at [123, 470] on span "Settings" at bounding box center [116, 478] width 49 height 17
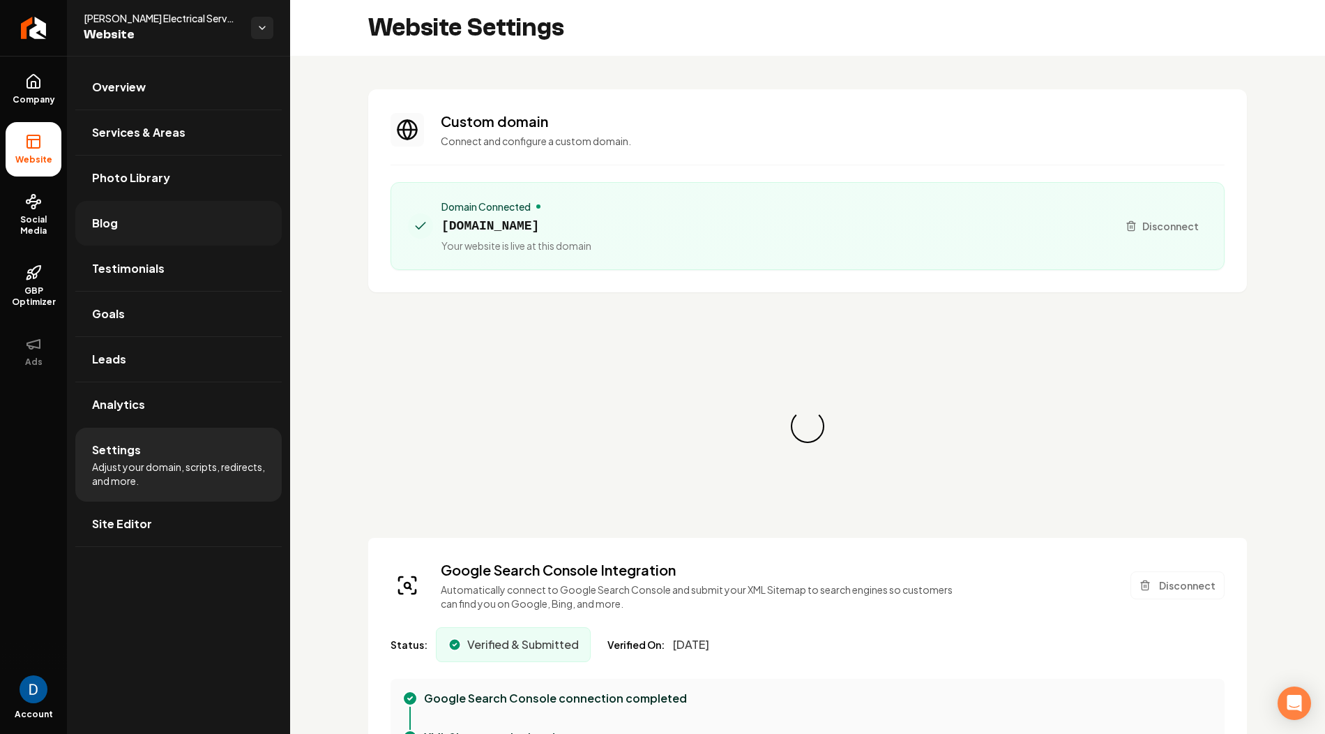
scroll to position [126, 0]
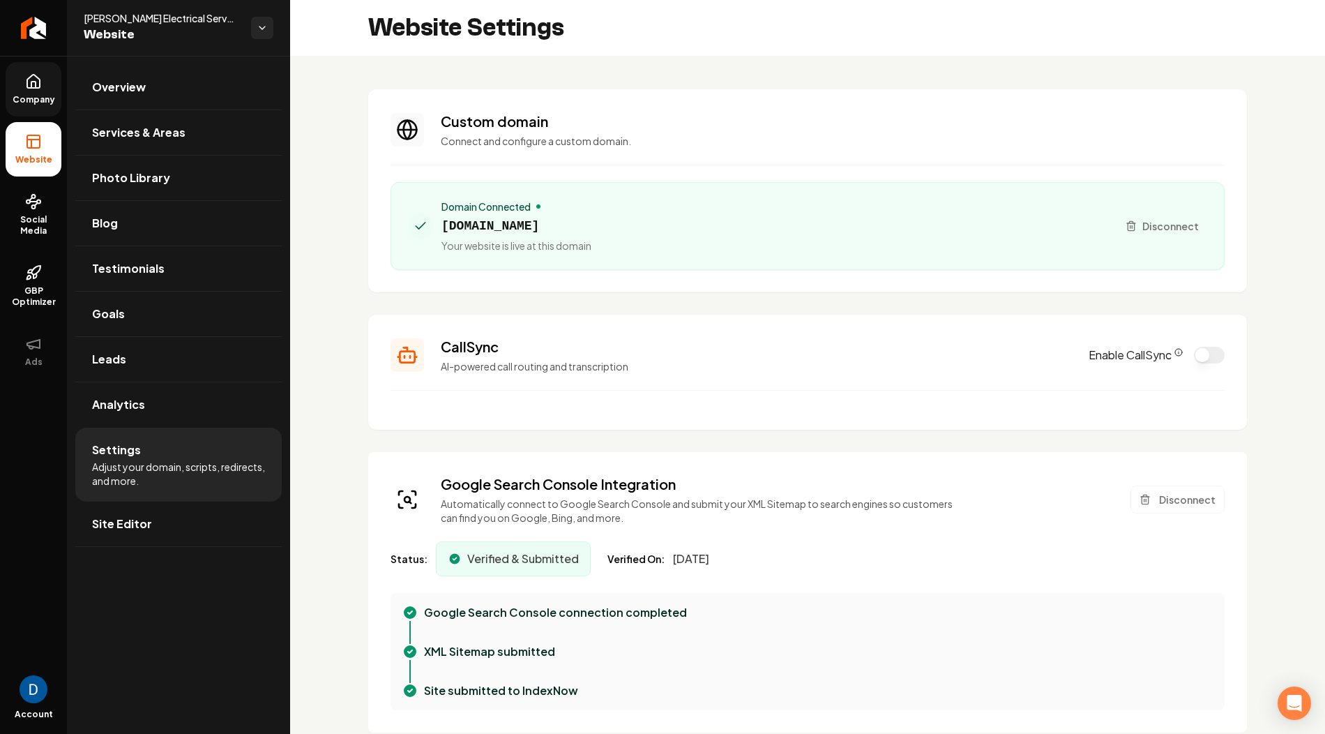
click at [47, 103] on span "Company" at bounding box center [34, 99] width 54 height 11
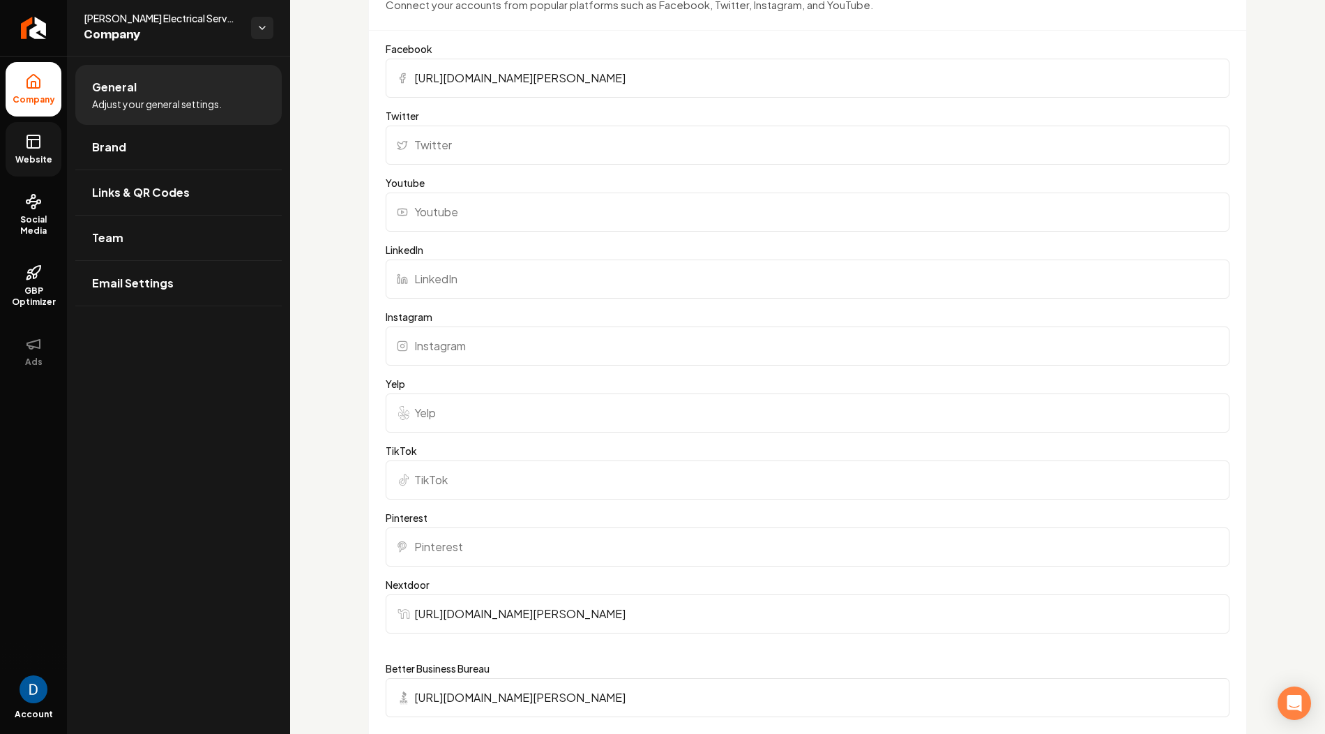
scroll to position [1109, 0]
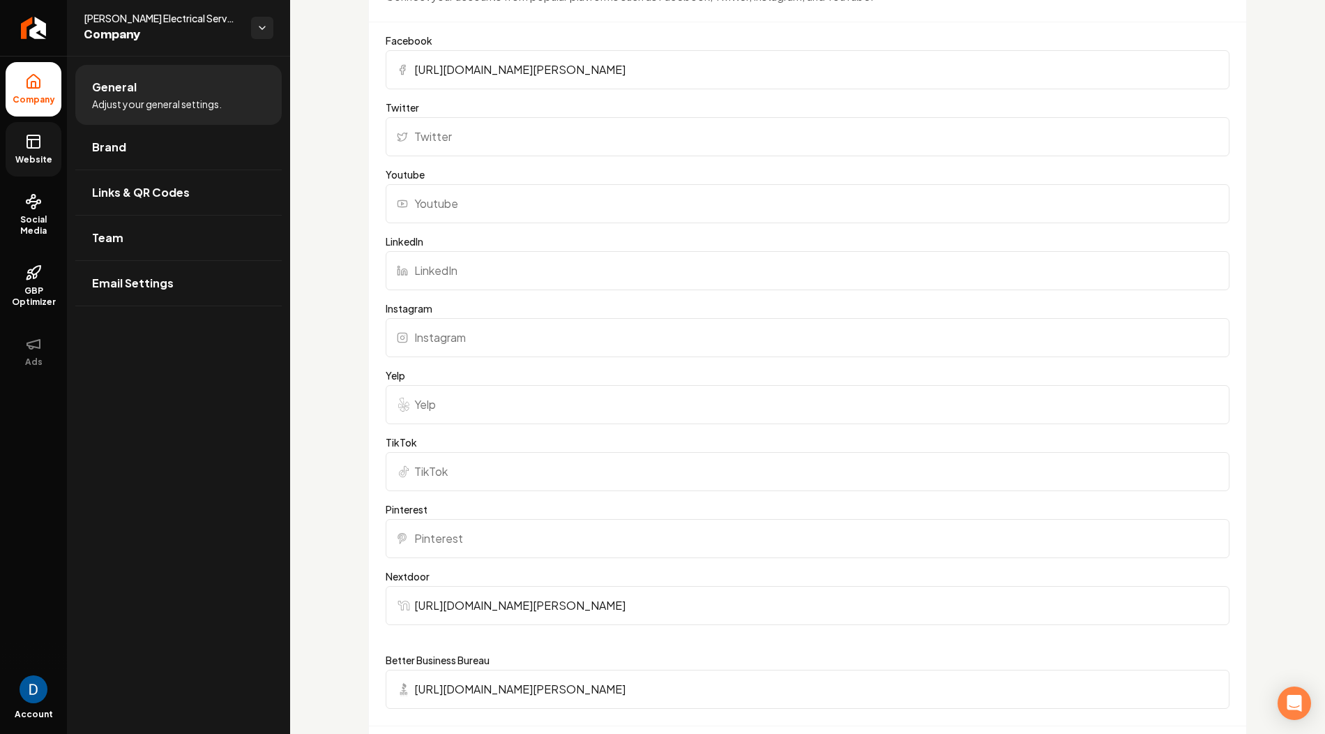
click at [452, 404] on input "Yelp" at bounding box center [808, 404] width 844 height 39
paste input "https://www.yelp.com/biz/petree-electrical-services-watauga?osq=Petree+Electric…"
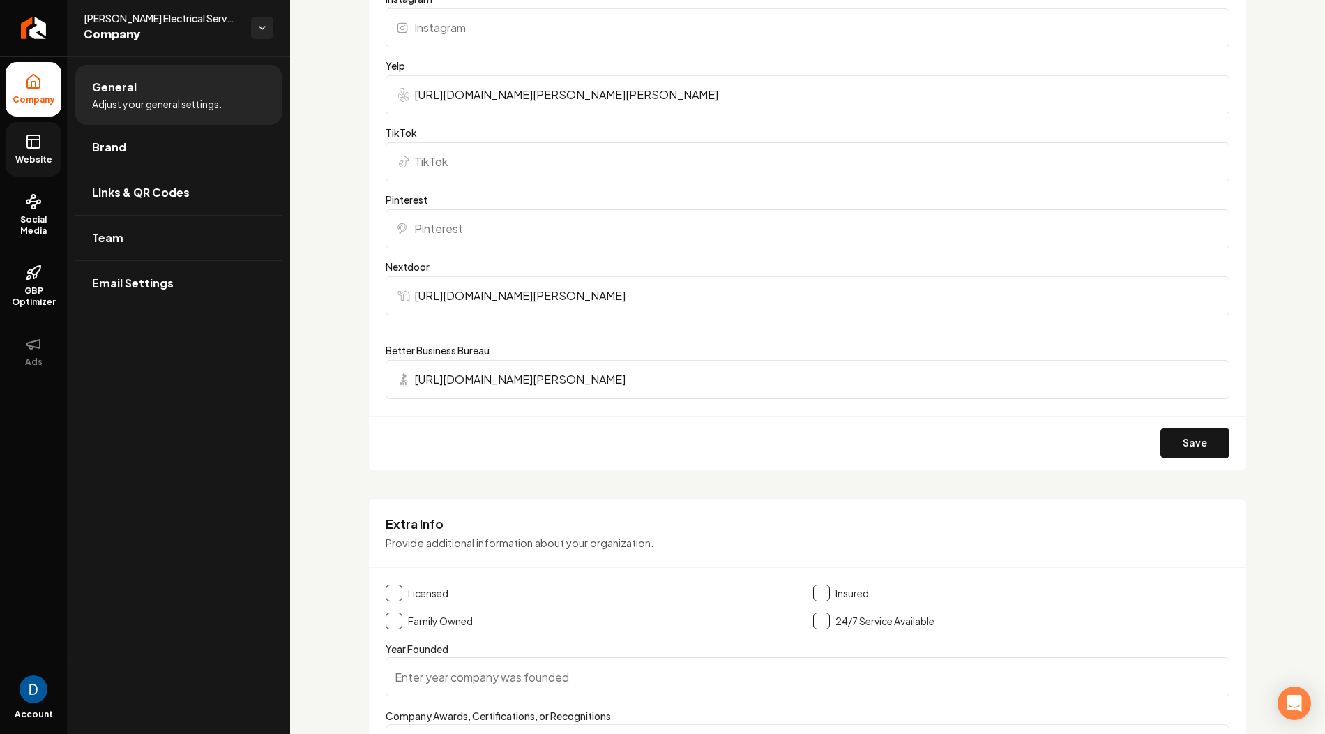
scroll to position [1432, 0]
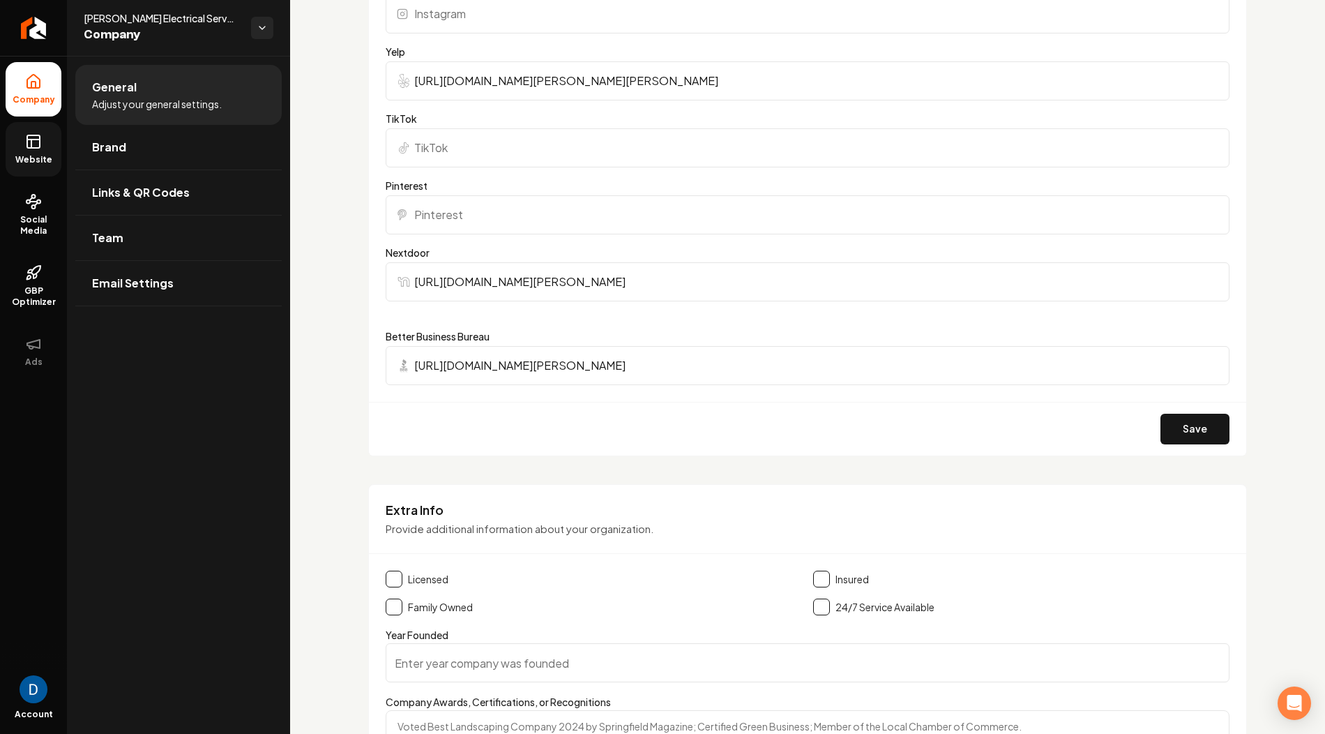
type input "https://www.yelp.com/biz/petree-electrical-services-watauga?osq=Petree+Electric…"
click at [1177, 439] on div "Save" at bounding box center [807, 429] width 877 height 54
click at [1178, 423] on button "Save" at bounding box center [1194, 429] width 69 height 31
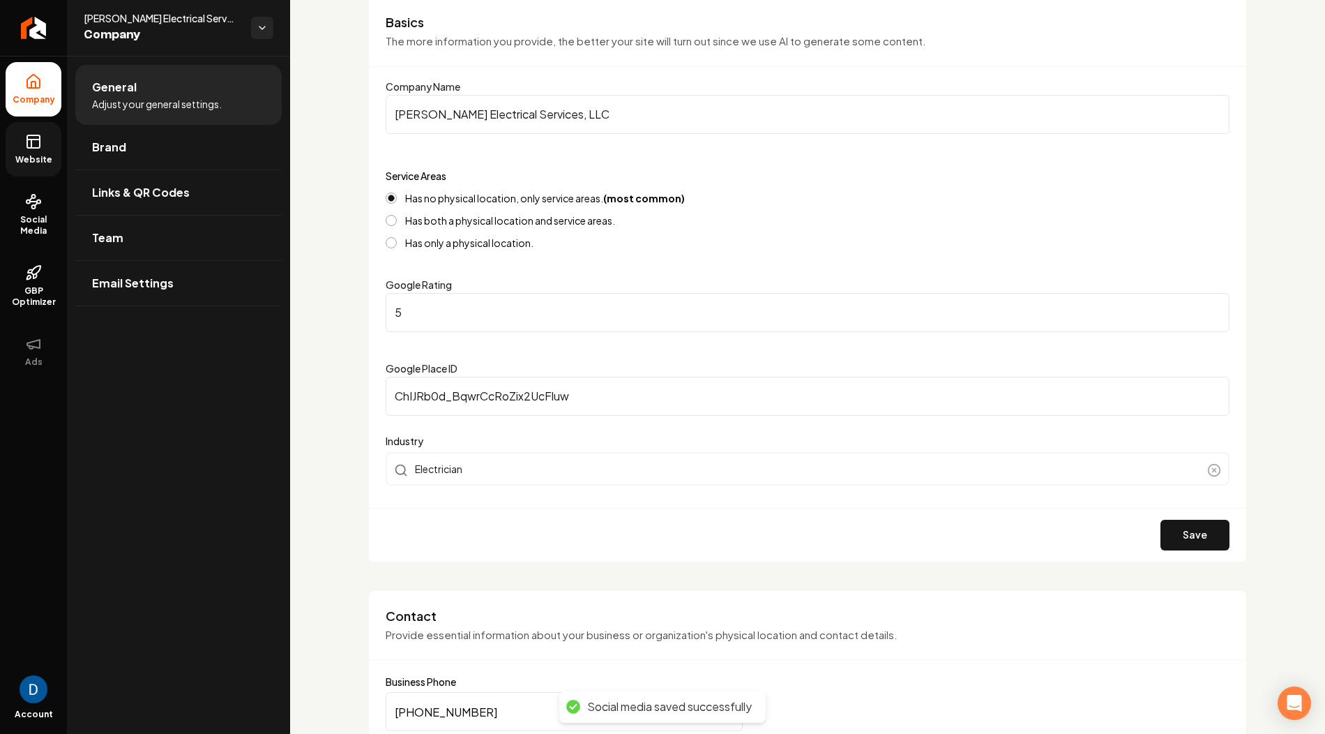
scroll to position [0, 0]
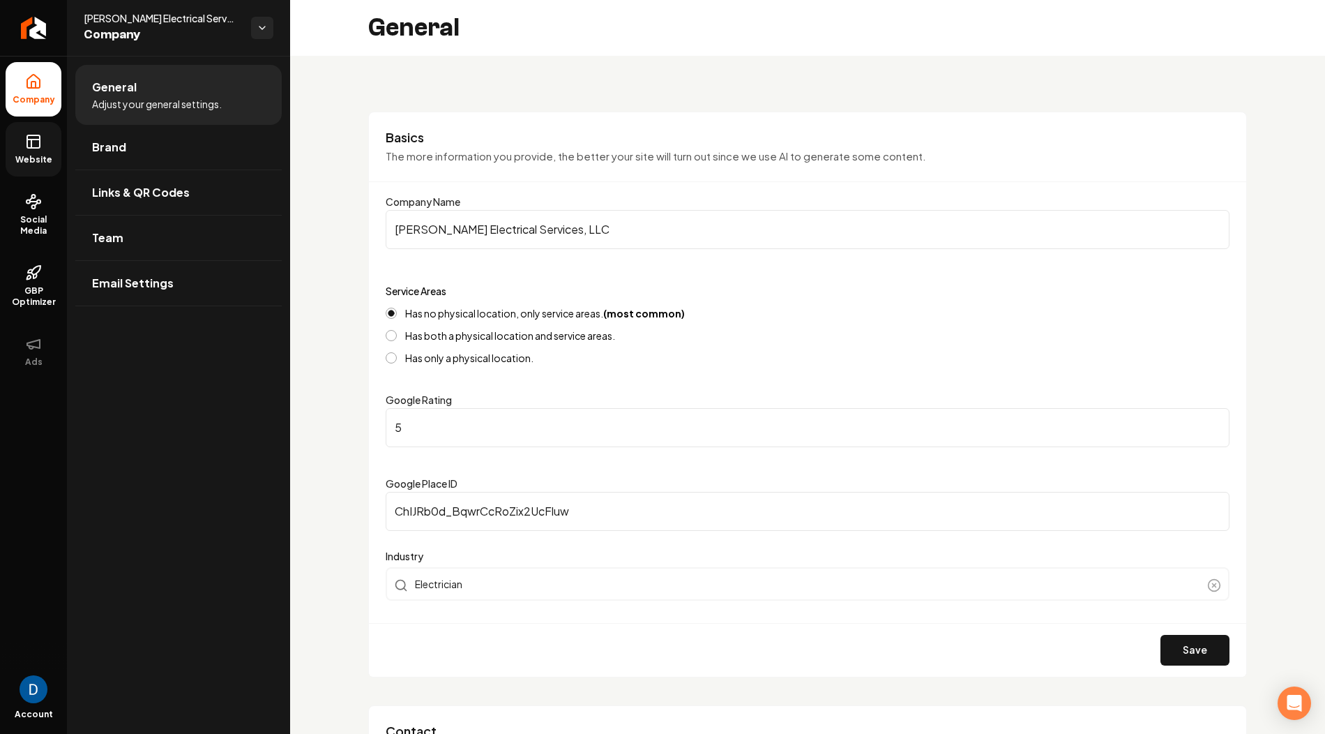
click at [31, 146] on icon at bounding box center [31, 143] width 0 height 8
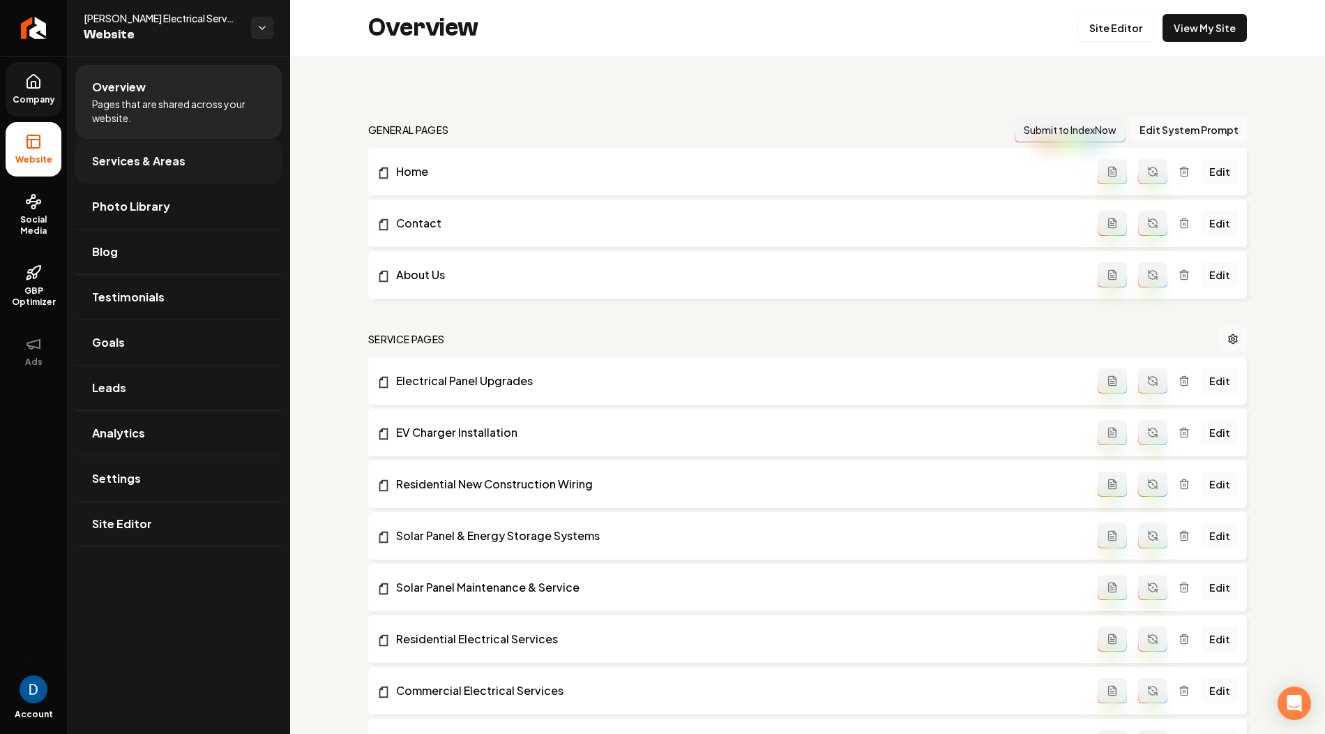
click at [199, 171] on link "Services & Areas" at bounding box center [178, 161] width 206 height 45
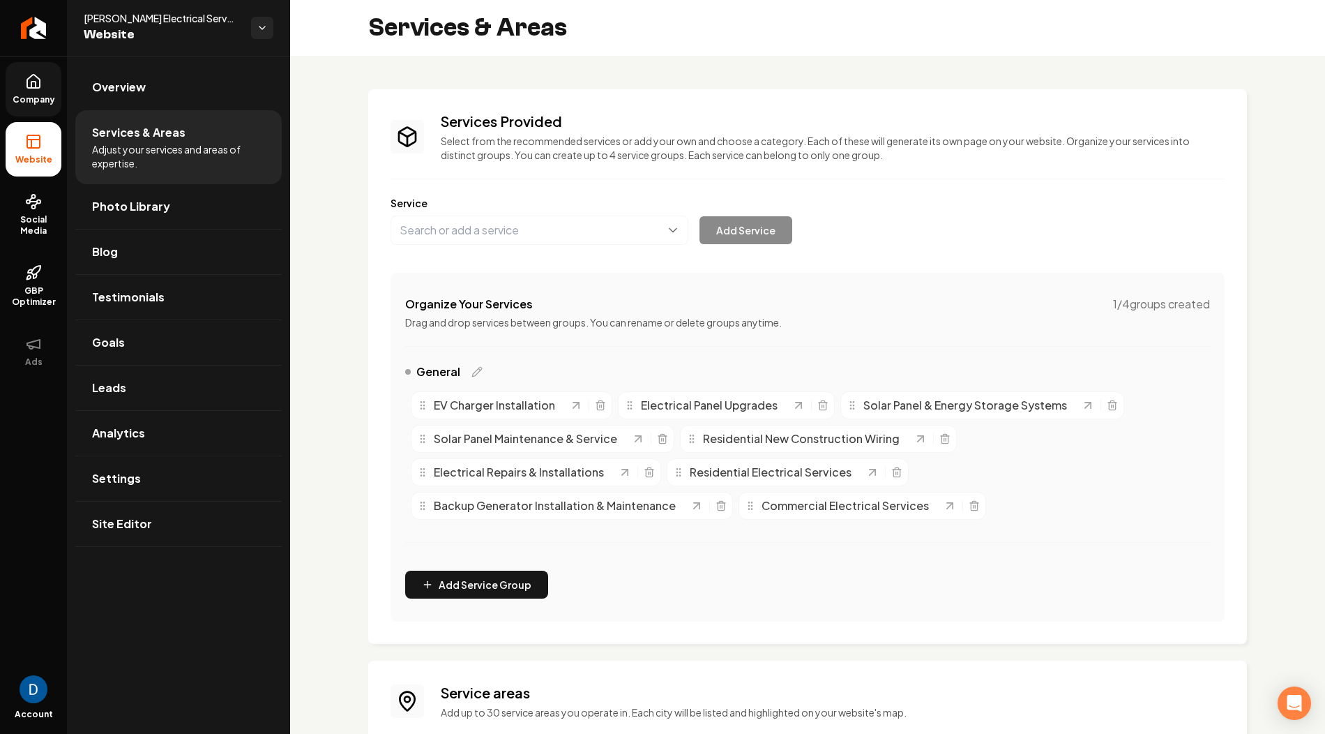
scroll to position [252, 0]
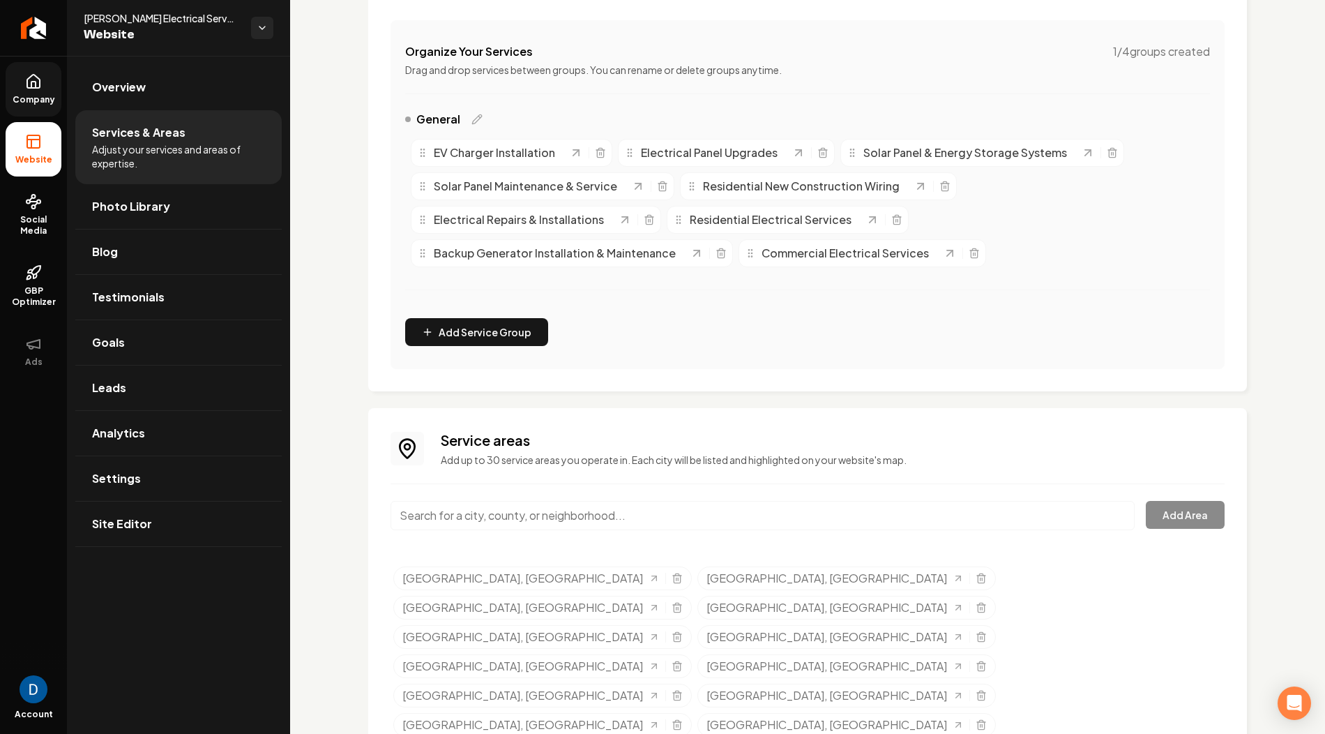
click at [451, 529] on div "Main content area" at bounding box center [763, 524] width 744 height 46
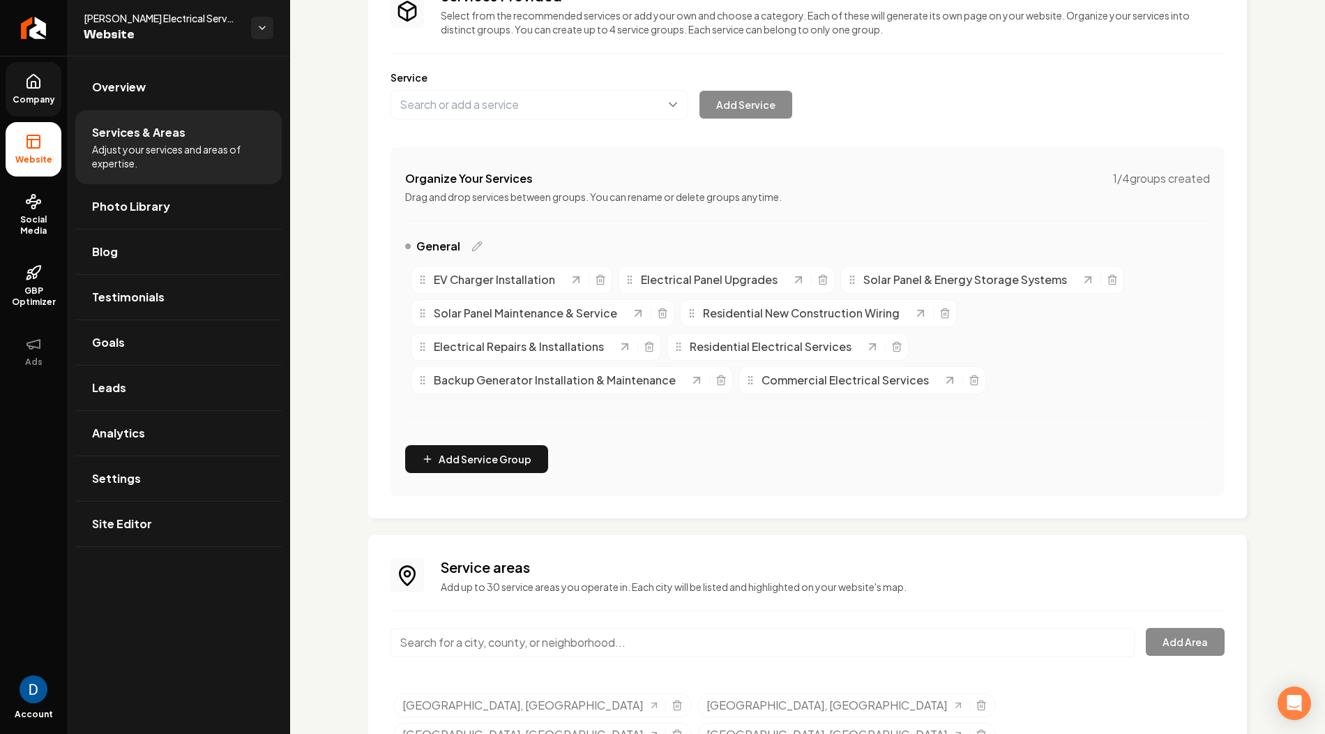
click at [464, 199] on p "Drag and drop services between groups. You can rename or delete groups anytime." at bounding box center [807, 197] width 805 height 14
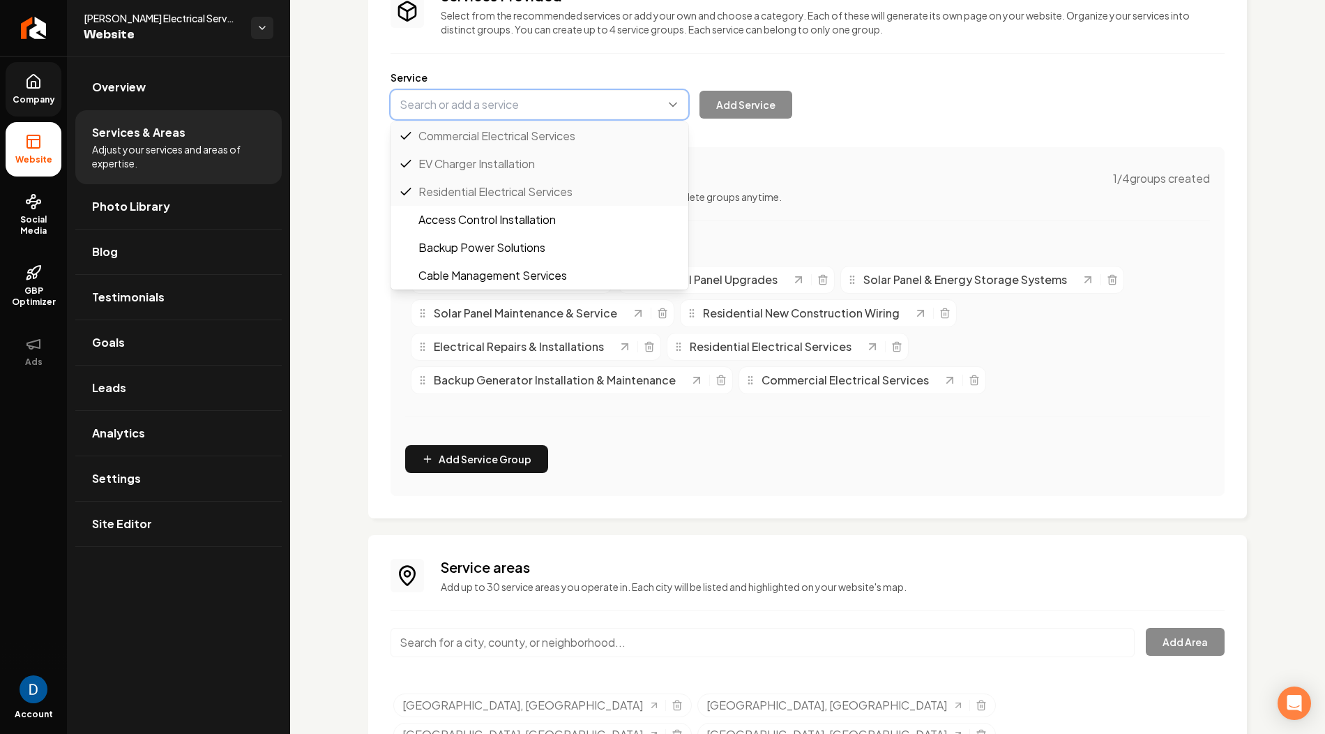
click at [469, 102] on button "Main content area" at bounding box center [540, 104] width 298 height 29
paste input "residential and commercial energy audits"
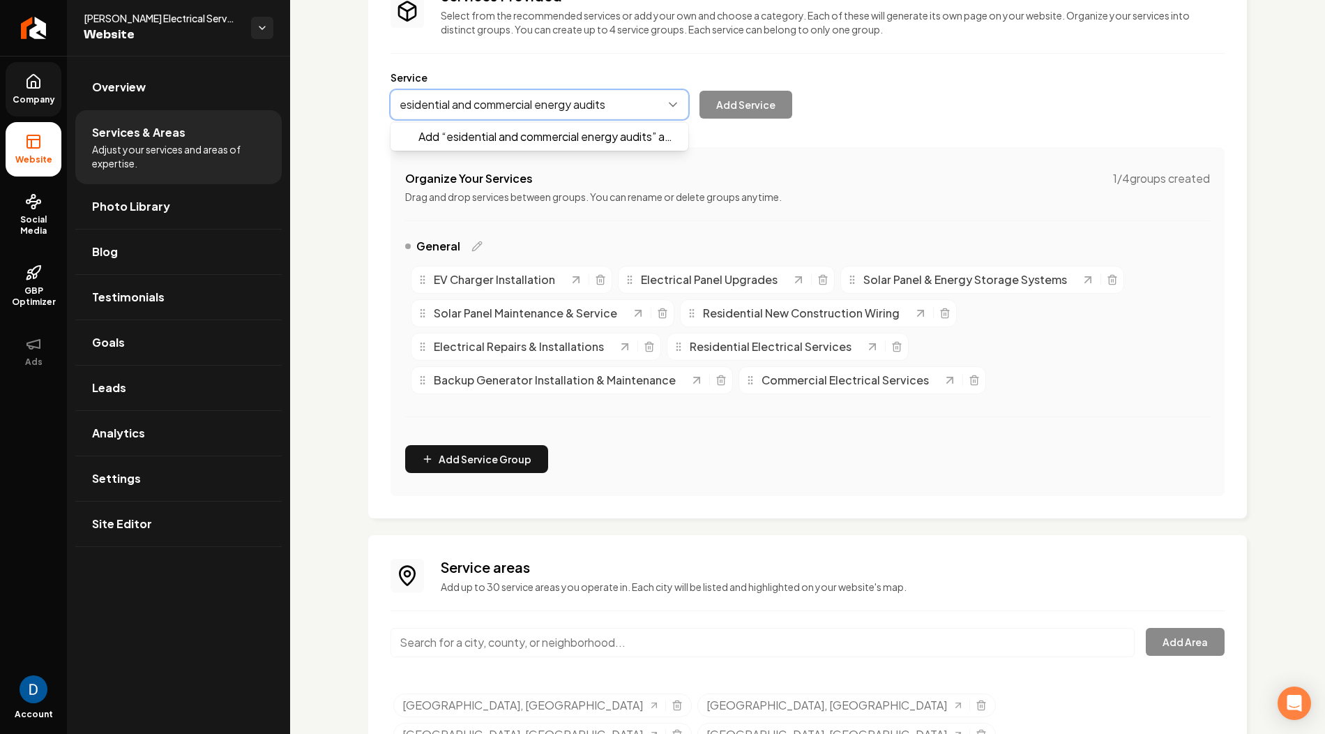
type input "Residential and commercial energy audits"
click at [486, 107] on button "Main content area" at bounding box center [540, 104] width 298 height 29
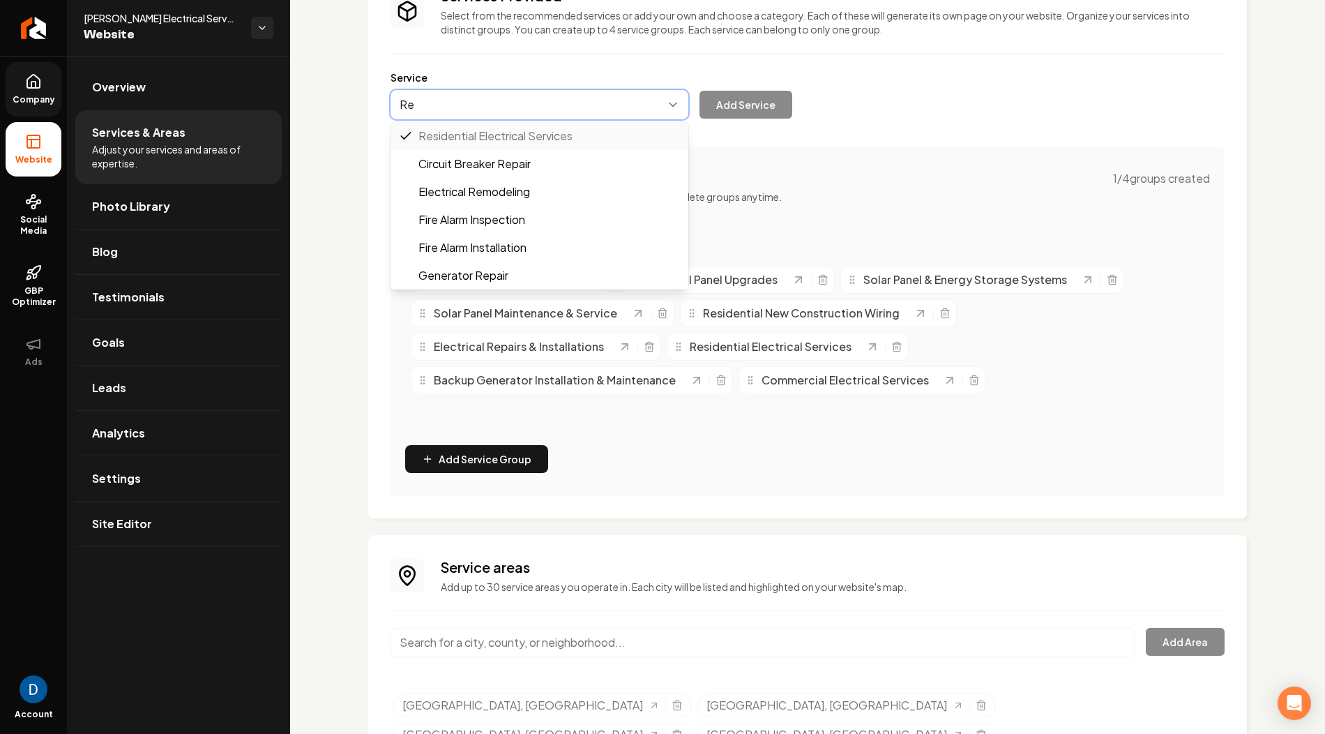
type input "R"
paste input "residential and commercial energy audits"
type input "residential and commercial energy audits"
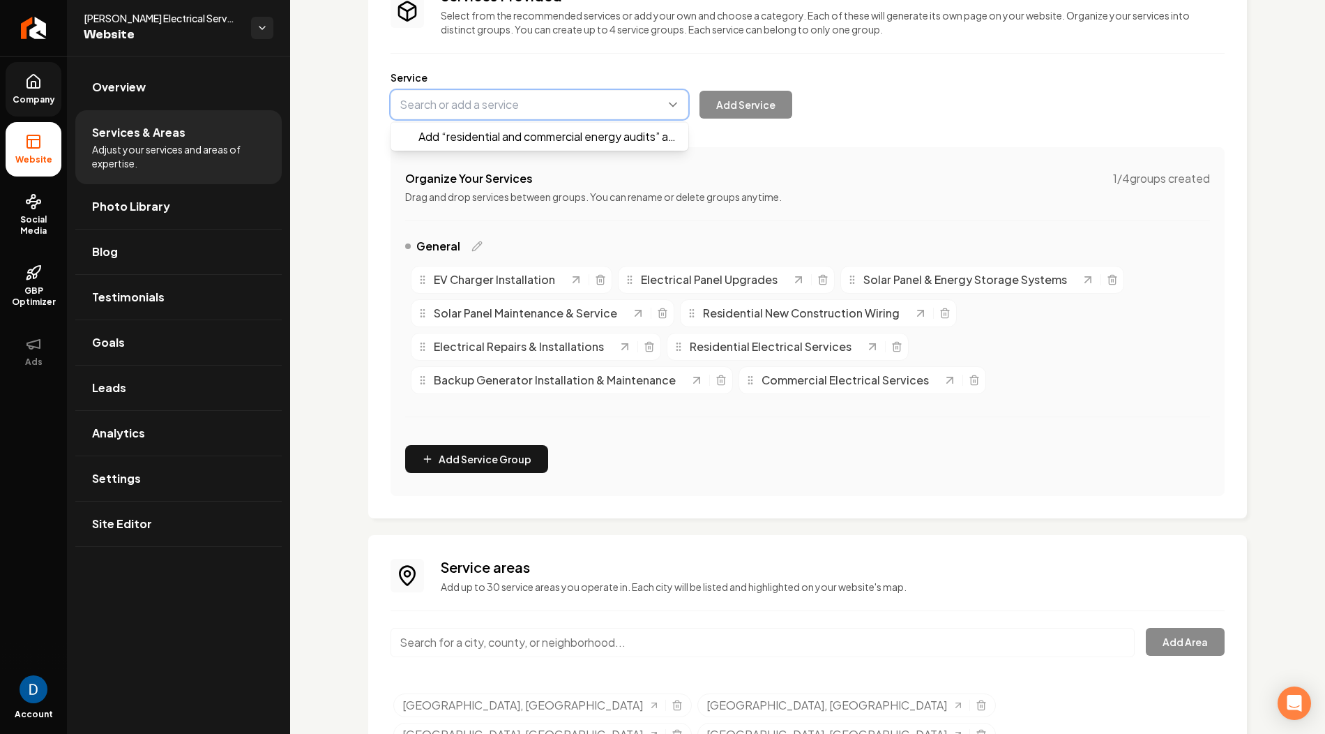
click at [465, 108] on button "Main content area" at bounding box center [540, 104] width 298 height 29
paste input "residential and commercial energy audits"
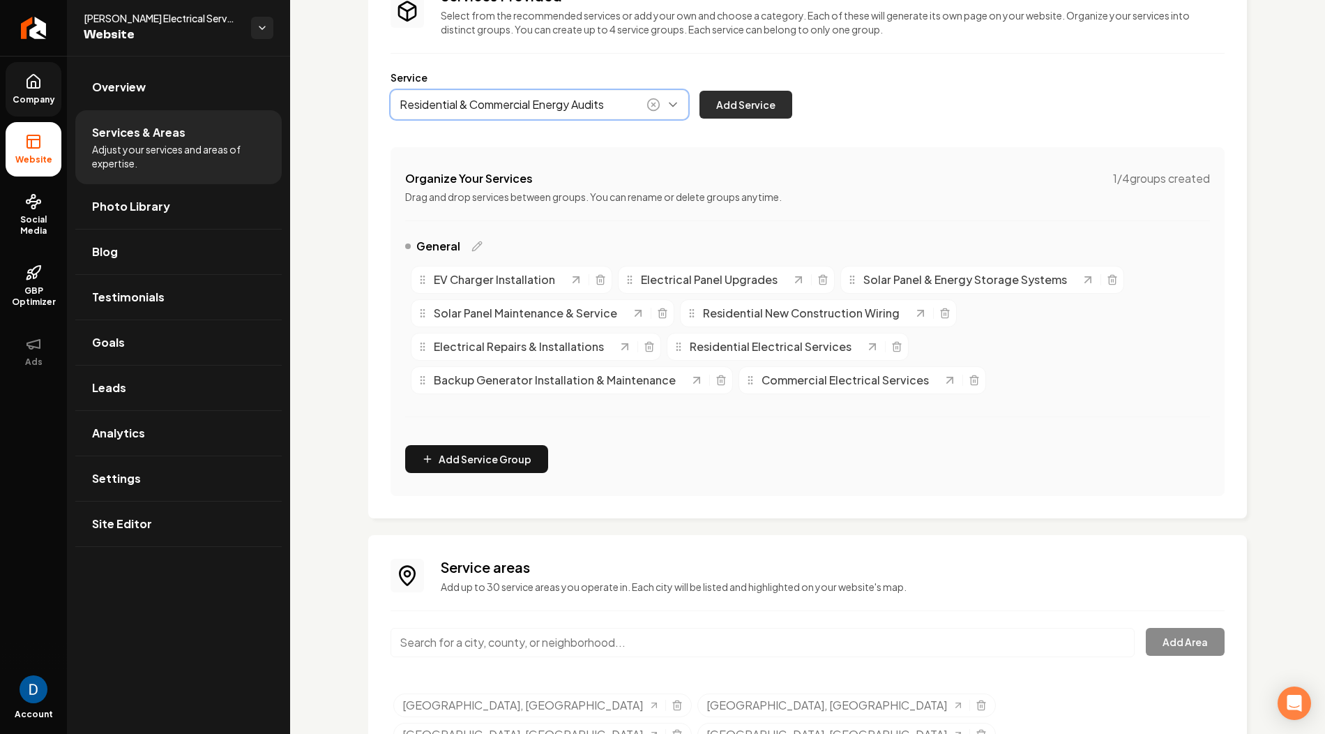
type input "Residential & Commercial Energy Audits"
click at [763, 107] on button "Add Service" at bounding box center [745, 105] width 93 height 28
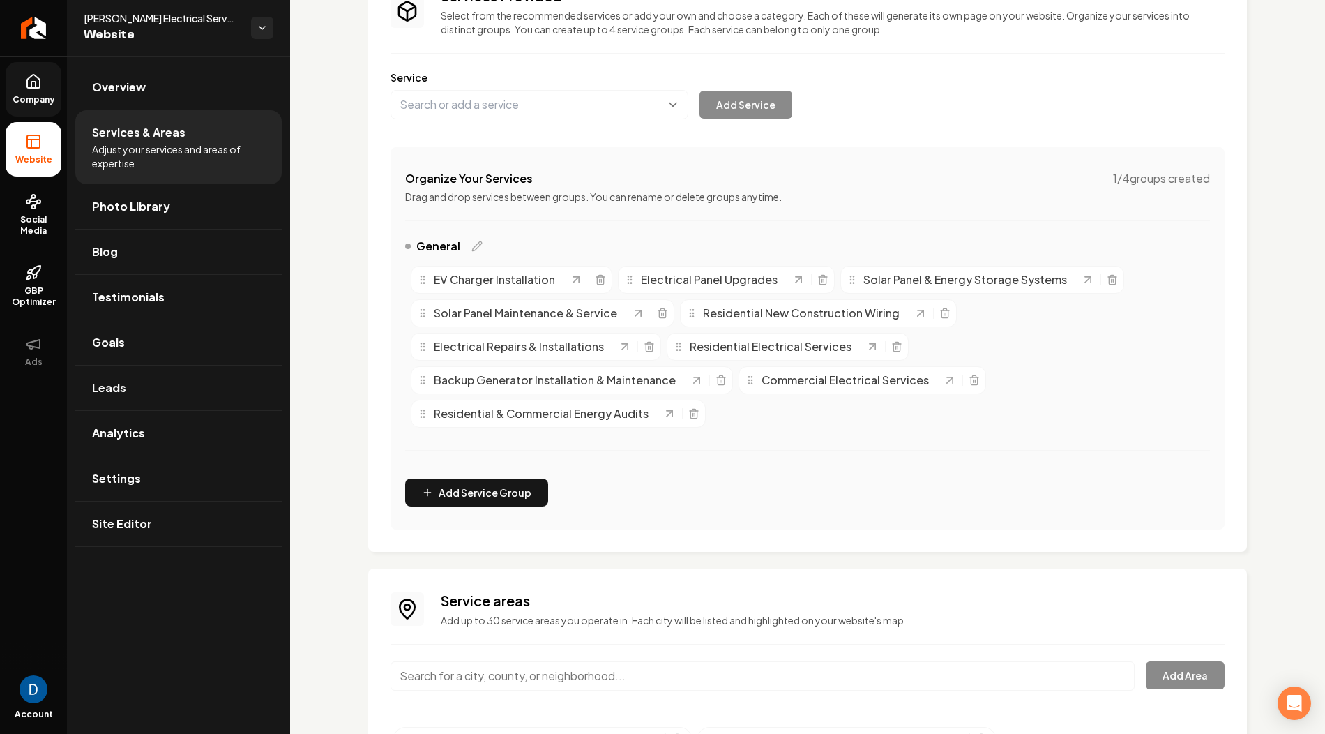
click at [29, 96] on span "Company" at bounding box center [34, 99] width 54 height 11
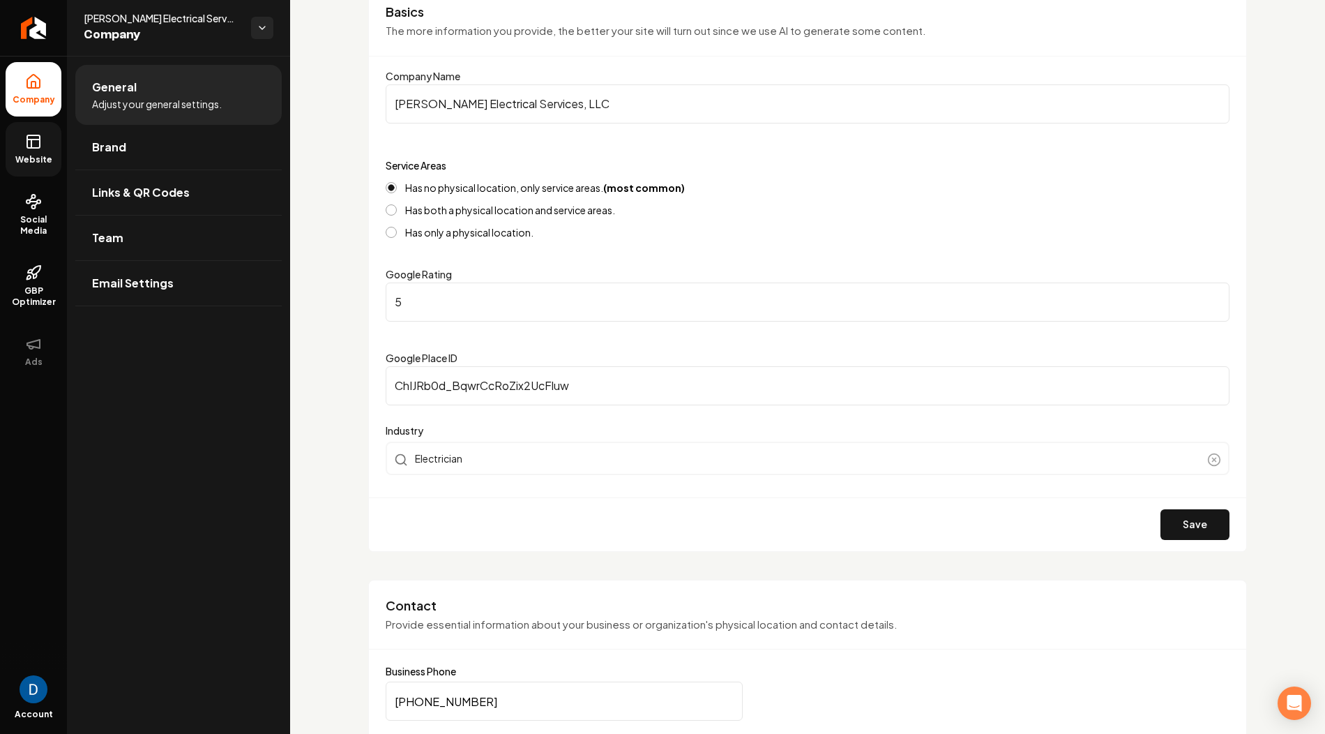
click at [30, 133] on icon at bounding box center [33, 141] width 17 height 17
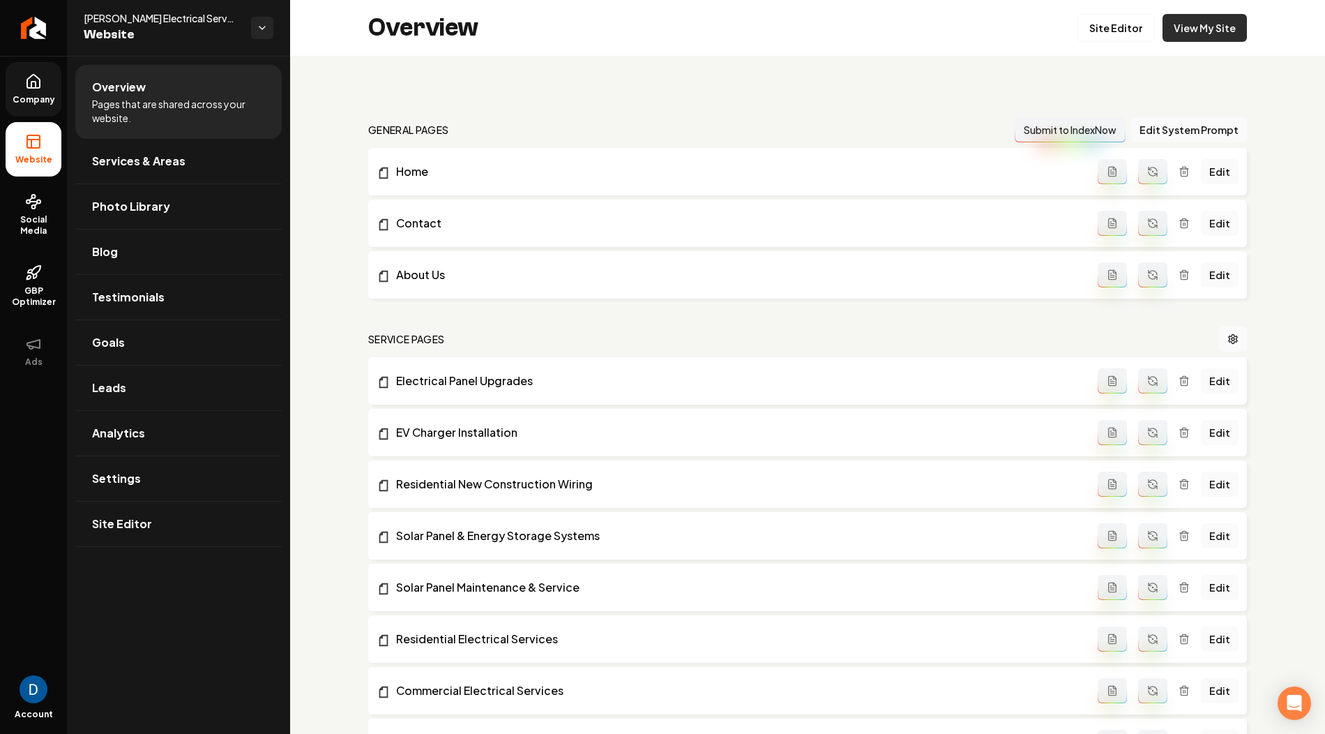
click at [1204, 24] on link "View My Site" at bounding box center [1205, 28] width 84 height 28
click at [1107, 37] on link "Site Editor" at bounding box center [1115, 28] width 77 height 28
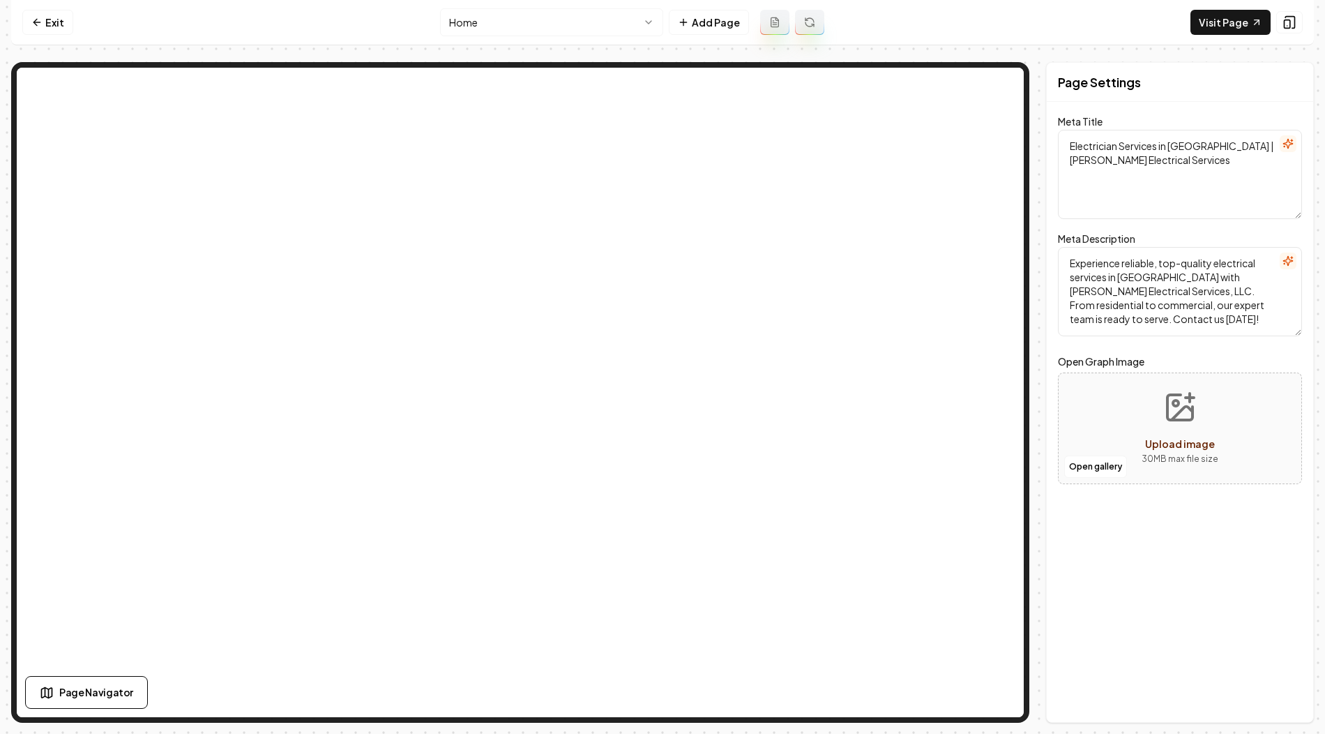
click at [521, 13] on html "Computer Required This feature is only available on a computer. Please switch t…" at bounding box center [662, 367] width 1325 height 734
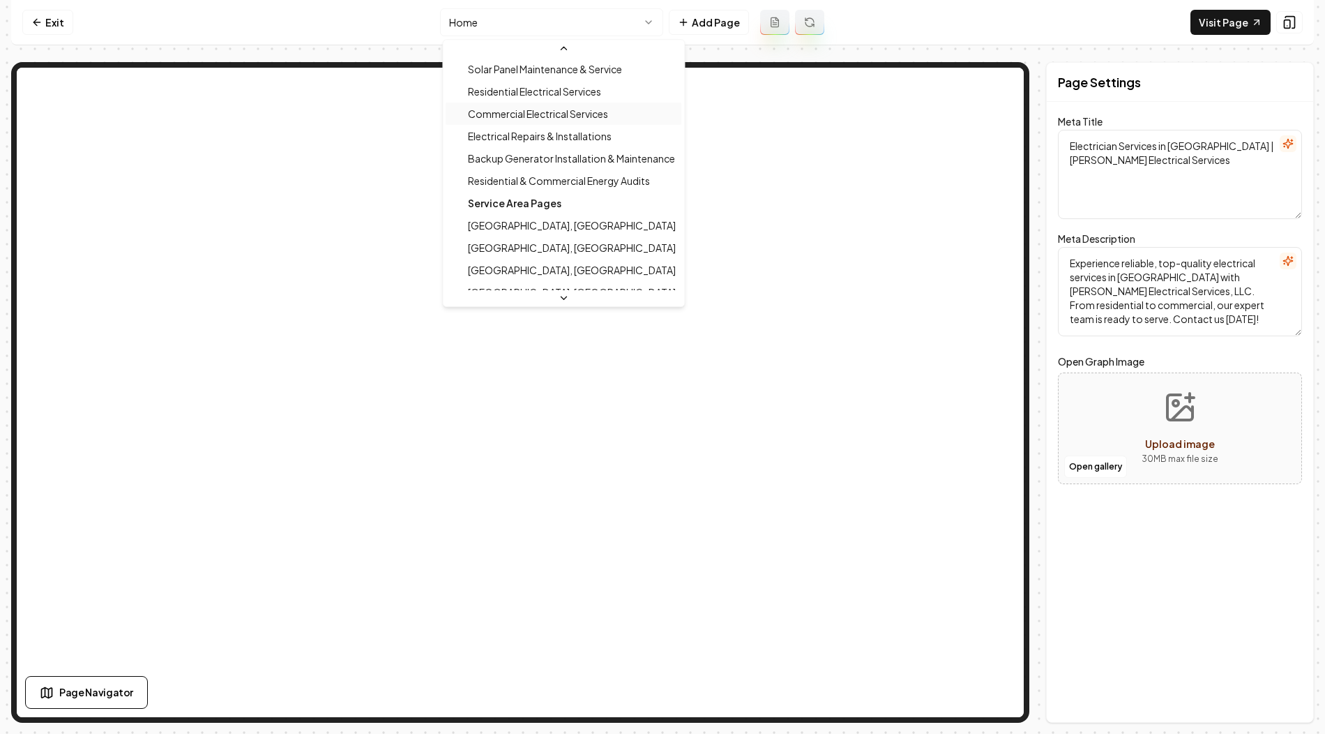
scroll to position [206, 0]
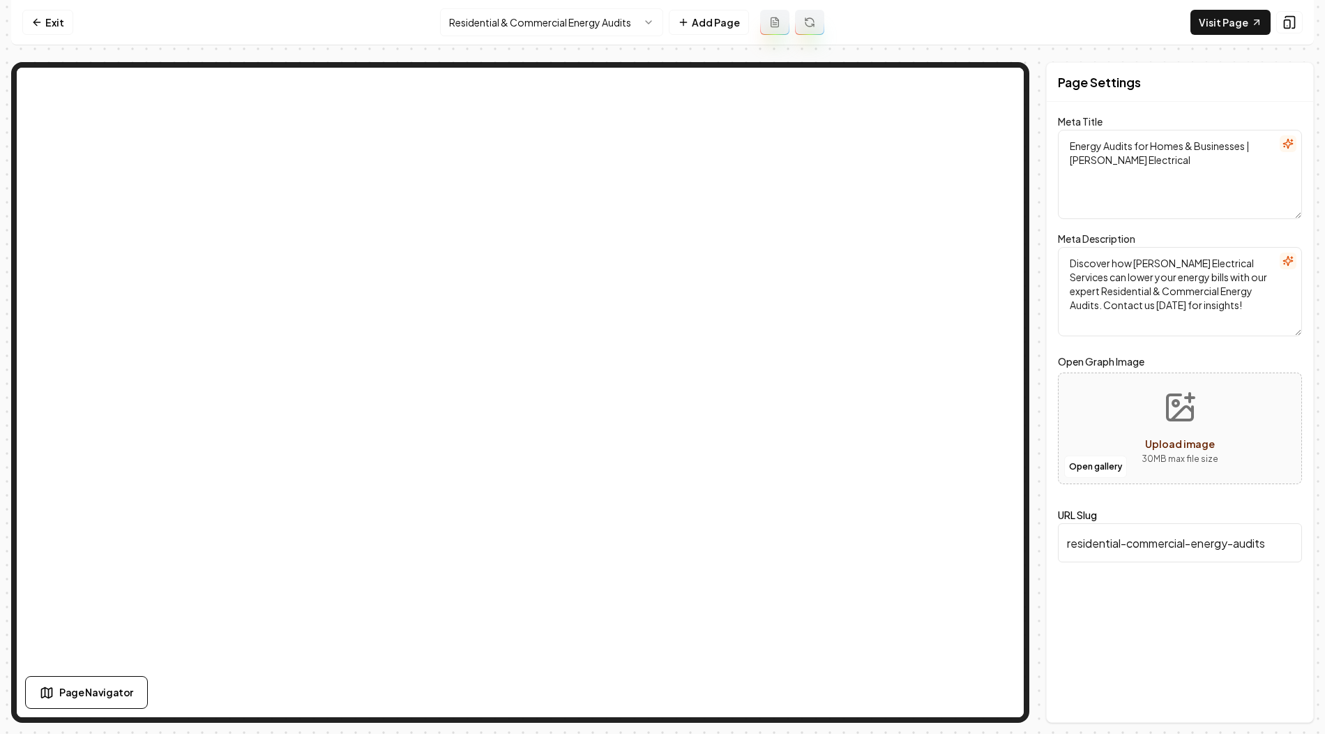
click at [1117, 448] on div "Open gallery Upload image 30 MB max file size" at bounding box center [1180, 428] width 244 height 112
type input "**********"
click at [1278, 700] on button "Save" at bounding box center [1281, 698] width 41 height 25
click at [1199, 449] on icon "button" at bounding box center [1200, 447] width 11 height 11
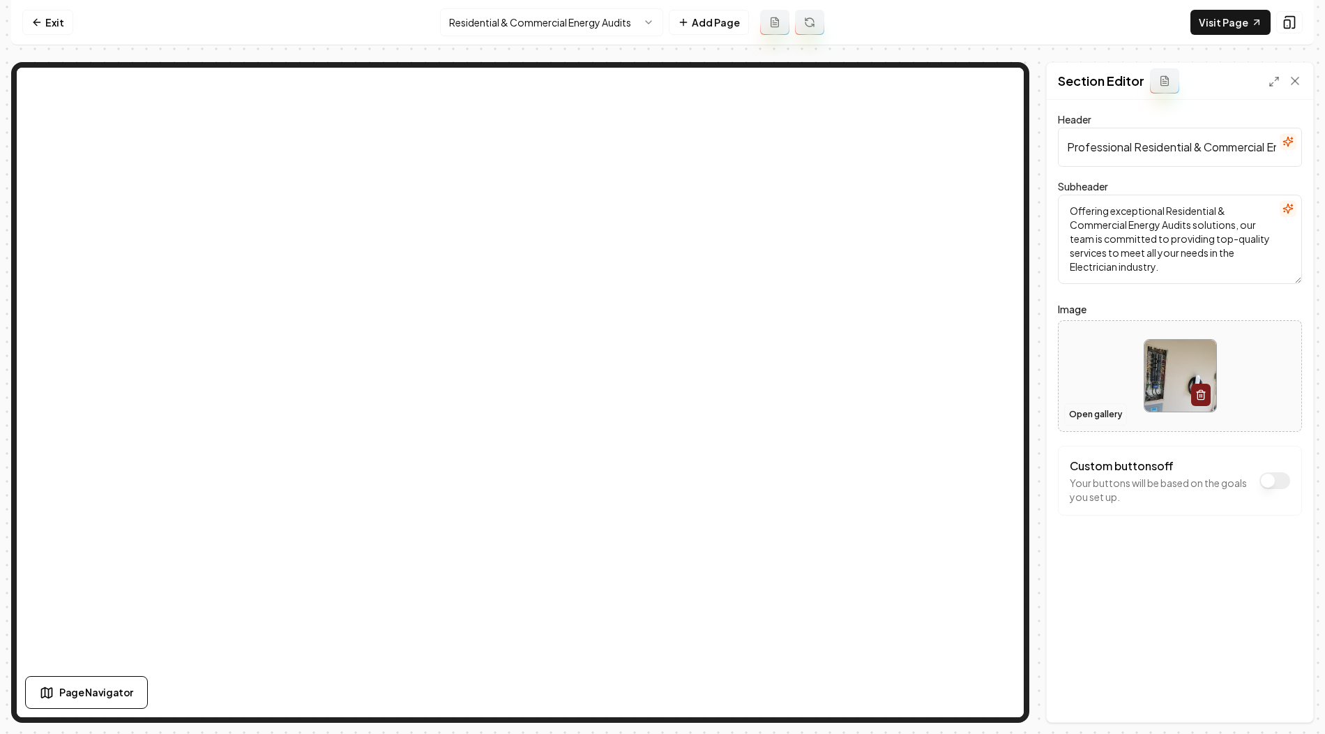
click at [1100, 404] on button "Open gallery" at bounding box center [1095, 414] width 63 height 22
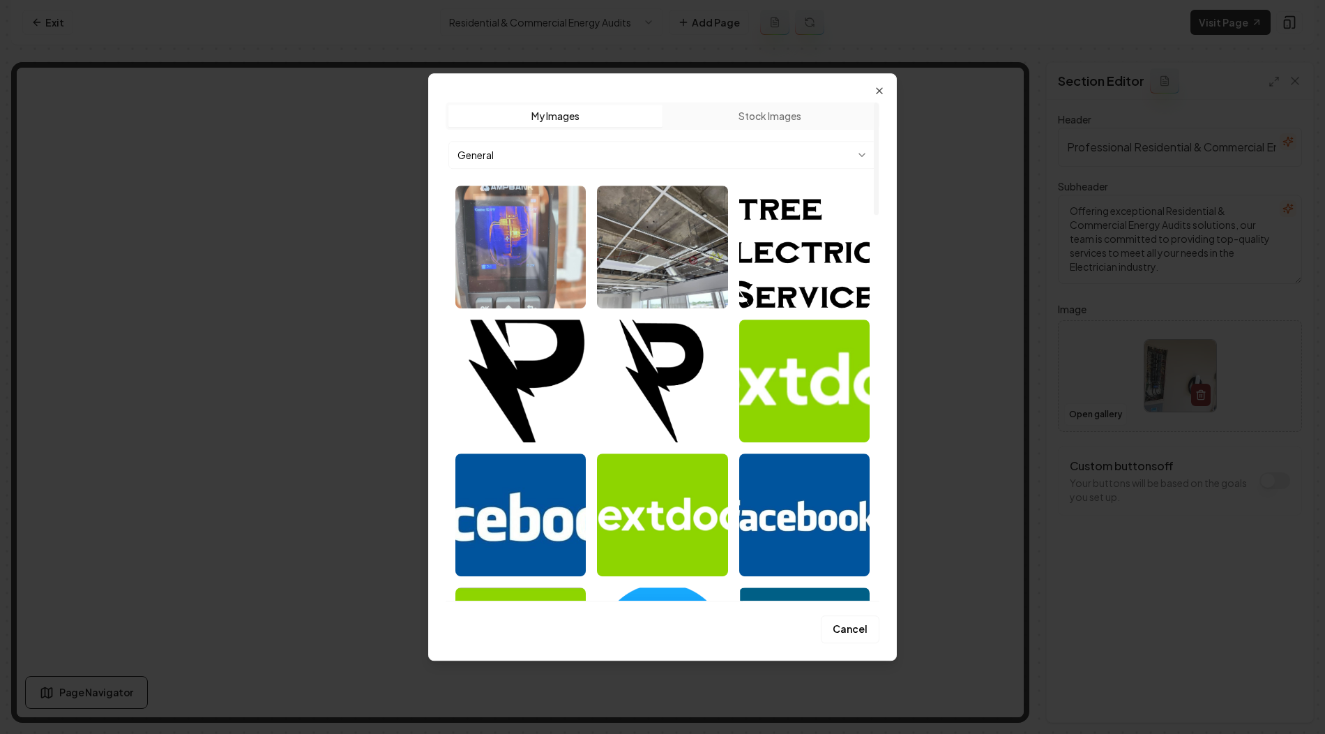
click at [514, 242] on img "Select image image_68b7691b5c7cd75eb8f7f720.jpg" at bounding box center [520, 247] width 130 height 123
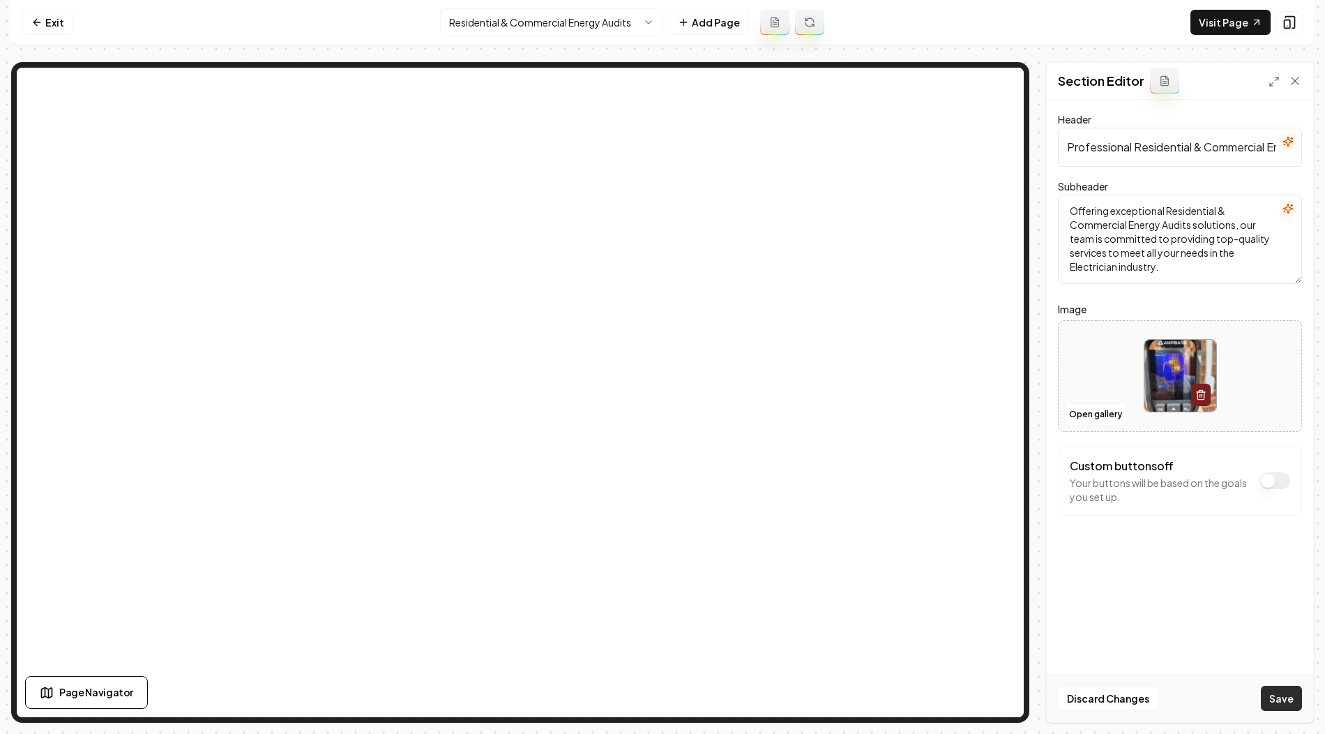
click at [1279, 692] on button "Save" at bounding box center [1281, 698] width 41 height 25
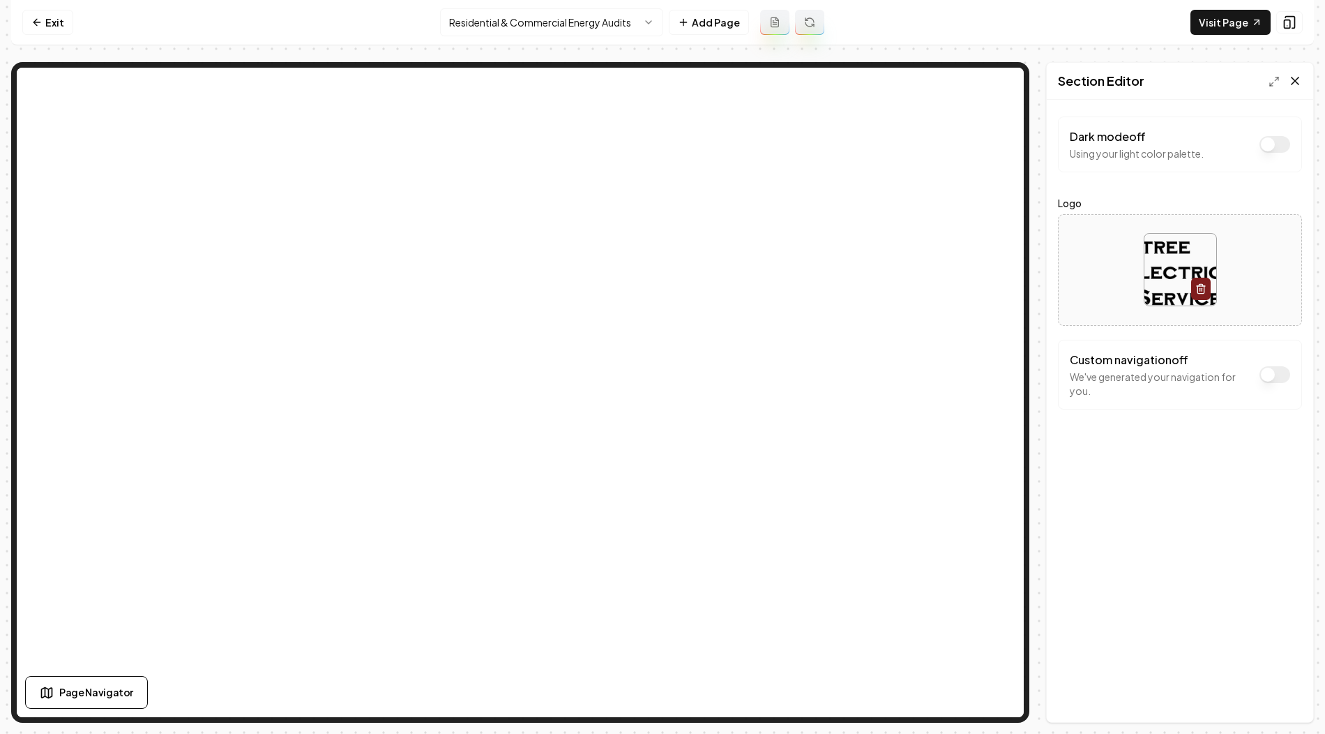
click at [1296, 79] on icon at bounding box center [1295, 80] width 7 height 7
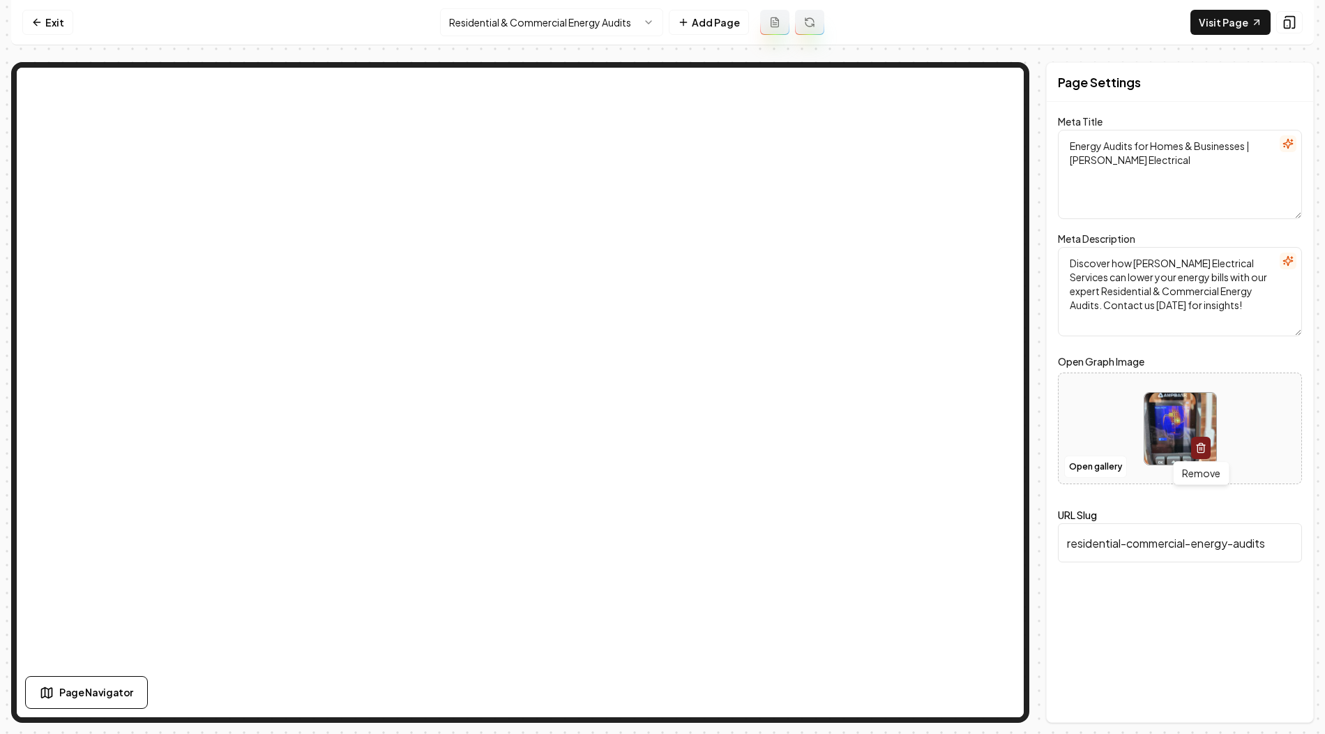
click at [1200, 448] on line "button" at bounding box center [1200, 448] width 0 height 3
click at [1287, 706] on button "Save" at bounding box center [1281, 698] width 41 height 25
click at [537, 26] on html "Computer Required This feature is only available on a computer. Please switch t…" at bounding box center [662, 367] width 1325 height 734
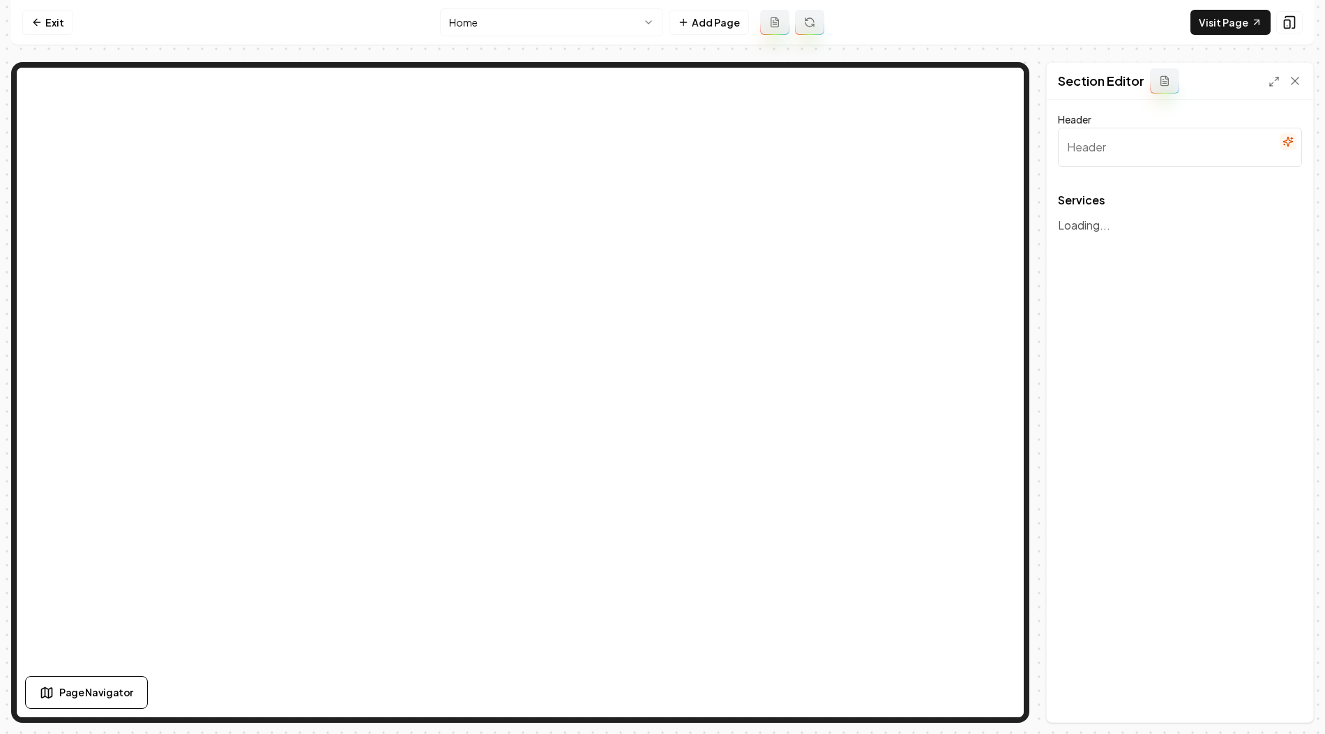
type input "Electrical Services We Offer"
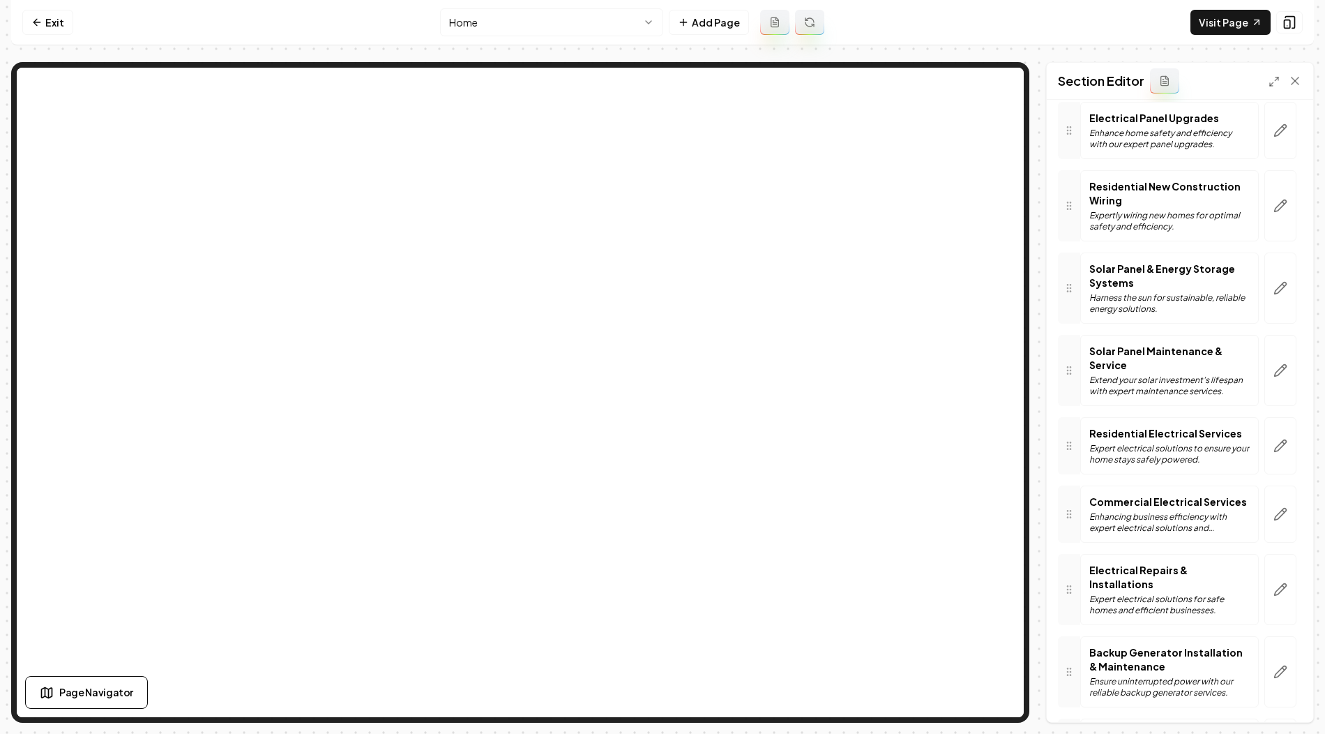
scroll to position [294, 0]
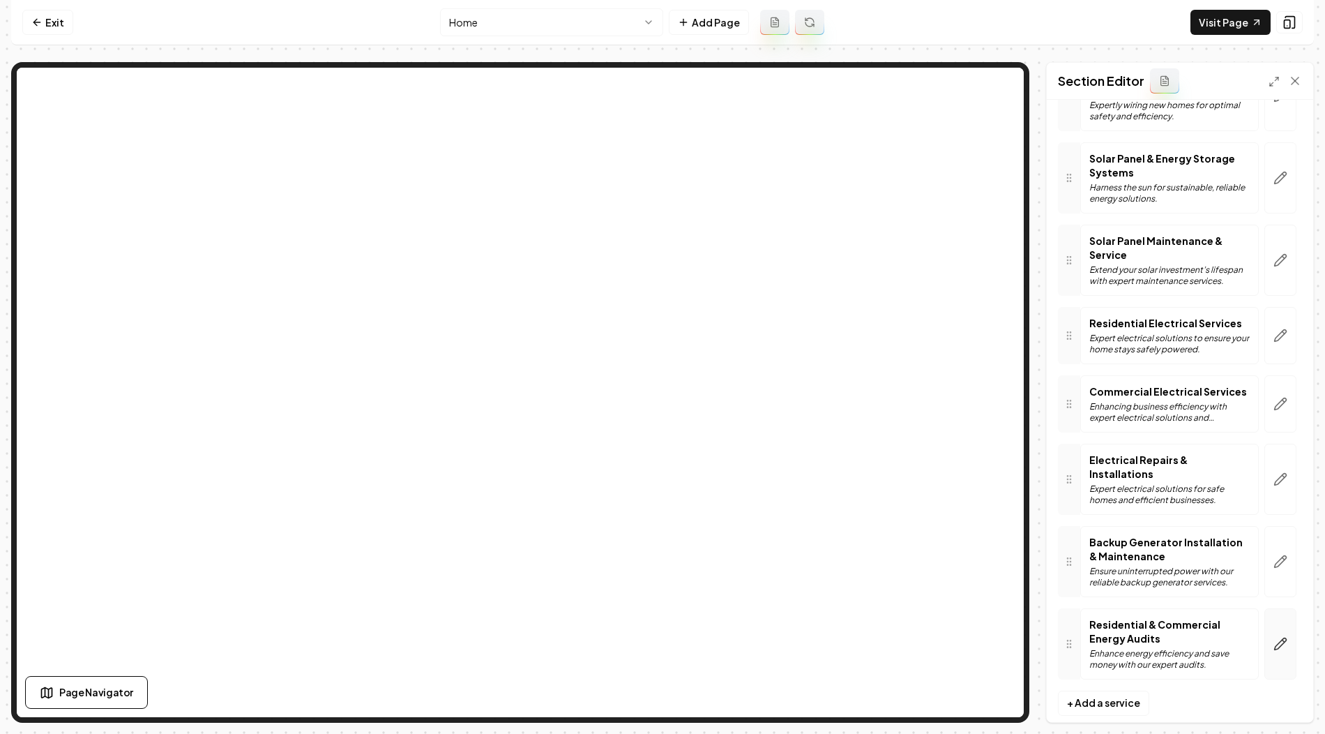
click at [1281, 637] on icon "button" at bounding box center [1281, 643] width 12 height 12
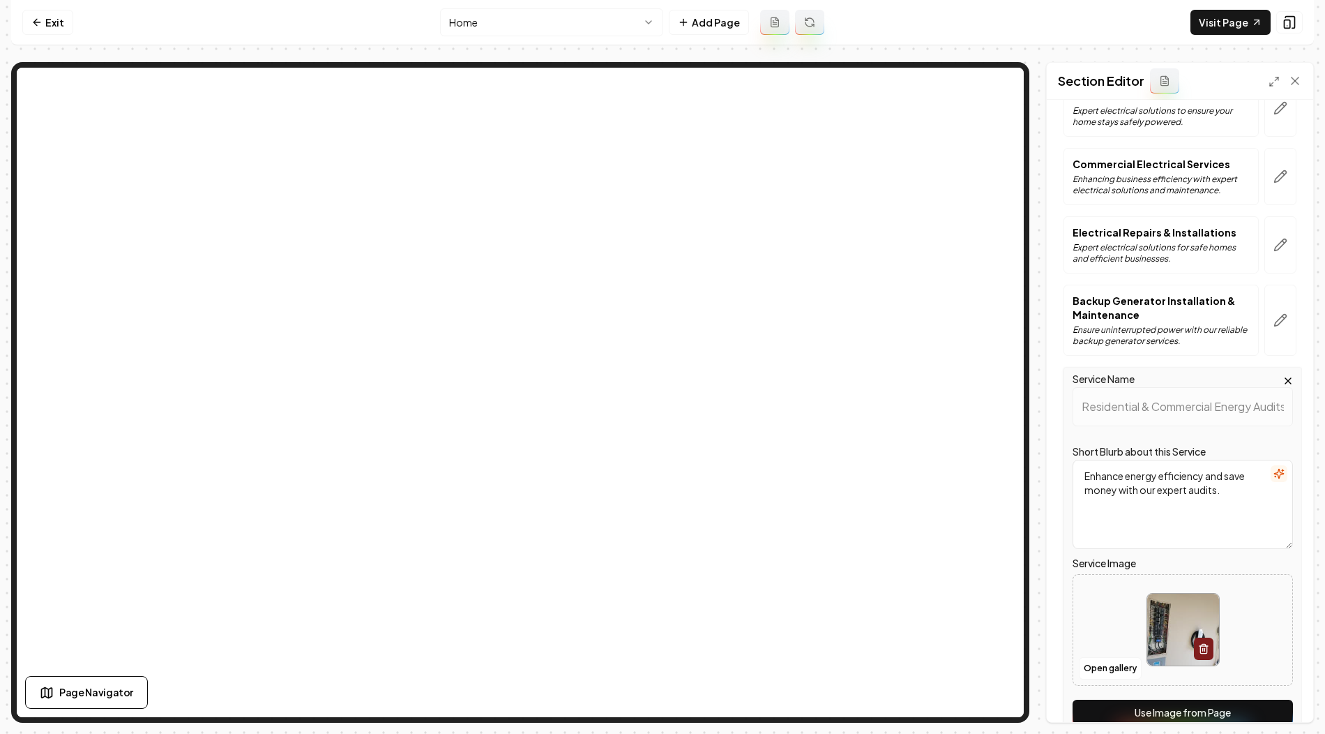
scroll to position [561, 0]
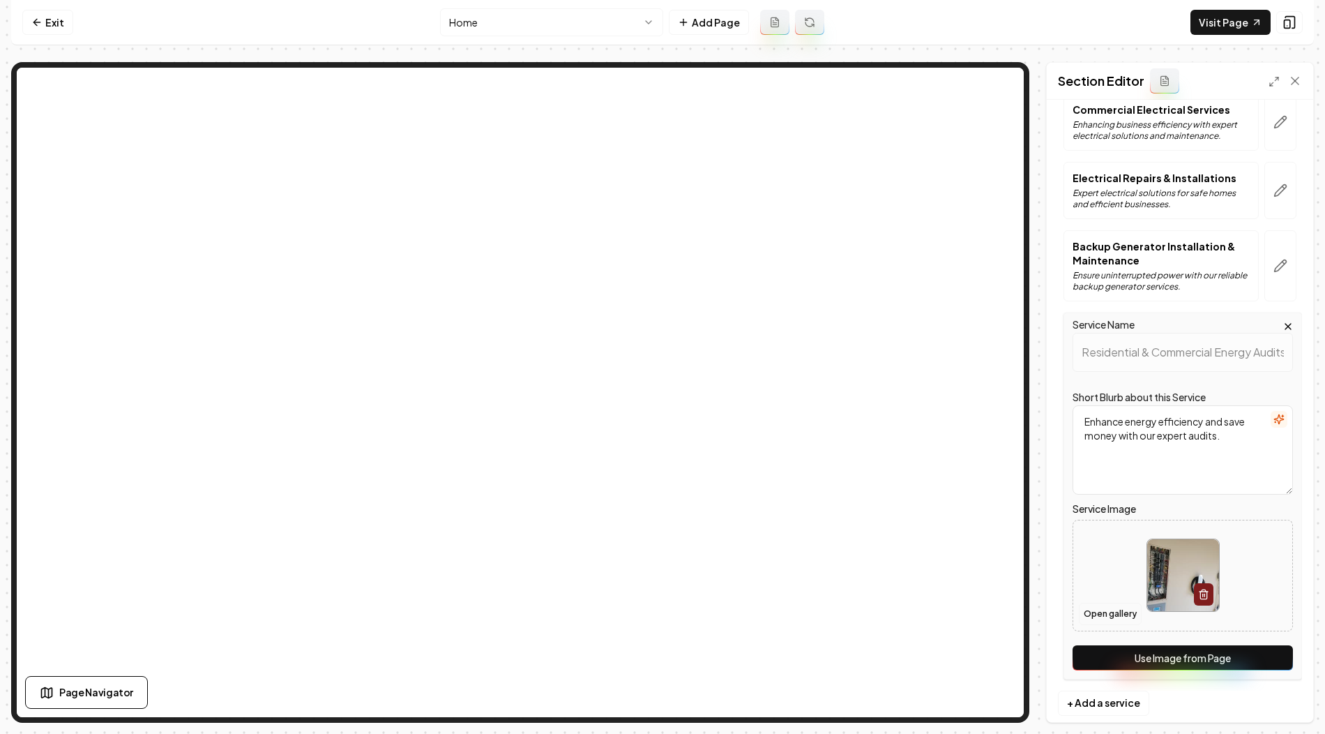
click at [1107, 603] on button "Open gallery" at bounding box center [1110, 614] width 63 height 22
click at [1147, 650] on button "Use Image from Page" at bounding box center [1183, 657] width 220 height 25
click at [1284, 695] on button "Save" at bounding box center [1281, 698] width 41 height 25
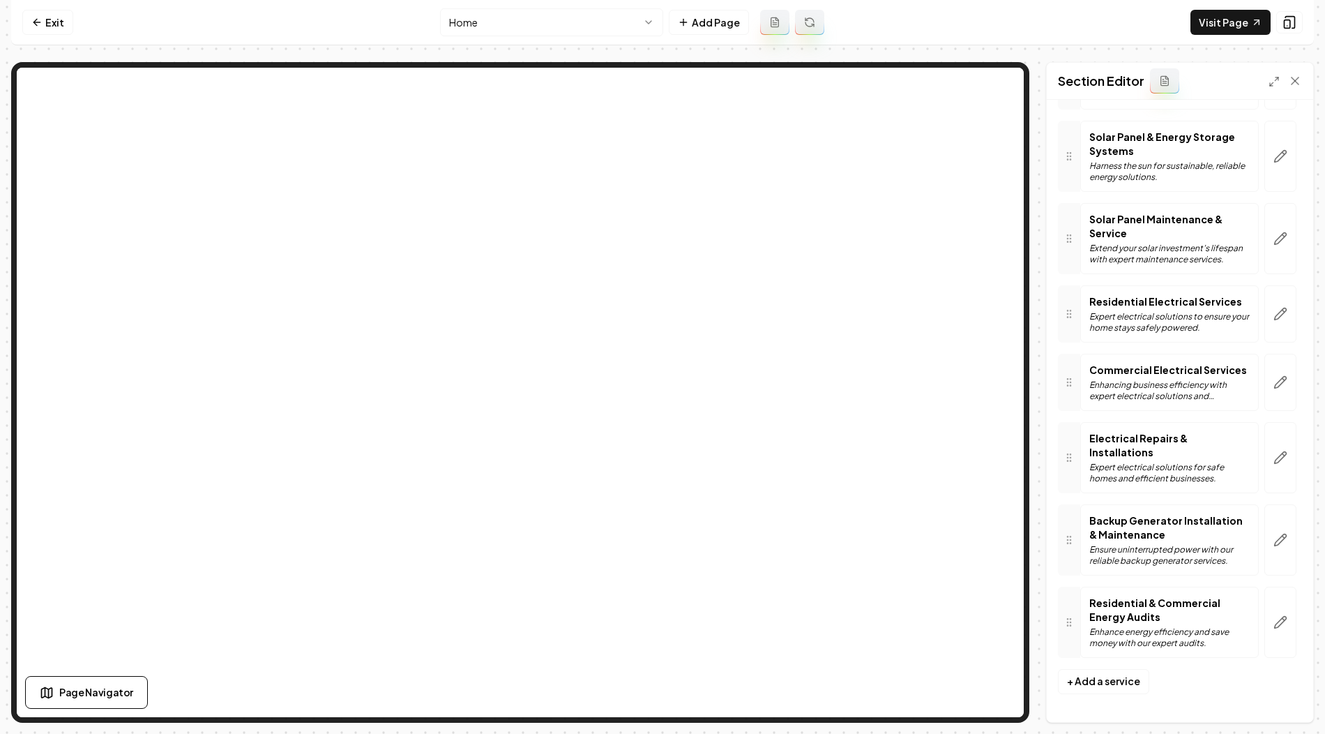
scroll to position [294, 0]
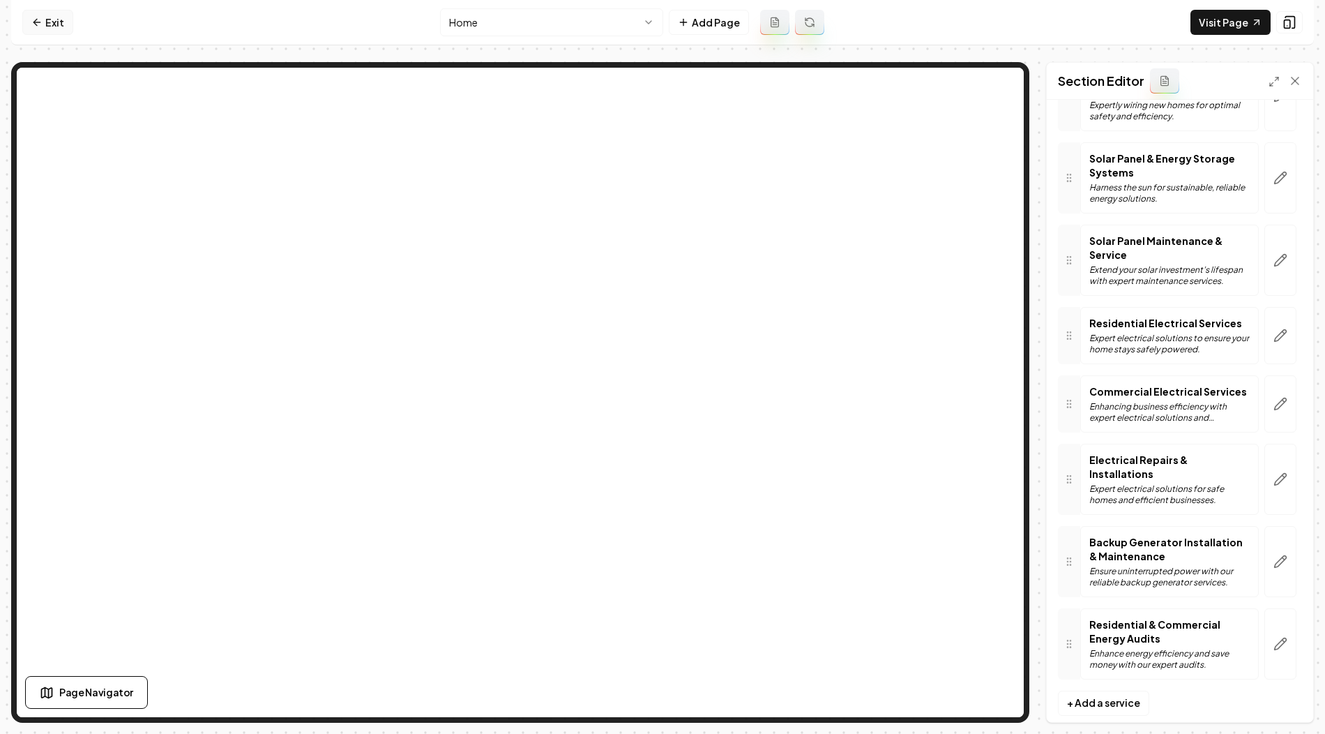
click at [33, 33] on link "Exit" at bounding box center [47, 22] width 51 height 25
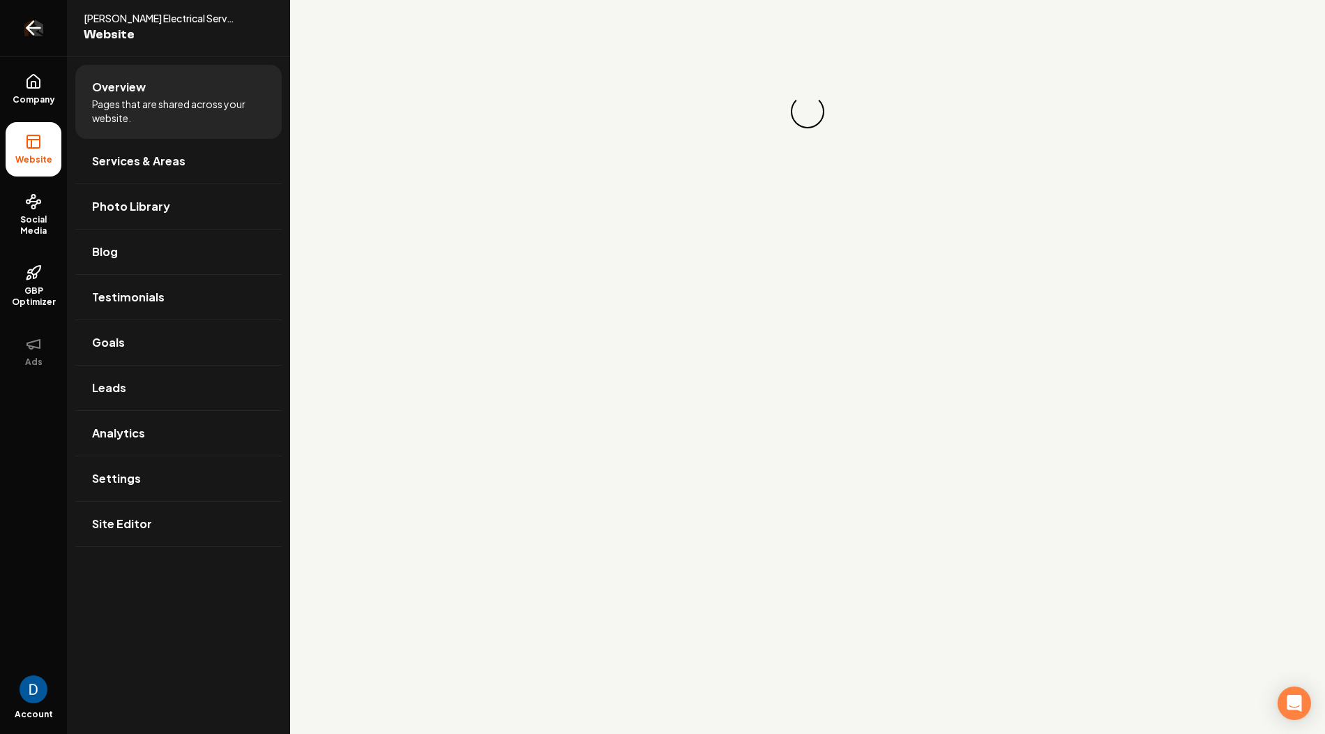
click at [26, 35] on icon "Return to dashboard" at bounding box center [33, 28] width 22 height 22
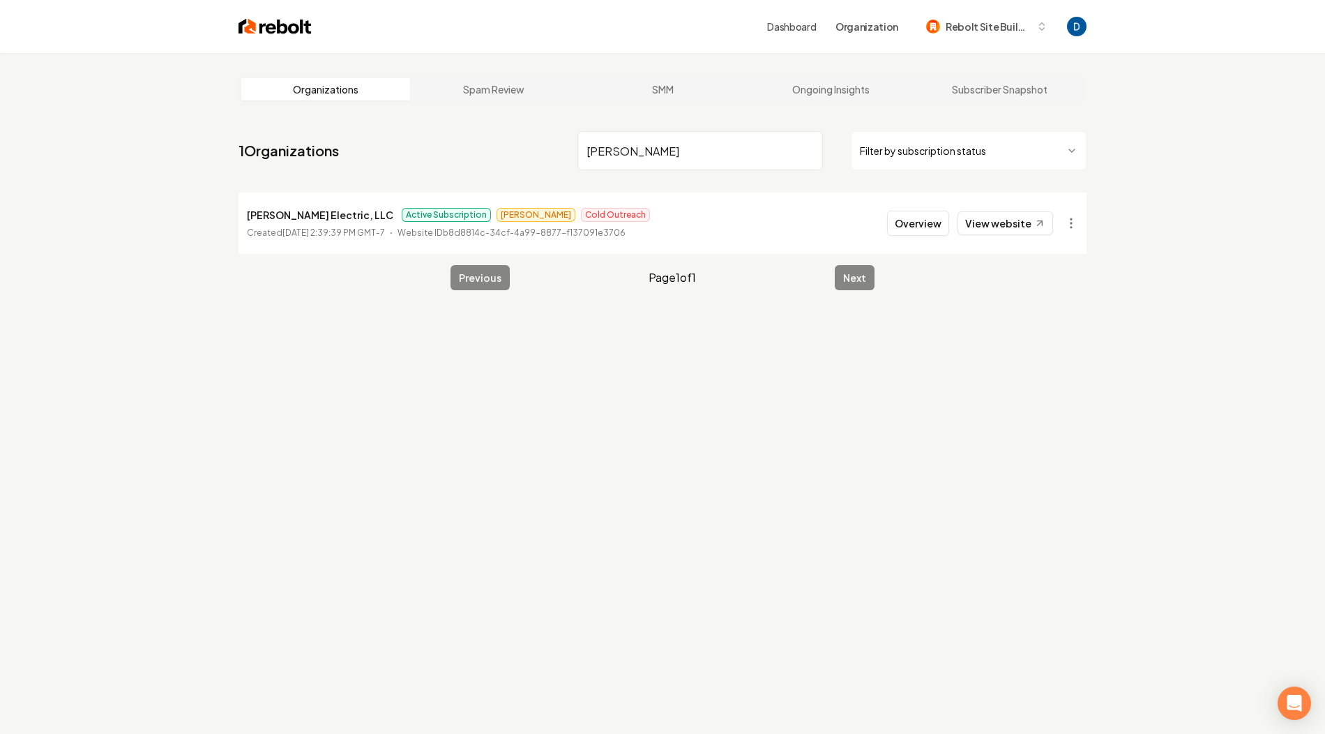
type input "charles r"
click at [956, 227] on div "Overview View website" at bounding box center [970, 223] width 166 height 25
click at [938, 224] on button "Overview" at bounding box center [918, 223] width 62 height 25
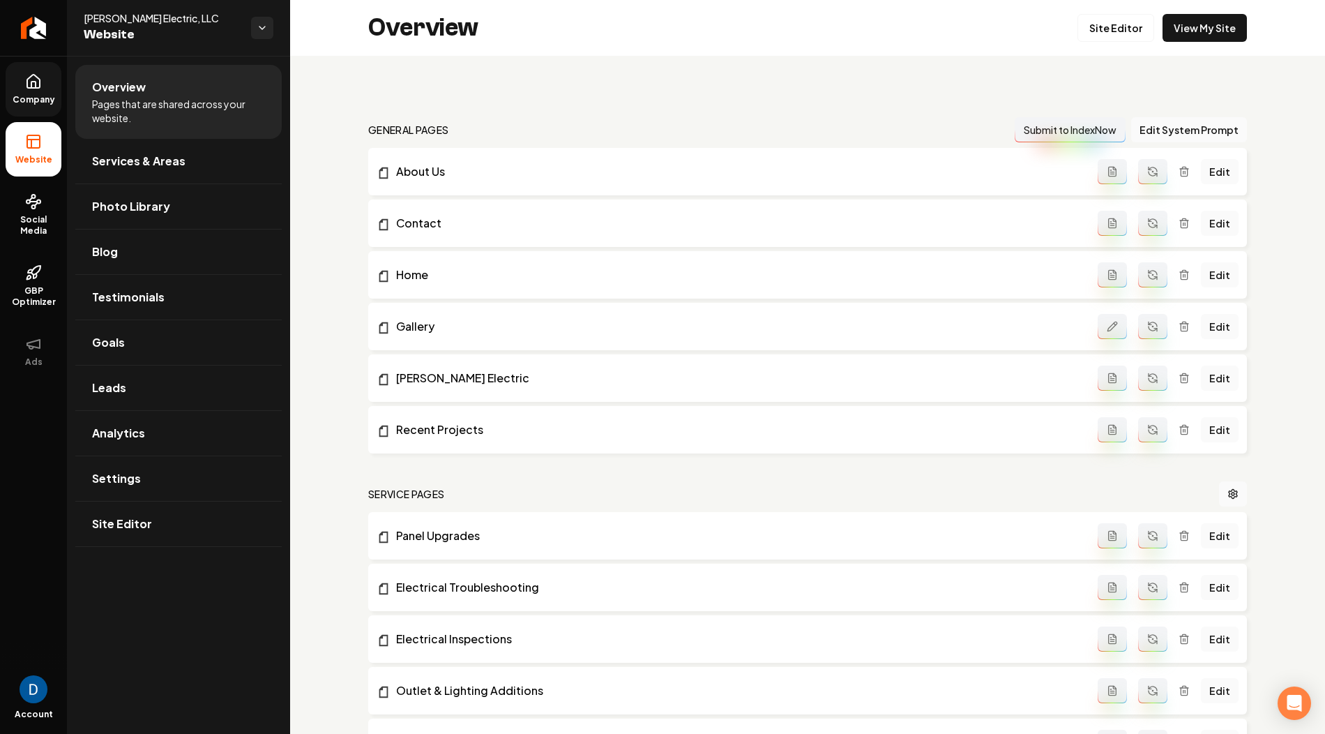
click at [34, 85] on icon at bounding box center [33, 81] width 17 height 17
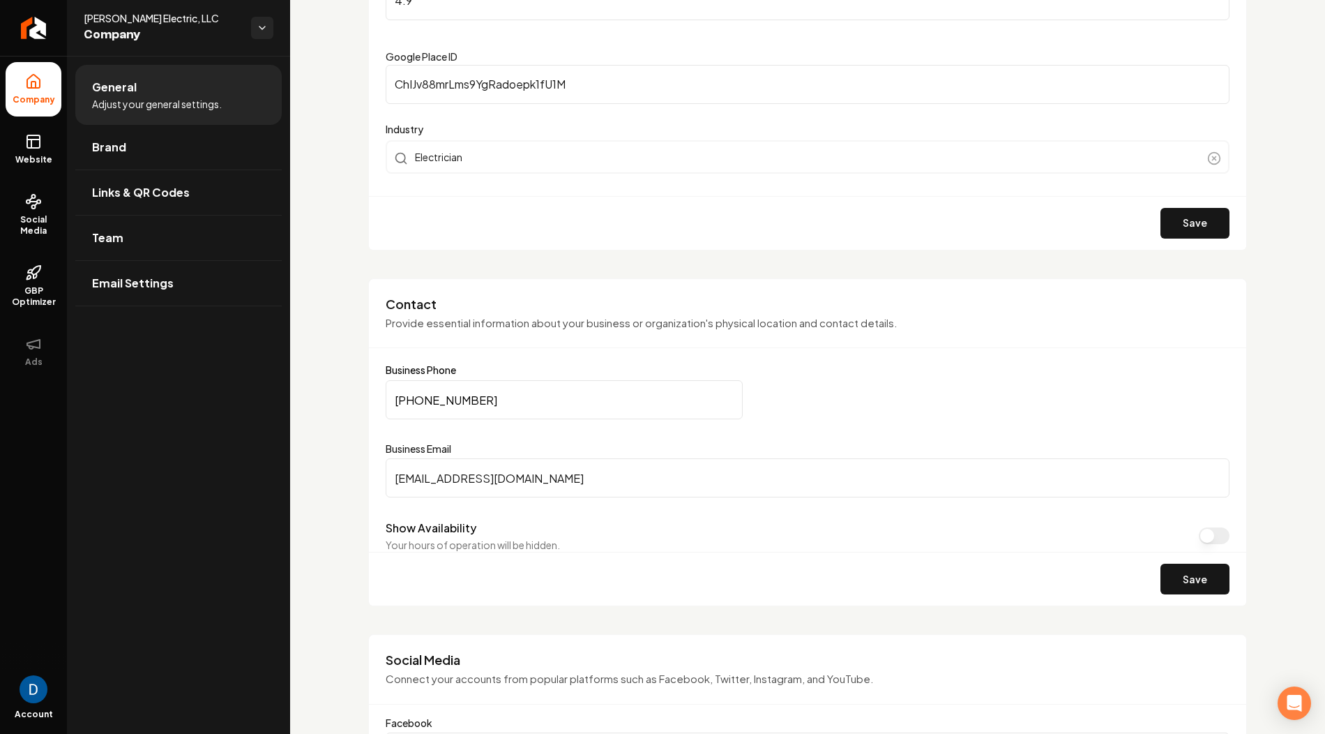
scroll to position [128, 0]
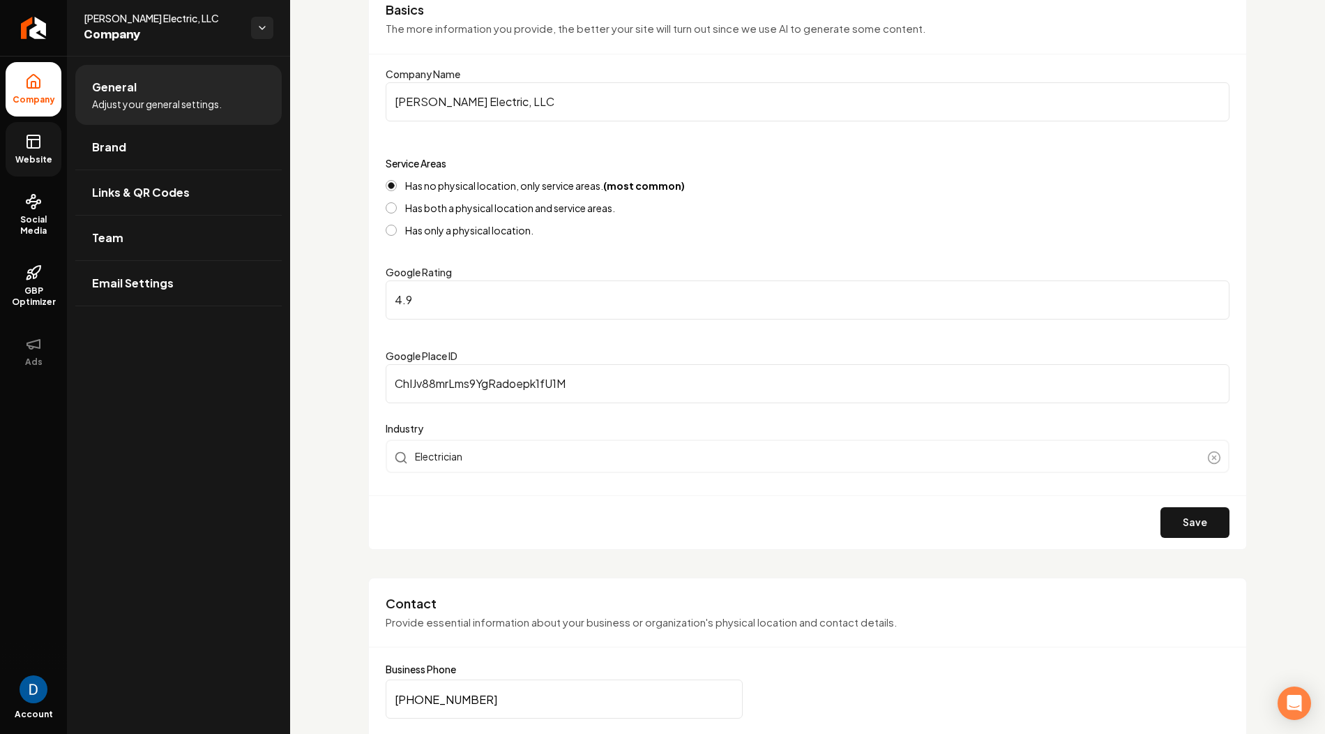
click at [46, 150] on link "Website" at bounding box center [34, 149] width 56 height 54
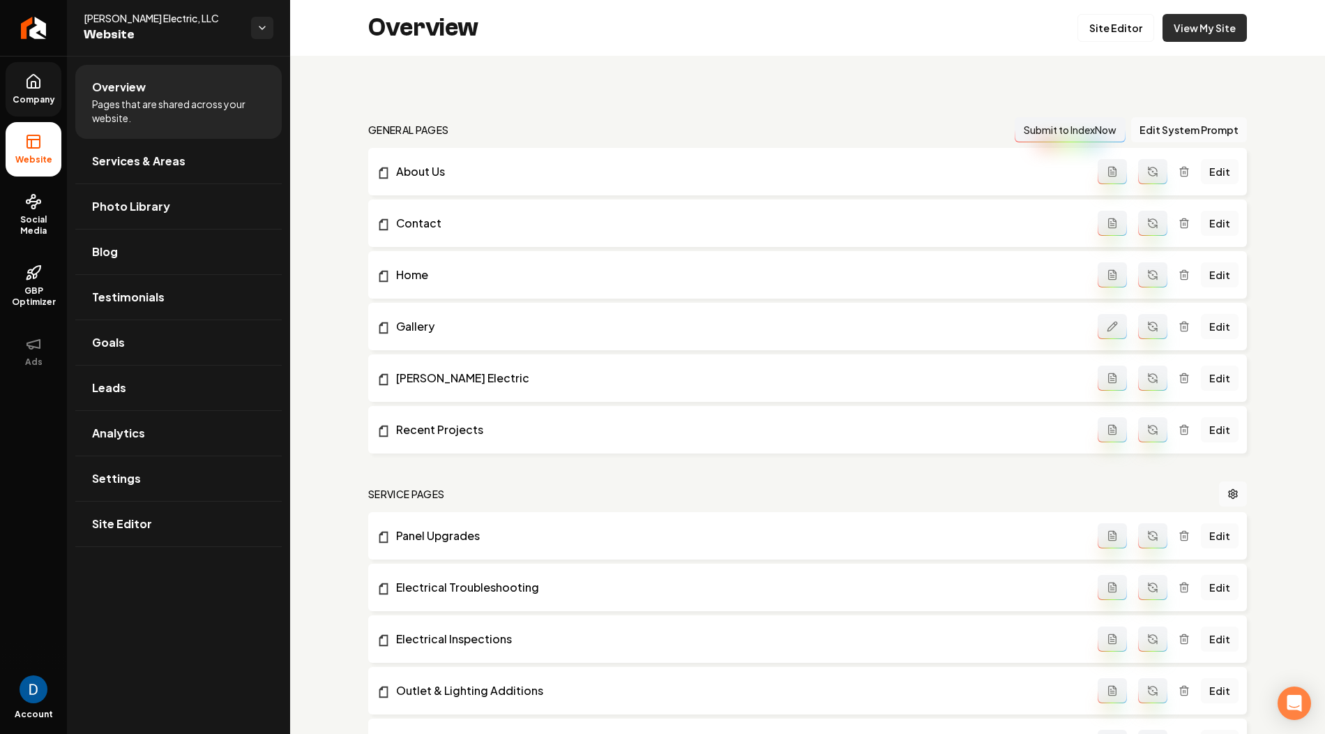
click at [1213, 29] on link "View My Site" at bounding box center [1205, 28] width 84 height 28
click at [39, 25] on icon "Return to dashboard" at bounding box center [33, 28] width 22 height 22
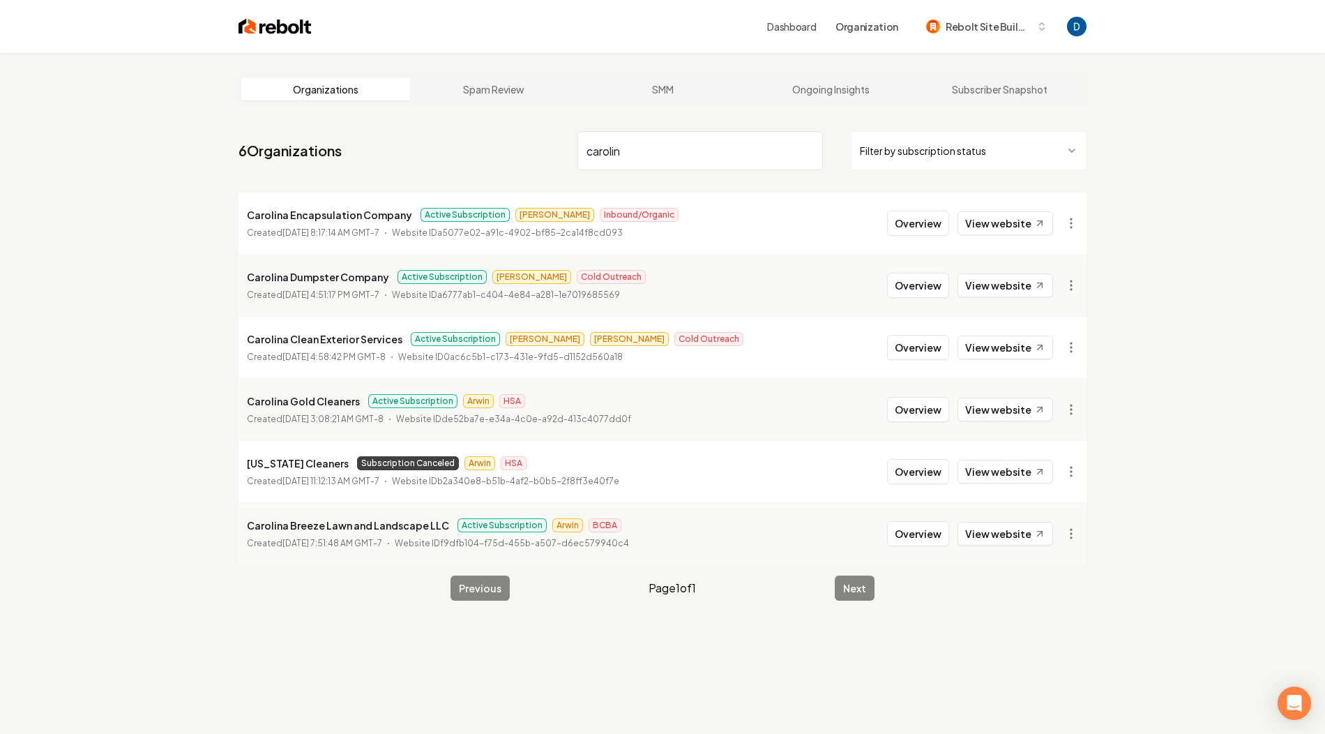
type input "carolin"
click at [1005, 221] on link "View website" at bounding box center [1006, 223] width 96 height 24
click at [325, 225] on div "Carolina Encapsulation Company Active Subscription James Inbound/Organic Create…" at bounding box center [463, 222] width 432 height 33
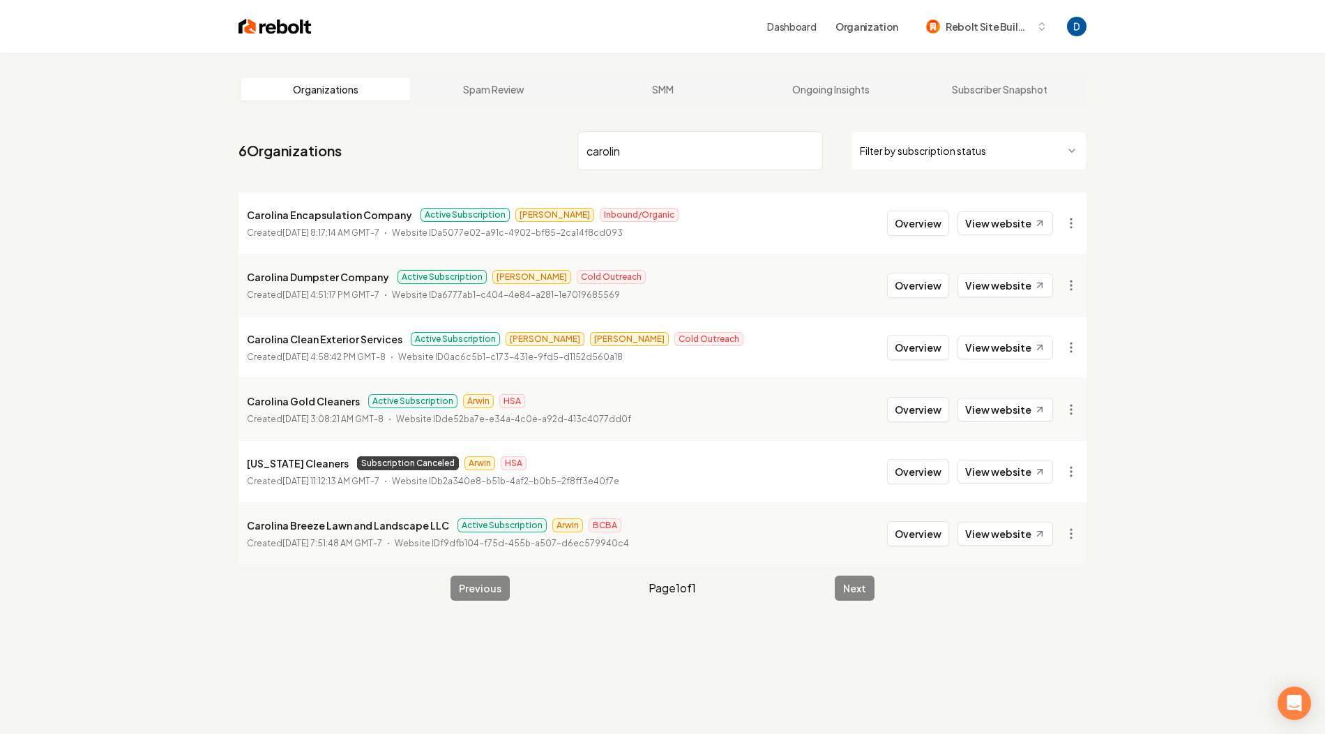
click at [324, 218] on p "Carolina Encapsulation Company" at bounding box center [329, 214] width 165 height 17
copy p "Carolina Encapsulation Company"
click at [1036, 88] on link "Subscriber Snapshot" at bounding box center [999, 89] width 169 height 22
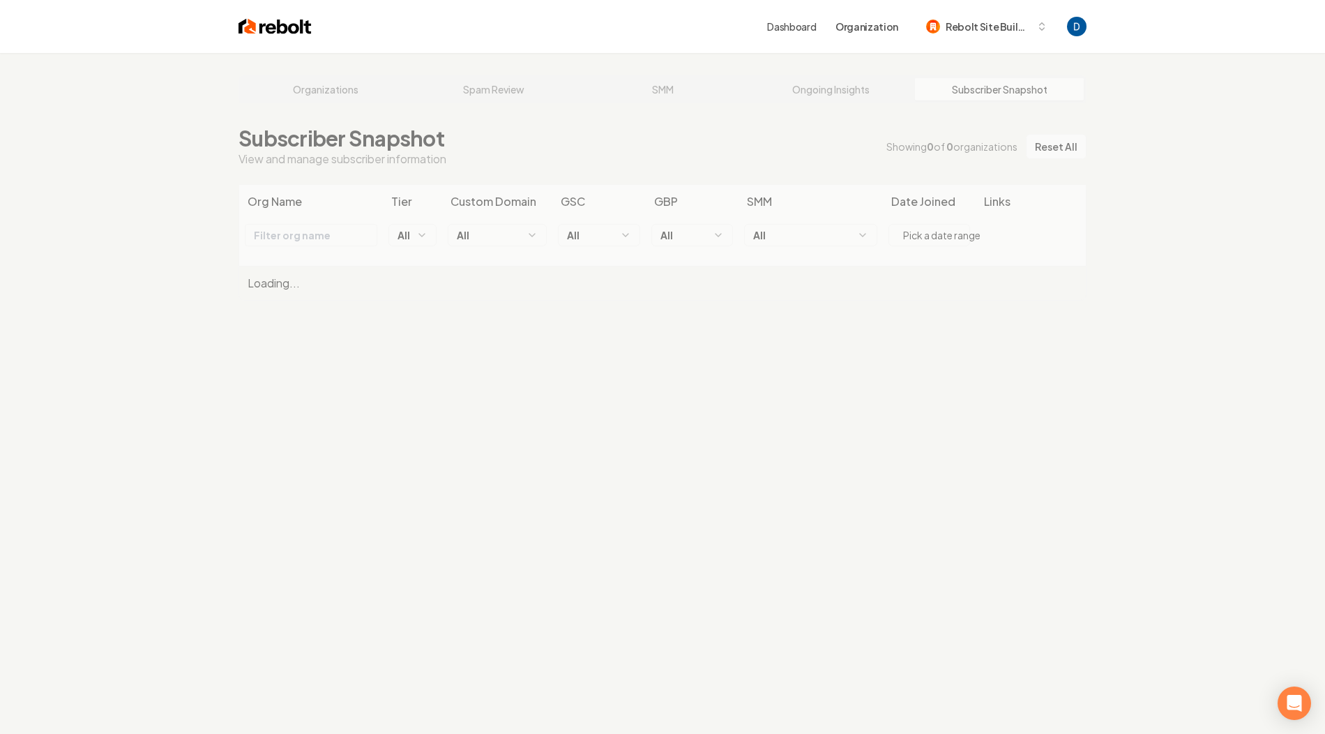
click at [837, 90] on div "Organizations Spam Review SMM Ongoing Insights Subscriber Snapshot Subscriber S…" at bounding box center [662, 420] width 1325 height 734
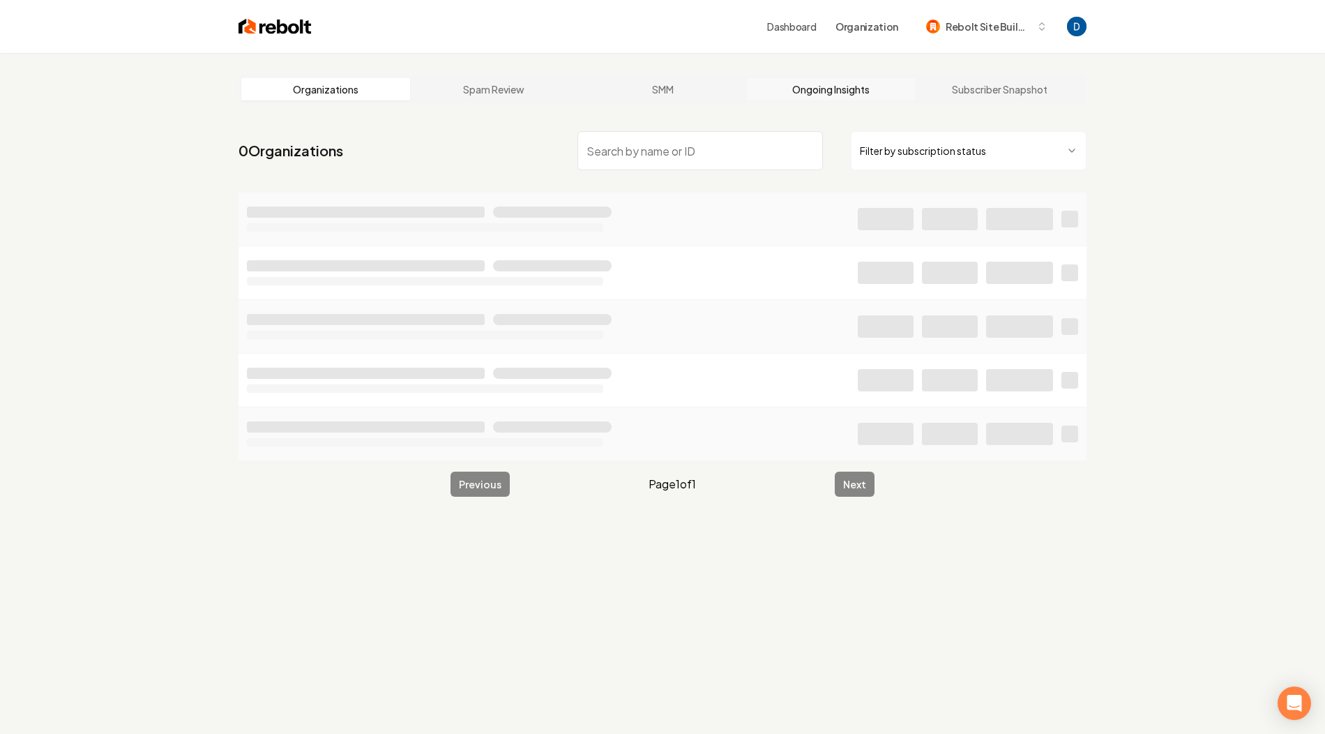
click at [833, 84] on link "Ongoing Insights" at bounding box center [831, 89] width 169 height 22
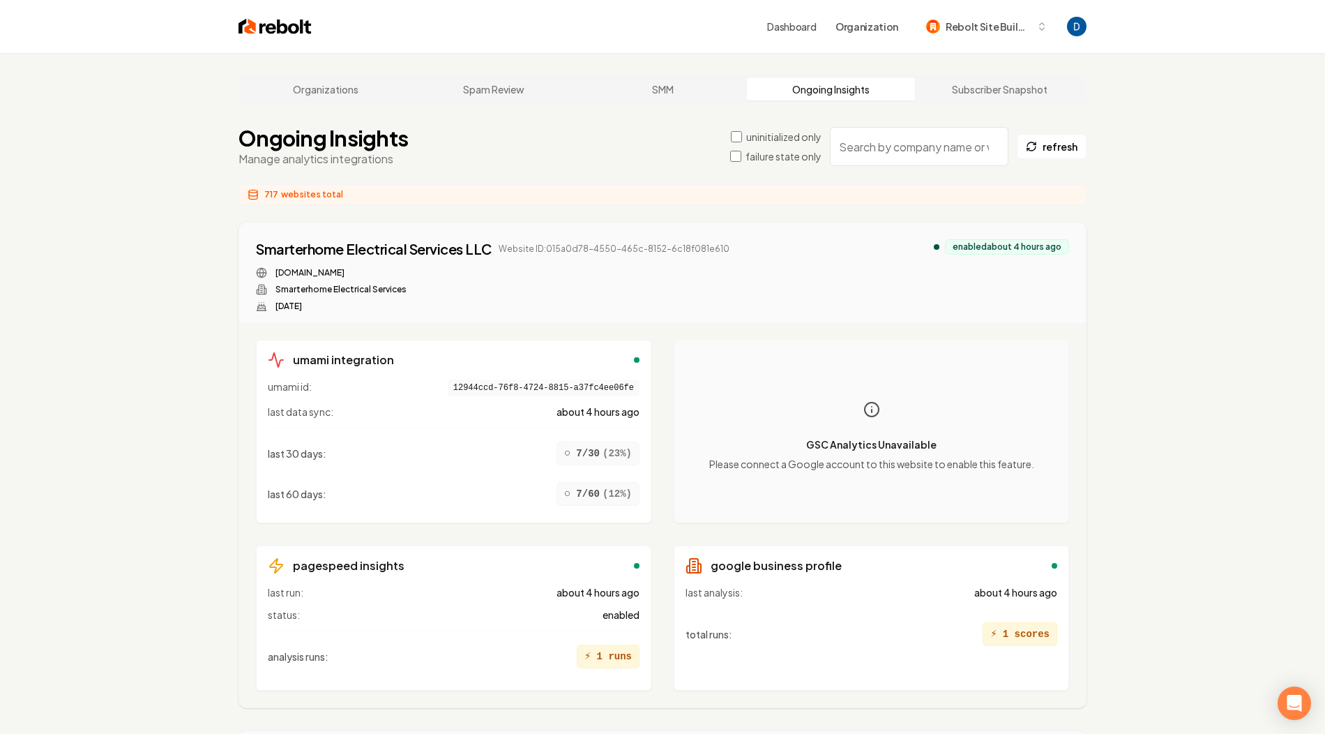
click at [875, 153] on input "search" at bounding box center [919, 146] width 179 height 39
paste input "Carolina Encapsulation Company"
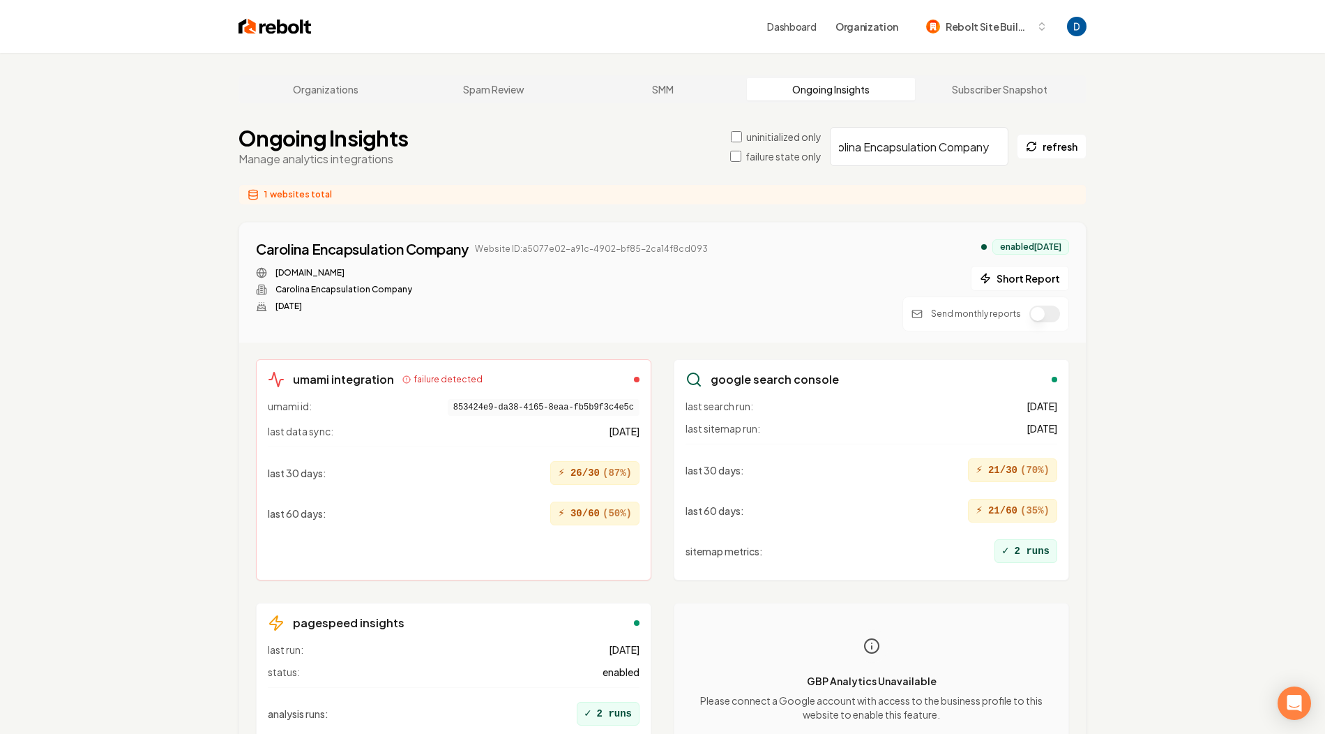
type input "Carolina Encapsulation Company"
click at [1013, 276] on button "Short Report" at bounding box center [1020, 278] width 98 height 25
click at [734, 248] on button "1 report" at bounding box center [739, 249] width 52 height 17
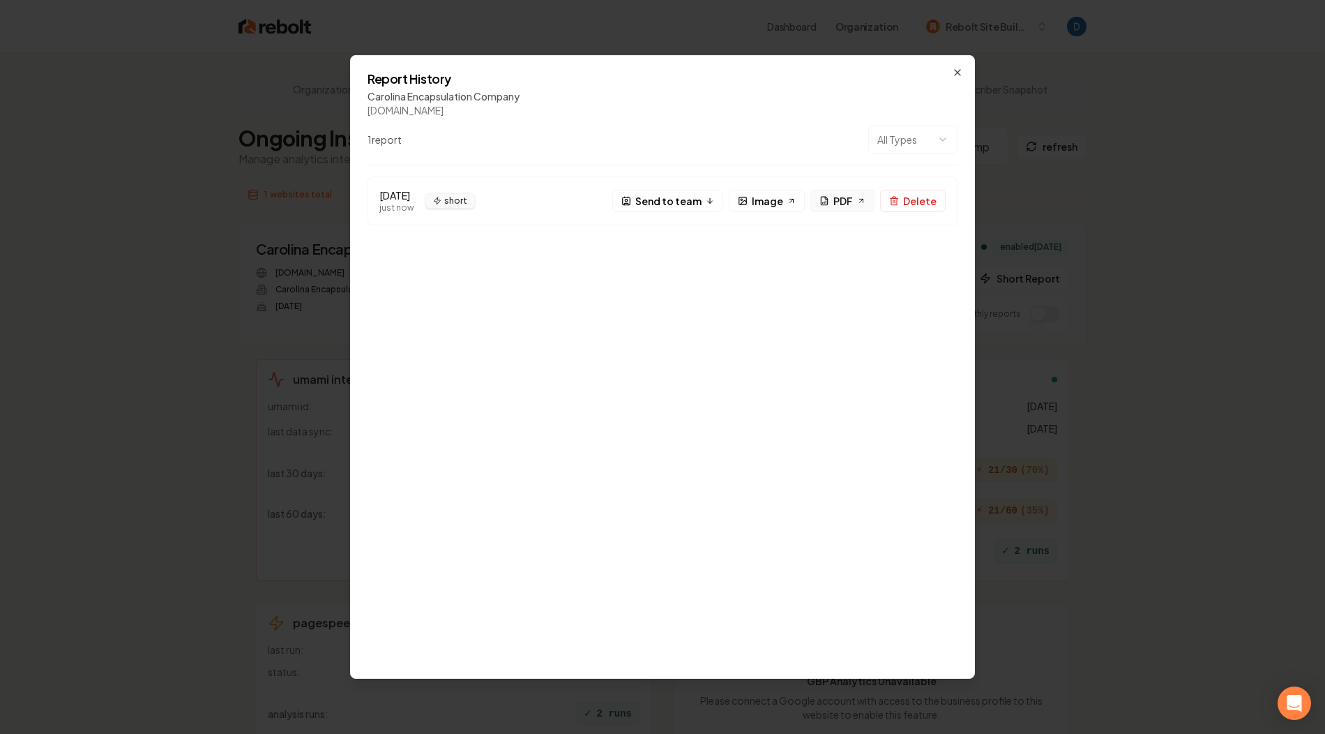
click at [852, 197] on span "PDF" at bounding box center [843, 200] width 20 height 15
click at [955, 73] on icon "button" at bounding box center [957, 72] width 11 height 11
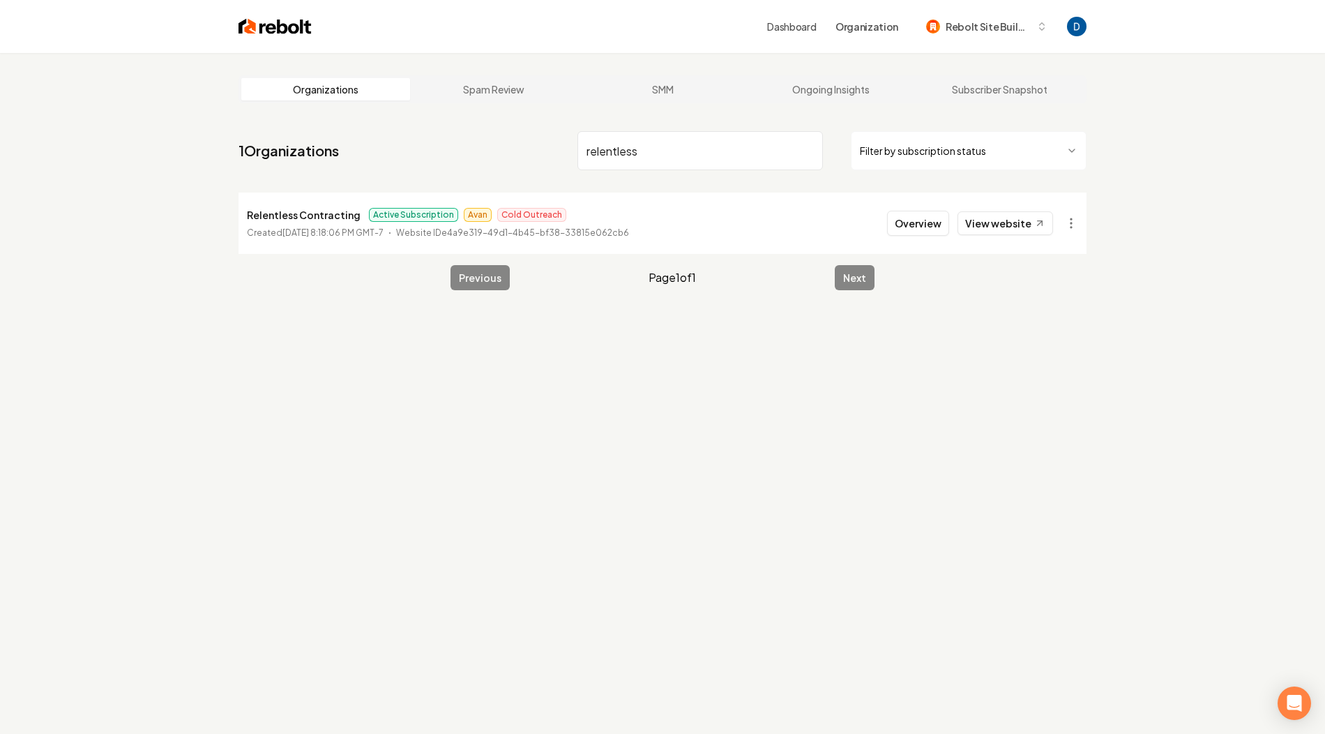
click at [665, 142] on input "relentless" at bounding box center [699, 150] width 245 height 39
click at [637, 155] on input "relentless" at bounding box center [699, 150] width 245 height 39
type input "relentless"
click at [1029, 222] on link "View website" at bounding box center [1006, 223] width 96 height 24
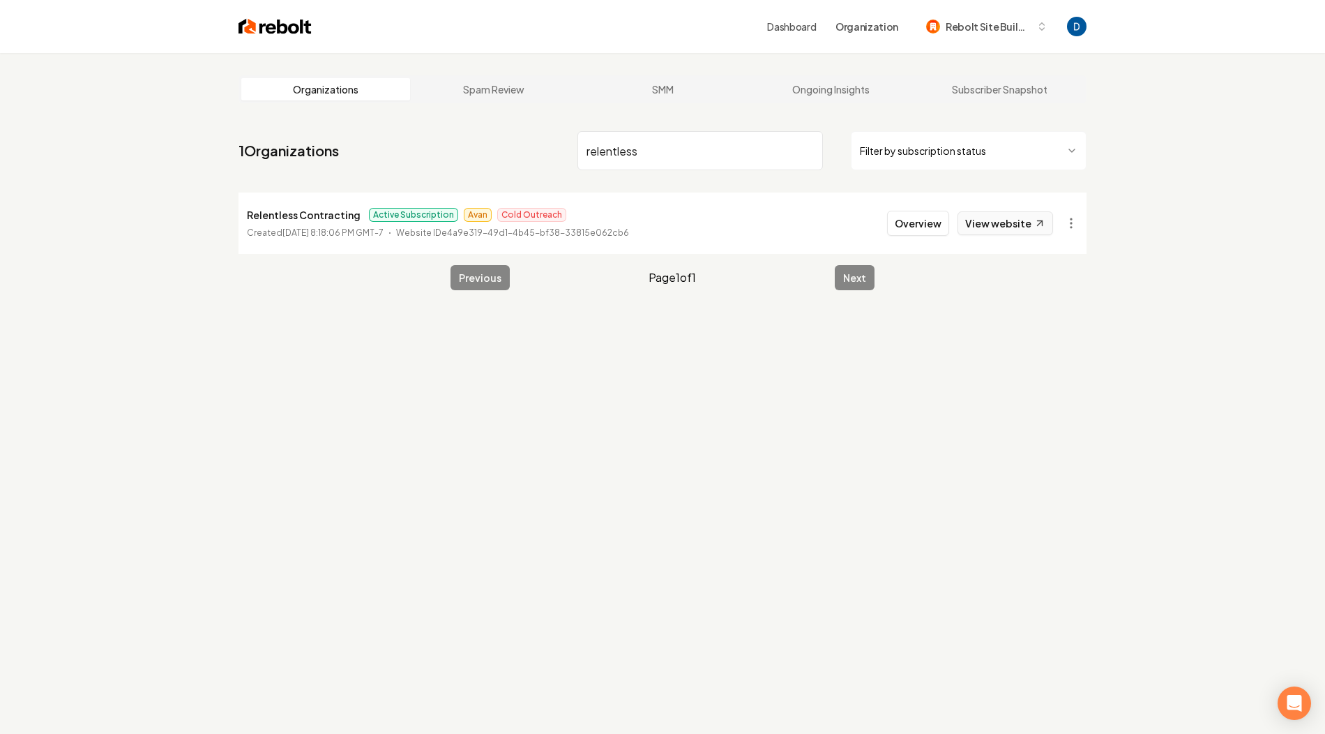
click at [995, 217] on link "View website" at bounding box center [1006, 223] width 96 height 24
click at [303, 215] on p "Relentless Contracting" at bounding box center [304, 214] width 114 height 17
click at [1067, 220] on html "Dashboard Organization Rebolt Site Builder Organizations Spam Review SMM Ongoin…" at bounding box center [662, 367] width 1325 height 734
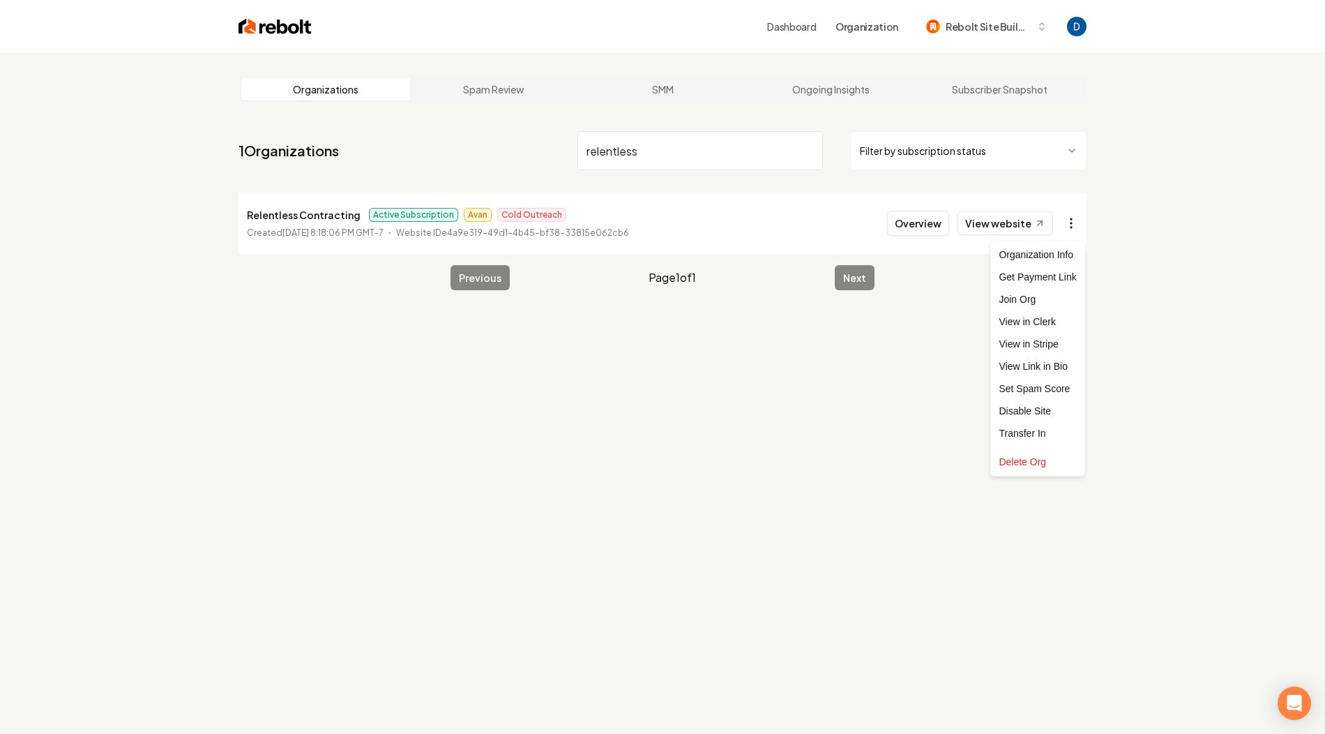
click at [1067, 220] on html "Dashboard Organization Rebolt Site Builder Organizations Spam Review SMM Ongoin…" at bounding box center [662, 367] width 1325 height 734
click at [1014, 213] on link "View website" at bounding box center [1006, 223] width 96 height 24
click at [911, 215] on button "Overview" at bounding box center [918, 223] width 62 height 25
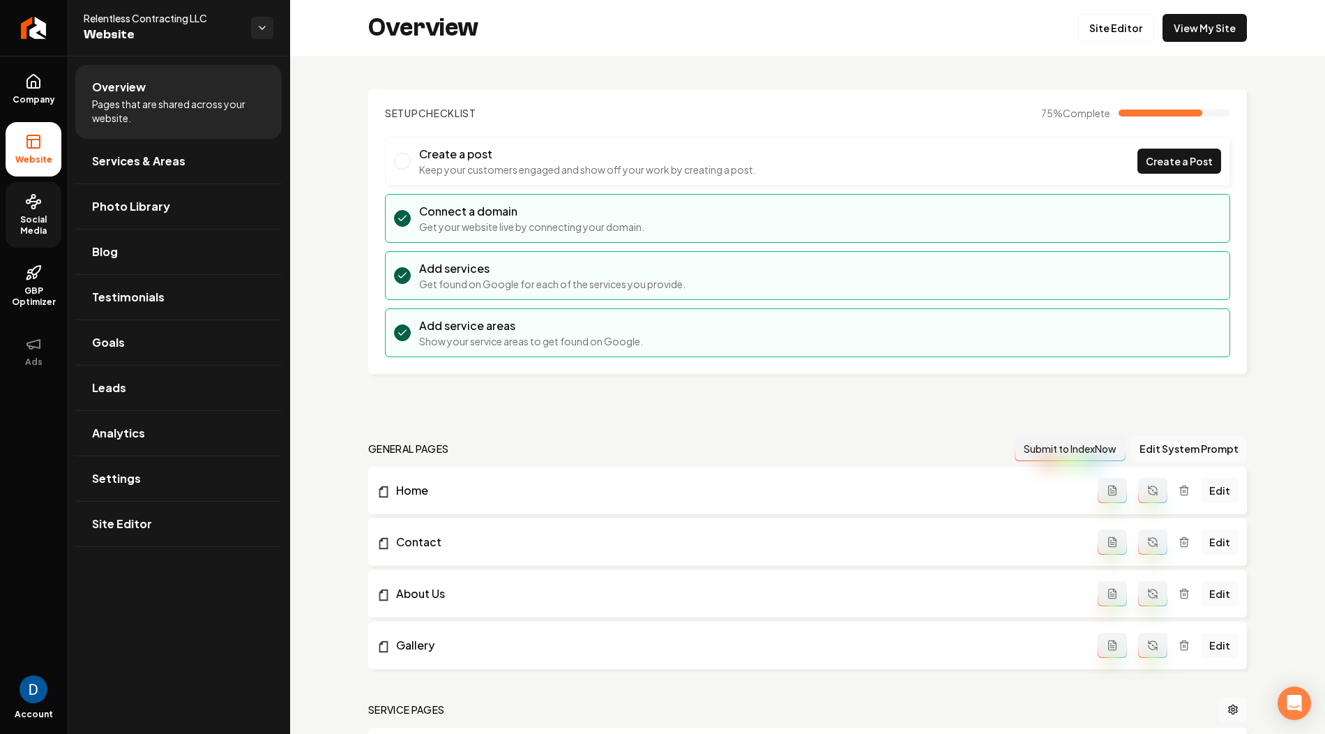
click at [31, 225] on span "Social Media" at bounding box center [34, 225] width 56 height 22
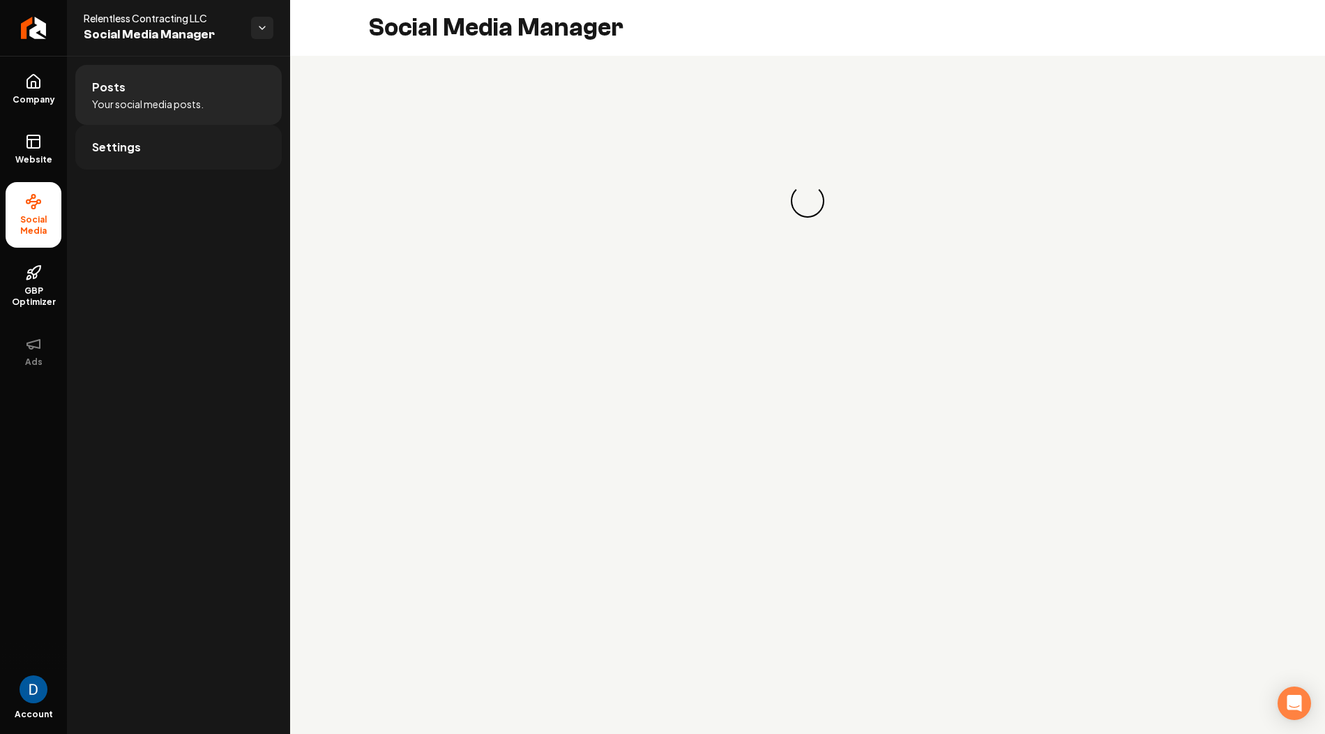
click at [220, 162] on link "Settings" at bounding box center [178, 147] width 206 height 45
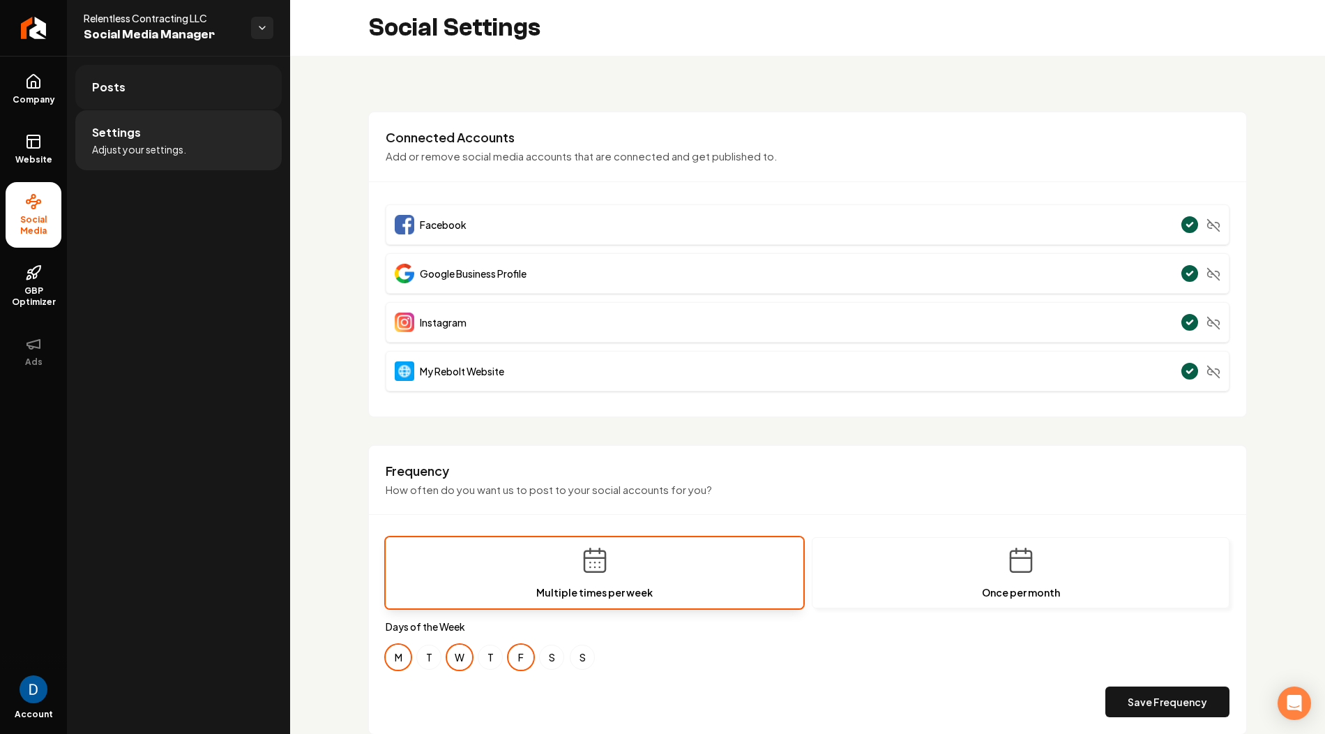
click at [202, 93] on link "Posts" at bounding box center [178, 87] width 206 height 45
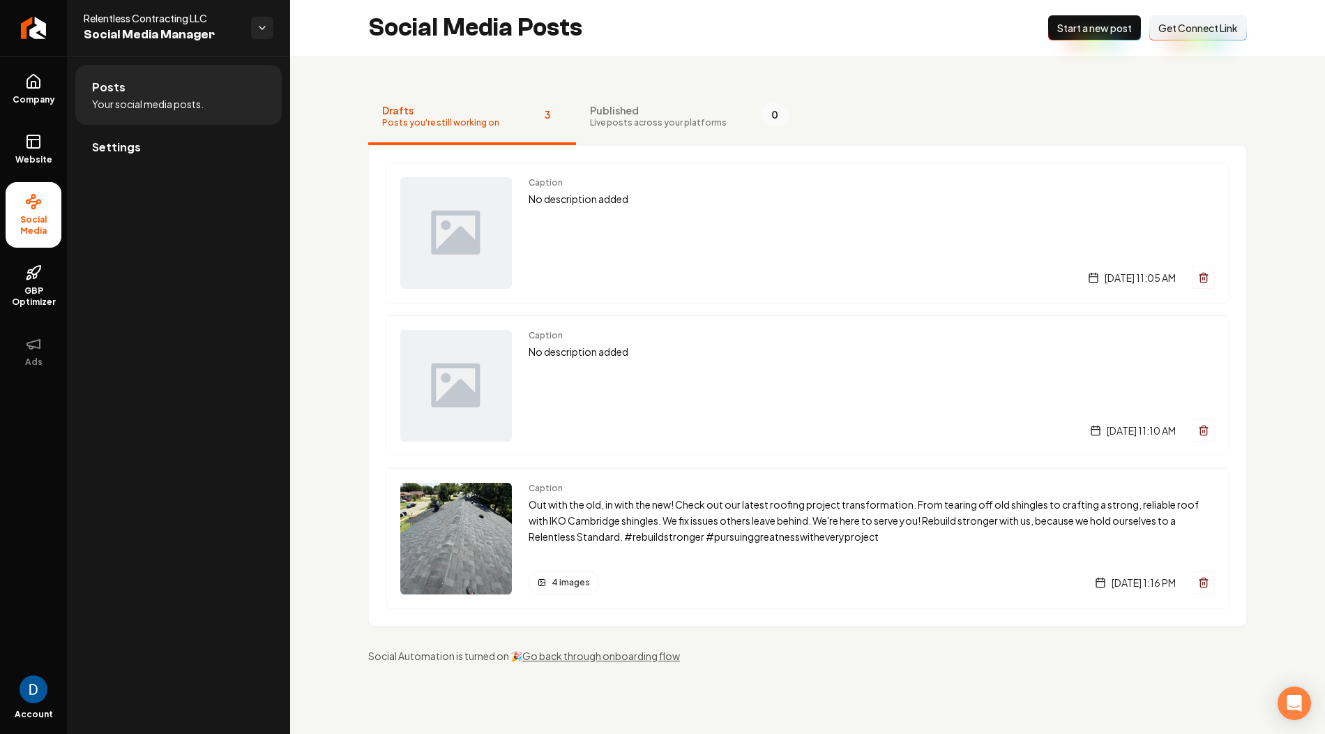
click at [632, 113] on span "Published" at bounding box center [658, 110] width 137 height 14
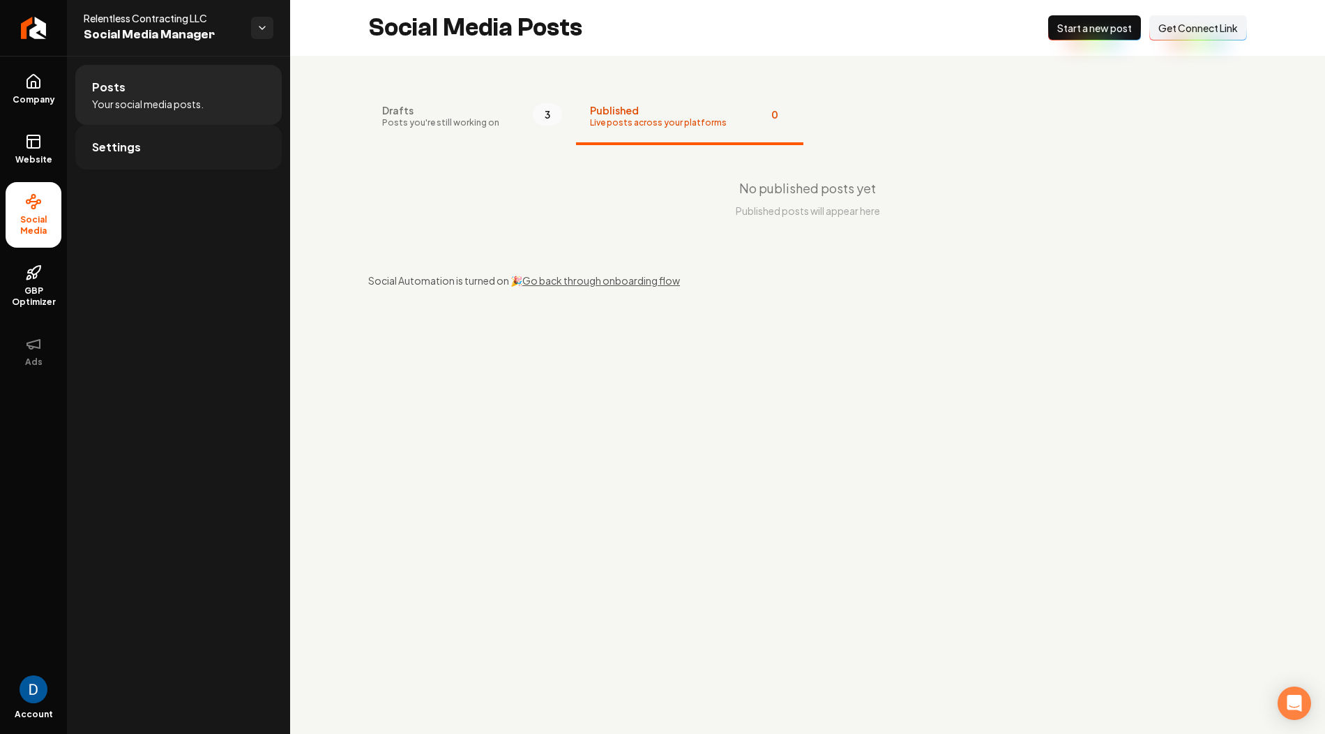
click at [153, 141] on link "Settings" at bounding box center [178, 147] width 206 height 45
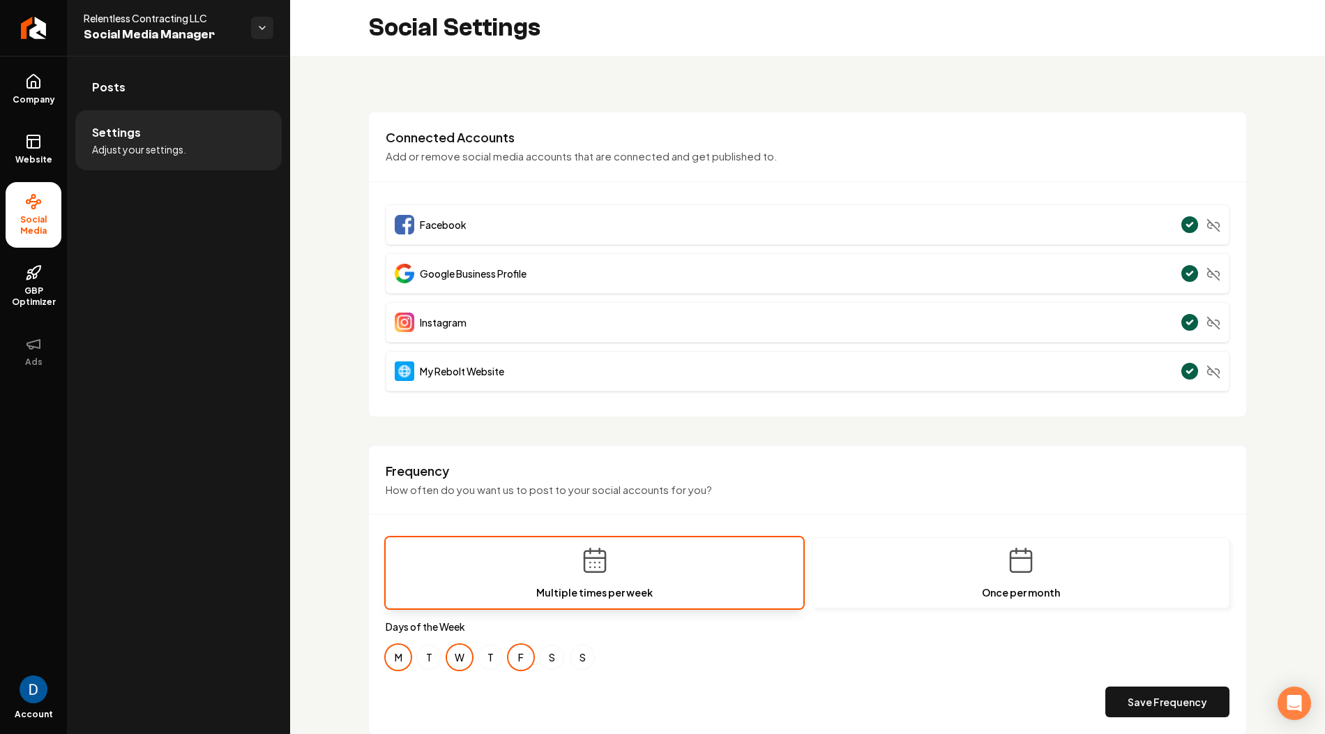
click at [760, 44] on div "Social Settings" at bounding box center [807, 28] width 1035 height 56
drag, startPoint x: 760, startPoint y: 44, endPoint x: 760, endPoint y: 52, distance: 8.4
click at [760, 44] on div "Social Settings" at bounding box center [807, 28] width 1035 height 56
click at [760, 52] on div "Social Settings" at bounding box center [807, 28] width 1035 height 56
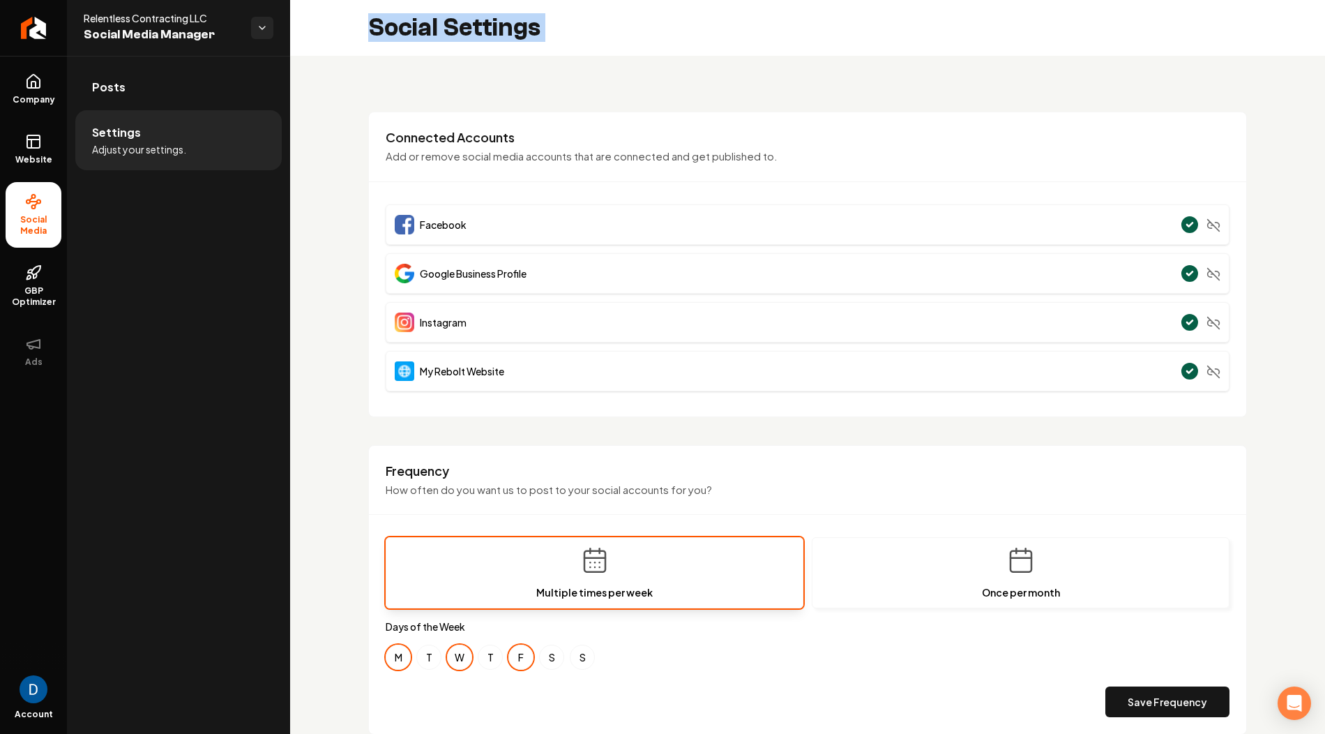
click at [760, 52] on div "Social Settings" at bounding box center [807, 28] width 1035 height 56
click at [567, 52] on div "Social Settings" at bounding box center [807, 28] width 1035 height 56
click at [536, 86] on div "**********" at bounding box center [807, 652] width 1035 height 1193
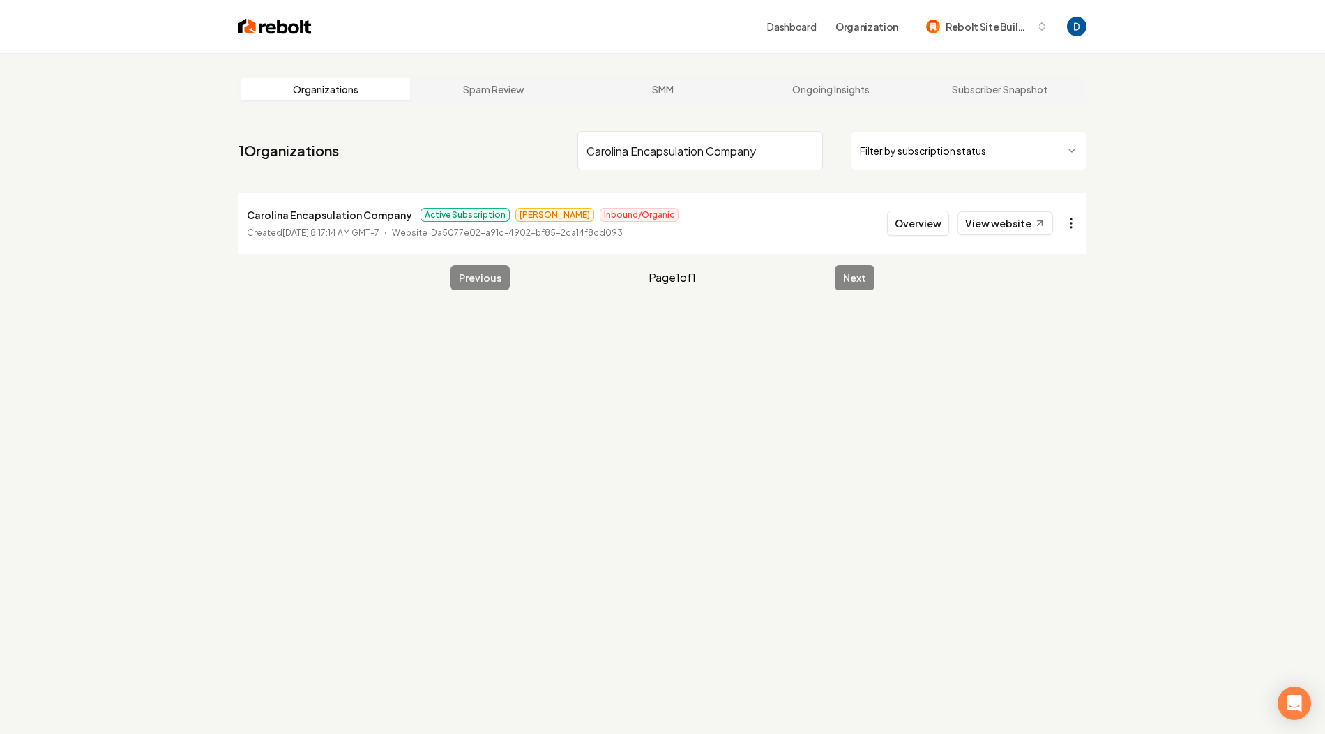
type input "Carolina Encapsulation Company"
click at [1078, 227] on html "Dashboard Organization Rebolt Site Builder Organizations Spam Review SMM Ongoin…" at bounding box center [662, 367] width 1325 height 734
click at [1038, 342] on link "View in Stripe" at bounding box center [1037, 344] width 89 height 22
click at [906, 228] on button "Overview" at bounding box center [918, 223] width 62 height 25
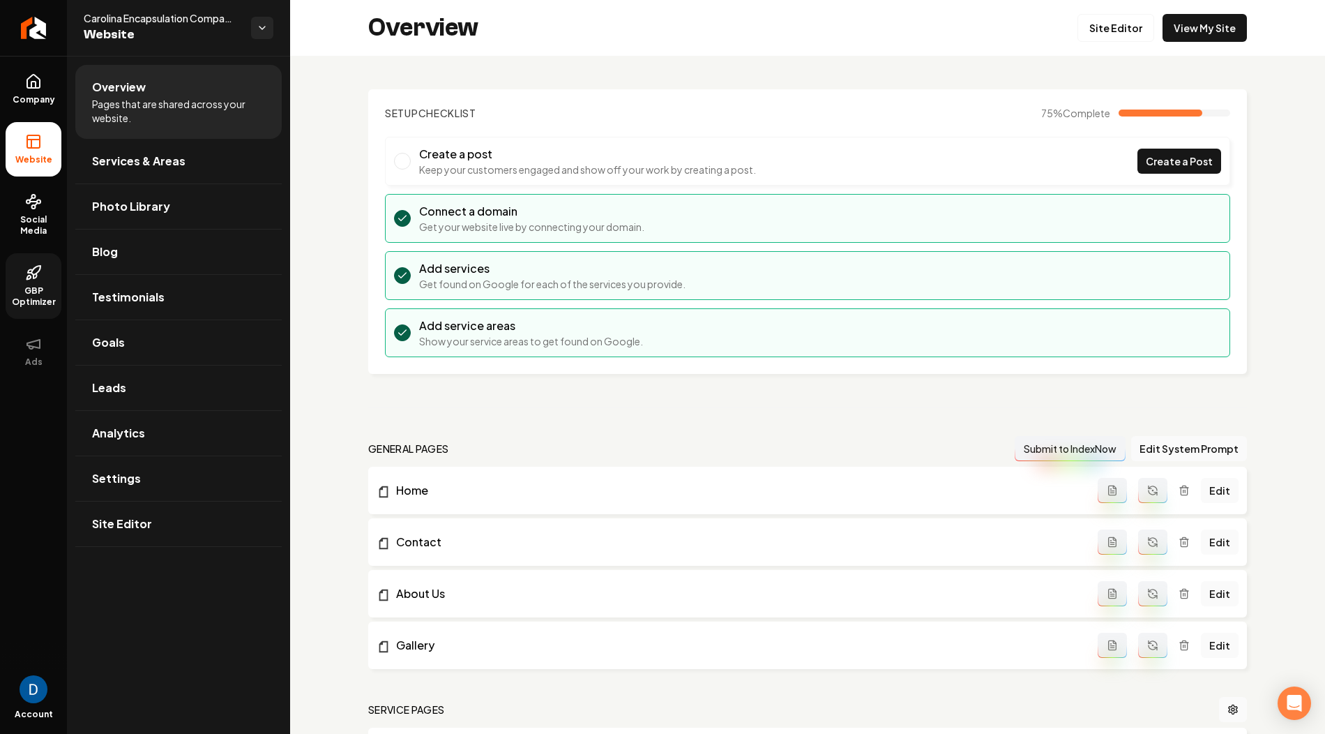
click at [38, 285] on span "GBP Optimizer" at bounding box center [34, 296] width 56 height 22
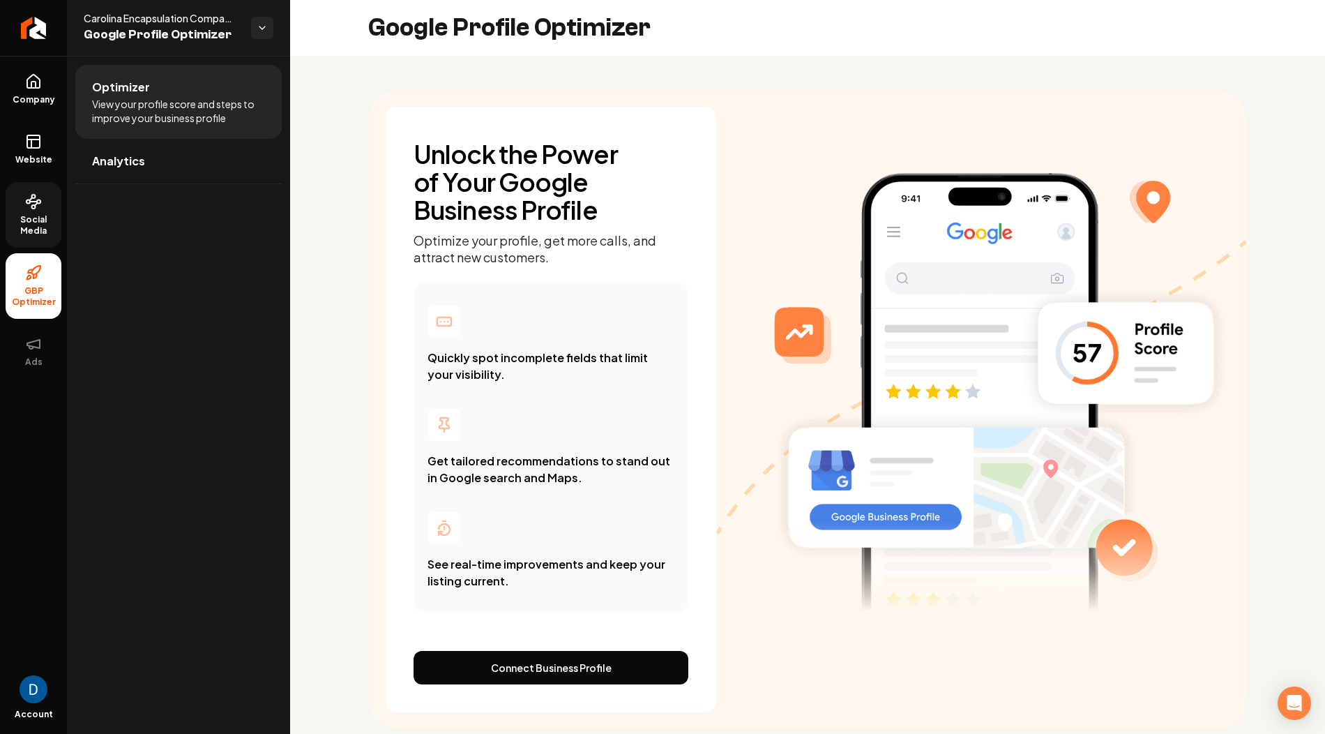
click at [40, 227] on span "Social Media" at bounding box center [34, 225] width 56 height 22
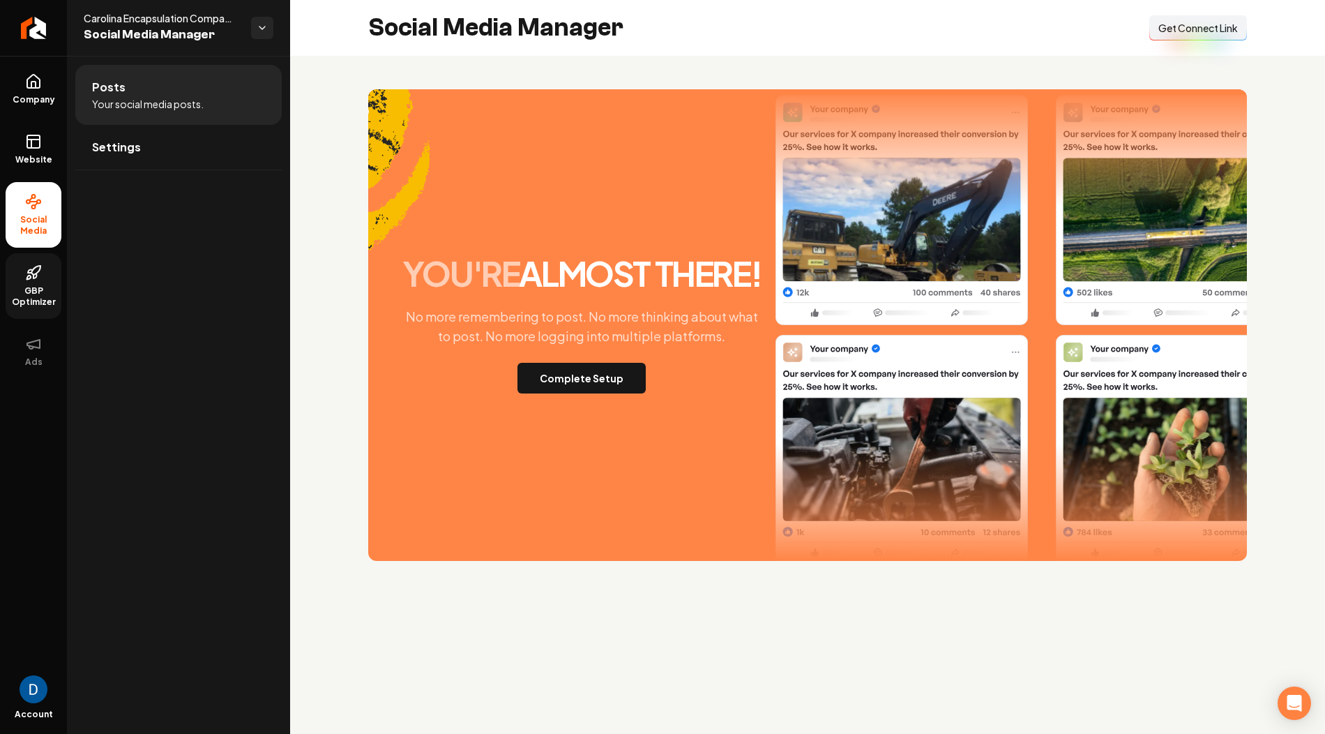
click at [1211, 38] on button "Connect Link Get Connect Link" at bounding box center [1198, 27] width 98 height 25
click at [23, 73] on link "Company" at bounding box center [34, 89] width 56 height 54
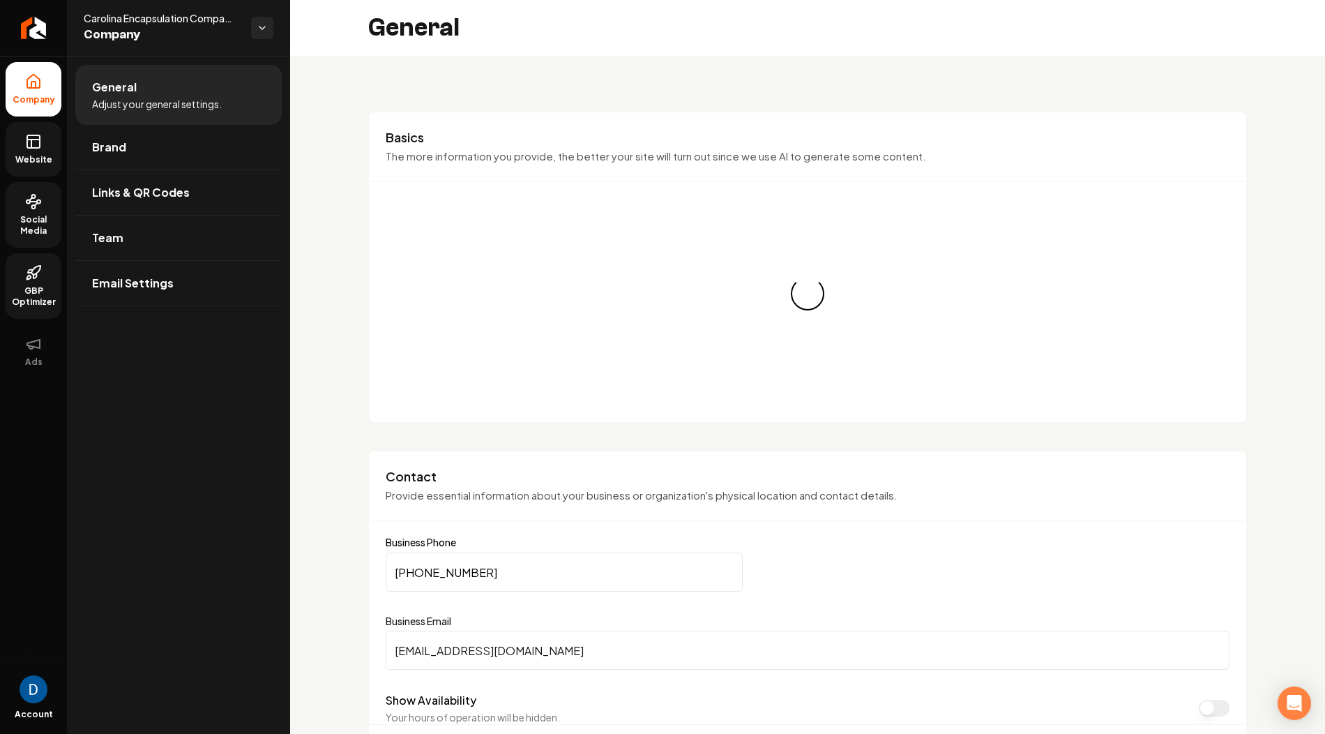
click at [35, 144] on icon at bounding box center [33, 141] width 17 height 17
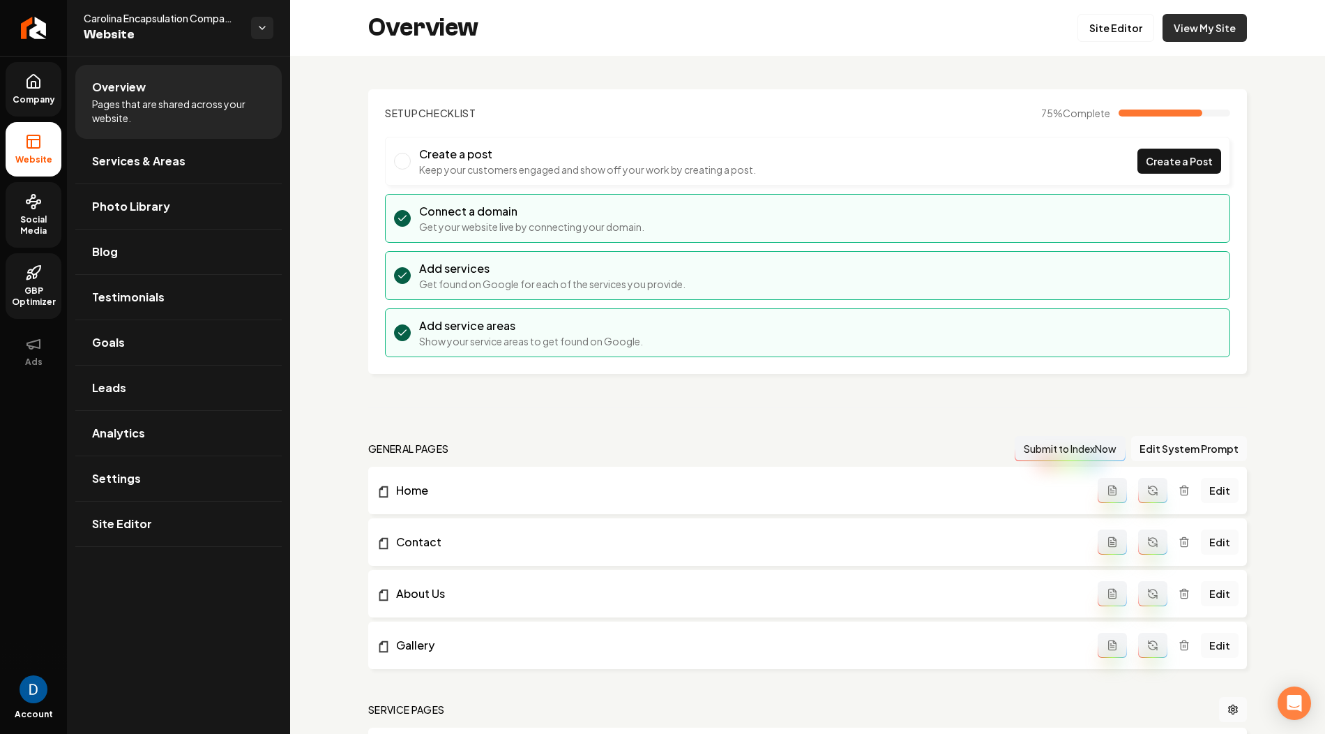
click at [1220, 15] on link "View My Site" at bounding box center [1205, 28] width 84 height 28
click at [31, 253] on link "GBP Optimizer" at bounding box center [34, 286] width 56 height 66
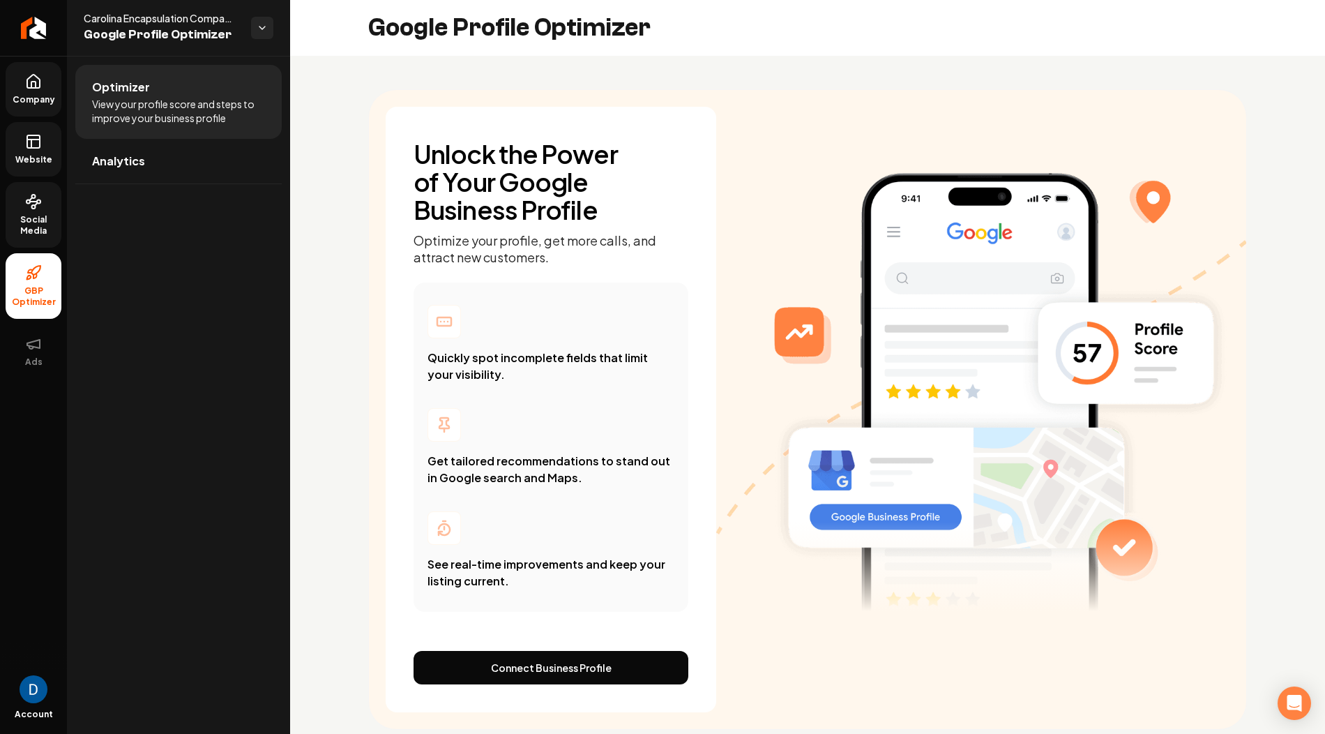
click at [39, 219] on span "Social Media" at bounding box center [34, 225] width 56 height 22
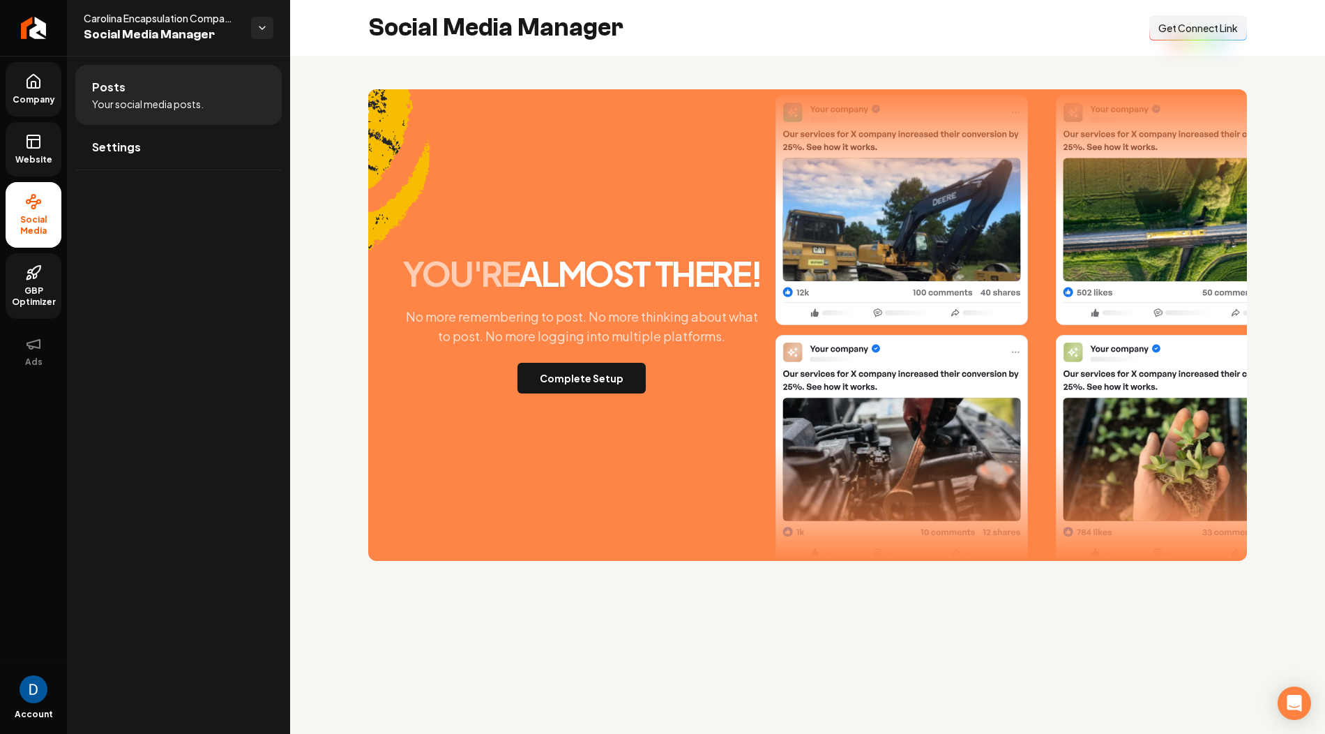
click at [1192, 25] on span "Get Connect Link" at bounding box center [1198, 28] width 80 height 14
